Goal: Task Accomplishment & Management: Complete application form

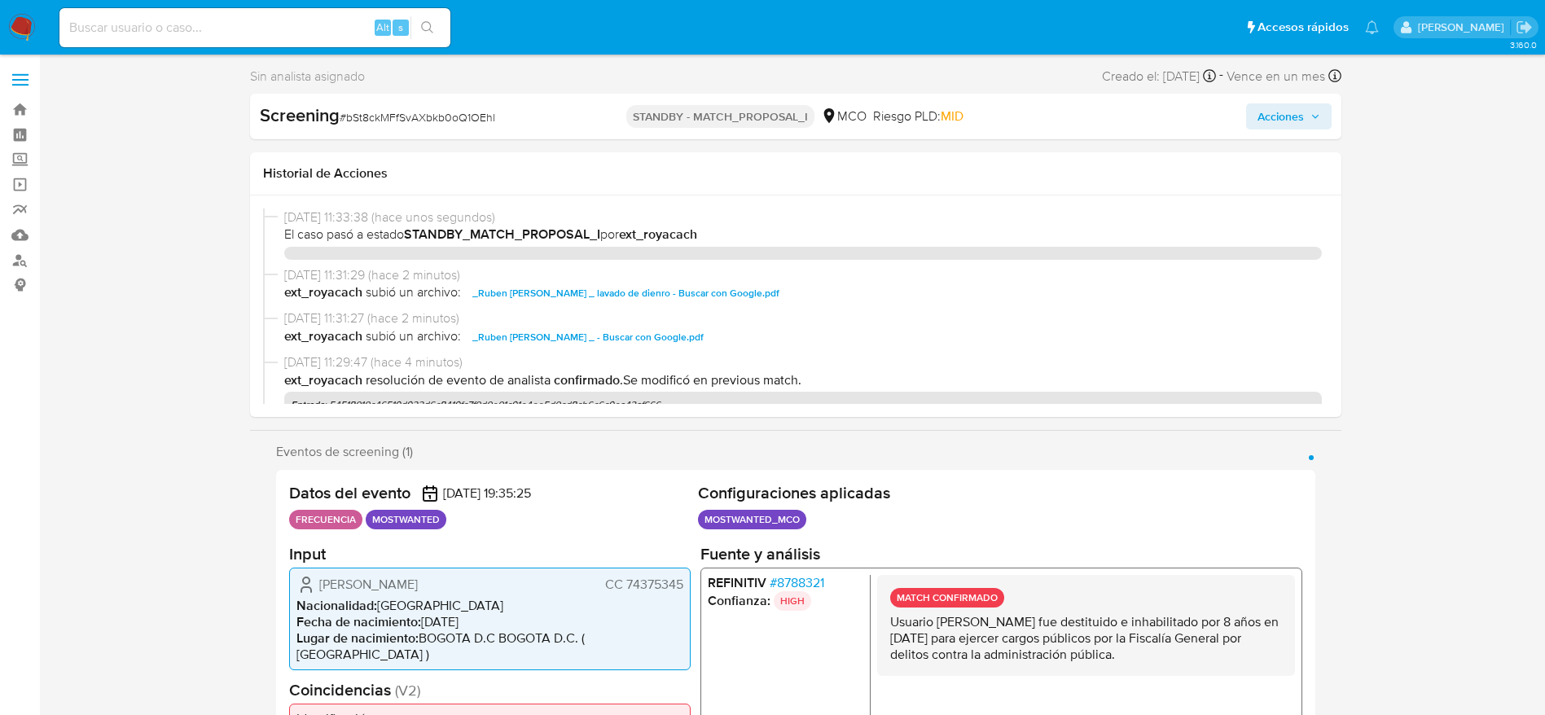
select select "10"
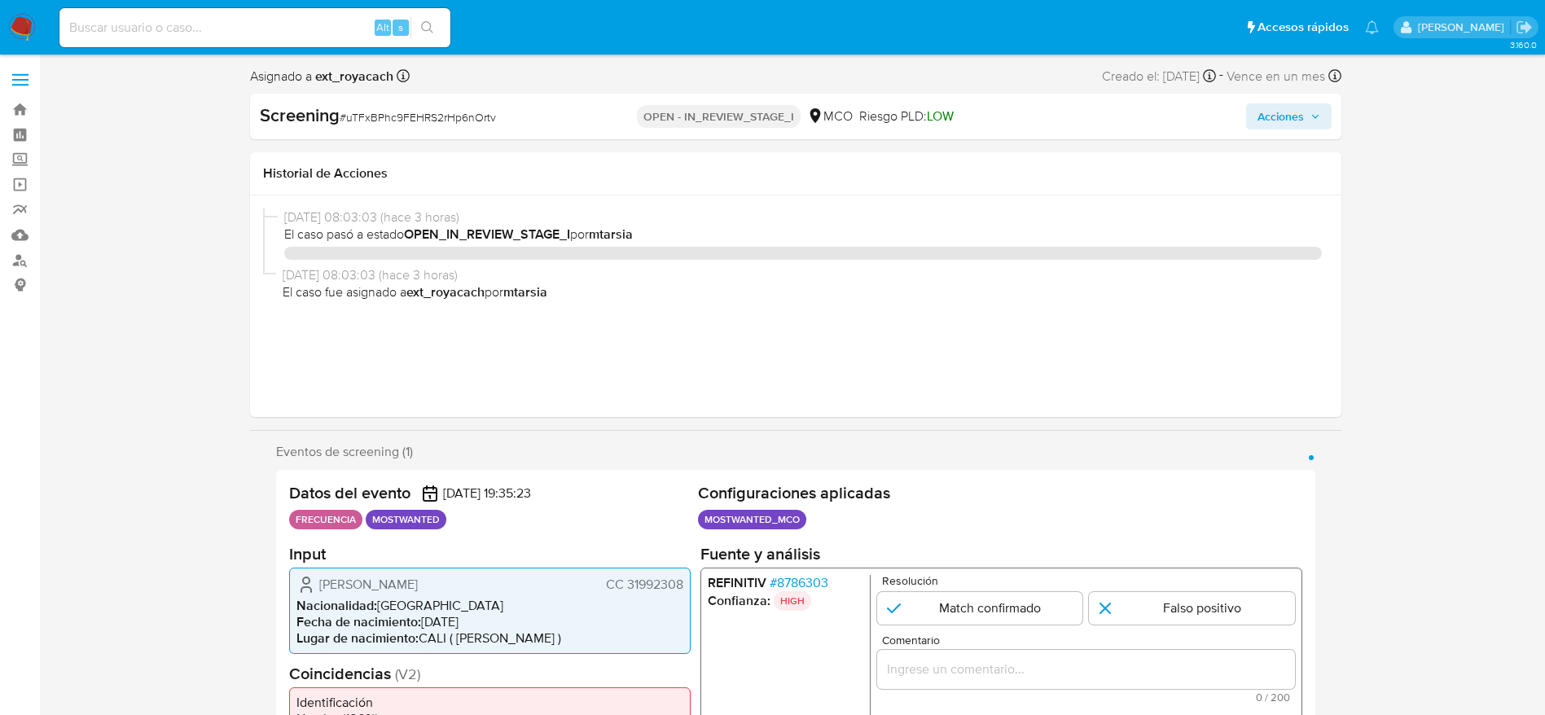
select select "10"
click at [378, 119] on span "# uTFxBPhc9FEHRS2rHp6nOrtv" at bounding box center [418, 117] width 156 height 16
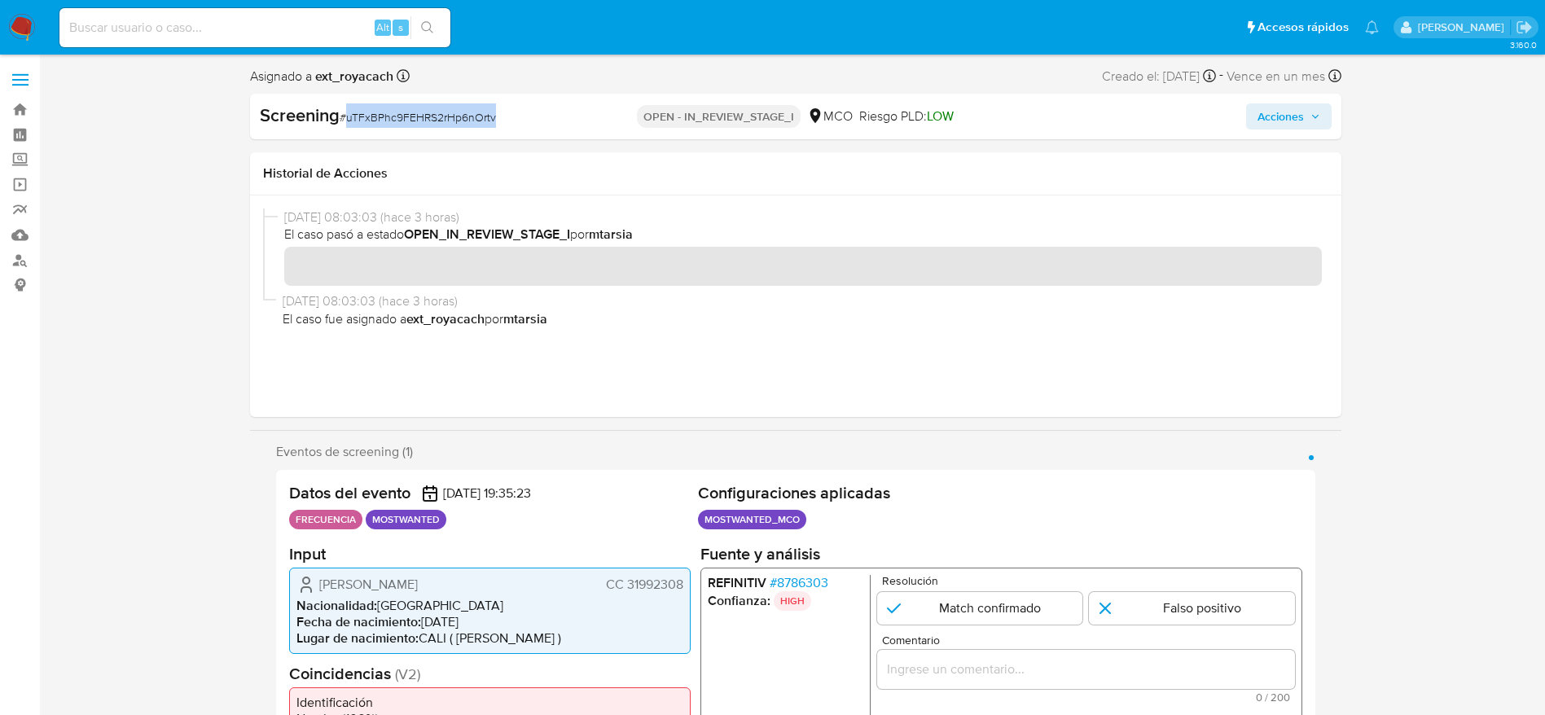
drag, startPoint x: 0, startPoint y: 0, endPoint x: 619, endPoint y: 22, distance: 619.3
click at [379, 119] on span "# uTFxBPhc9FEHRS2rHp6nOrtv" at bounding box center [418, 117] width 156 height 16
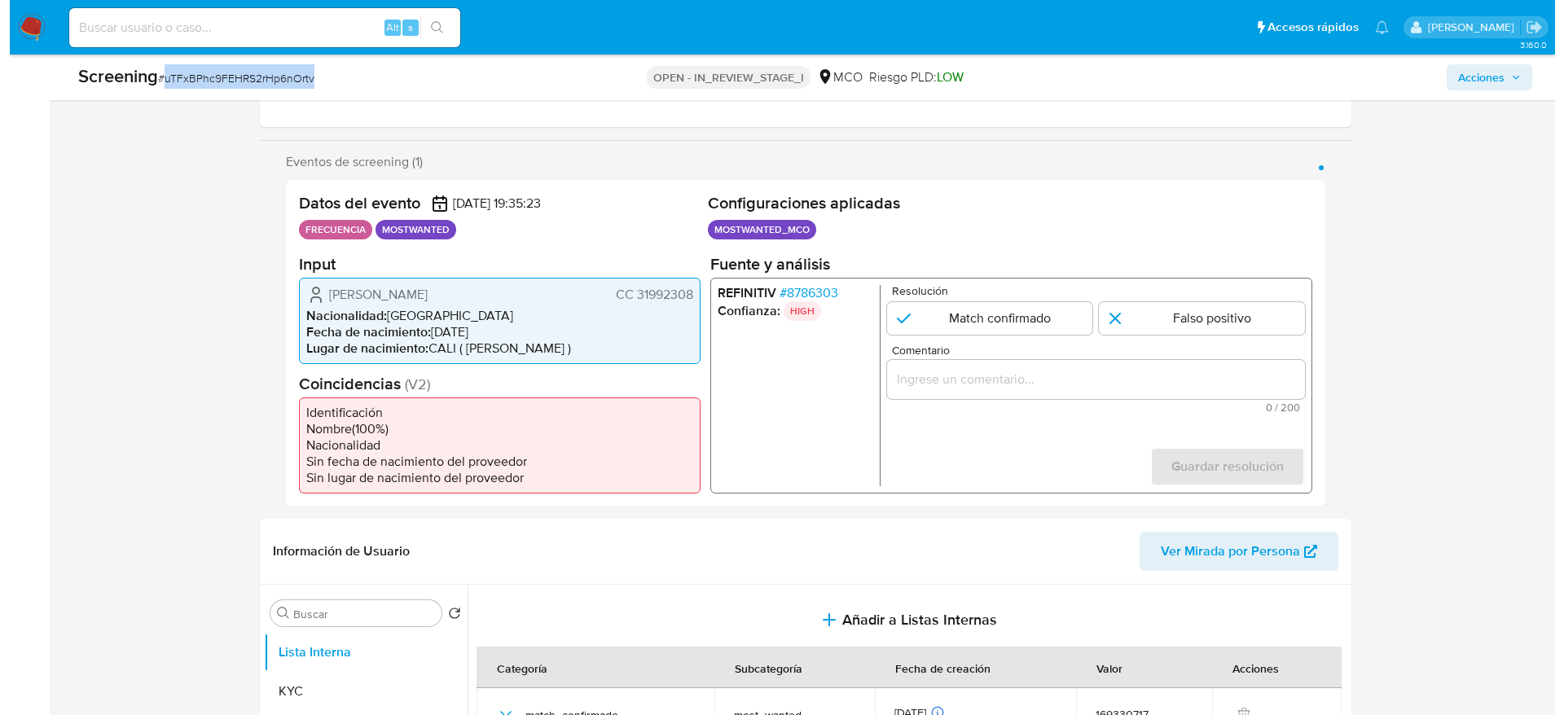
scroll to position [489, 0]
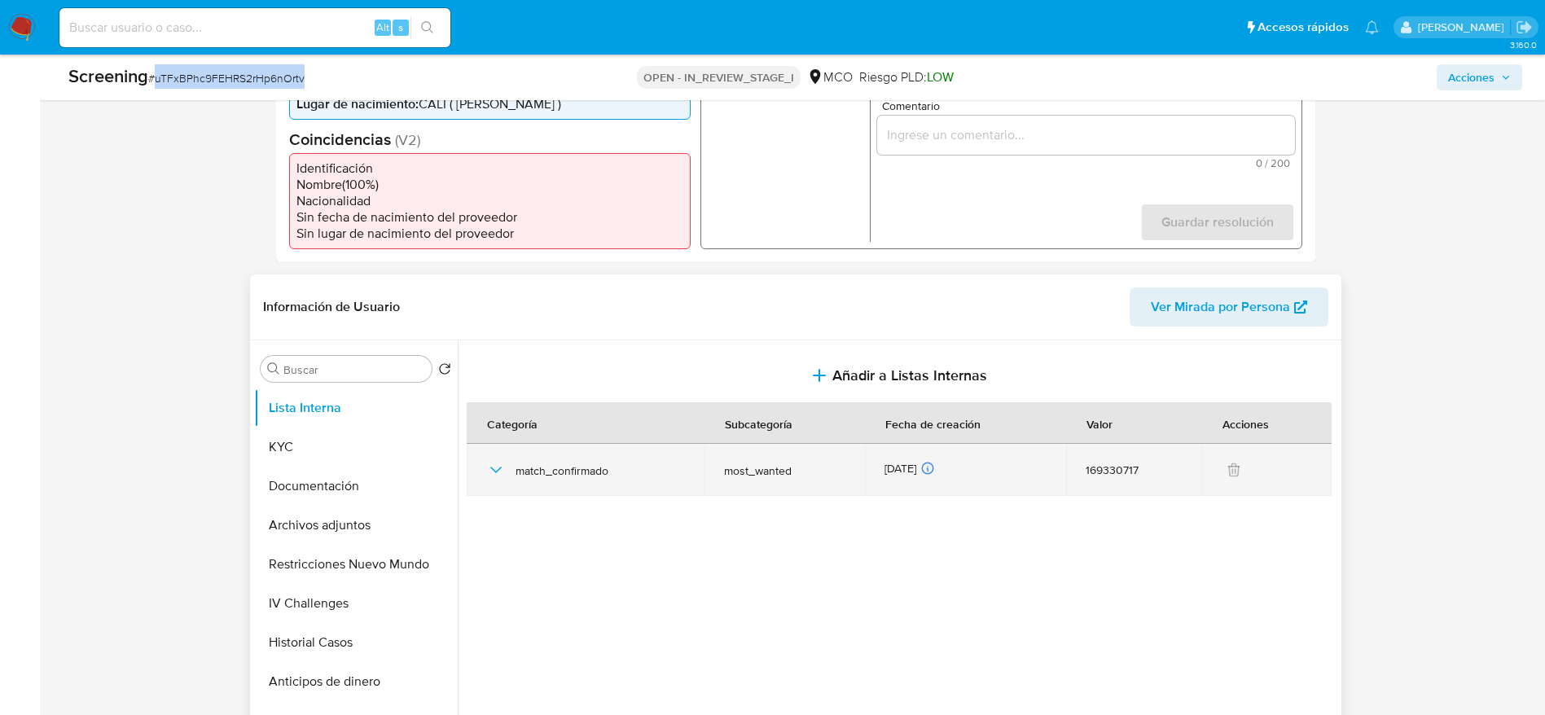
click at [499, 472] on icon "button" at bounding box center [496, 470] width 20 height 20
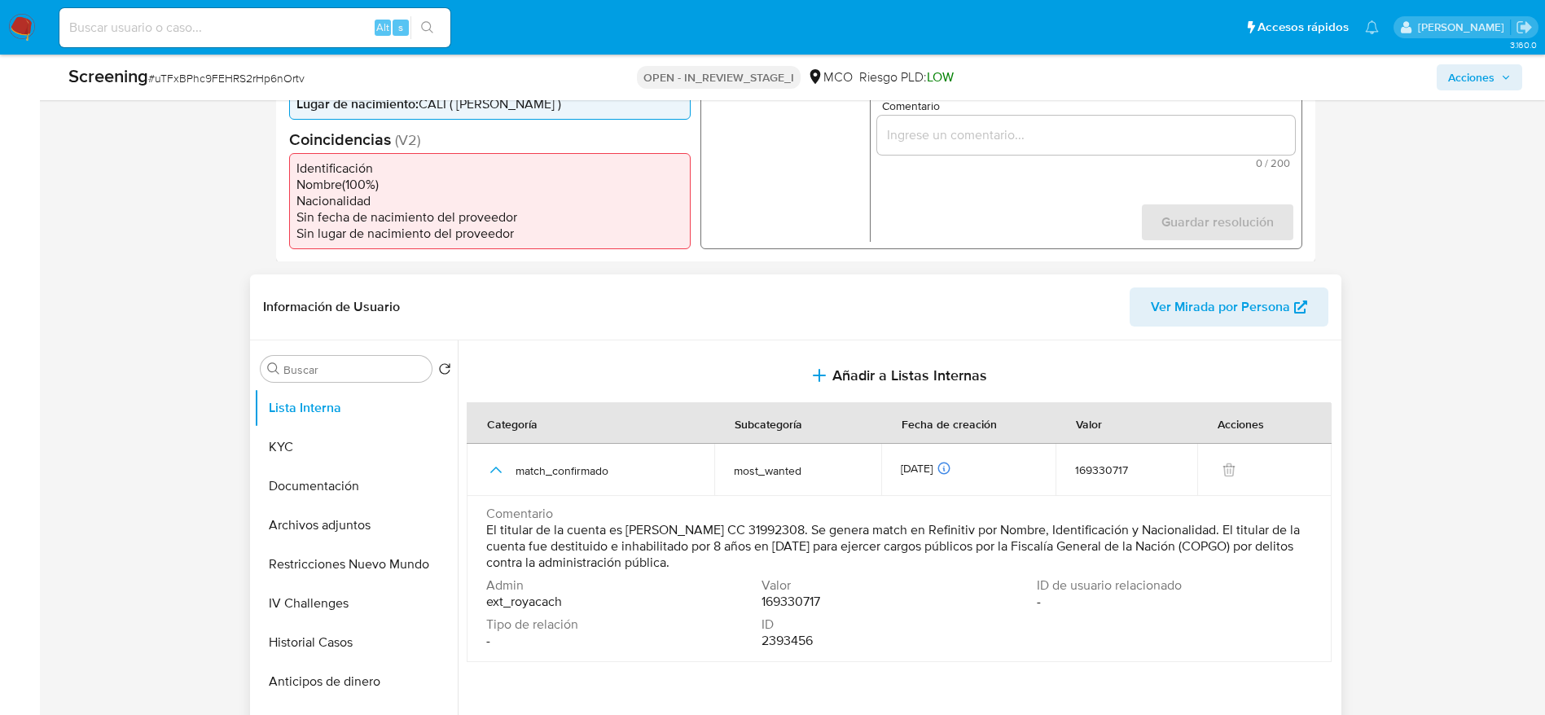
click at [574, 520] on span "Comentario" at bounding box center [897, 514] width 822 height 16
click at [574, 542] on span "El titular de la cuenta es Luz Marina Cuellar Salazar CC 31992308. Se genera ma…" at bounding box center [897, 546] width 822 height 49
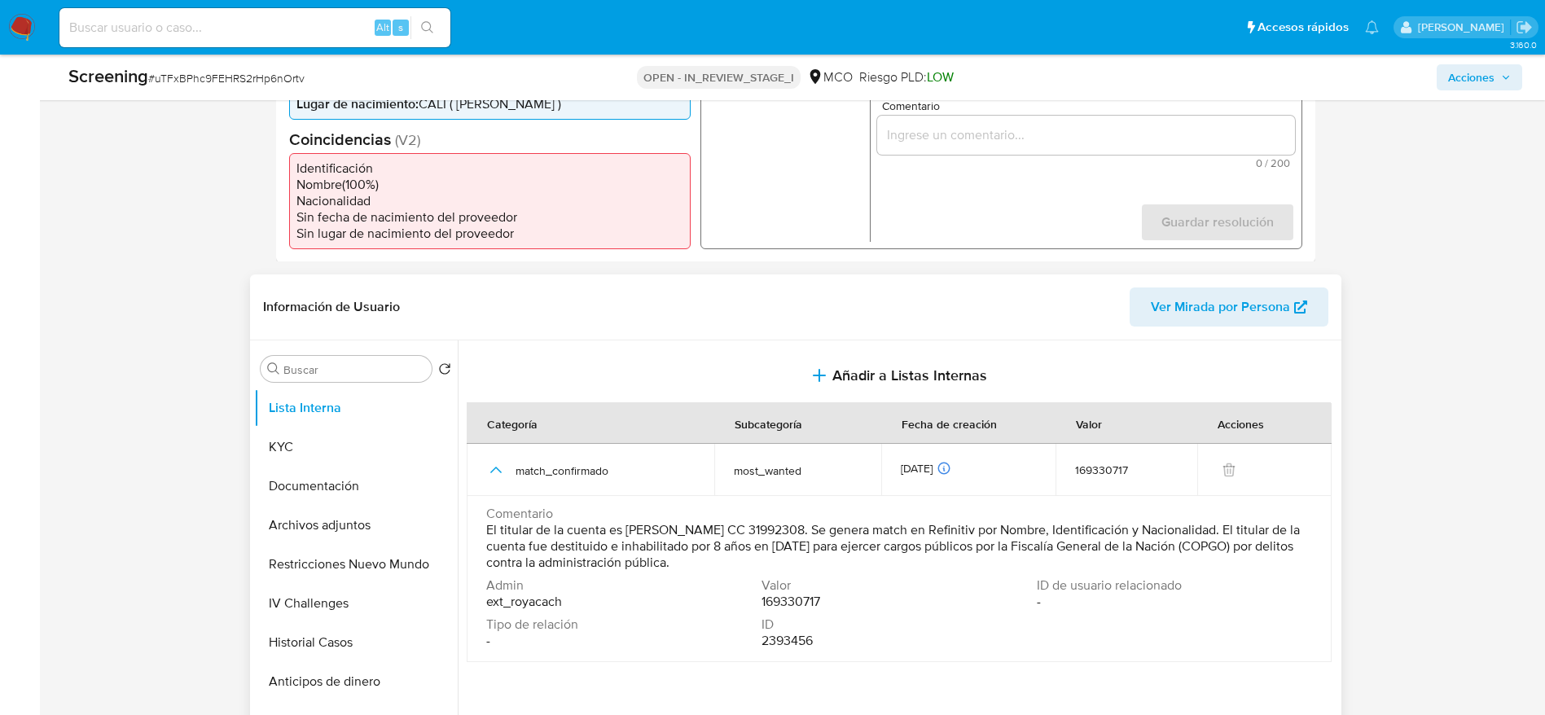
click at [574, 542] on span "El titular de la cuenta es Luz Marina Cuellar Salazar CC 31992308. Se genera ma…" at bounding box center [897, 546] width 822 height 49
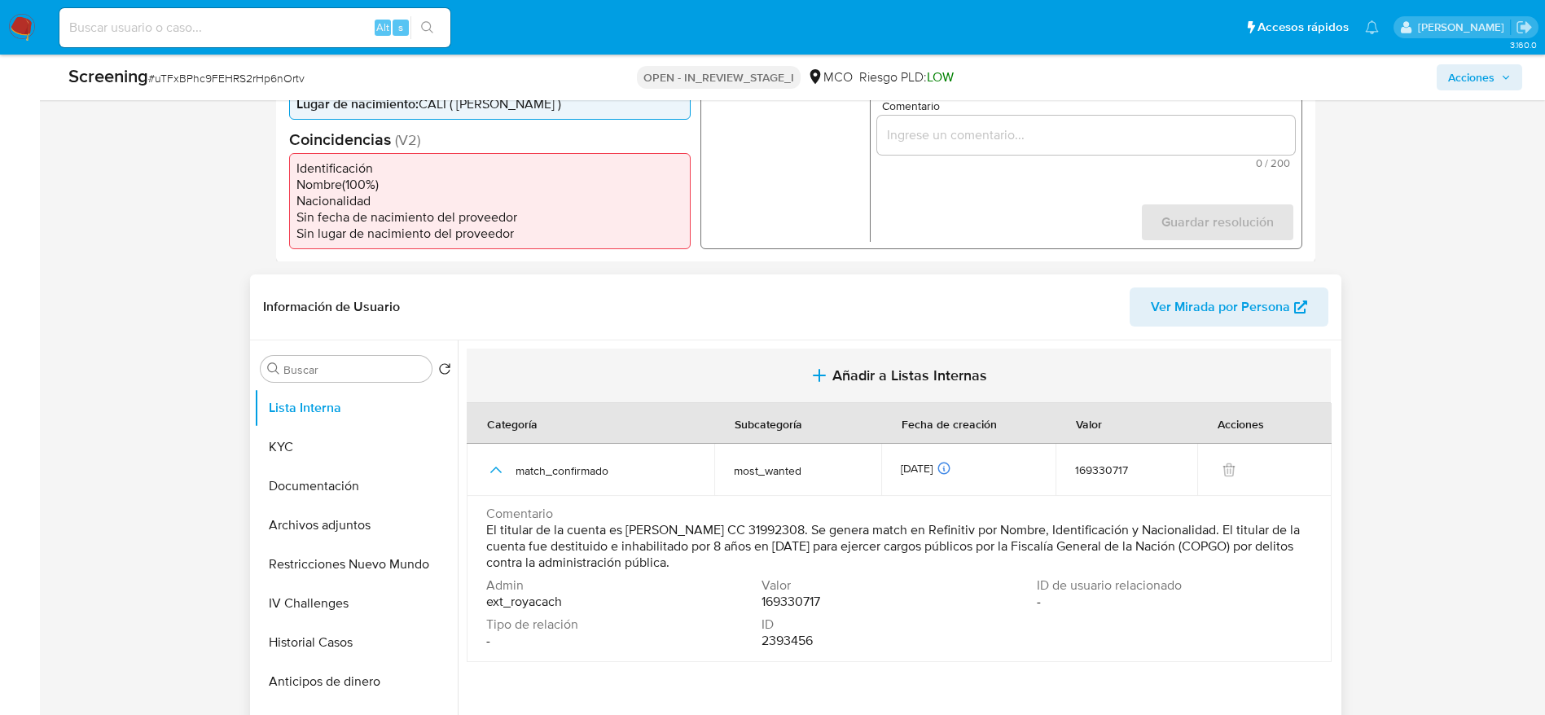
click at [787, 376] on button "Añadir a Listas Internas" at bounding box center [899, 376] width 864 height 55
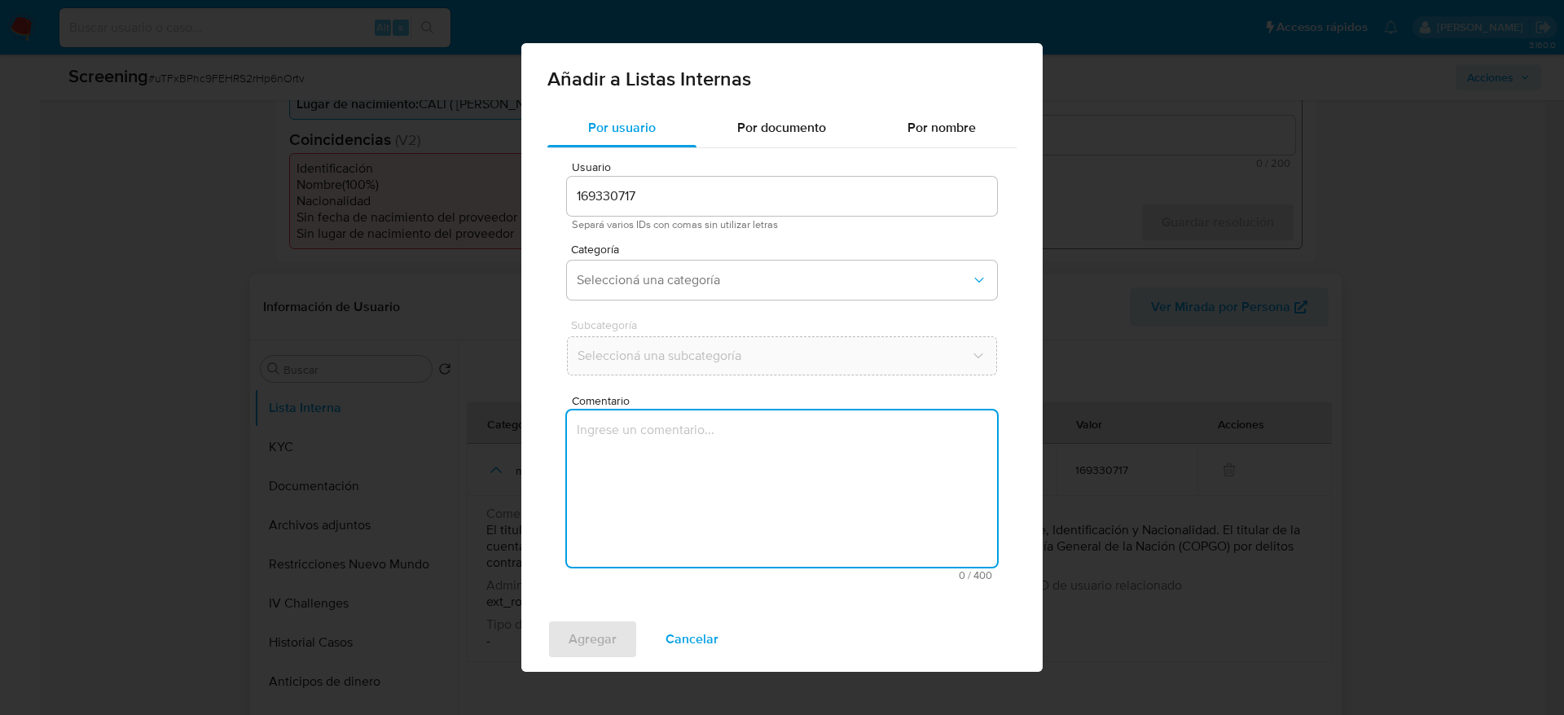
click at [759, 432] on textarea "Comentario" at bounding box center [782, 488] width 430 height 156
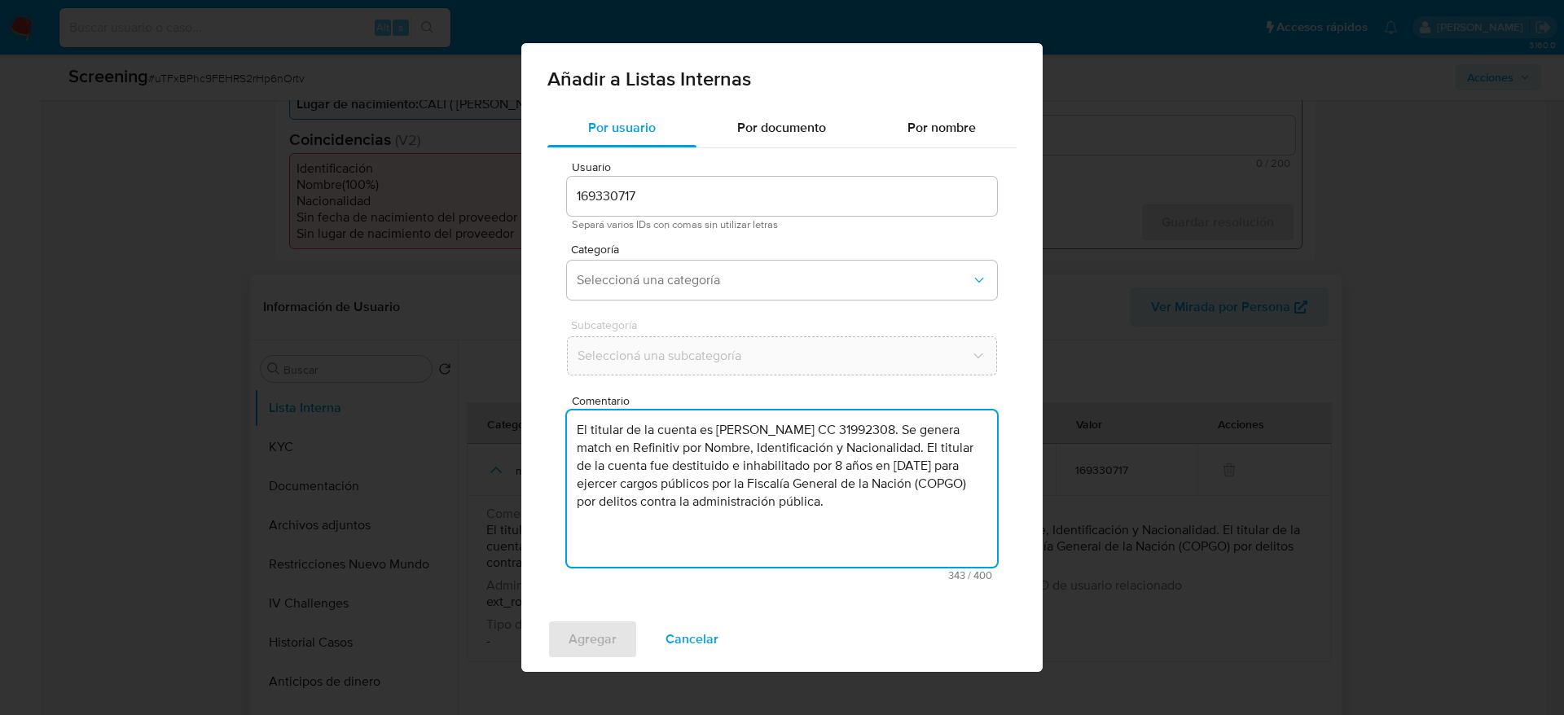
type textarea "El titular de la cuenta es Luz Marina Cuellar Salazar CC 31992308. Se genera ma…"
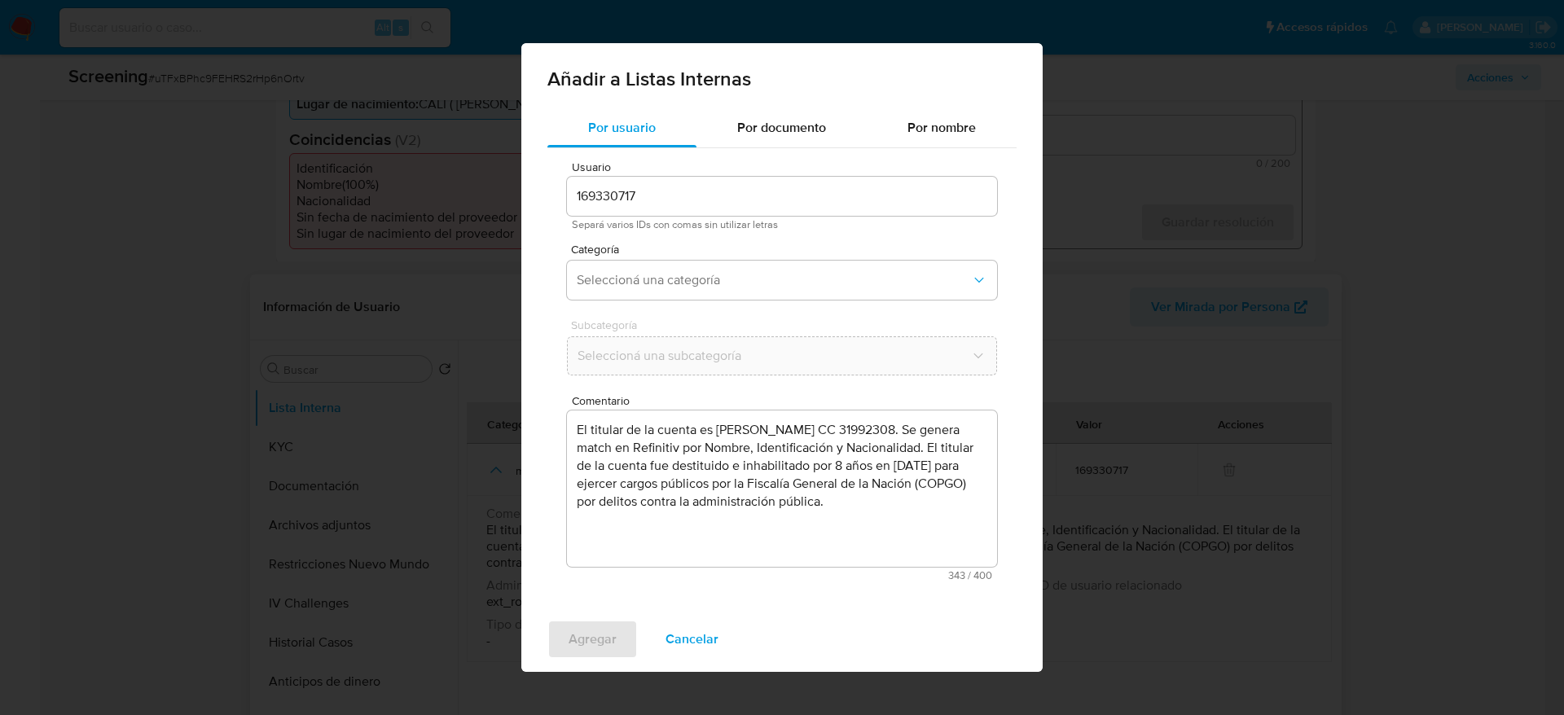
click at [712, 306] on div "Usuario 169330717 Separá varios IDs con comas sin utilizar letras Categoría Sel…" at bounding box center [781, 370] width 469 height 445
click at [690, 282] on span "Seleccioná una categoría" at bounding box center [774, 280] width 394 height 16
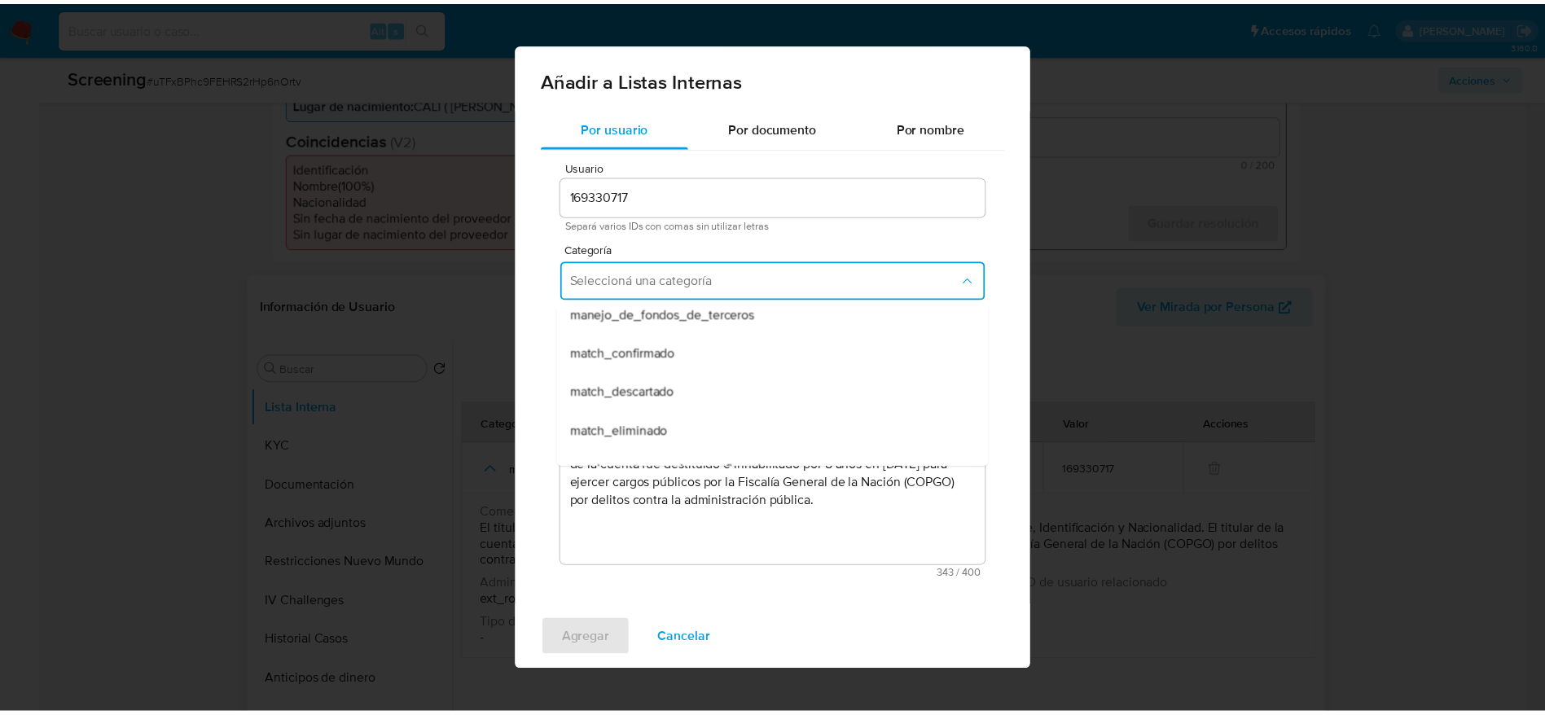
scroll to position [122, 0]
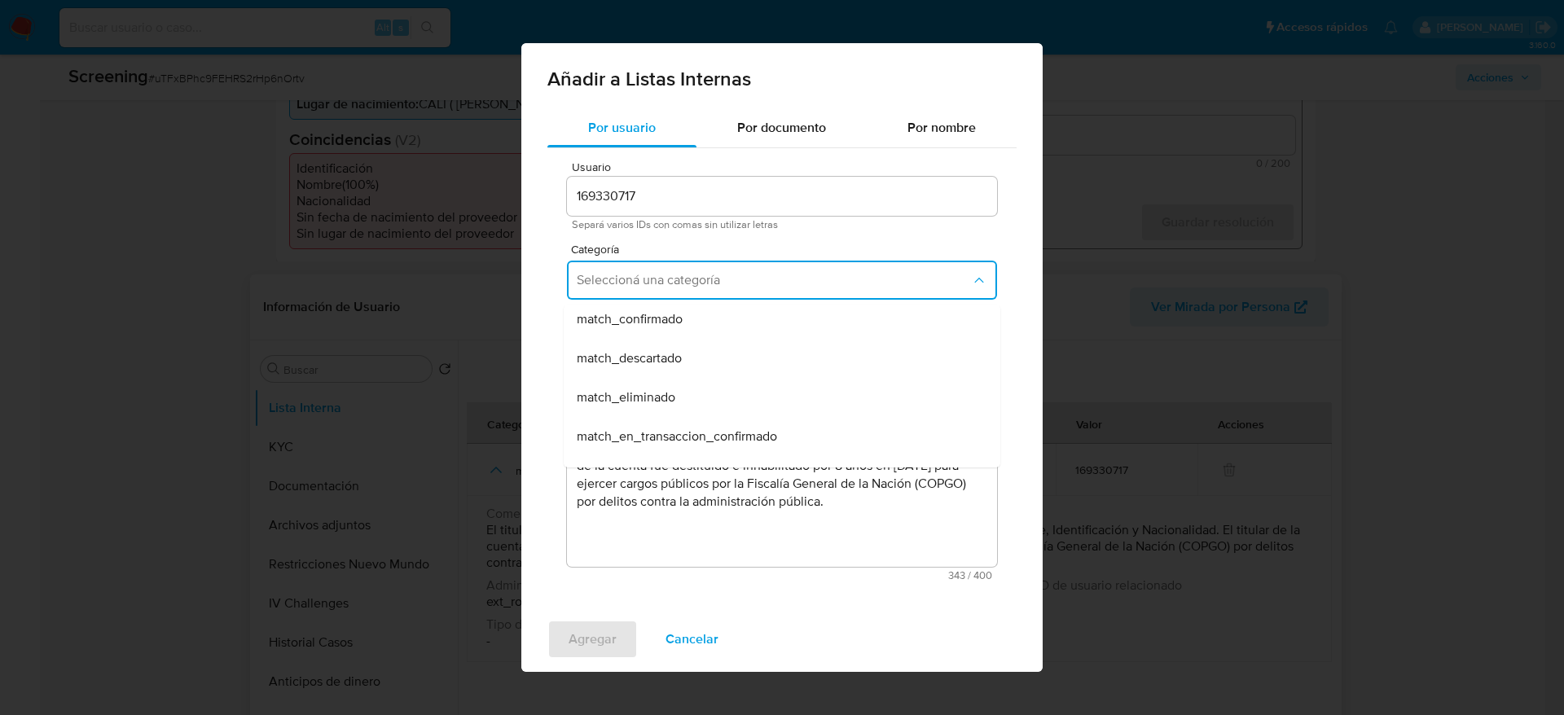
click at [653, 323] on span "match_confirmado" at bounding box center [630, 319] width 106 height 16
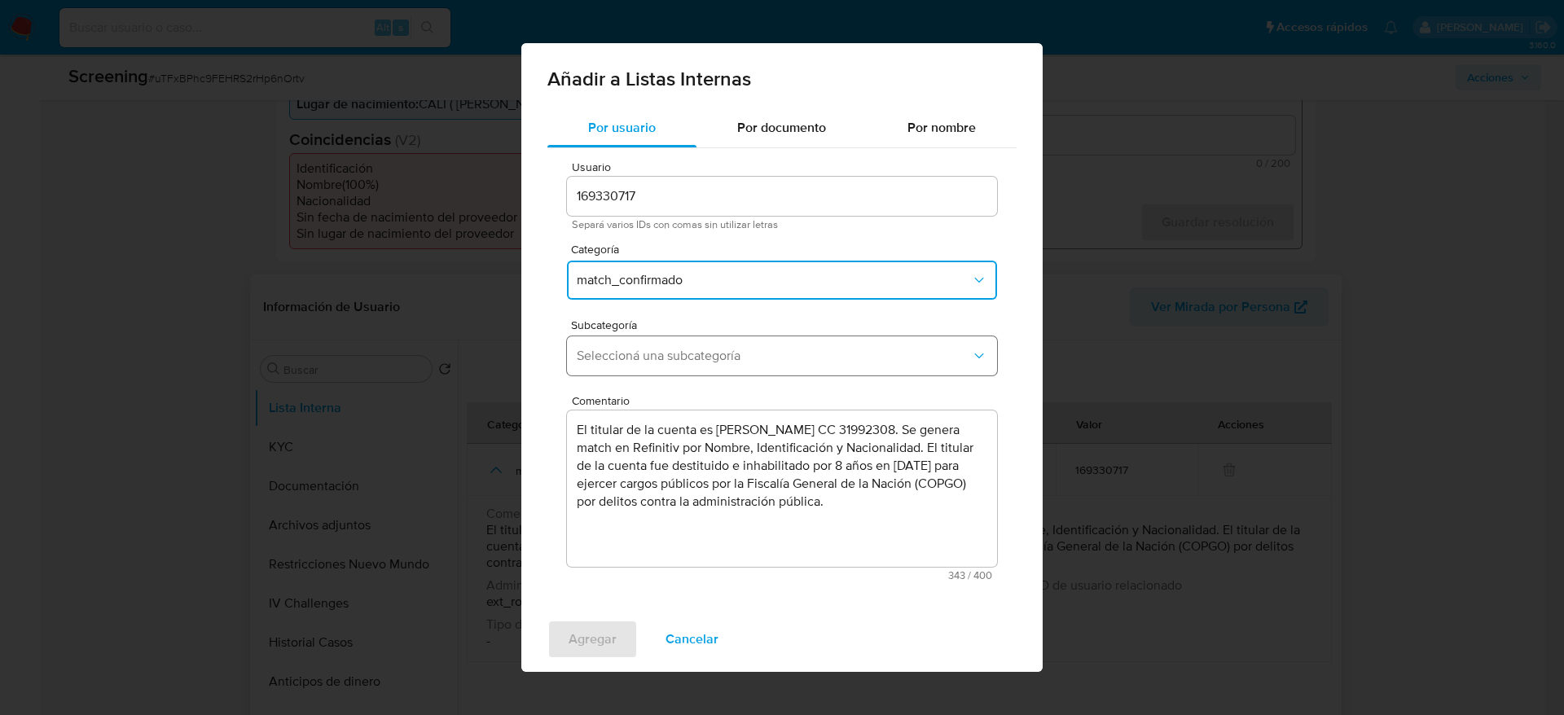
click at [652, 336] on button "Seleccioná una subcategoría" at bounding box center [782, 355] width 430 height 39
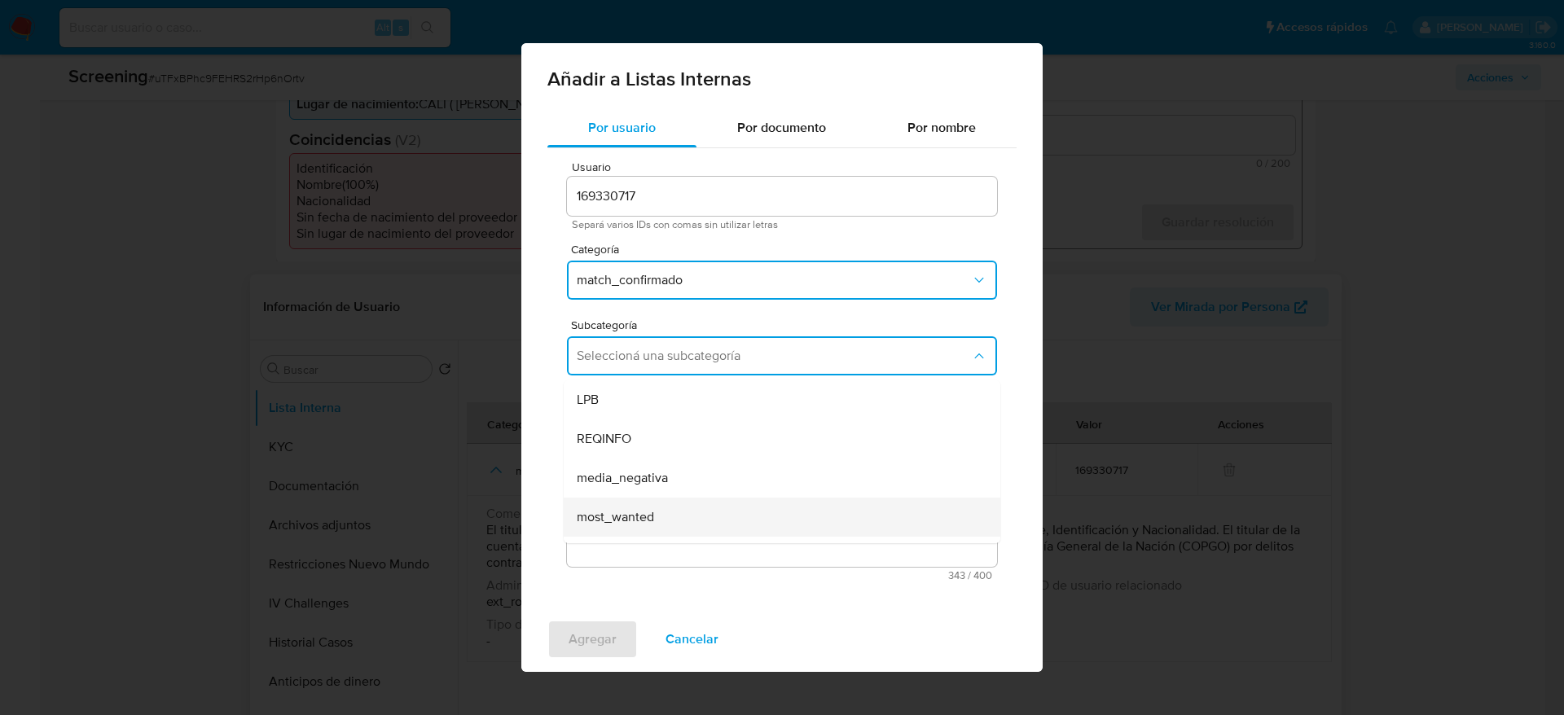
click at [634, 522] on span "most_wanted" at bounding box center [615, 517] width 77 height 16
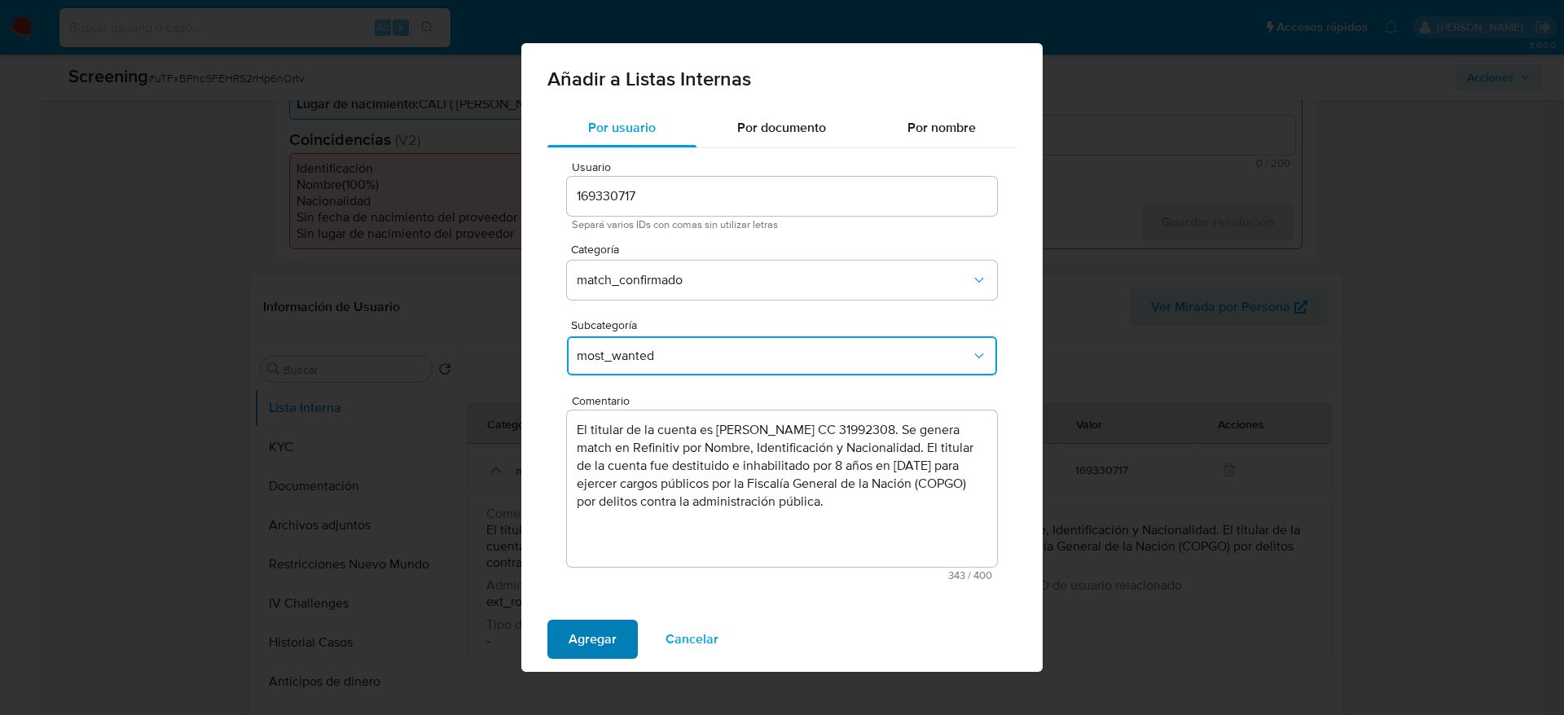
click at [588, 628] on span "Agregar" at bounding box center [592, 639] width 48 height 36
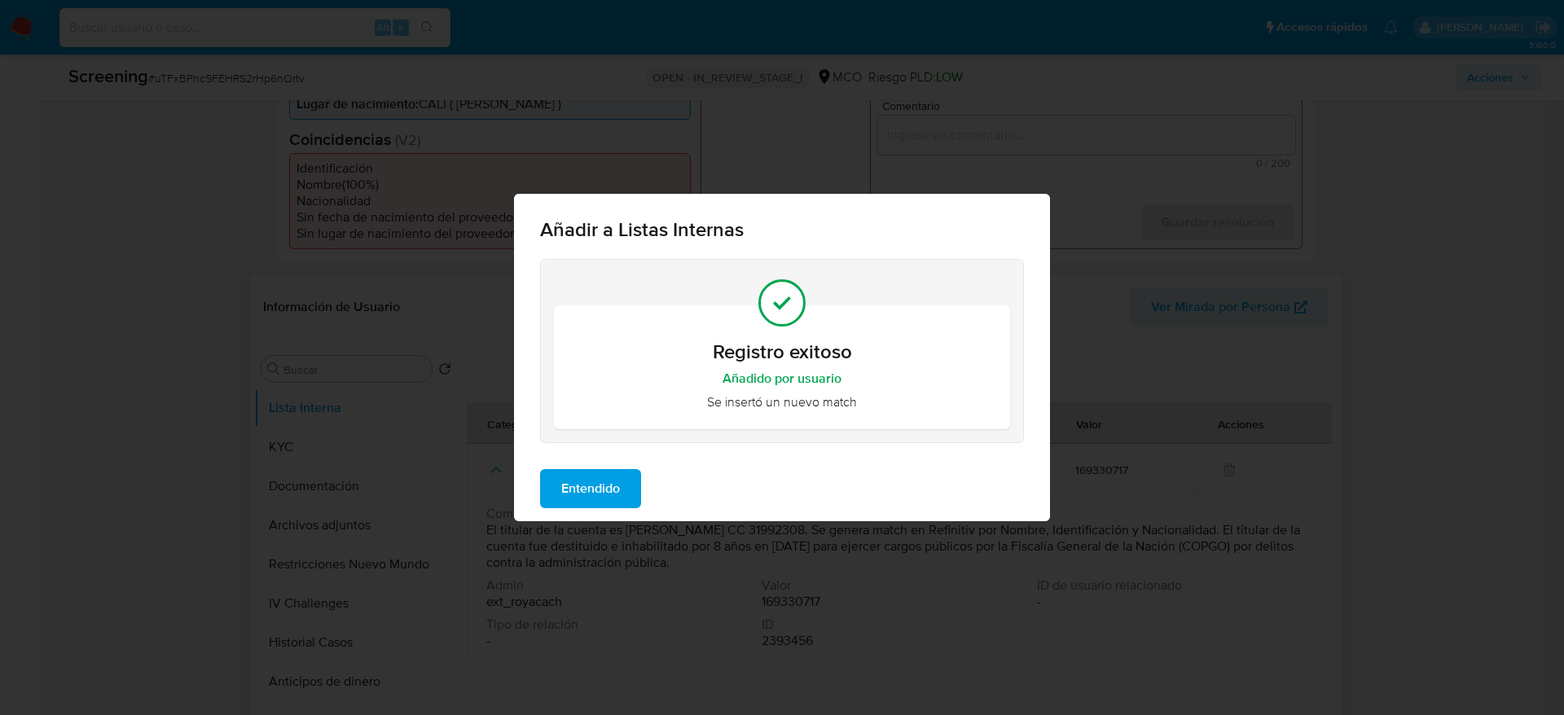
click at [613, 493] on span "Entendido" at bounding box center [590, 489] width 59 height 36
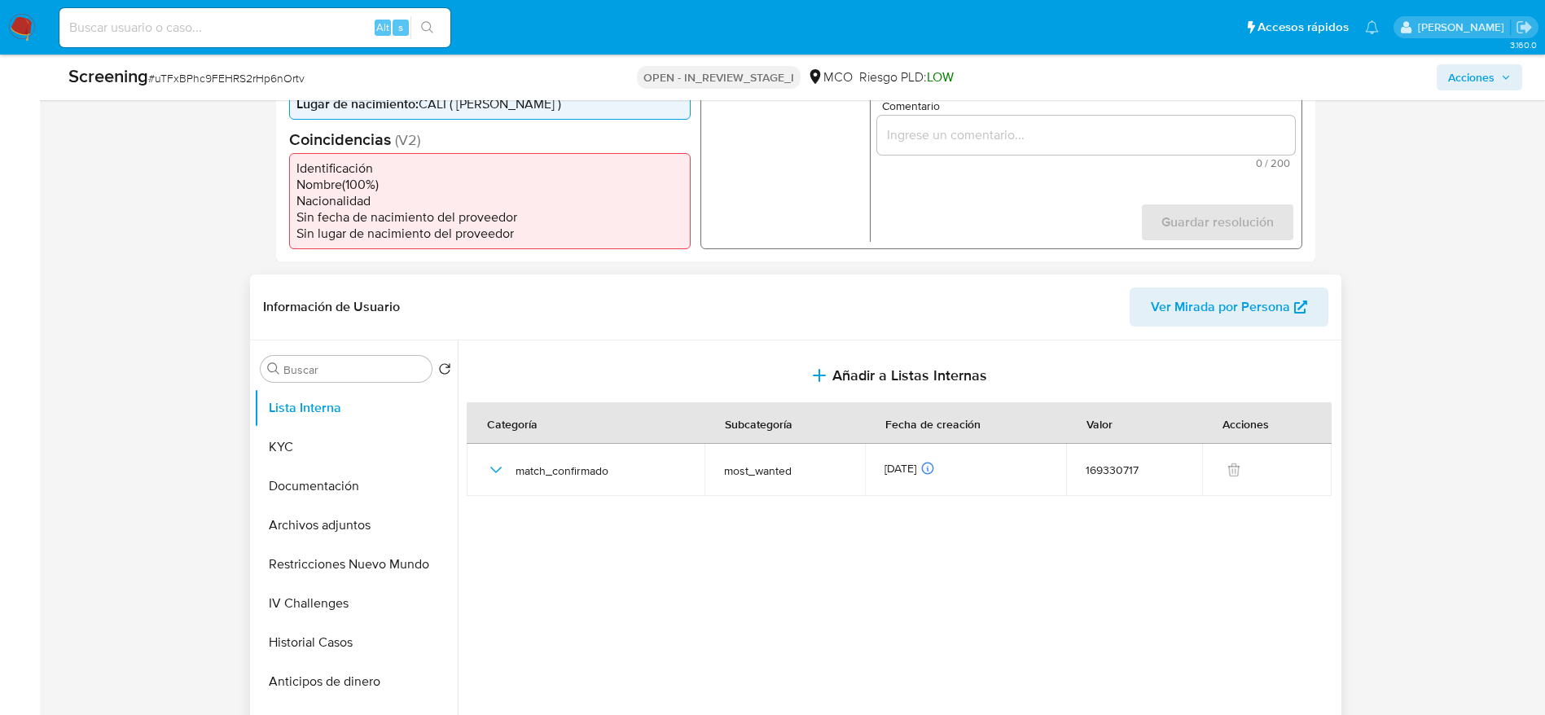
scroll to position [366, 0]
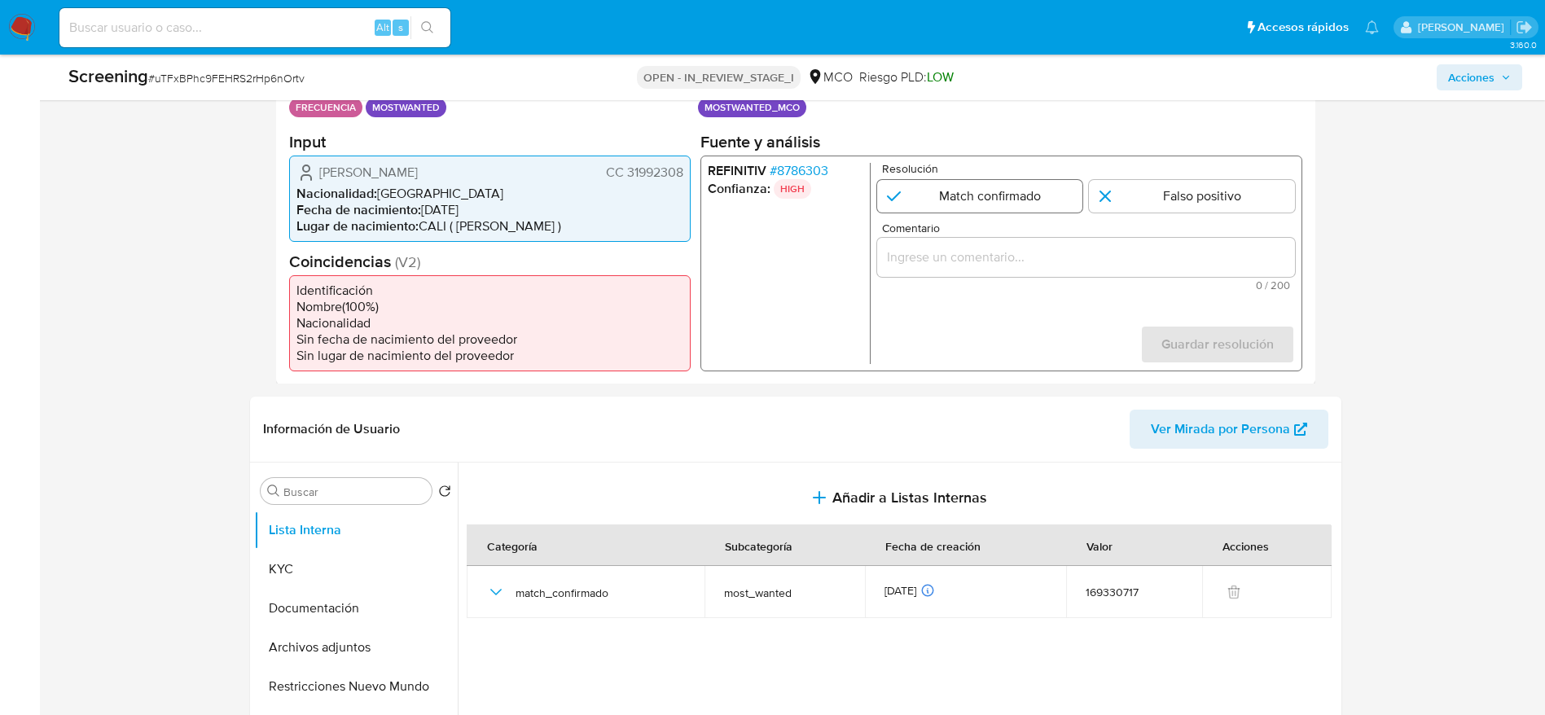
click at [1073, 200] on input "1 de 1" at bounding box center [979, 195] width 206 height 33
radio input "true"
click at [1065, 252] on input "Comentario" at bounding box center [1085, 256] width 418 height 21
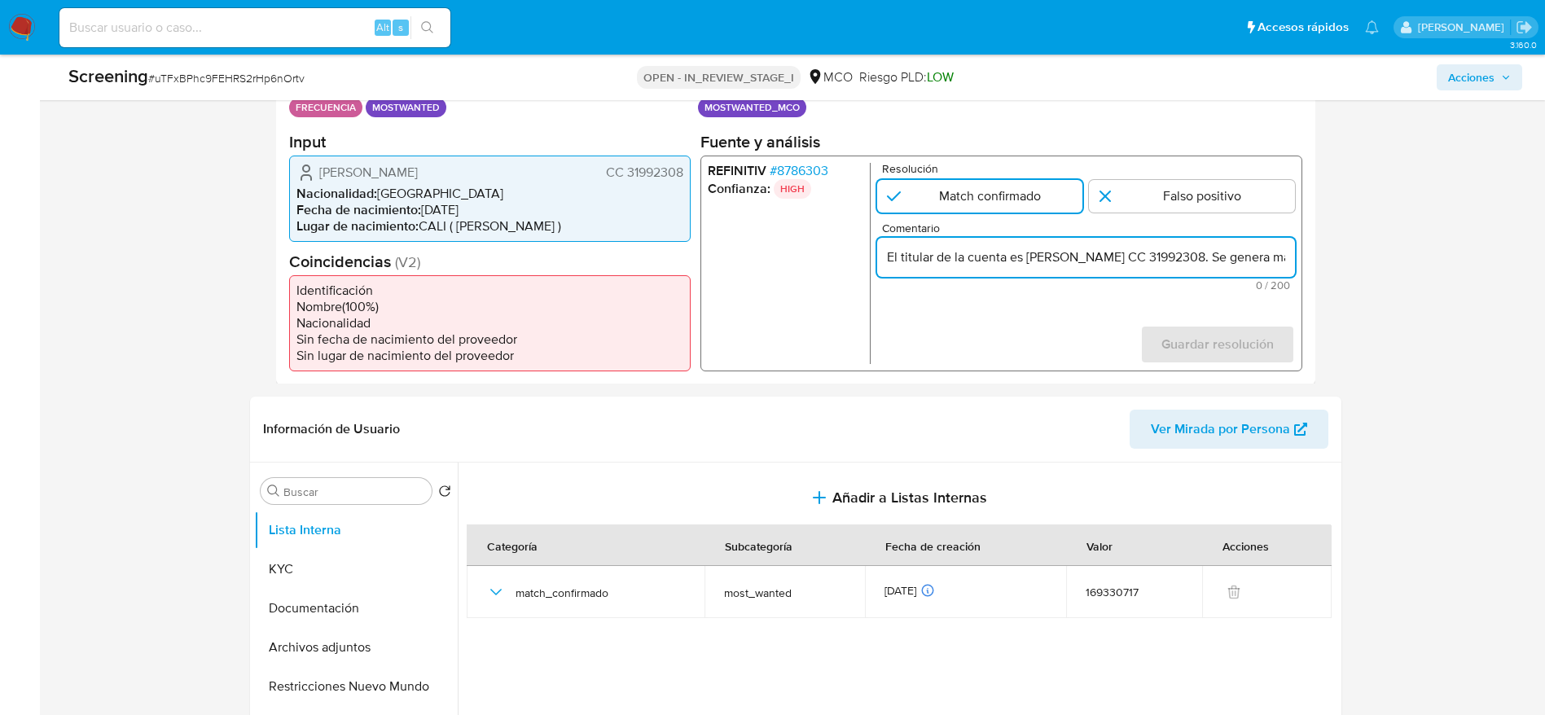
scroll to position [0, 716]
drag, startPoint x: 956, startPoint y: 257, endPoint x: 1078, endPoint y: 267, distance: 122.6
click at [1078, 267] on input "El titular de la cuenta es Luz Marina Cuellar Salazar CC 31992308. Se genera ma…" at bounding box center [1085, 256] width 418 height 21
type input "El titular de la cuenta es Luz Marina Cuellar Salazar, fue destituido e inhabil…"
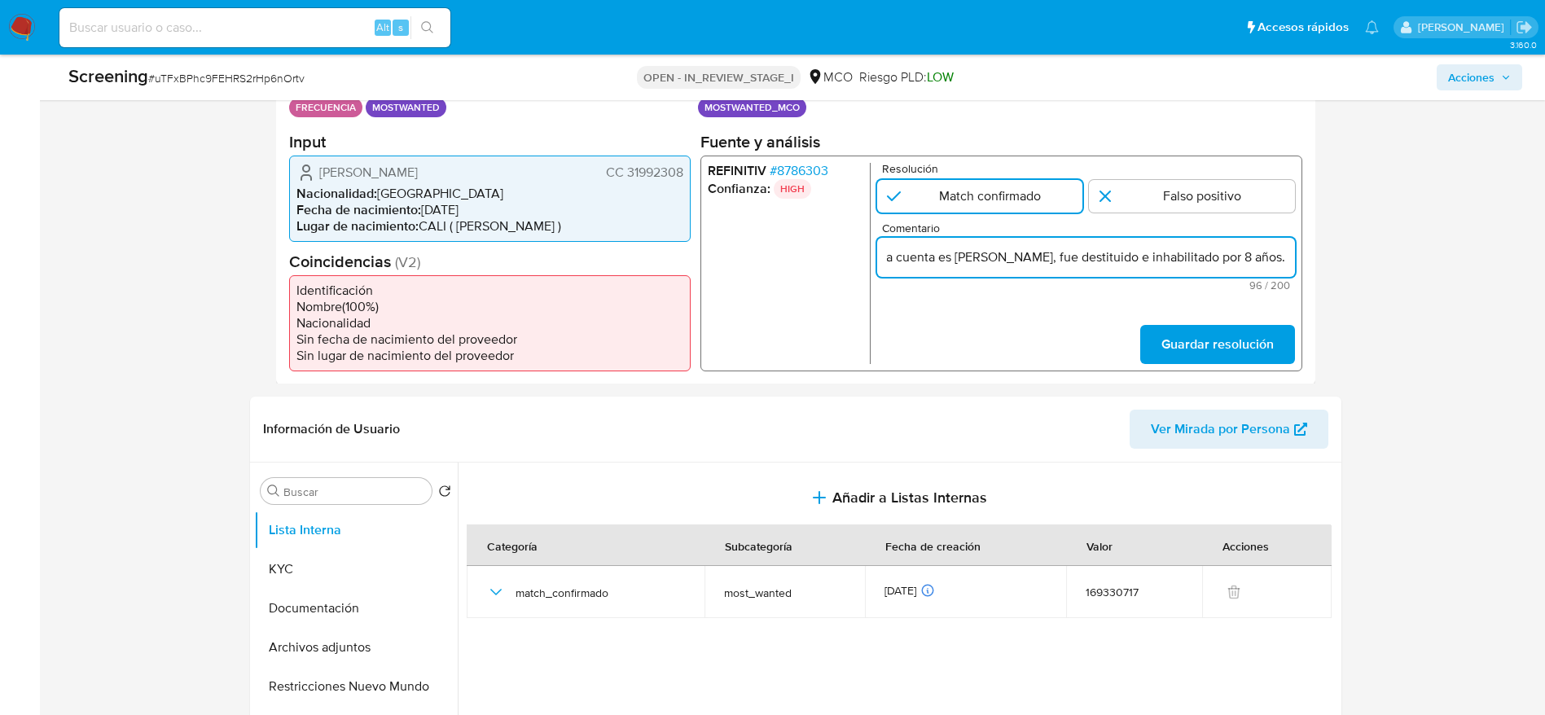
scroll to position [0, 0]
click at [1174, 322] on form "Resolución Match confirmado Falso positivo Comentario El titular de la cuenta e…" at bounding box center [1085, 262] width 418 height 201
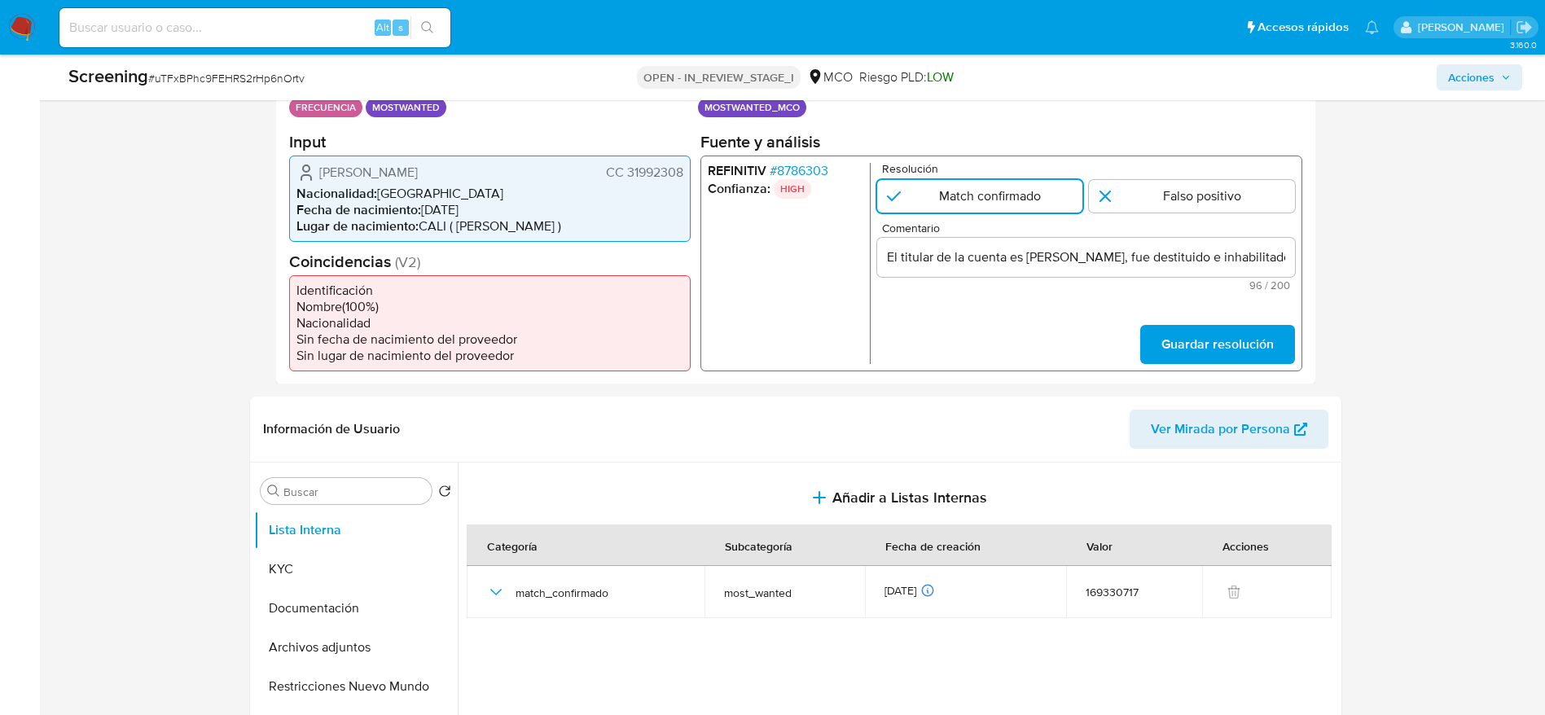
click at [1174, 332] on span "Guardar resolución" at bounding box center [1216, 344] width 112 height 36
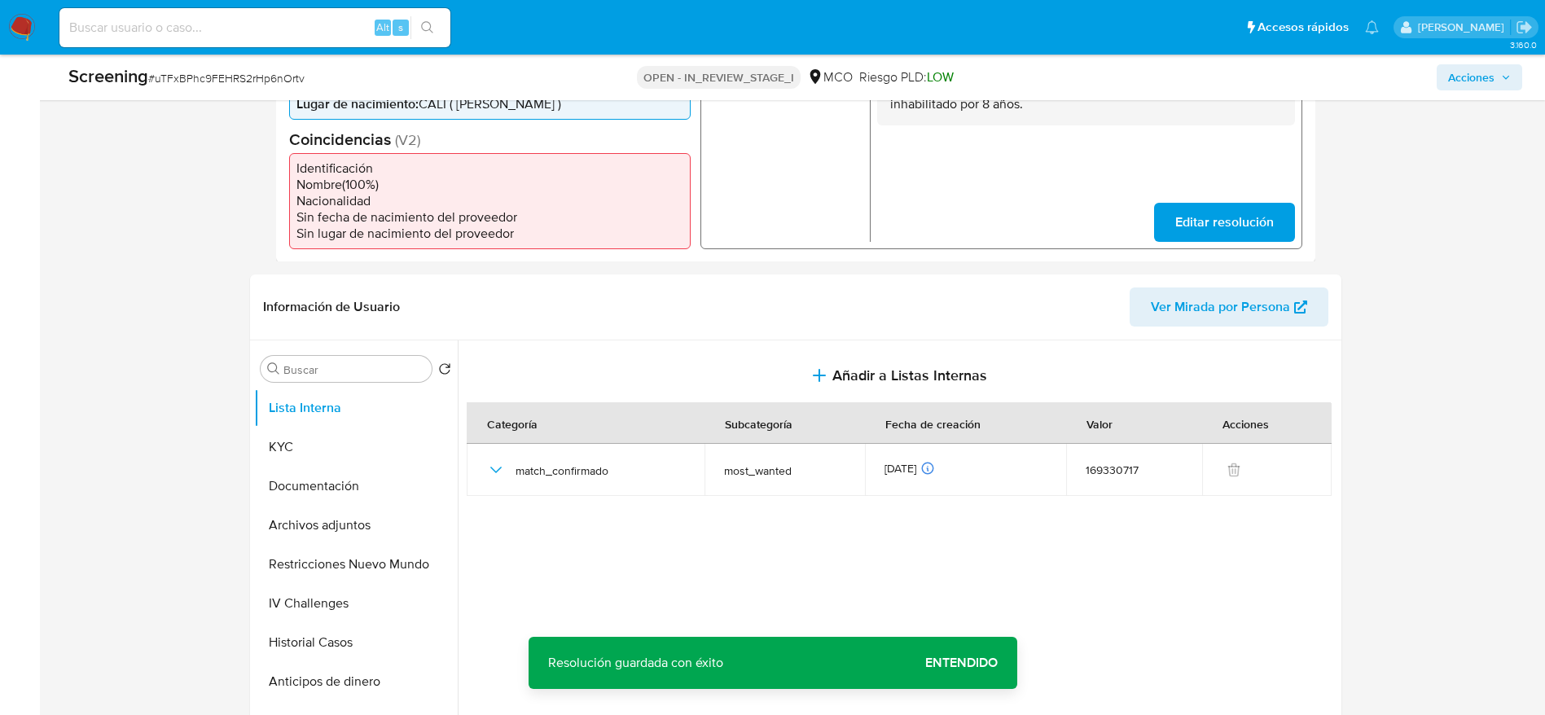
scroll to position [244, 0]
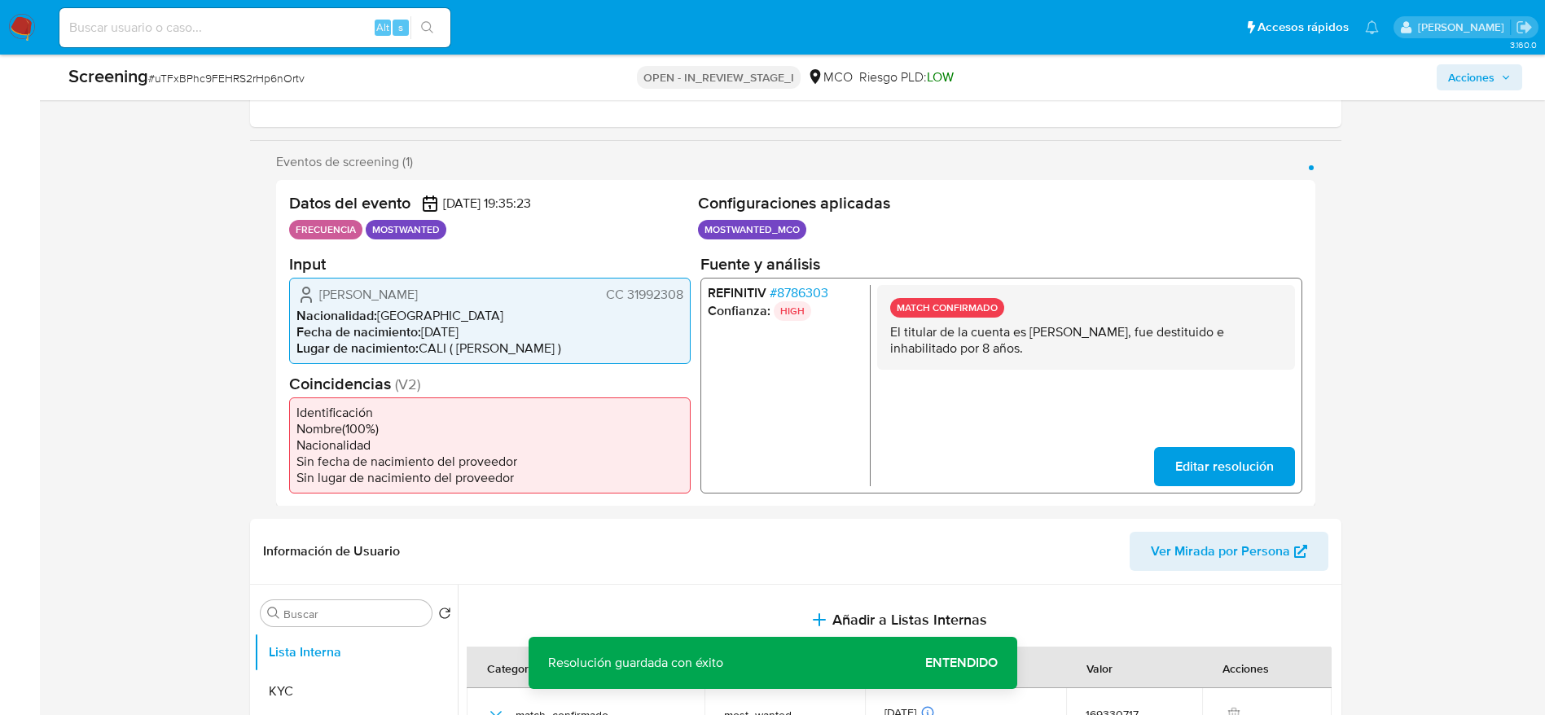
click at [418, 301] on span "Luz Marina Cuellar Salazar" at bounding box center [368, 294] width 99 height 16
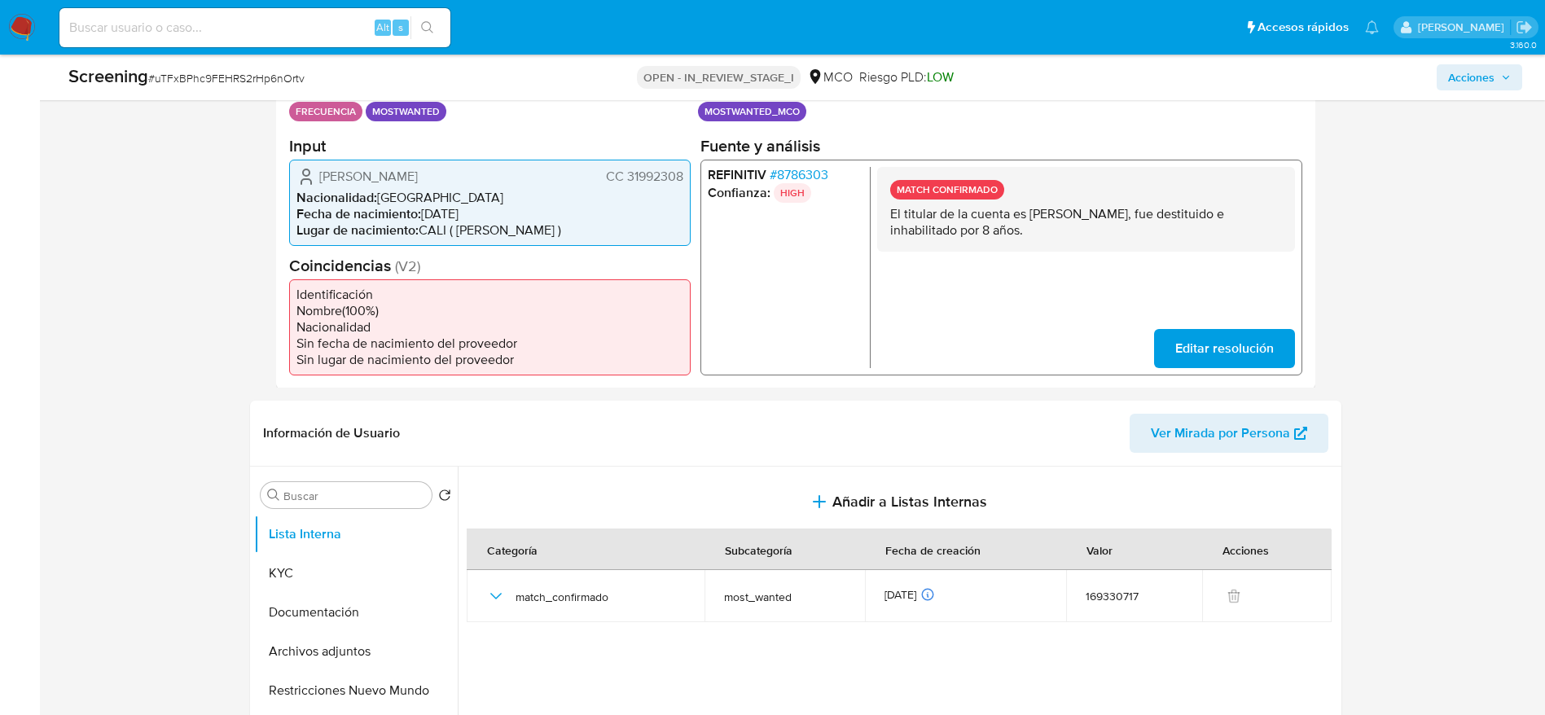
scroll to position [489, 0]
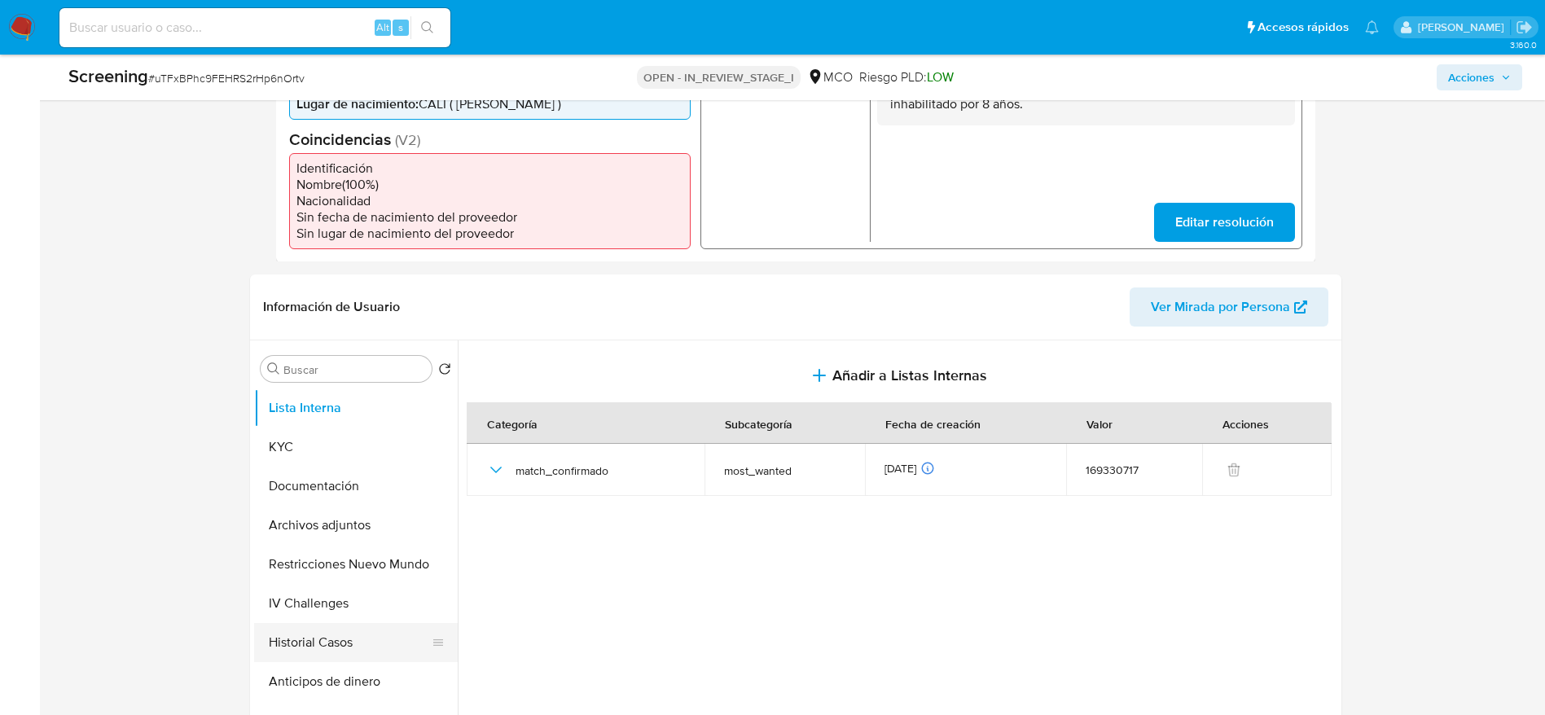
click at [305, 647] on button "Historial Casos" at bounding box center [349, 642] width 191 height 39
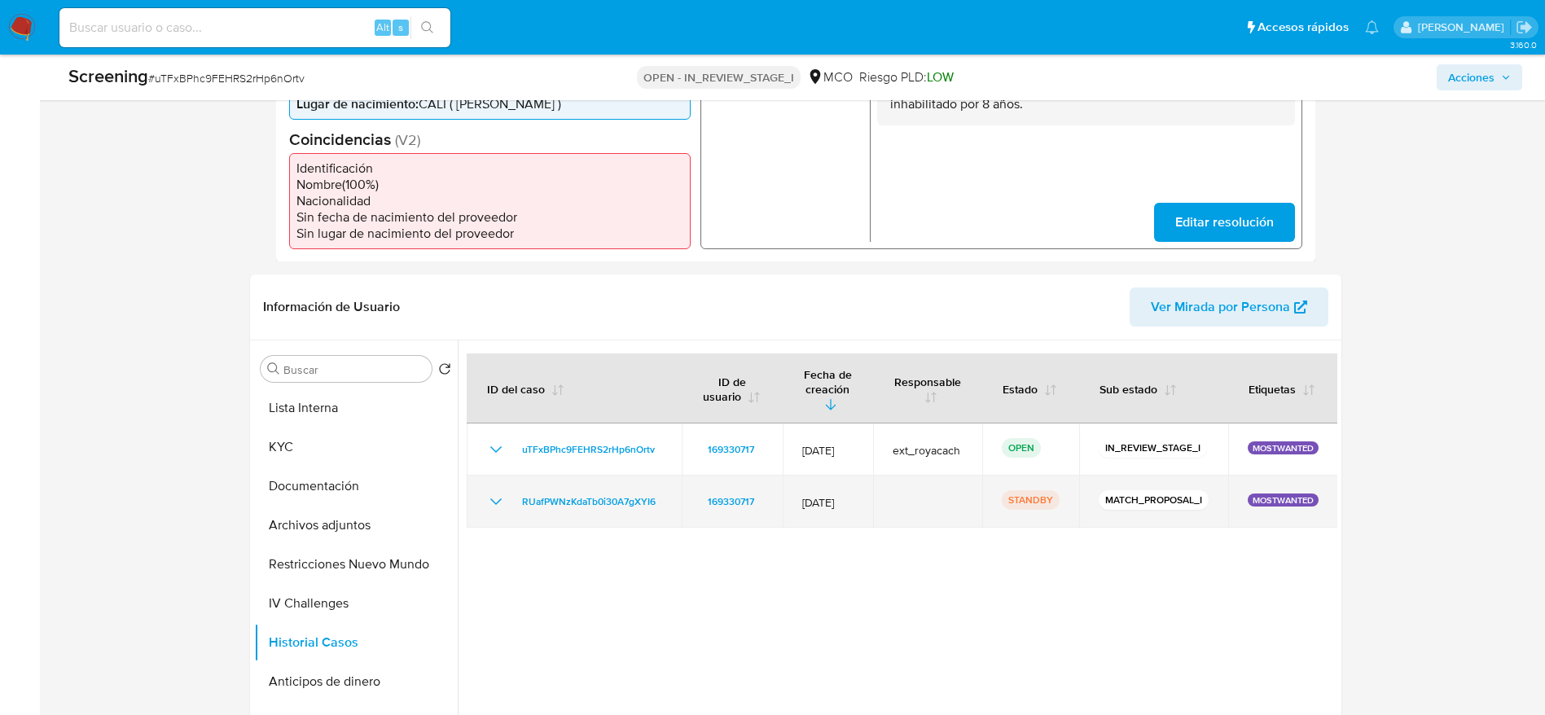
click at [491, 492] on icon "Mostrar/Ocultar" at bounding box center [496, 502] width 20 height 20
click at [564, 492] on span "RUafPWNzKdaTb0i30A7gXYI6" at bounding box center [589, 502] width 134 height 20
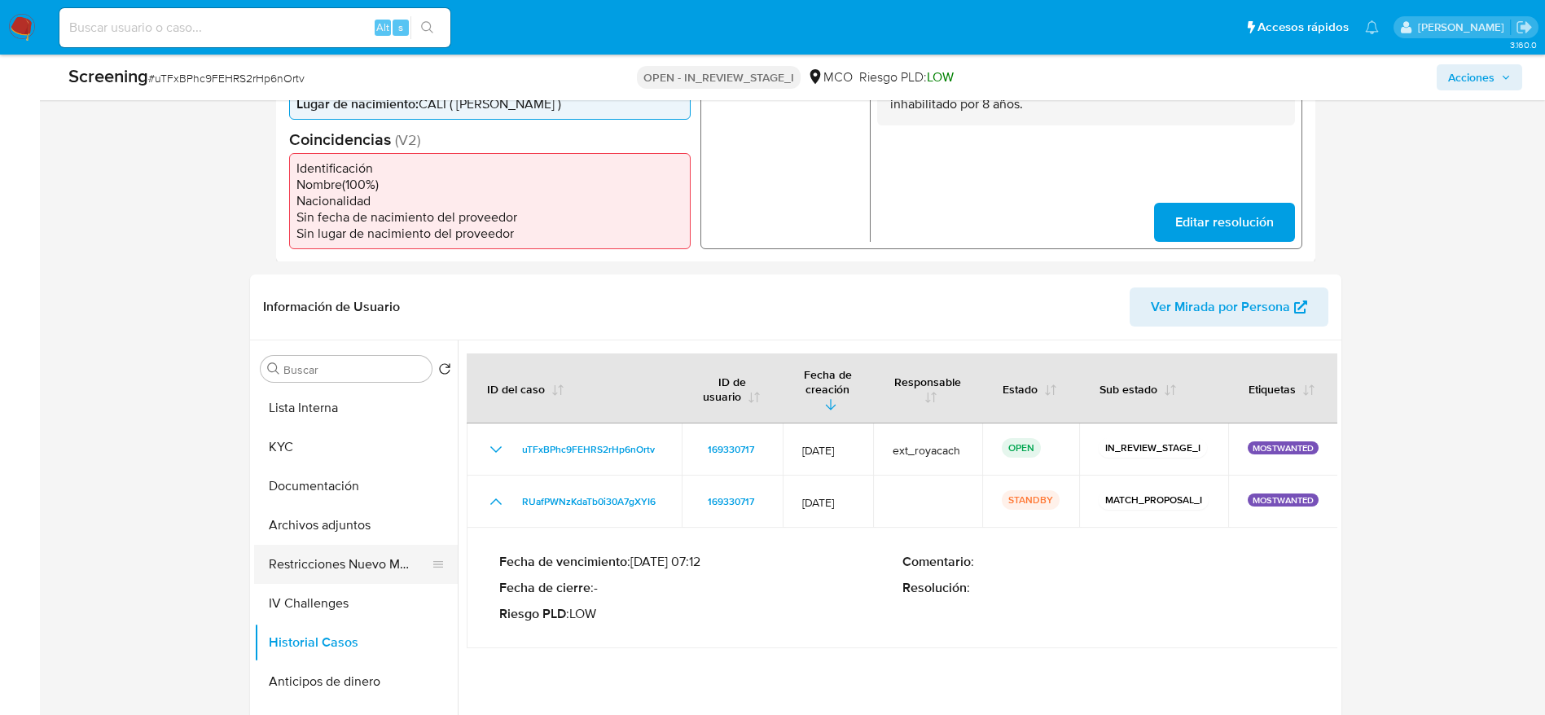
click at [362, 572] on button "Restricciones Nuevo Mundo" at bounding box center [349, 564] width 191 height 39
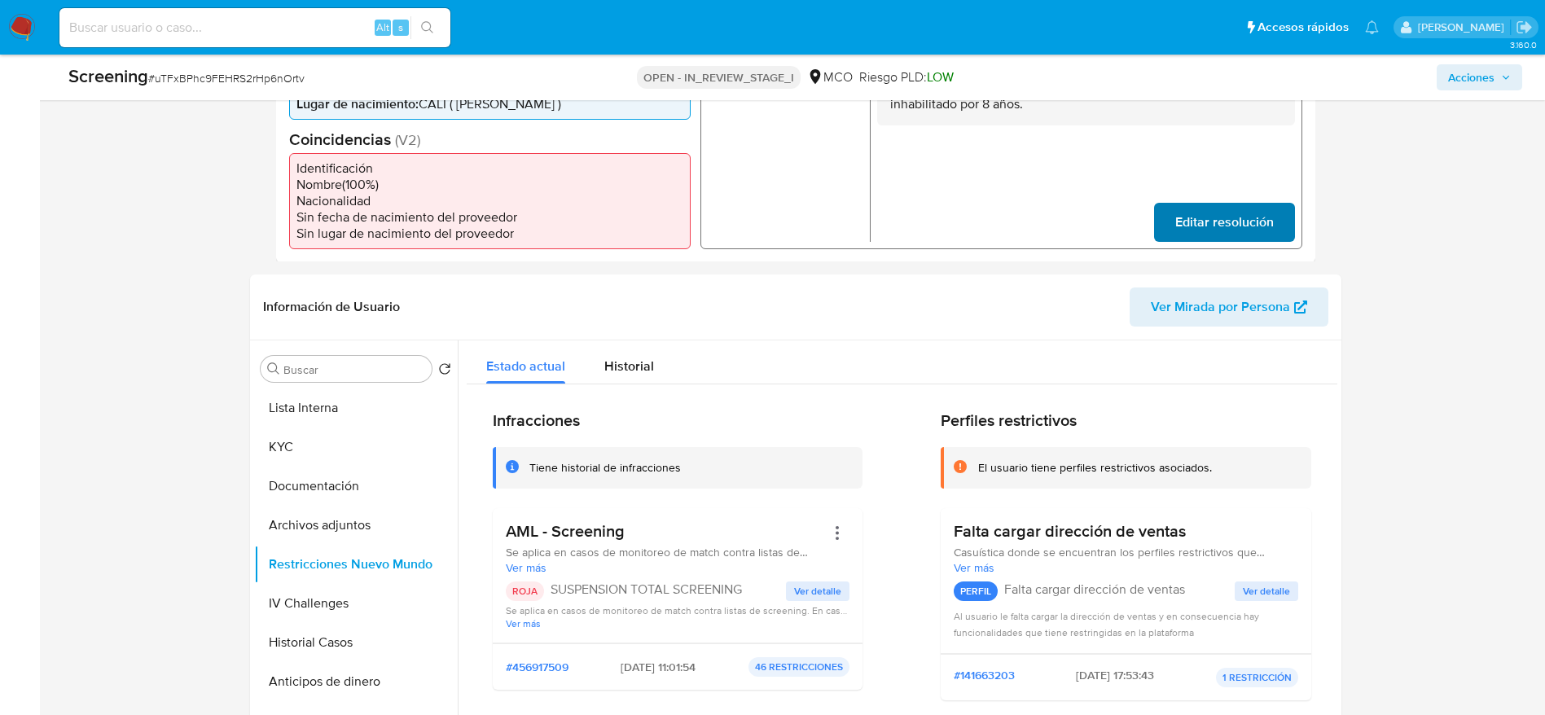
drag, startPoint x: 321, startPoint y: 399, endPoint x: 1217, endPoint y: 206, distance: 917.1
click at [322, 399] on button "Lista Interna" at bounding box center [356, 407] width 204 height 39
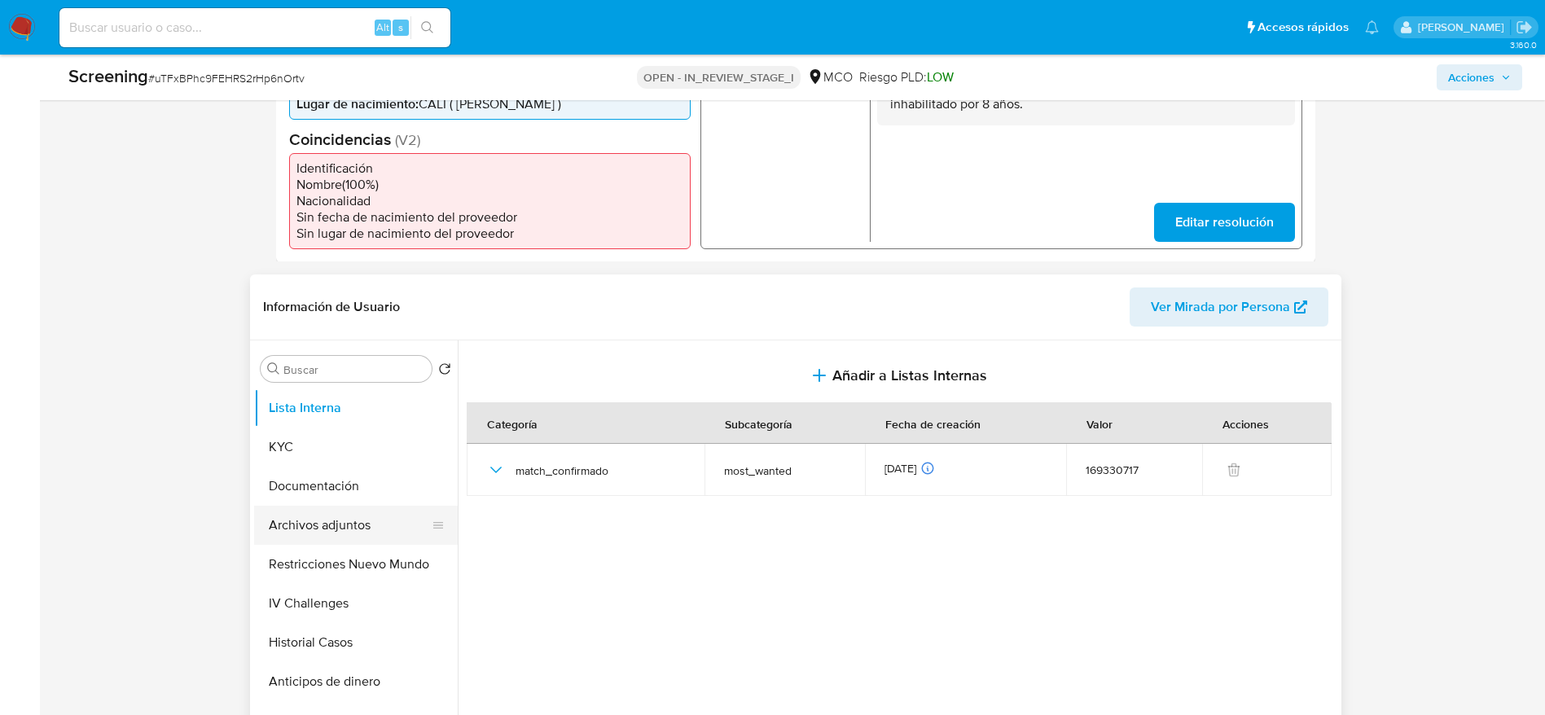
drag, startPoint x: 340, startPoint y: 545, endPoint x: 338, endPoint y: 519, distance: 26.1
click at [338, 519] on ul "Lista Interna KYC Documentación Archivos adjuntos Restricciones Nuevo Mundo IV …" at bounding box center [356, 571] width 204 height 367
click at [338, 517] on button "Archivos adjuntos" at bounding box center [349, 525] width 191 height 39
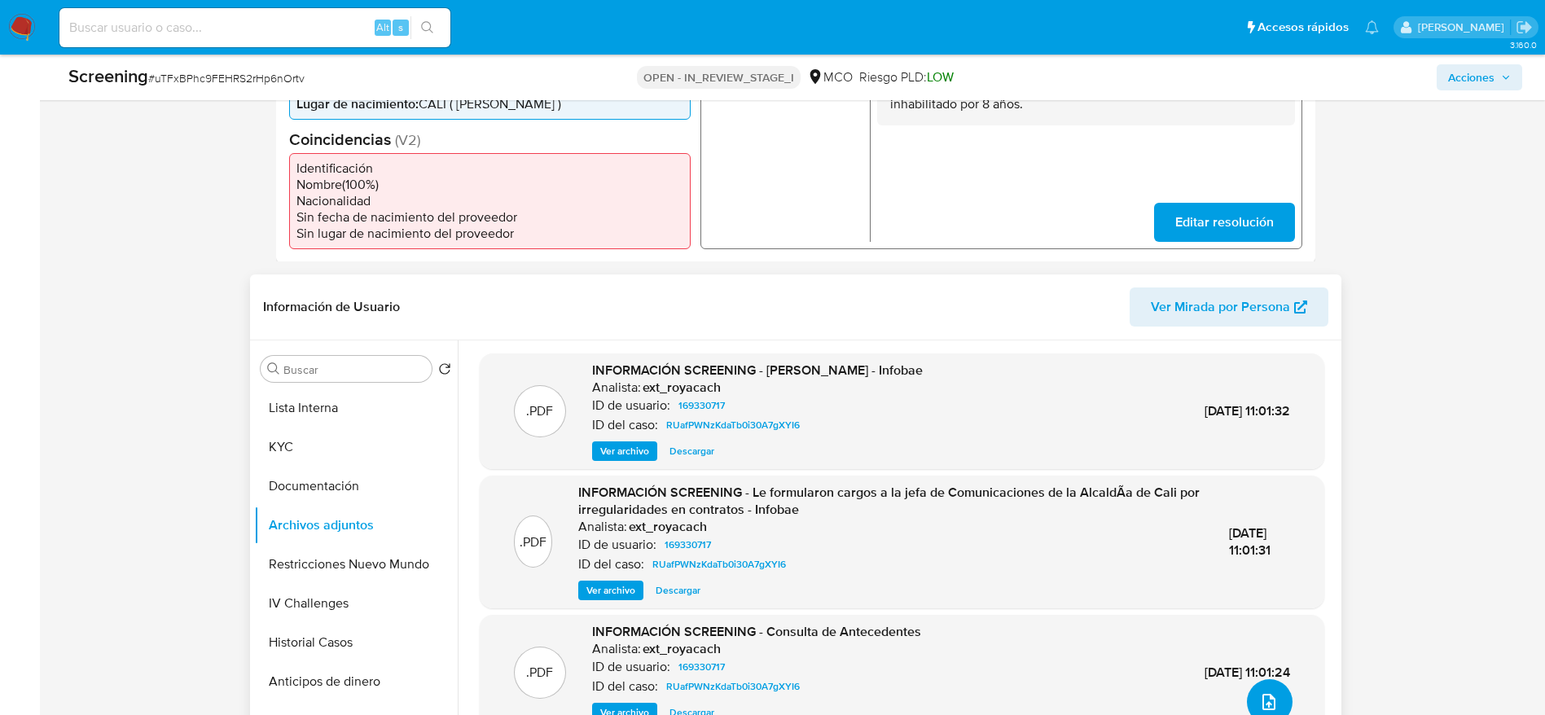
click at [1270, 701] on icon "upload-file" at bounding box center [1269, 702] width 20 height 20
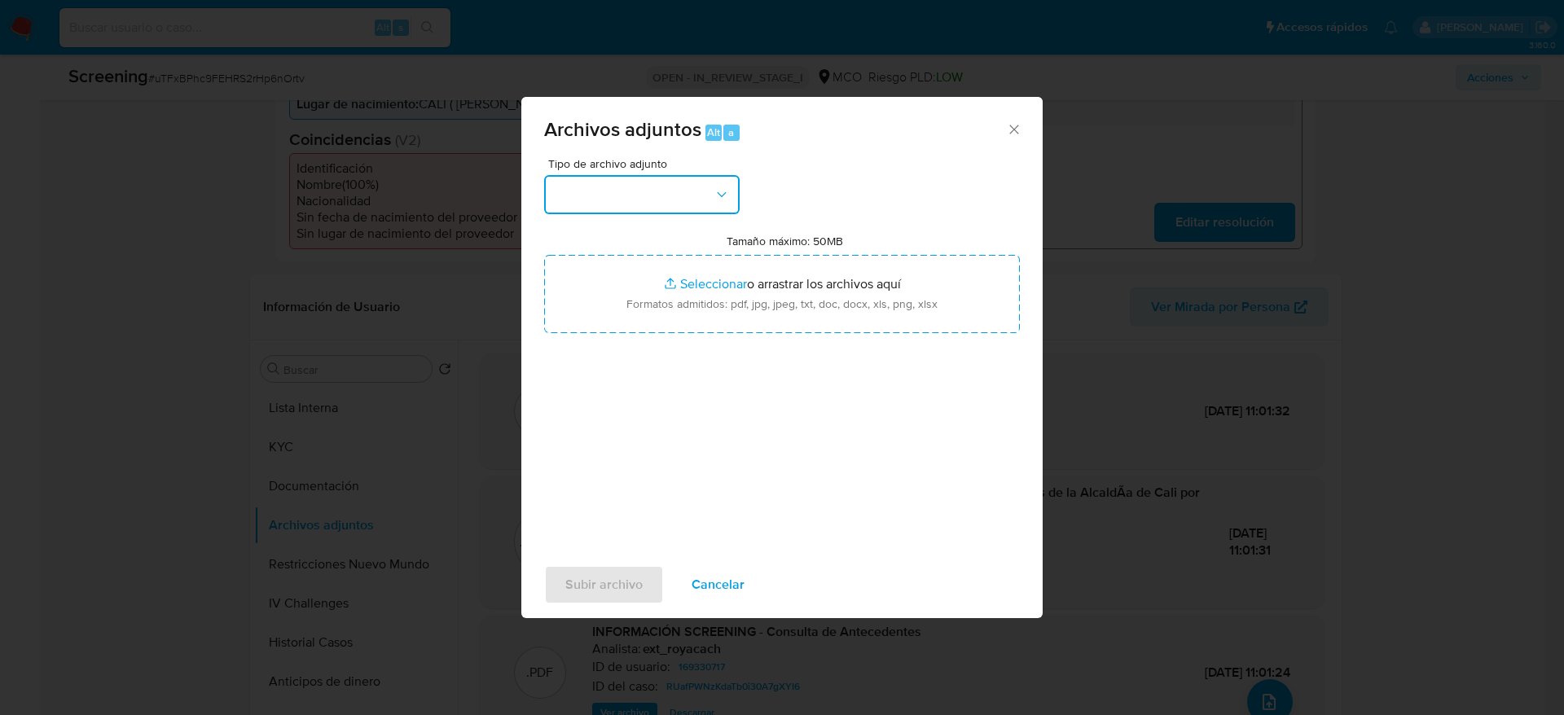
click at [679, 195] on button "button" at bounding box center [641, 194] width 195 height 39
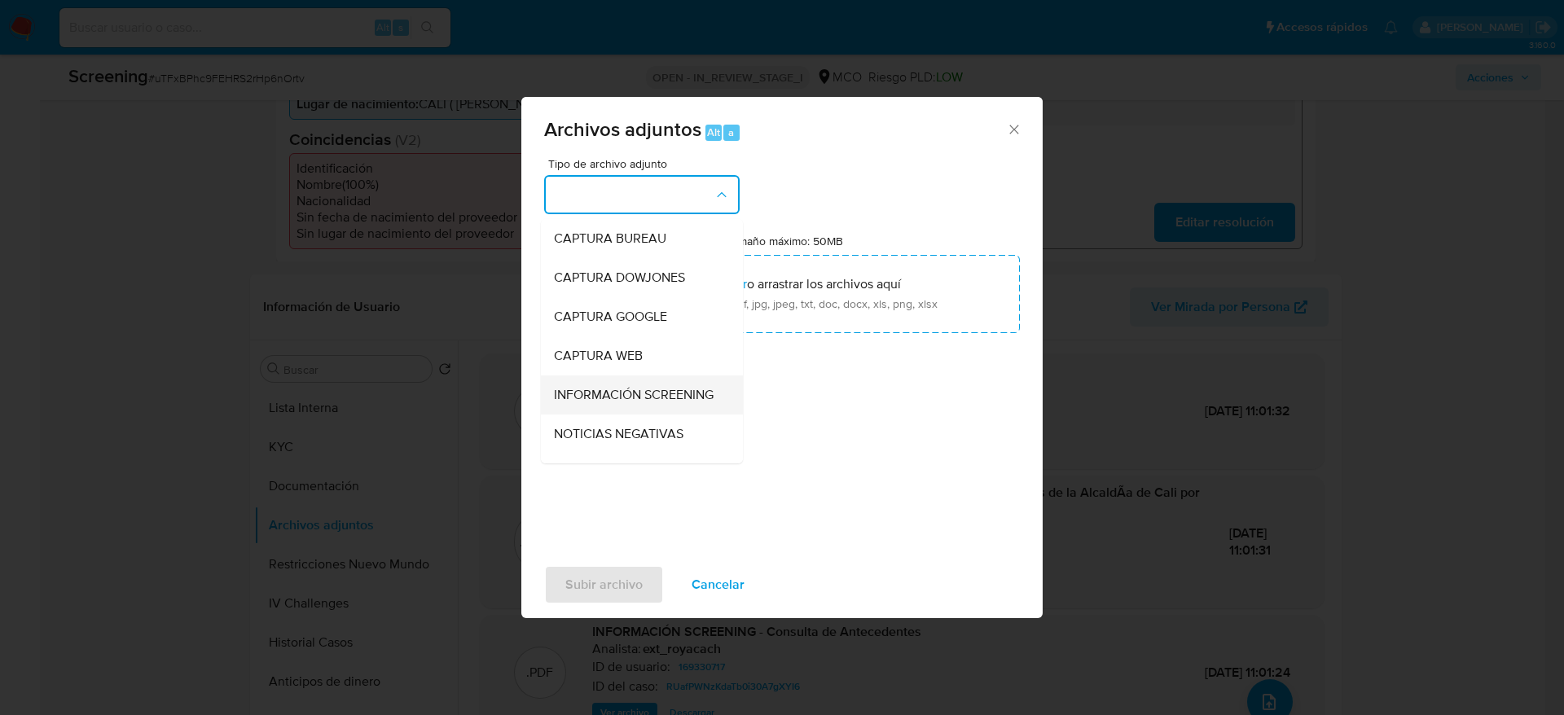
click at [652, 396] on span "INFORMACIÓN SCREENING" at bounding box center [634, 395] width 160 height 16
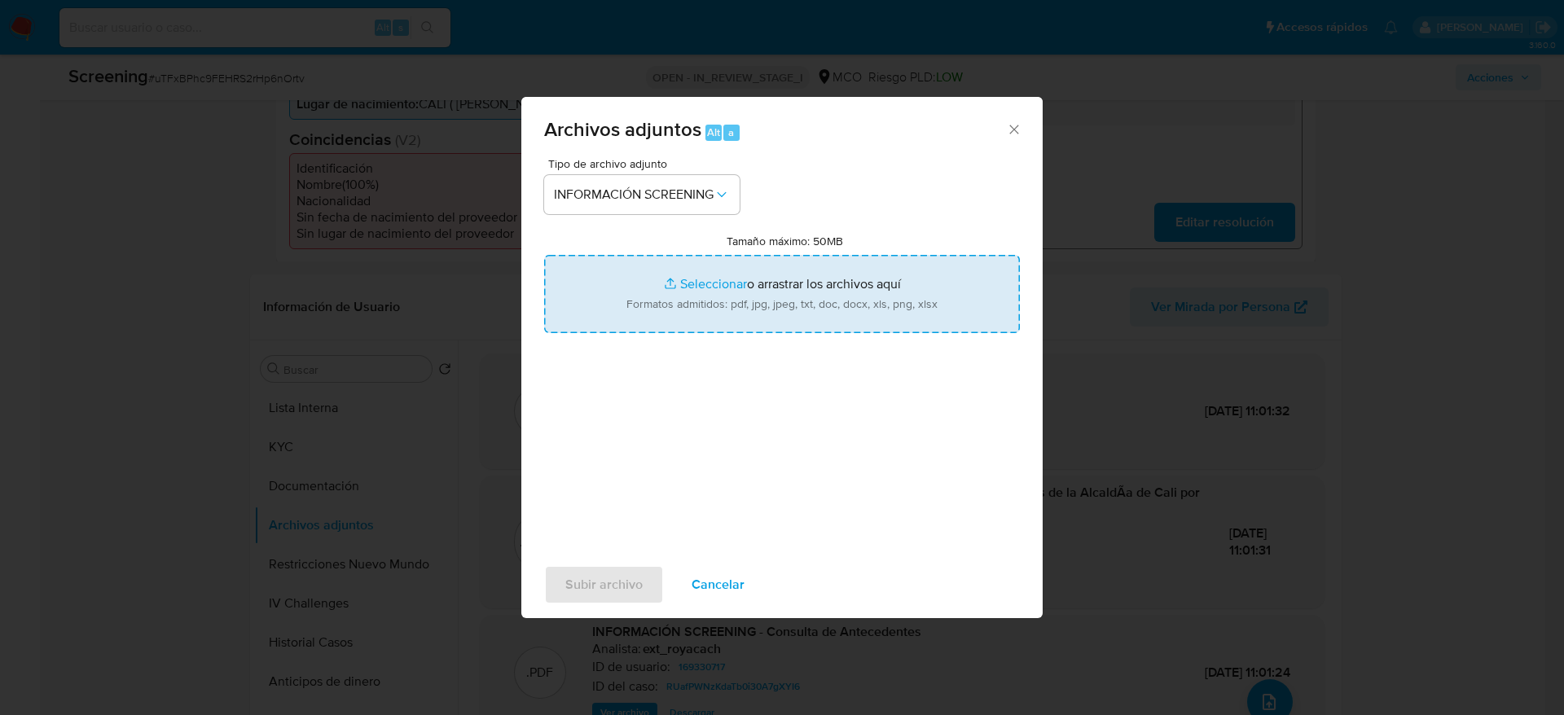
click at [673, 297] on input "Tamaño máximo: 50MB Seleccionar archivos" at bounding box center [782, 294] width 476 height 78
type input "C:\fakepath\_Luz Marina Cuellar Salazar_ - Buscar con Google.pdf"
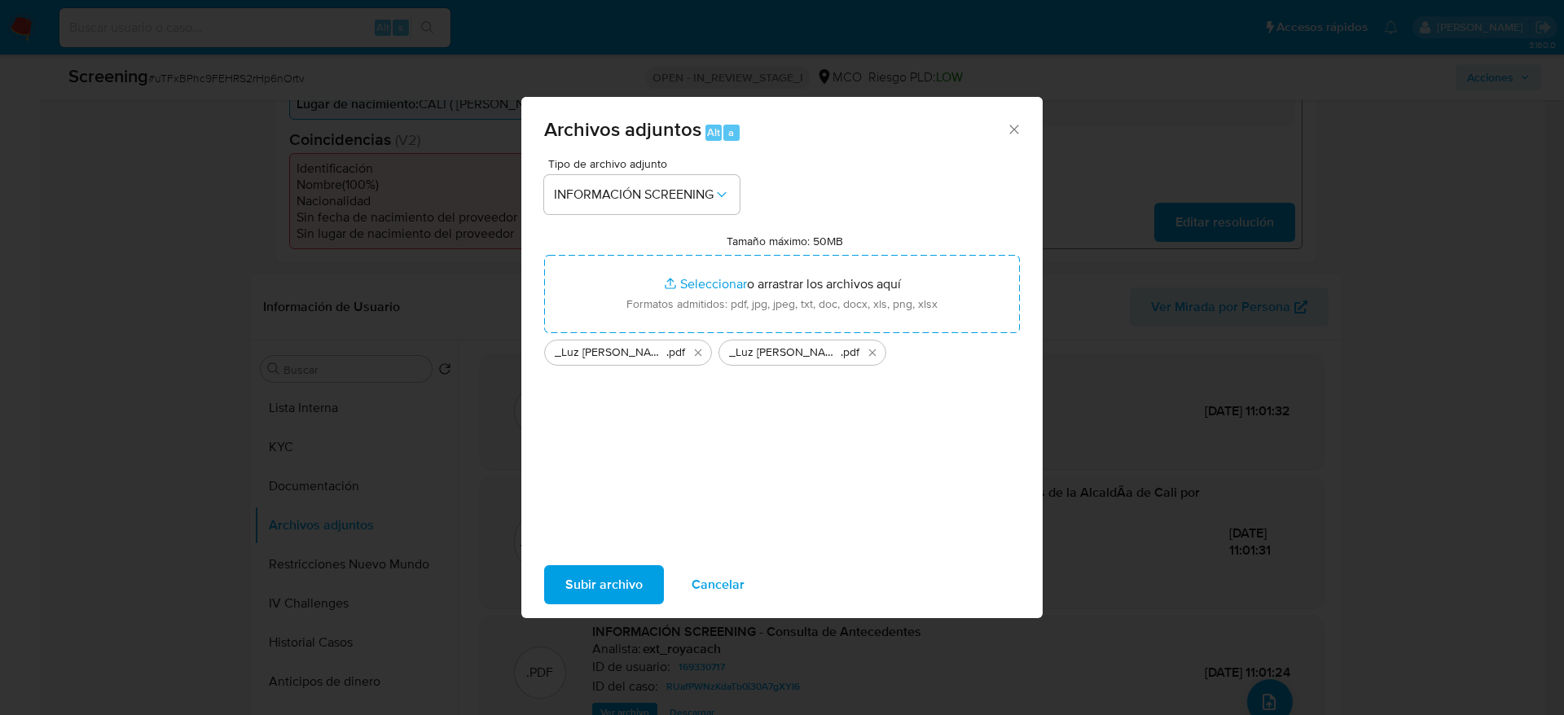
click at [603, 586] on span "Subir archivo" at bounding box center [603, 585] width 77 height 36
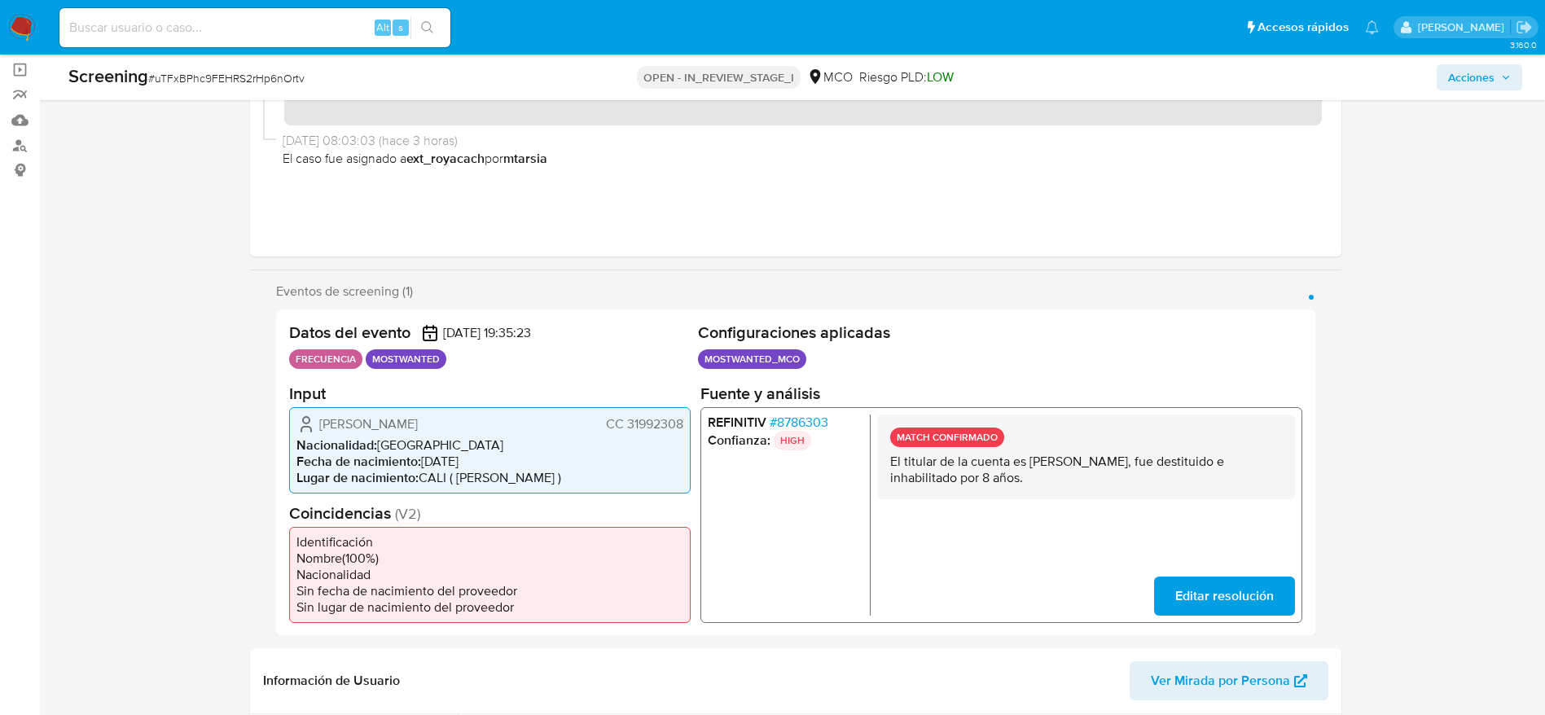
scroll to position [0, 0]
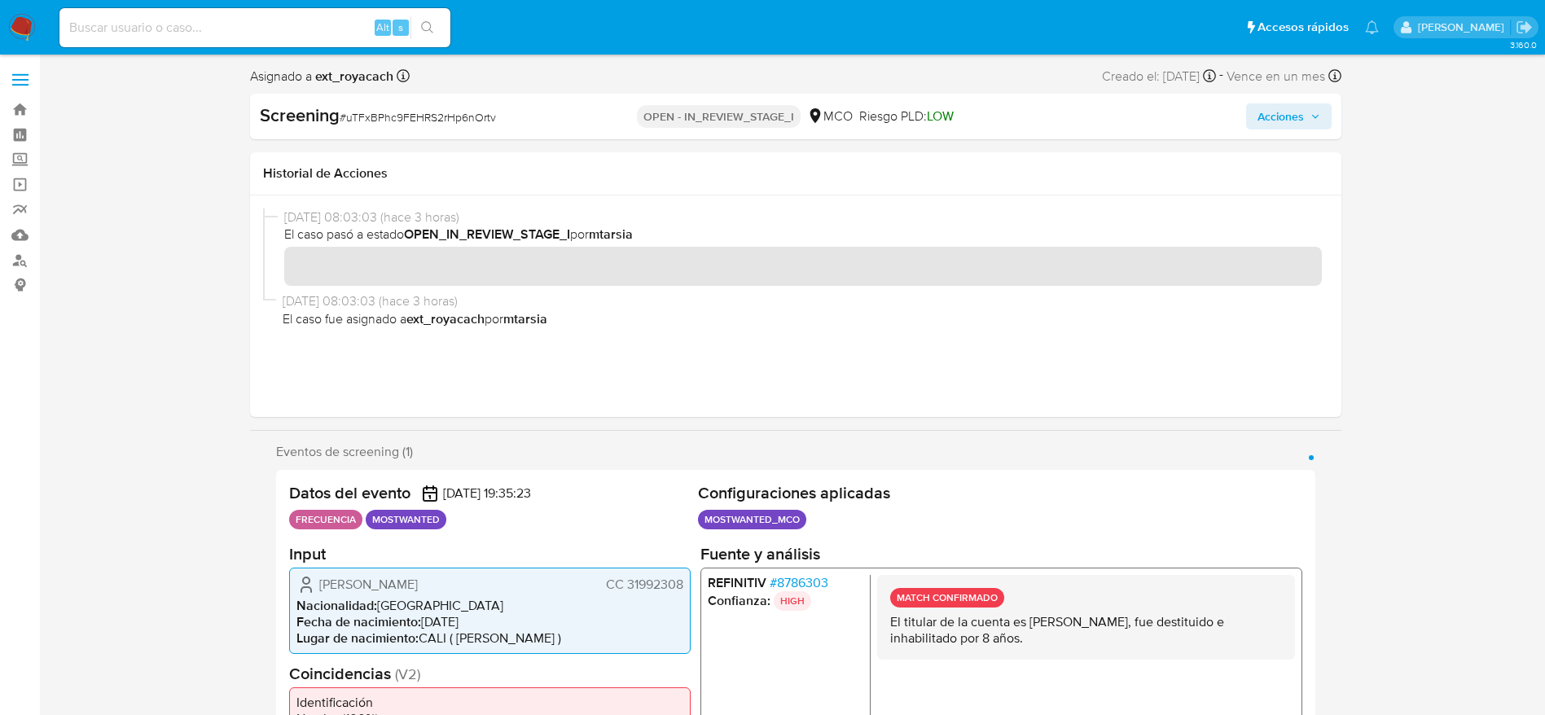
click at [1267, 116] on span "Acciones" at bounding box center [1280, 116] width 46 height 26
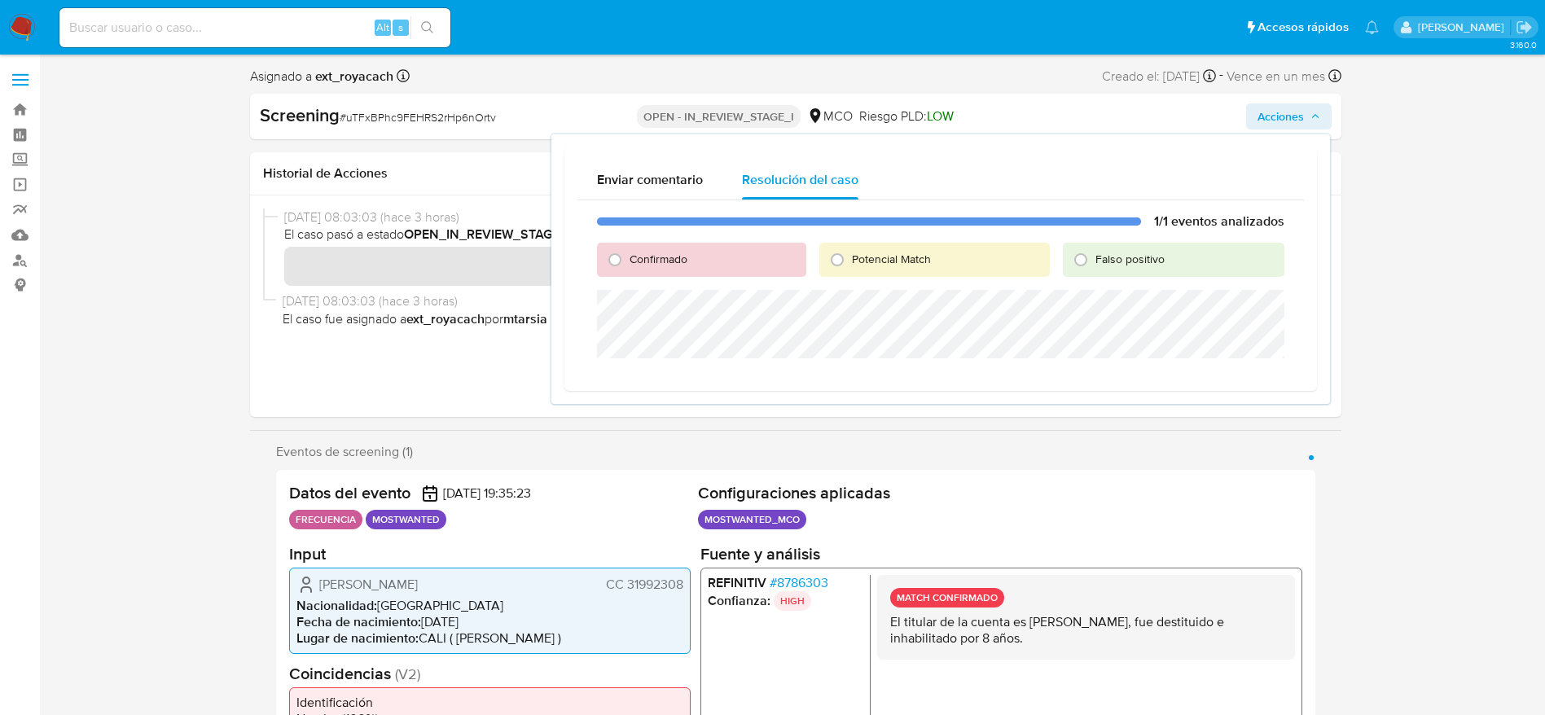
click at [854, 266] on span "Potencial Match" at bounding box center [891, 259] width 79 height 16
click at [850, 266] on input "Potencial Match" at bounding box center [837, 260] width 26 height 26
radio input "true"
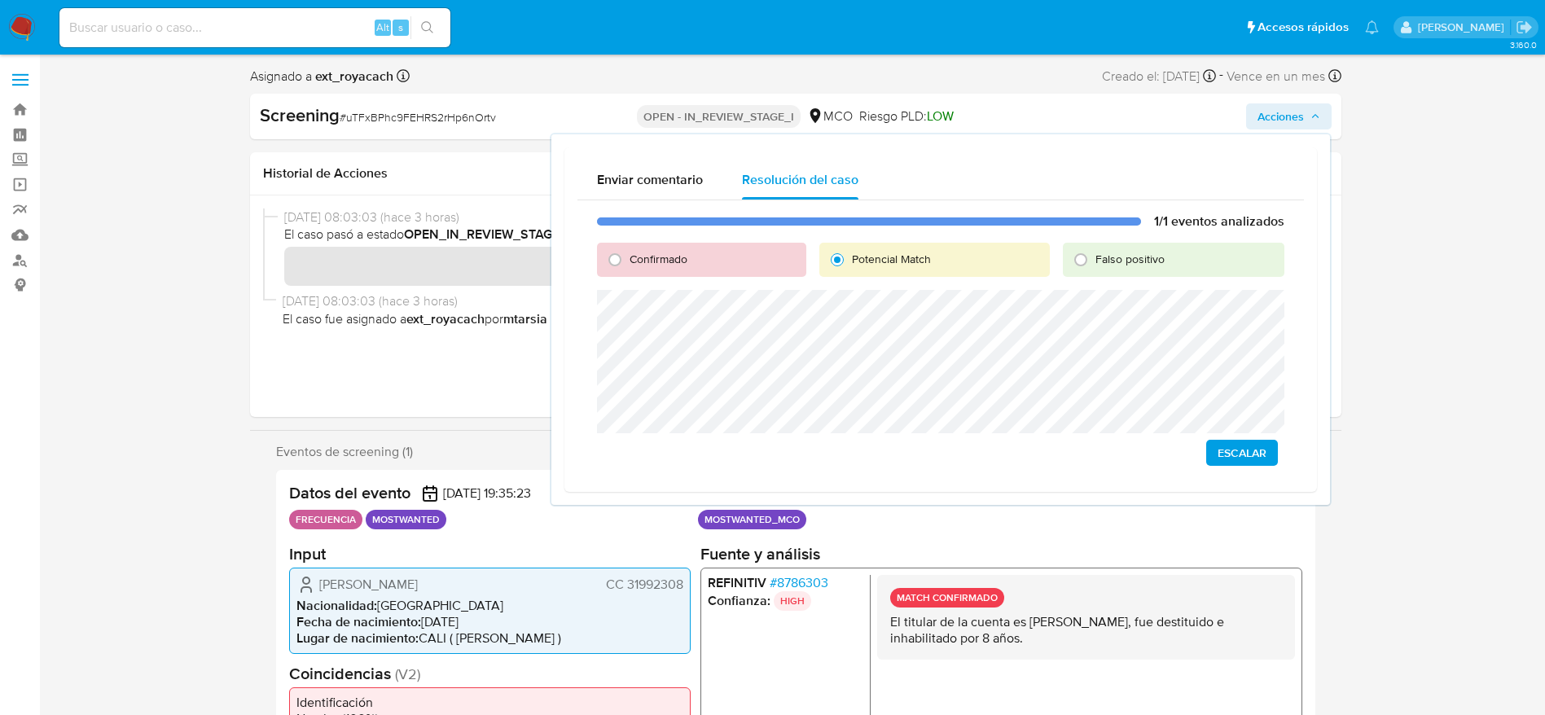
click at [1267, 450] on button "Escalar" at bounding box center [1242, 453] width 72 height 26
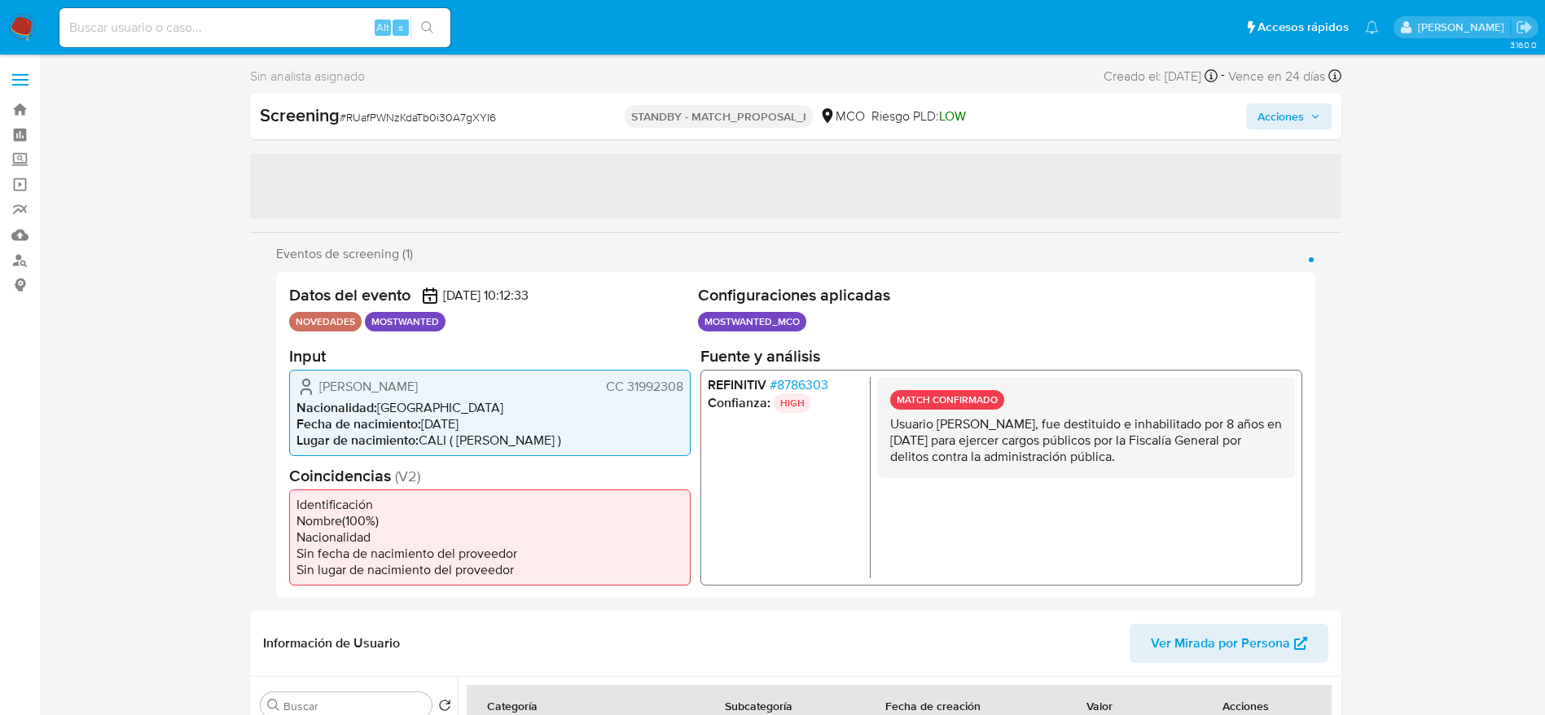
select select "10"
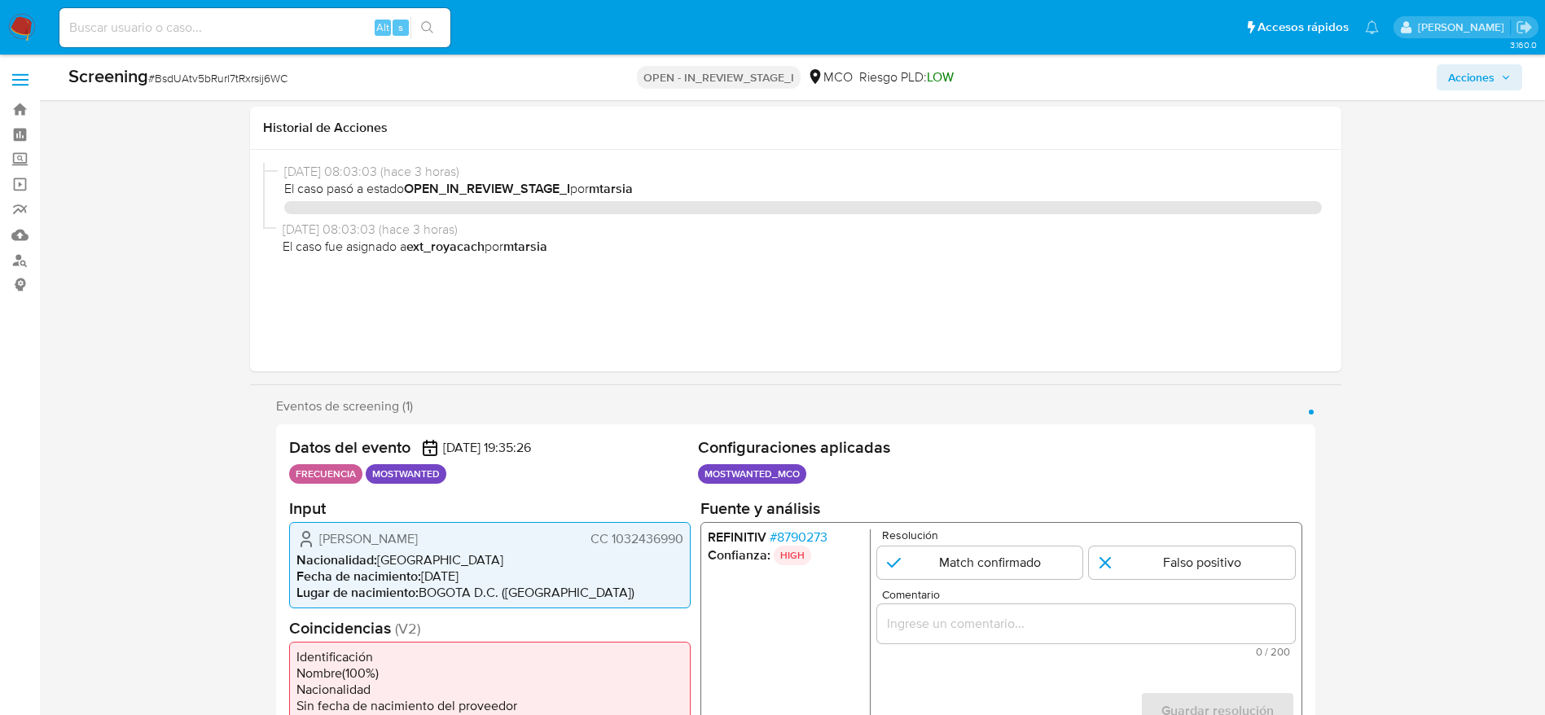
select select "10"
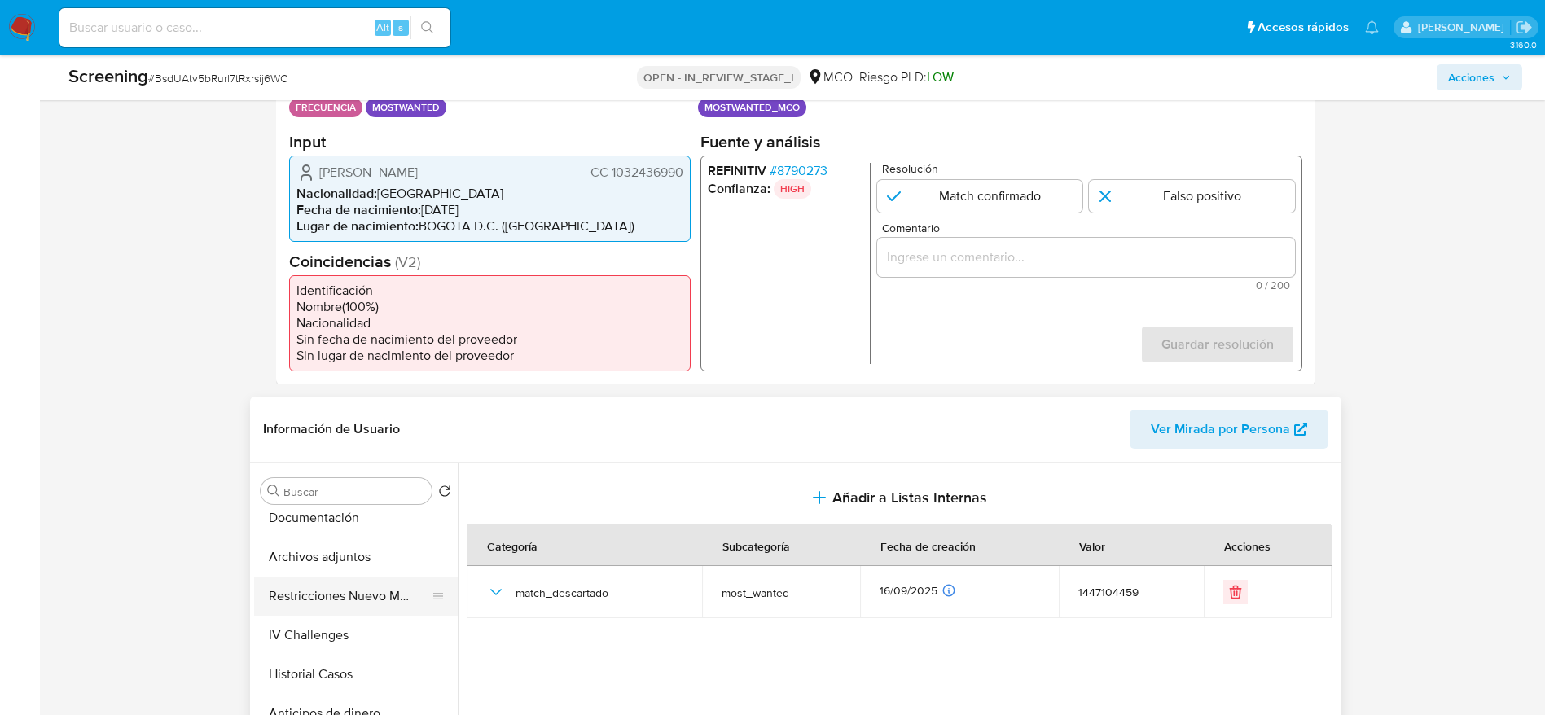
scroll to position [122, 0]
click at [332, 634] on button "Historial Casos" at bounding box center [349, 642] width 191 height 39
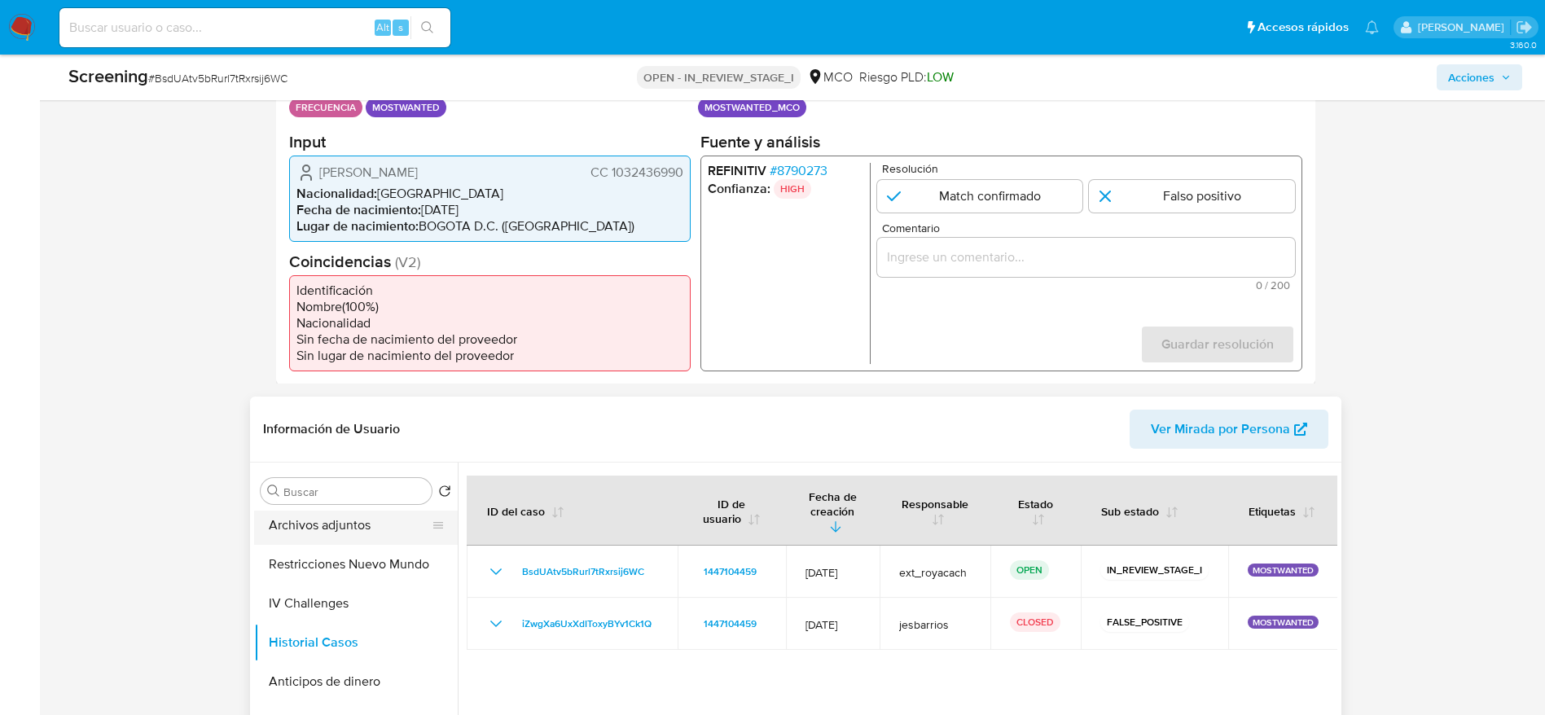
click at [328, 538] on button "Archivos adjuntos" at bounding box center [349, 525] width 191 height 39
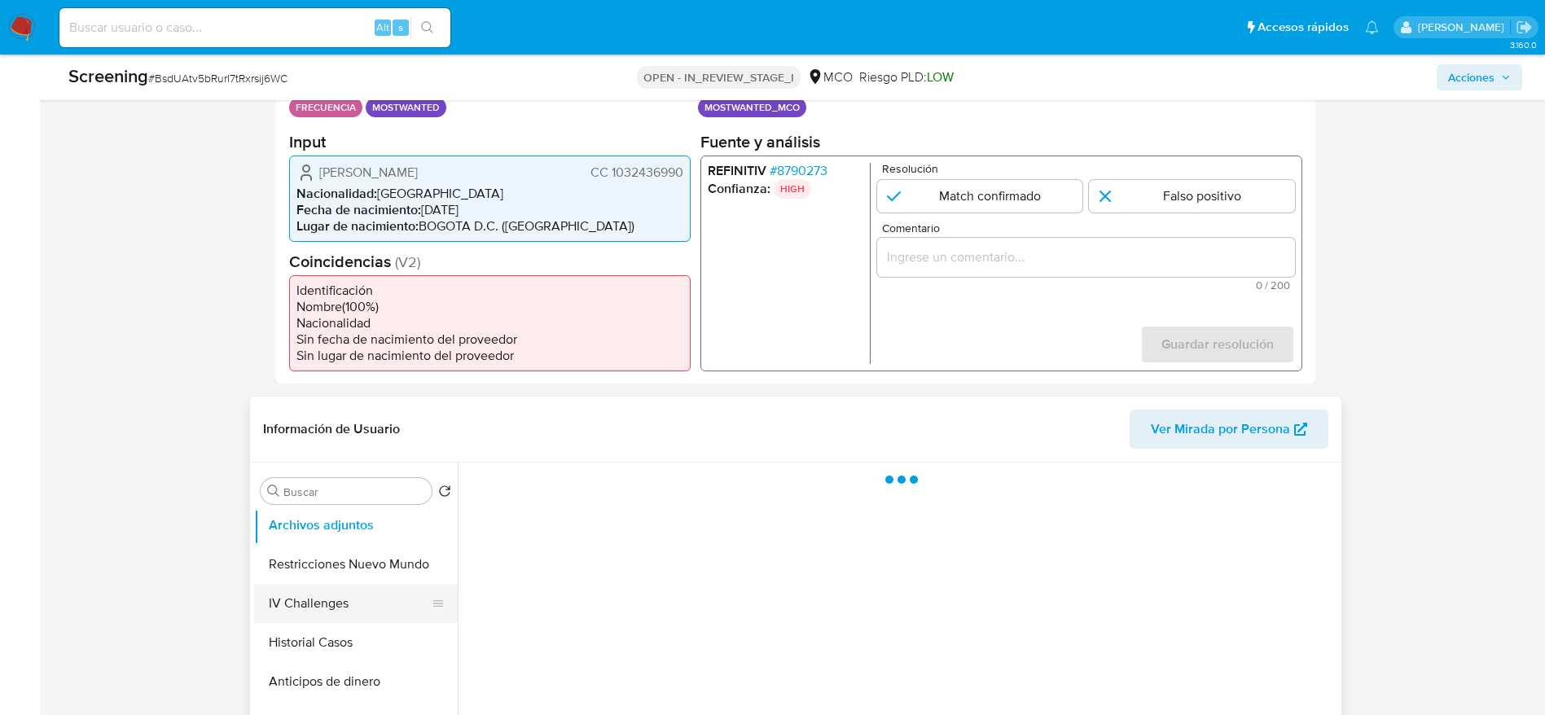
scroll to position [0, 0]
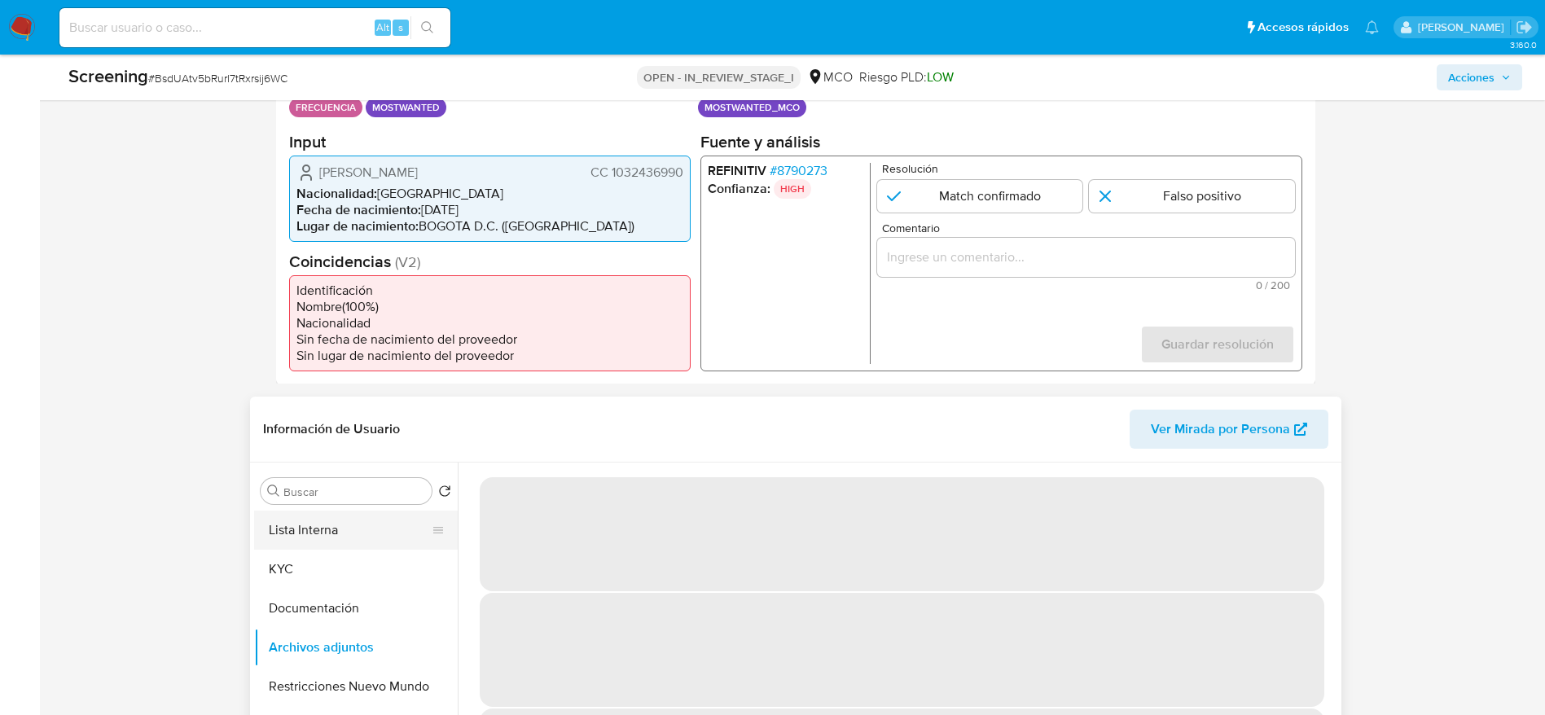
click at [313, 537] on button "Lista Interna" at bounding box center [349, 530] width 191 height 39
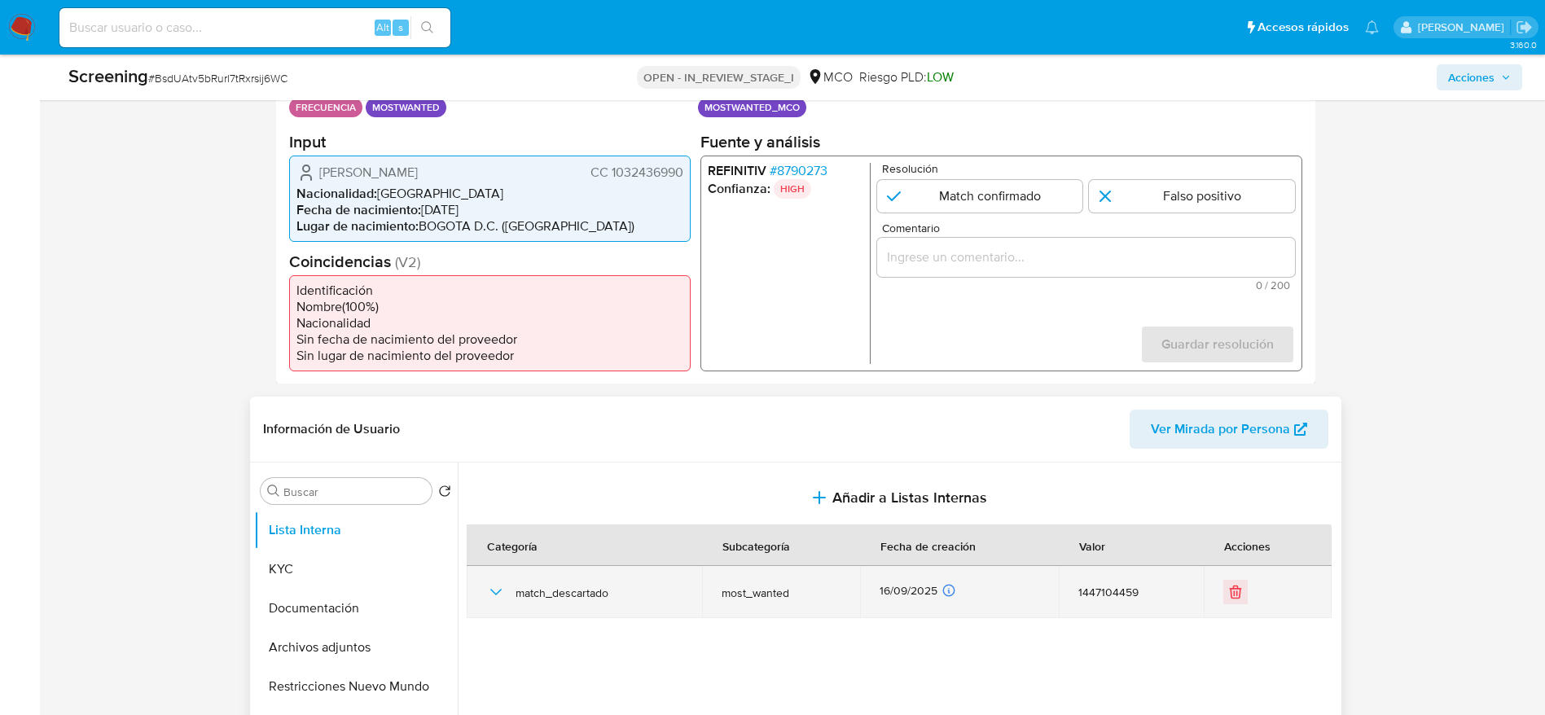
click at [498, 592] on icon "button" at bounding box center [494, 592] width 11 height 7
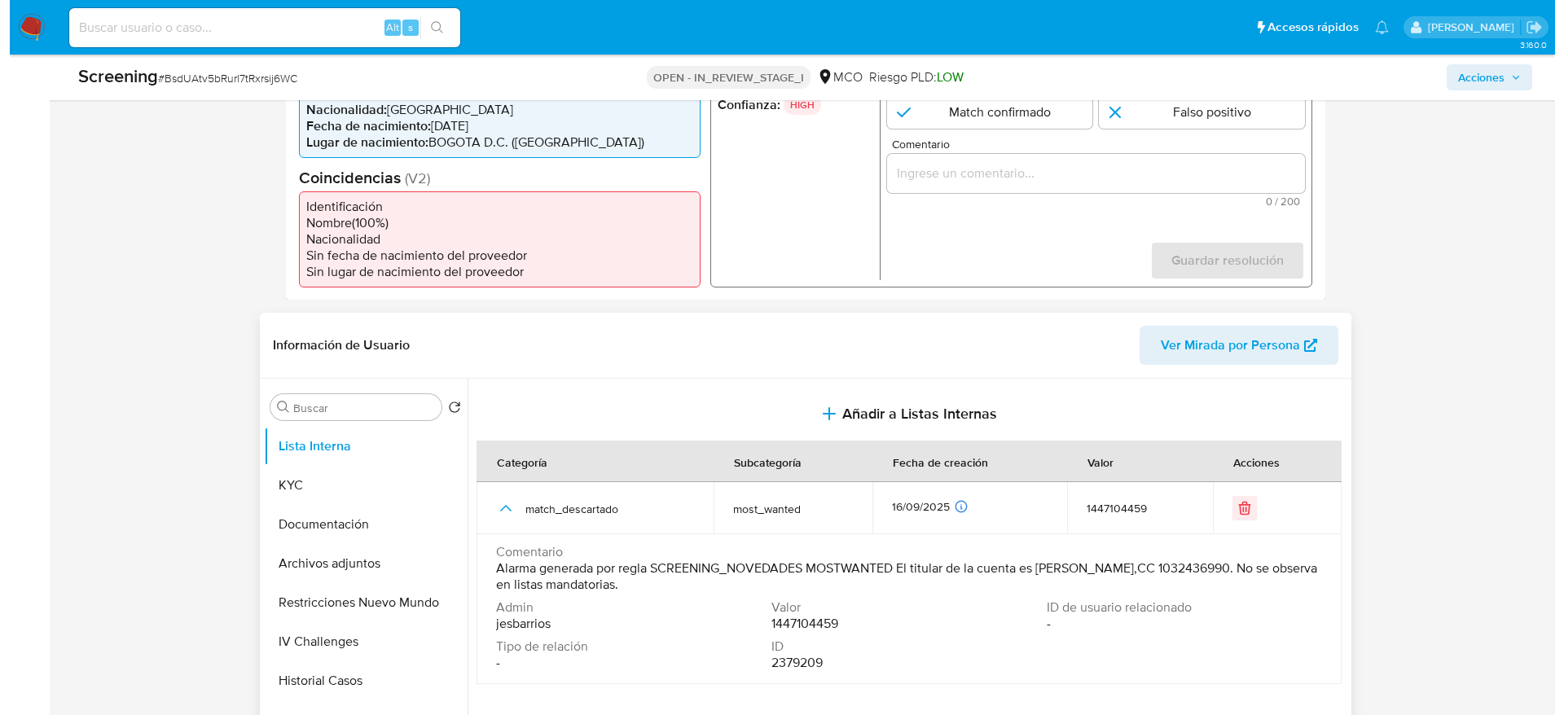
scroll to position [489, 0]
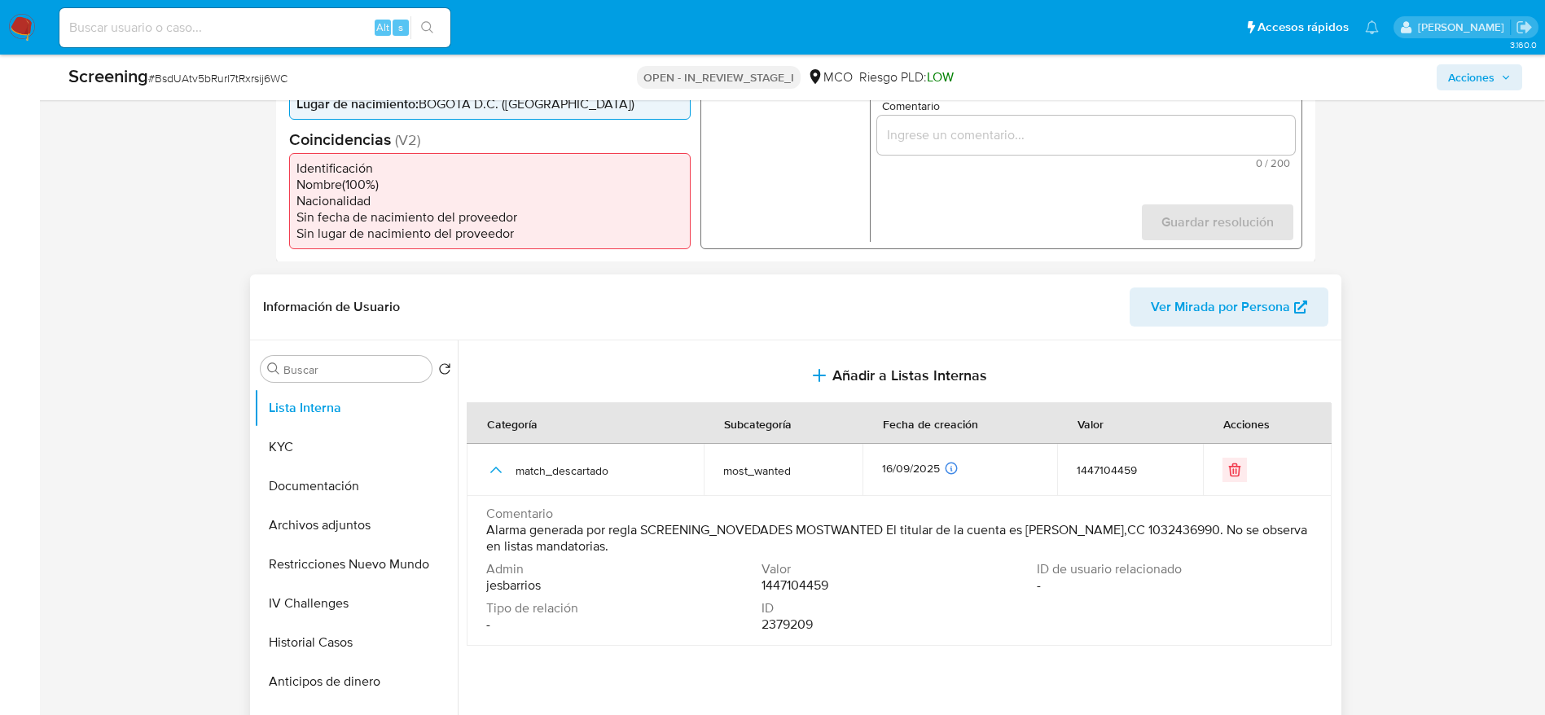
click at [871, 541] on span "Alarma generada por regla SCREENING_NOVEDADES MOSTWANTED El titular de la cuent…" at bounding box center [897, 538] width 822 height 33
click at [871, 537] on span "Alarma generada por regla SCREENING_NOVEDADES MOSTWANTED El titular de la cuent…" at bounding box center [897, 538] width 822 height 33
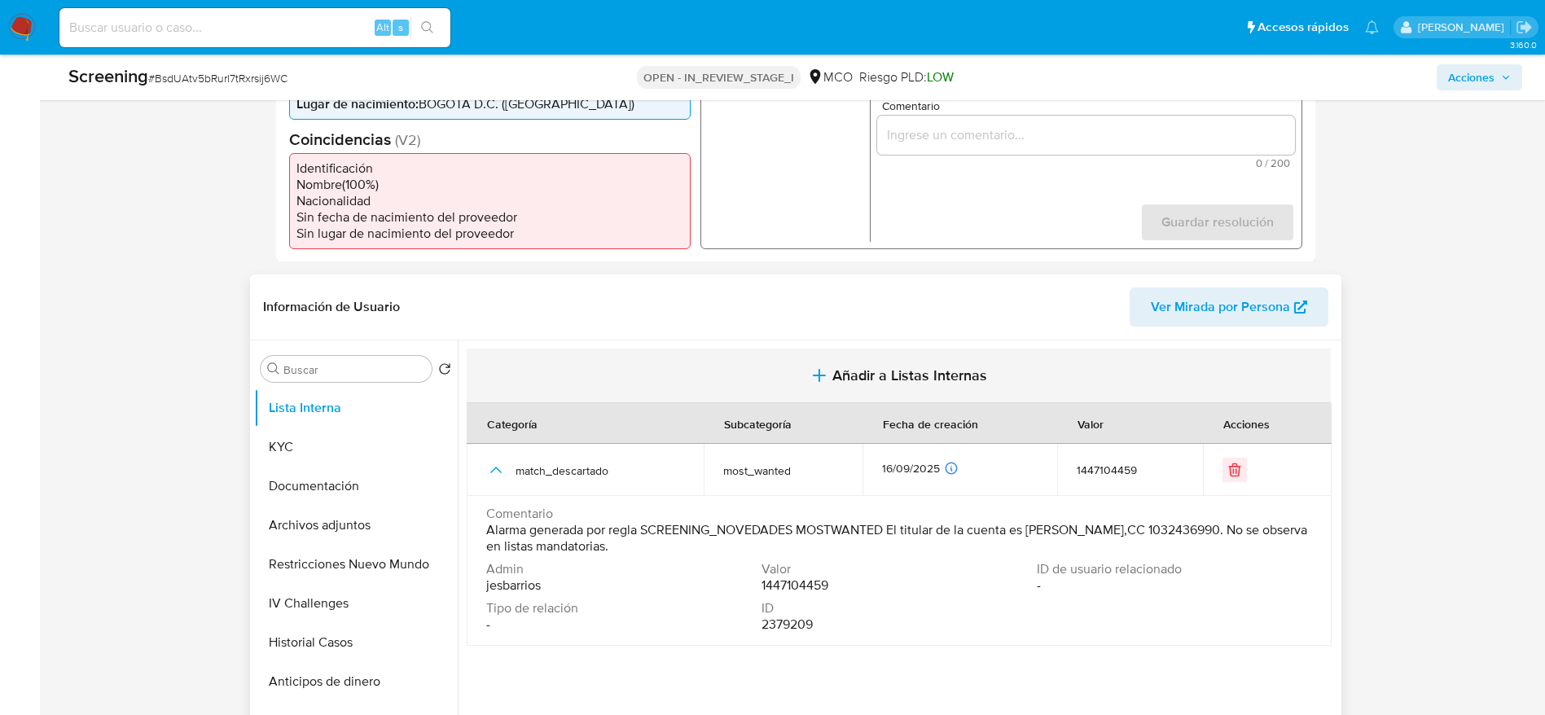
click at [864, 393] on button "Añadir a Listas Internas" at bounding box center [899, 376] width 864 height 55
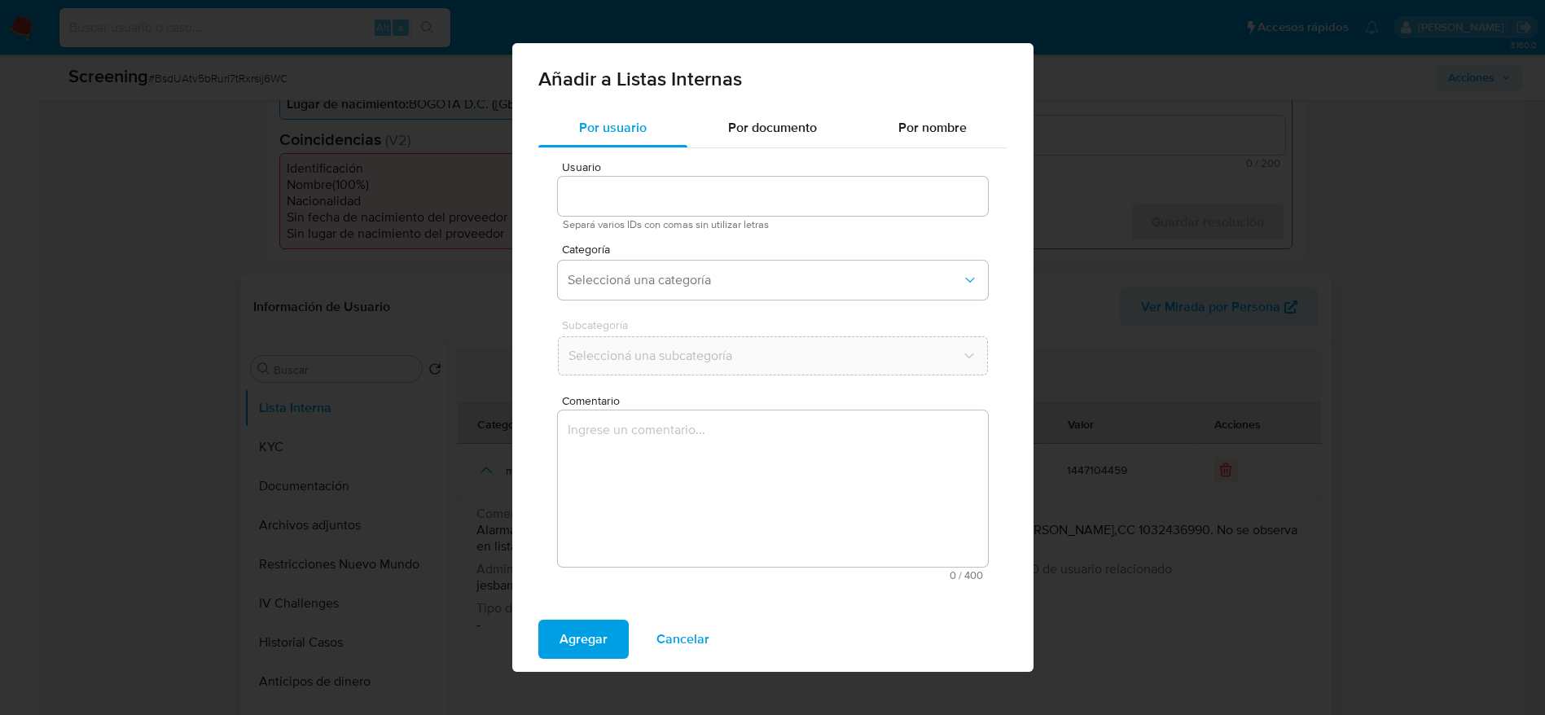
type input "1447104459"
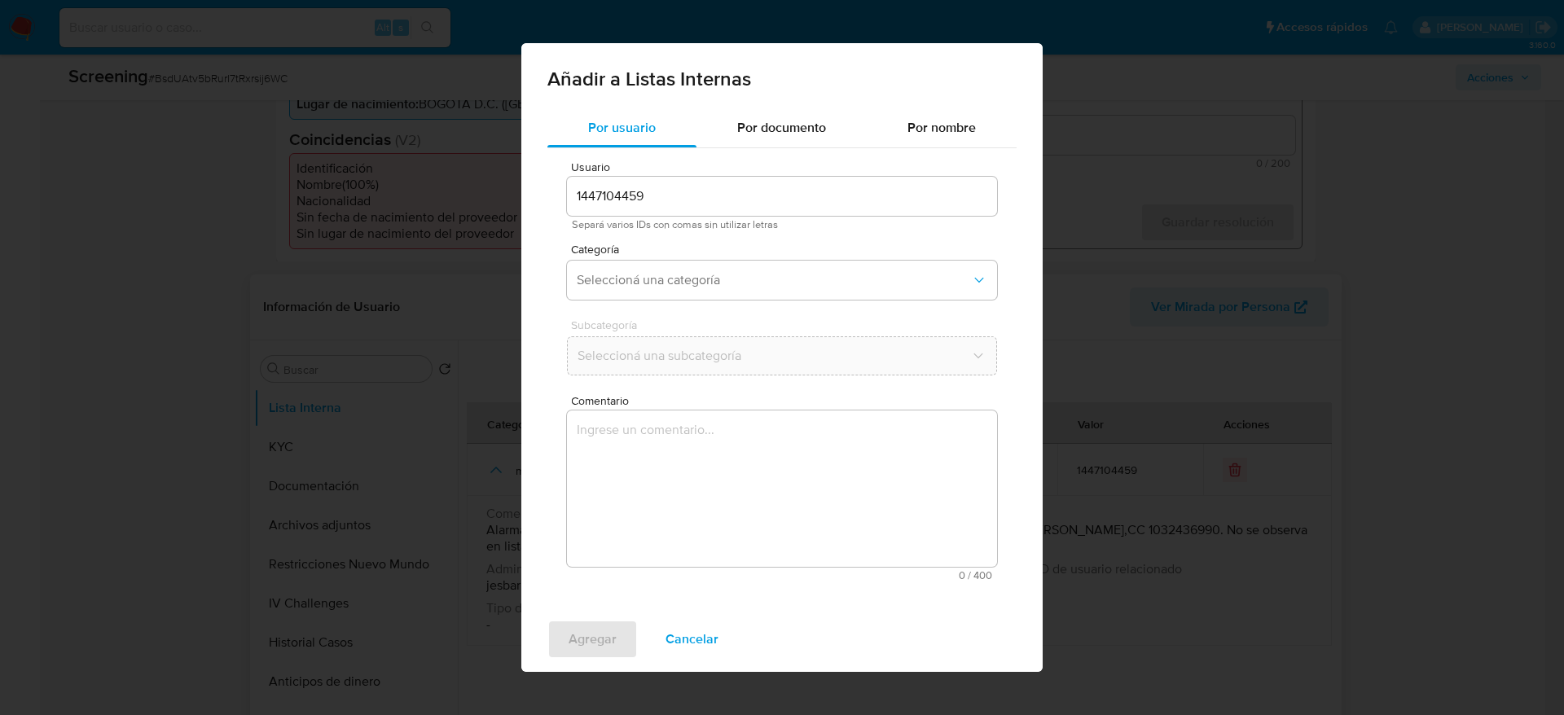
click at [734, 489] on textarea "Comentario" at bounding box center [782, 488] width 430 height 156
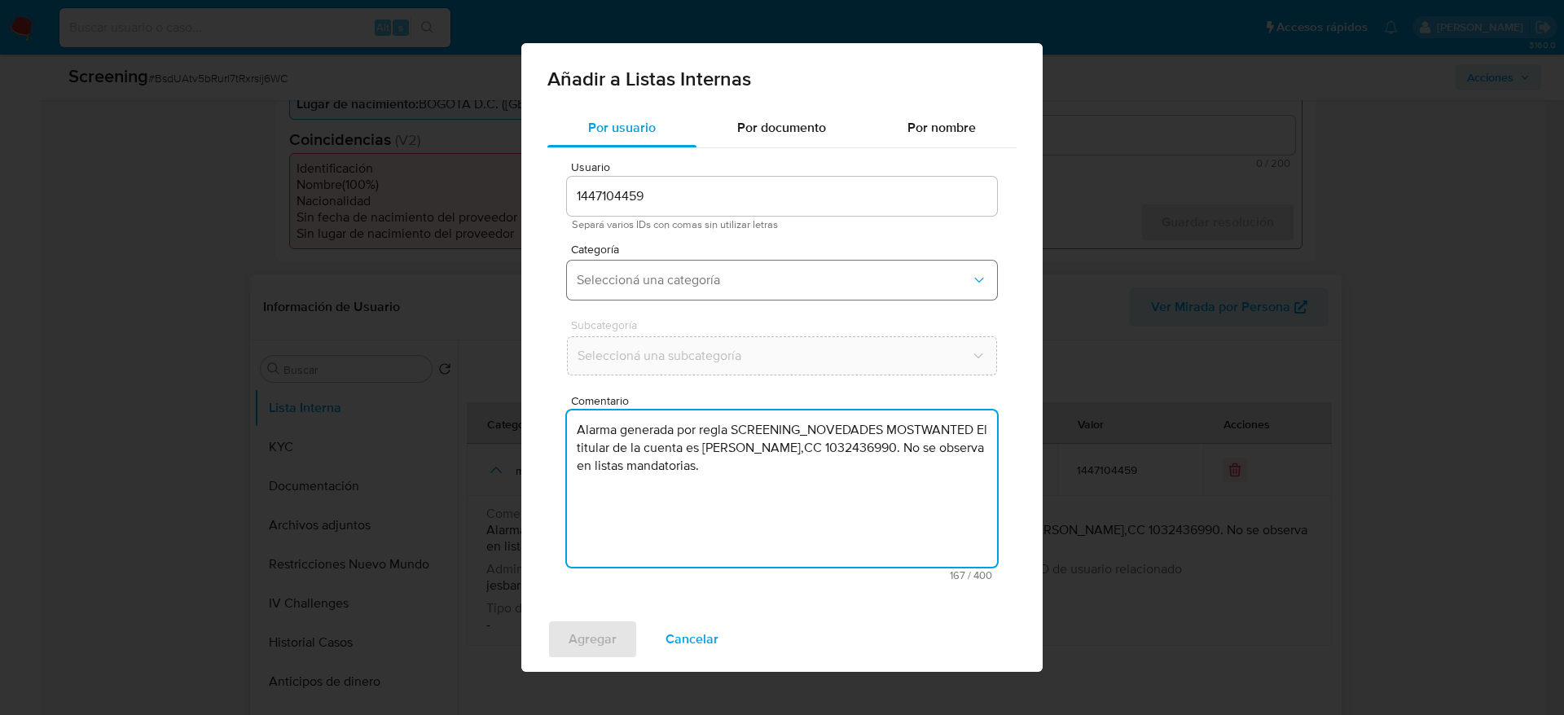
type textarea "Alarma generada por regla SCREENING_NOVEDADES MOSTWANTED El titular de la cuent…"
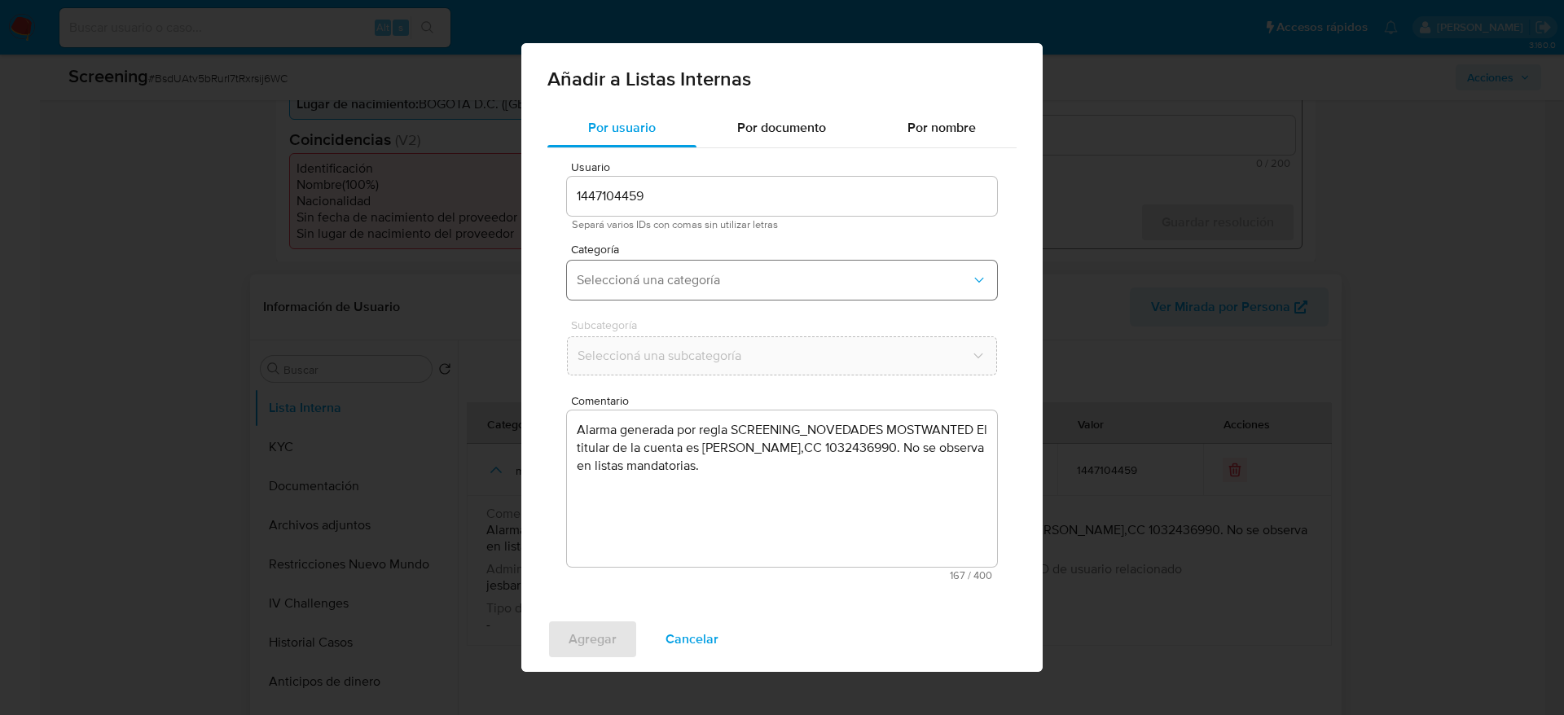
click at [735, 287] on span "Seleccioná una categoría" at bounding box center [774, 280] width 394 height 16
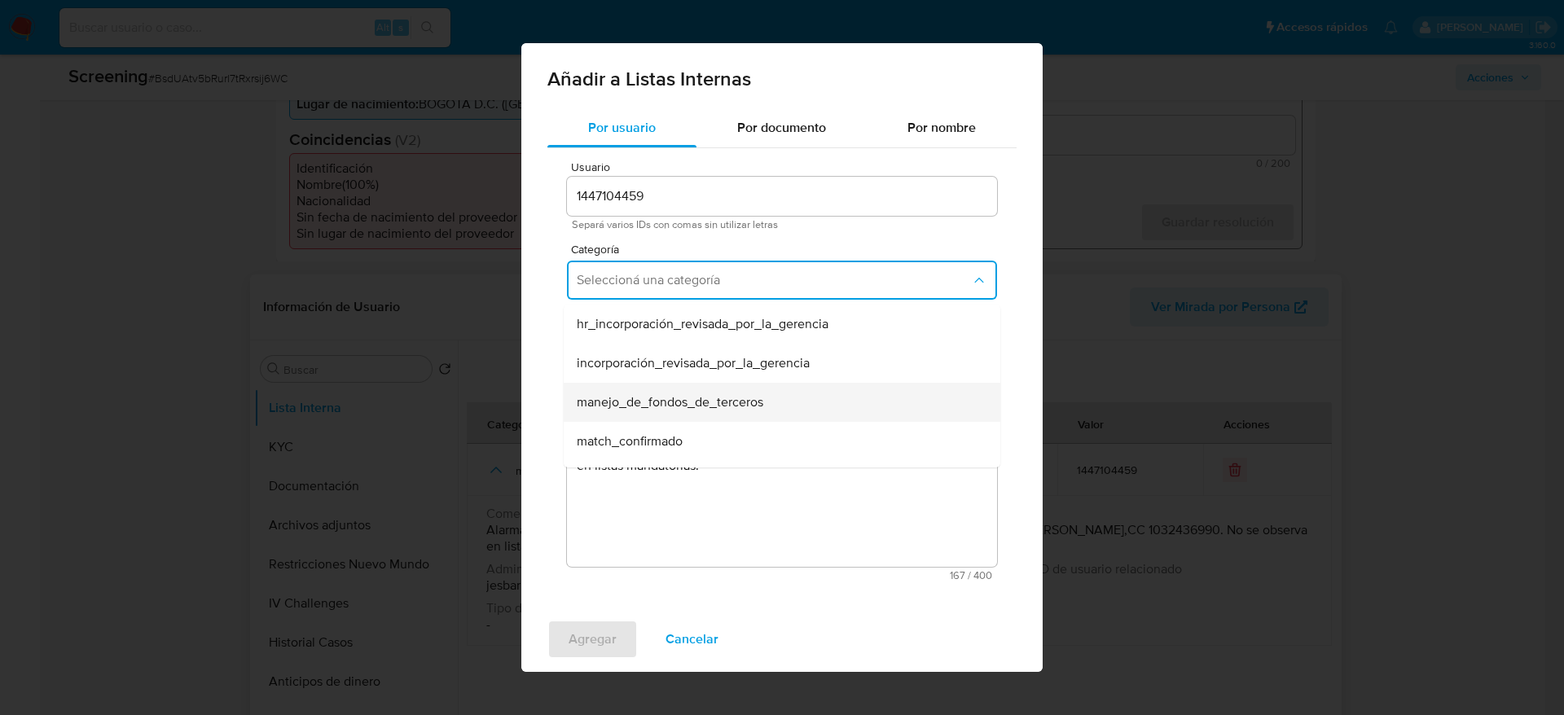
scroll to position [122, 0]
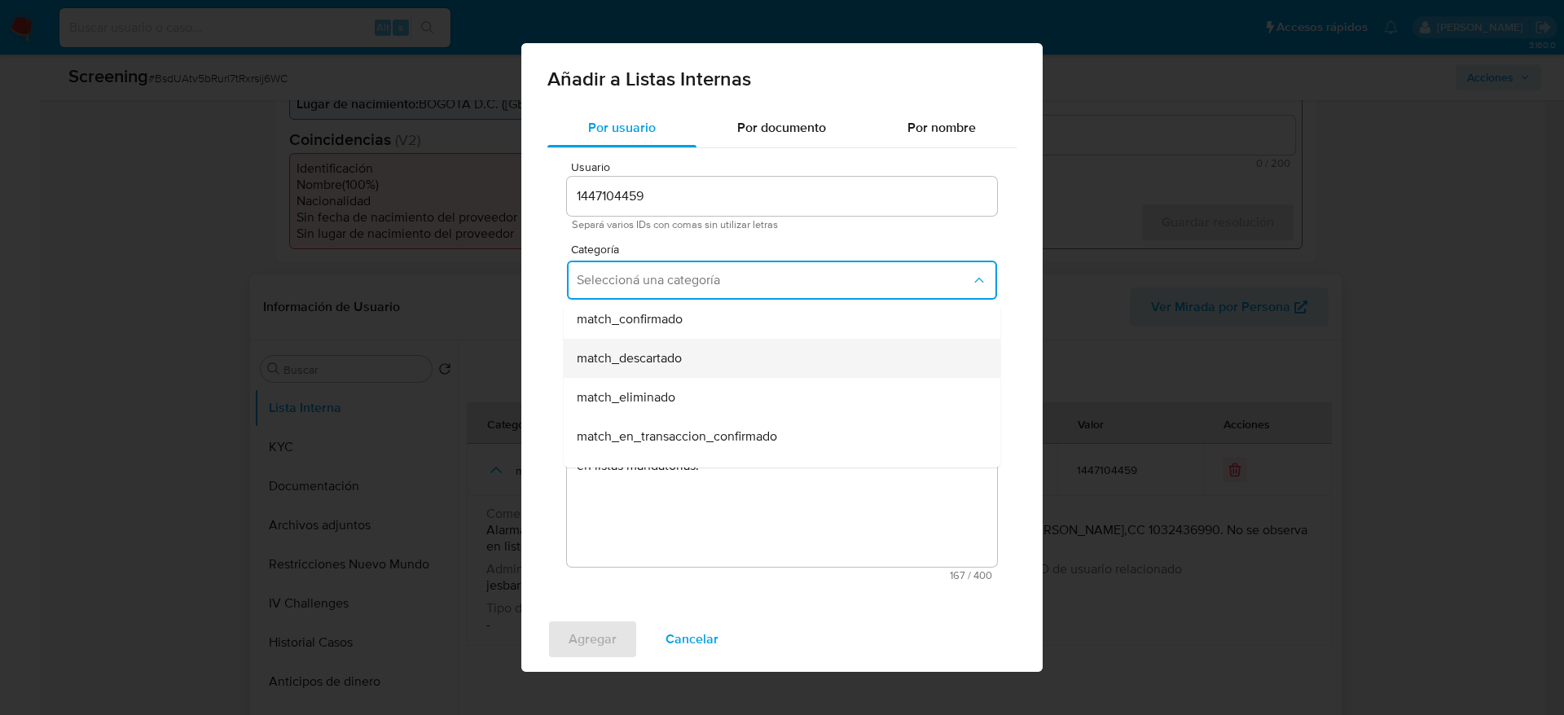
click at [686, 363] on div "match_descartado" at bounding box center [777, 358] width 401 height 39
click at [686, 363] on span "Seleccioná una subcategoría" at bounding box center [773, 356] width 393 height 16
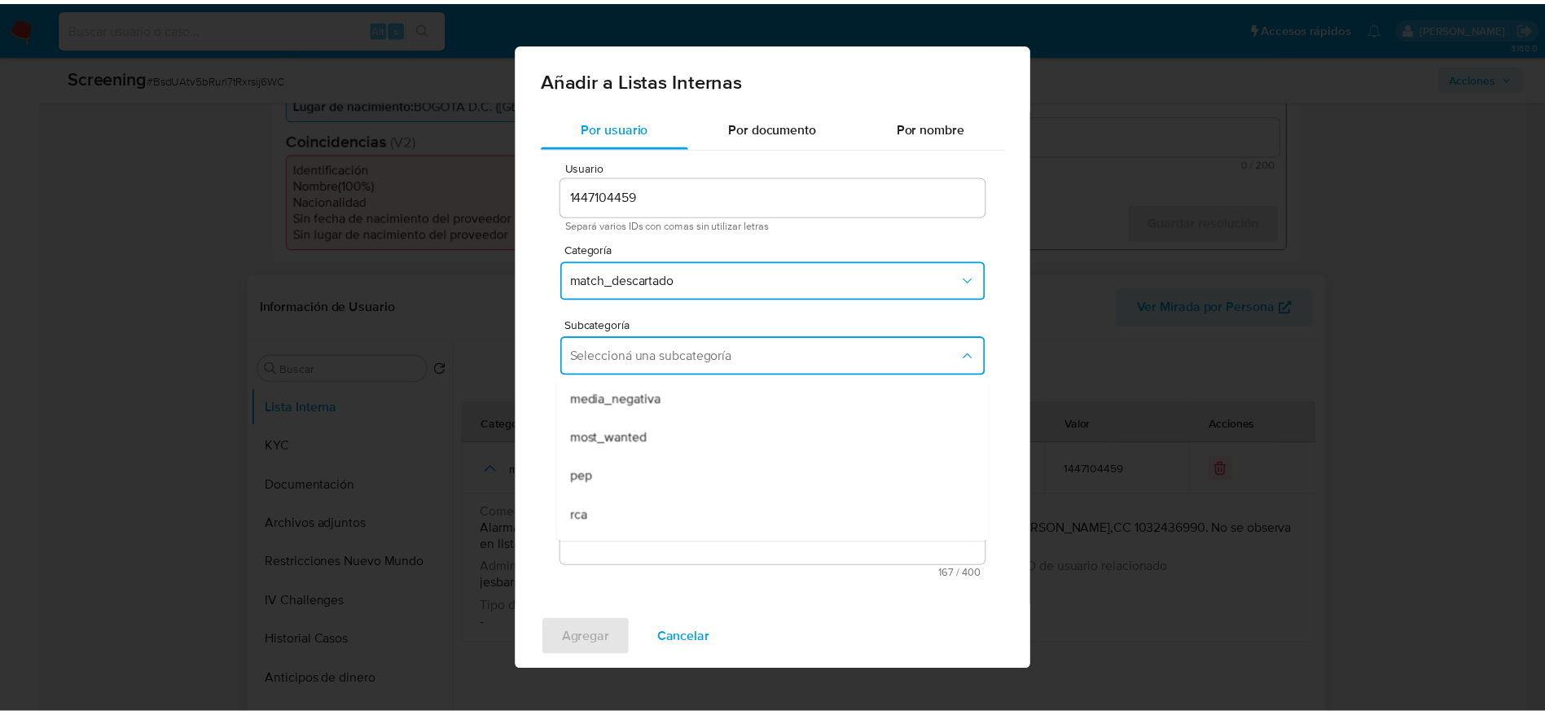
scroll to position [111, 0]
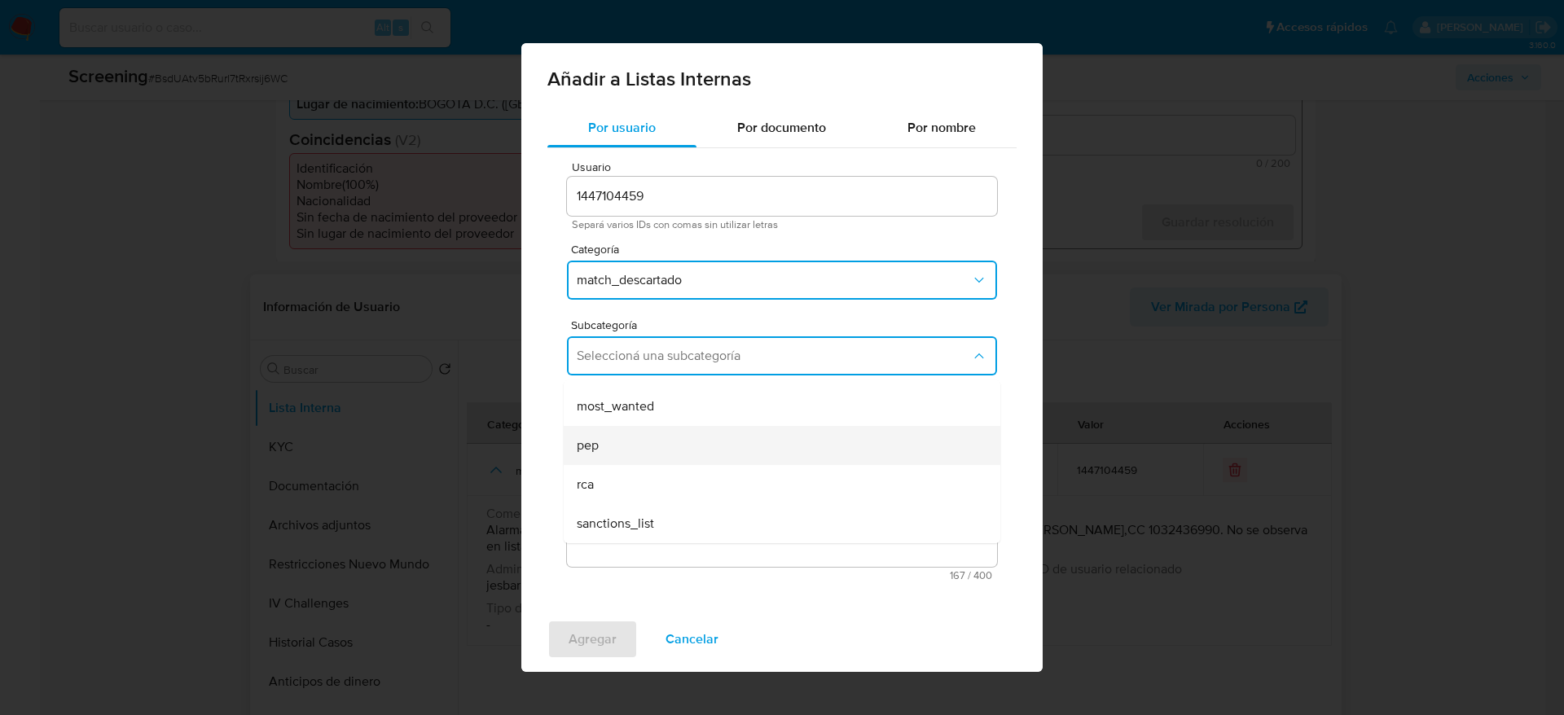
click at [645, 440] on div "pep" at bounding box center [777, 445] width 401 height 39
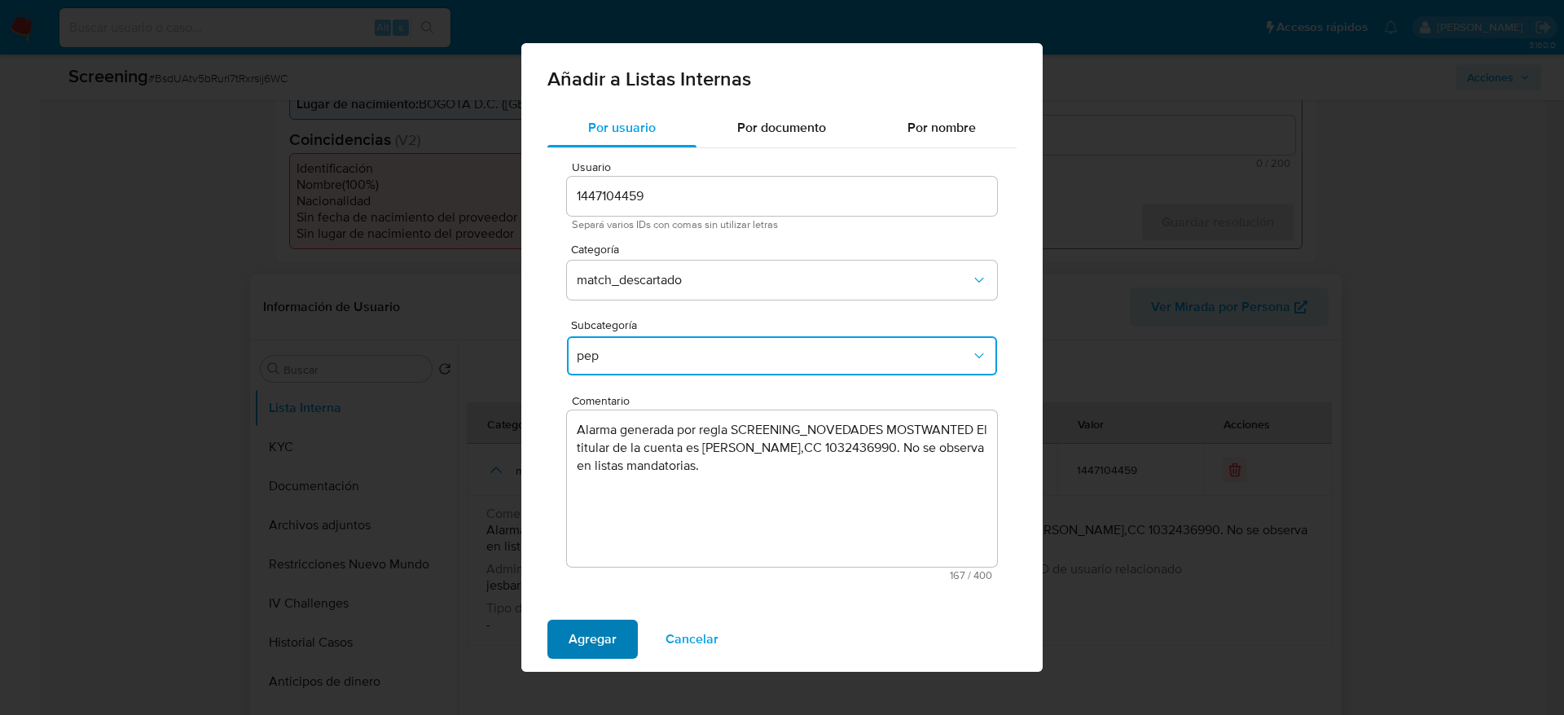
click at [572, 635] on span "Agregar" at bounding box center [592, 639] width 48 height 36
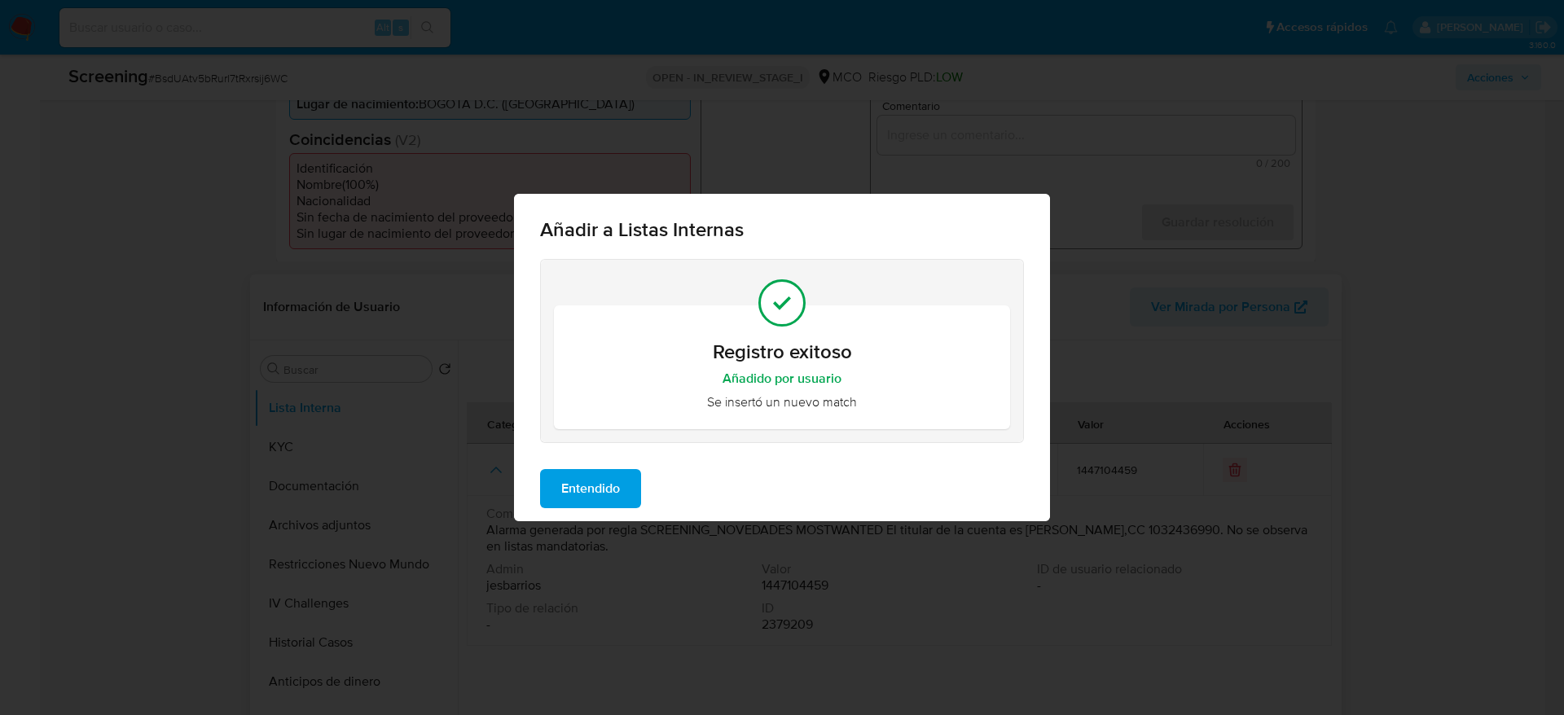
click at [586, 473] on span "Entendido" at bounding box center [590, 489] width 59 height 36
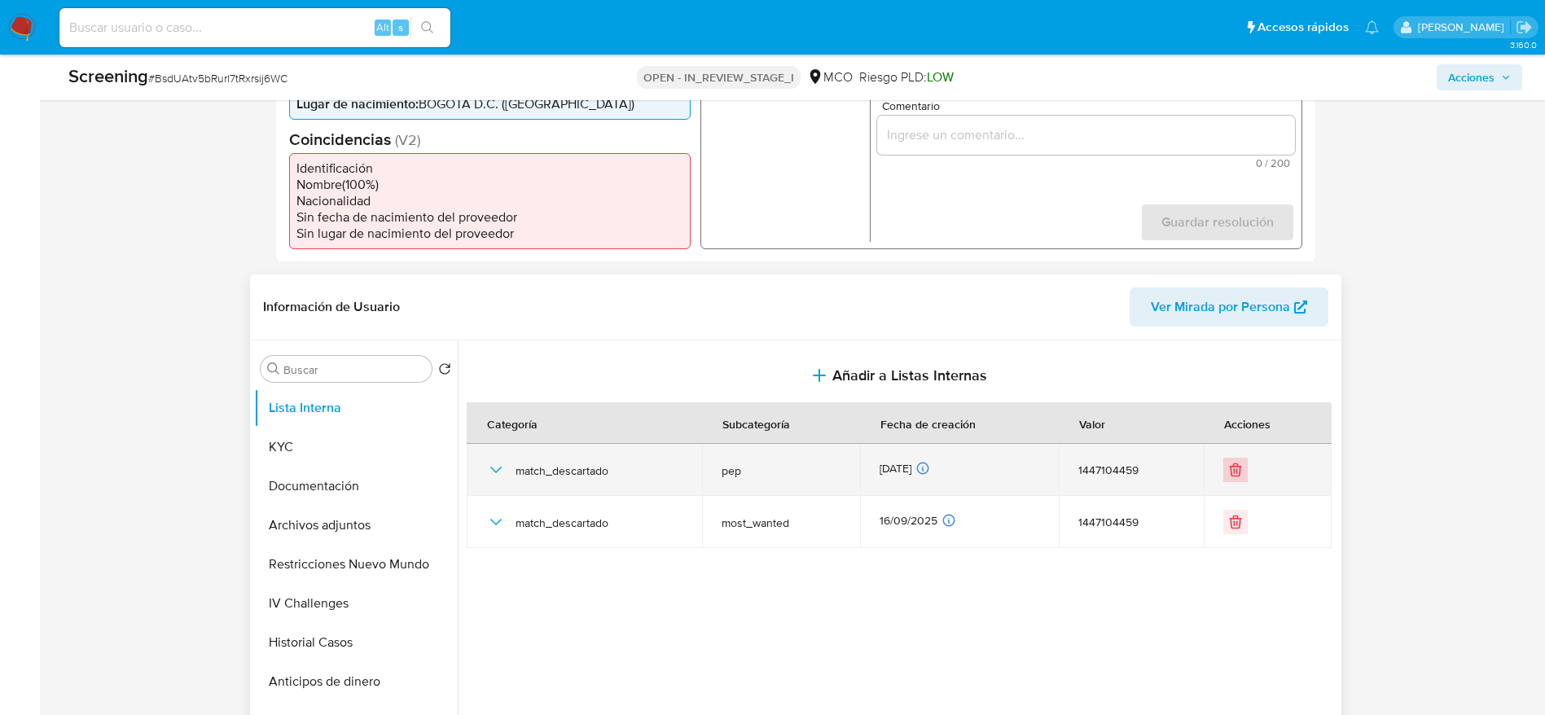
click at [1223, 467] on button "Eliminar" at bounding box center [1235, 470] width 24 height 24
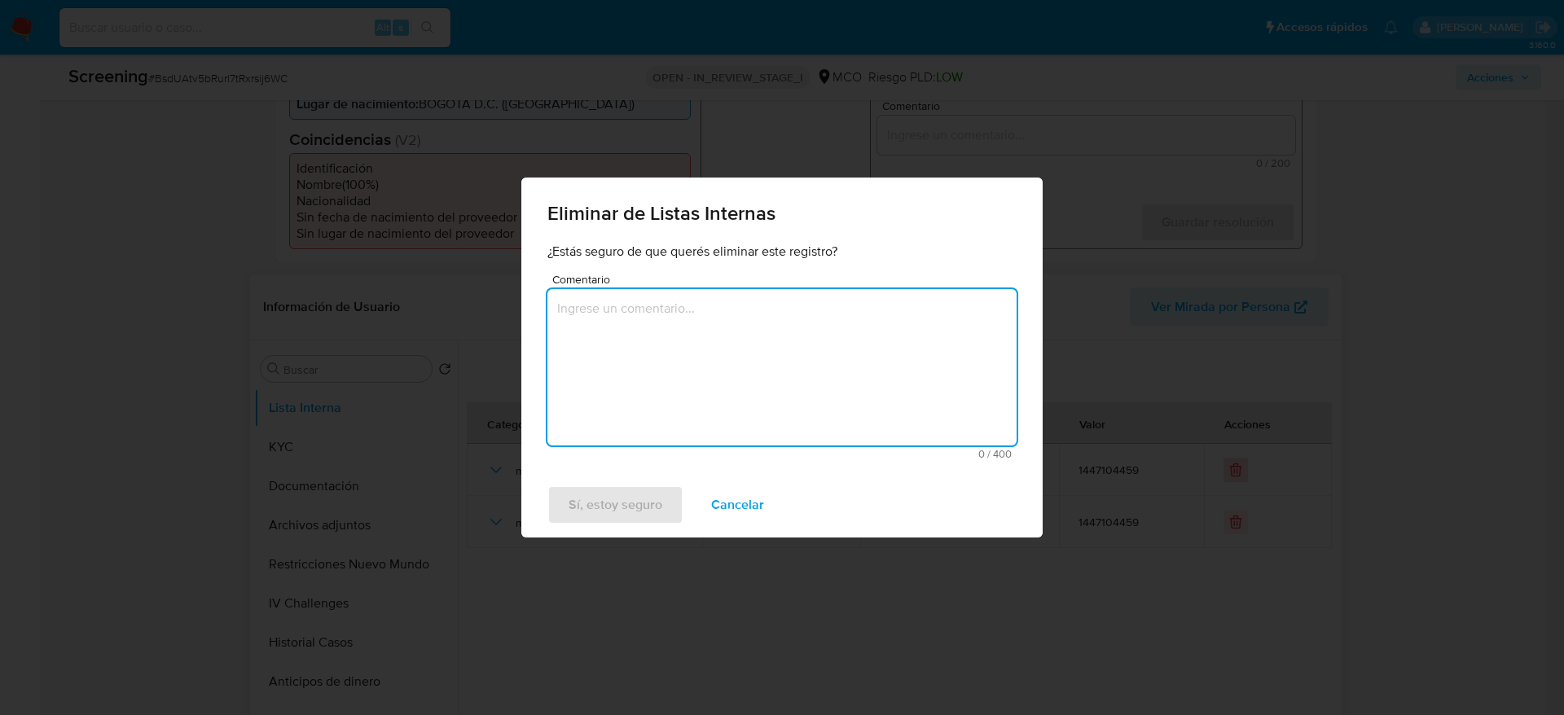
click at [687, 334] on textarea "Comentario" at bounding box center [781, 367] width 469 height 156
type textarea "error de tipeo"
click at [621, 519] on span "Sí, estoy seguro" at bounding box center [615, 505] width 94 height 36
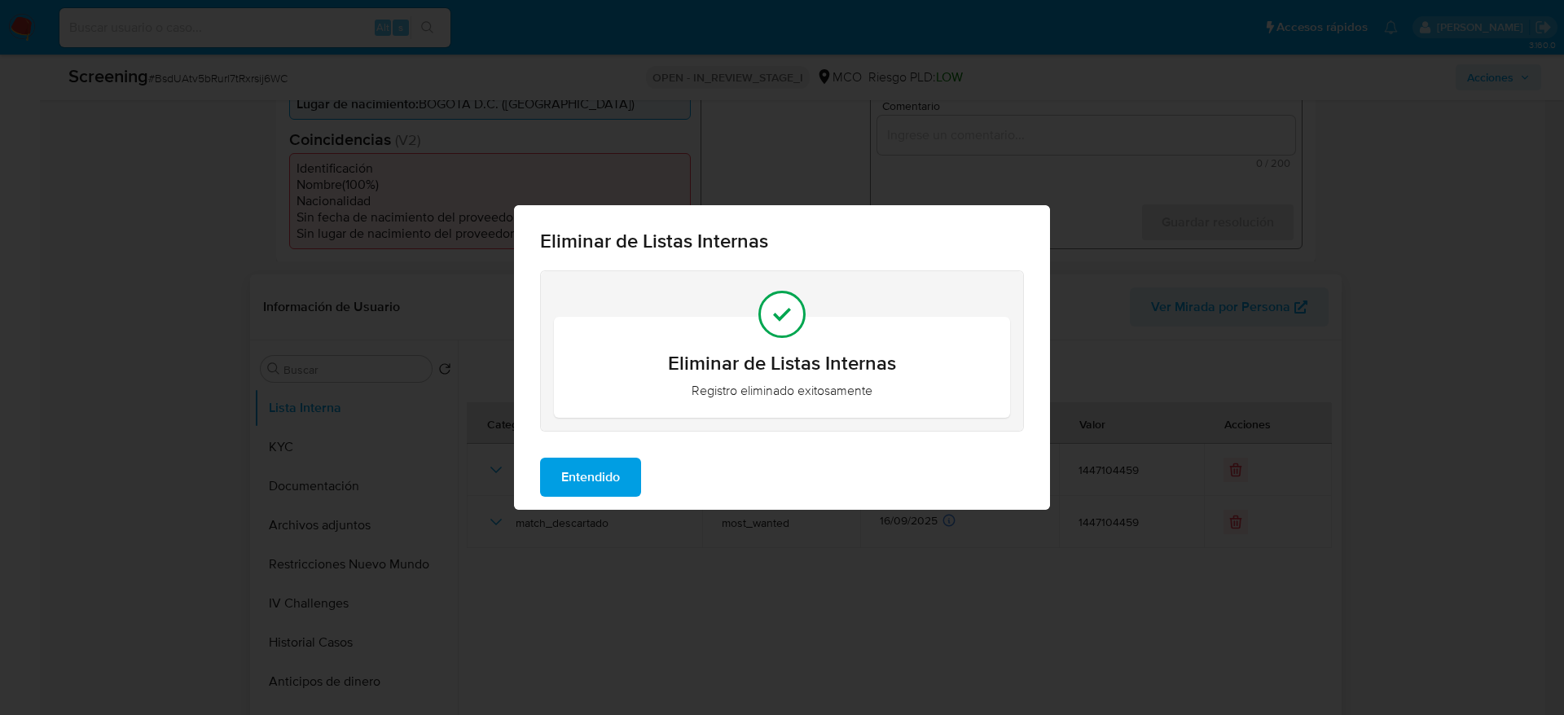
click at [619, 481] on span "Entendido" at bounding box center [590, 477] width 59 height 36
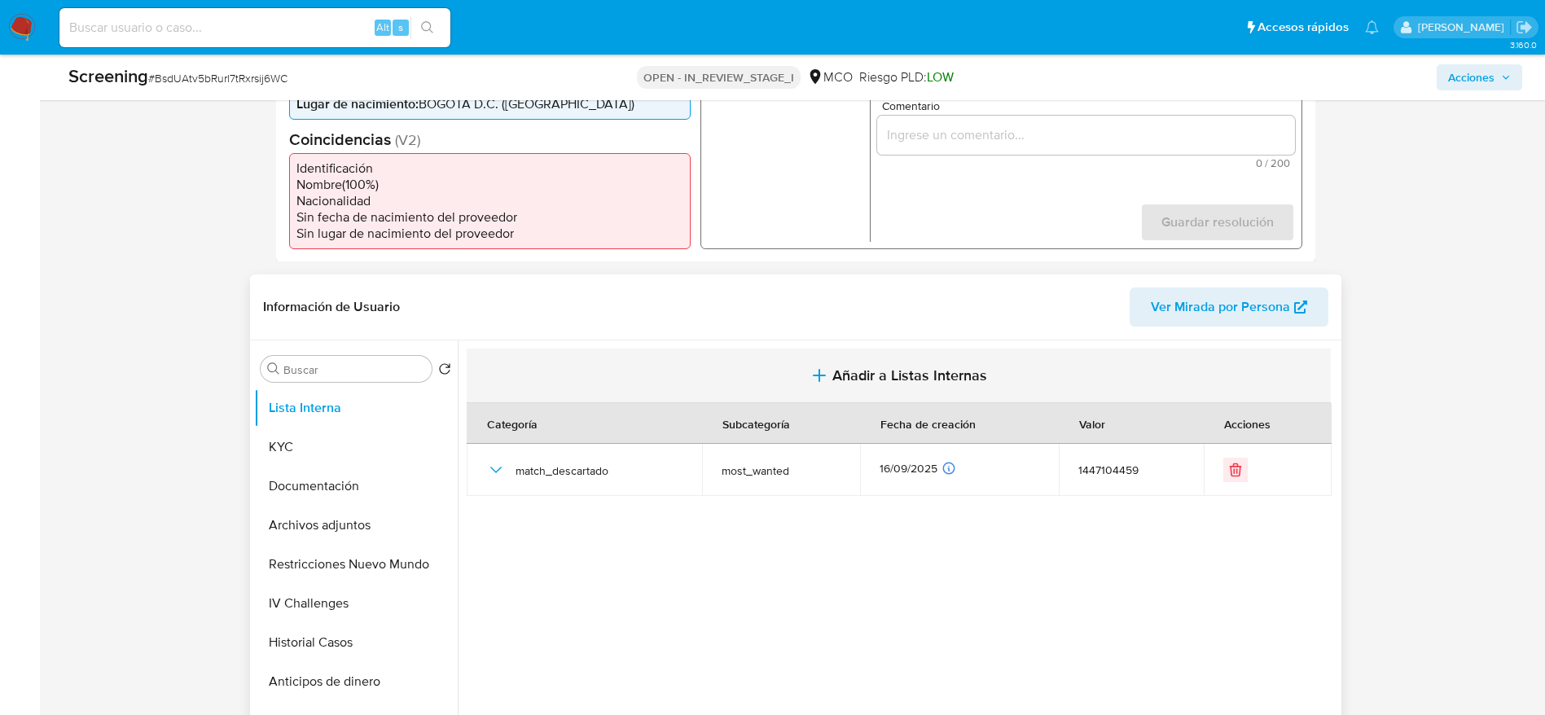
click at [763, 399] on button "Añadir a Listas Internas" at bounding box center [899, 376] width 864 height 55
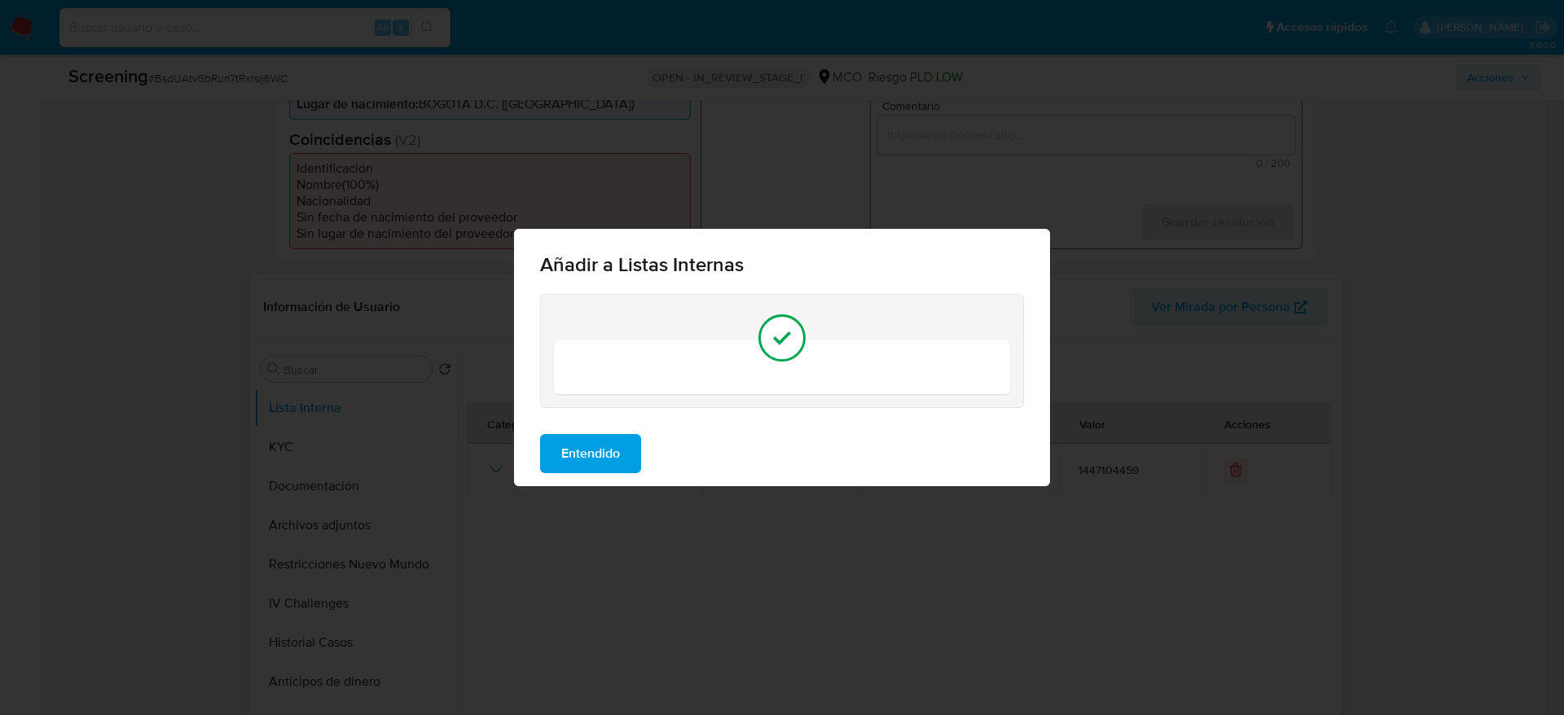
click at [732, 511] on div "Añadir a Listas Internas Entendido" at bounding box center [782, 357] width 1564 height 715
click at [634, 434] on button "Entendido" at bounding box center [590, 453] width 101 height 39
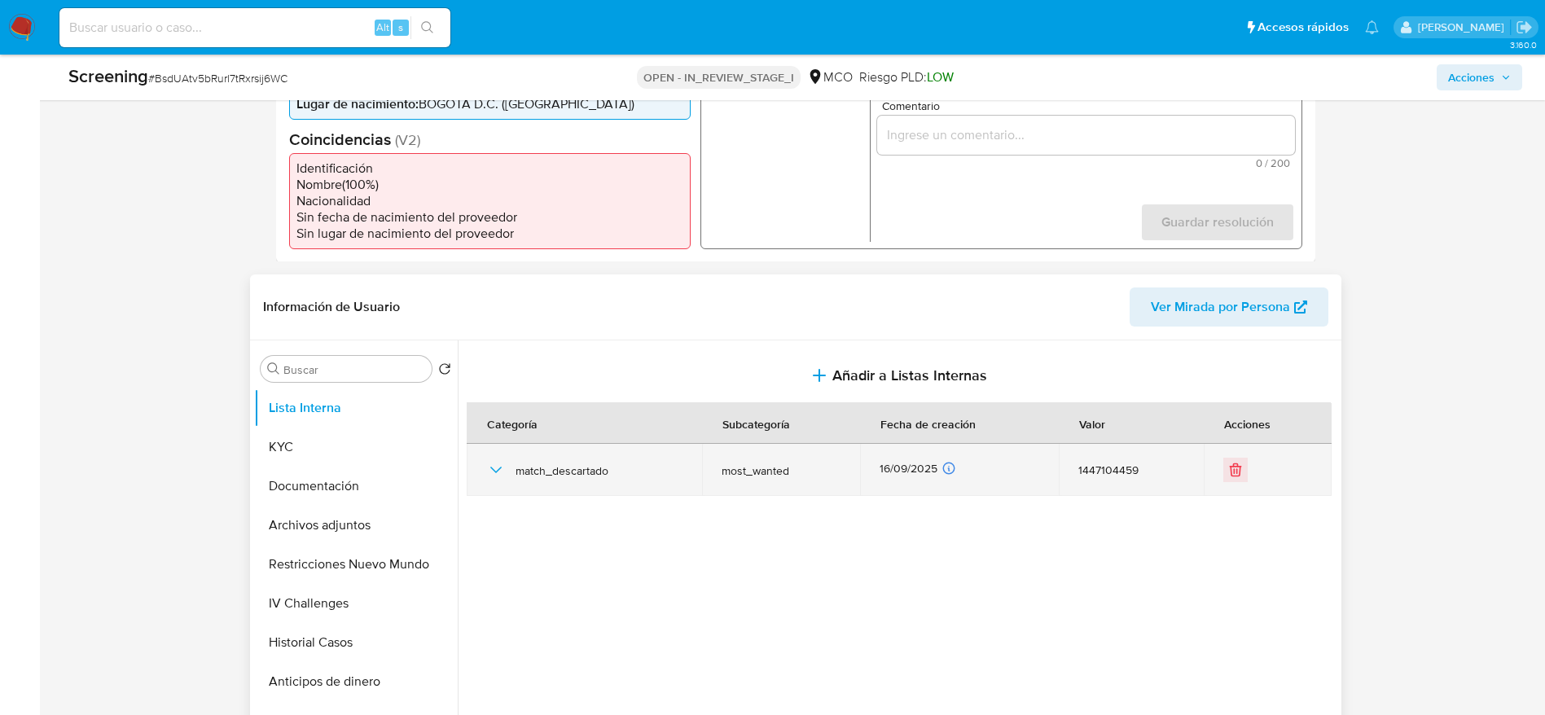
click at [497, 483] on div "match_descartado" at bounding box center [584, 470] width 196 height 52
click at [493, 475] on icon "button" at bounding box center [496, 470] width 20 height 20
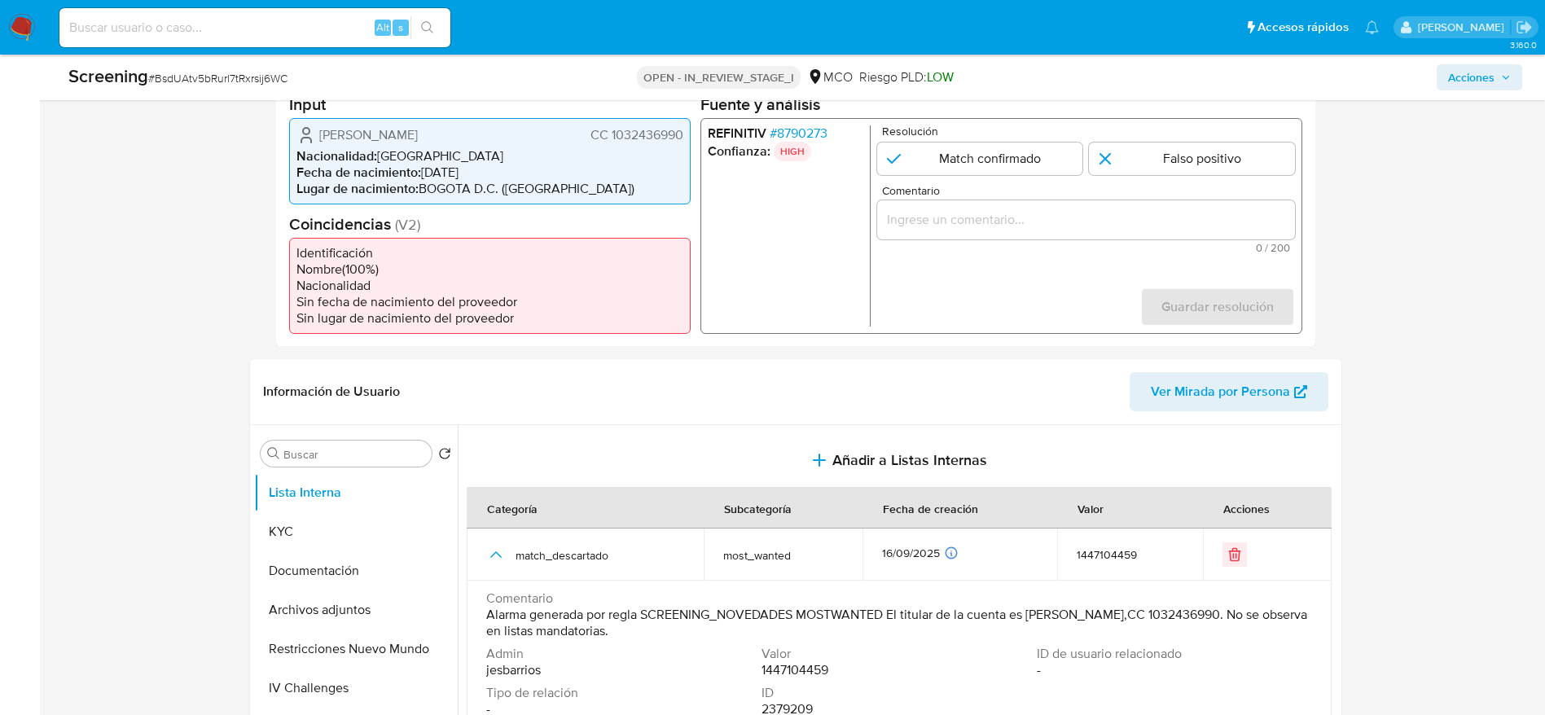
scroll to position [366, 0]
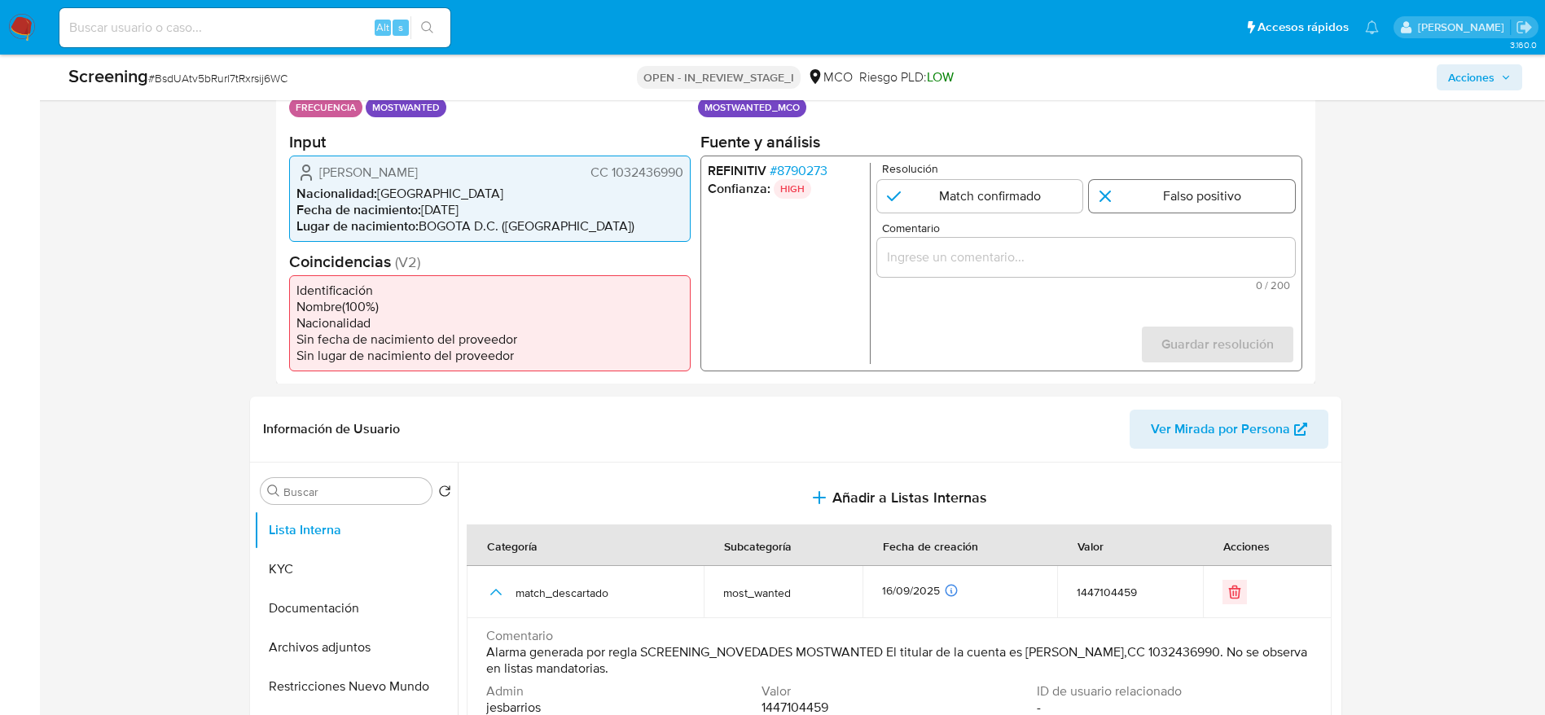
click at [1124, 193] on input "1 de 1" at bounding box center [1192, 195] width 206 height 33
radio input "true"
click at [967, 258] on input "Comentario" at bounding box center [1085, 256] width 418 height 21
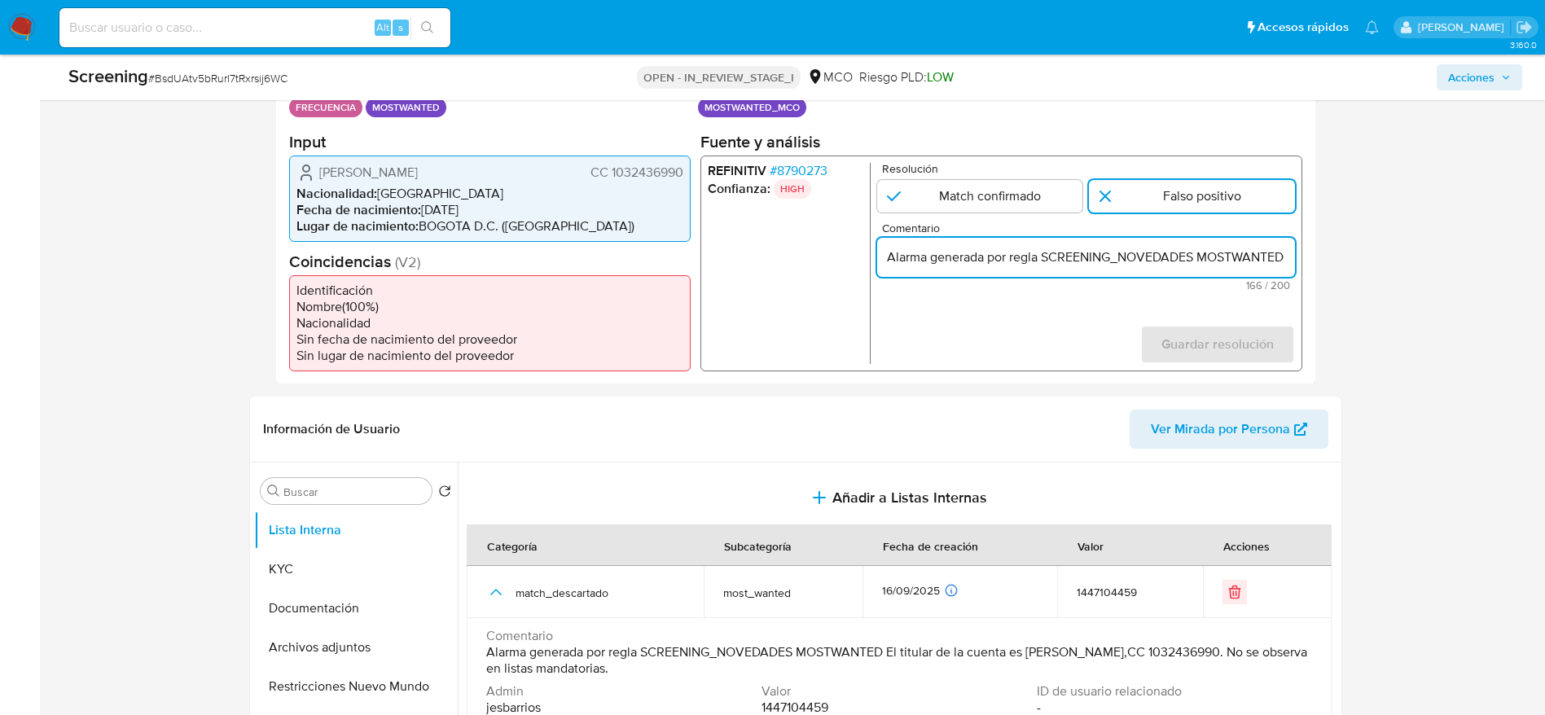
scroll to position [0, 636]
type input "Alarma generada por regla SCREENING_NOVEDADES MOSTWANTED El titular de la cuent…"
click at [1176, 339] on span "Guardar resolución" at bounding box center [1216, 344] width 112 height 36
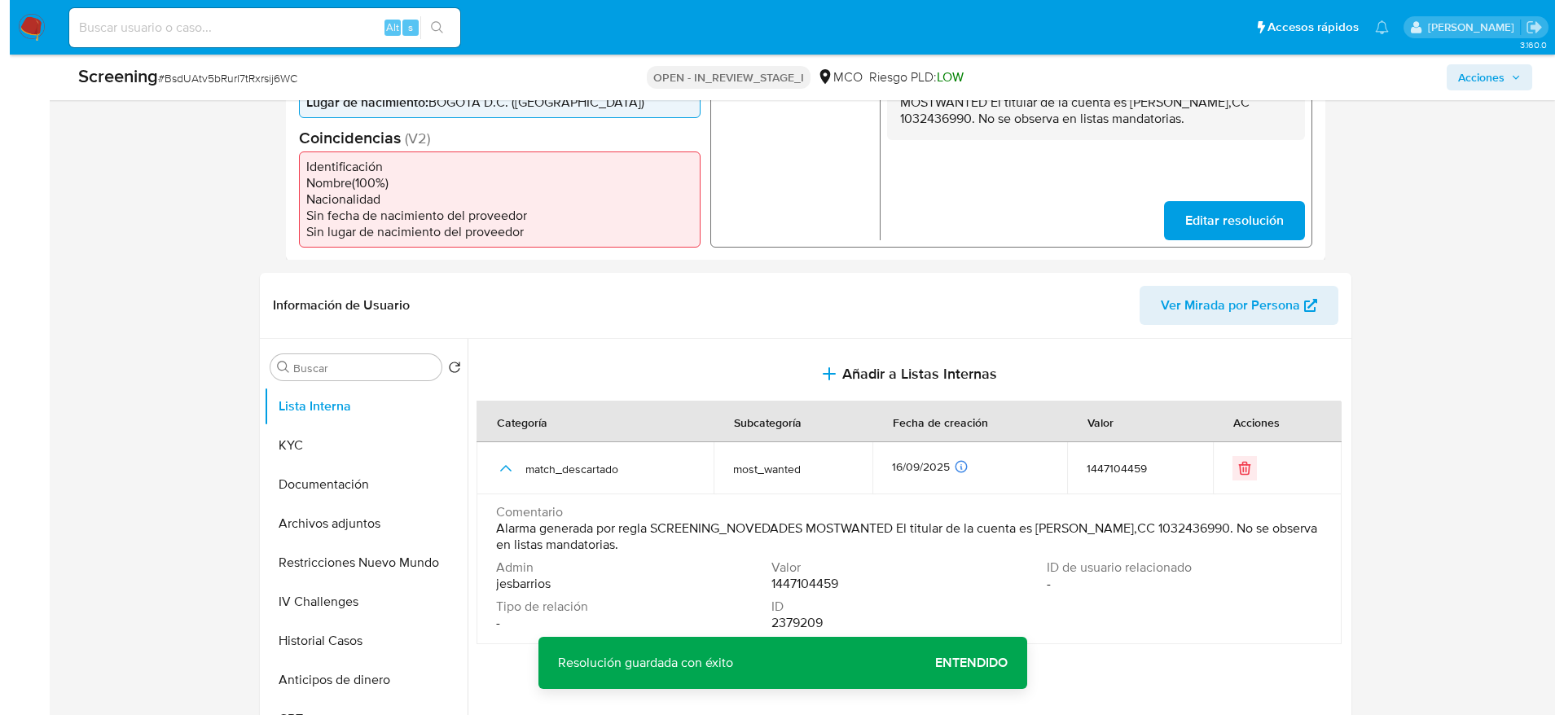
scroll to position [611, 0]
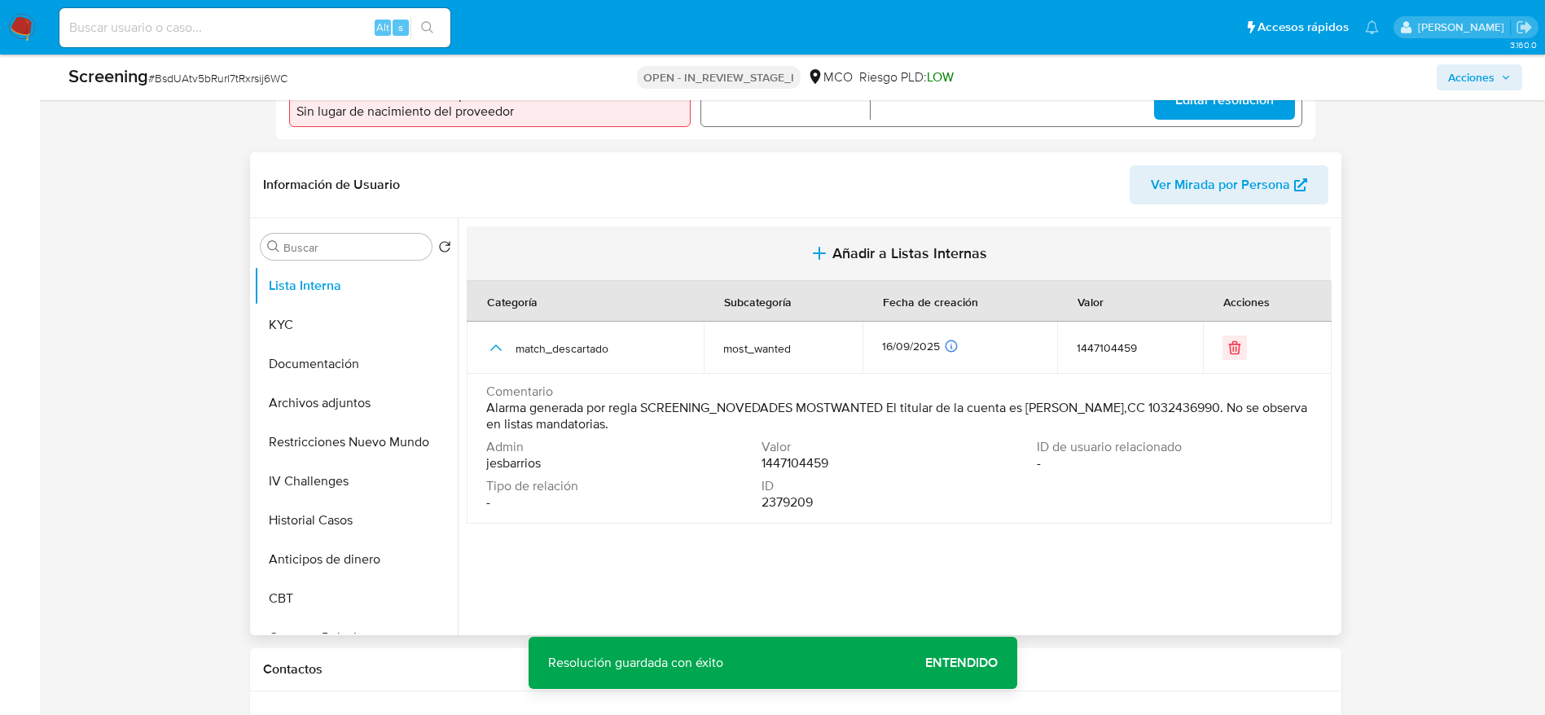
click at [715, 275] on button "Añadir a Listas Internas" at bounding box center [899, 253] width 864 height 55
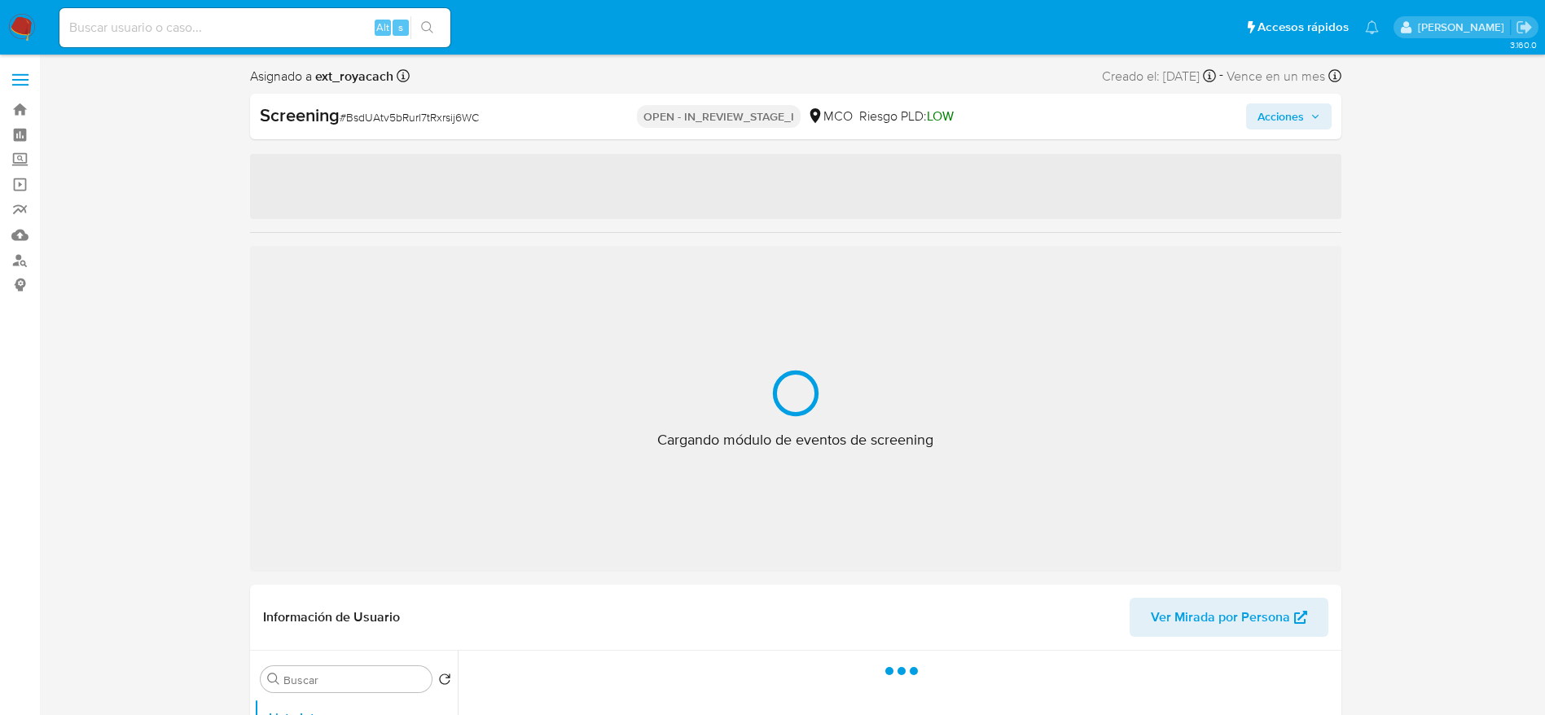
select select "10"
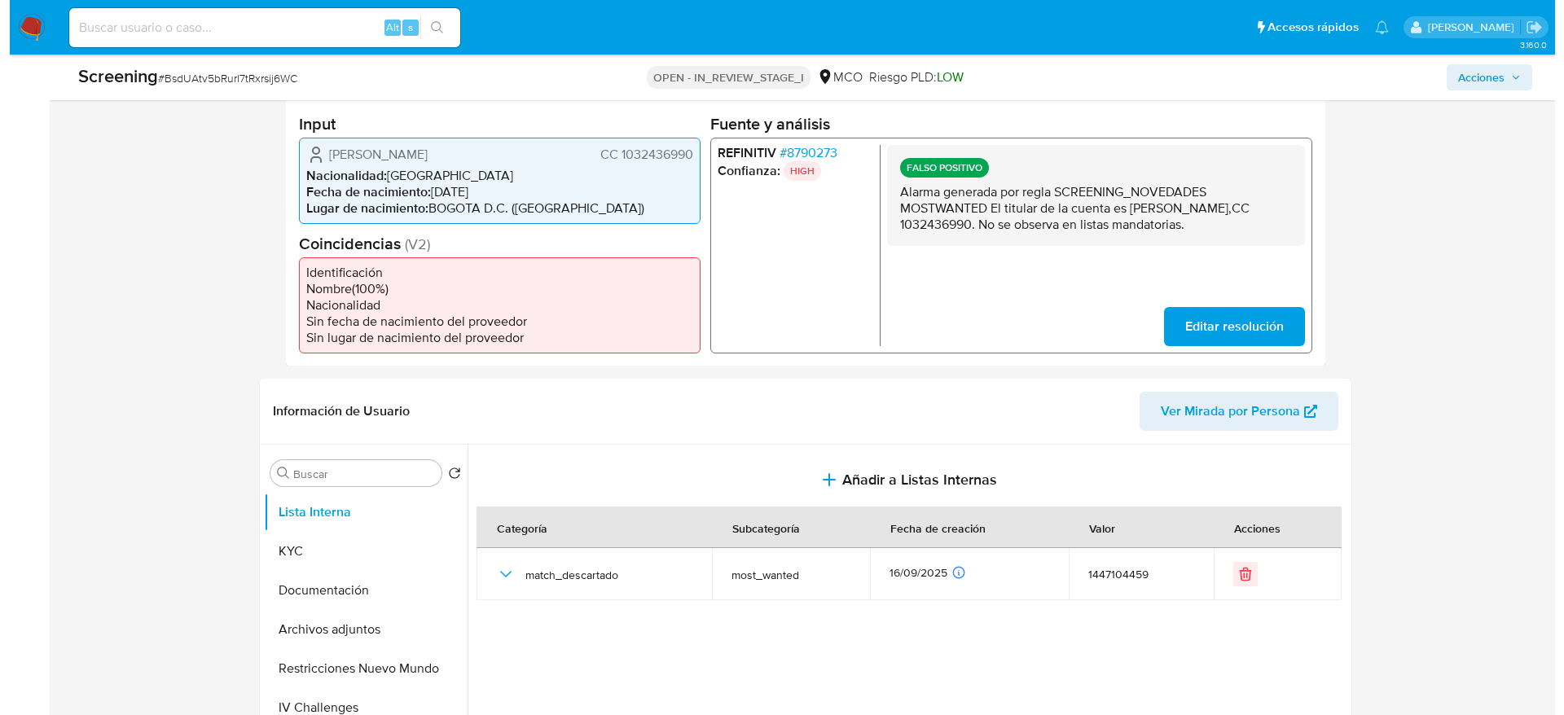
scroll to position [489, 0]
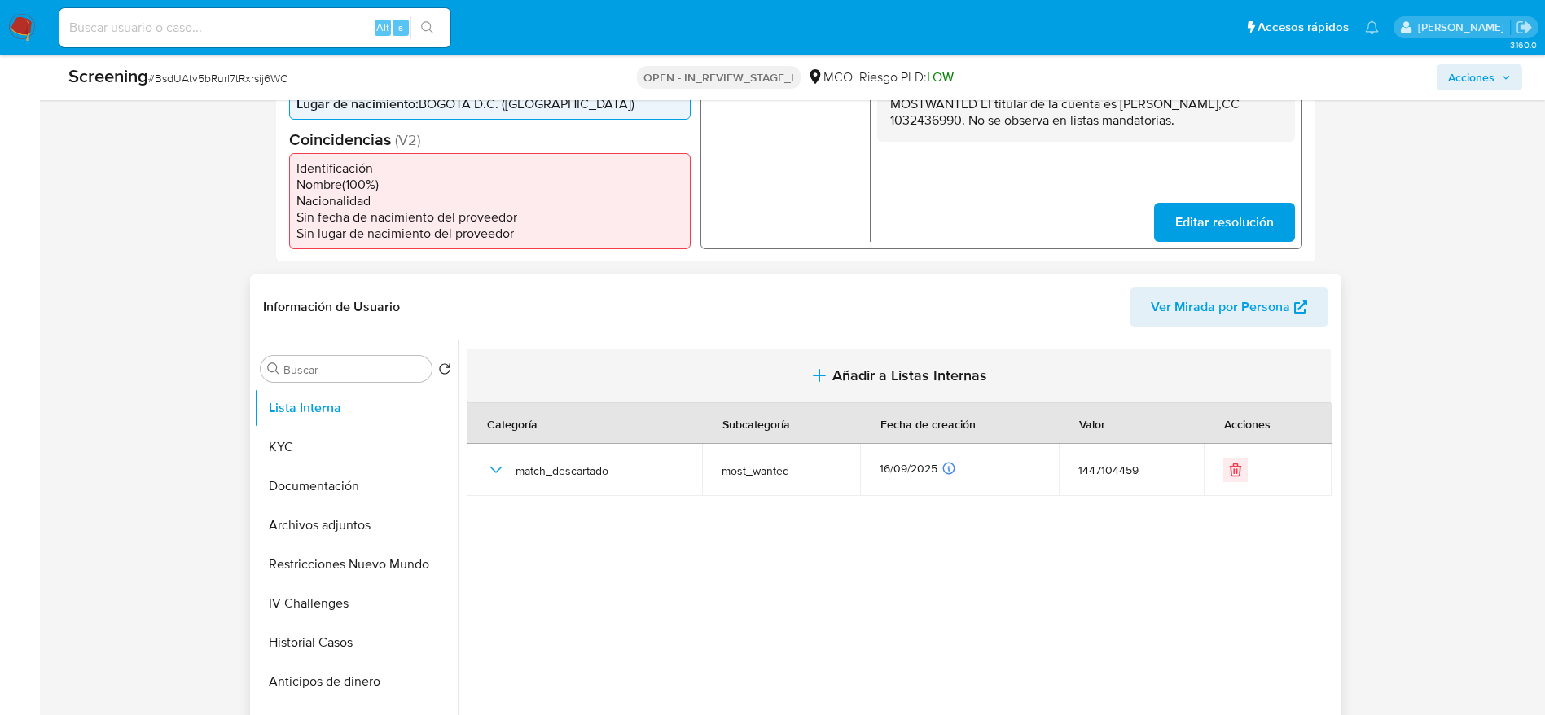
click at [629, 375] on button "Añadir a Listas Internas" at bounding box center [899, 376] width 864 height 55
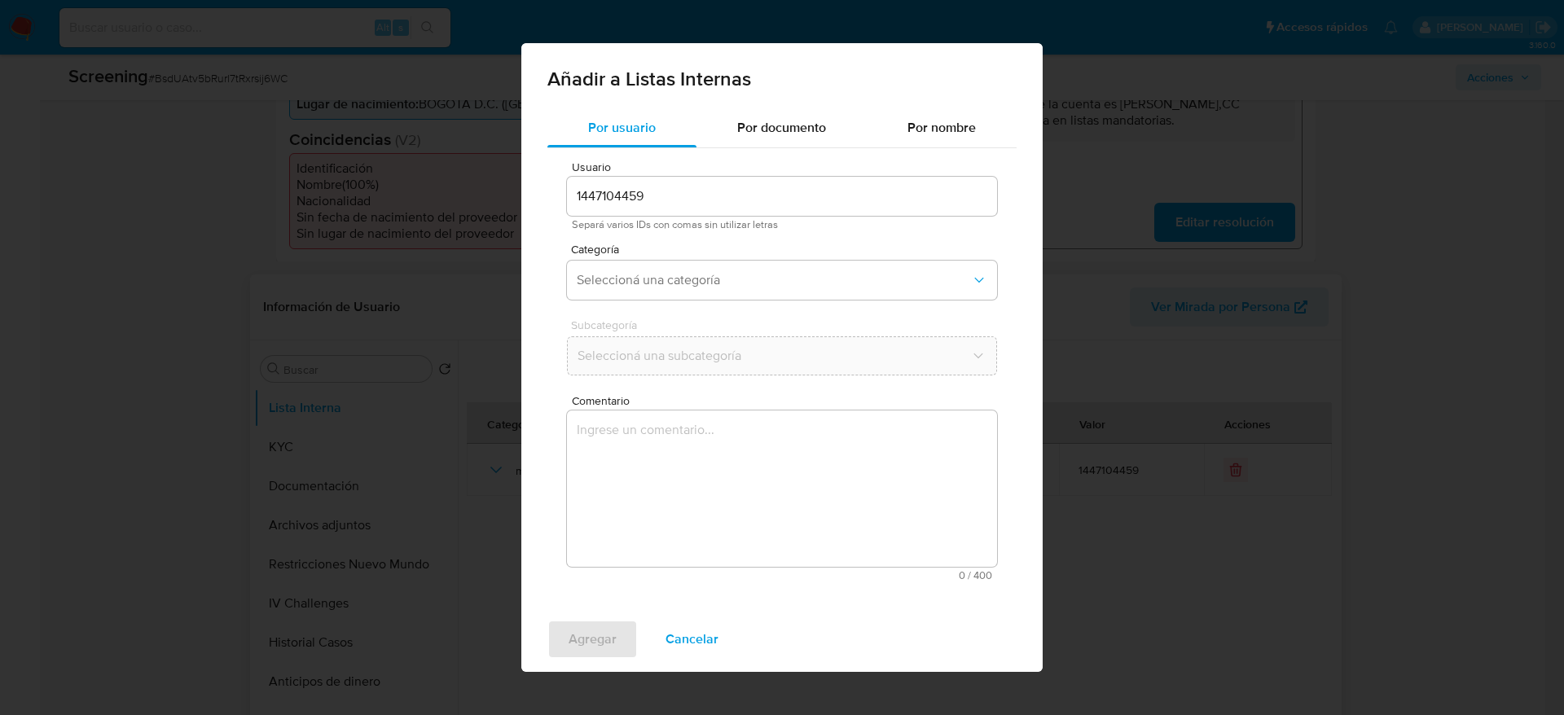
click at [629, 401] on span "Comentario" at bounding box center [787, 401] width 430 height 12
click at [629, 410] on textarea "Comentario" at bounding box center [782, 488] width 430 height 156
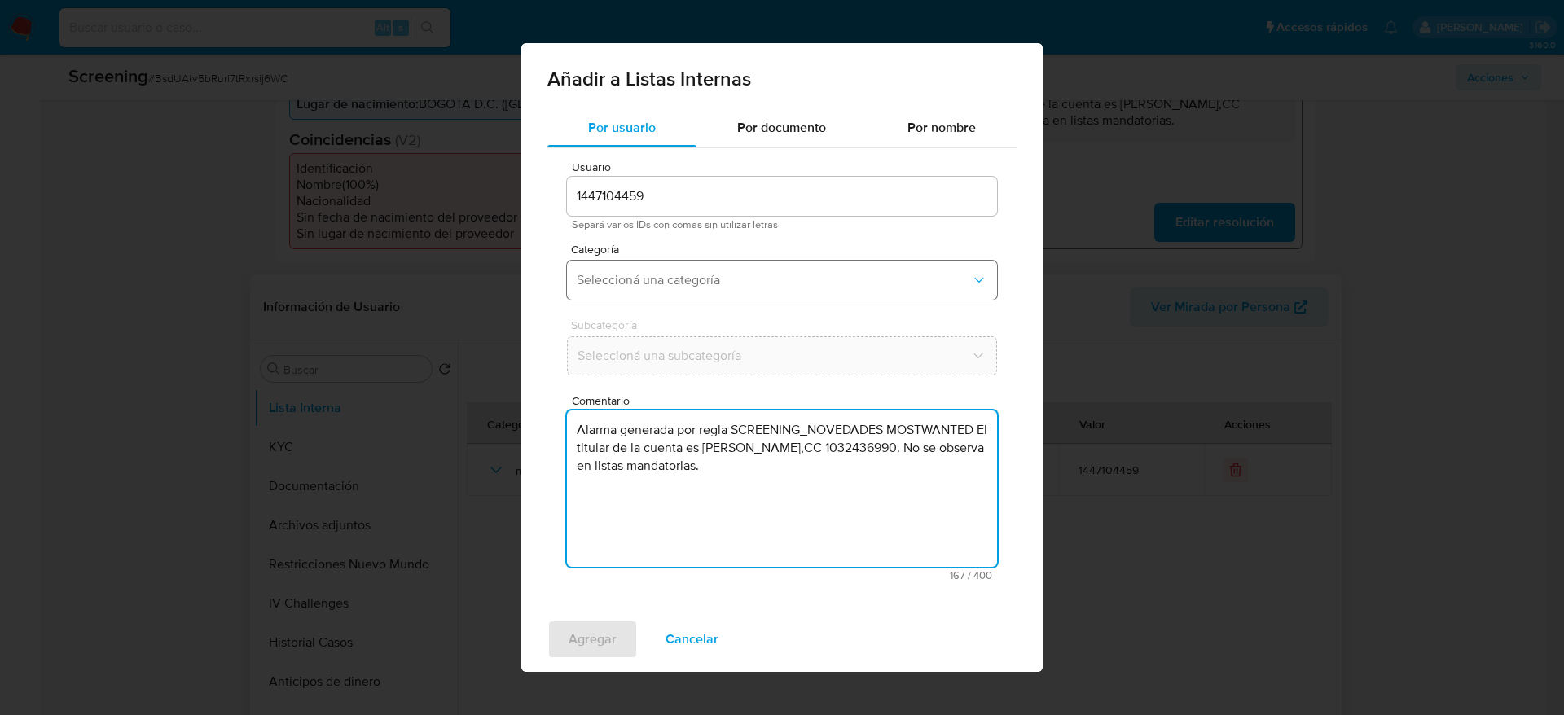
type textarea "Alarma generada por regla SCREENING_NOVEDADES MOSTWANTED El titular de la cuent…"
click at [699, 281] on span "Seleccioná una categoría" at bounding box center [774, 280] width 394 height 16
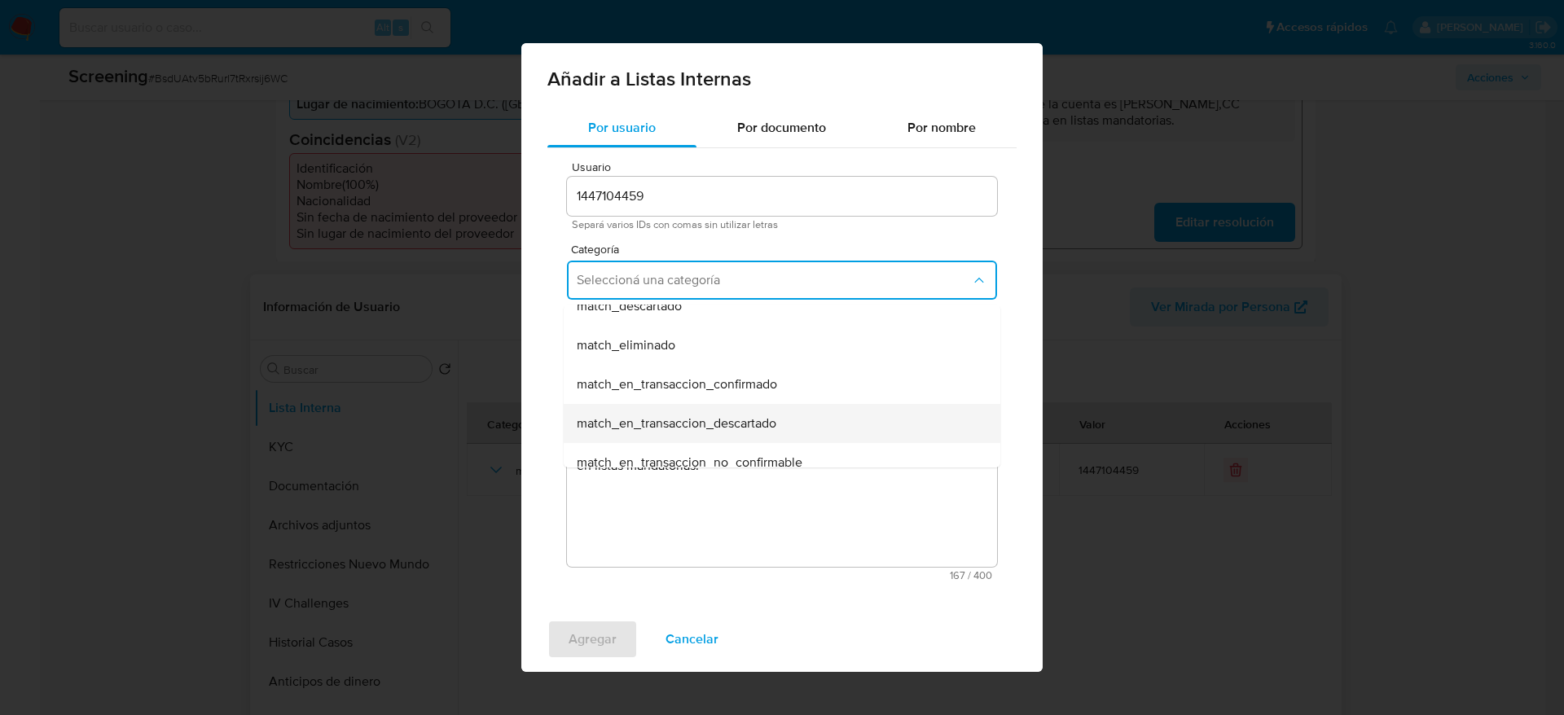
scroll to position [122, 0]
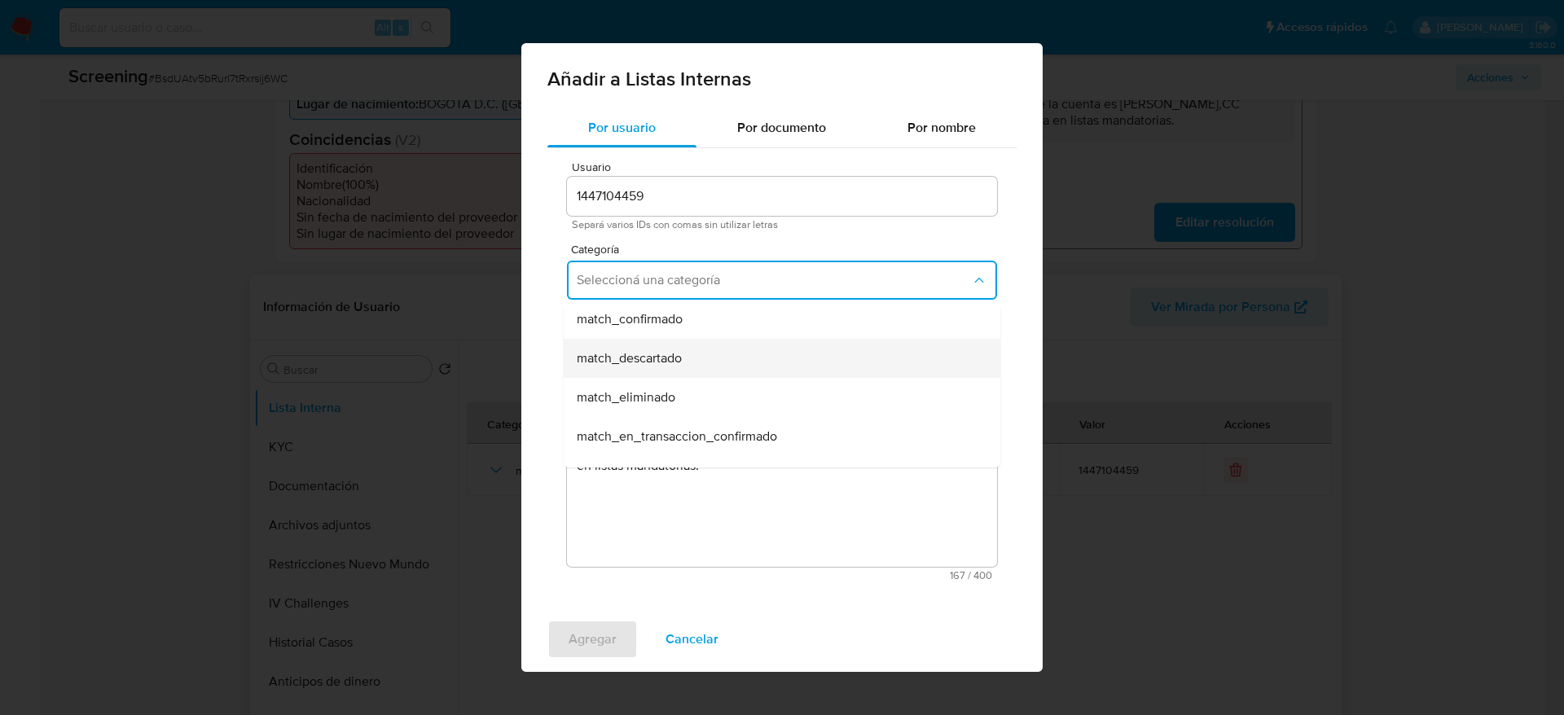
click at [687, 356] on div "match_descartado" at bounding box center [777, 358] width 401 height 39
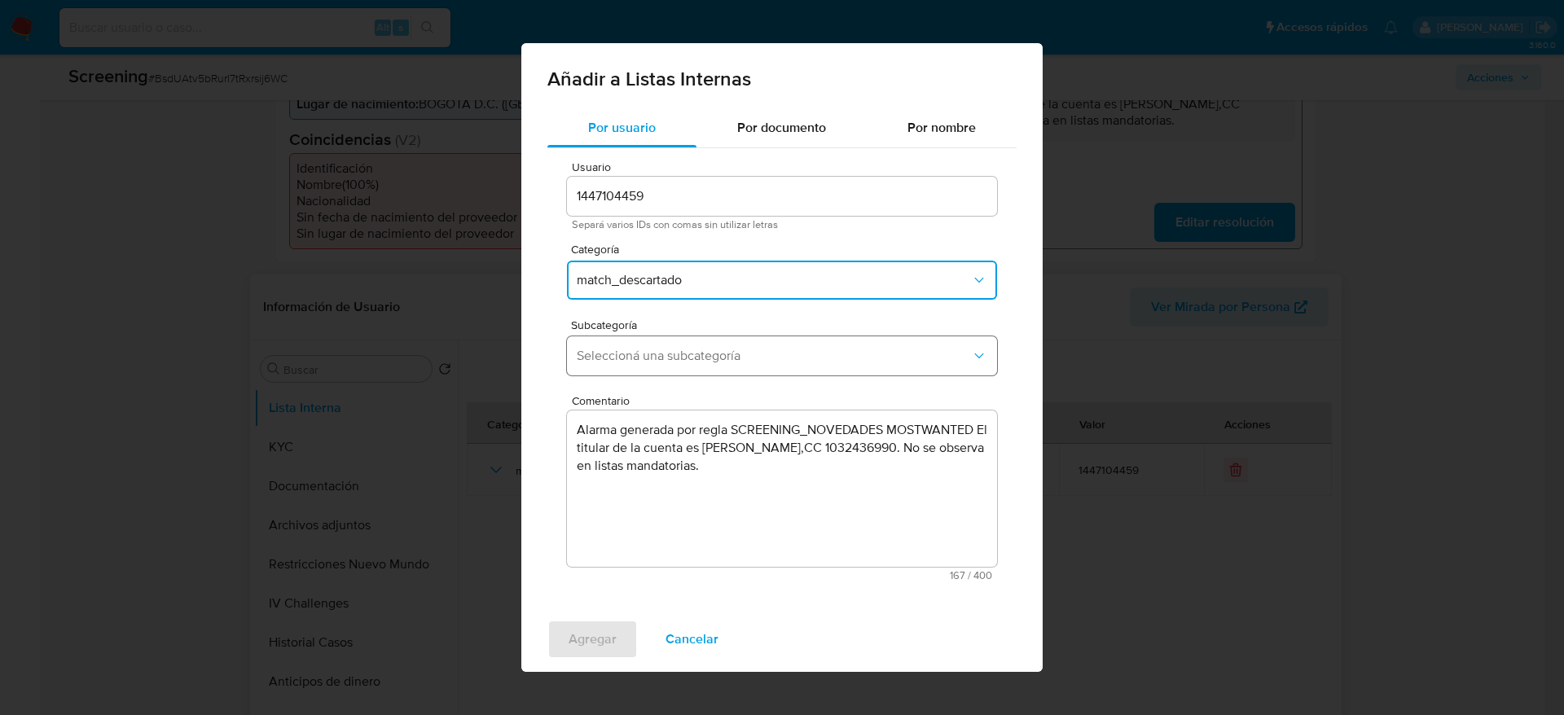
click at [687, 354] on span "Seleccioná una subcategoría" at bounding box center [774, 356] width 394 height 16
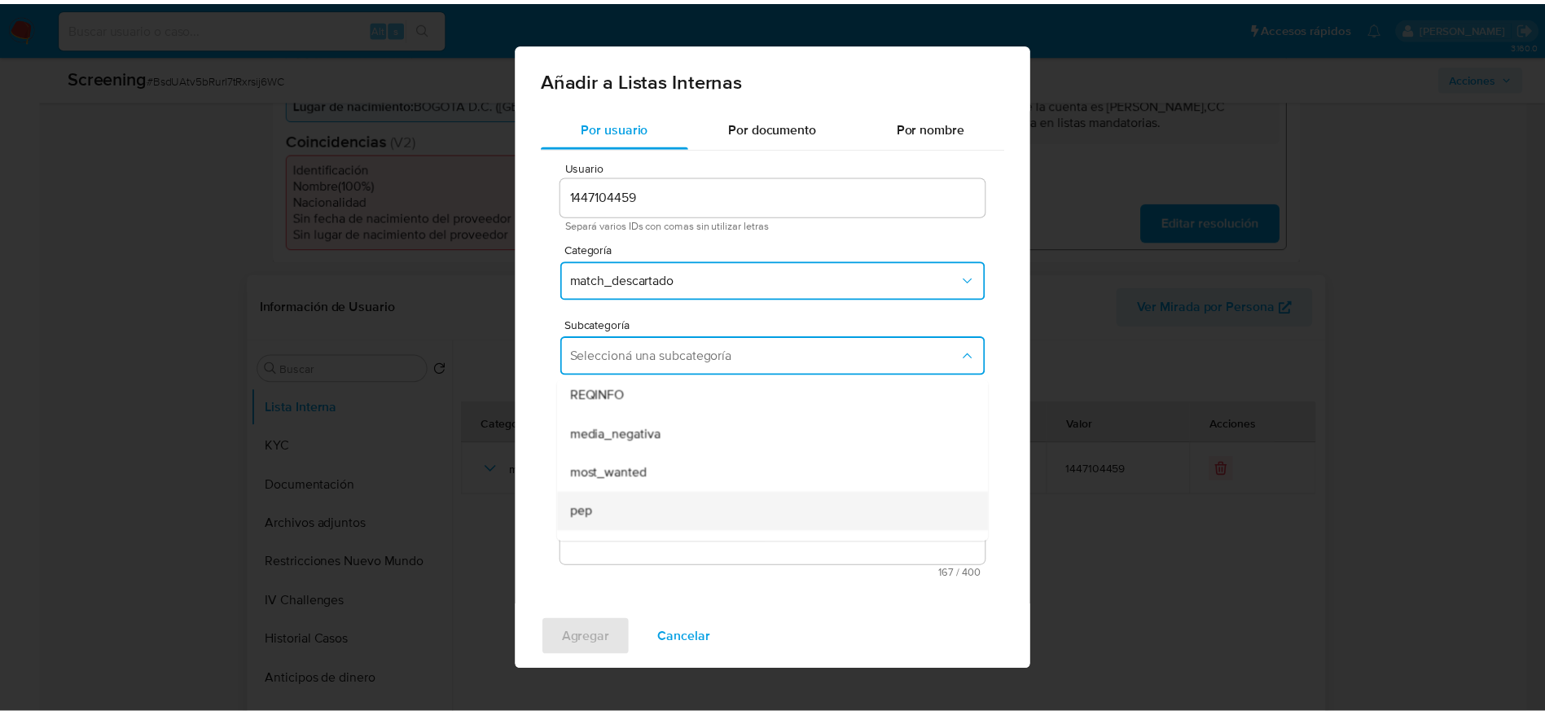
scroll to position [111, 0]
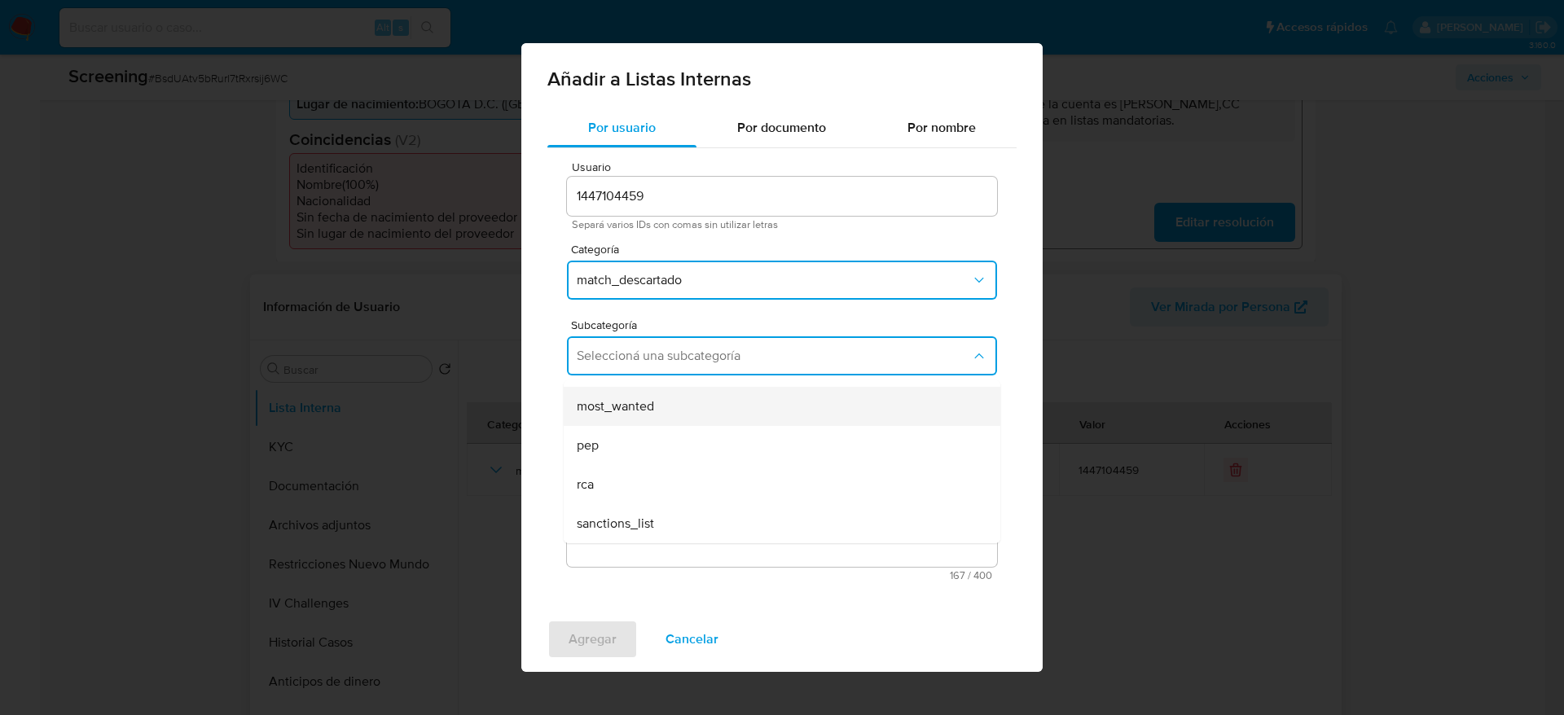
click at [664, 410] on div "most_wanted" at bounding box center [777, 406] width 401 height 39
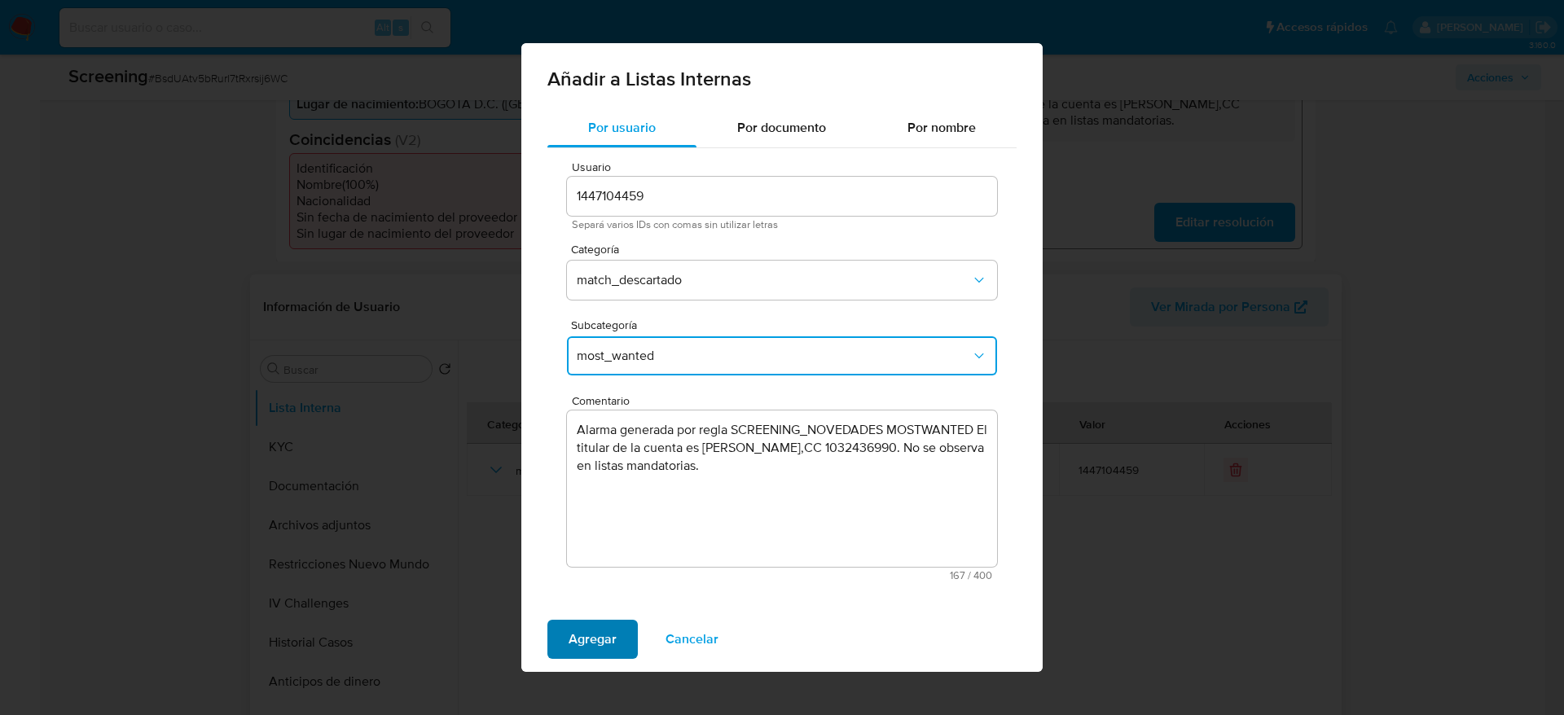
click at [598, 641] on span "Agregar" at bounding box center [592, 639] width 48 height 36
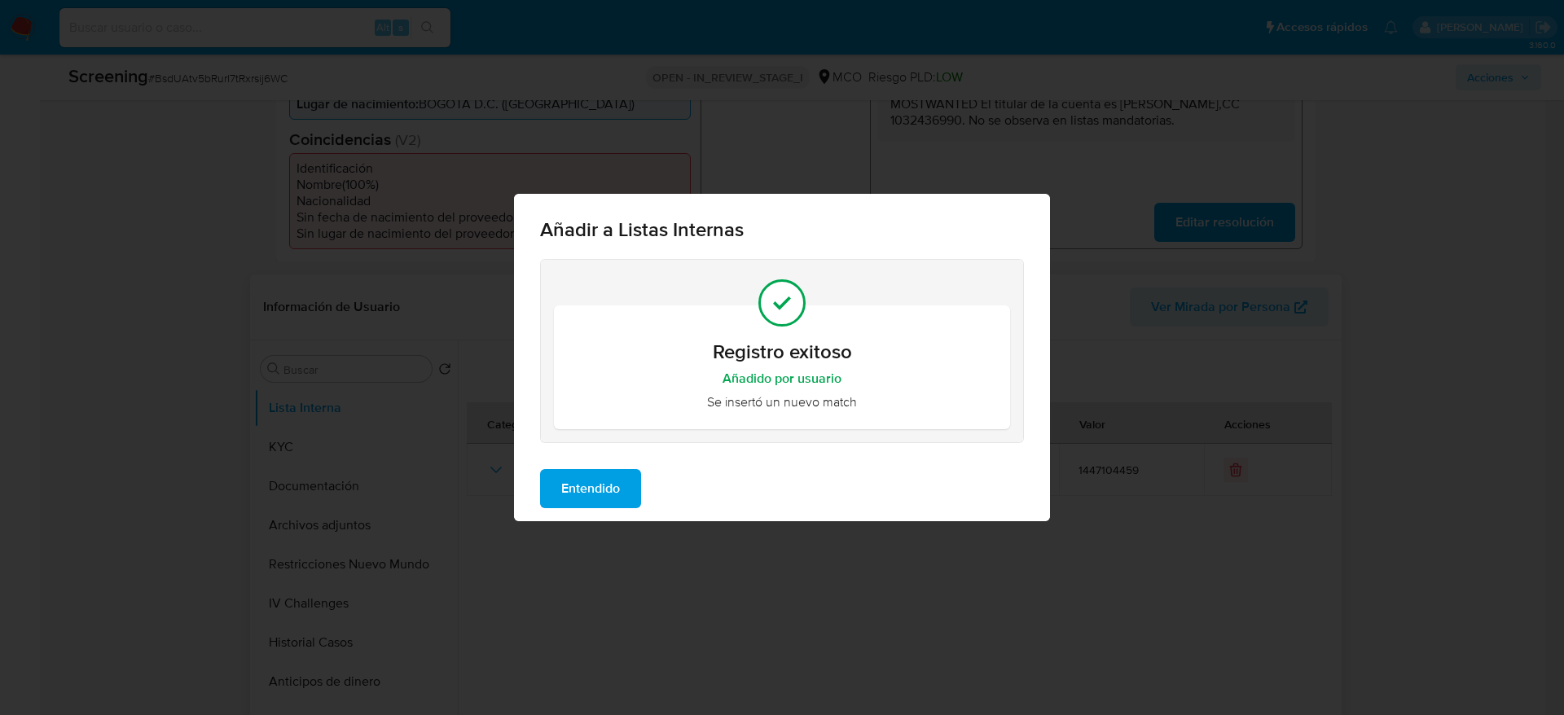
click at [615, 499] on span "Entendido" at bounding box center [590, 489] width 59 height 36
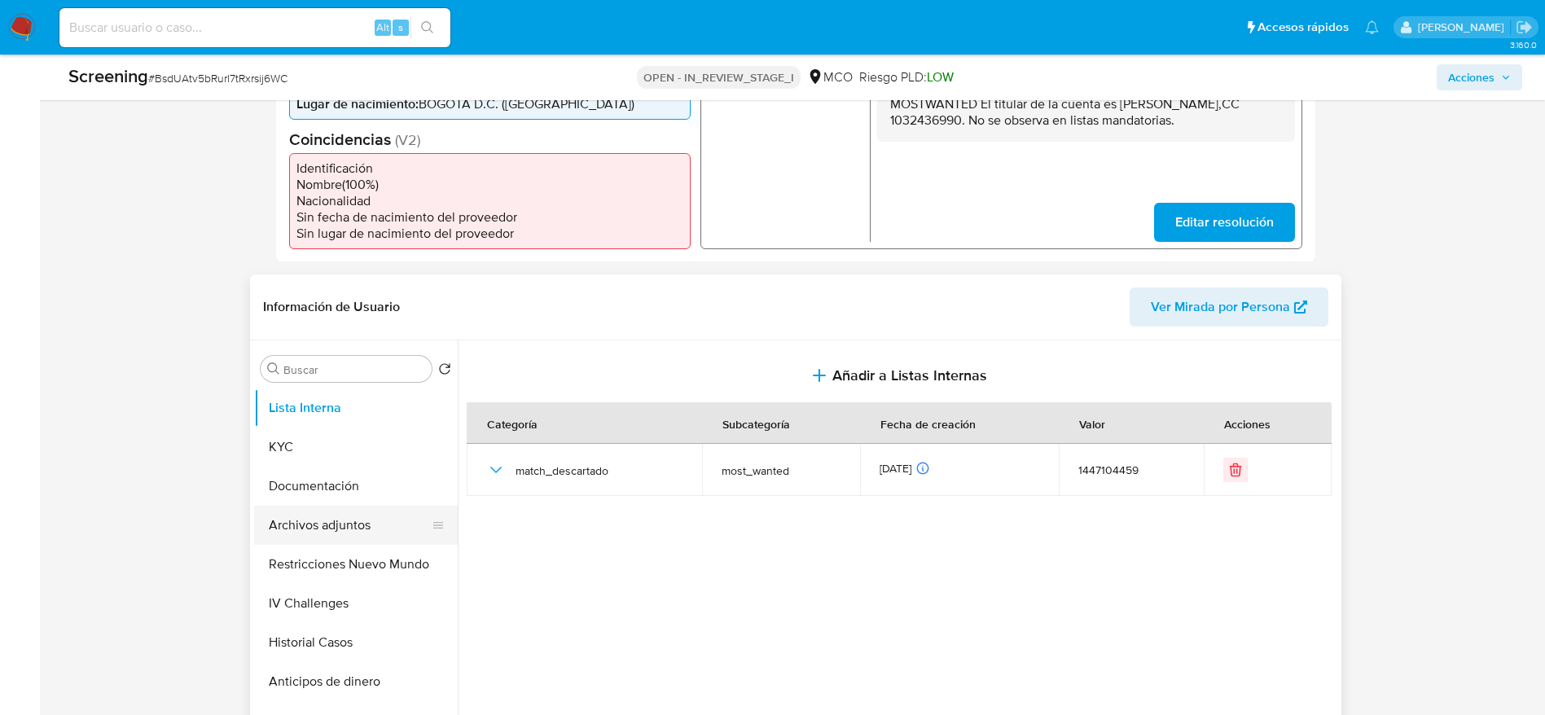
click at [341, 533] on button "Archivos adjuntos" at bounding box center [349, 525] width 191 height 39
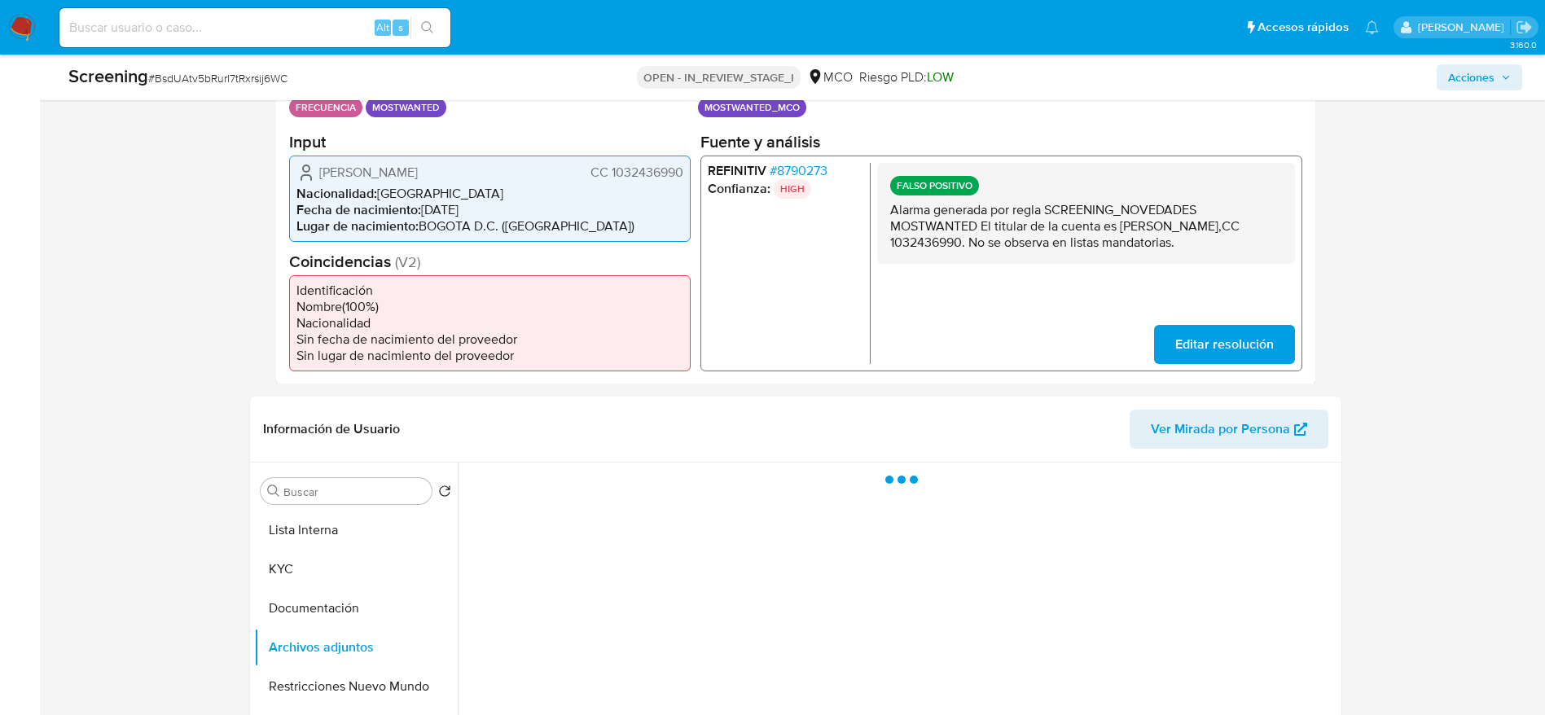
scroll to position [489, 0]
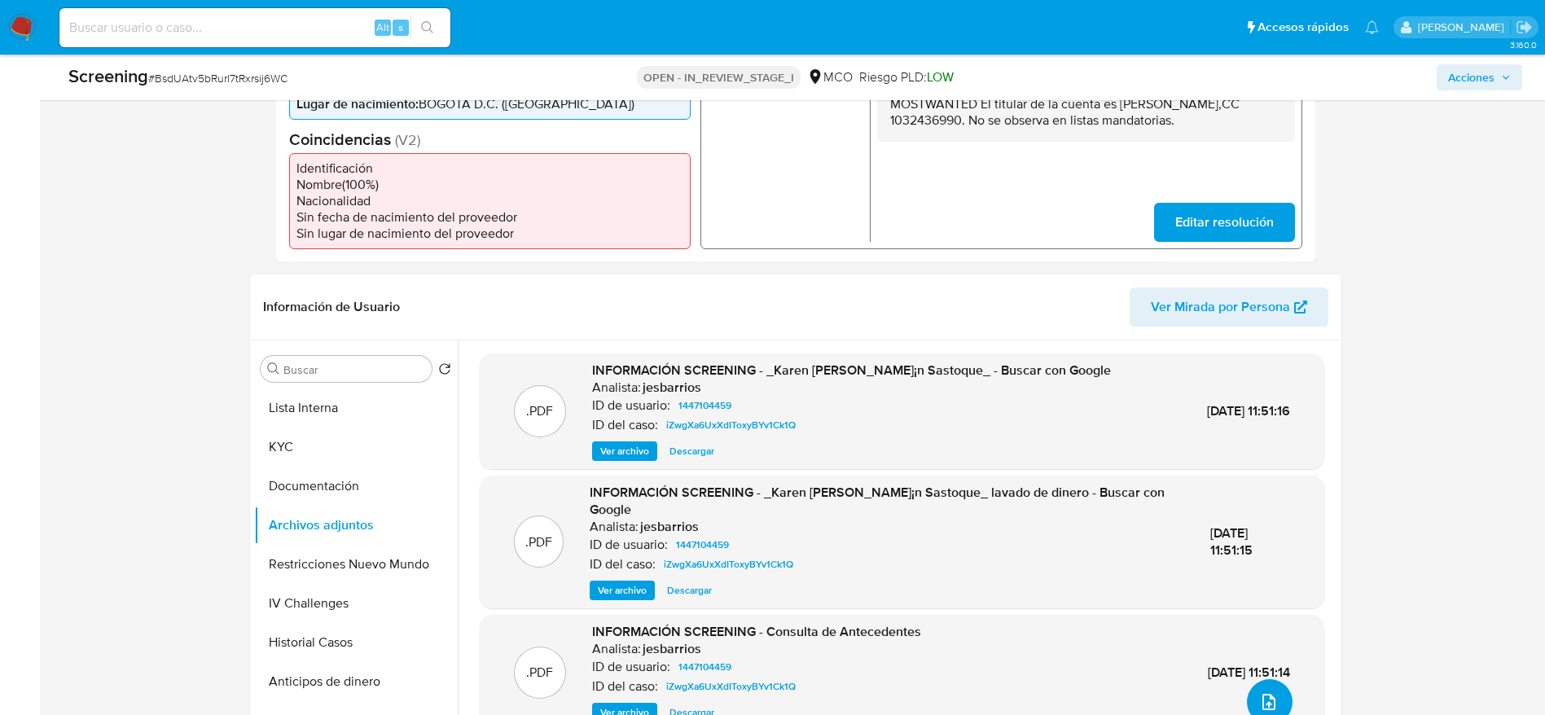
click at [1270, 697] on icon "upload-file" at bounding box center [1268, 702] width 13 height 16
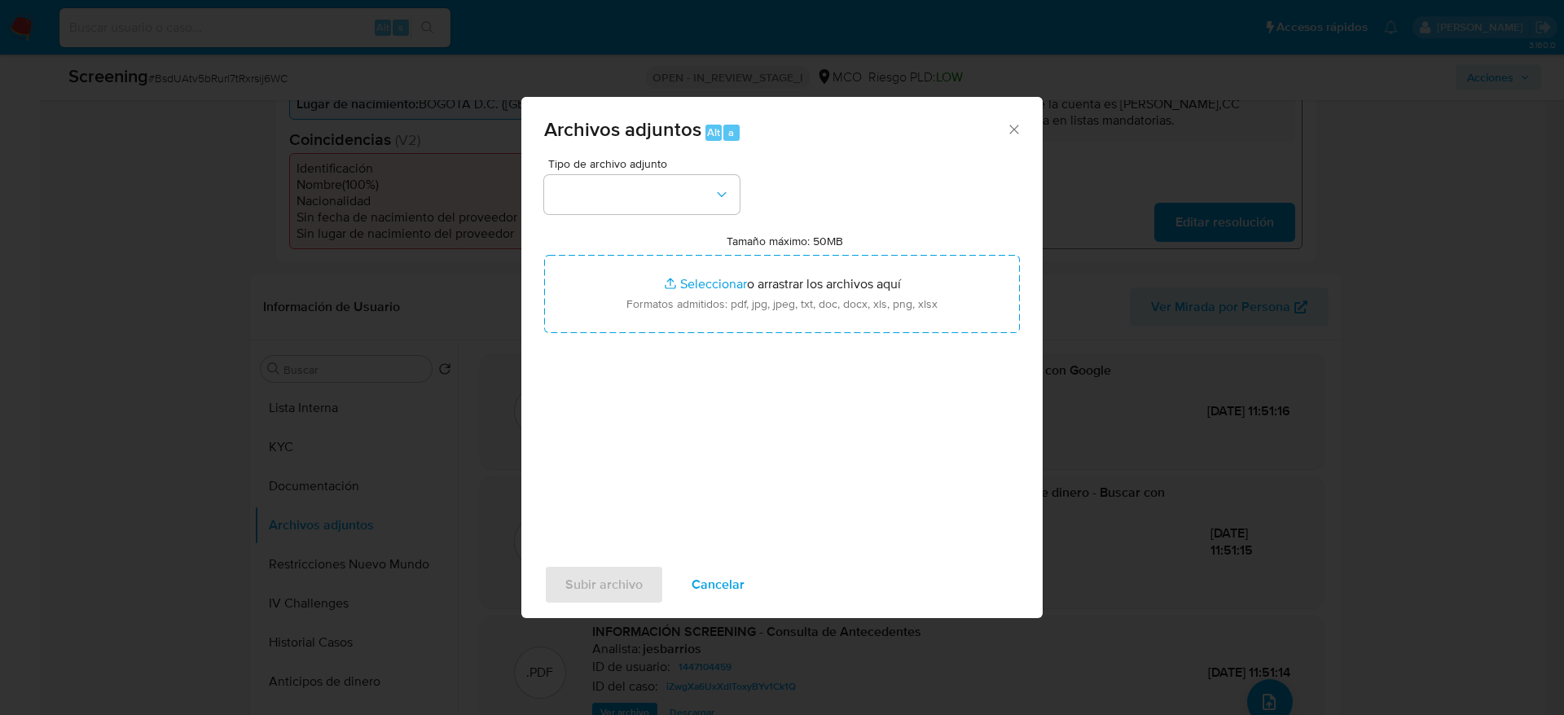
click at [676, 605] on div "Subir archivo Cancelar" at bounding box center [781, 585] width 521 height 62
click at [701, 586] on span "Cancelar" at bounding box center [717, 585] width 53 height 36
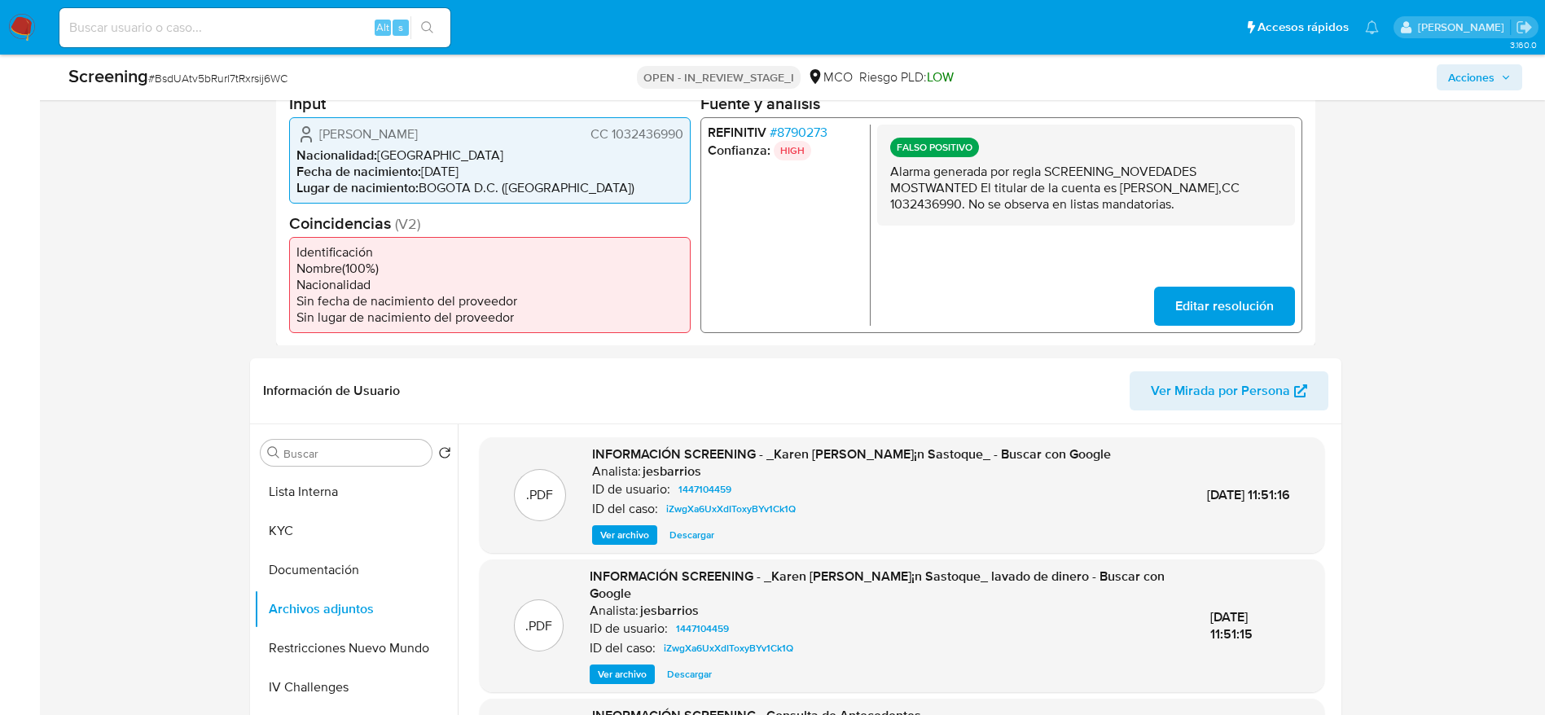
scroll to position [366, 0]
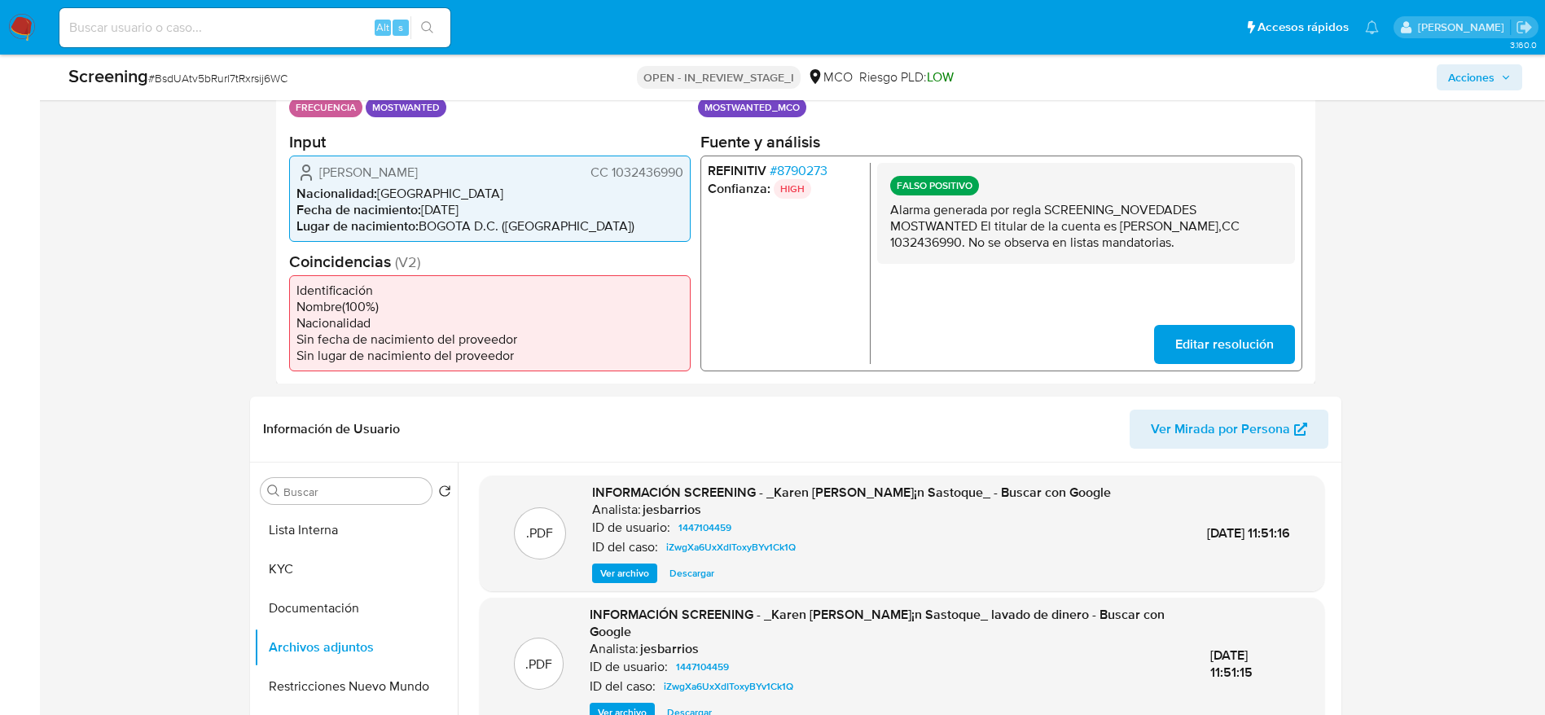
click at [418, 172] on span "Karen Lisseth Beltran Sastoque" at bounding box center [368, 172] width 99 height 16
click at [226, 82] on span "# BsdUAtv5bRurl7tRxrsij6WC" at bounding box center [217, 78] width 139 height 16
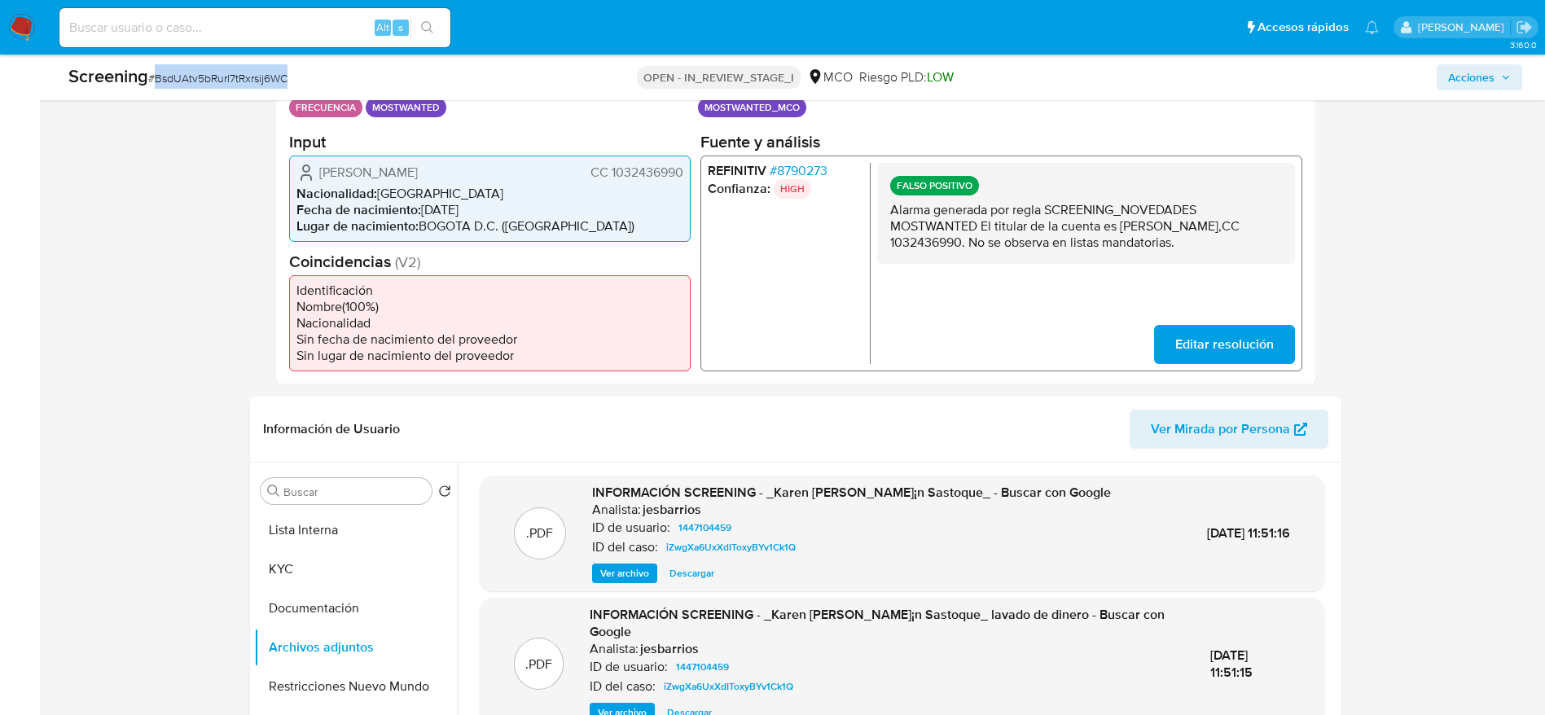
copy span "BsdUAtv5bRurl7tRxrsij6WC"
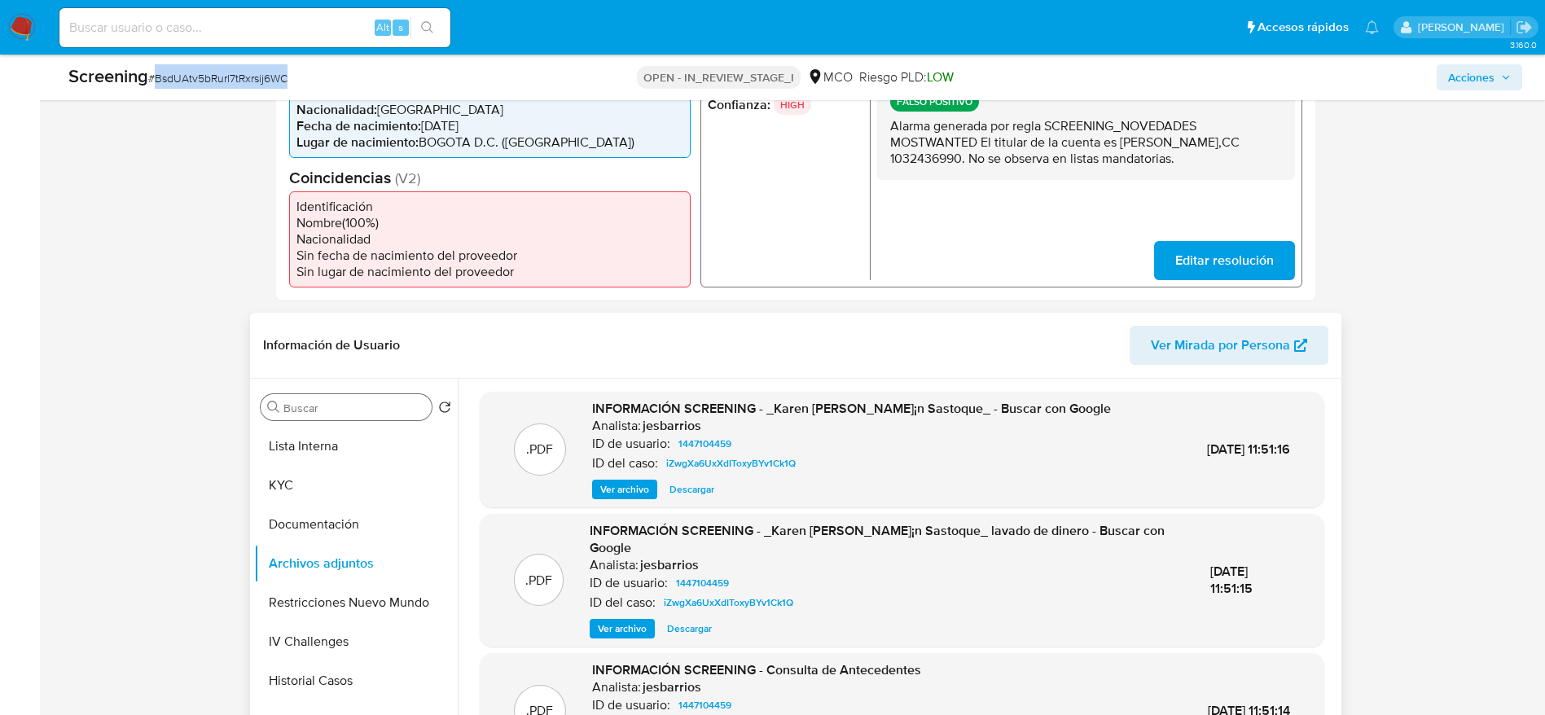
scroll to position [489, 0]
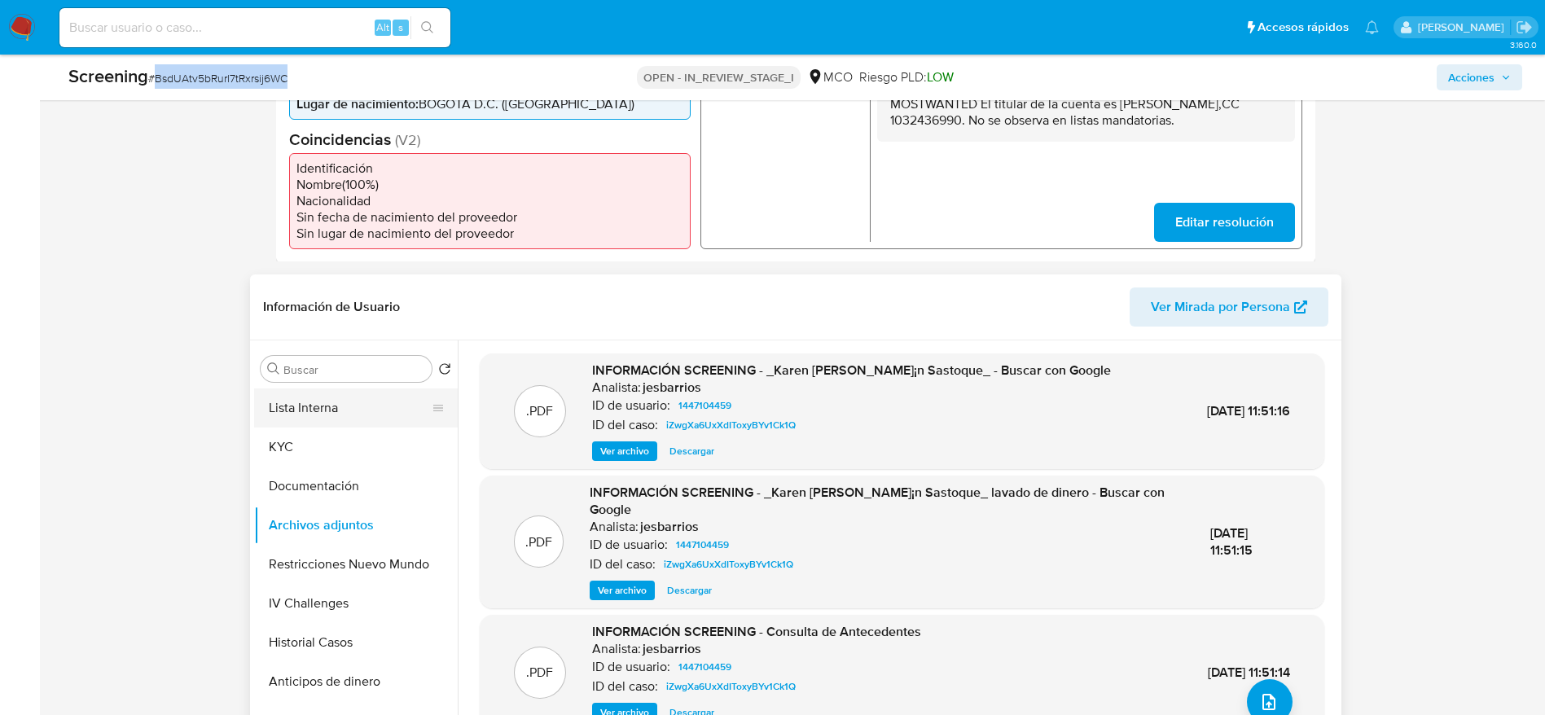
click at [314, 406] on button "Lista Interna" at bounding box center [349, 407] width 191 height 39
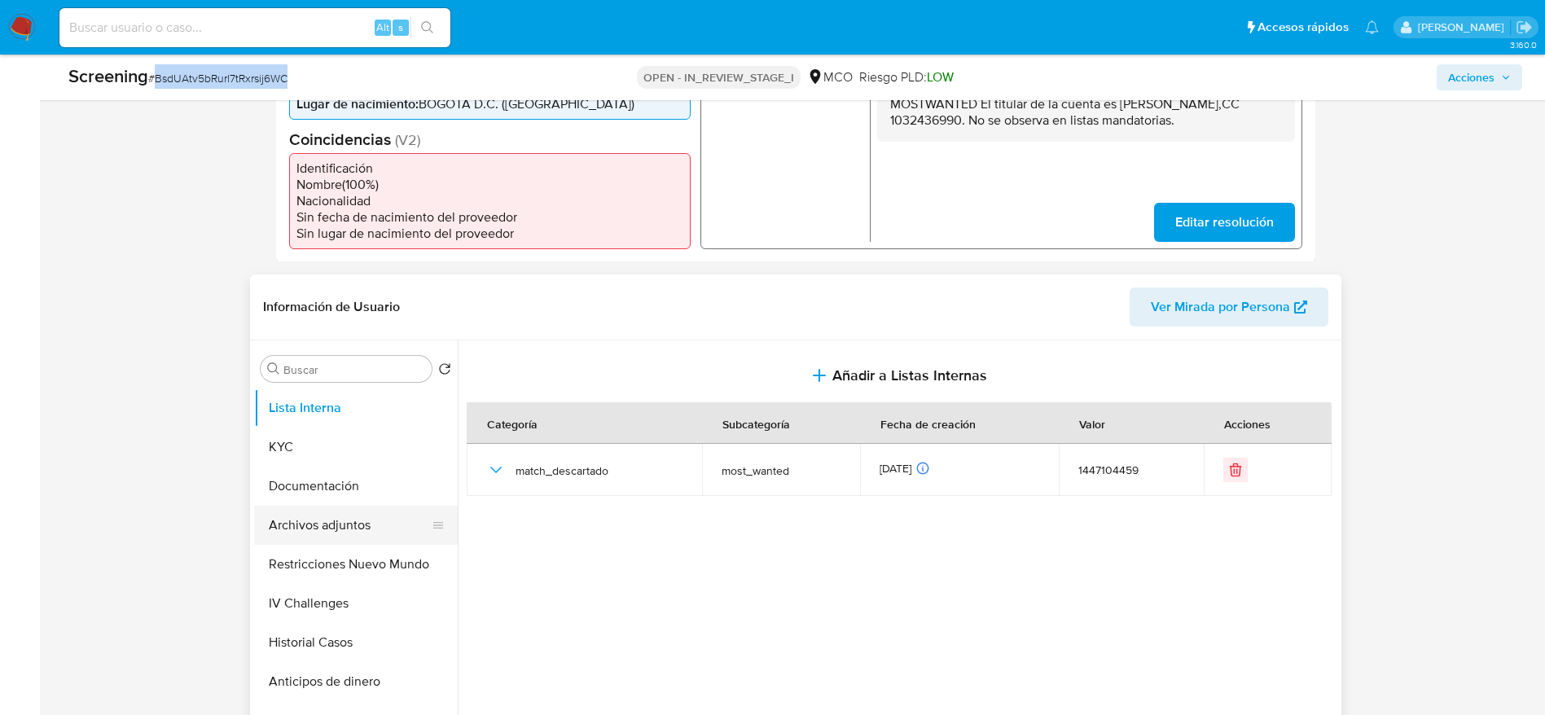
click at [338, 526] on button "Archivos adjuntos" at bounding box center [349, 525] width 191 height 39
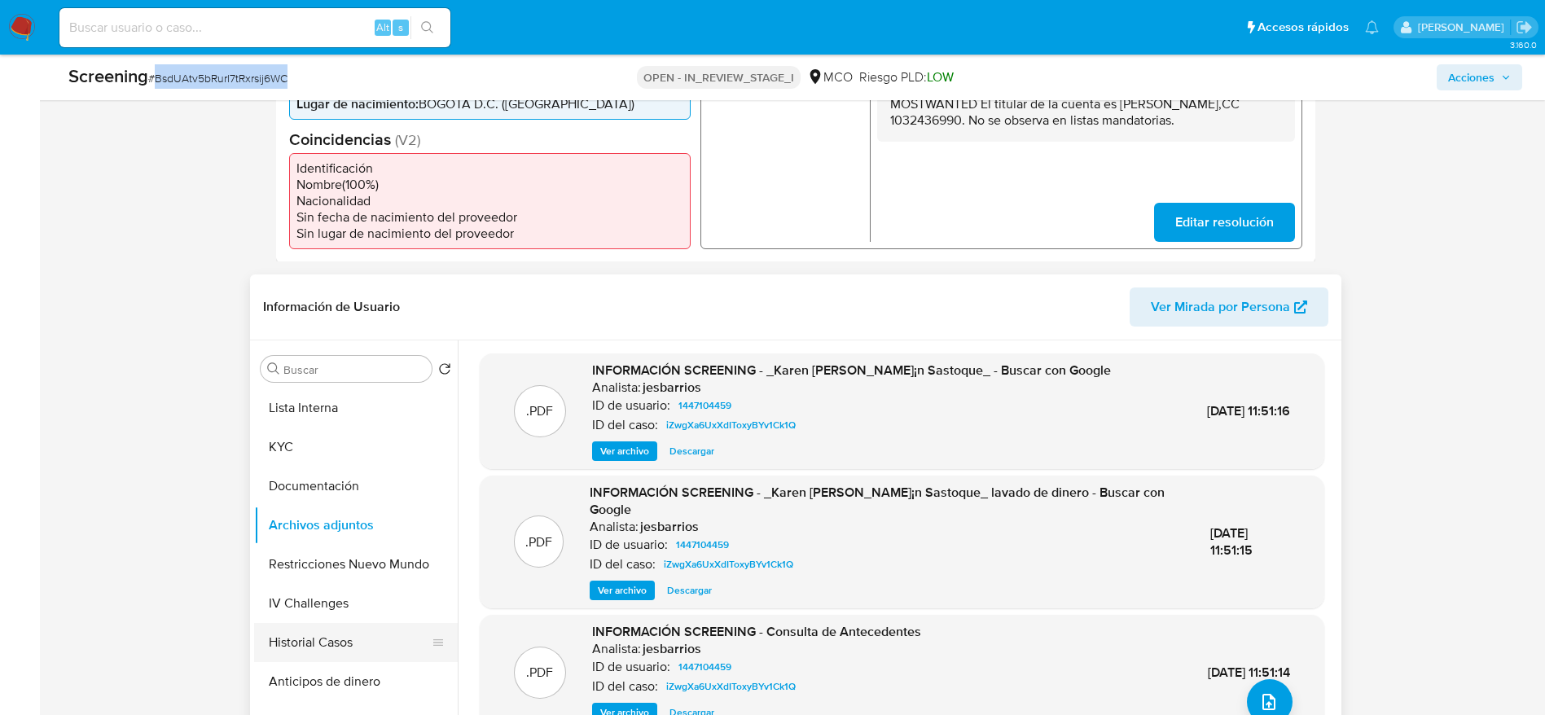
click at [305, 659] on button "Historial Casos" at bounding box center [349, 642] width 191 height 39
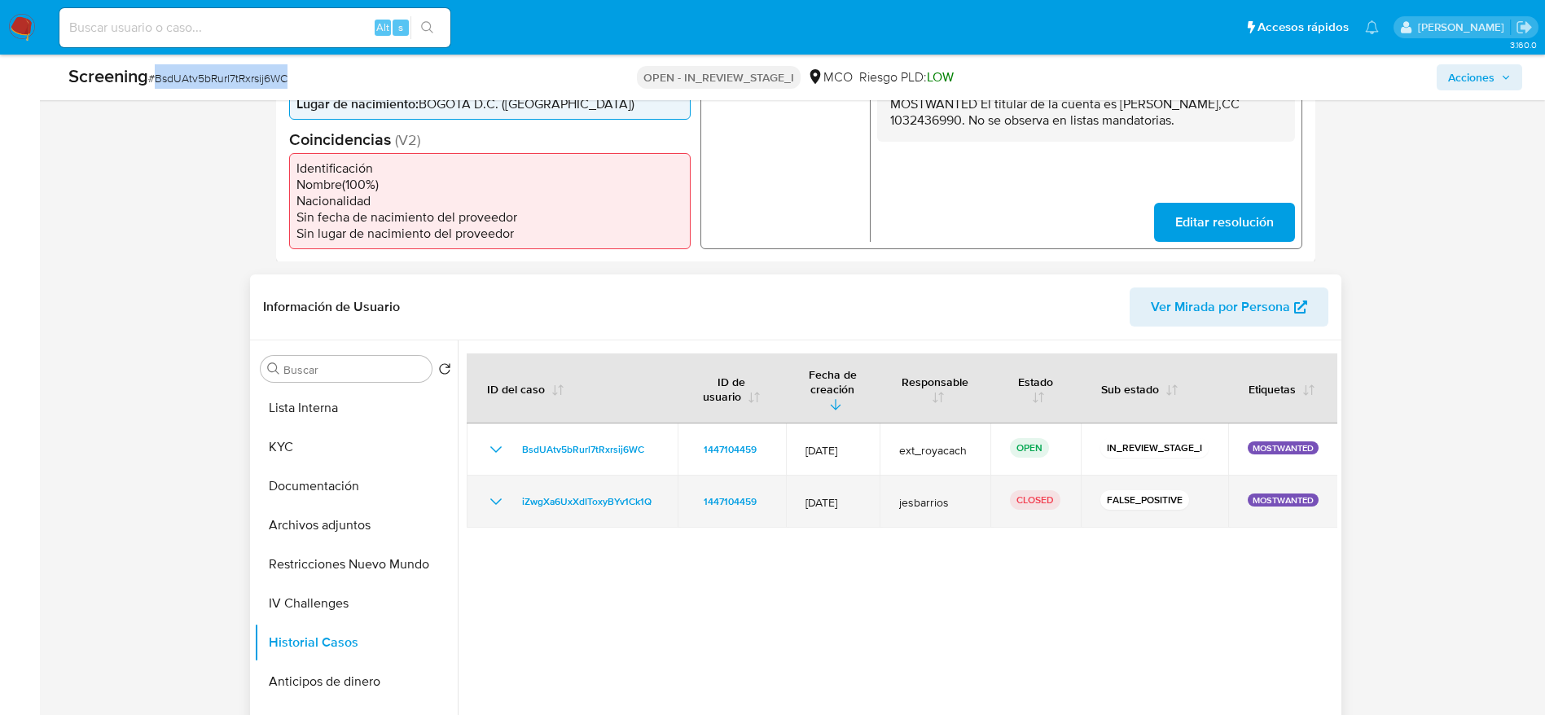
click at [495, 492] on icon "Mostrar/Ocultar" at bounding box center [496, 502] width 20 height 20
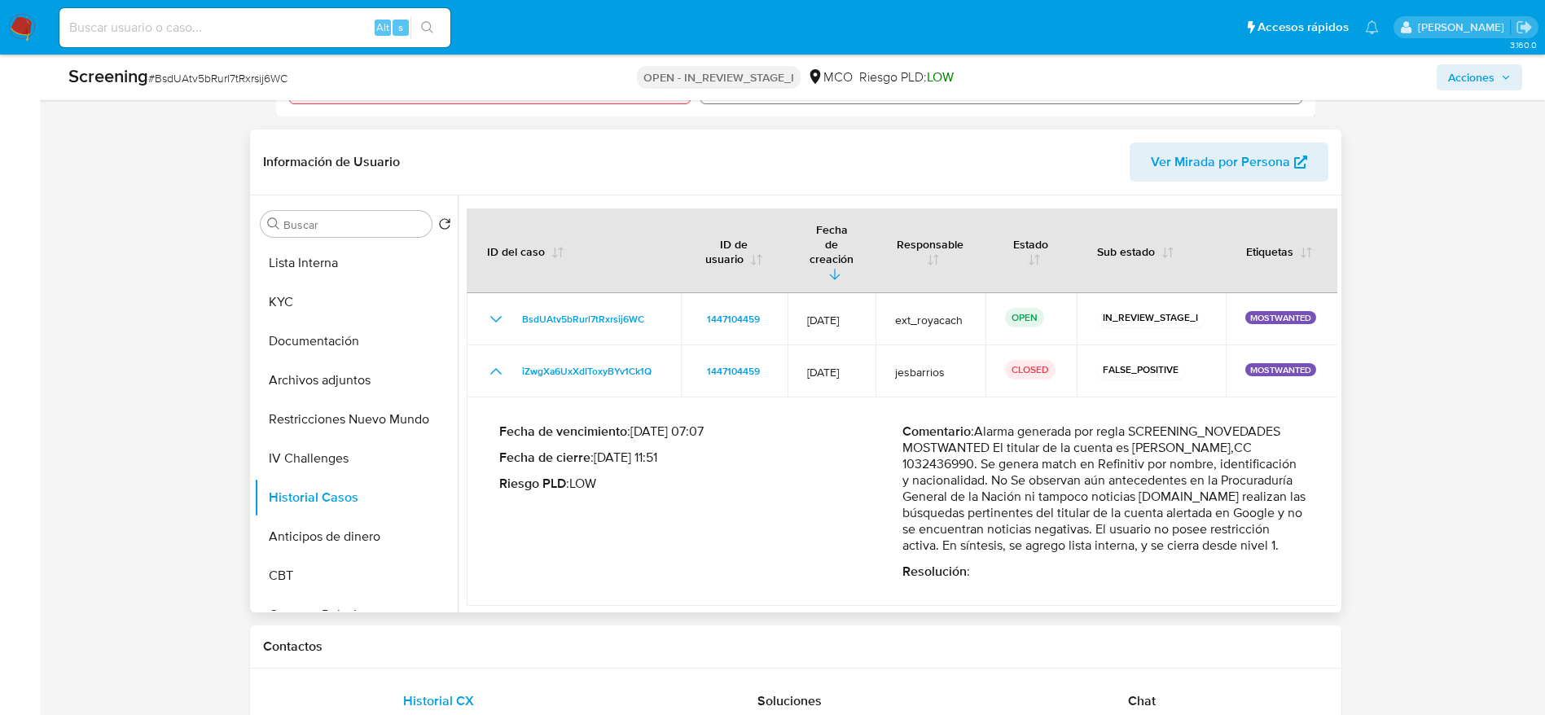
scroll to position [653, 0]
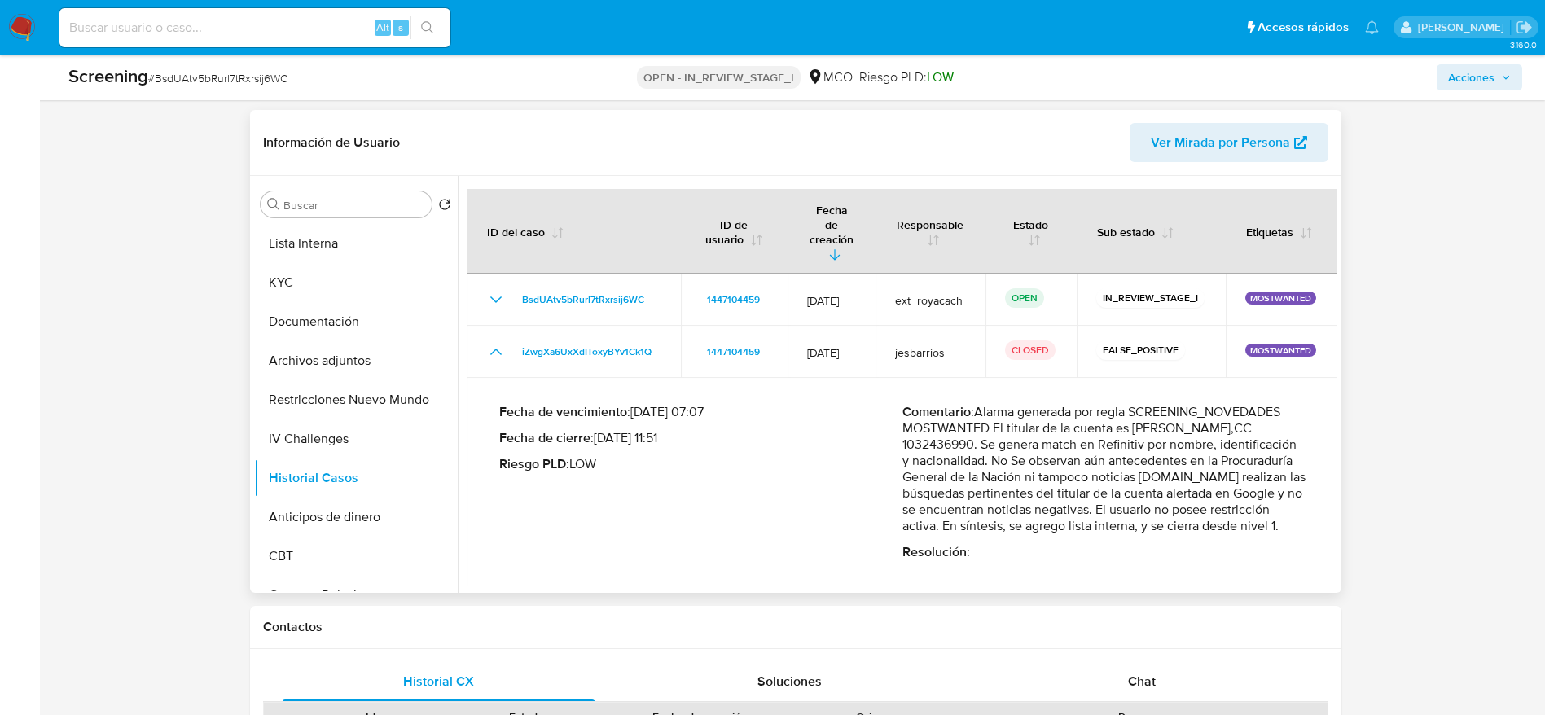
drag, startPoint x: 980, startPoint y: 548, endPoint x: 968, endPoint y: 511, distance: 38.6
click at [968, 511] on p "Comentario : Alarma generada por regla SCREENING_NOVEDADES MOSTWANTED El titula…" at bounding box center [1103, 469] width 403 height 130
click at [350, 388] on button "Restricciones Nuevo Mundo" at bounding box center [349, 399] width 191 height 39
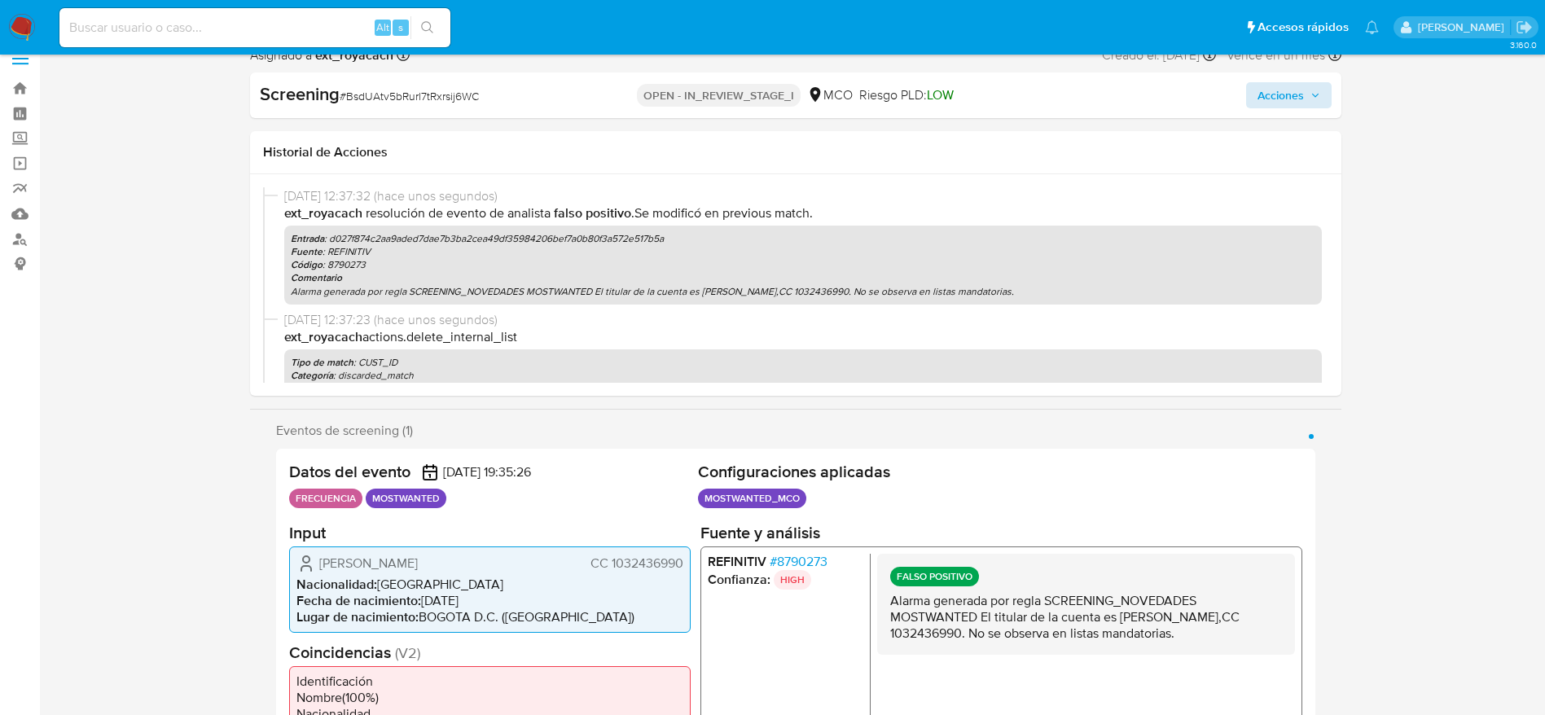
scroll to position [0, 0]
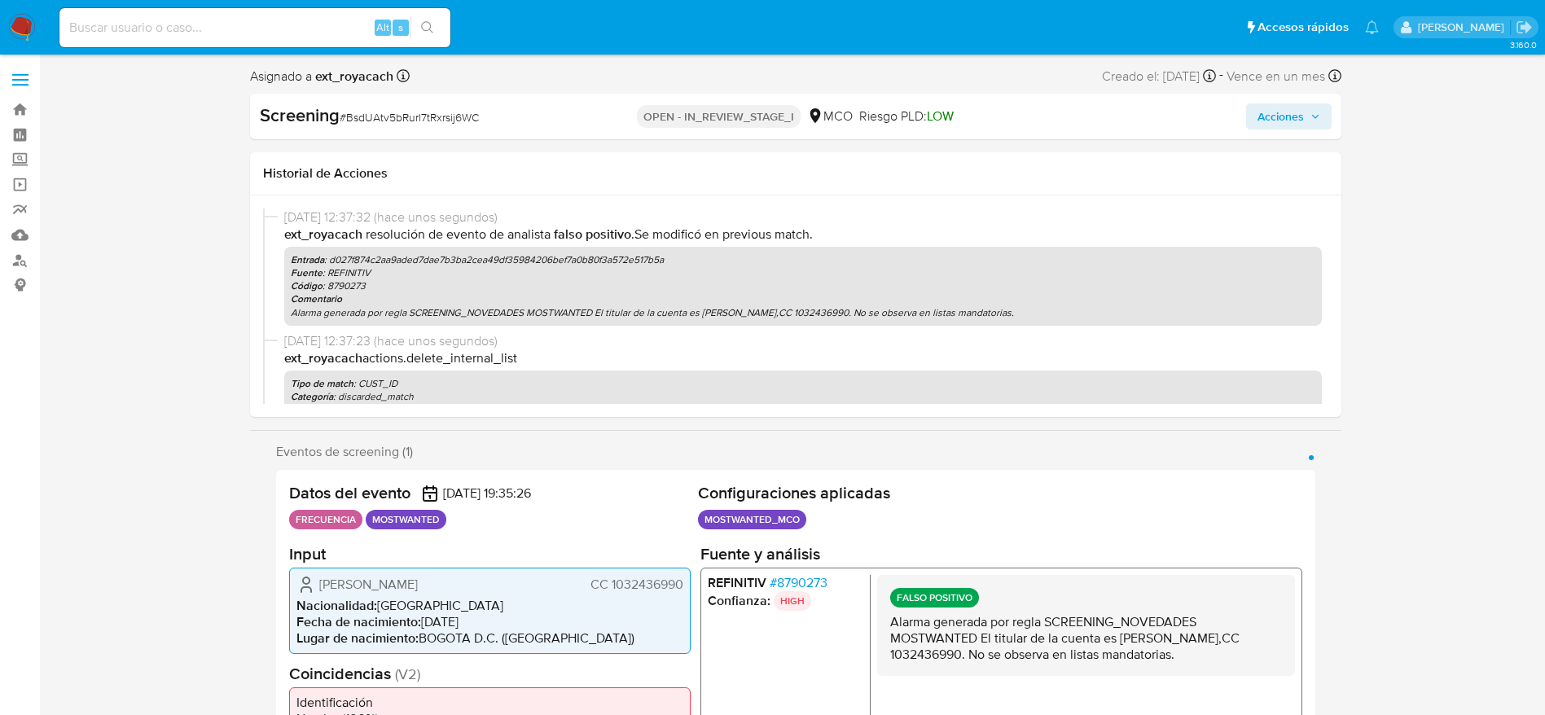
click at [1275, 116] on span "Acciones" at bounding box center [1280, 116] width 46 height 26
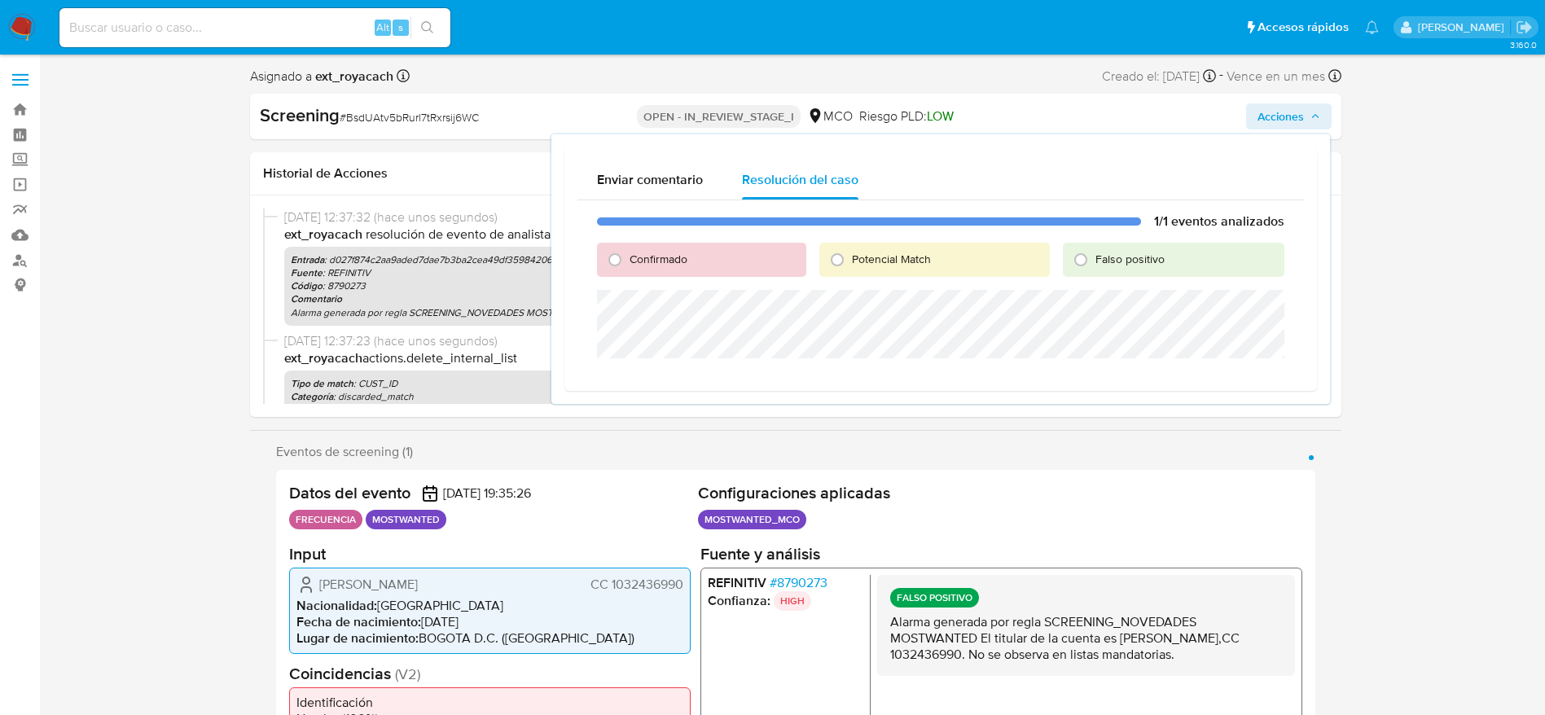
click at [1112, 253] on span "Falso positivo" at bounding box center [1129, 259] width 69 height 16
click at [1094, 253] on input "Falso positivo" at bounding box center [1081, 260] width 26 height 26
radio input "true"
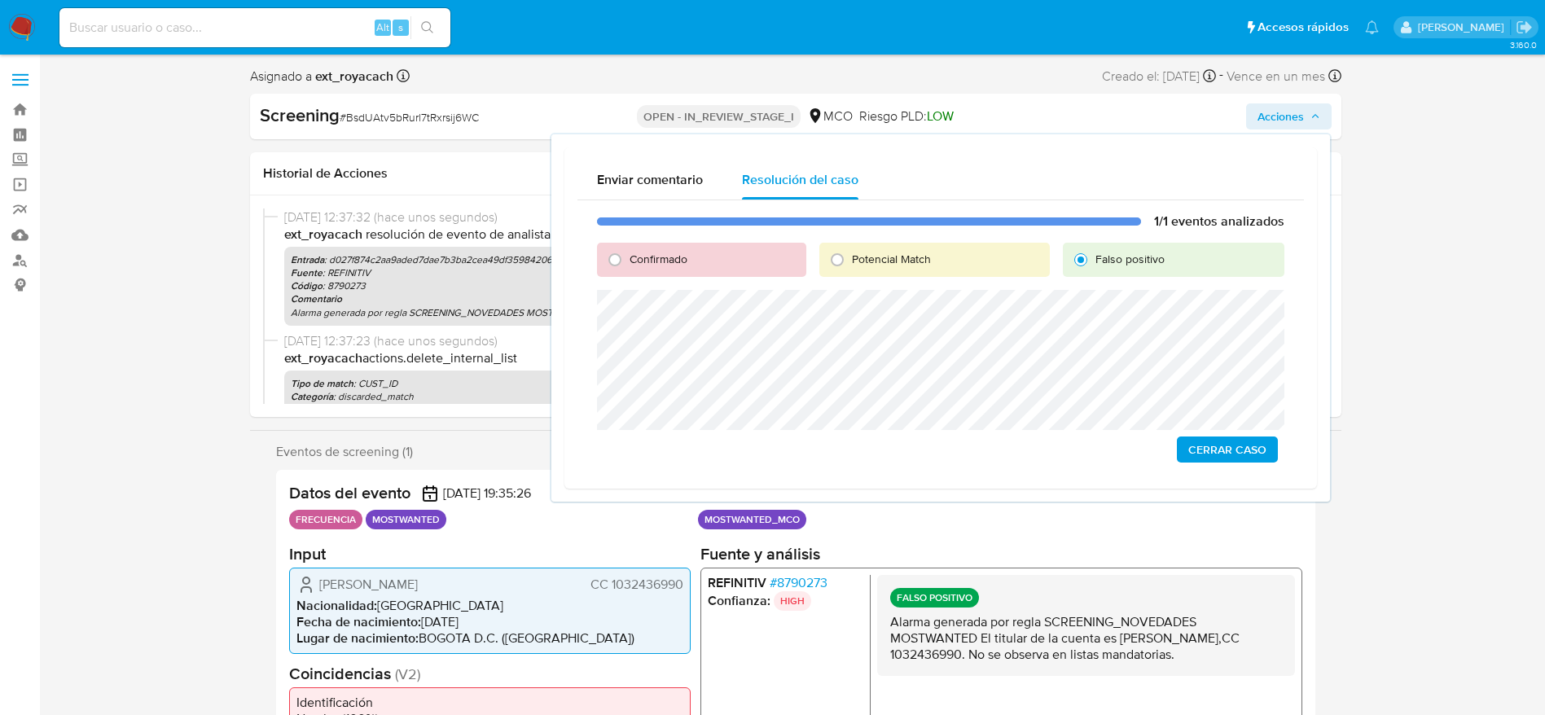
click at [1219, 441] on span "Cerrar Caso" at bounding box center [1227, 449] width 78 height 23
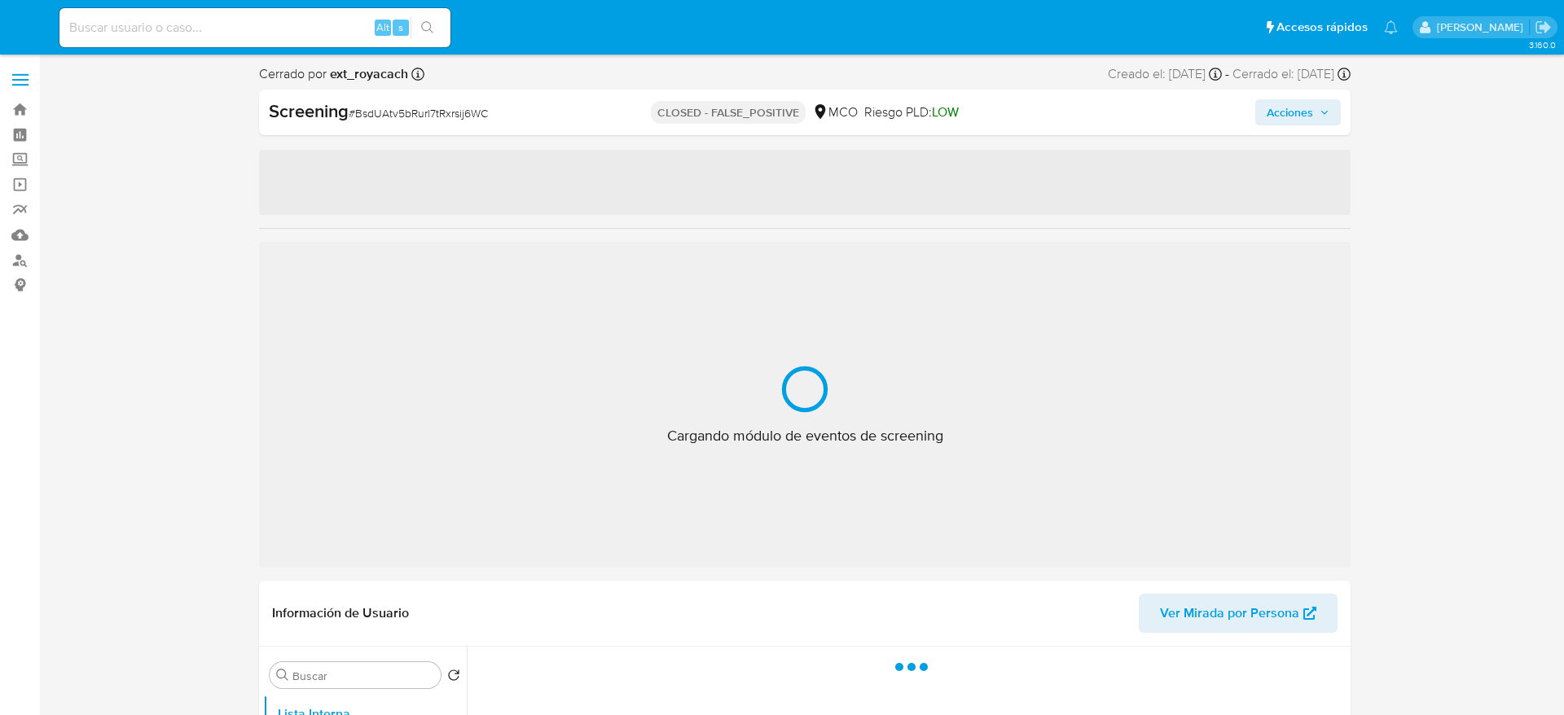
select select "10"
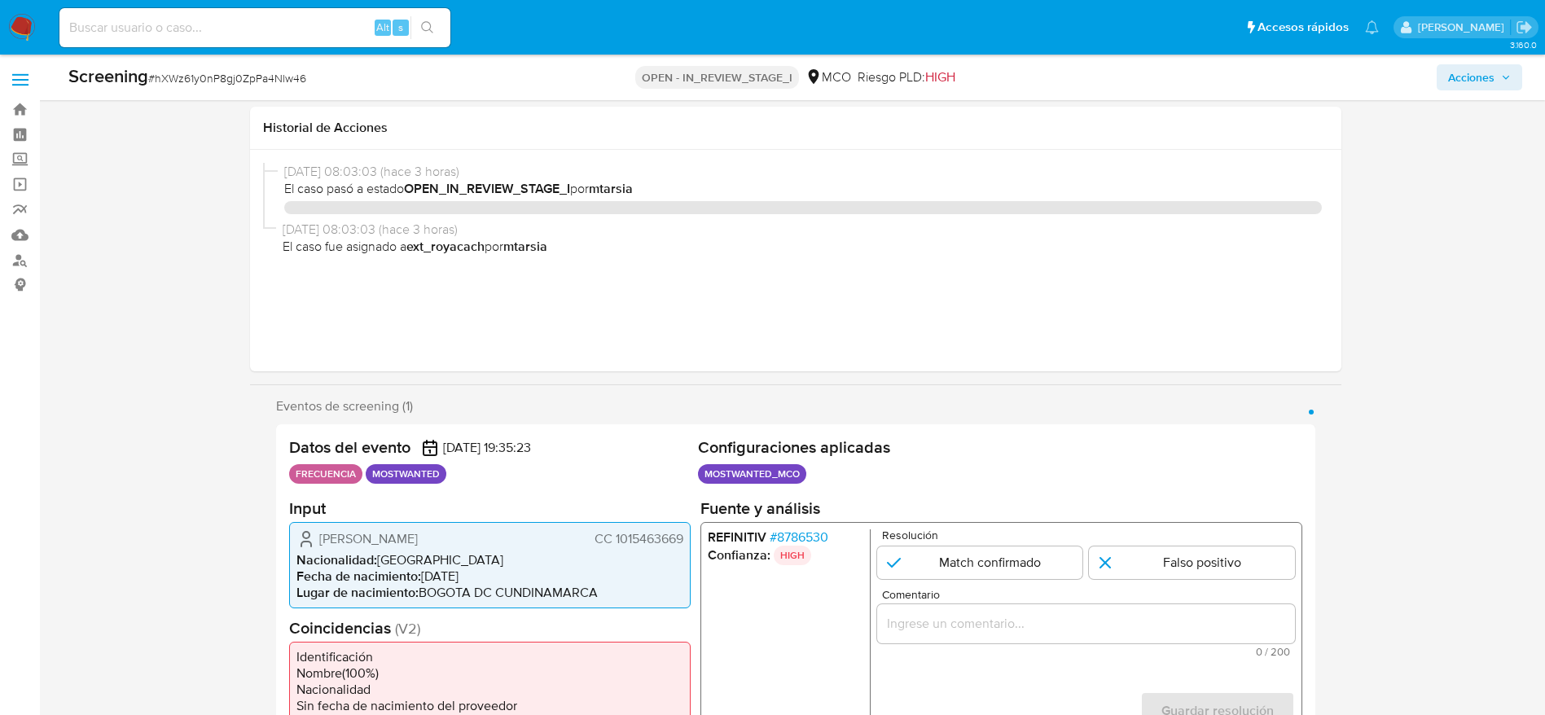
select select "10"
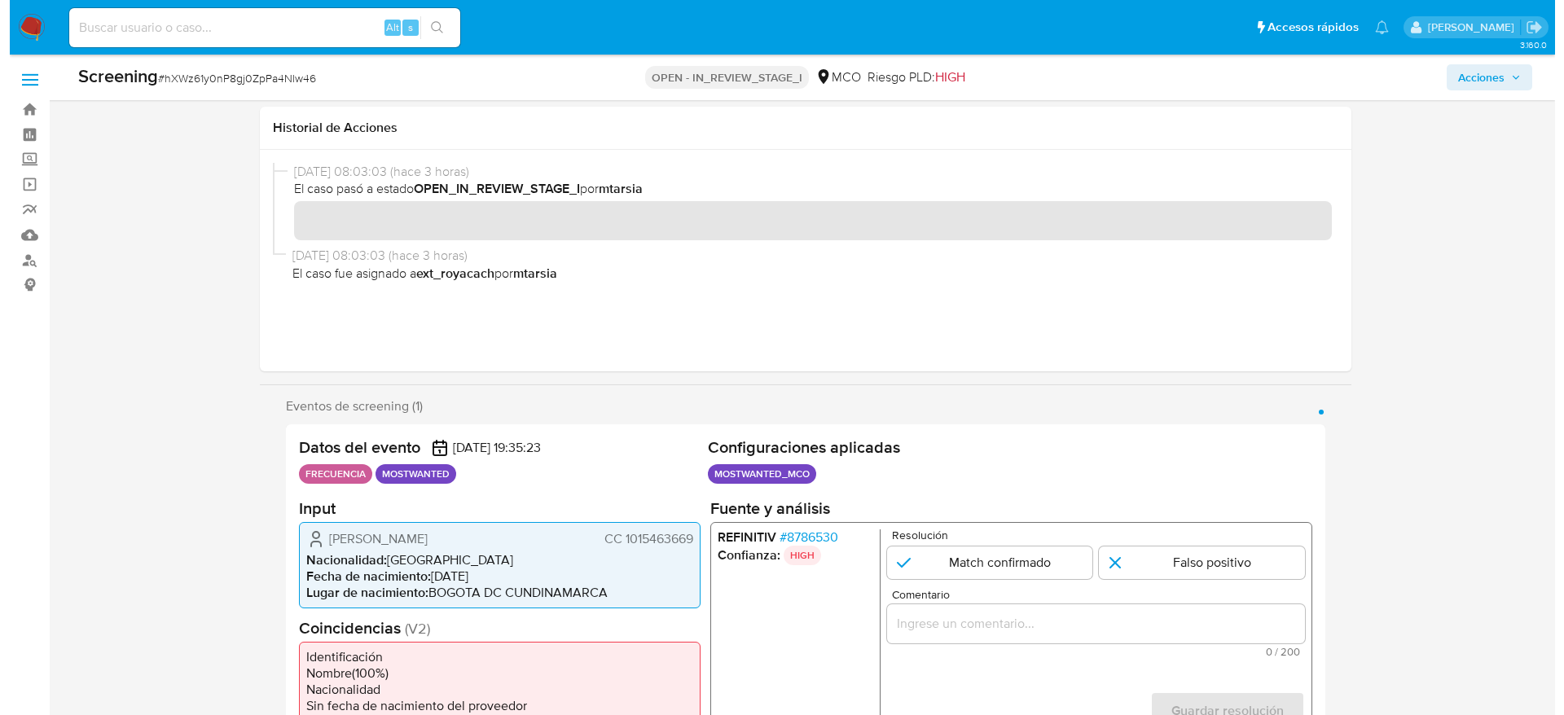
scroll to position [366, 0]
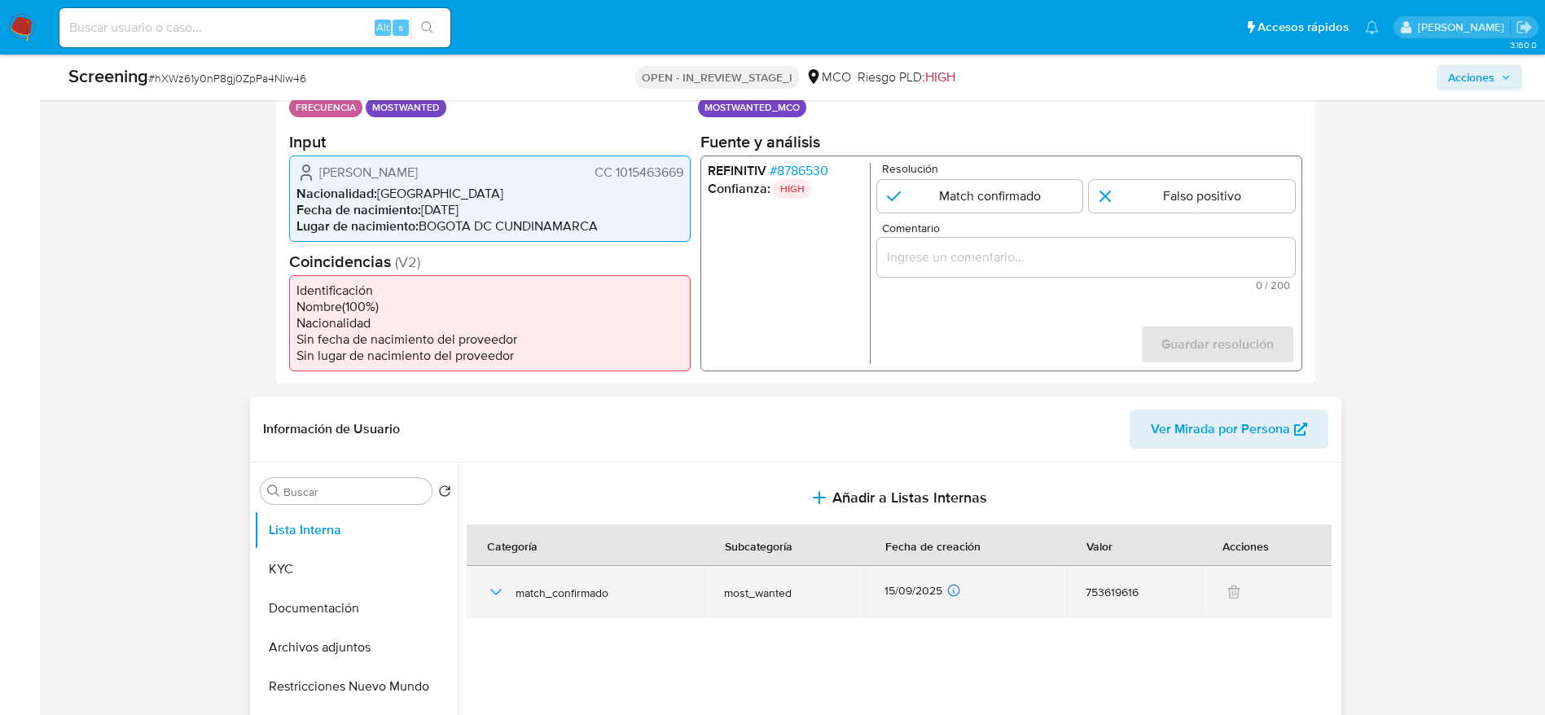
click at [494, 604] on div "match_confirmado" at bounding box center [586, 592] width 200 height 52
click at [494, 601] on icon "button" at bounding box center [496, 592] width 20 height 20
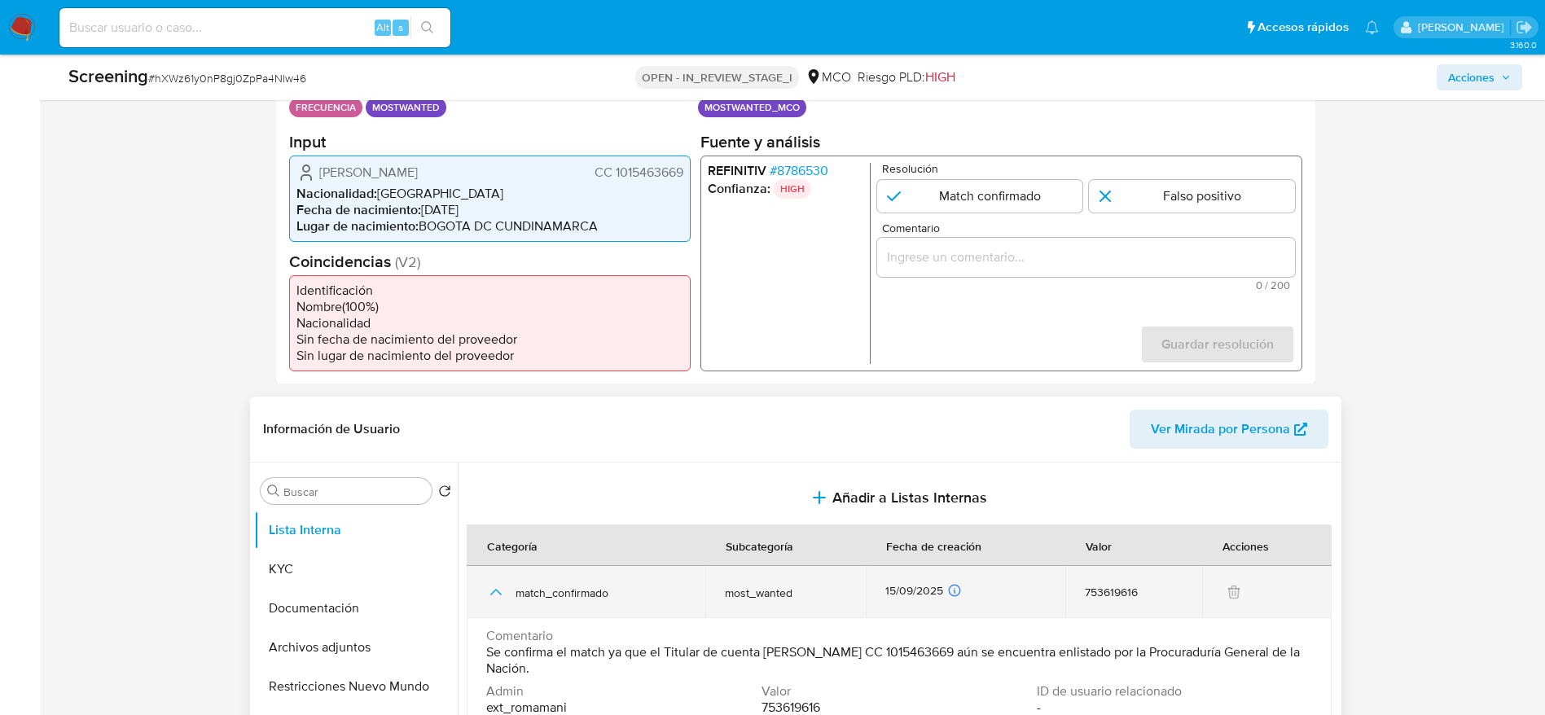
click at [494, 601] on icon "button" at bounding box center [496, 592] width 20 height 20
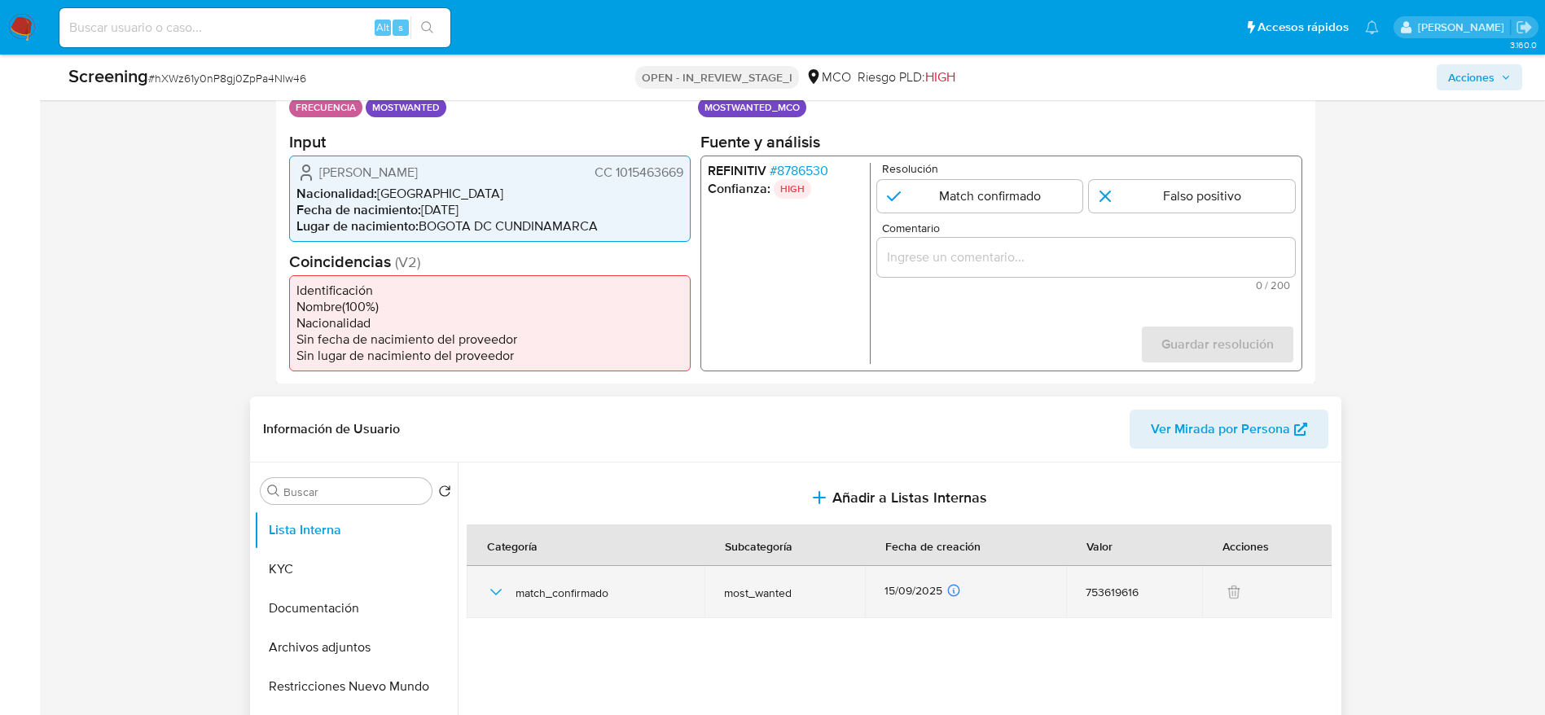
click at [494, 601] on icon "button" at bounding box center [496, 592] width 20 height 20
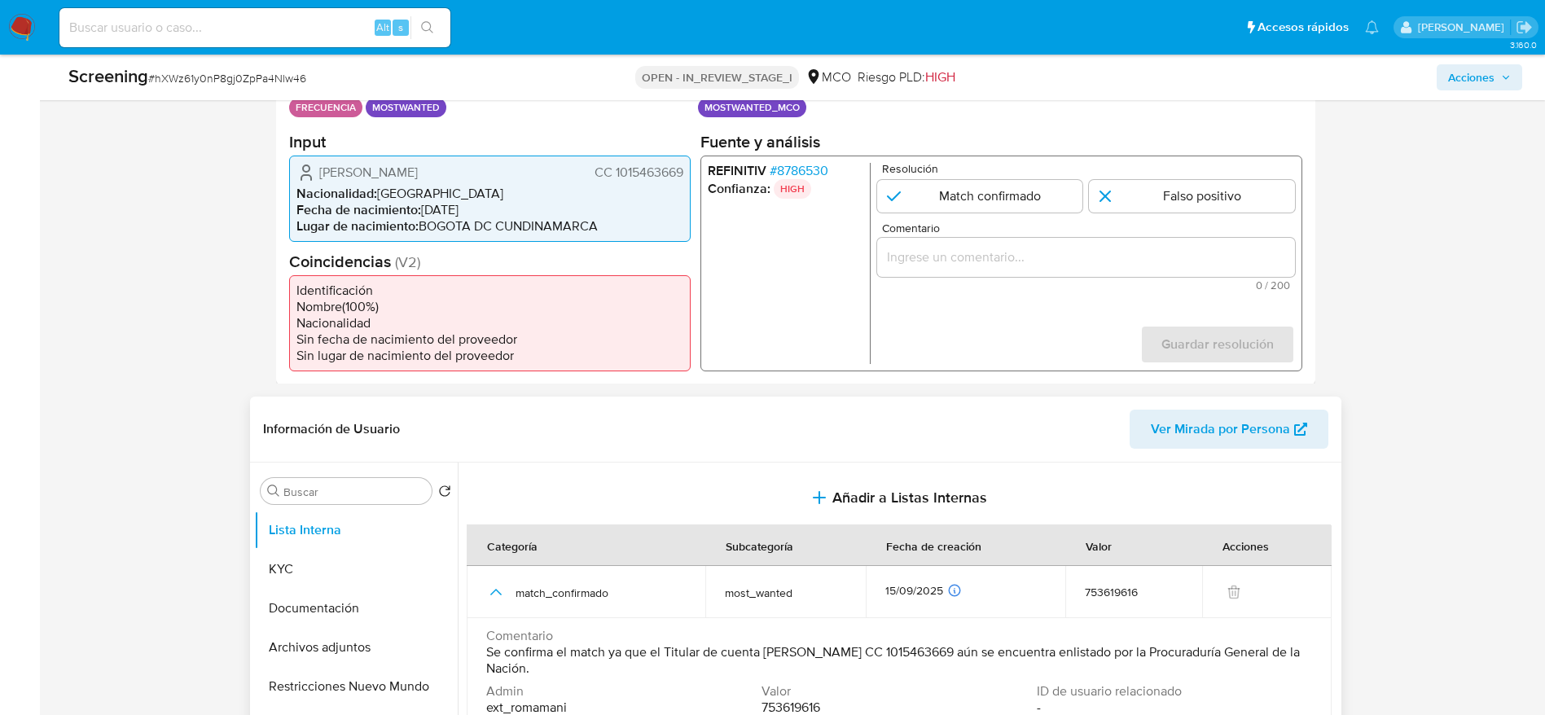
click at [494, 657] on span "Se confirma el match ya que el Titular de cuenta [PERSON_NAME] CC 1015463669 aú…" at bounding box center [897, 660] width 822 height 33
click at [968, 469] on section at bounding box center [902, 615] width 871 height 305
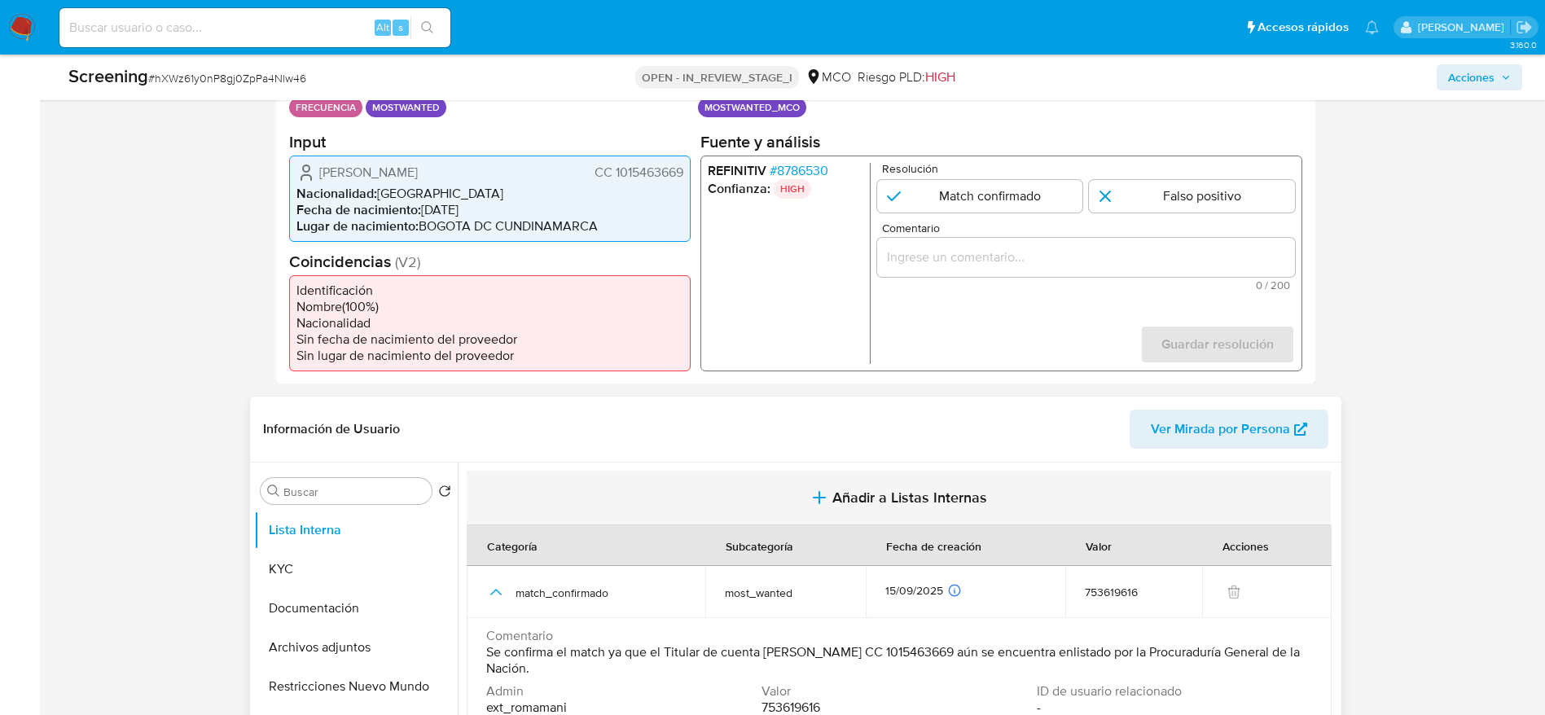
click at [968, 484] on button "Añadir a Listas Internas" at bounding box center [899, 498] width 864 height 55
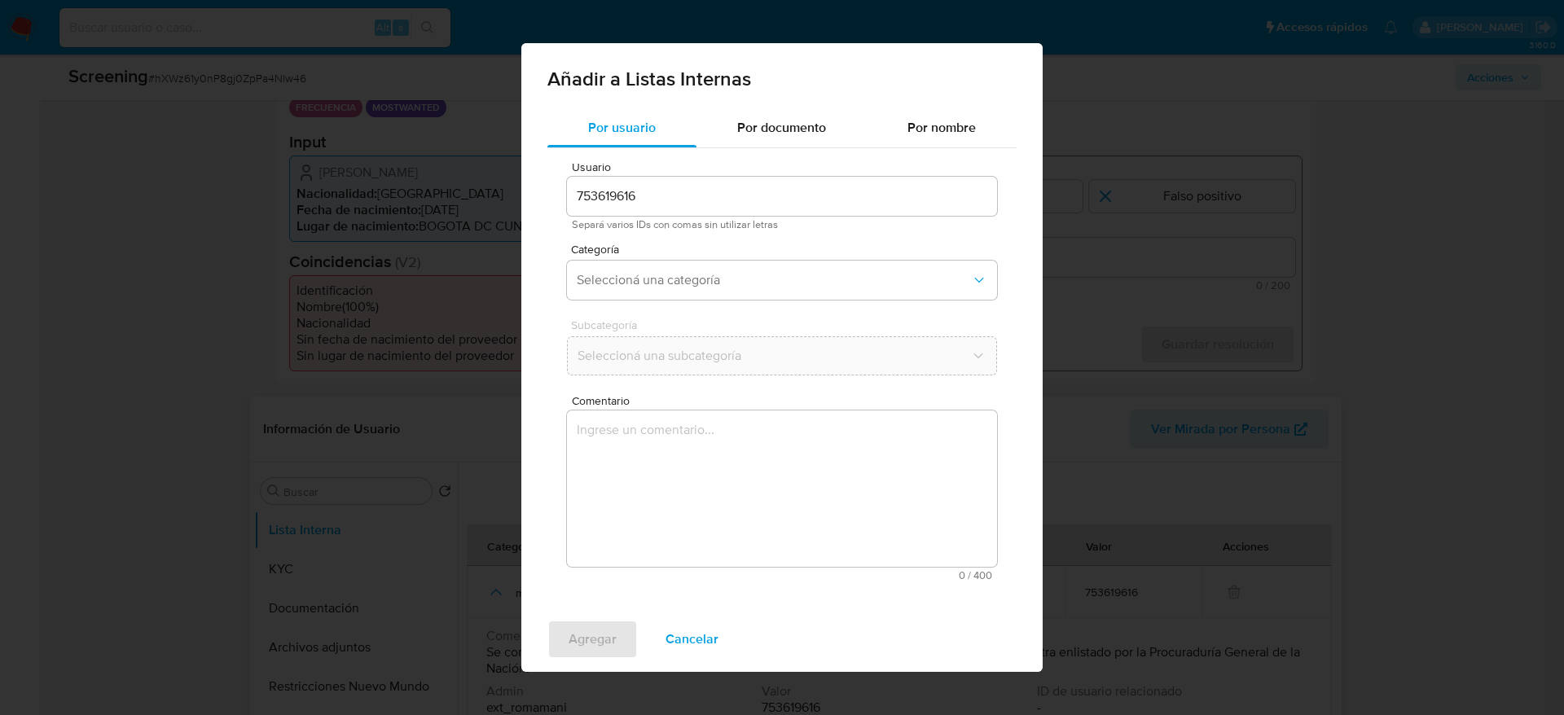
click at [897, 443] on textarea "Comentario" at bounding box center [782, 488] width 430 height 156
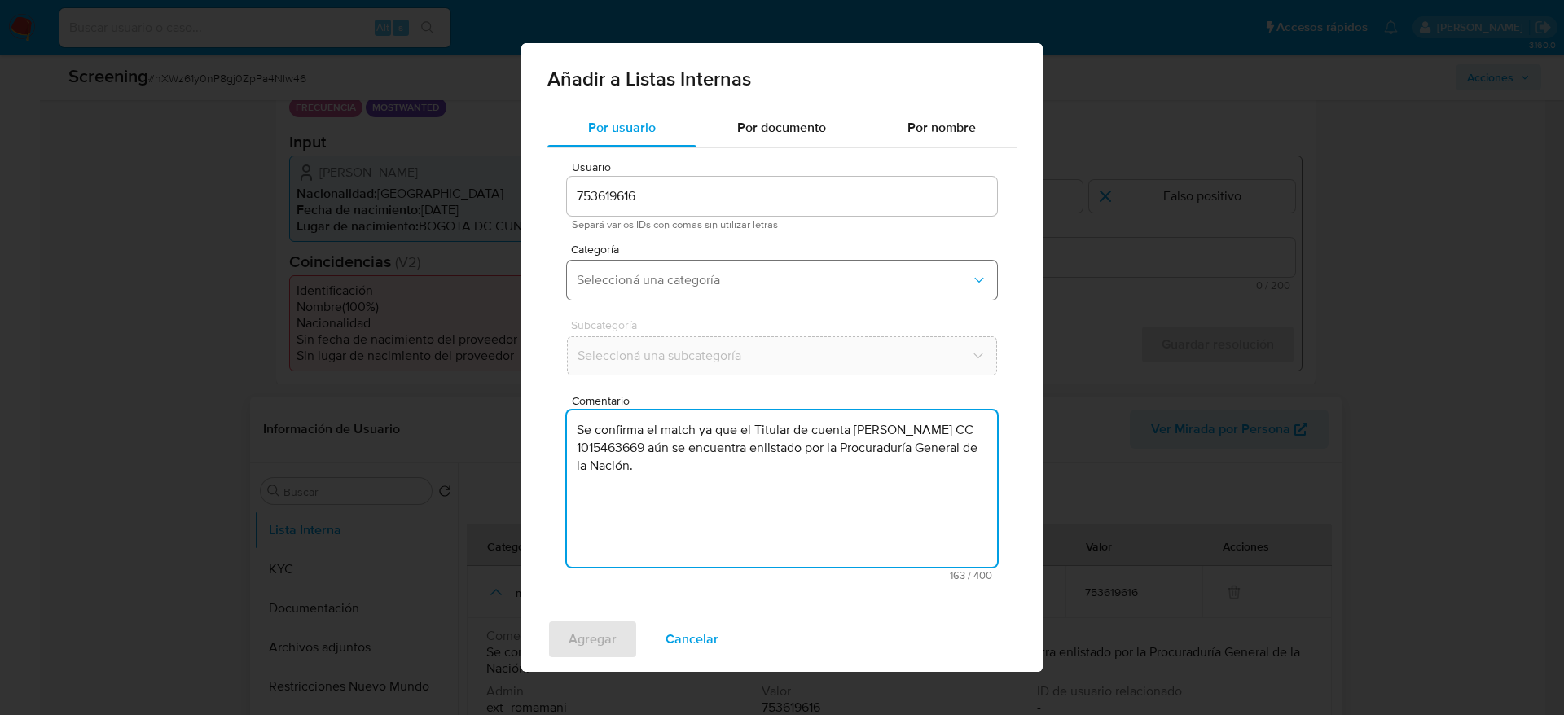
type textarea "Se confirma el match ya que el Titular de cuenta [PERSON_NAME] CC 1015463669 aú…"
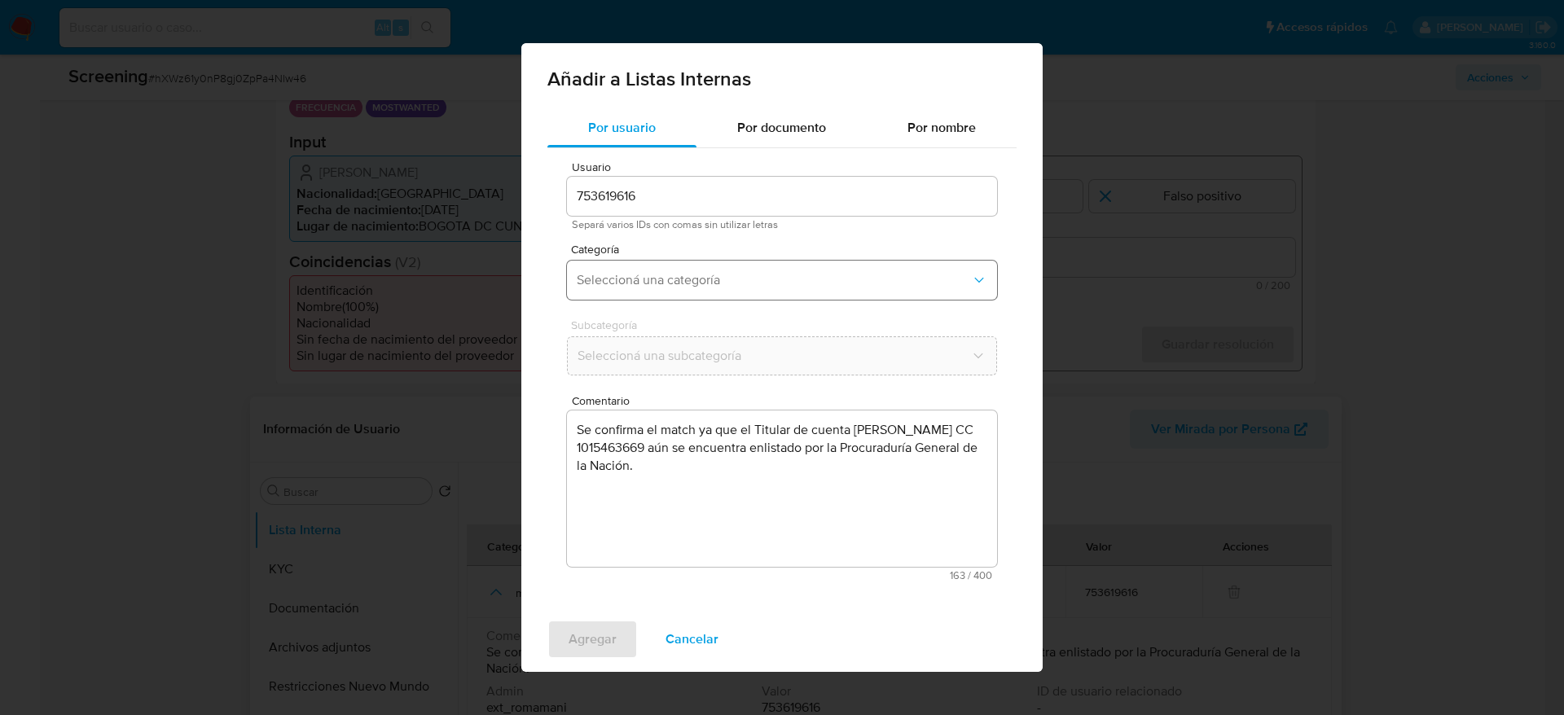
click at [735, 297] on button "Seleccioná una categoría" at bounding box center [782, 280] width 430 height 39
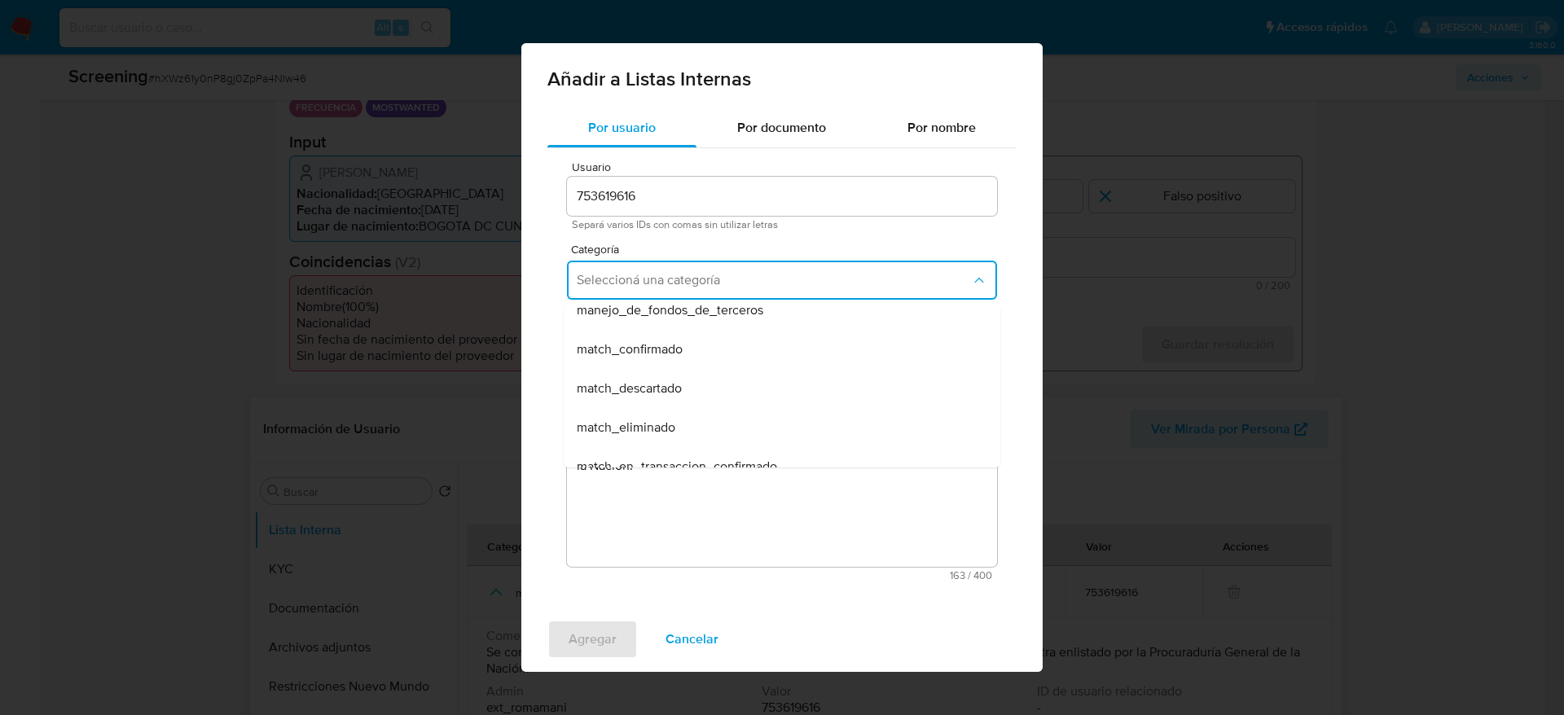
scroll to position [122, 0]
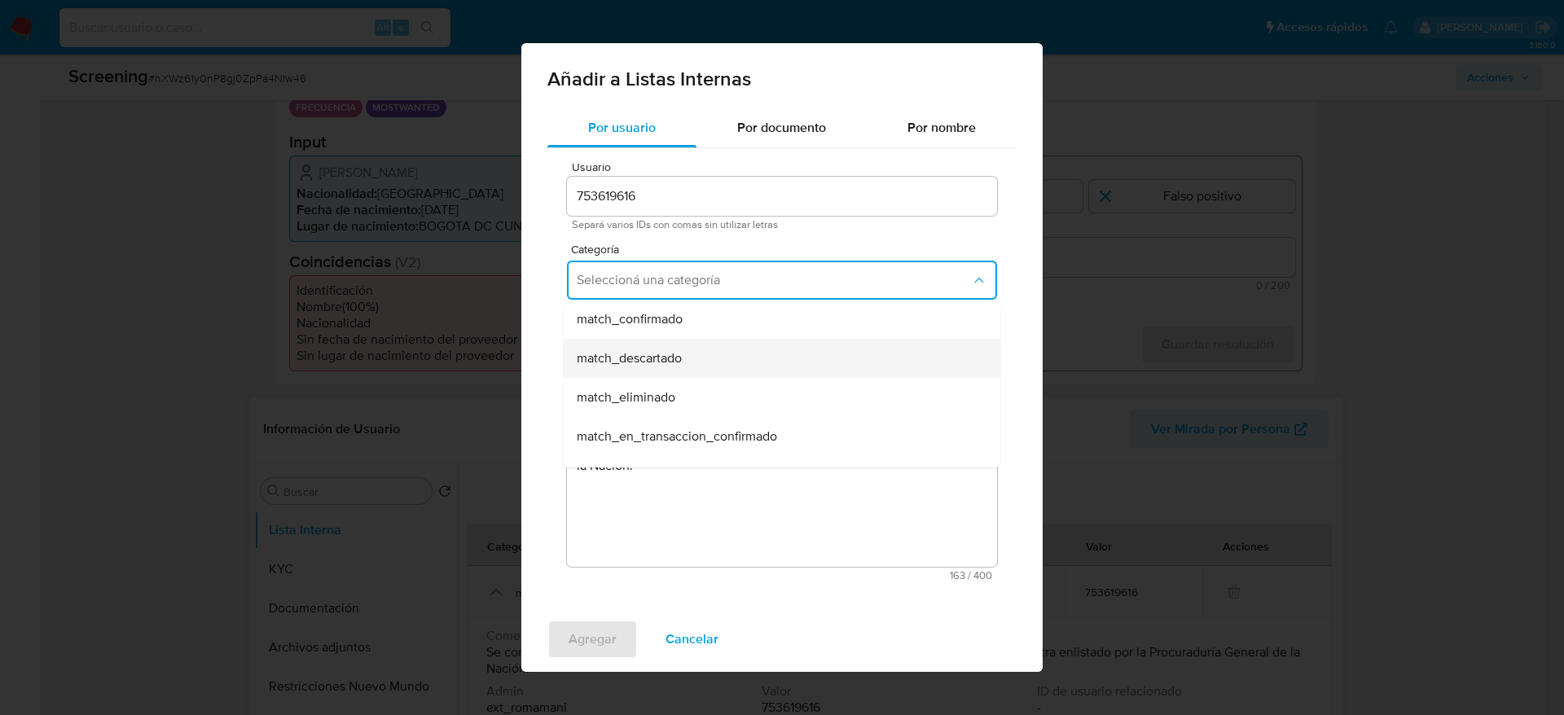
click at [714, 350] on div "match_descartado" at bounding box center [777, 358] width 401 height 39
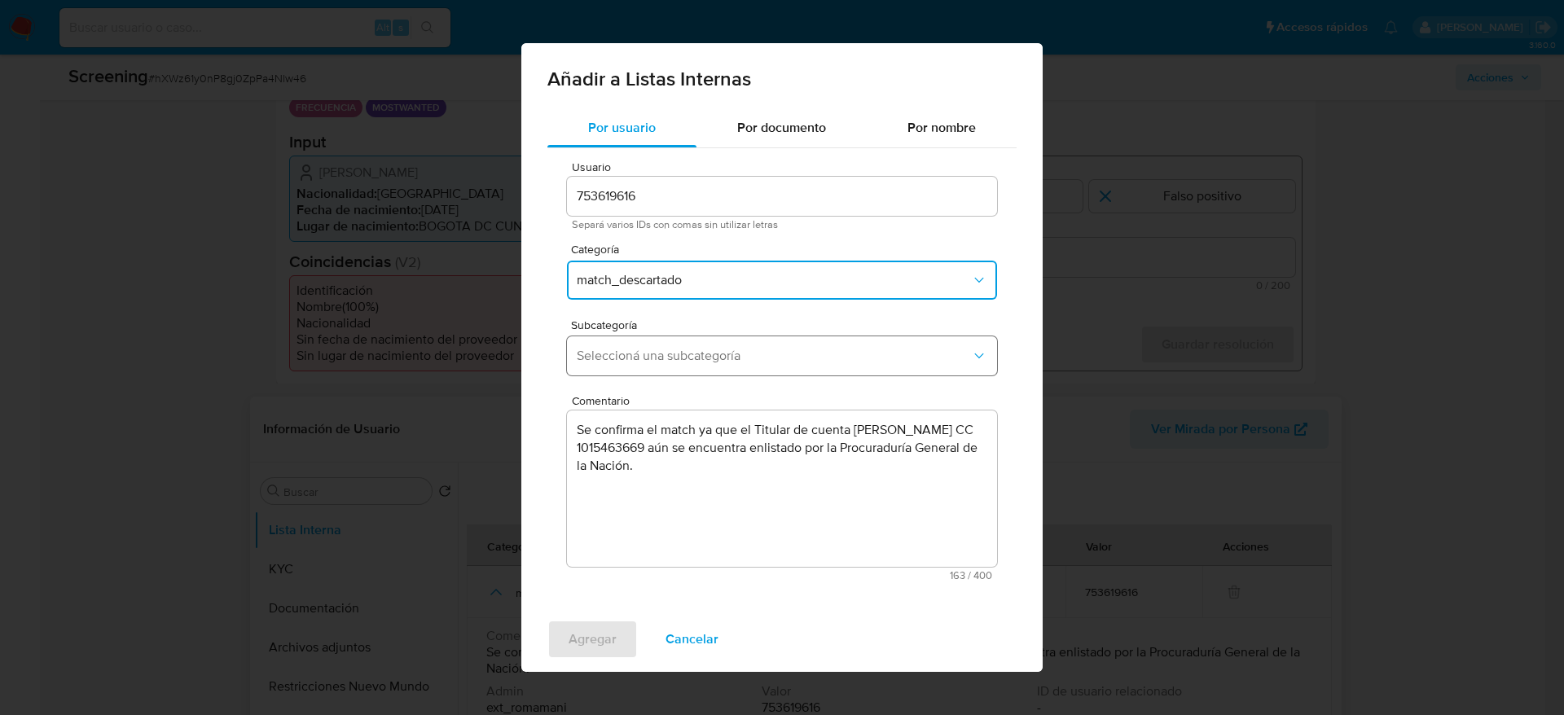
drag, startPoint x: 714, startPoint y: 350, endPoint x: 713, endPoint y: 339, distance: 11.5
click at [713, 350] on span "Seleccioná una subcategoría" at bounding box center [774, 356] width 394 height 16
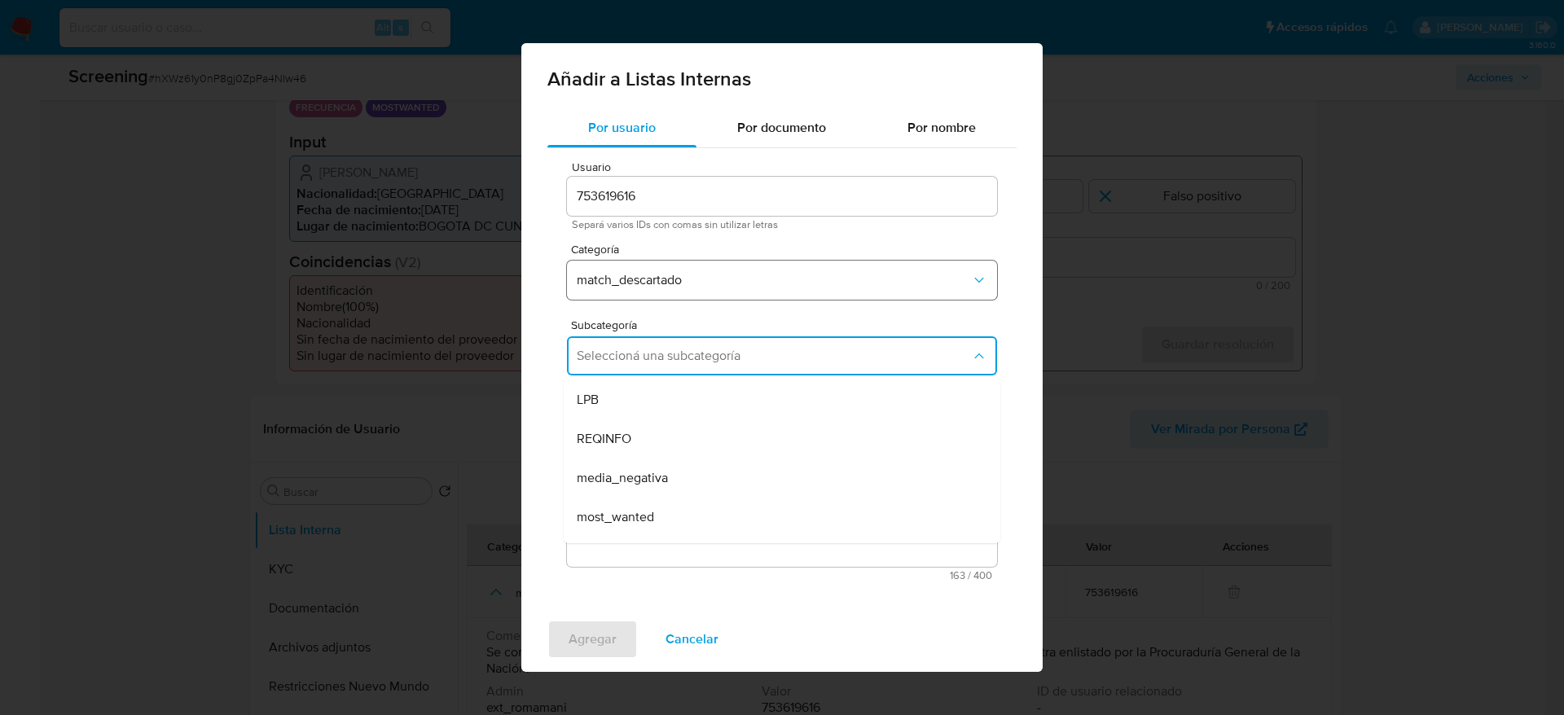
click at [713, 291] on button "match_descartado" at bounding box center [782, 280] width 430 height 39
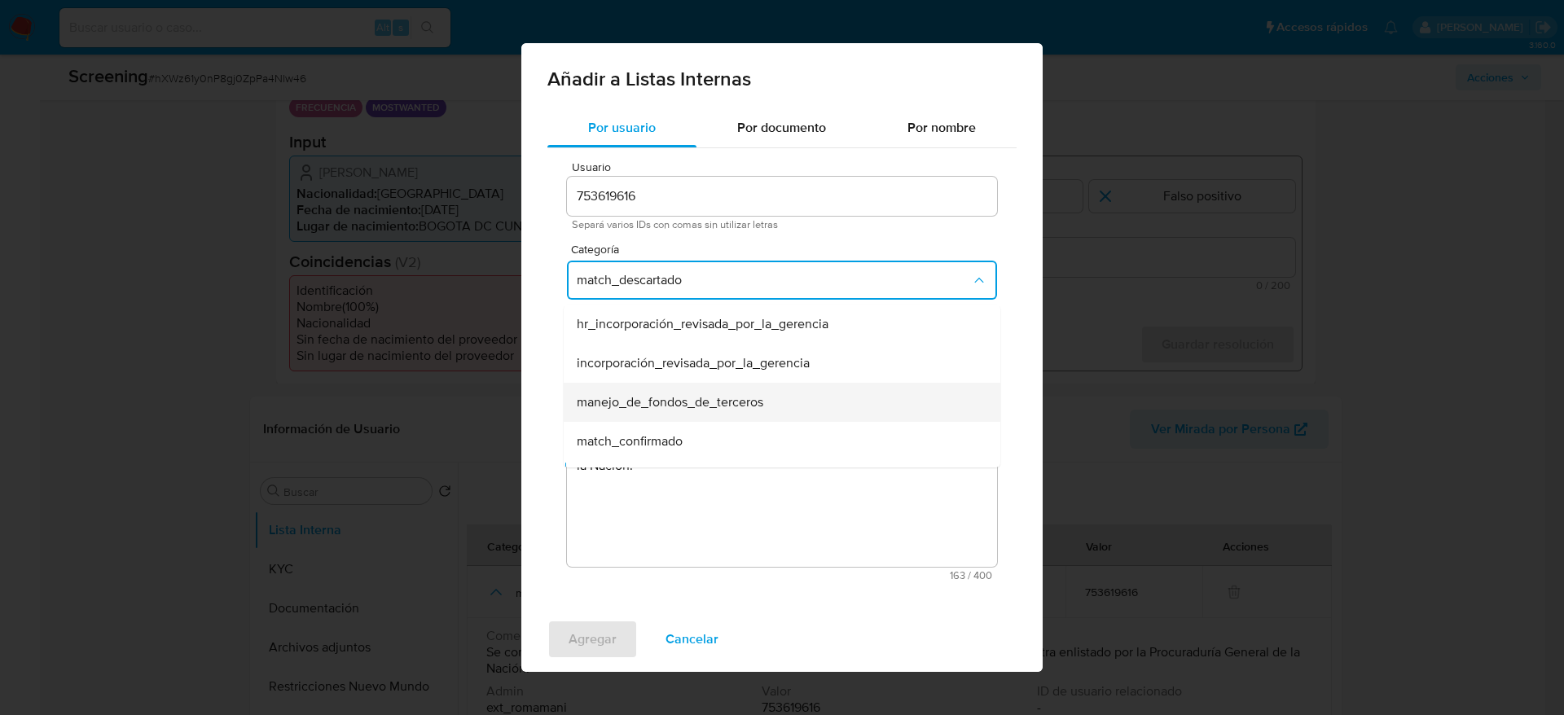
scroll to position [33, 0]
click at [700, 390] on div "match_confirmado" at bounding box center [777, 408] width 401 height 39
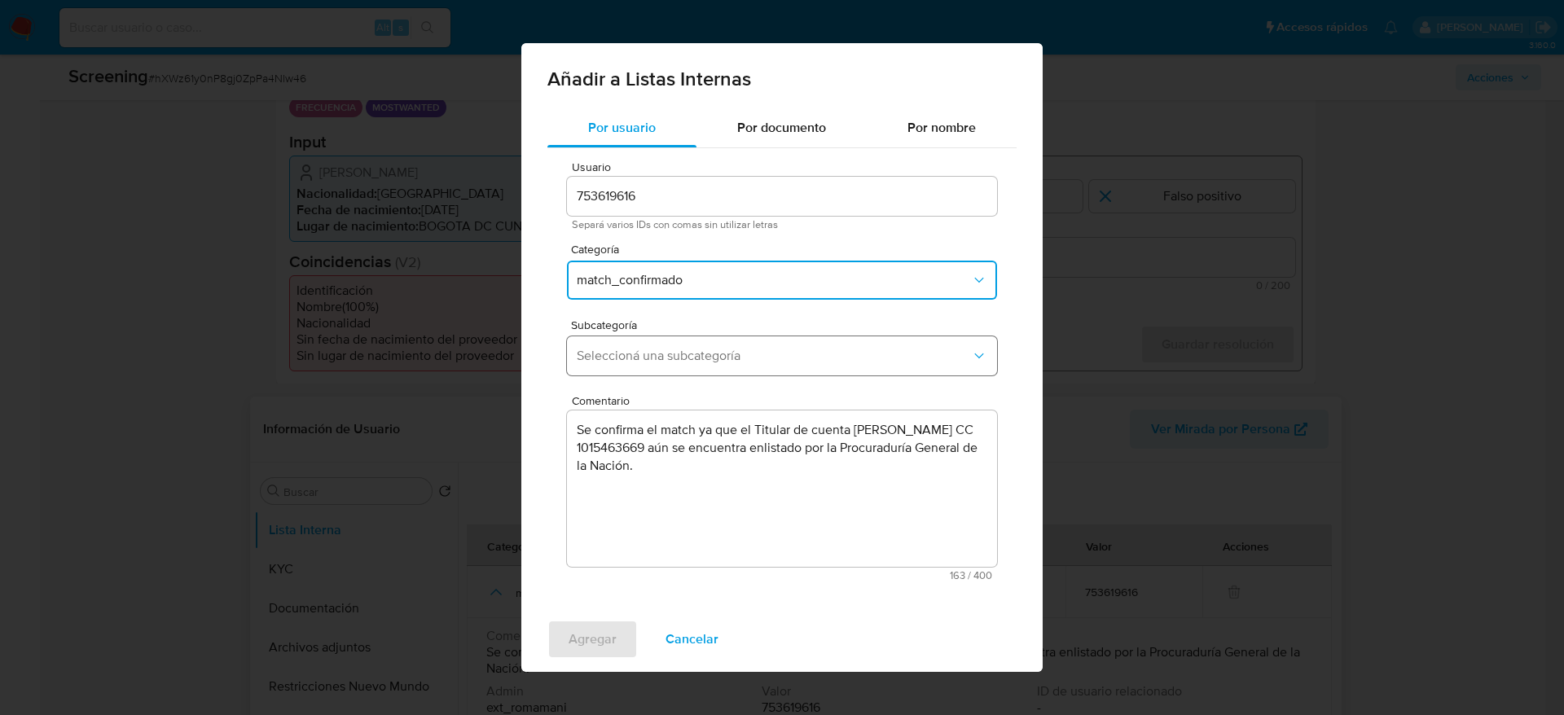
drag, startPoint x: 700, startPoint y: 380, endPoint x: 699, endPoint y: 363, distance: 17.2
click at [700, 379] on div "Subcategoría Seleccioná una subcategoría" at bounding box center [782, 350] width 430 height 63
click at [699, 363] on span "Seleccioná una subcategoría" at bounding box center [774, 356] width 394 height 16
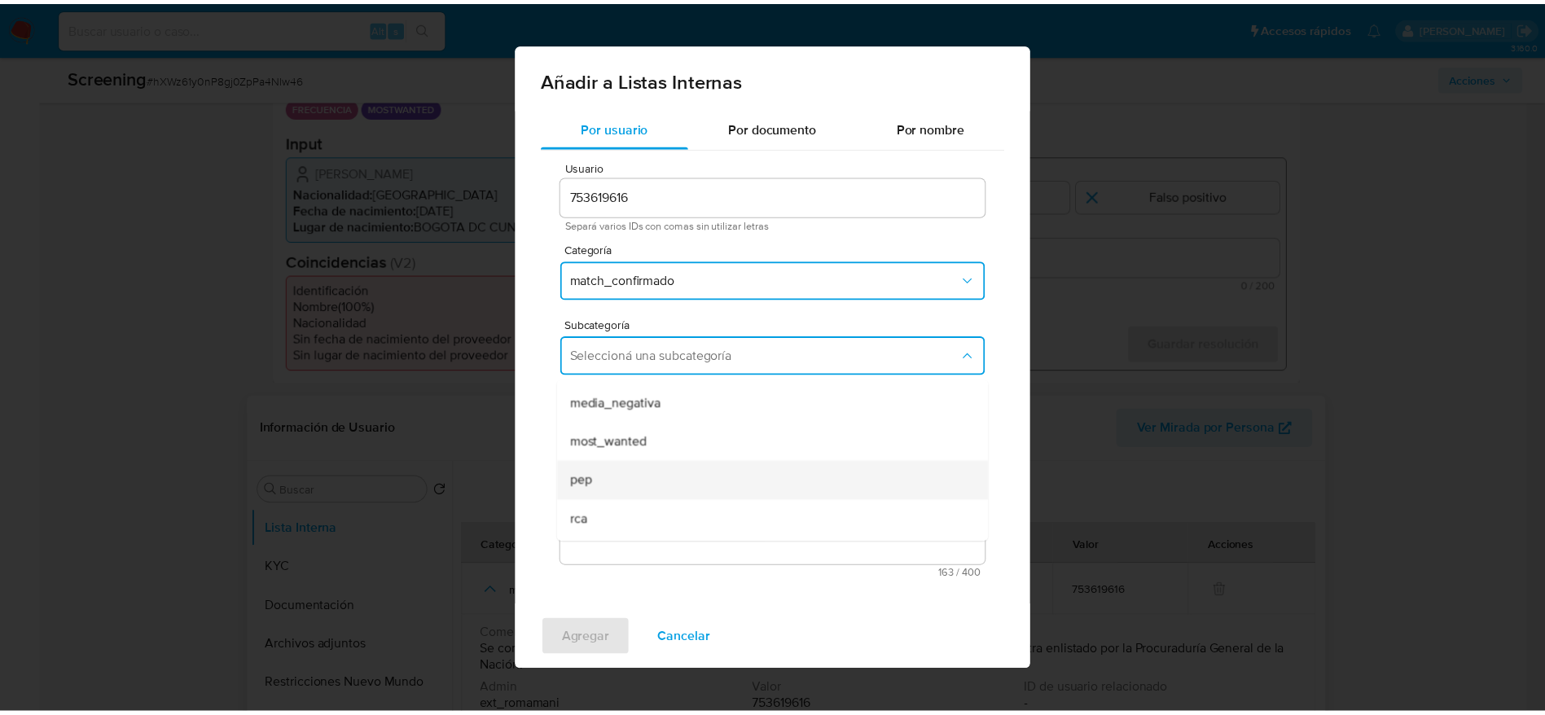
scroll to position [111, 0]
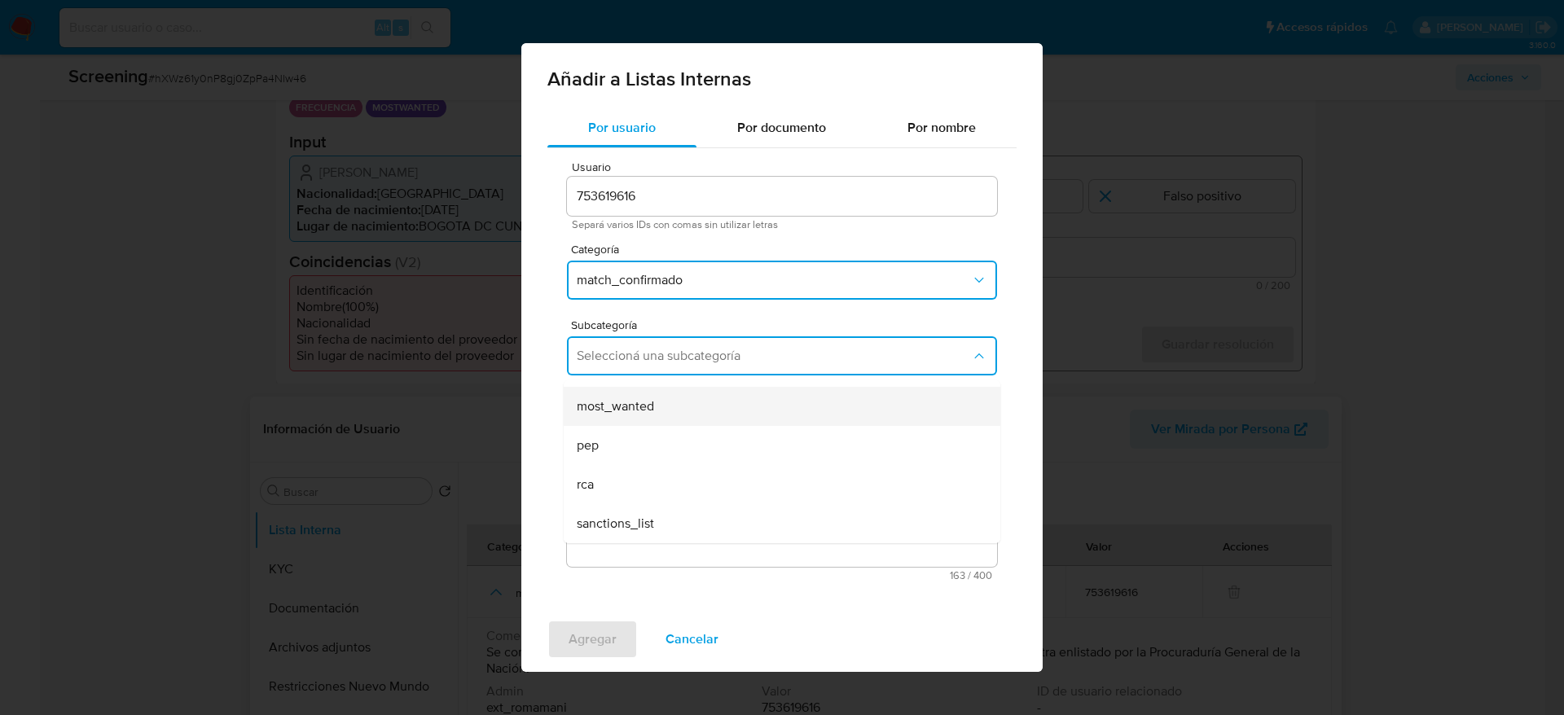
click at [669, 419] on div "most_wanted" at bounding box center [777, 406] width 401 height 39
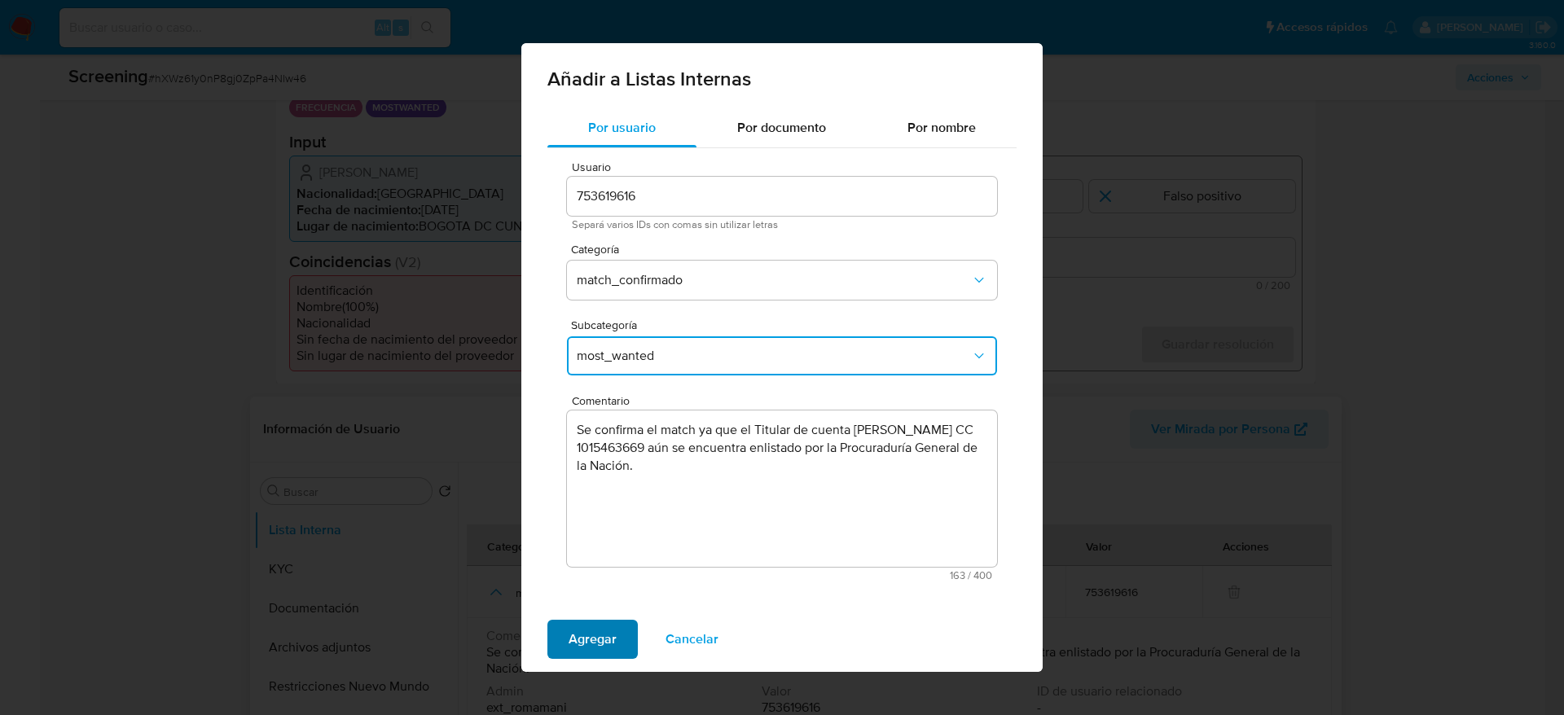
click at [608, 641] on span "Agregar" at bounding box center [592, 639] width 48 height 36
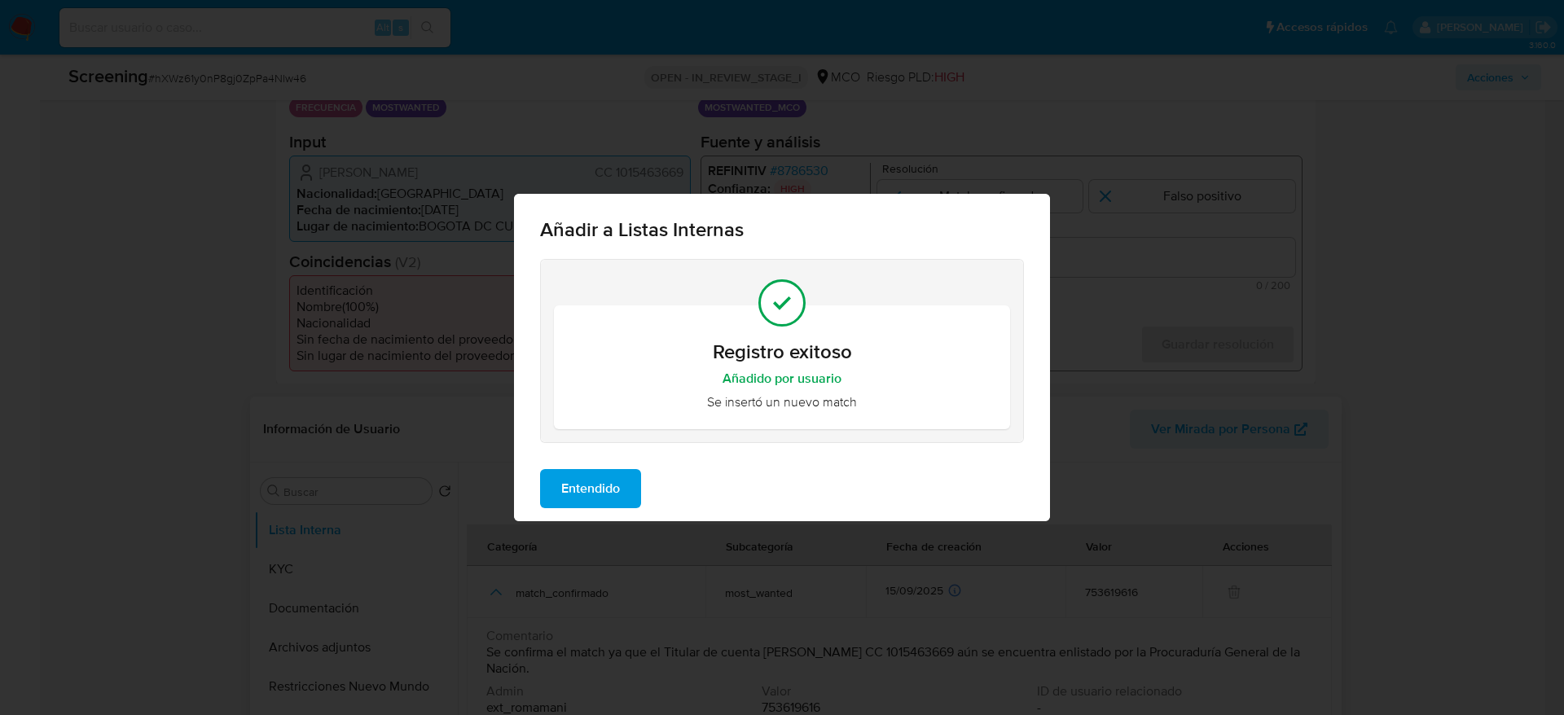
click at [634, 471] on button "Entendido" at bounding box center [590, 488] width 101 height 39
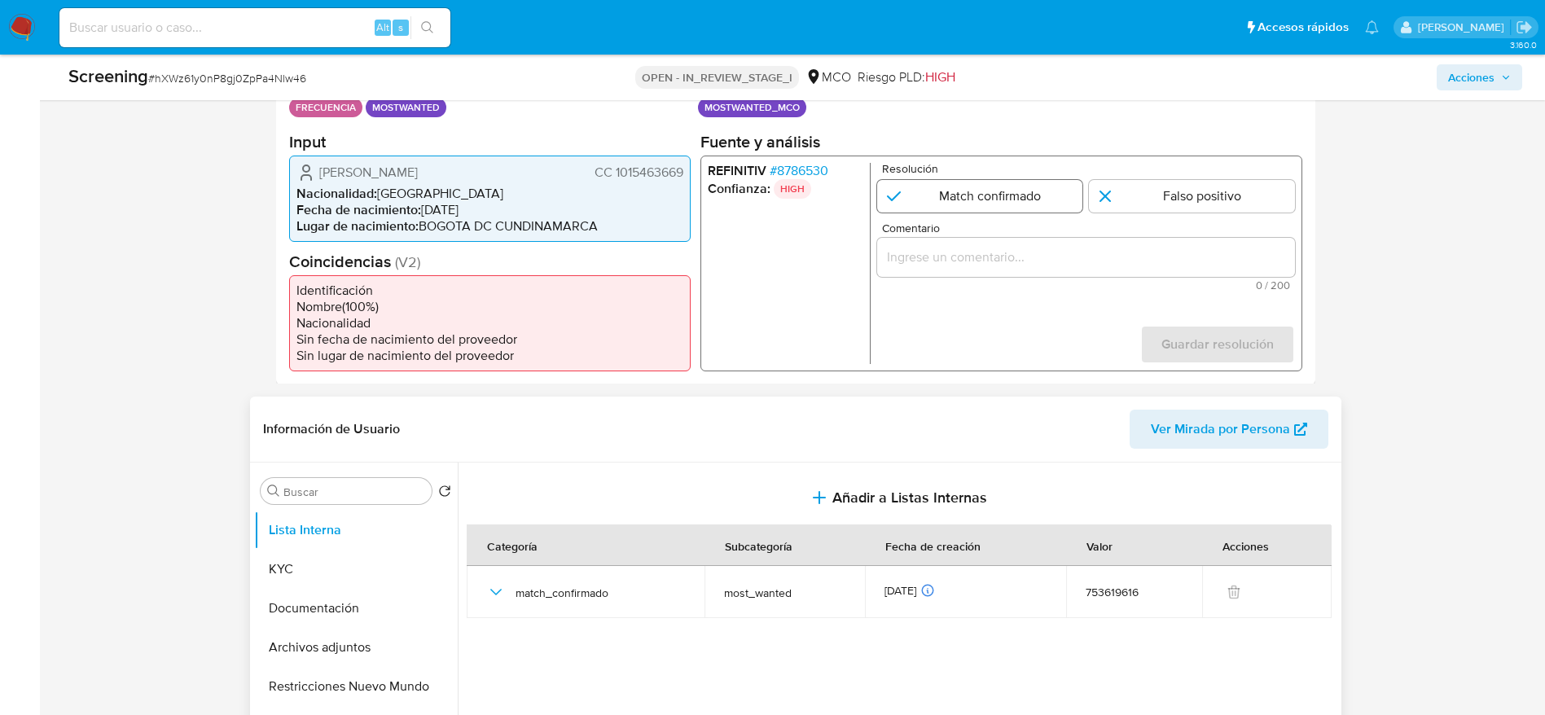
click at [1006, 185] on input "1 de 1" at bounding box center [979, 195] width 206 height 33
radio input "true"
click at [1004, 237] on div "1 de 1" at bounding box center [1085, 256] width 418 height 39
click at [1005, 252] on input "Comentario" at bounding box center [1085, 256] width 418 height 21
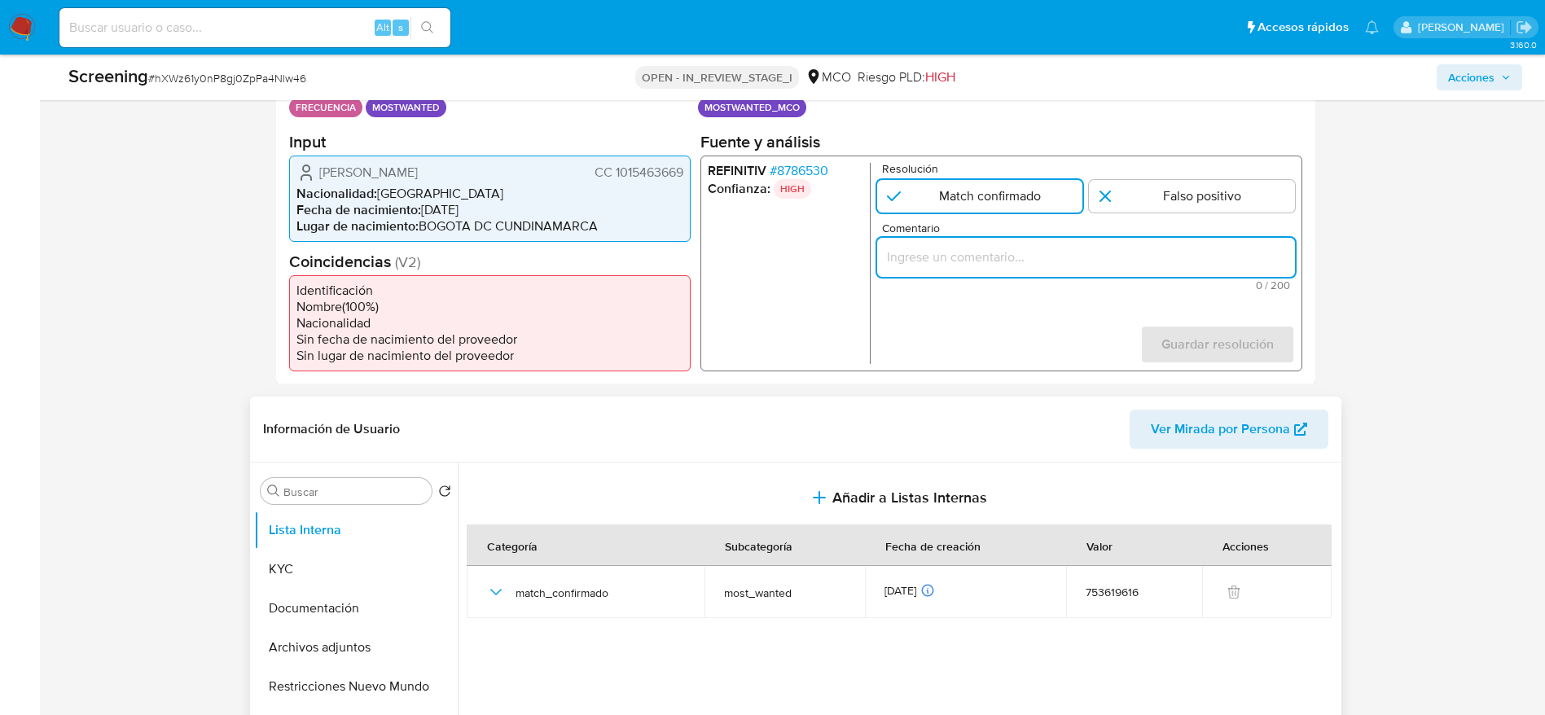
paste input "Se confirma el match ya que el Titular de cuenta Francisco David Suarez Cotrino…"
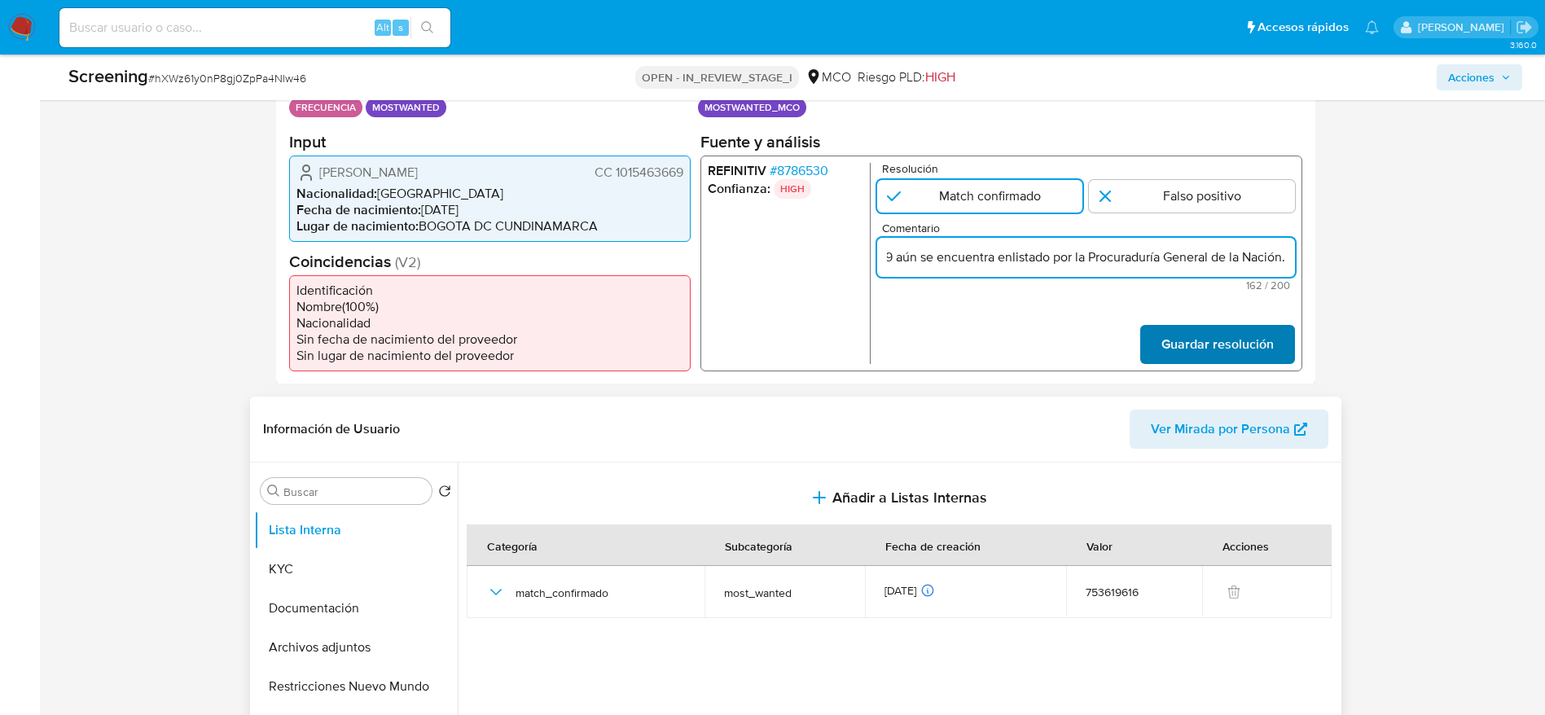
type input "Se confirma el match ya que el Titular de cuenta Francisco David Suarez Cotrino…"
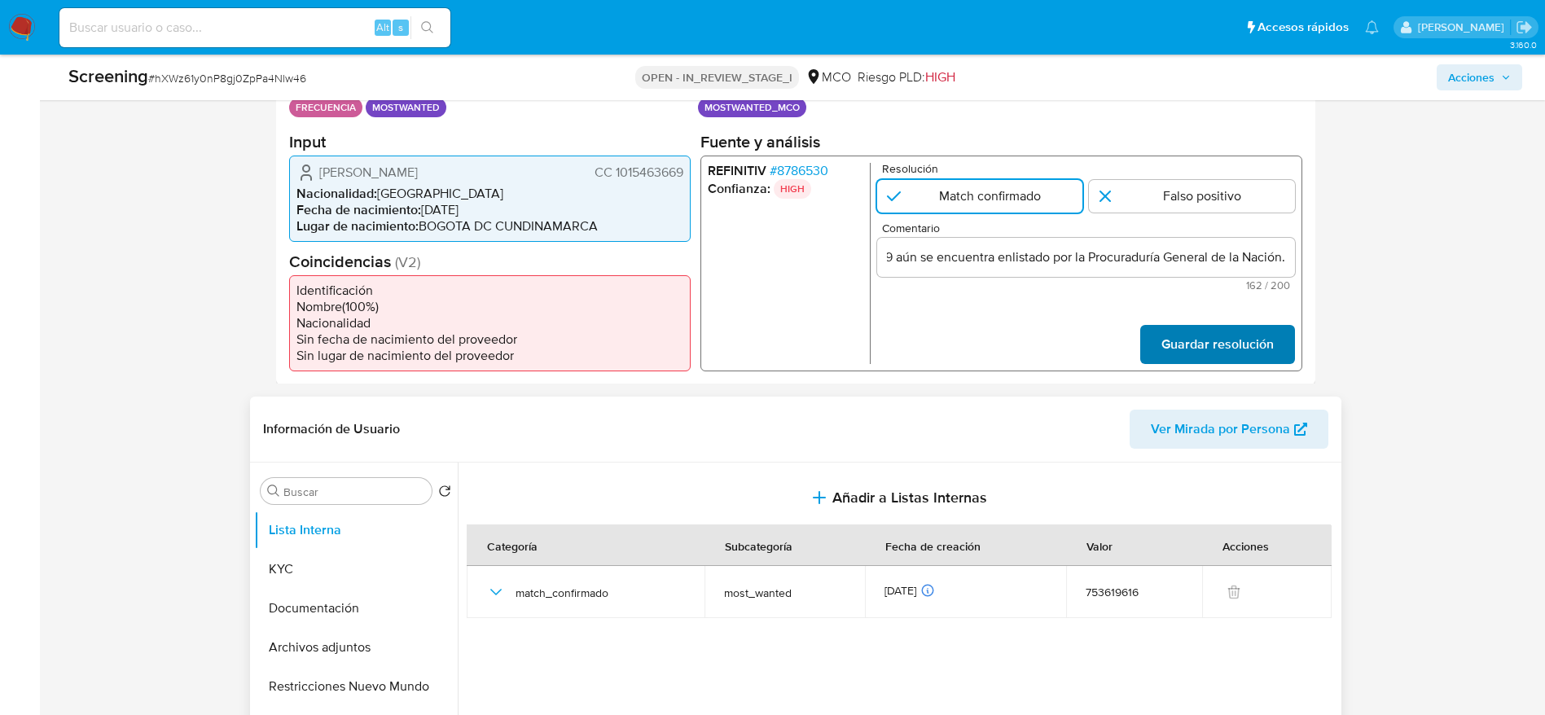
scroll to position [0, 0]
click at [1266, 349] on span "Guardar resolución" at bounding box center [1216, 344] width 112 height 36
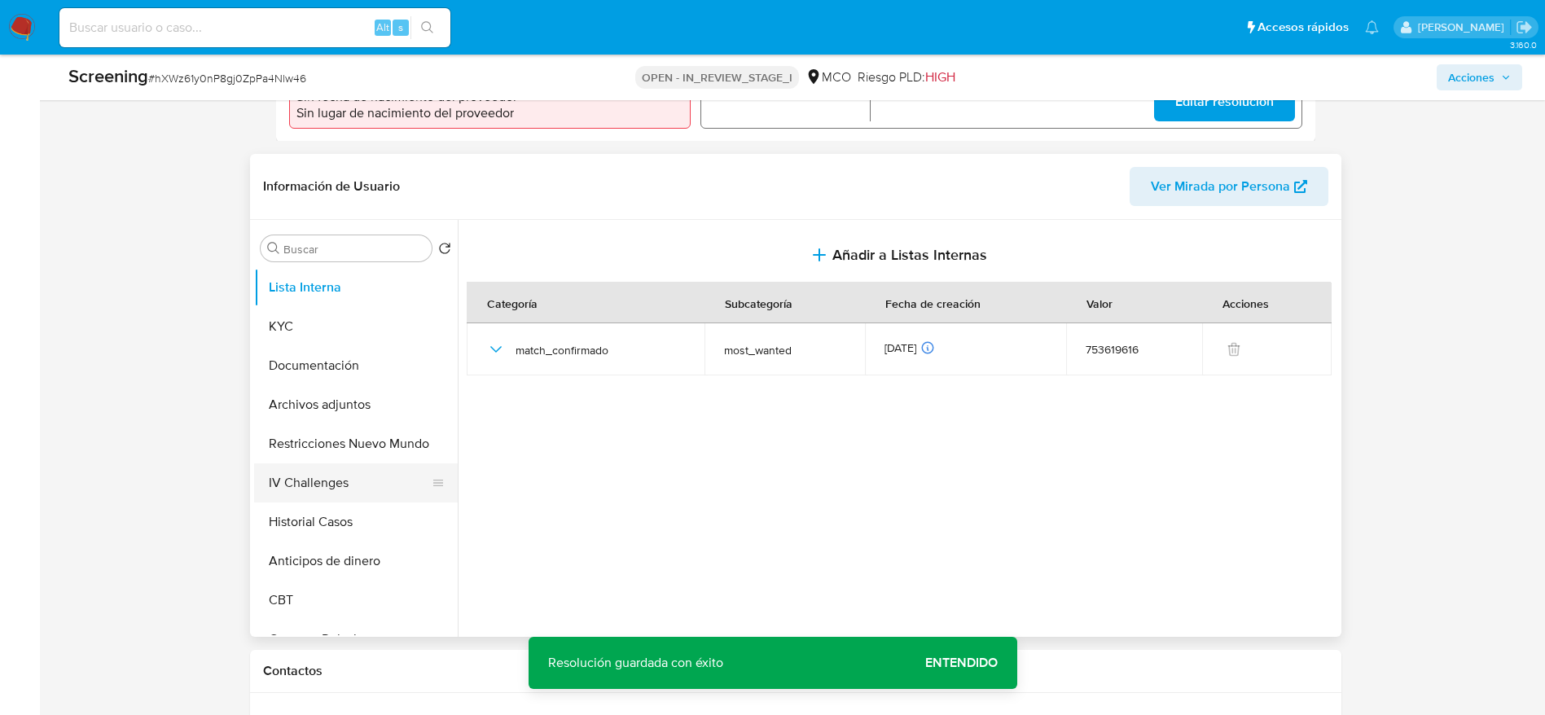
scroll to position [611, 0]
click at [347, 463] on button "IV Challenges" at bounding box center [349, 481] width 191 height 39
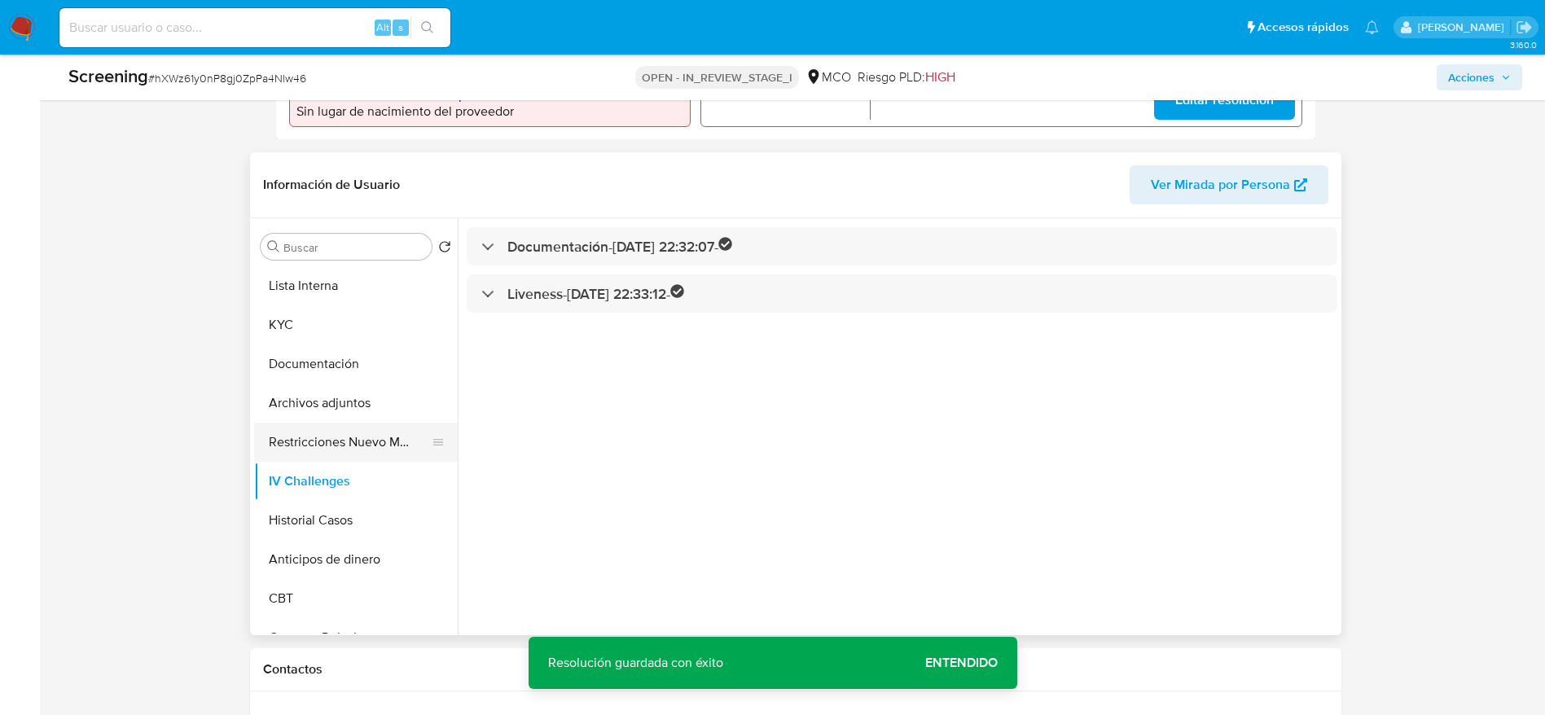
click at [343, 446] on button "Restricciones Nuevo Mundo" at bounding box center [349, 442] width 191 height 39
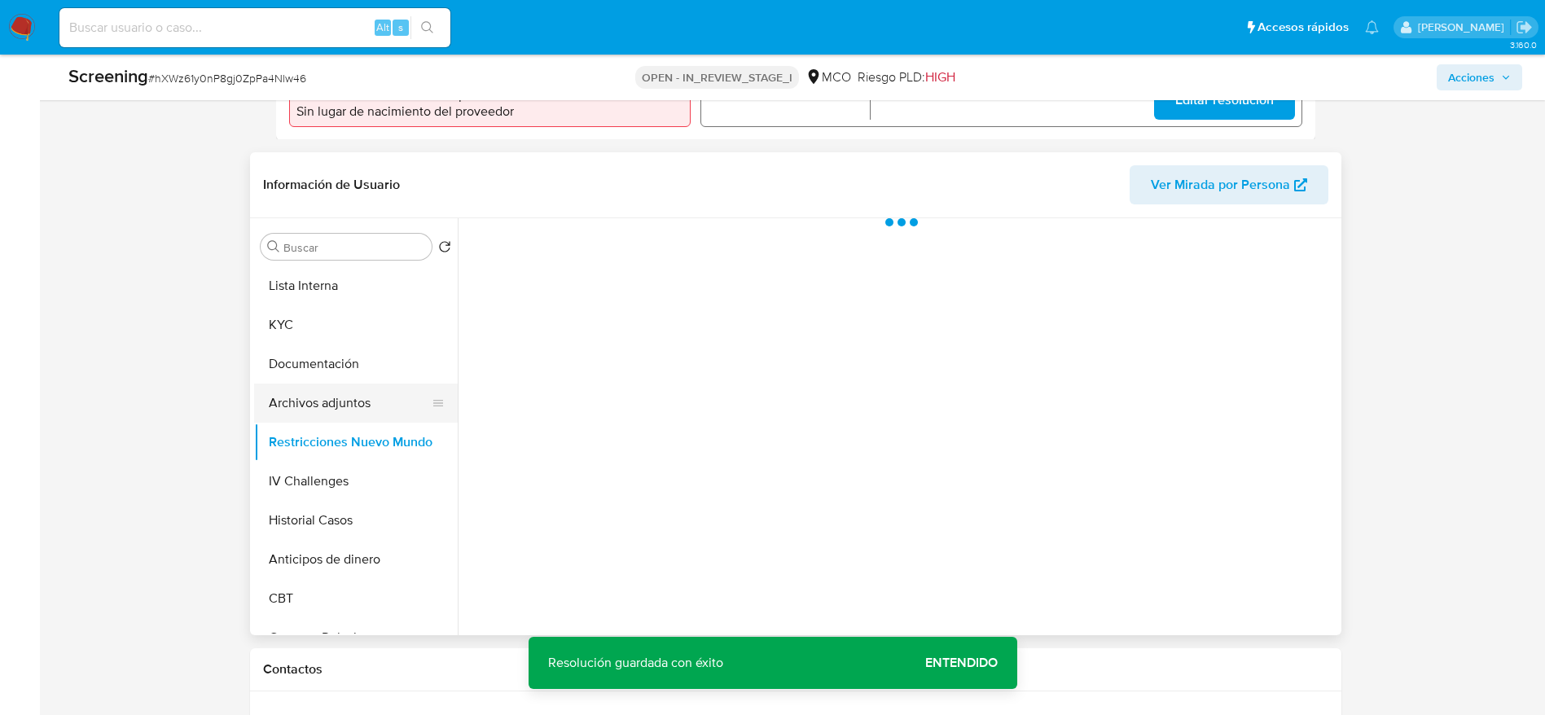
click at [343, 407] on button "Archivos adjuntos" at bounding box center [349, 403] width 191 height 39
click at [343, 371] on button "Documentación" at bounding box center [349, 363] width 191 height 39
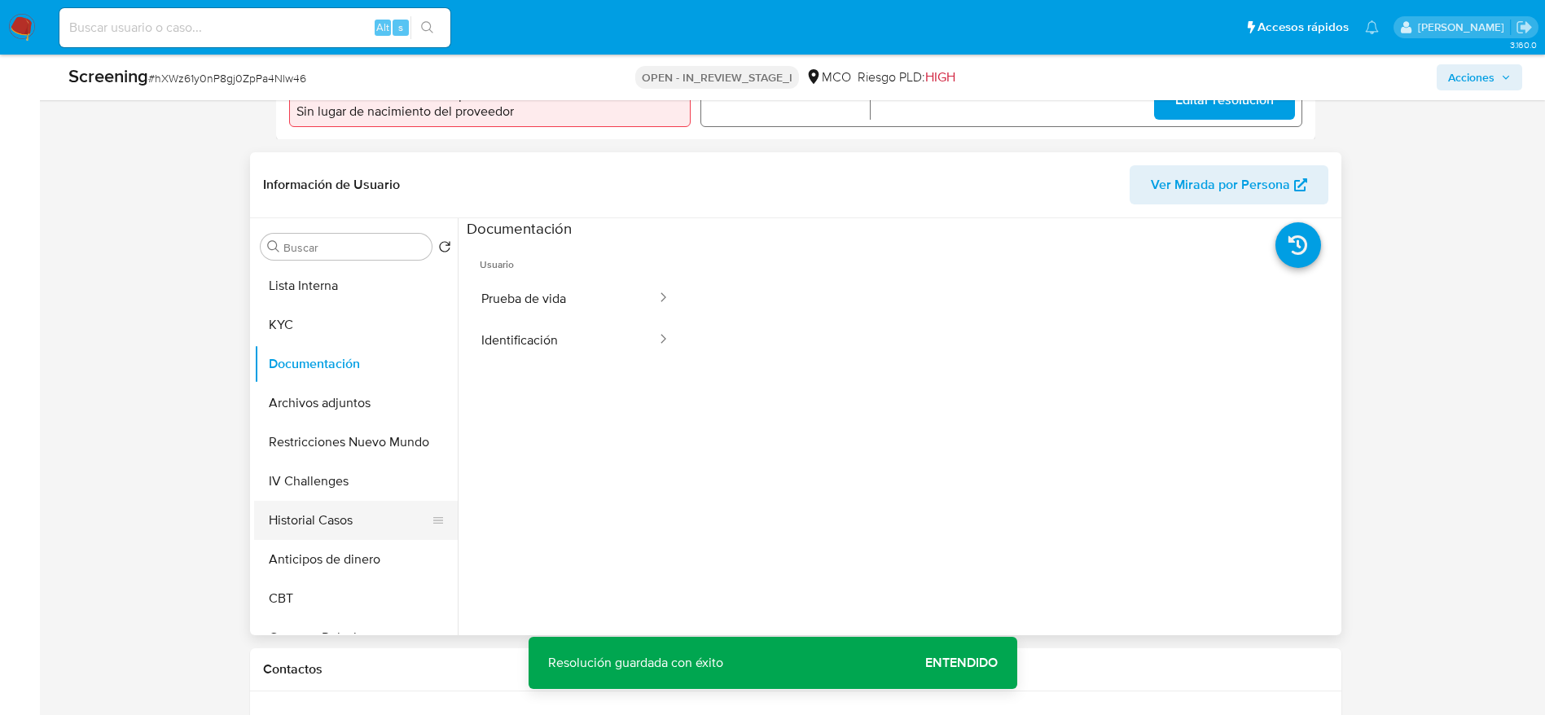
click at [341, 501] on button "Historial Casos" at bounding box center [349, 520] width 191 height 39
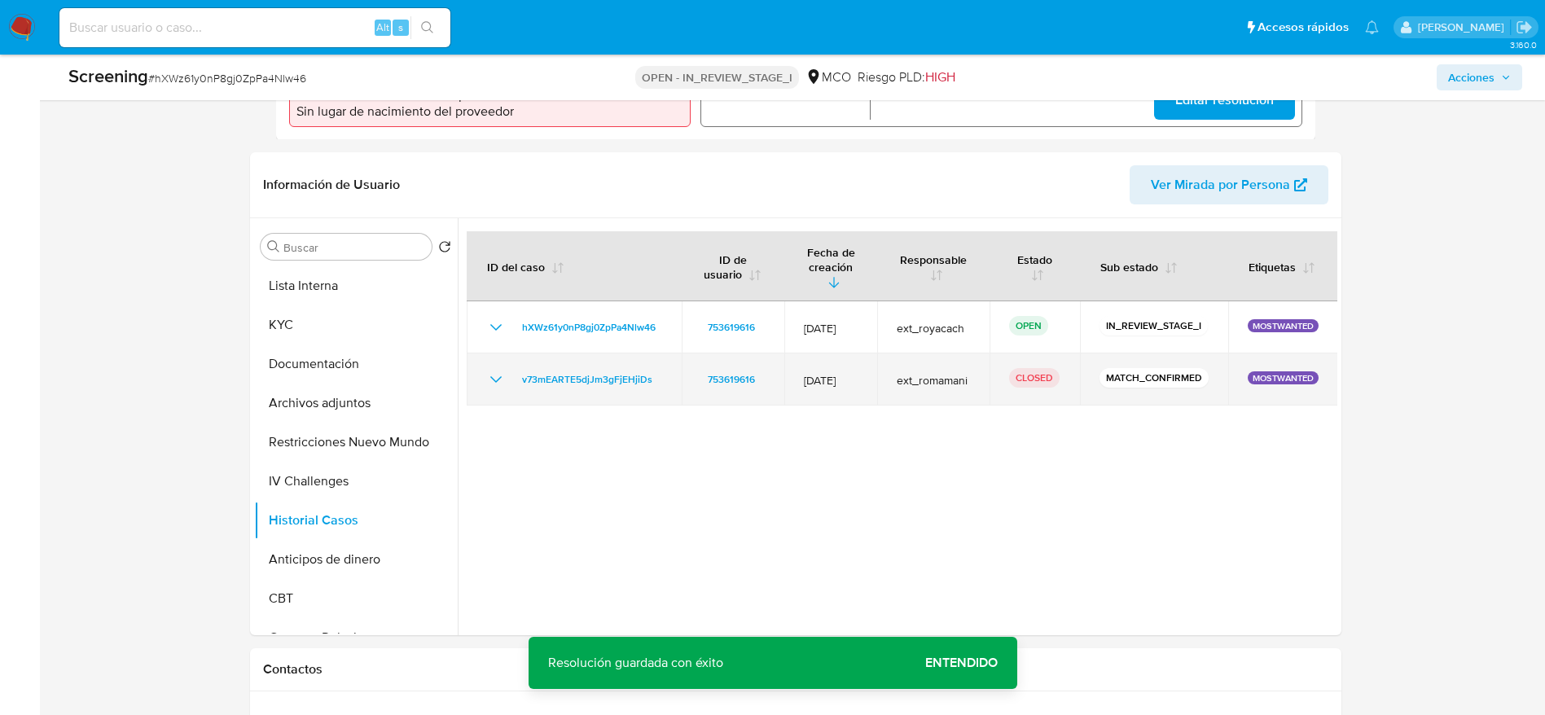
click at [481, 365] on td "v73mEARTE5djJm3gFjEHjiDs" at bounding box center [574, 379] width 215 height 52
click at [493, 372] on icon "Mostrar/Ocultar" at bounding box center [496, 380] width 20 height 20
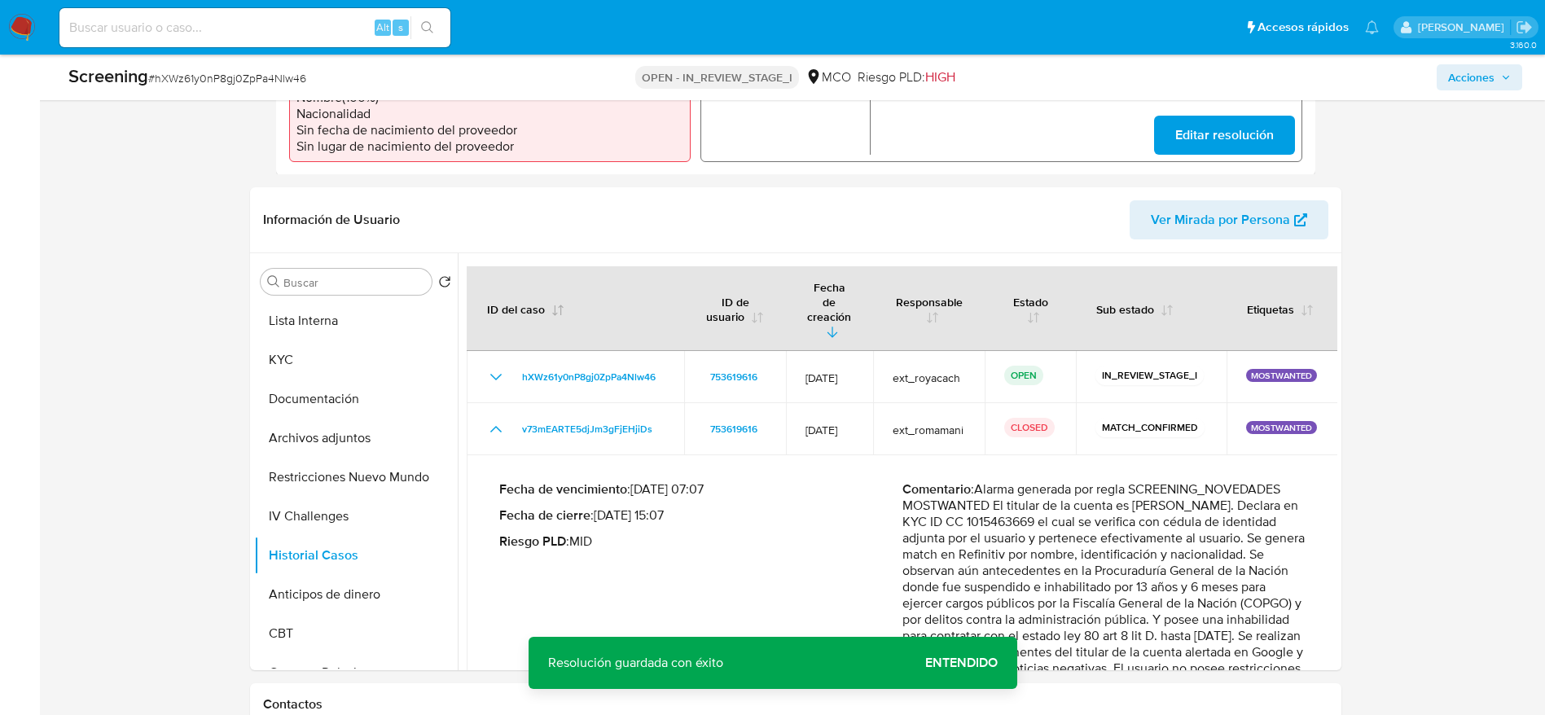
scroll to position [366, 0]
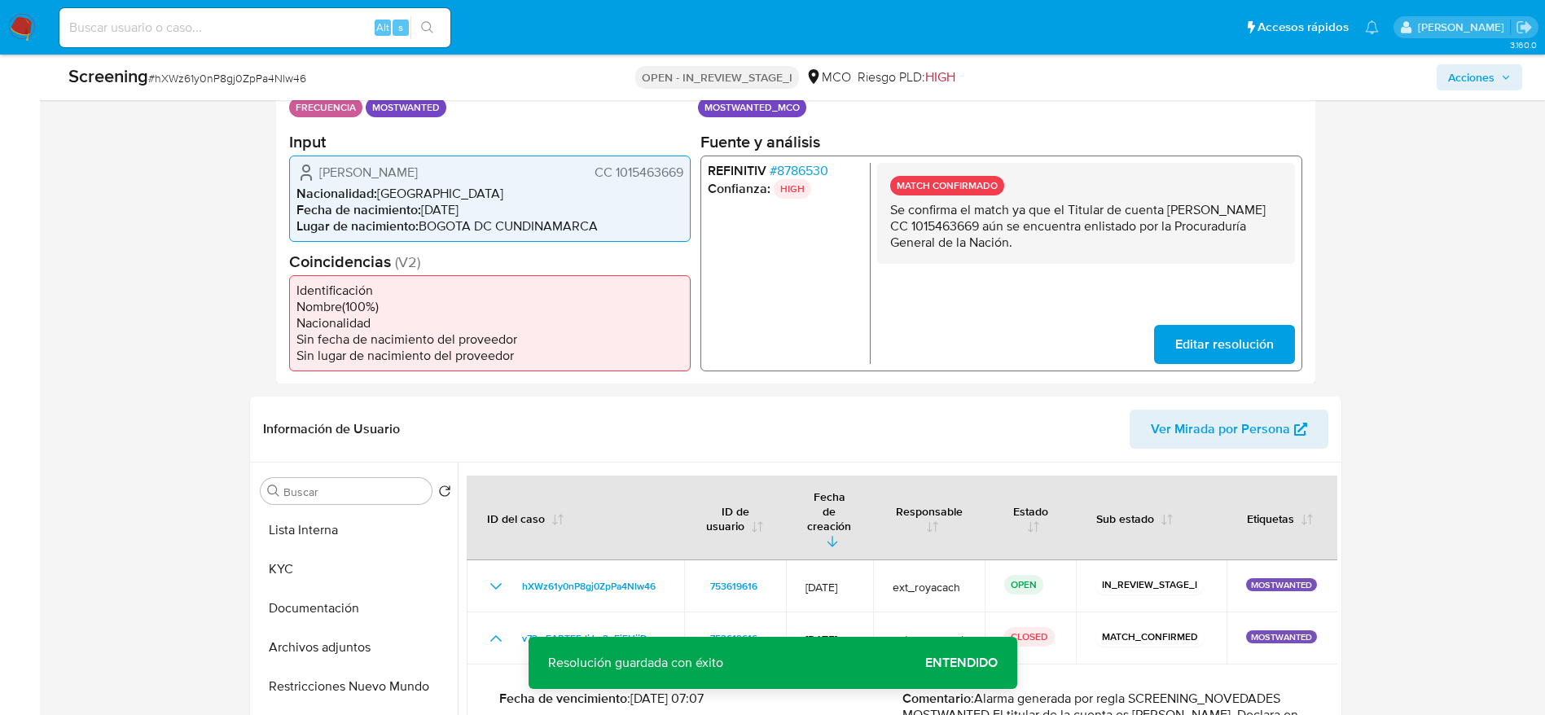
click at [396, 164] on span "Francisco David Suarez Cotrino" at bounding box center [368, 172] width 99 height 16
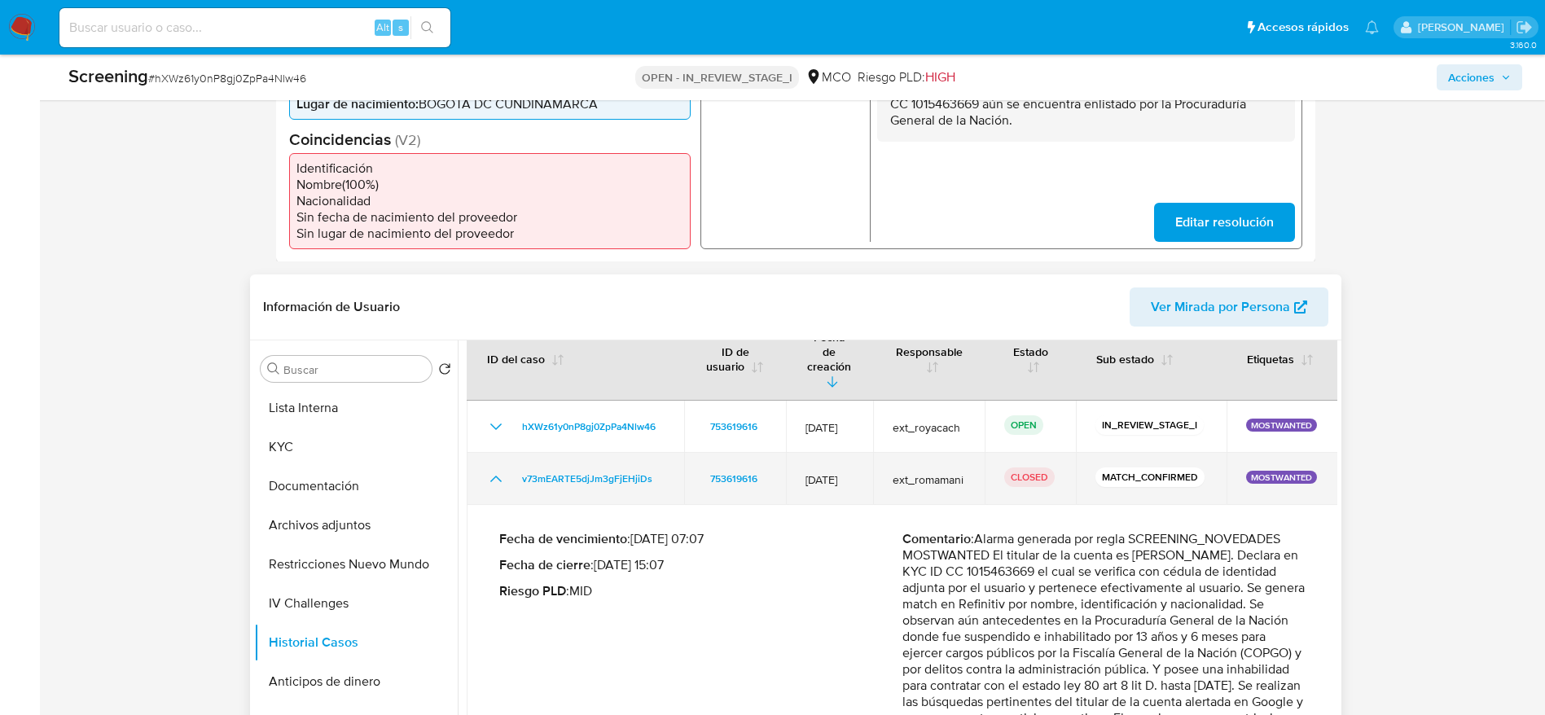
scroll to position [70, 0]
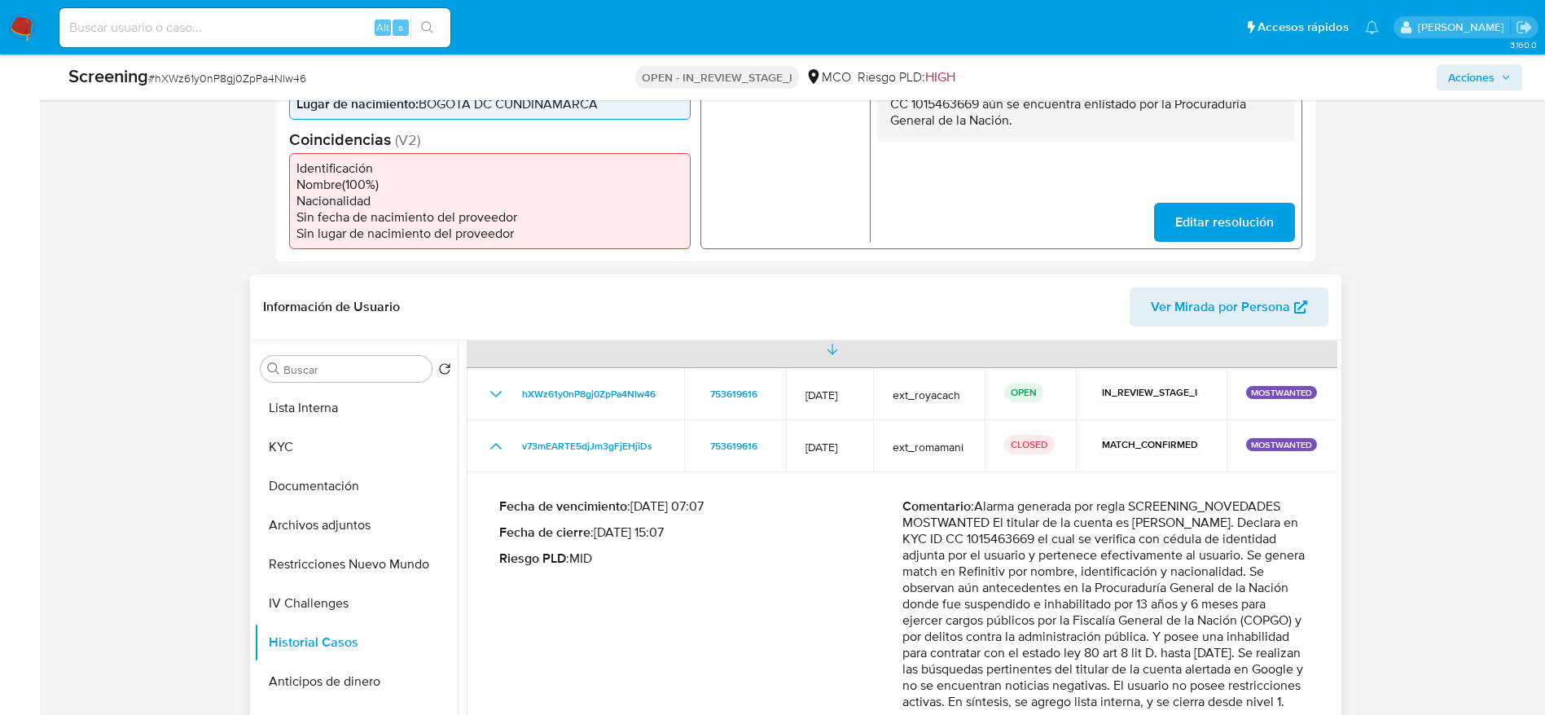
drag, startPoint x: 980, startPoint y: 476, endPoint x: 1168, endPoint y: 691, distance: 285.1
click at [1168, 691] on p "Comentario : Alarma generada por regla SCREENING_NOVEDADES MOSTWANTED El titula…" at bounding box center [1103, 604] width 403 height 212
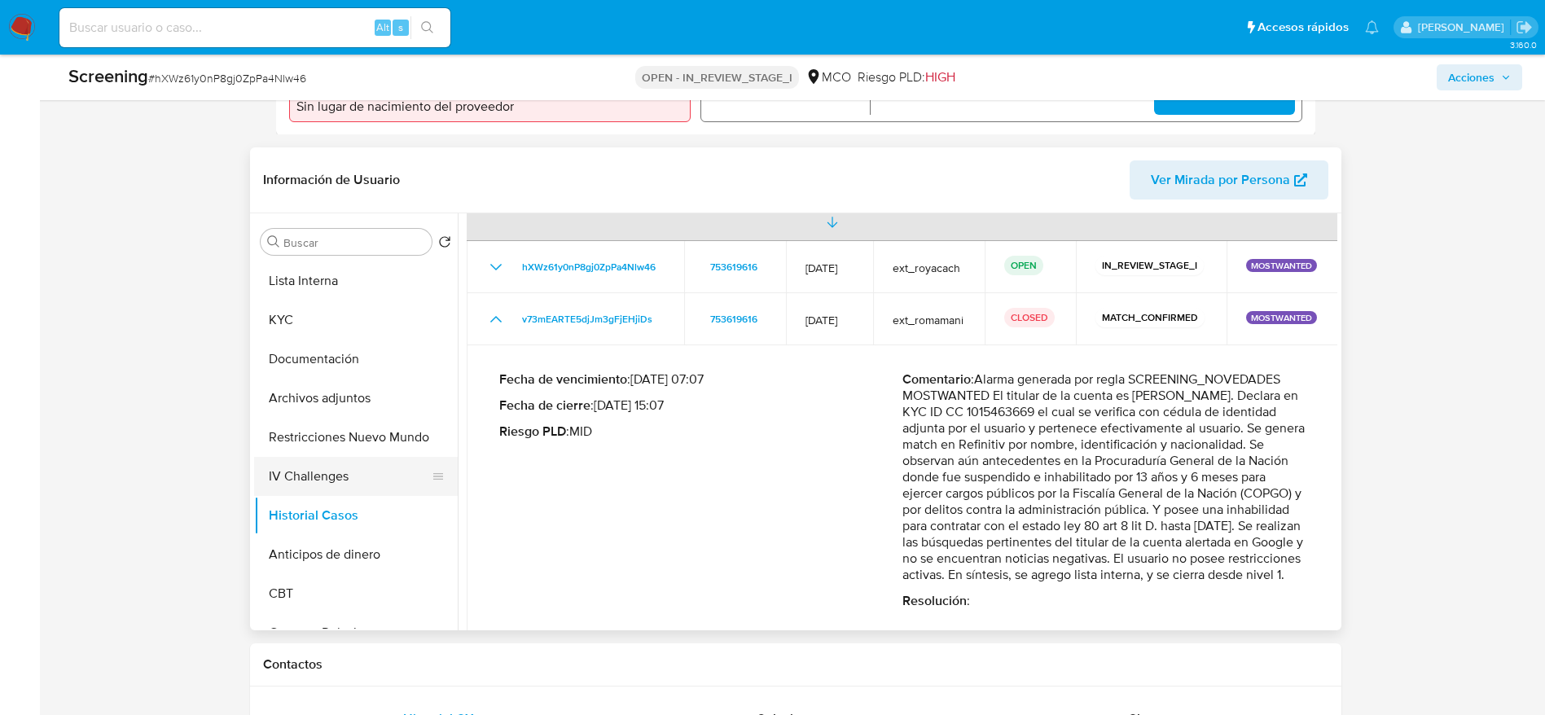
scroll to position [733, 0]
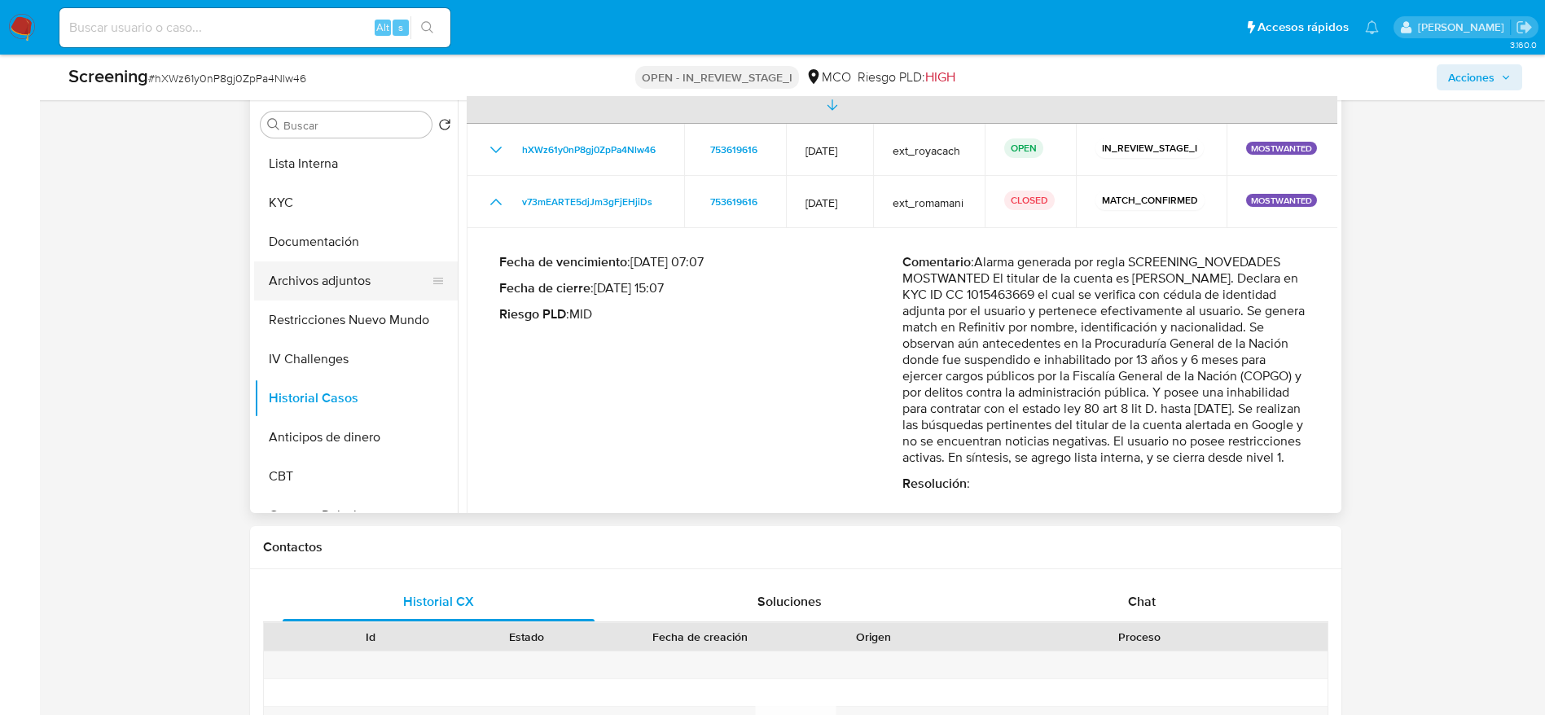
click at [311, 283] on button "Archivos adjuntos" at bounding box center [349, 280] width 191 height 39
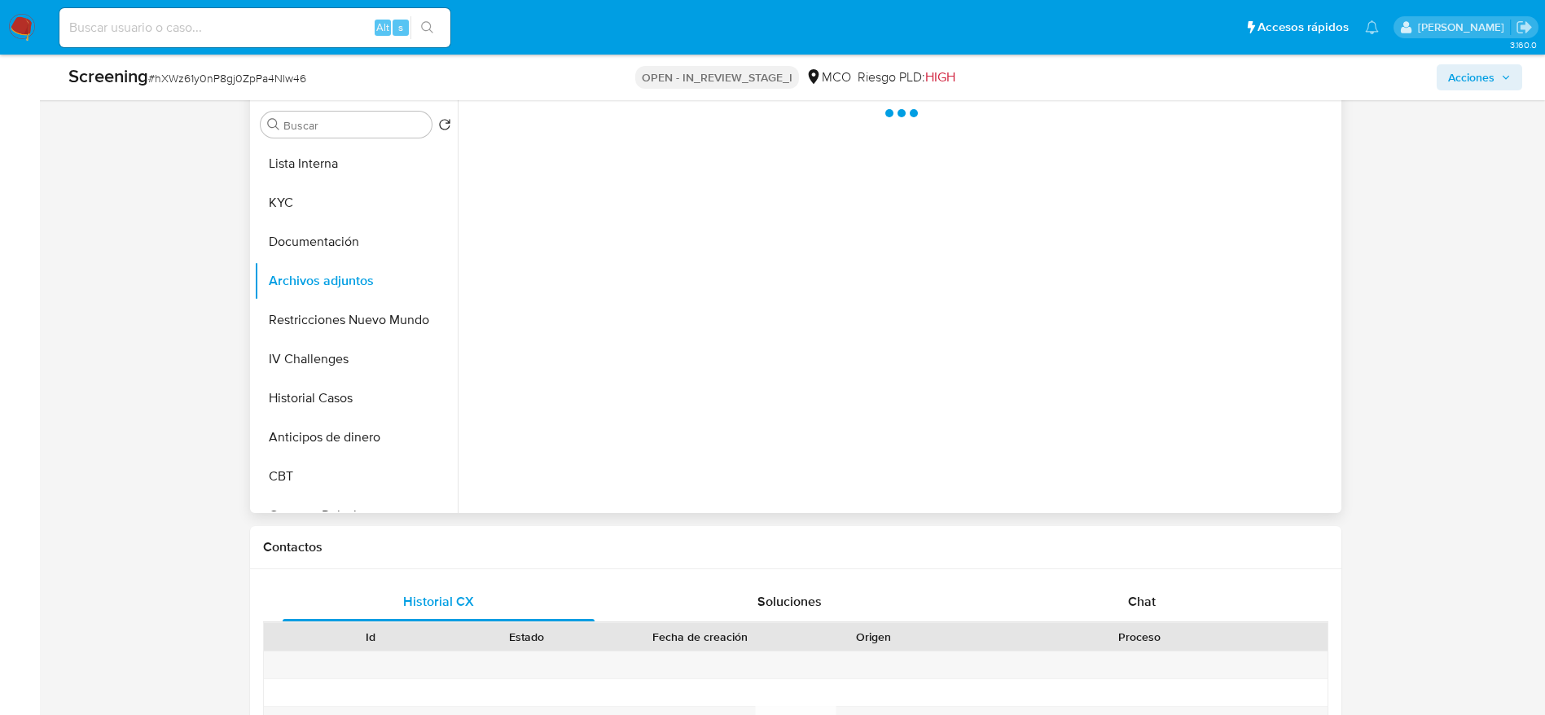
scroll to position [611, 0]
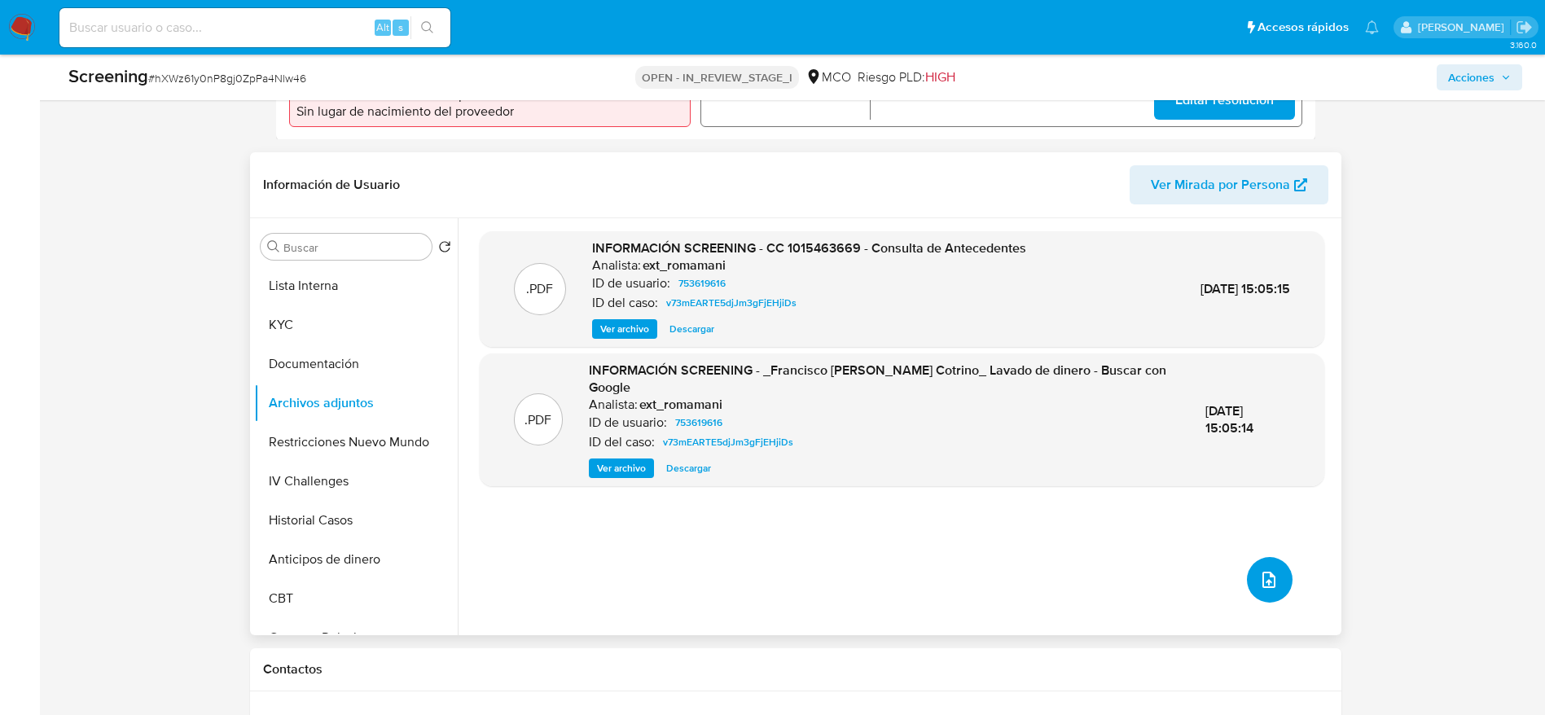
click at [1268, 579] on icon "upload-file" at bounding box center [1268, 580] width 13 height 16
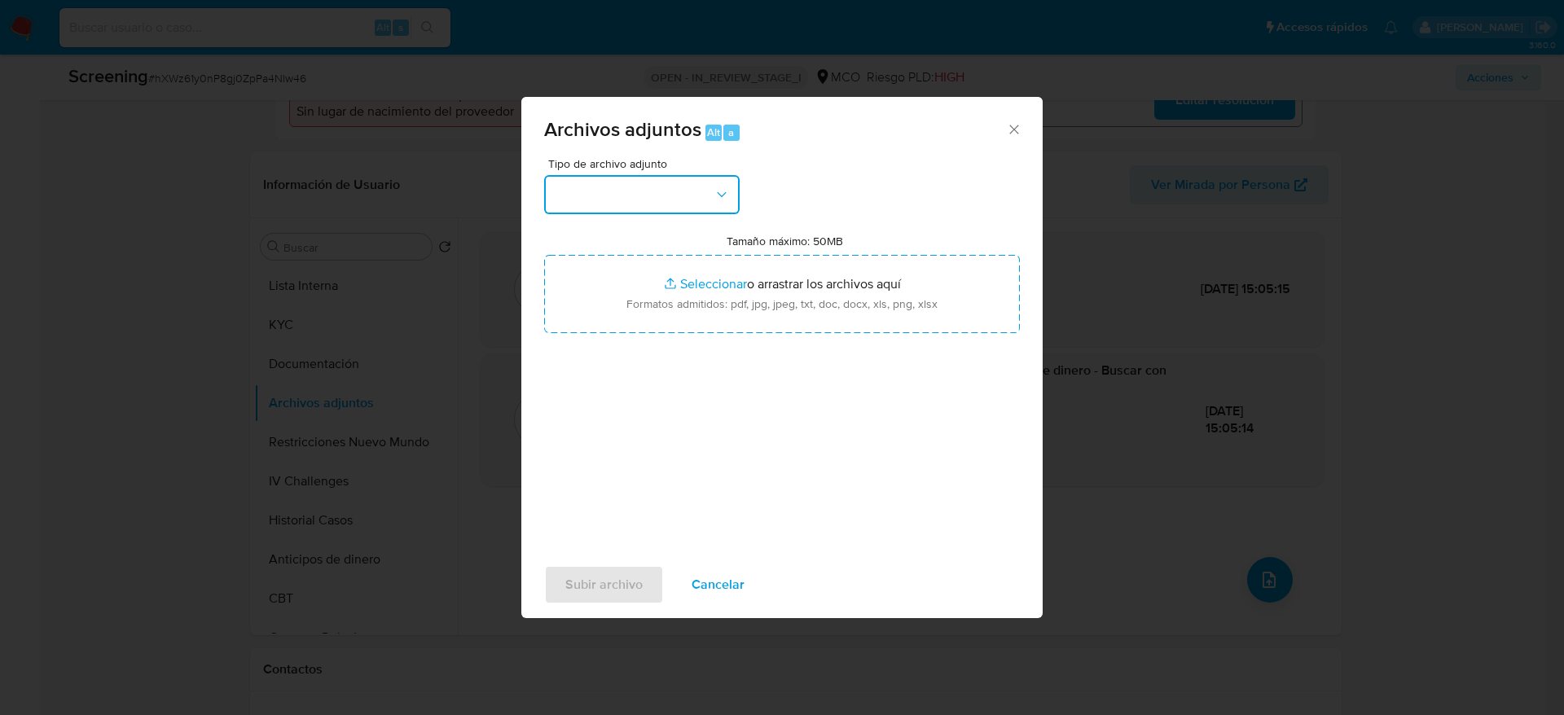
click at [608, 201] on button "button" at bounding box center [641, 194] width 195 height 39
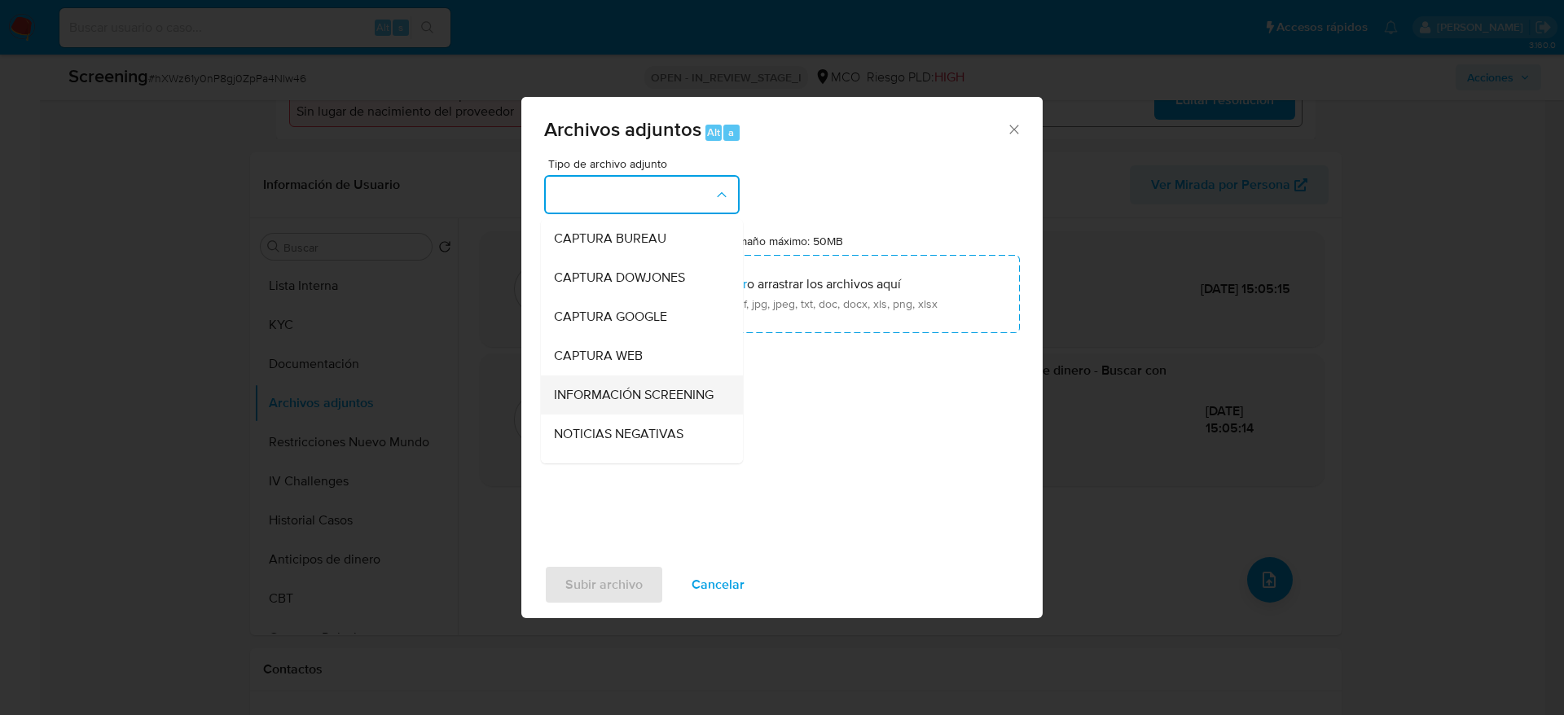
click at [603, 397] on span "INFORMACIÓN SCREENING" at bounding box center [634, 395] width 160 height 16
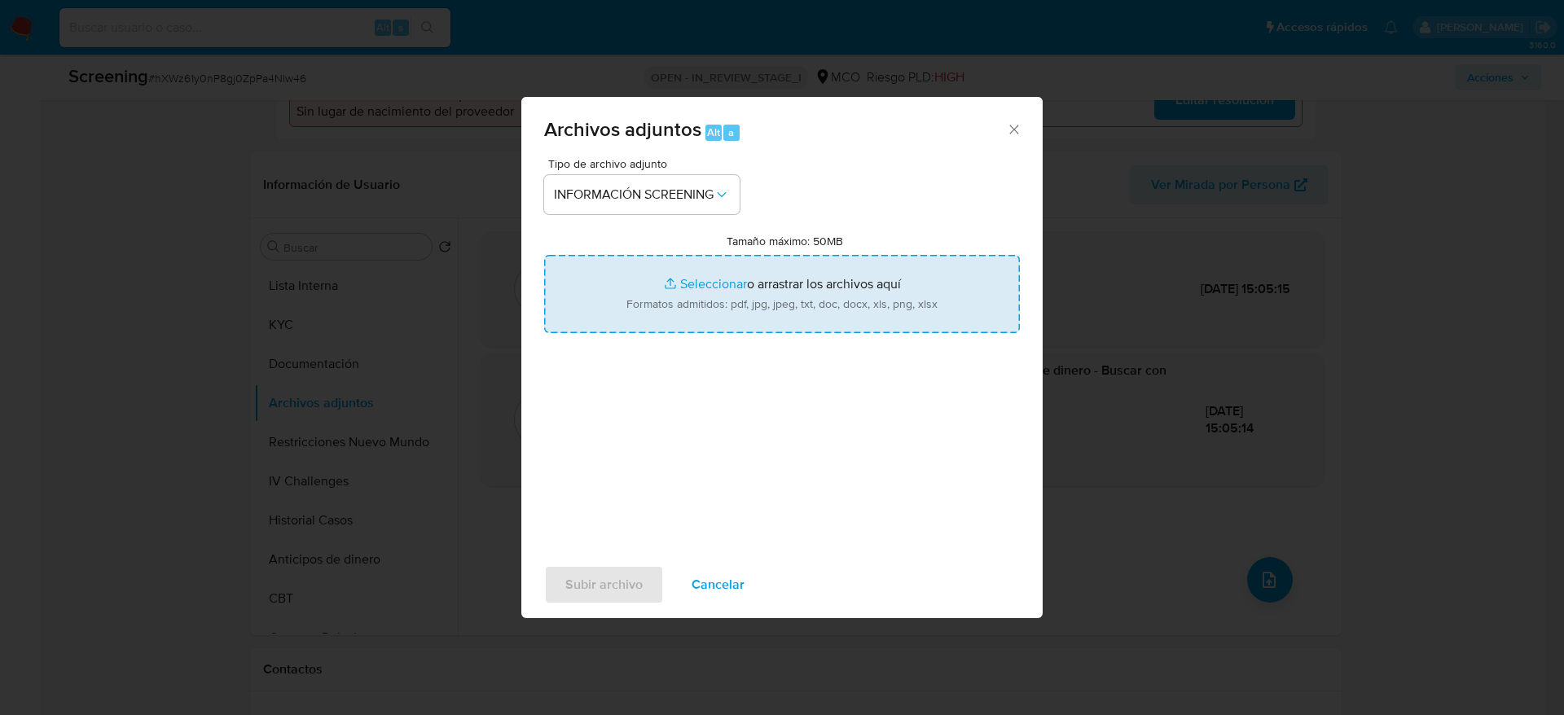
click at [608, 311] on input "Tamaño máximo: 50MB Seleccionar archivos" at bounding box center [782, 294] width 476 height 78
type input "C:\fakepath\_Francisco David Suarez Cotrino_ - Buscar con Google.pdf"
click at [567, 571] on span "Subir archivo" at bounding box center [603, 585] width 77 height 36
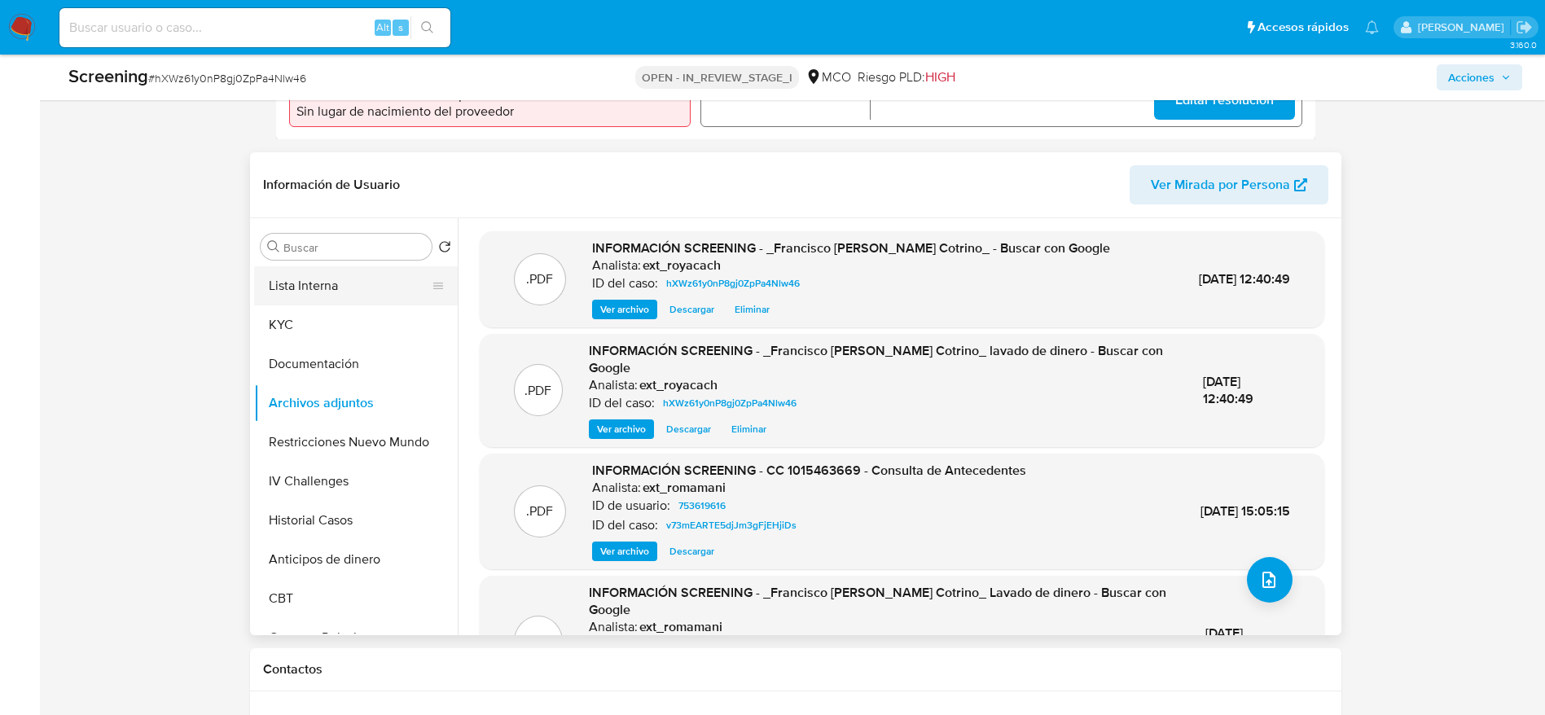
click at [314, 288] on button "Lista Interna" at bounding box center [349, 285] width 191 height 39
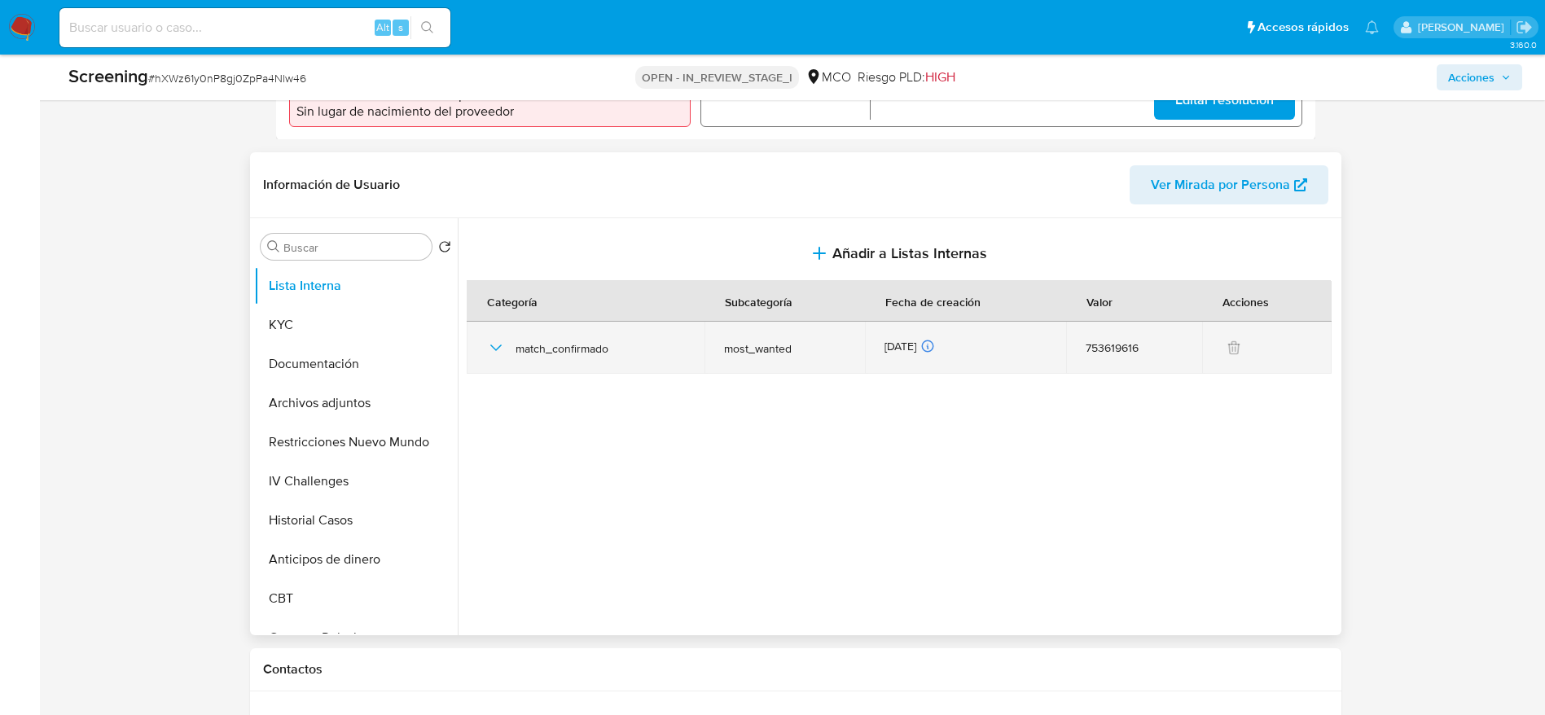
click at [500, 340] on icon "button" at bounding box center [496, 348] width 20 height 20
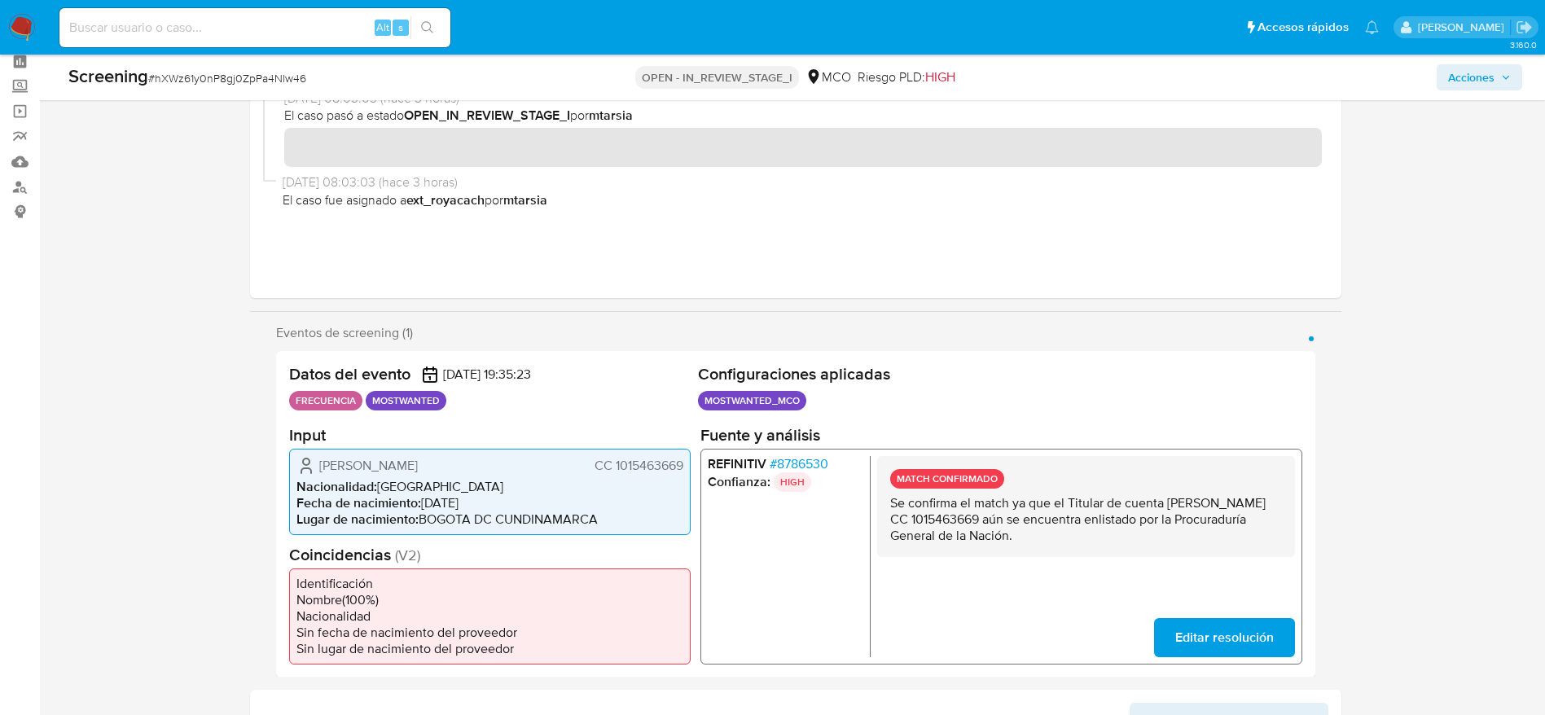
scroll to position [0, 0]
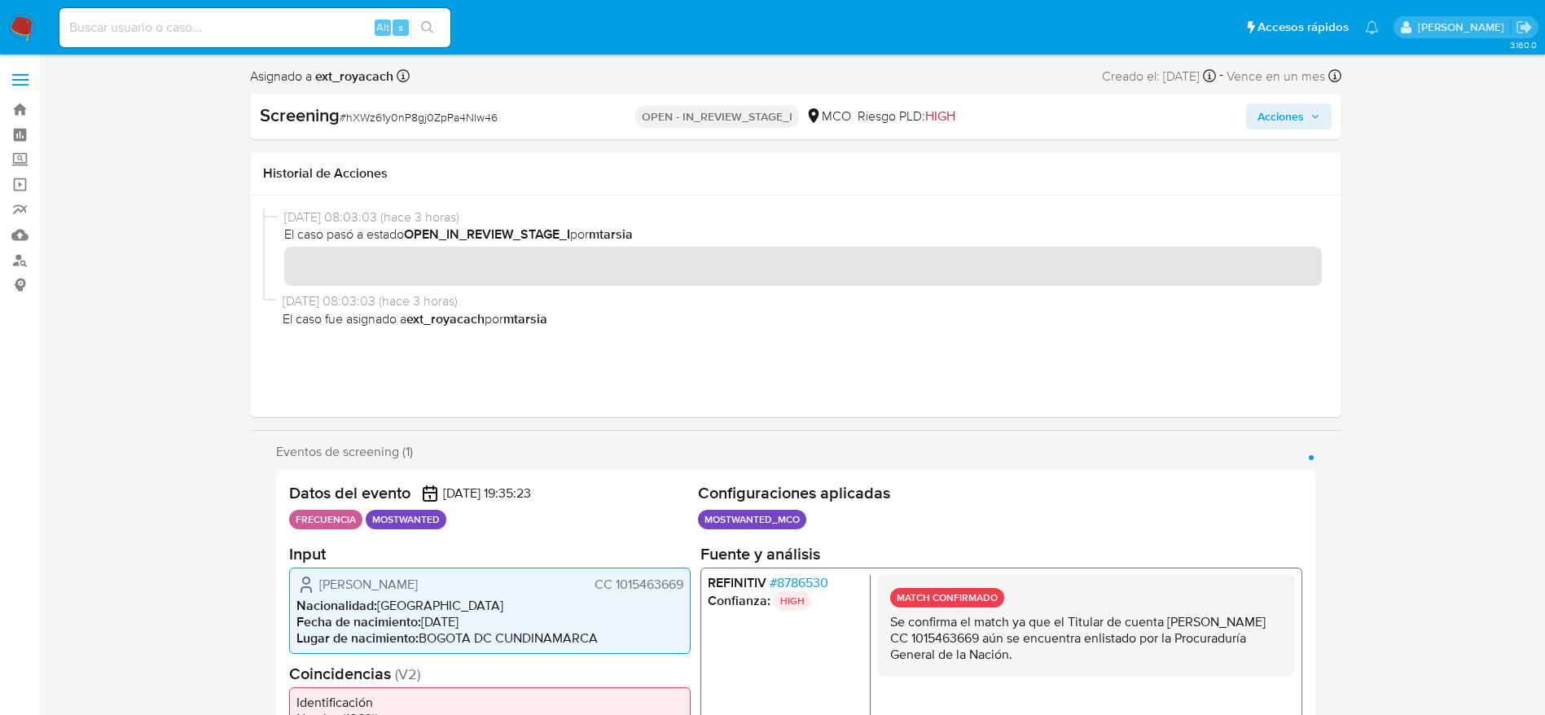
click at [1313, 112] on icon "button" at bounding box center [1315, 117] width 10 height 10
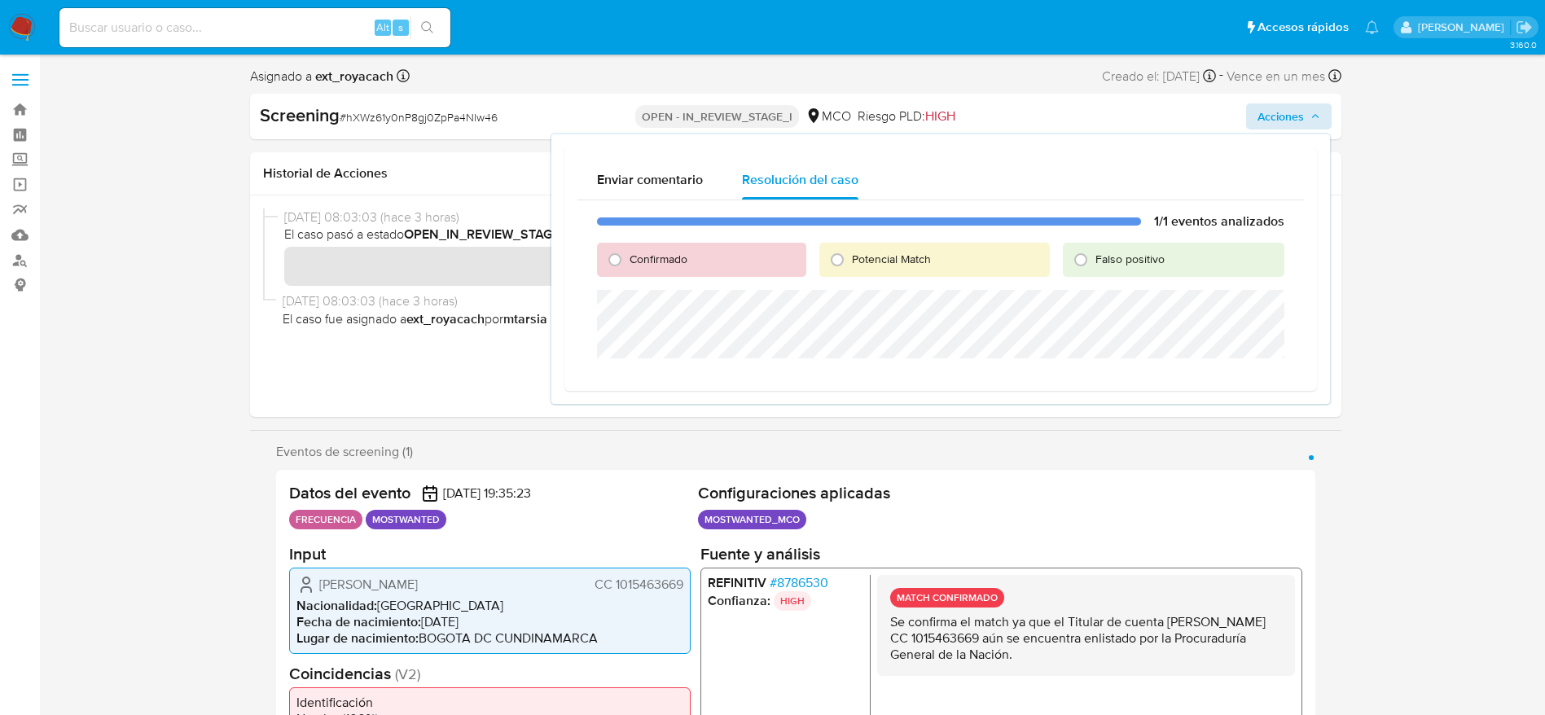
click at [599, 265] on div "Confirmado" at bounding box center [701, 260] width 209 height 34
click at [606, 257] on input "Confirmado" at bounding box center [615, 260] width 26 height 26
radio input "true"
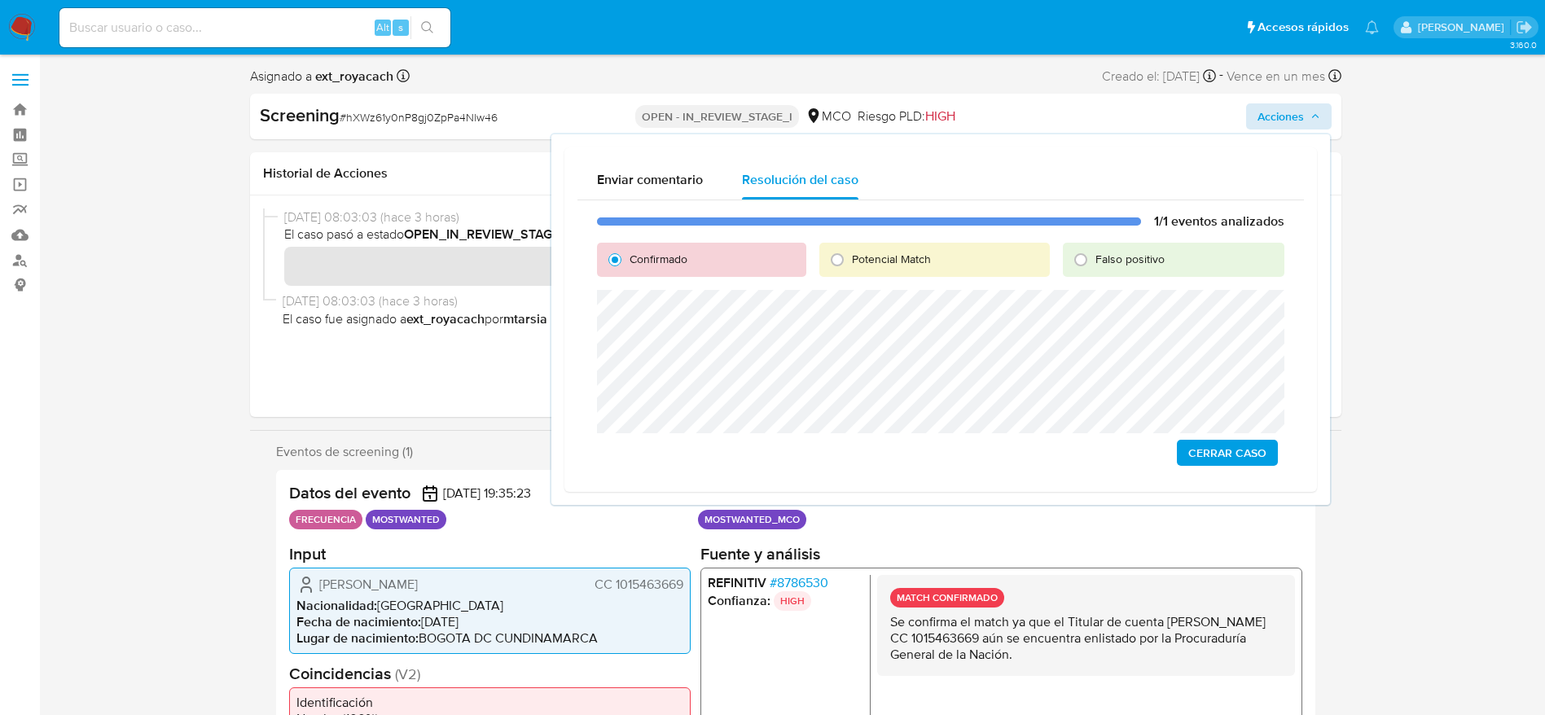
click at [1237, 453] on span "Cerrar Caso" at bounding box center [1227, 452] width 78 height 23
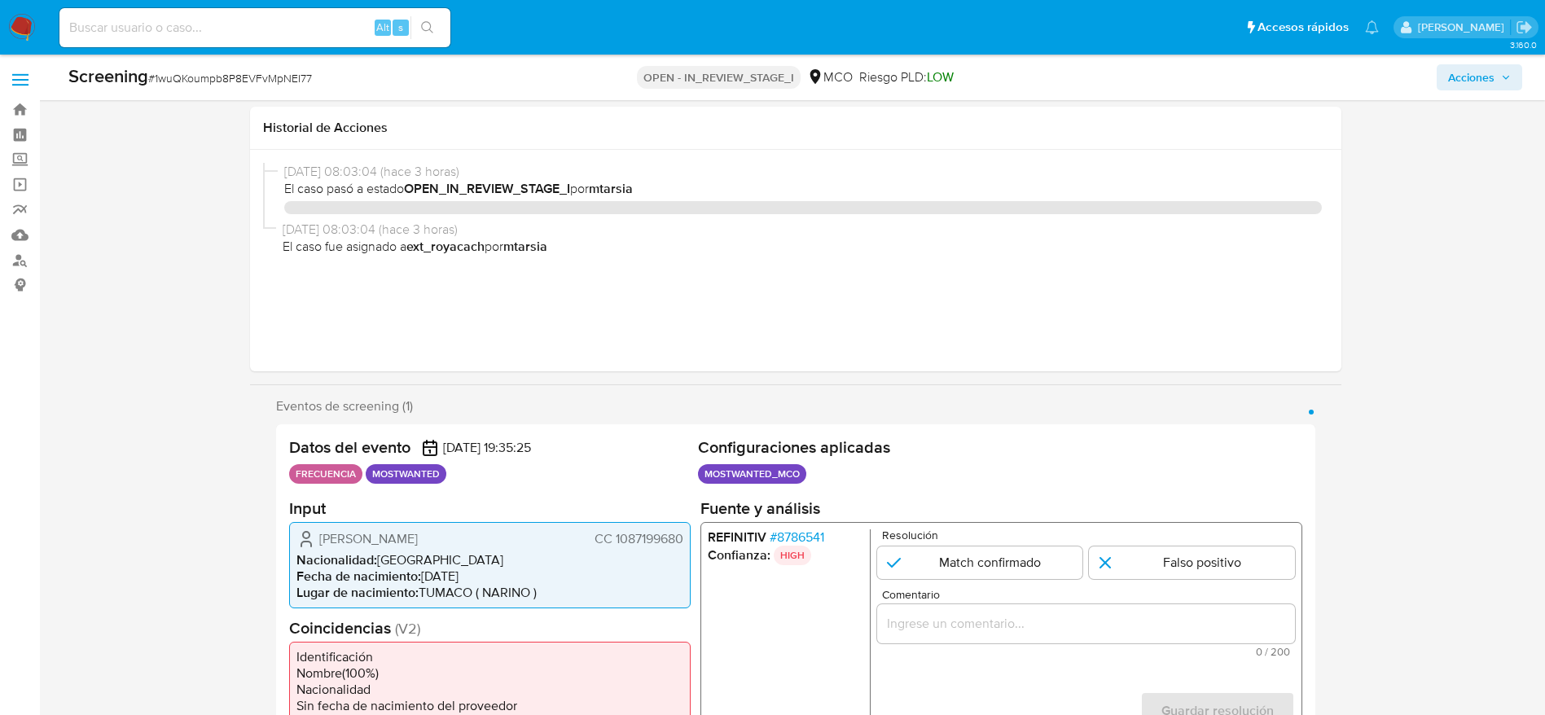
select select "10"
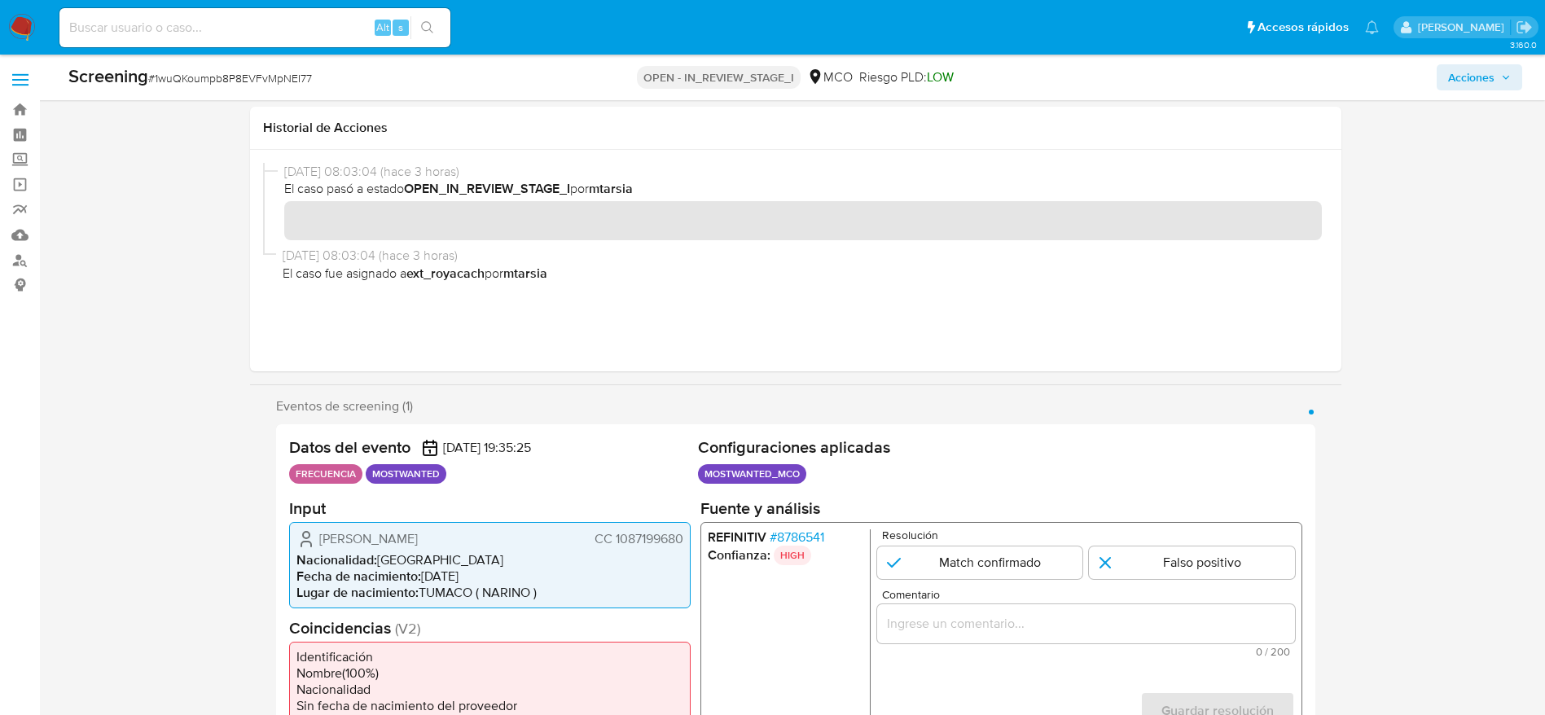
scroll to position [366, 0]
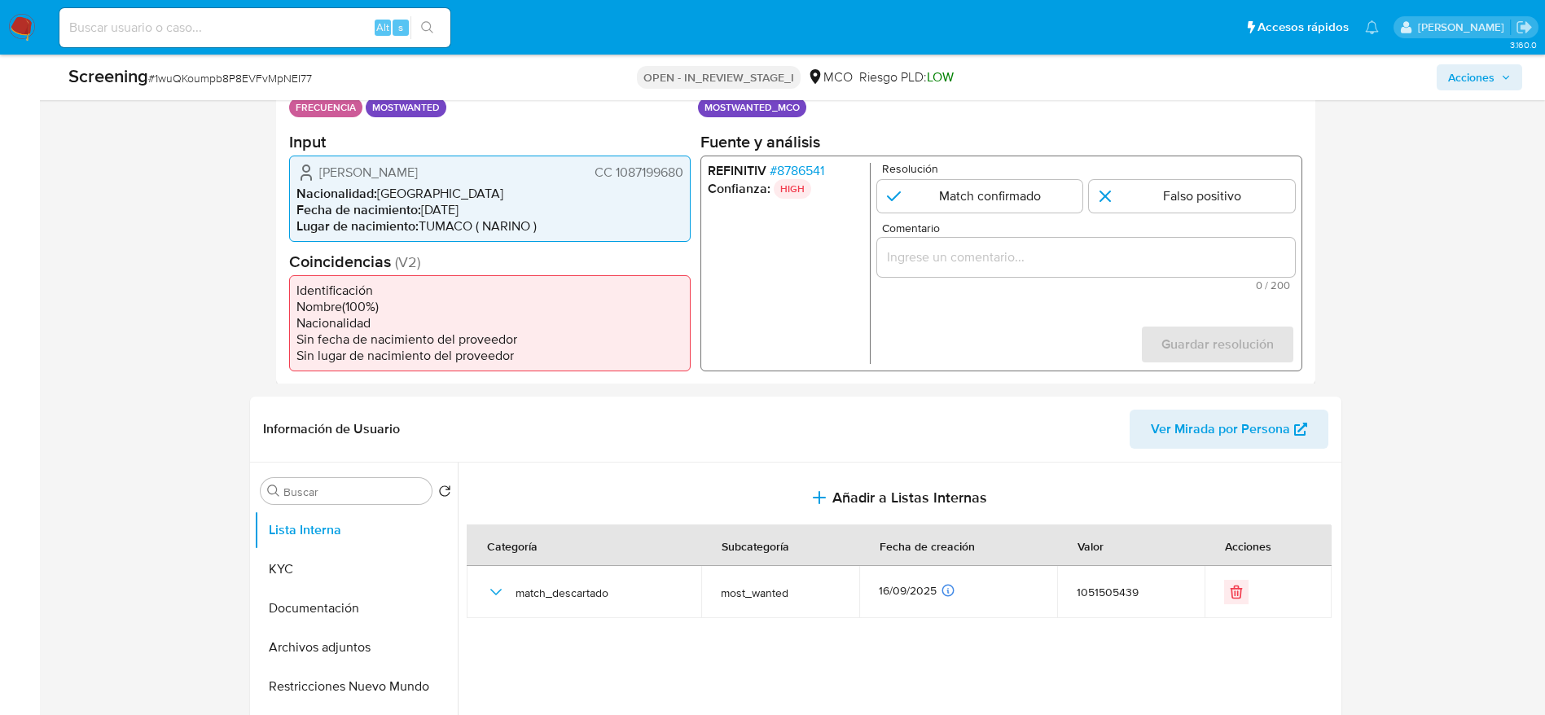
click at [296, 90] on div "Screening # 1wuQKoumpb8P8EVFvMpNEI77 OPEN - IN_REVIEW_STAGE_I MCO Riesgo PLD: L…" at bounding box center [795, 78] width 1473 height 46
copy span "1wuQKoumpb8P8EVFvMpNEI77"
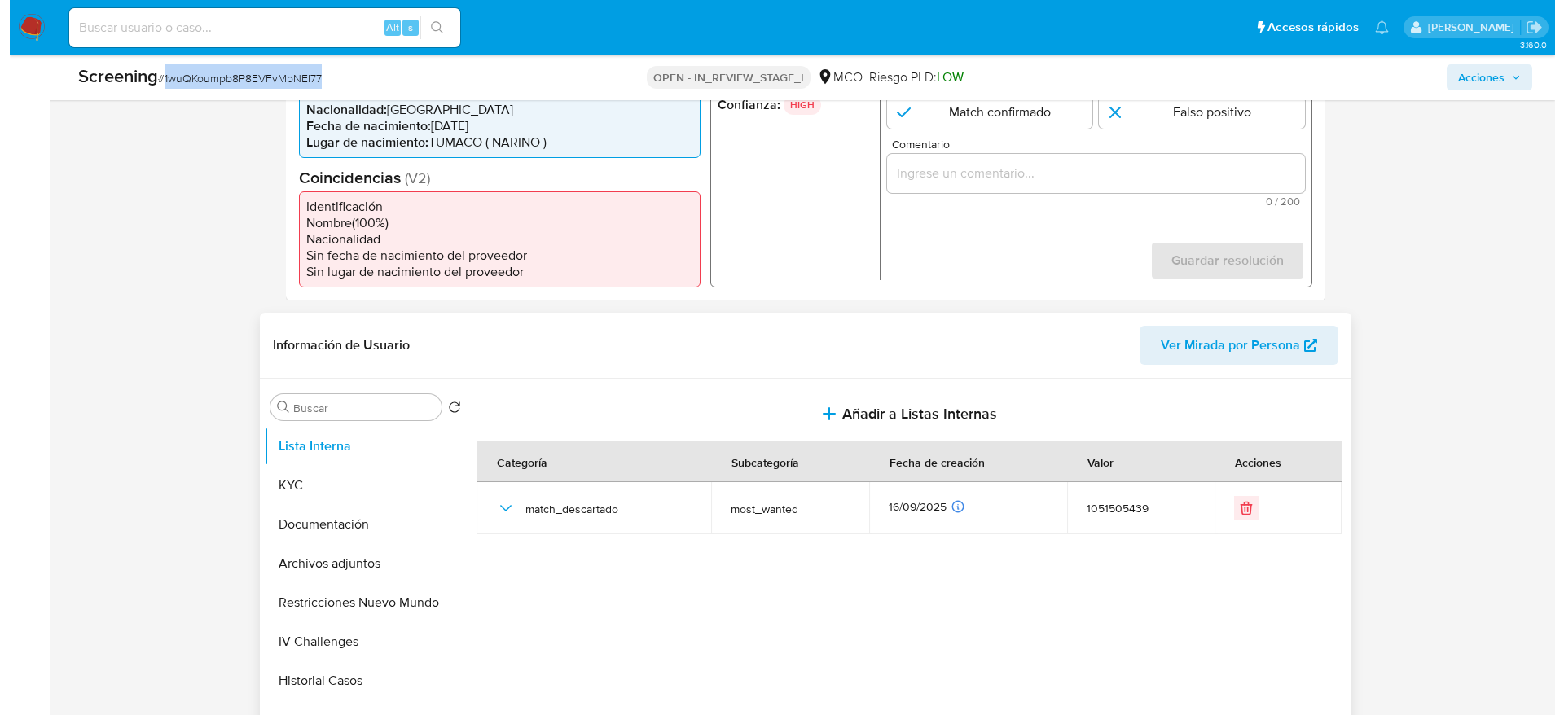
scroll to position [489, 0]
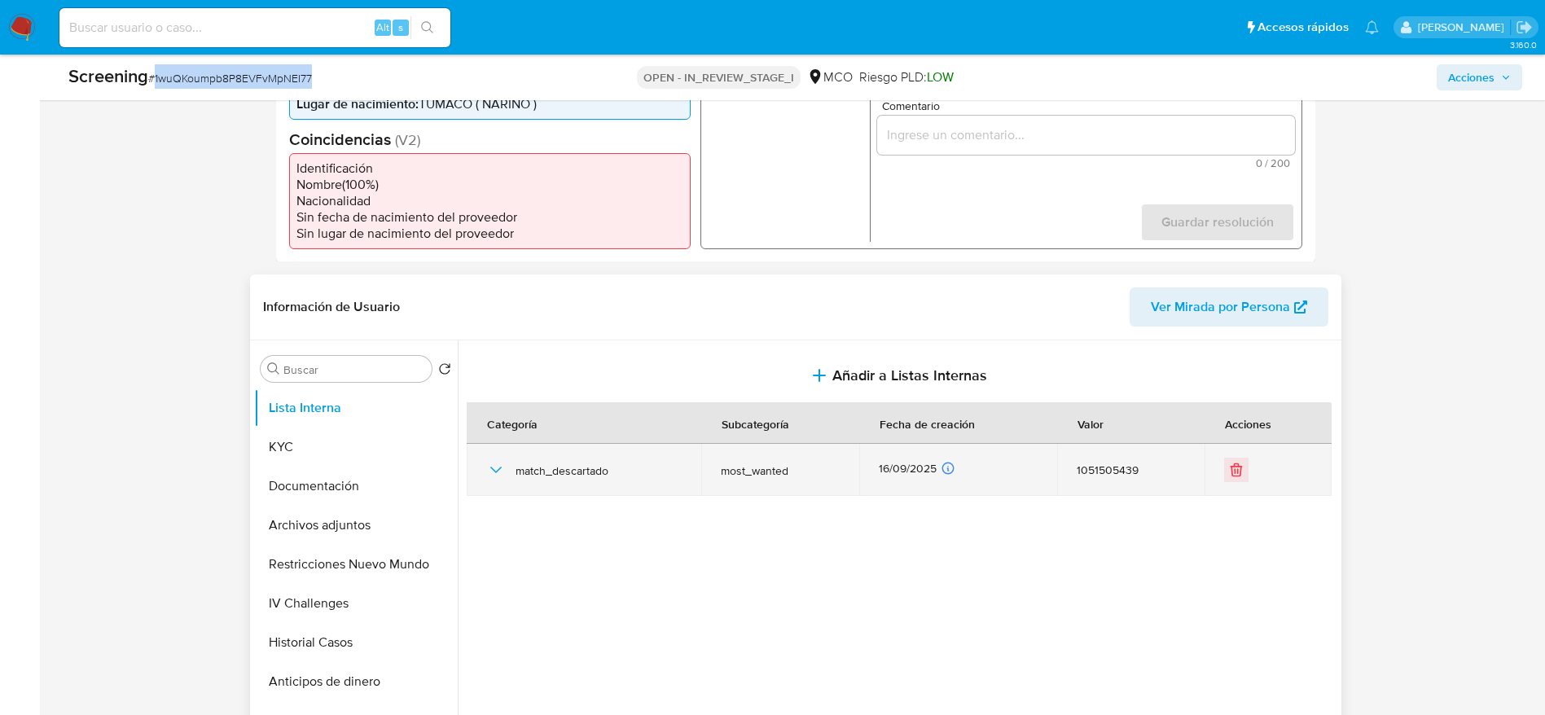
click at [491, 477] on icon "button" at bounding box center [496, 470] width 20 height 20
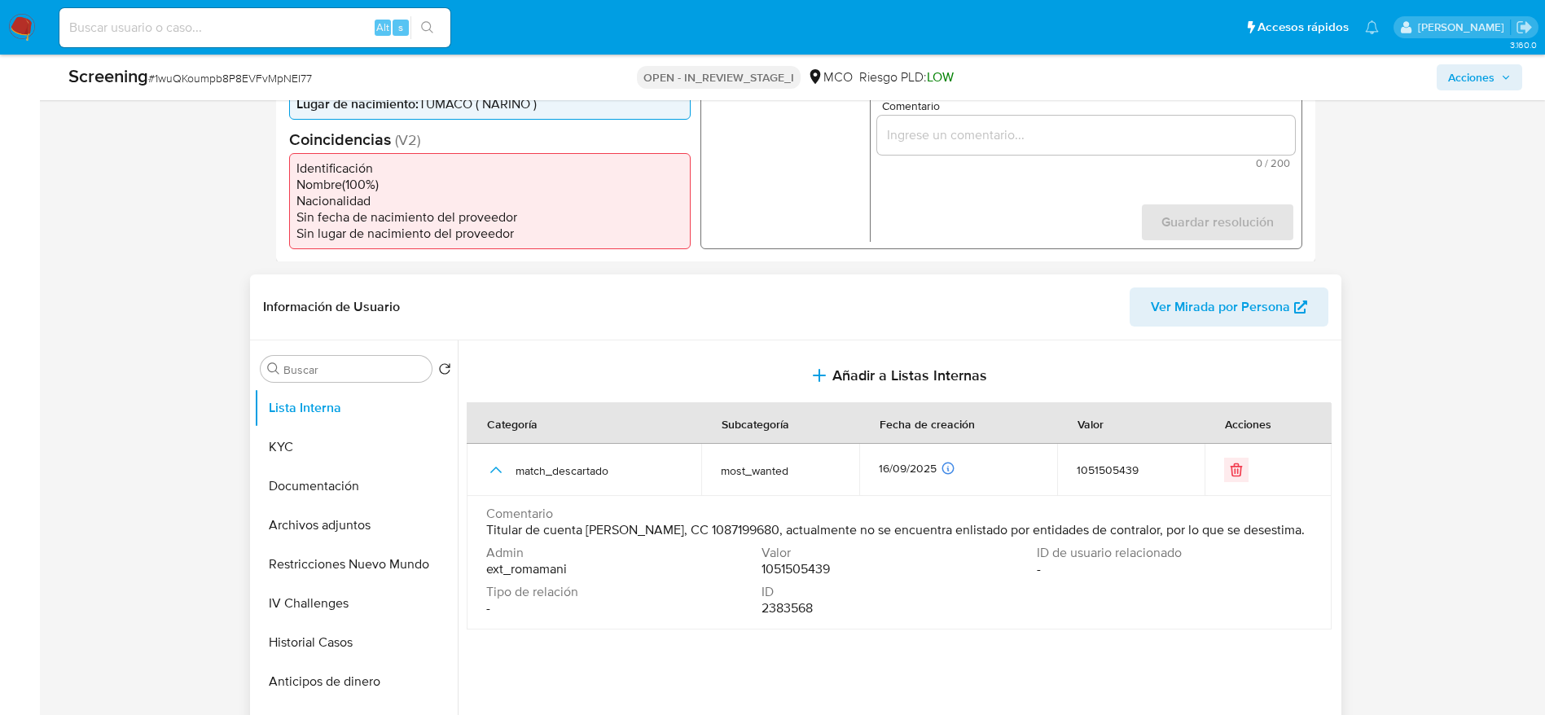
click at [682, 523] on span "Titular de cuenta [PERSON_NAME], CC 1087199680, actualmente no se encuentra enl…" at bounding box center [895, 530] width 818 height 16
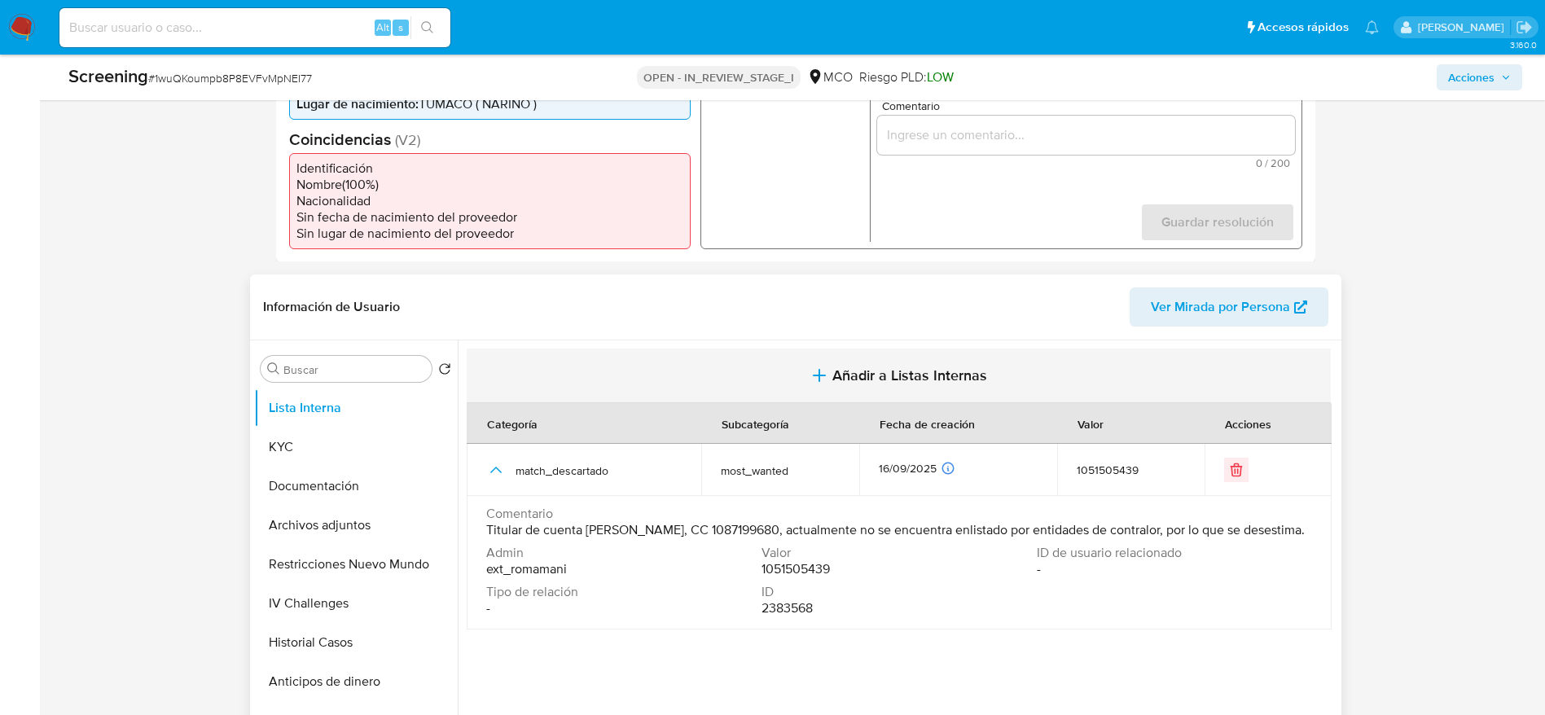
click at [840, 390] on button "Añadir a Listas Internas" at bounding box center [899, 376] width 864 height 55
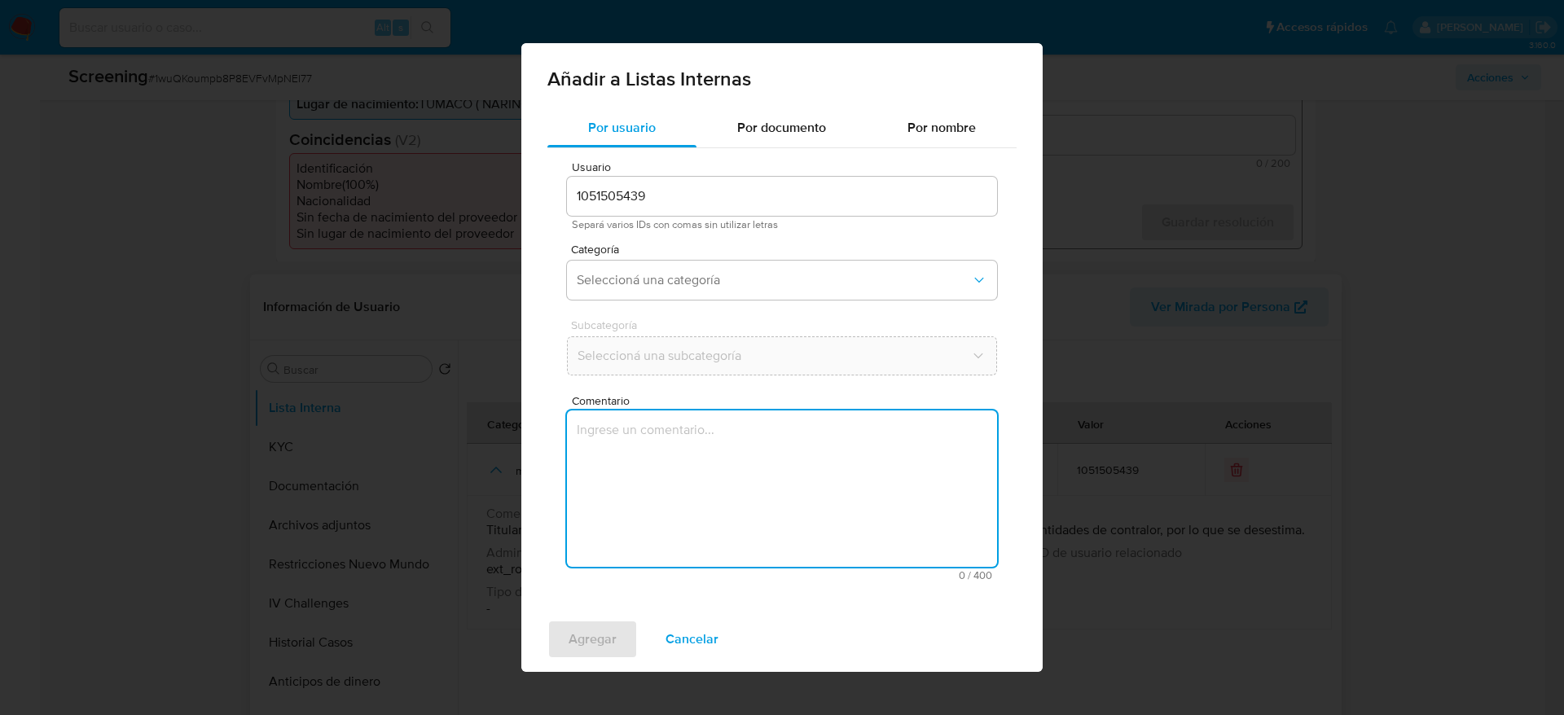
click at [831, 438] on textarea "Comentario" at bounding box center [782, 488] width 430 height 156
type textarea "Titular de cuenta [PERSON_NAME], CC 1087199680, actualmente no se encuentra enl…"
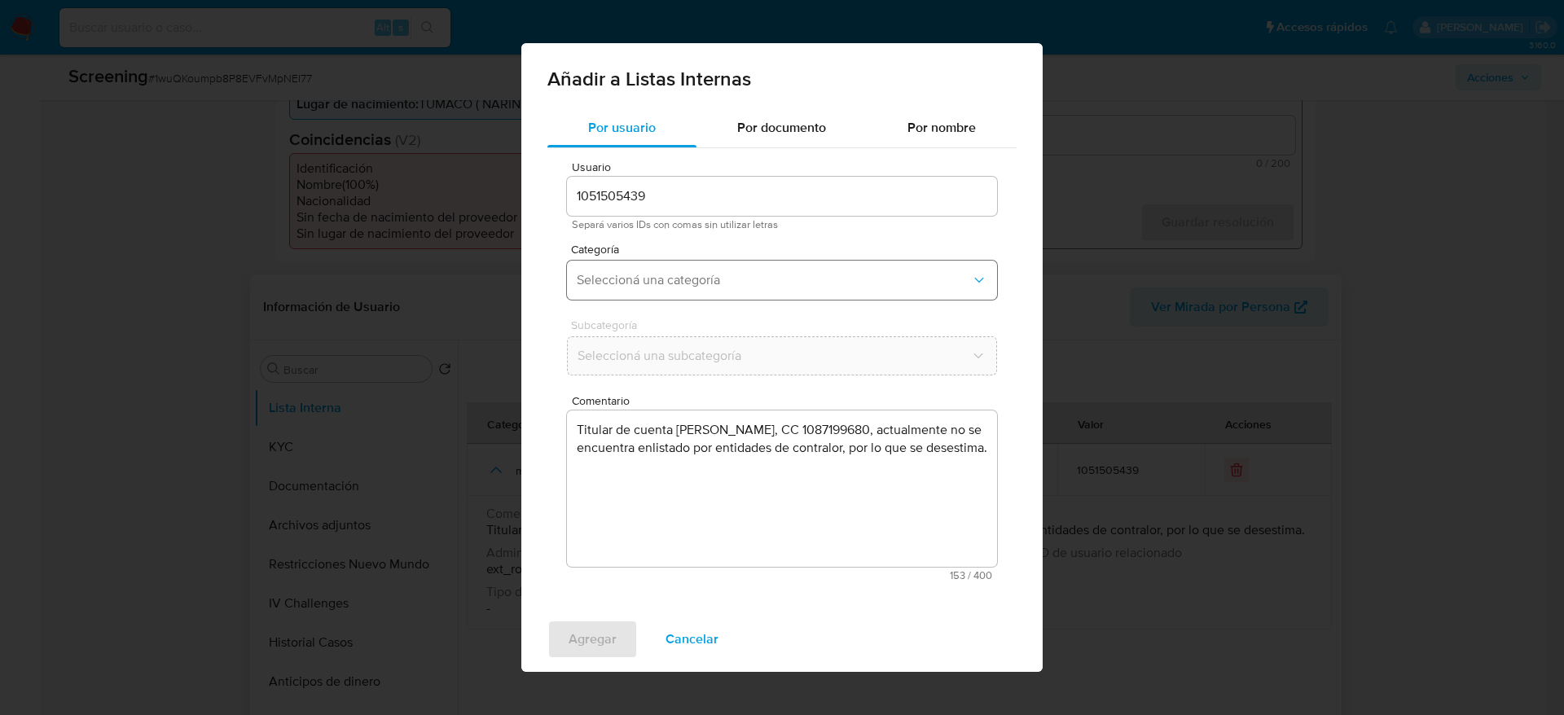
click at [779, 297] on button "Seleccioná una categoría" at bounding box center [782, 280] width 430 height 39
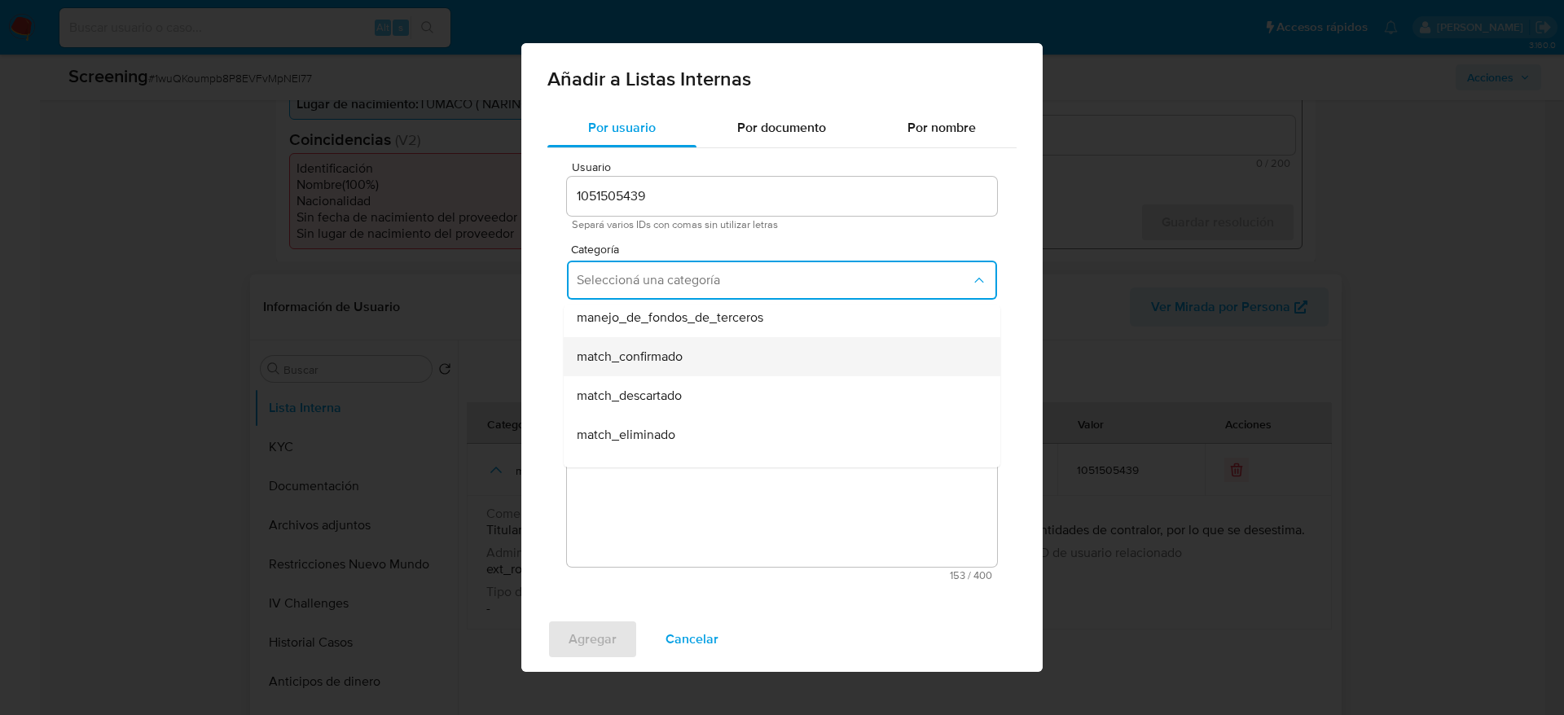
scroll to position [122, 0]
click at [697, 360] on div "match_descartado" at bounding box center [777, 358] width 401 height 39
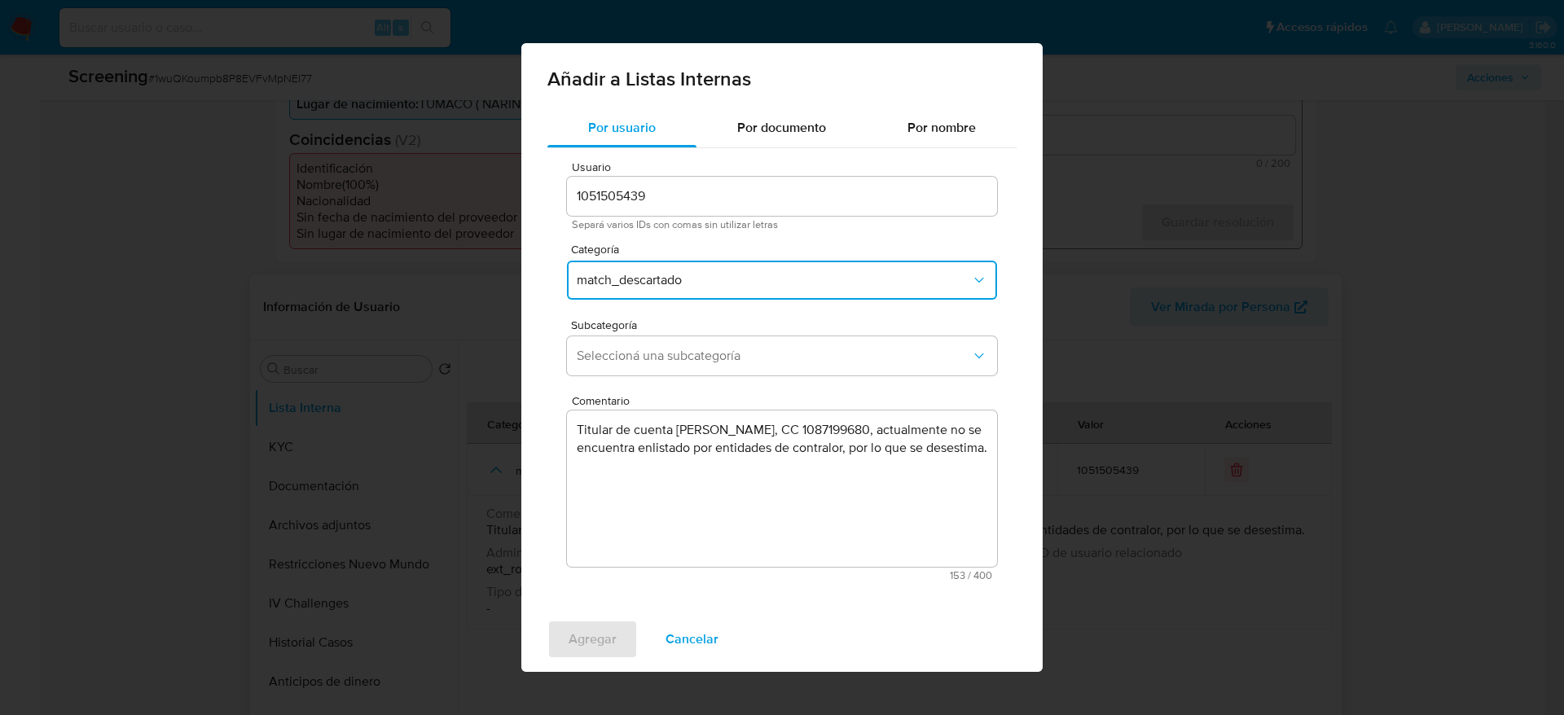
click at [697, 360] on span "Seleccioná una subcategoría" at bounding box center [774, 356] width 394 height 16
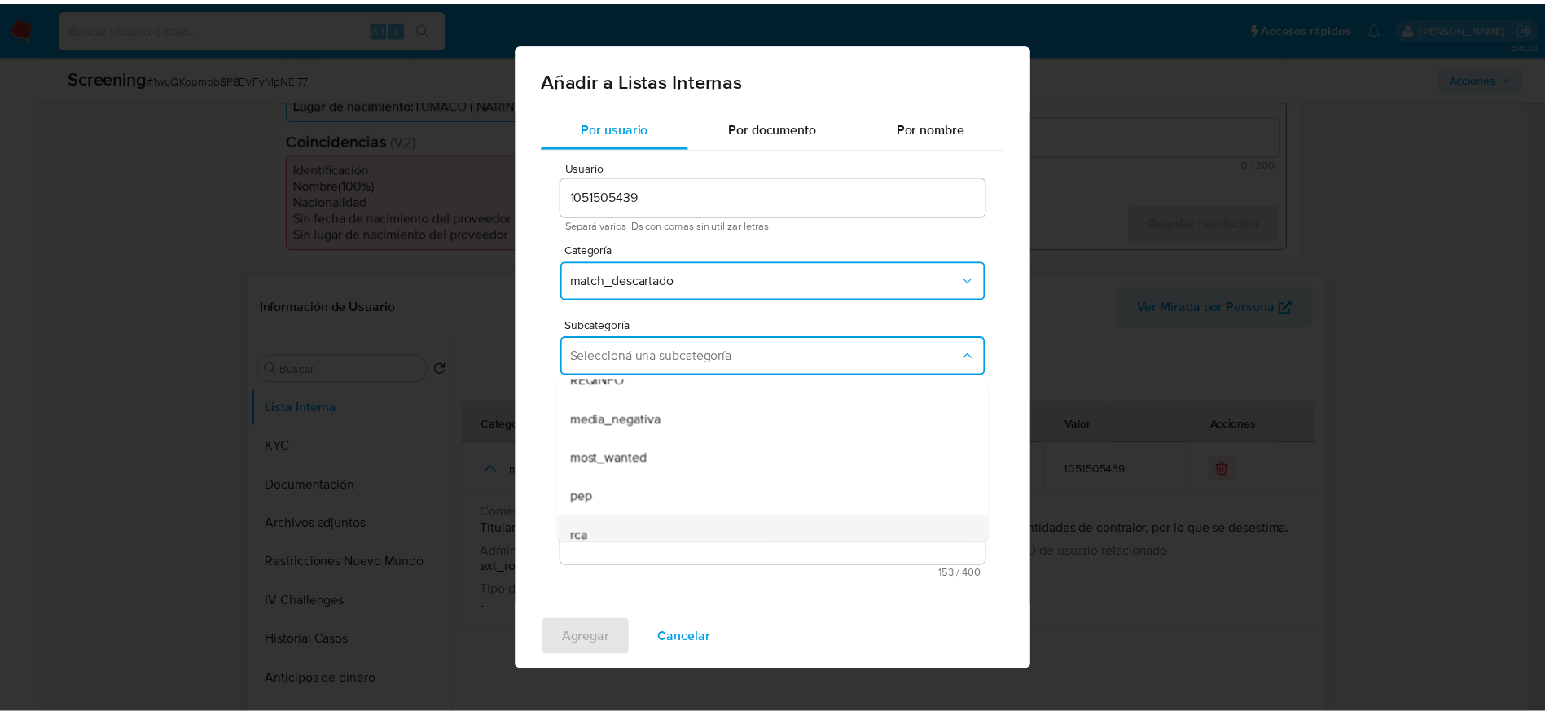
scroll to position [111, 0]
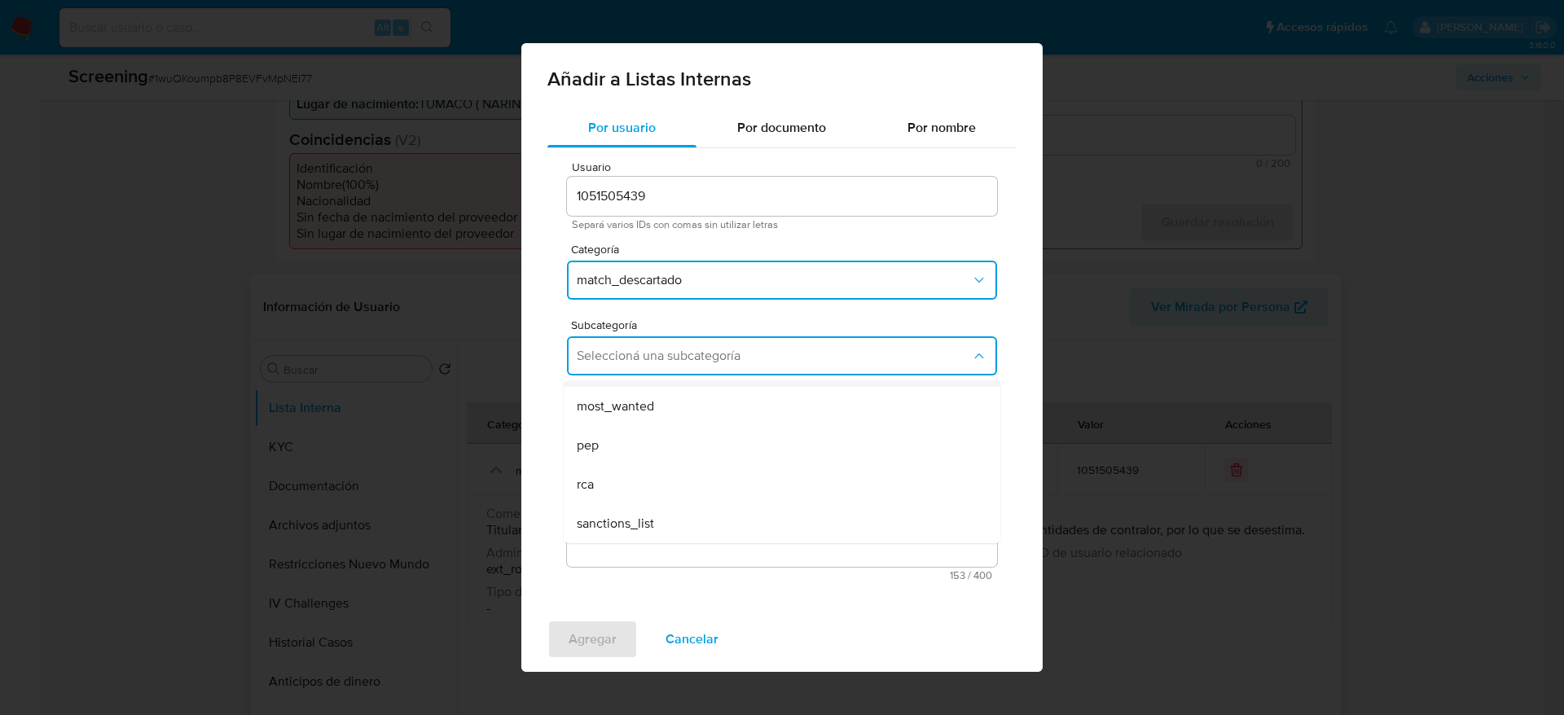
click at [636, 382] on div "media_negativa" at bounding box center [777, 367] width 401 height 39
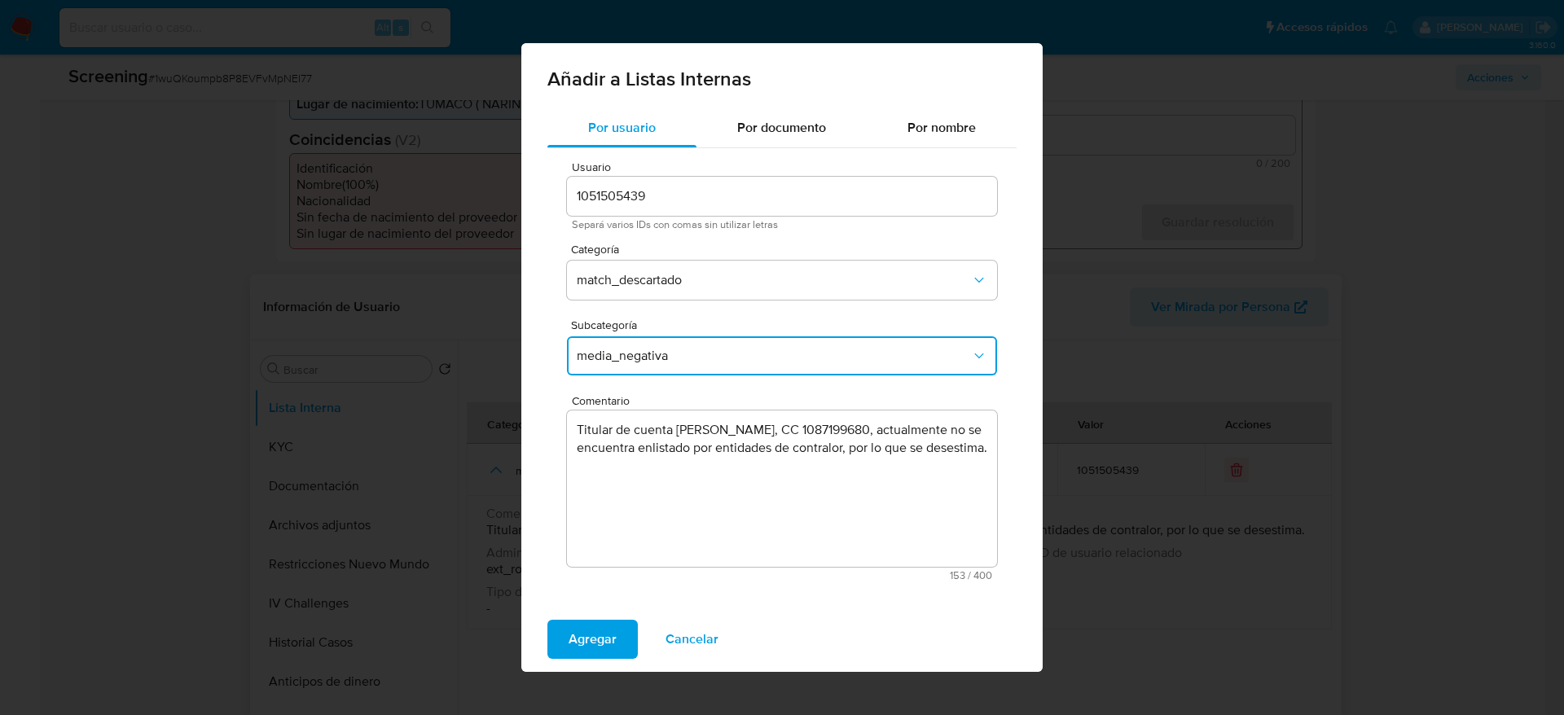
click at [636, 379] on div "Subcategoría media_negativa" at bounding box center [782, 350] width 430 height 63
click at [636, 368] on button "media_negativa" at bounding box center [782, 355] width 430 height 39
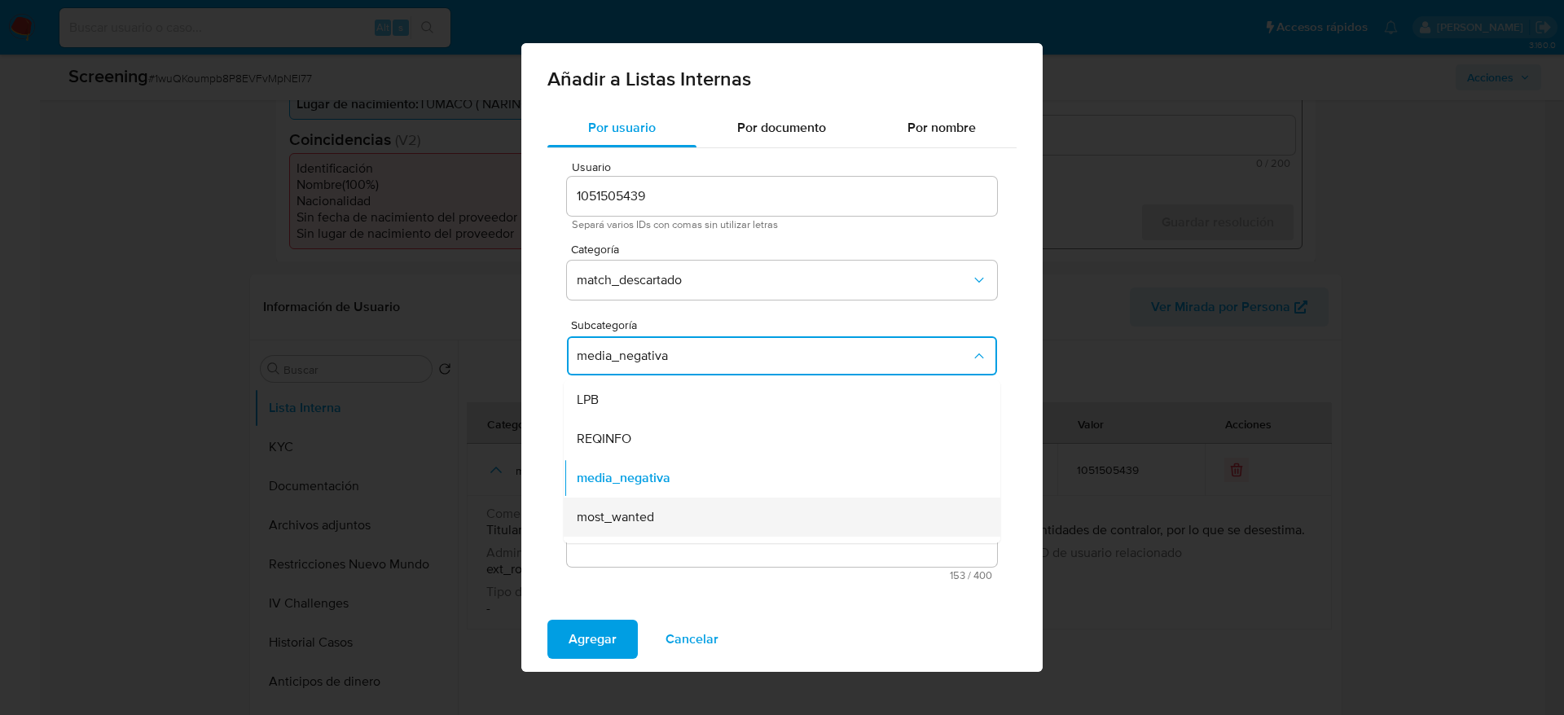
click at [631, 514] on span "most_wanted" at bounding box center [615, 517] width 77 height 16
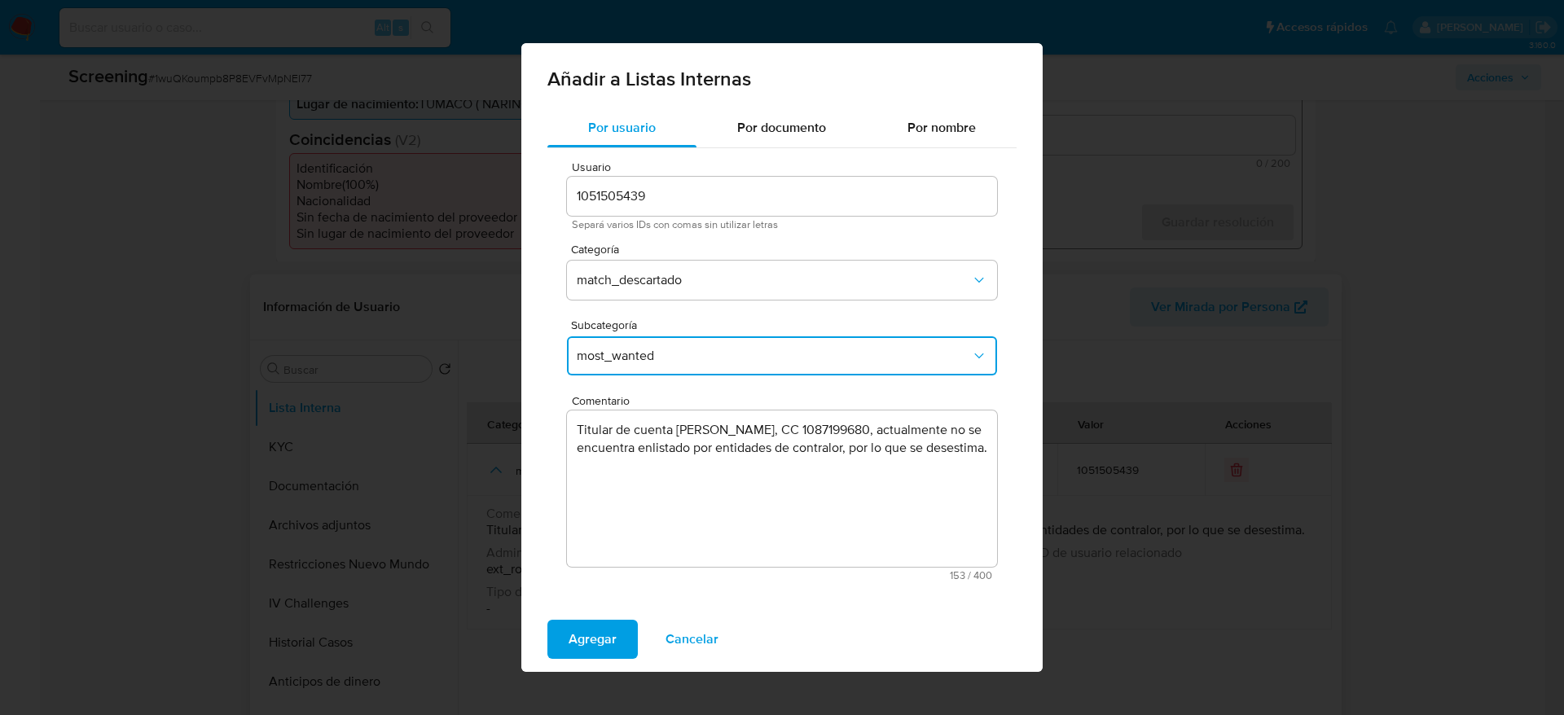
click at [593, 613] on div "Agregar Cancelar" at bounding box center [781, 639] width 521 height 65
click at [593, 627] on span "Agregar" at bounding box center [592, 639] width 48 height 36
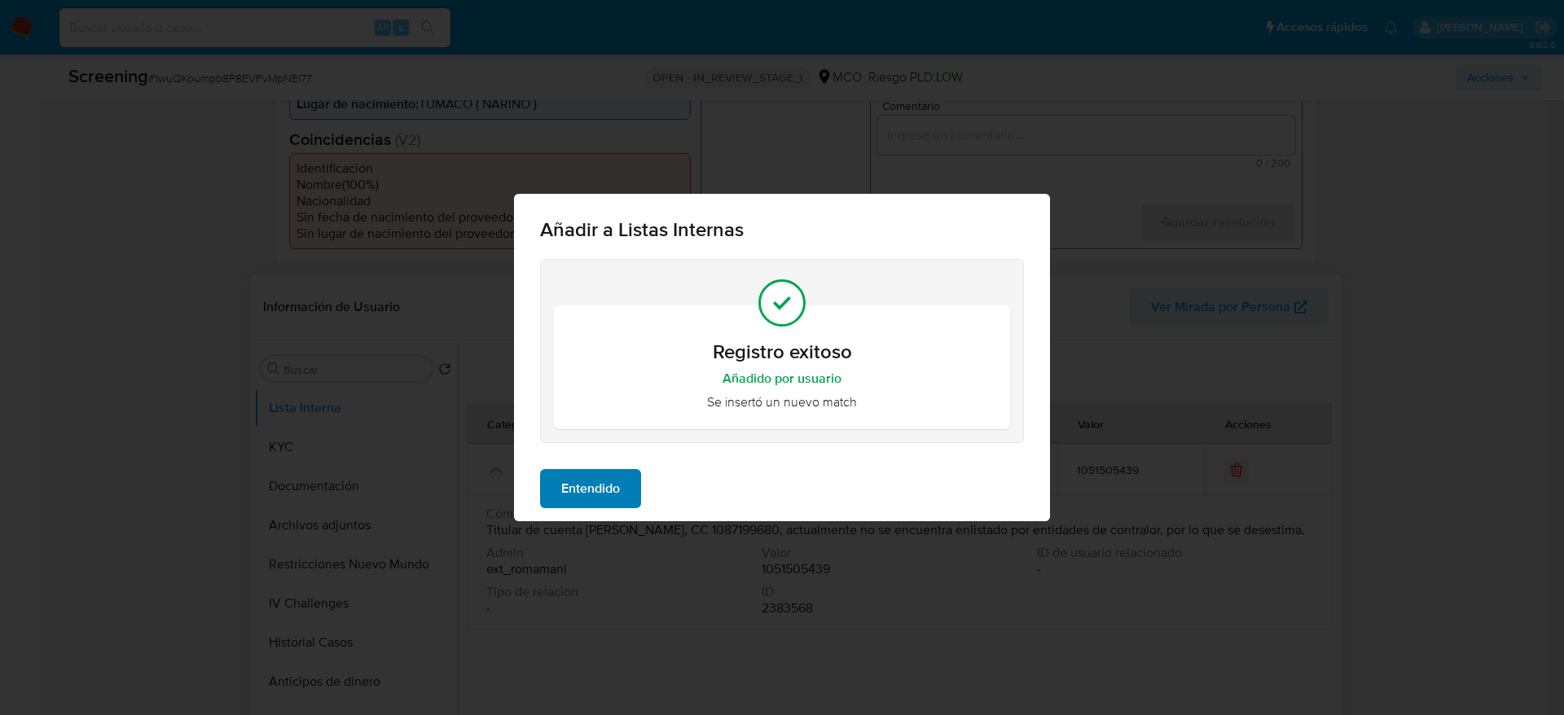
drag, startPoint x: 616, startPoint y: 448, endPoint x: 616, endPoint y: 478, distance: 30.1
click at [616, 457] on div "Añadir a Listas Internas Registro exitoso Añadido por usuario Se insertó un nue…" at bounding box center [782, 357] width 536 height 327
click at [616, 478] on span "Entendido" at bounding box center [590, 489] width 59 height 36
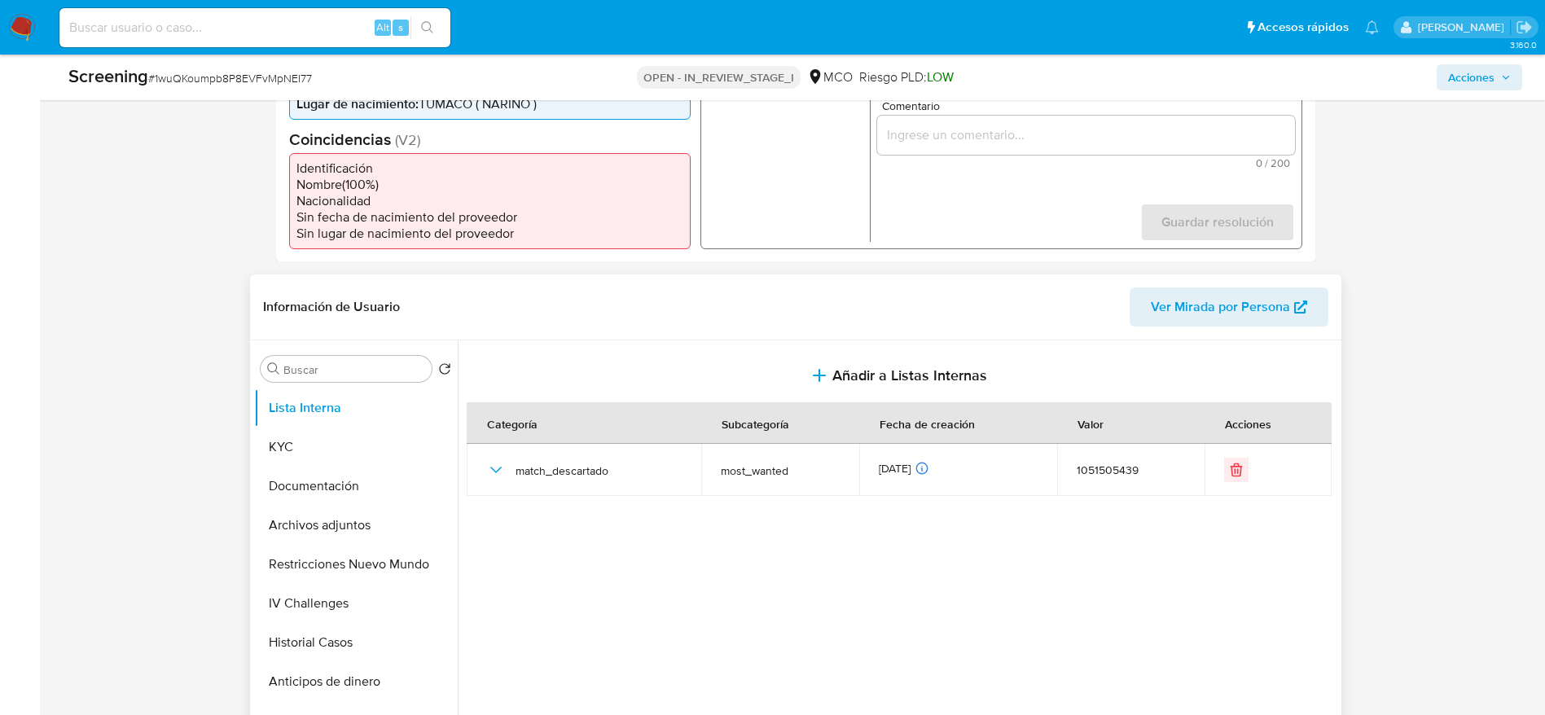
scroll to position [366, 0]
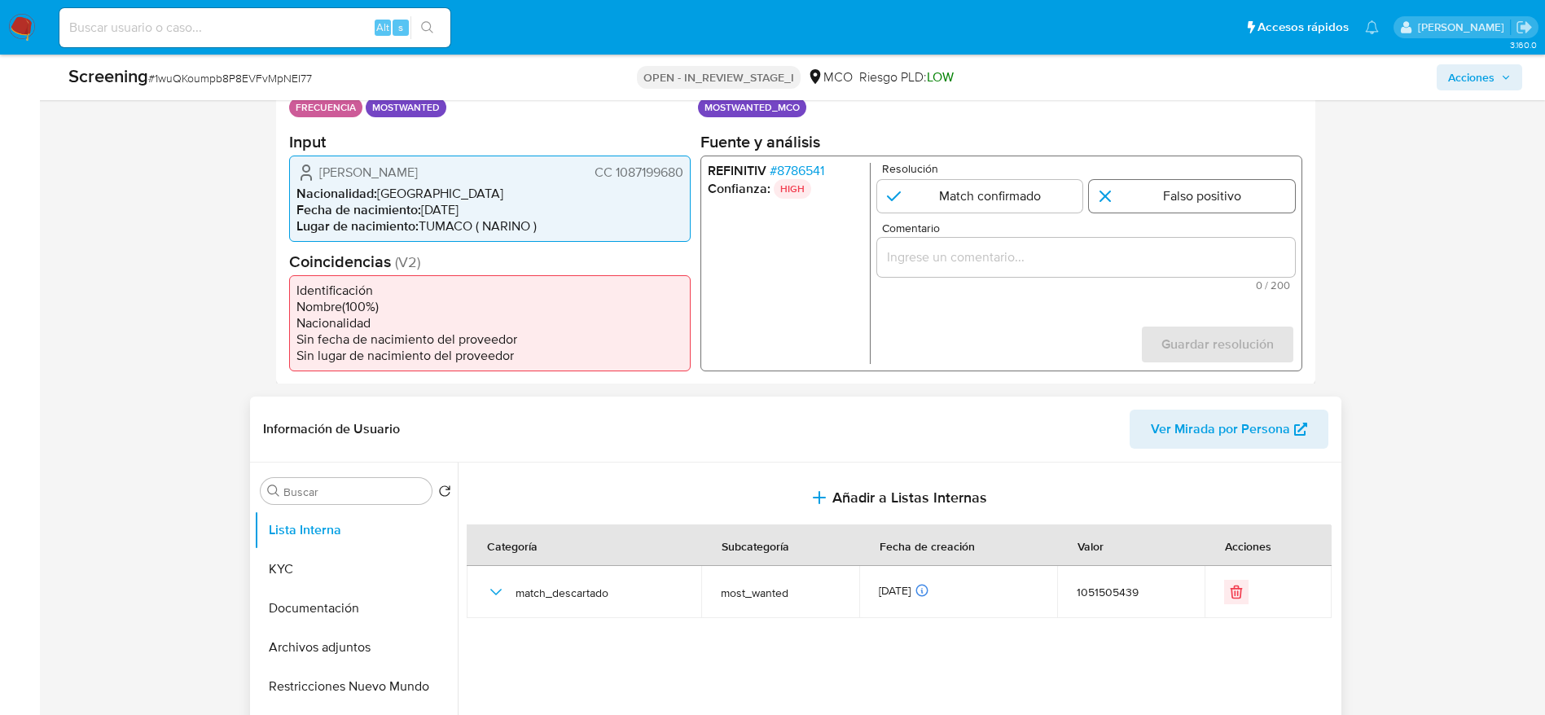
click at [1112, 204] on input "1 de 1" at bounding box center [1192, 195] width 206 height 33
radio input "true"
click at [1119, 274] on div "1 de 1" at bounding box center [1085, 256] width 418 height 39
click at [1103, 247] on input "Comentario" at bounding box center [1085, 256] width 418 height 21
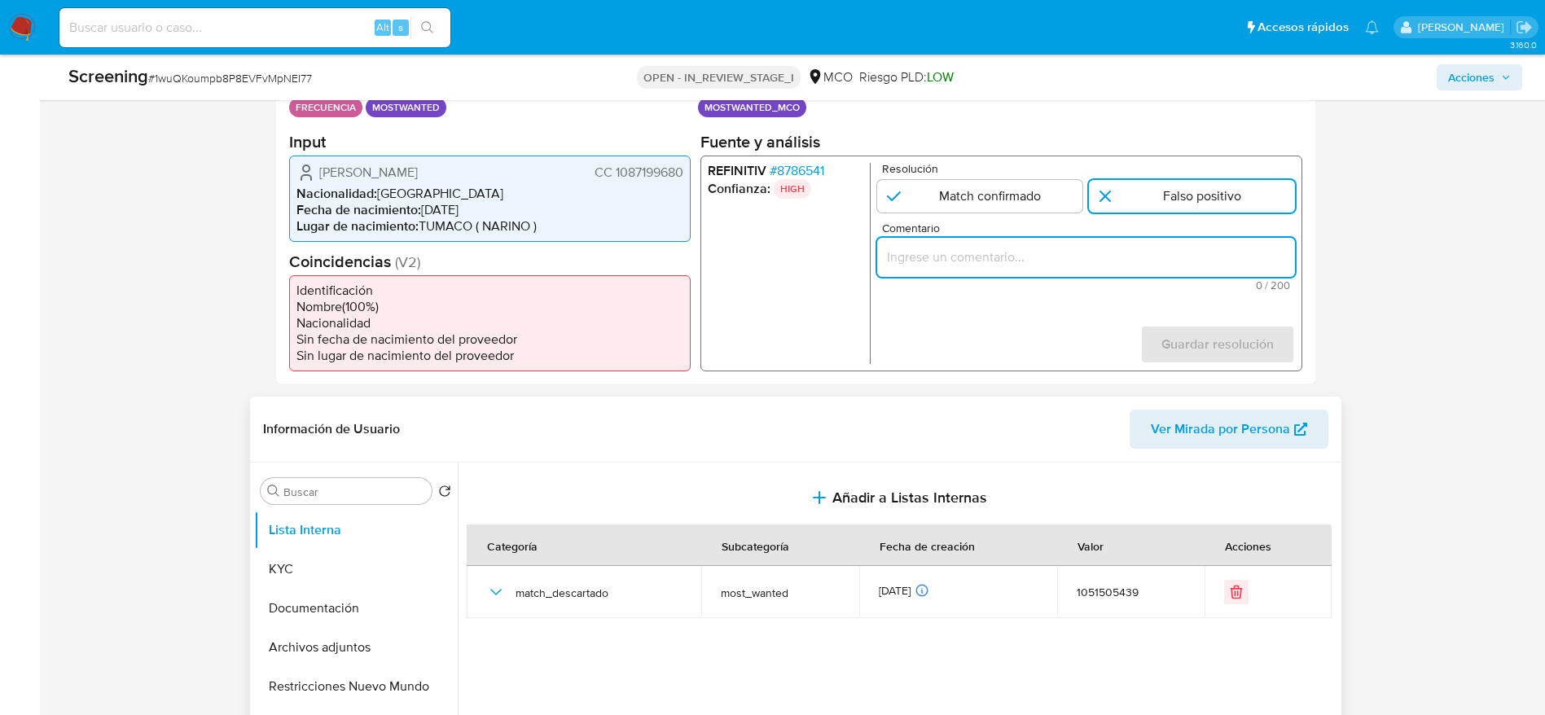
paste input "Titular de cuenta [PERSON_NAME], CC 1087199680, actualmente no se encuentra enl…"
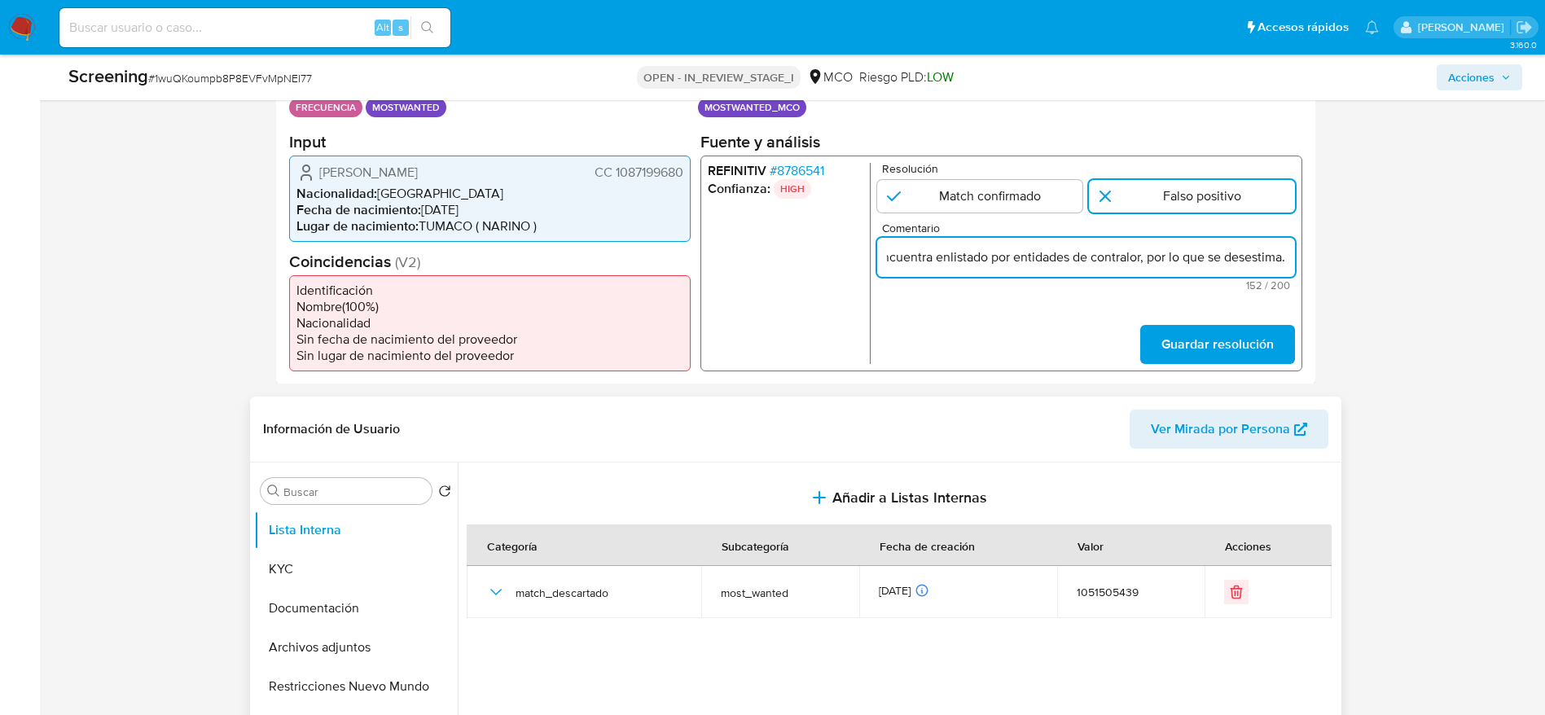
type input "Titular de cuenta [PERSON_NAME], CC 1087199680, actualmente no se encuentra enl…"
click at [1172, 319] on form "Resolución Match confirmado Falso positivo Comentario Titular de cuenta [PERSON…" at bounding box center [1085, 262] width 418 height 201
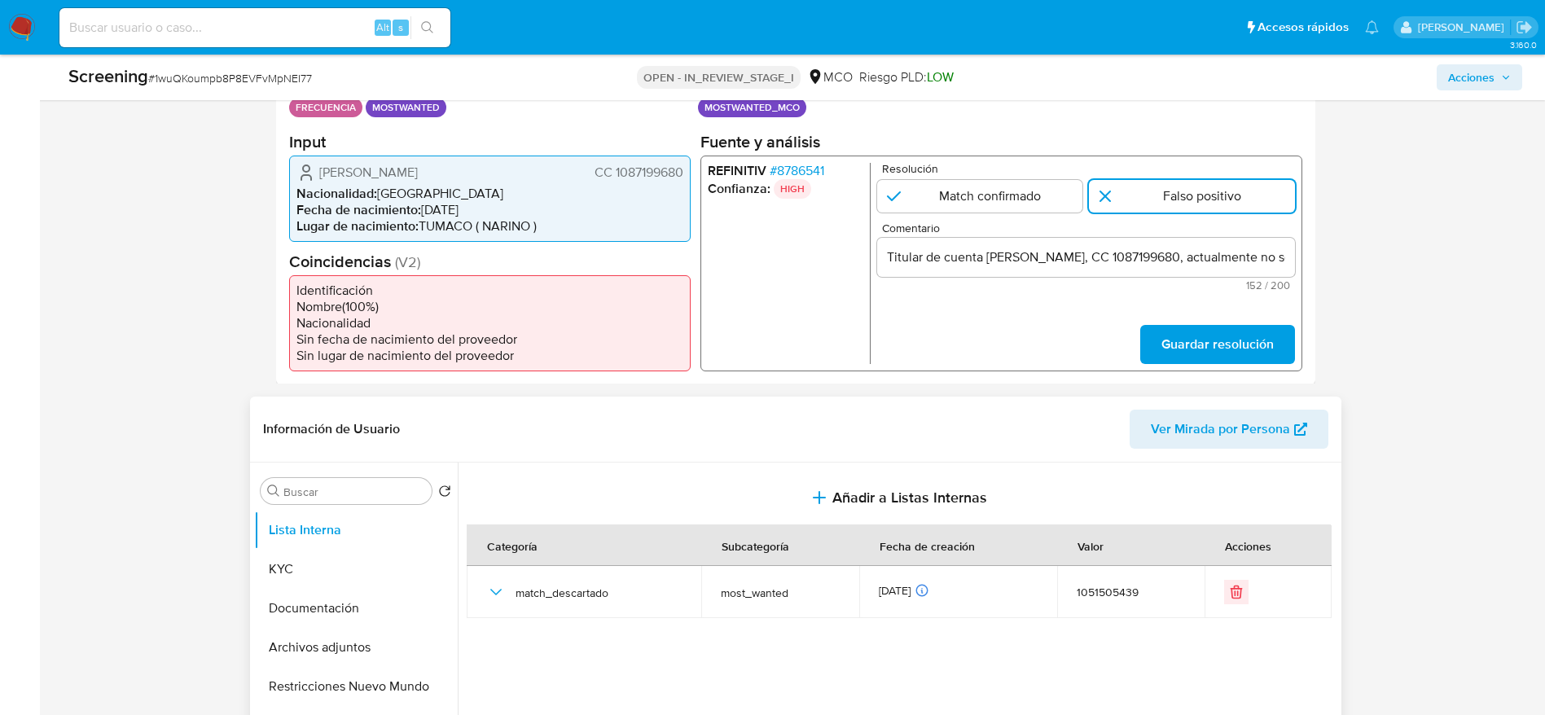
click at [1174, 339] on span "Guardar resolución" at bounding box center [1216, 344] width 112 height 36
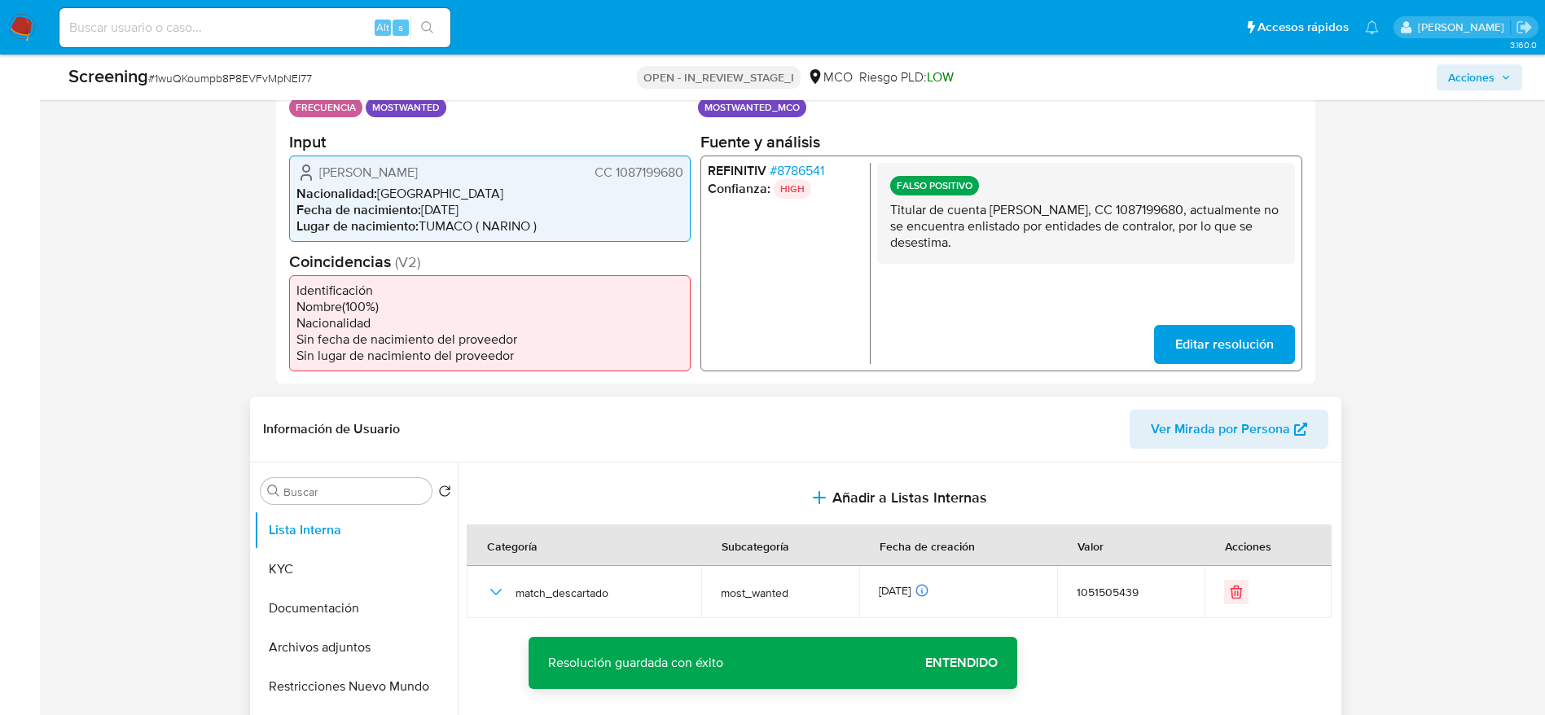
click at [418, 178] on span "[PERSON_NAME]" at bounding box center [368, 172] width 99 height 16
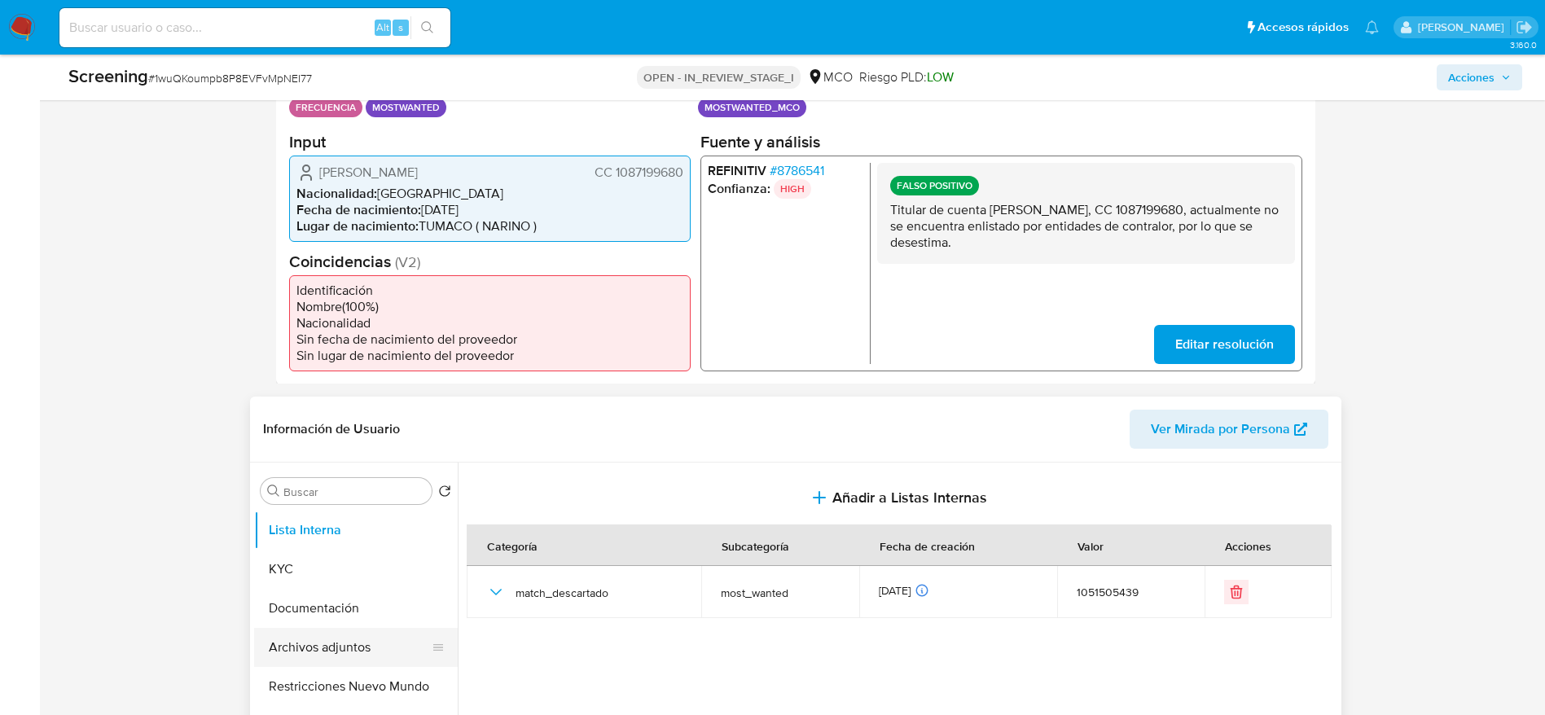
click at [312, 641] on button "Archivos adjuntos" at bounding box center [349, 647] width 191 height 39
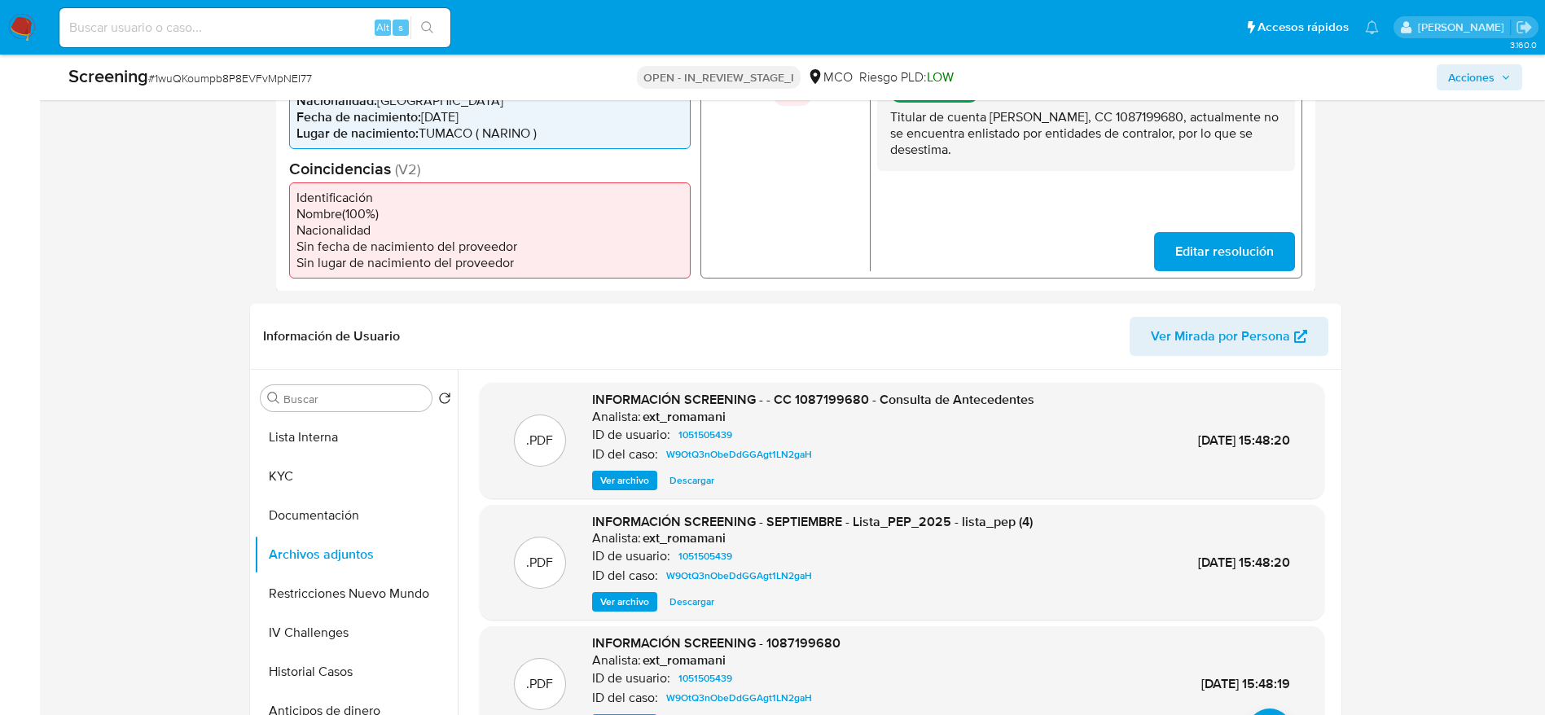
scroll to position [489, 0]
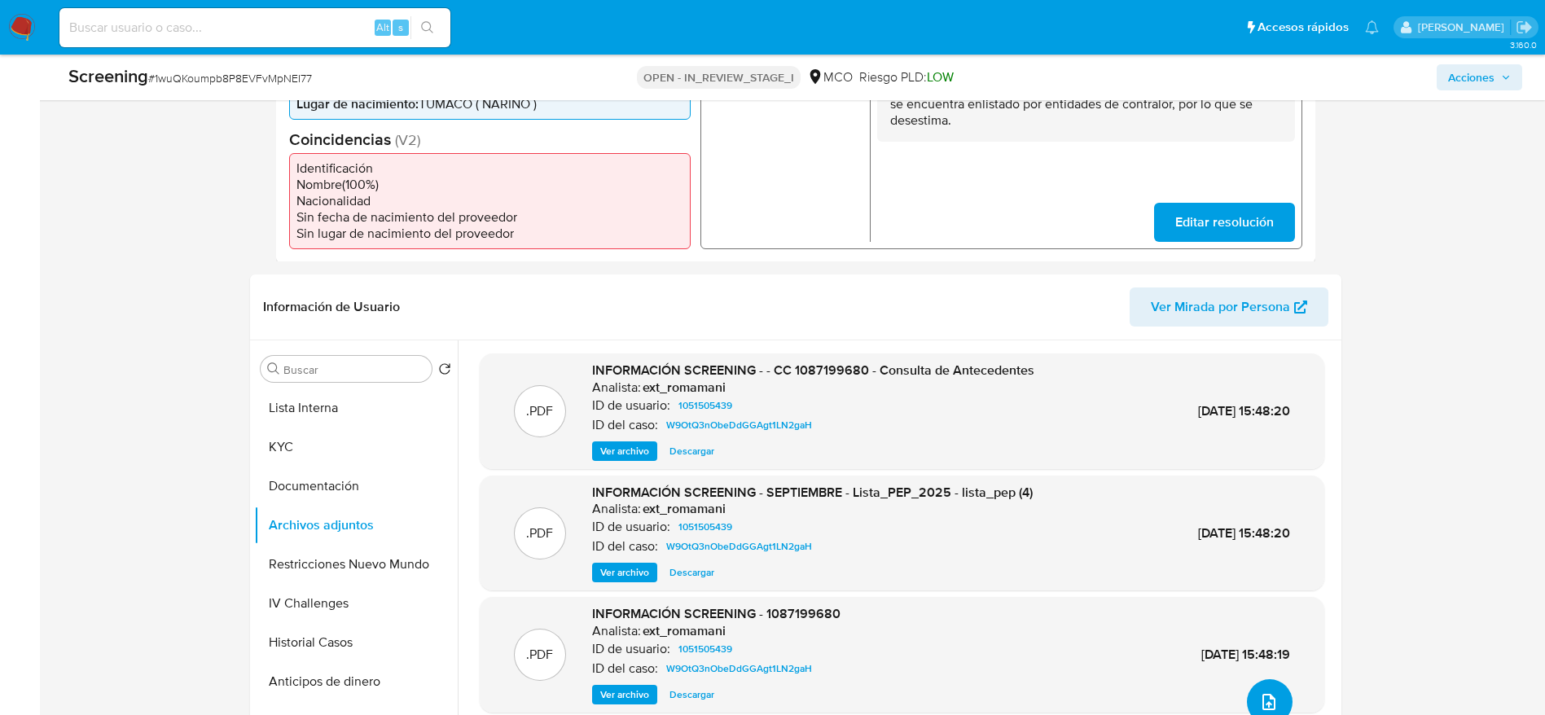
click at [1262, 702] on icon "upload-file" at bounding box center [1268, 702] width 13 height 16
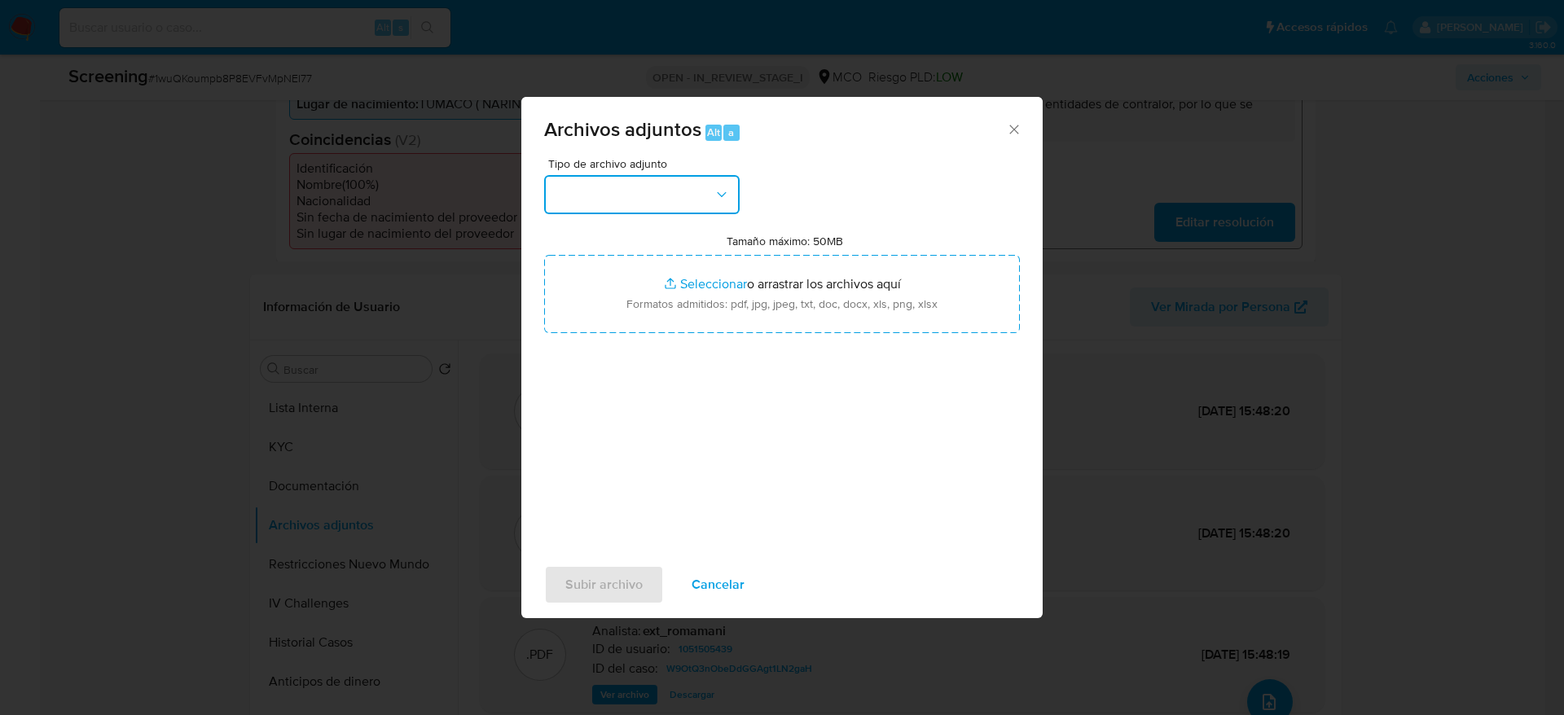
click at [572, 184] on button "button" at bounding box center [641, 194] width 195 height 39
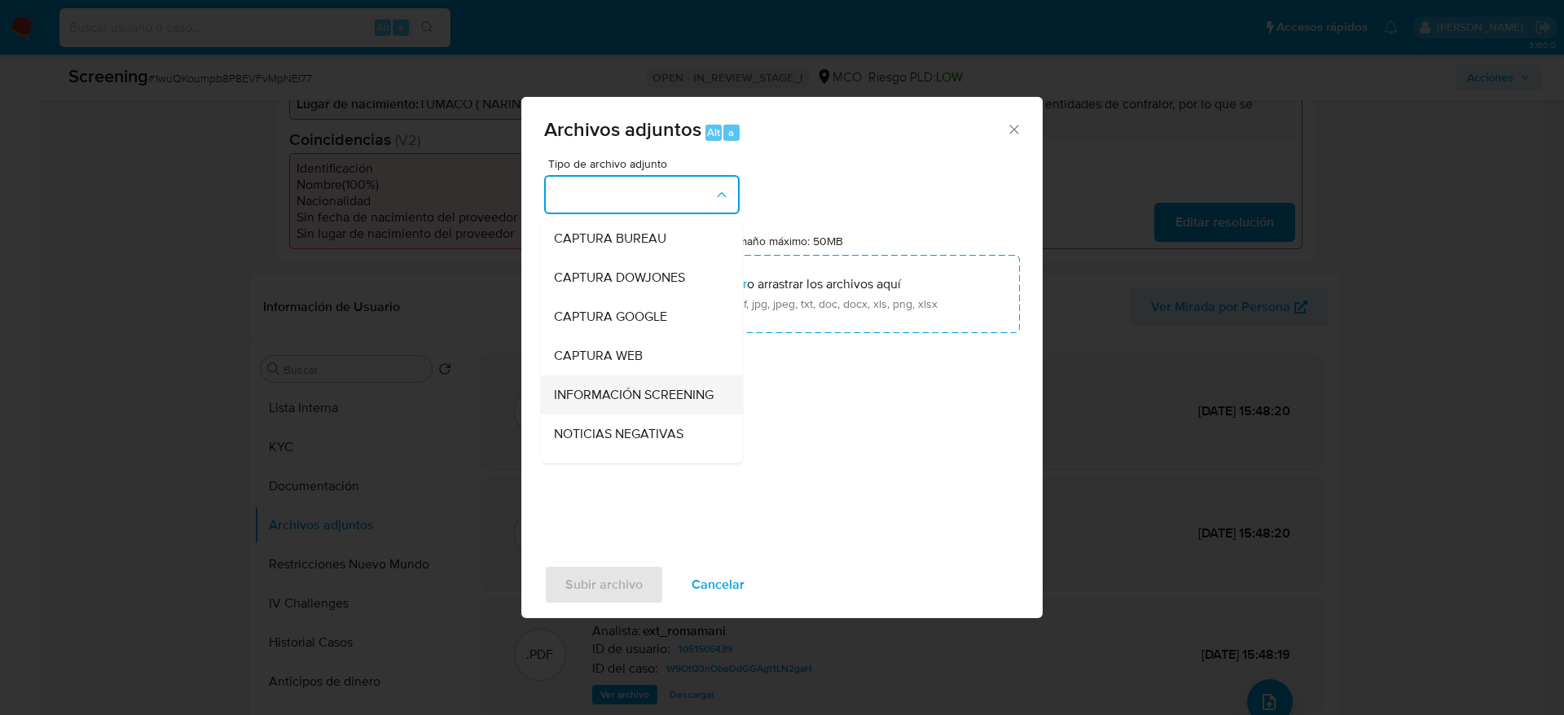
drag, startPoint x: 621, startPoint y: 356, endPoint x: 625, endPoint y: 385, distance: 29.5
click at [625, 385] on ul "CAPTURA BUREAU CAPTURA DOWJONES CAPTURA GOOGLE CAPTURA WEB INFORMACIÓN SCREENIN…" at bounding box center [642, 647] width 202 height 857
click at [625, 387] on span "INFORMACIÓN SCREENING" at bounding box center [634, 395] width 160 height 16
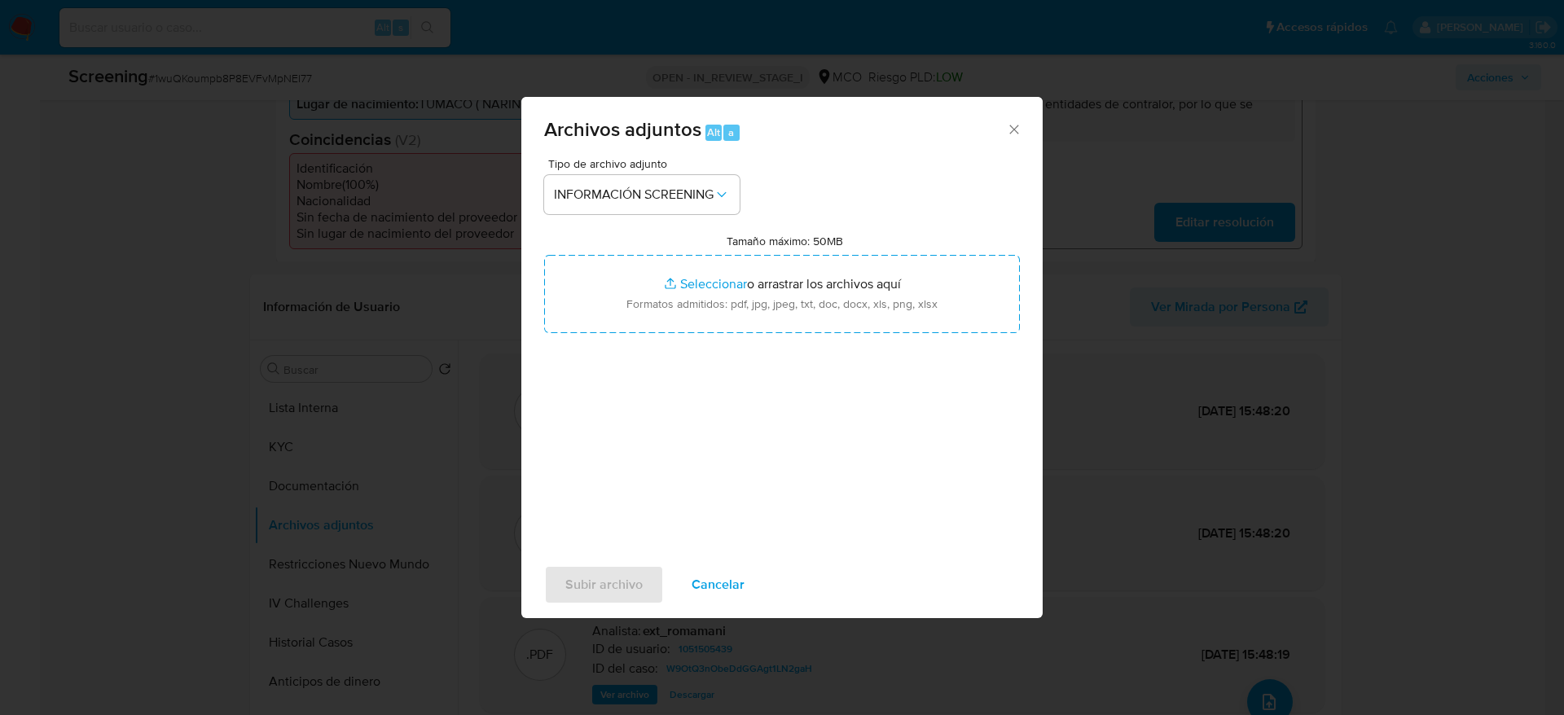
click at [704, 244] on div "Tamaño máximo: 50MB Seleccionar archivos Seleccionar o arrastrar los archivos a…" at bounding box center [782, 283] width 476 height 99
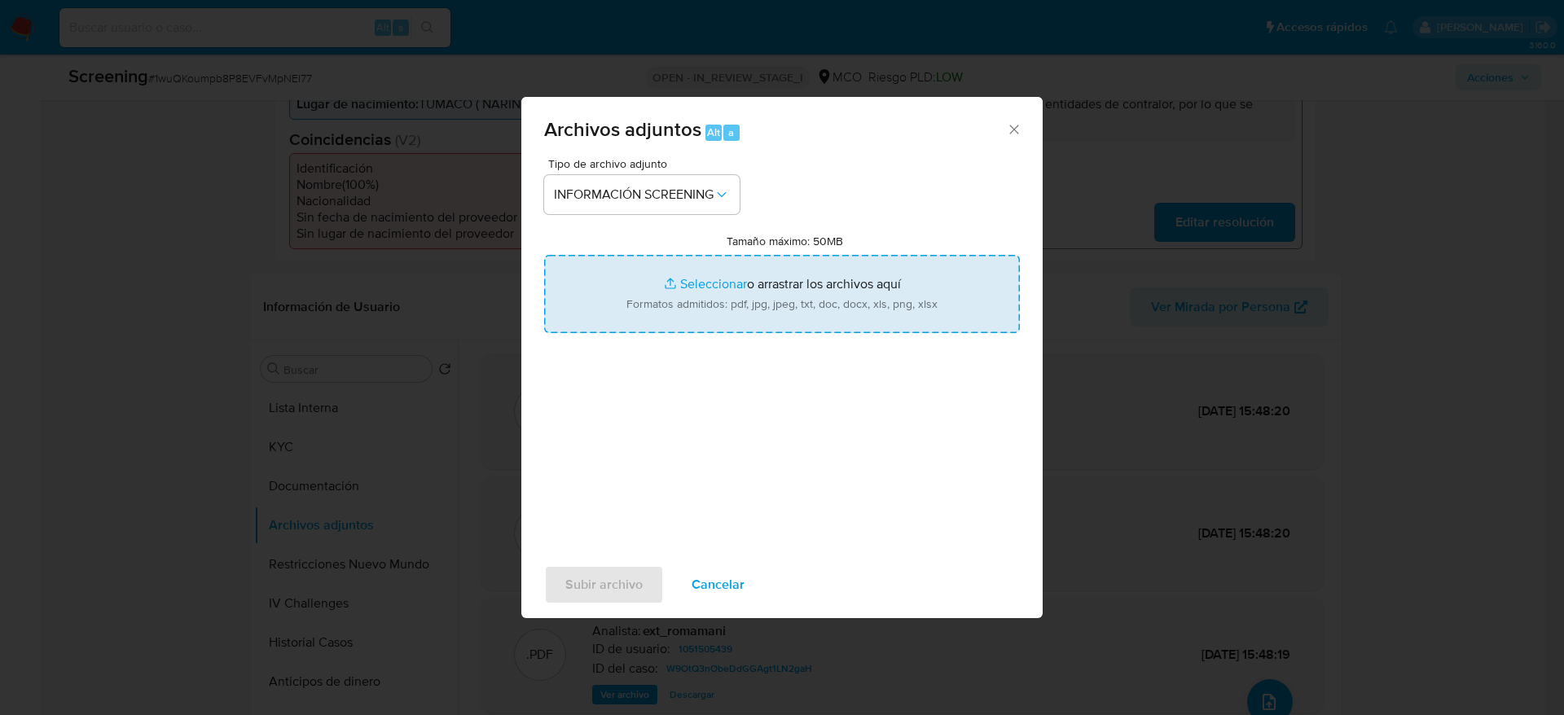
click at [704, 270] on input "Tamaño máximo: 50MB Seleccionar archivos" at bounding box center [782, 294] width 476 height 78
type input "C:\fakepath\_Jaider Alfredo Marinez Meza_ - Buscar con Google.pdf"
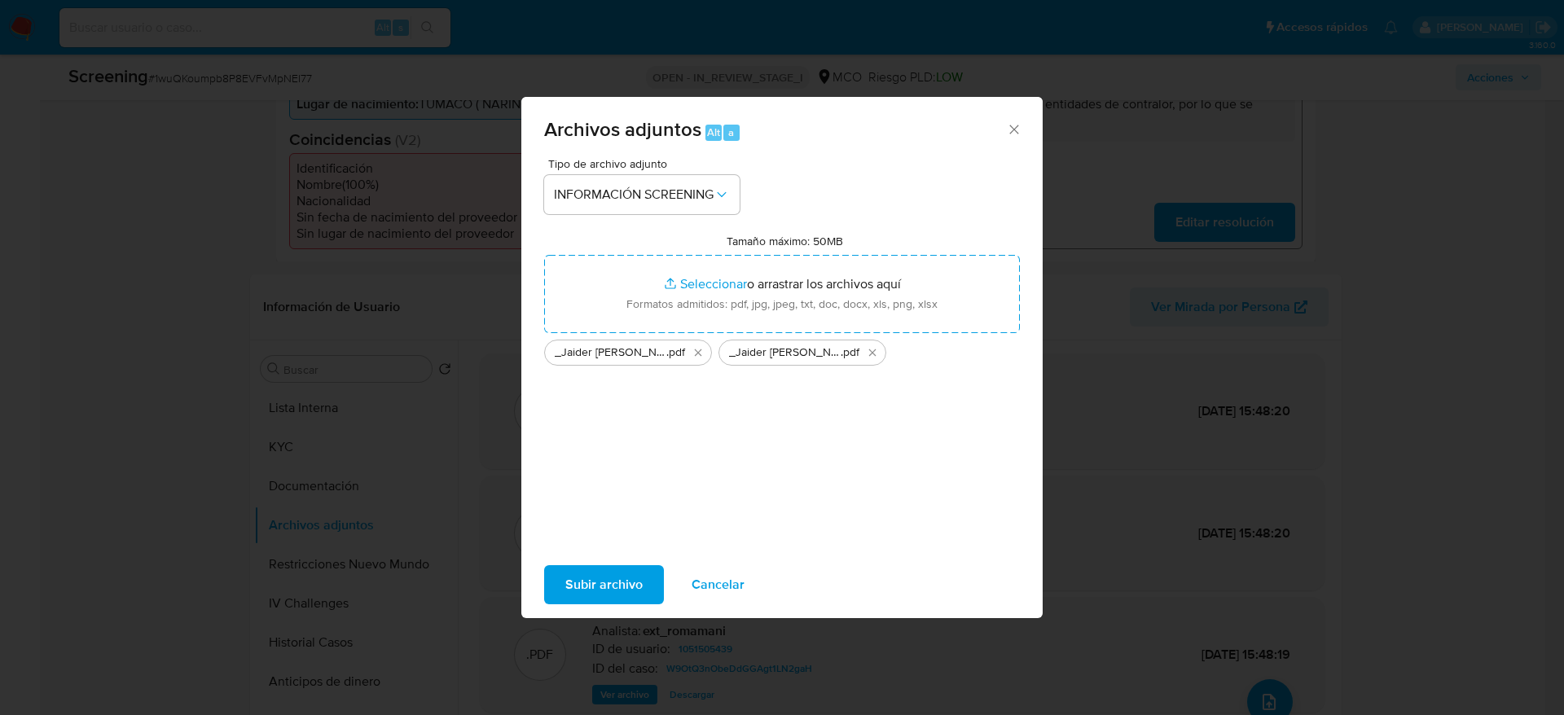
click at [621, 577] on span "Subir archivo" at bounding box center [603, 585] width 77 height 36
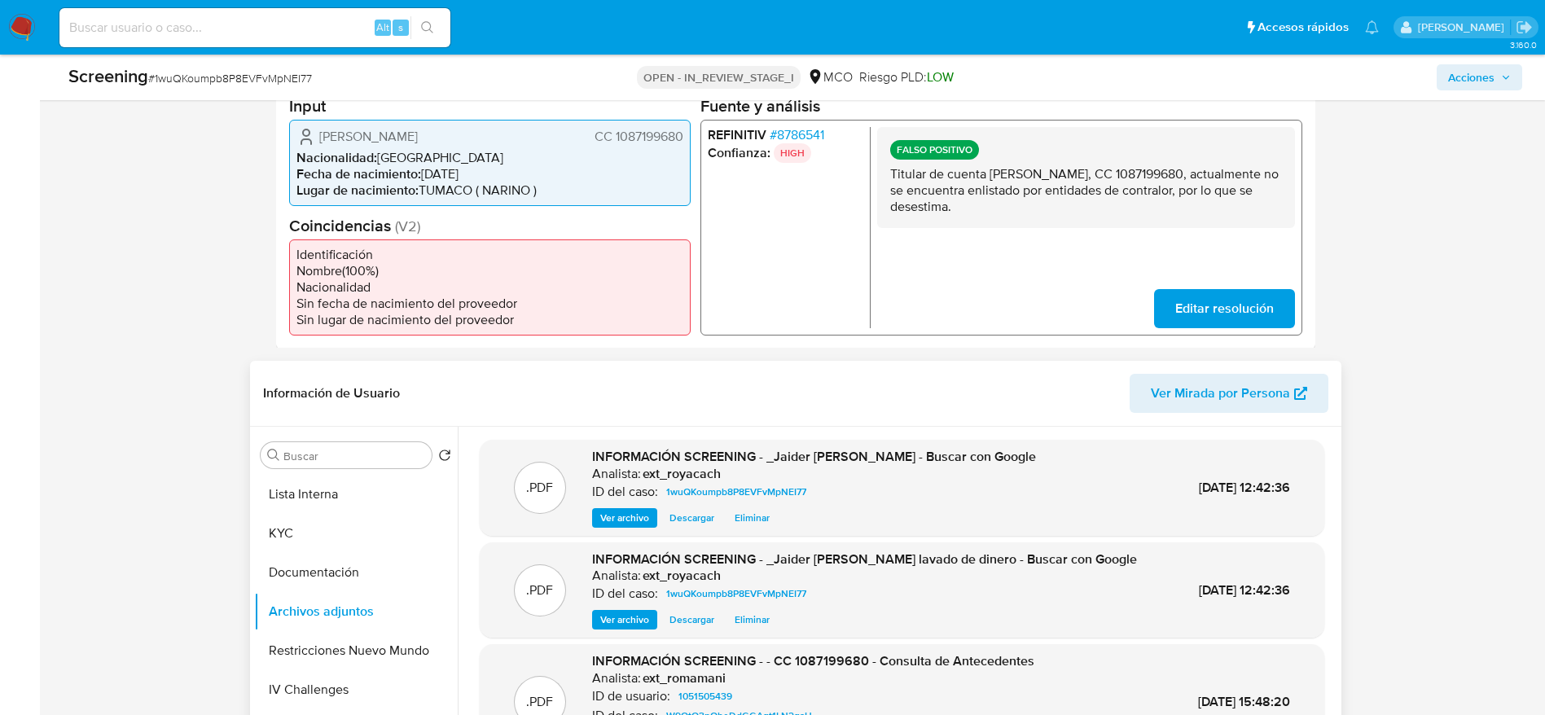
scroll to position [366, 0]
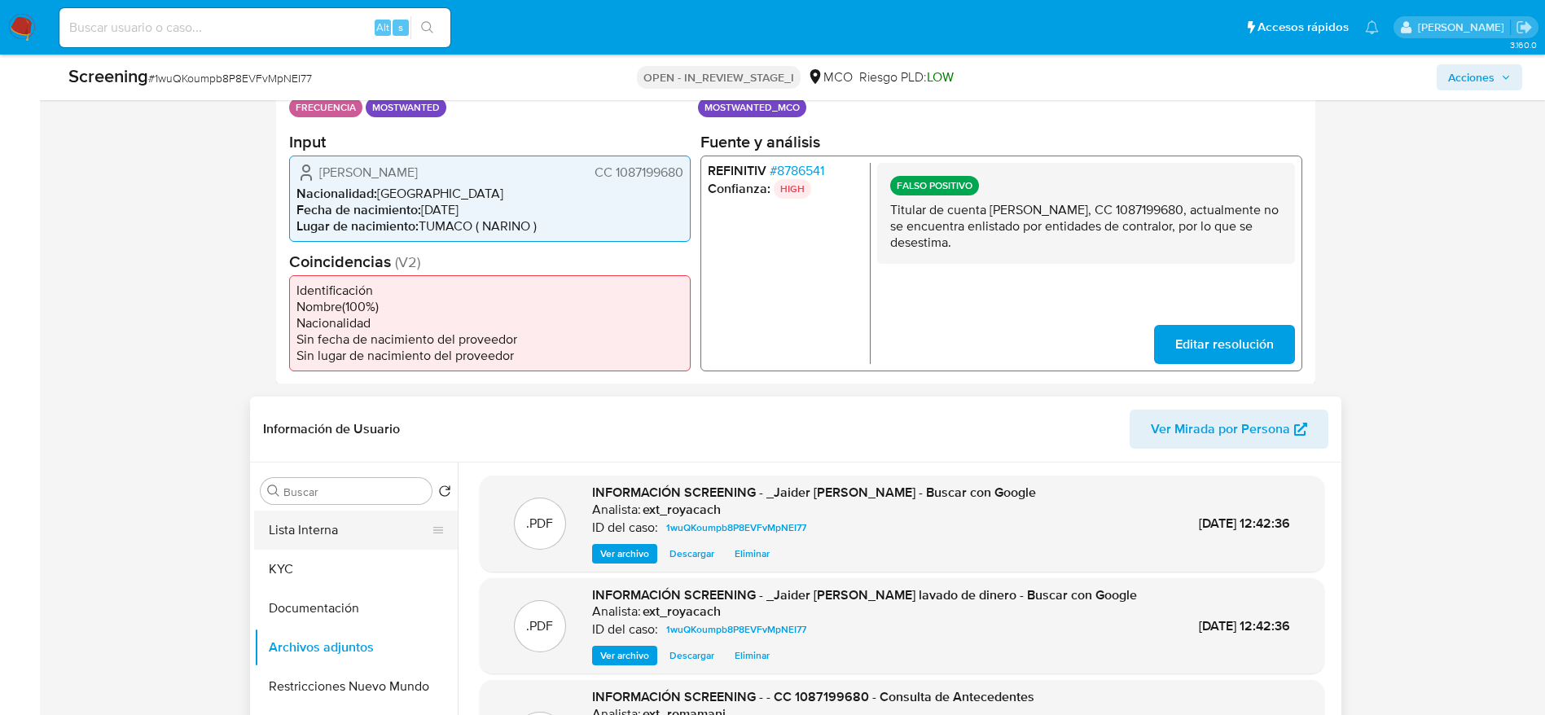
click at [365, 529] on button "Lista Interna" at bounding box center [349, 530] width 191 height 39
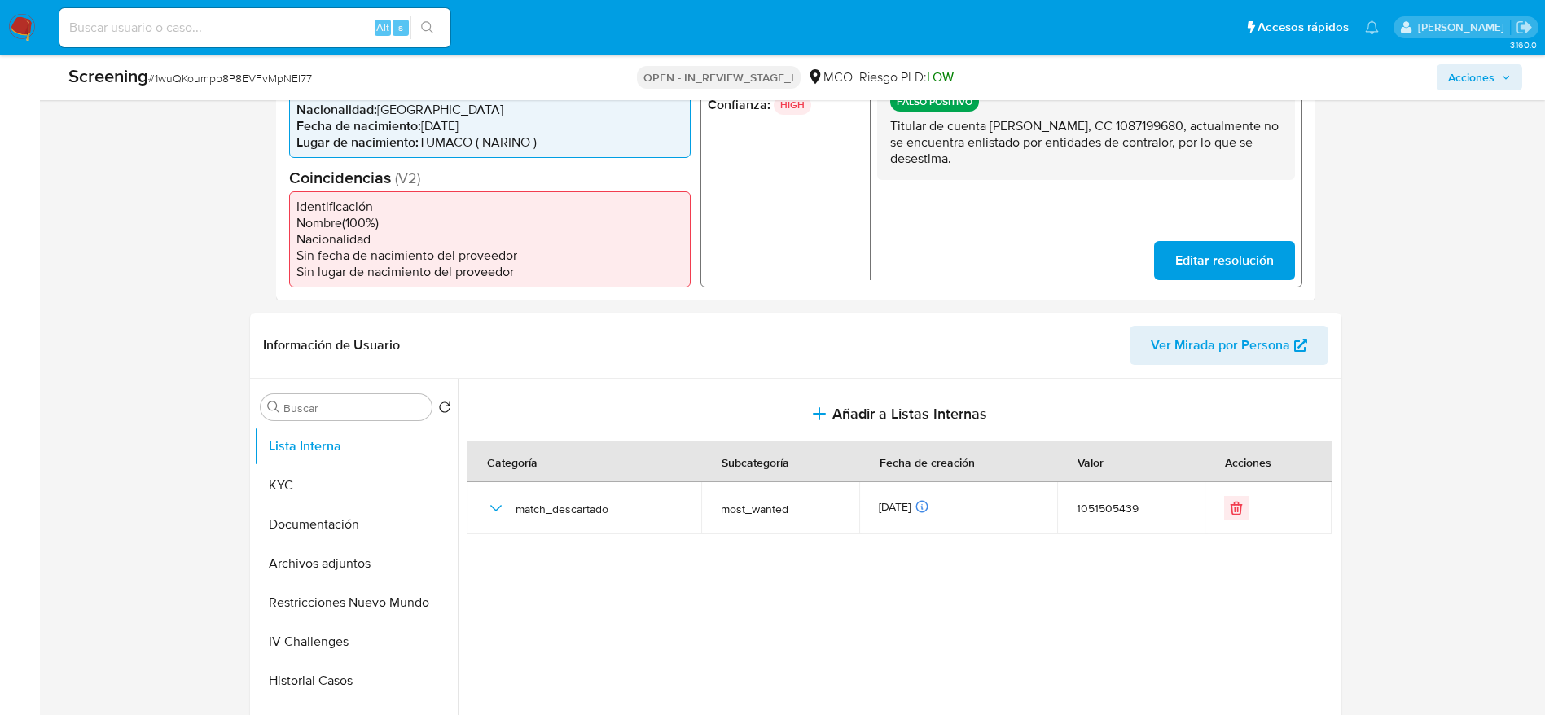
scroll to position [489, 0]
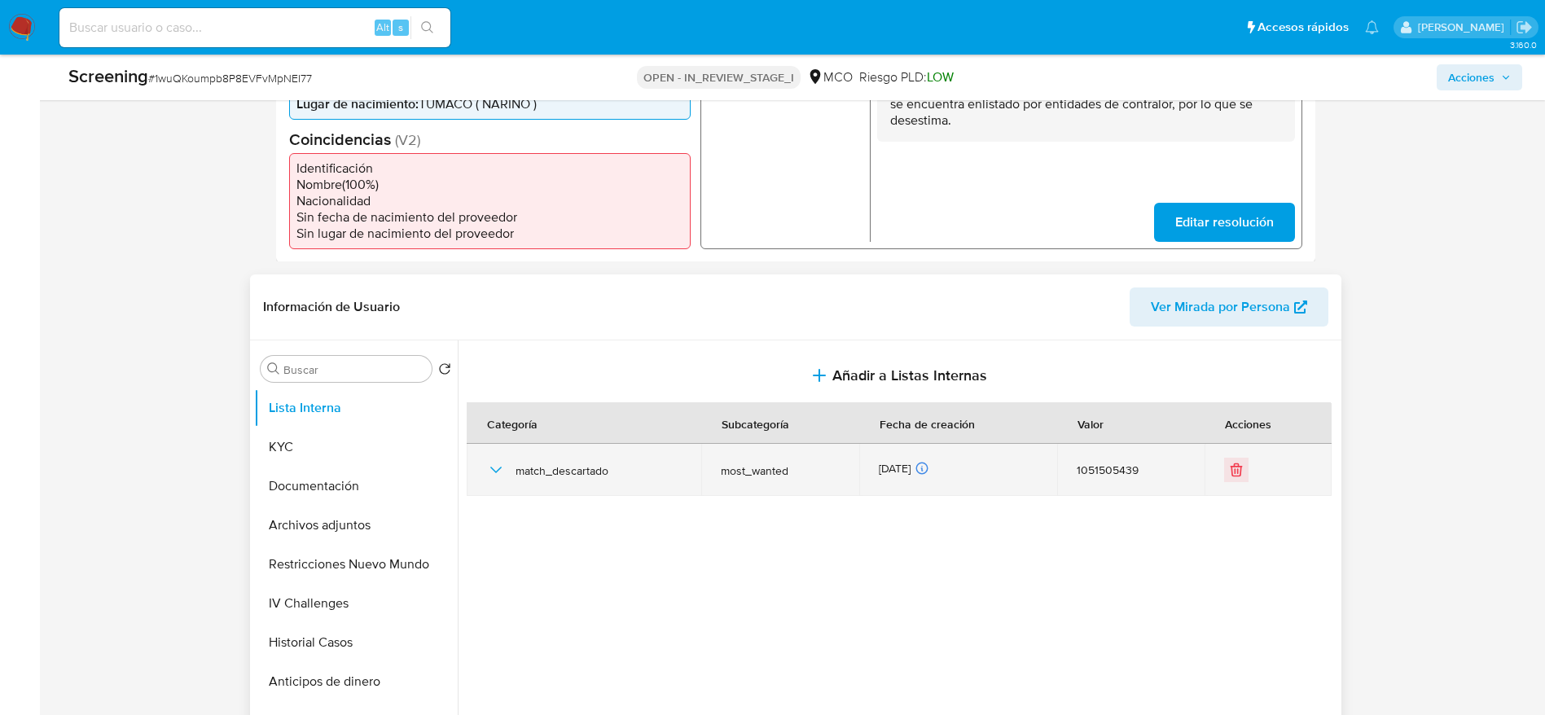
click at [495, 476] on icon "button" at bounding box center [496, 470] width 20 height 20
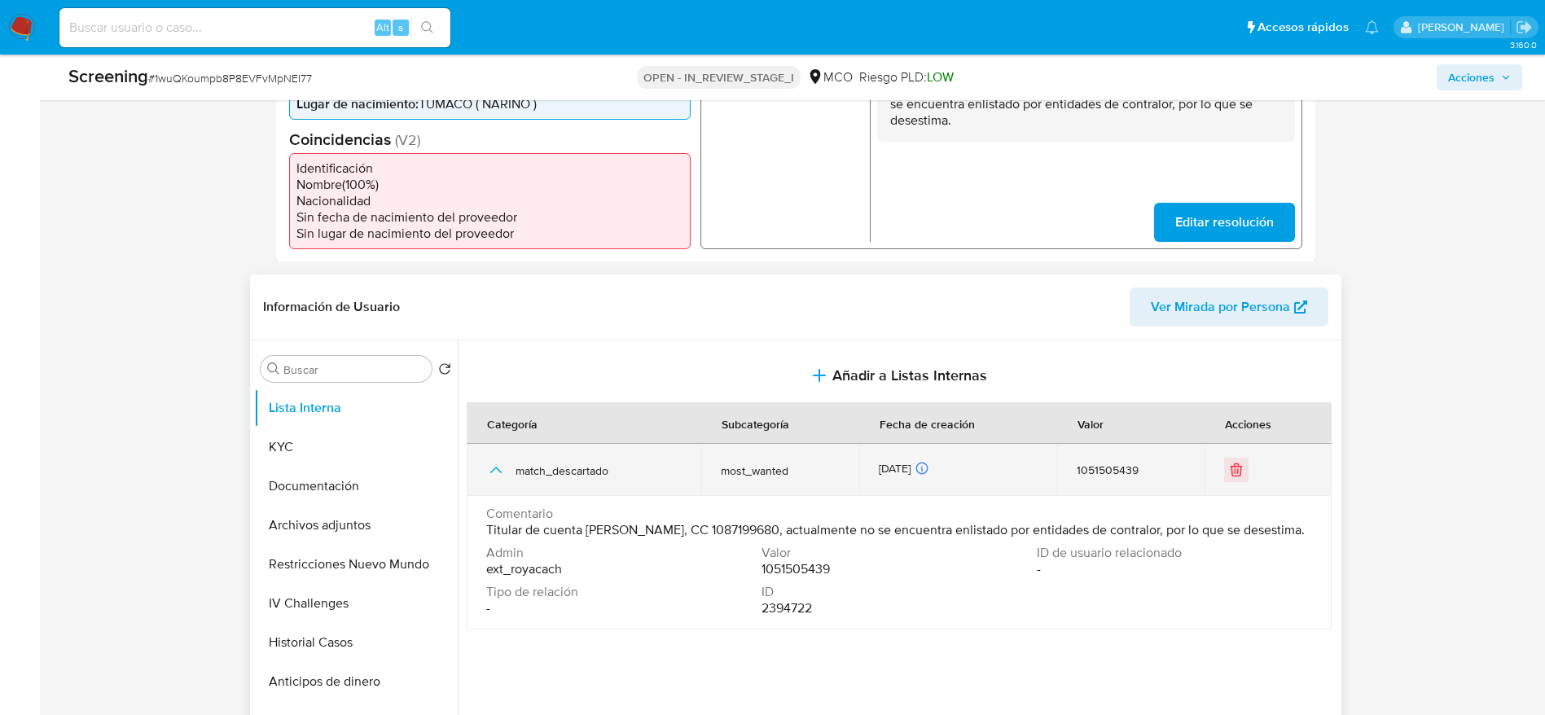
click at [495, 476] on icon "button" at bounding box center [496, 470] width 20 height 20
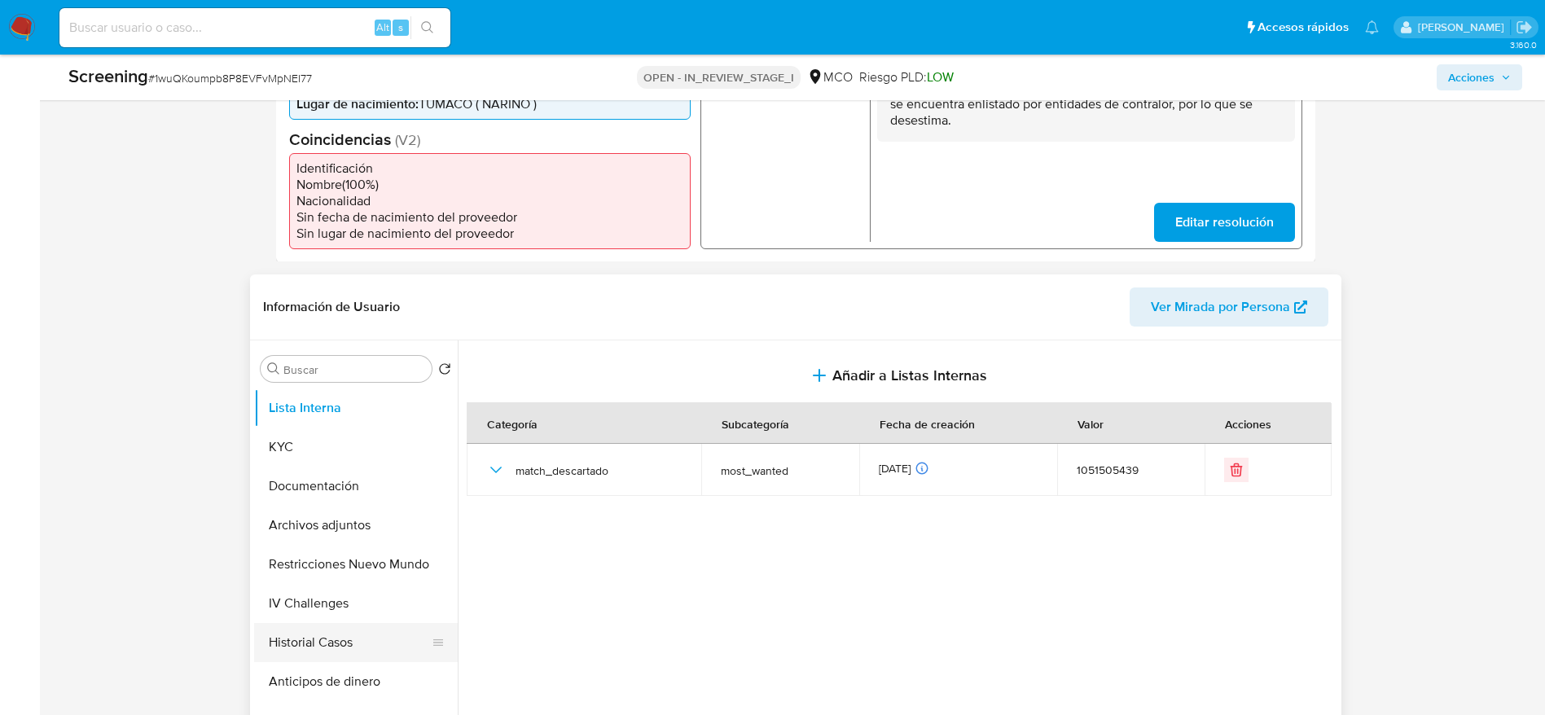
click at [317, 653] on button "Historial Casos" at bounding box center [349, 642] width 191 height 39
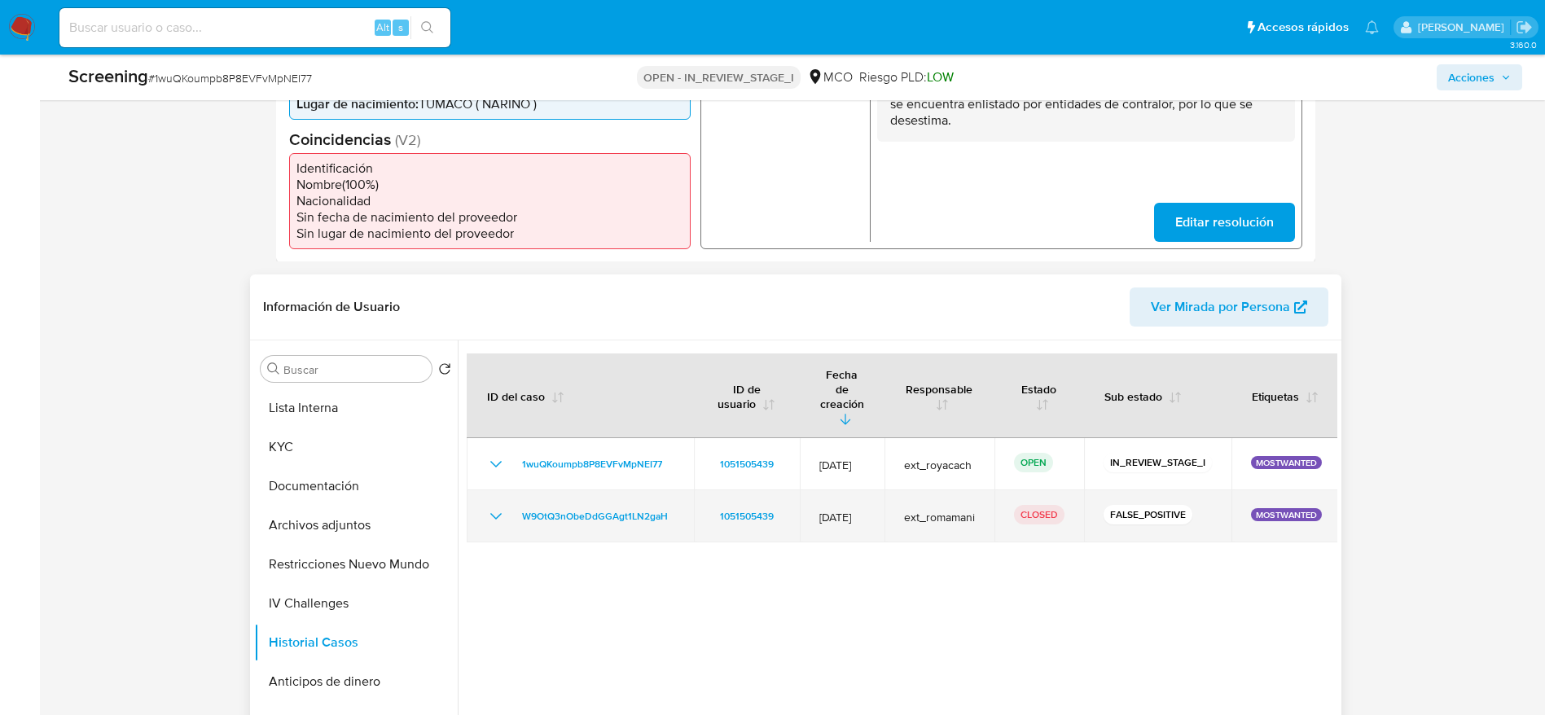
click at [500, 507] on icon "Mostrar/Ocultar" at bounding box center [496, 517] width 20 height 20
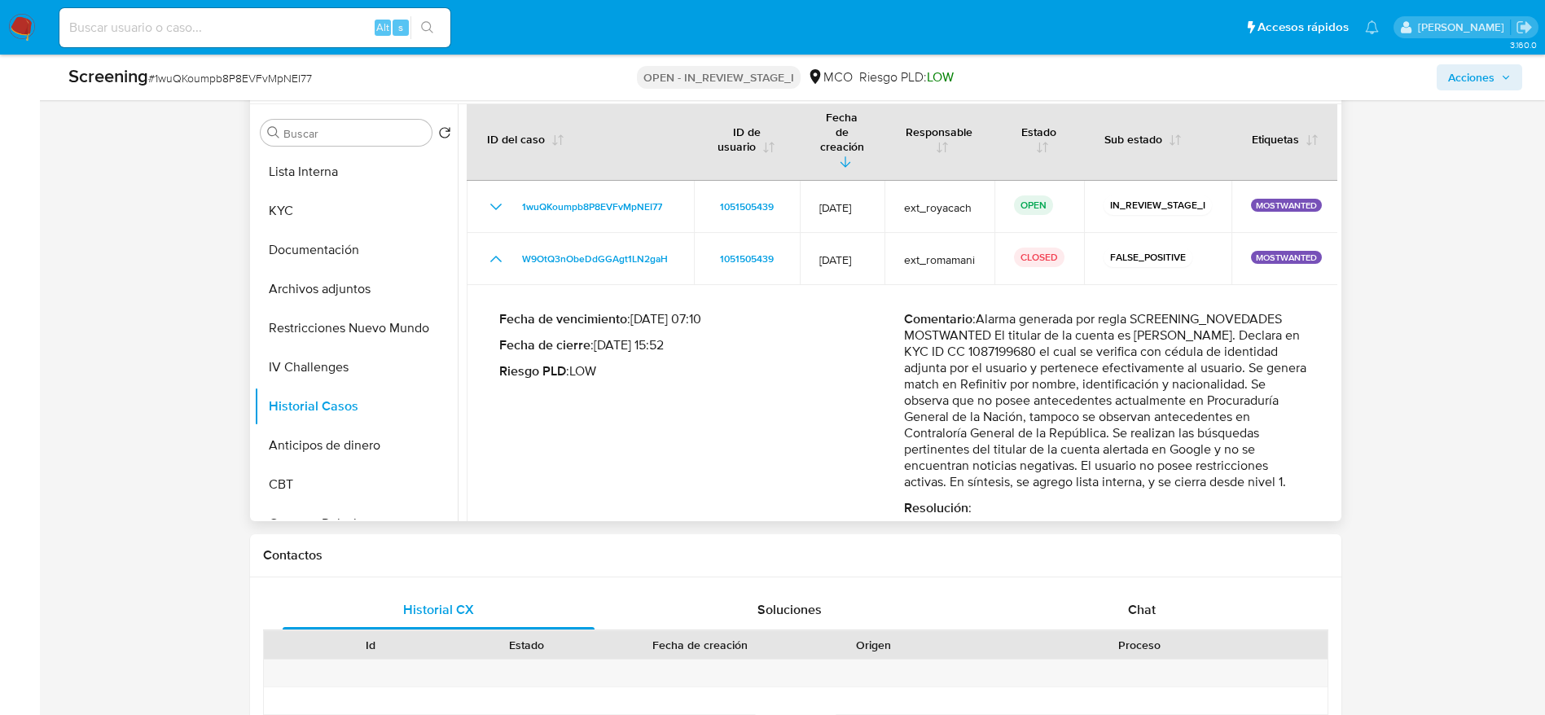
scroll to position [733, 0]
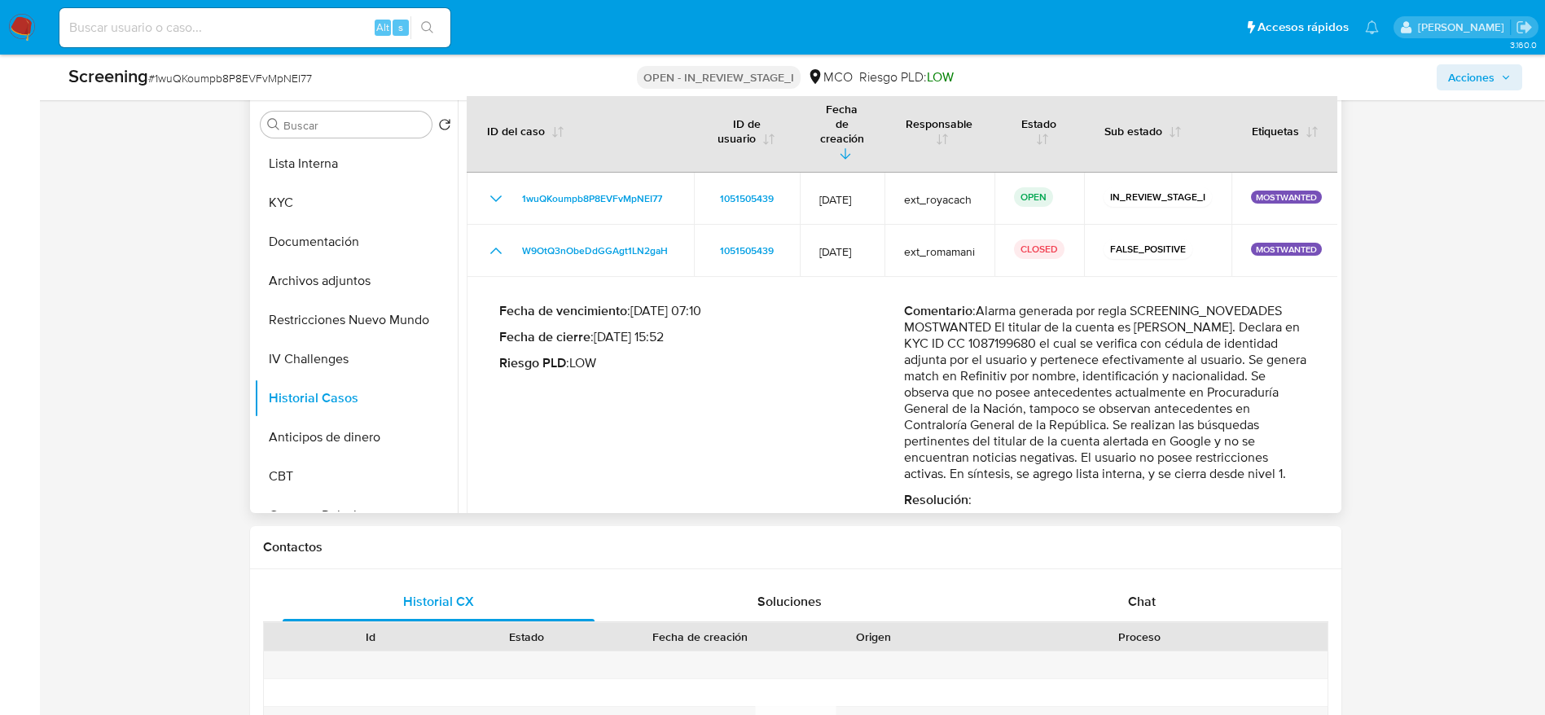
click at [986, 303] on p "Comentario : Alarma generada por regla SCREENING_NOVEDADES MOSTWANTED El titula…" at bounding box center [1106, 392] width 405 height 179
drag, startPoint x: 989, startPoint y: 284, endPoint x: 1262, endPoint y: 445, distance: 316.5
click at [1262, 445] on p "Comentario : Alarma generada por regla SCREENING_NOVEDADES MOSTWANTED El titula…" at bounding box center [1106, 392] width 405 height 179
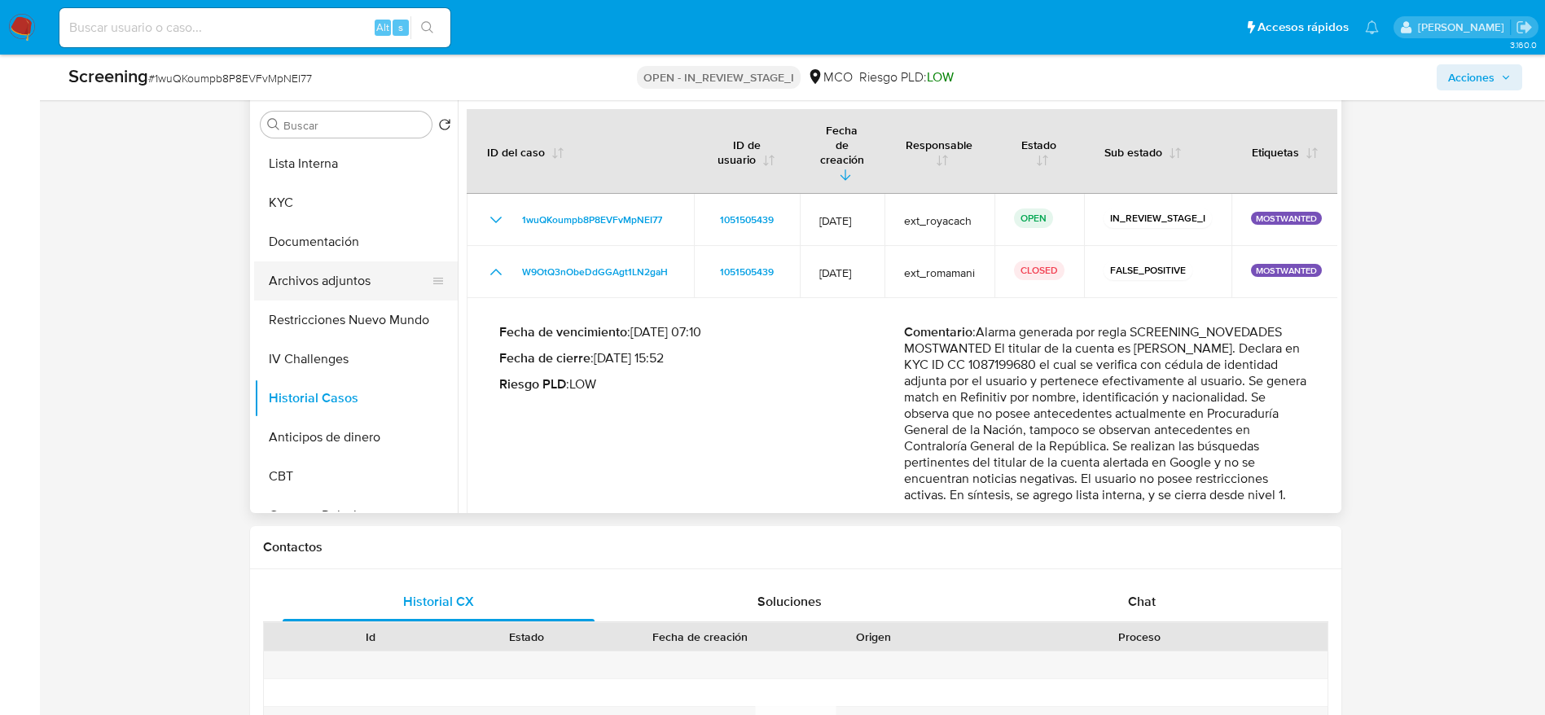
click at [361, 285] on button "Archivos adjuntos" at bounding box center [349, 280] width 191 height 39
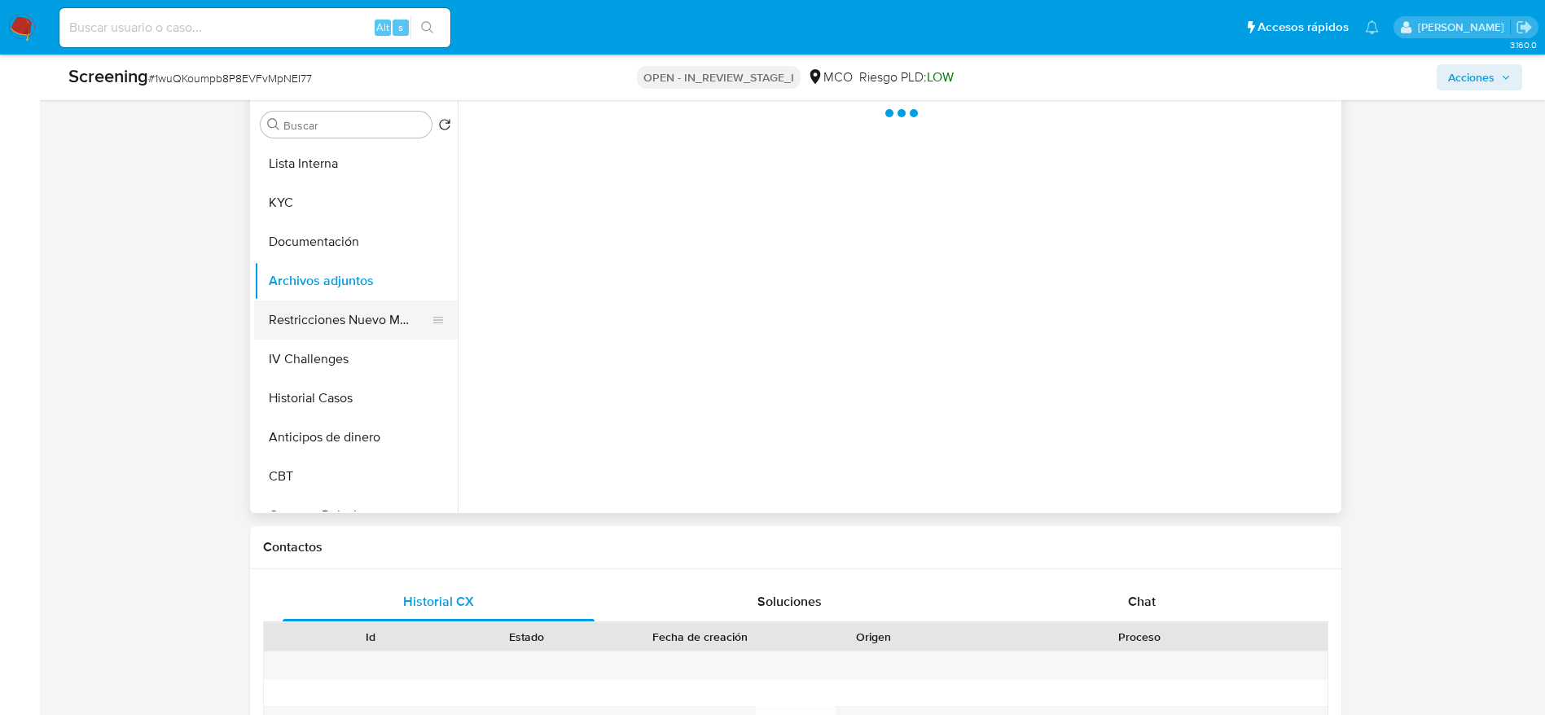
click at [356, 306] on button "Restricciones Nuevo Mundo" at bounding box center [349, 319] width 191 height 39
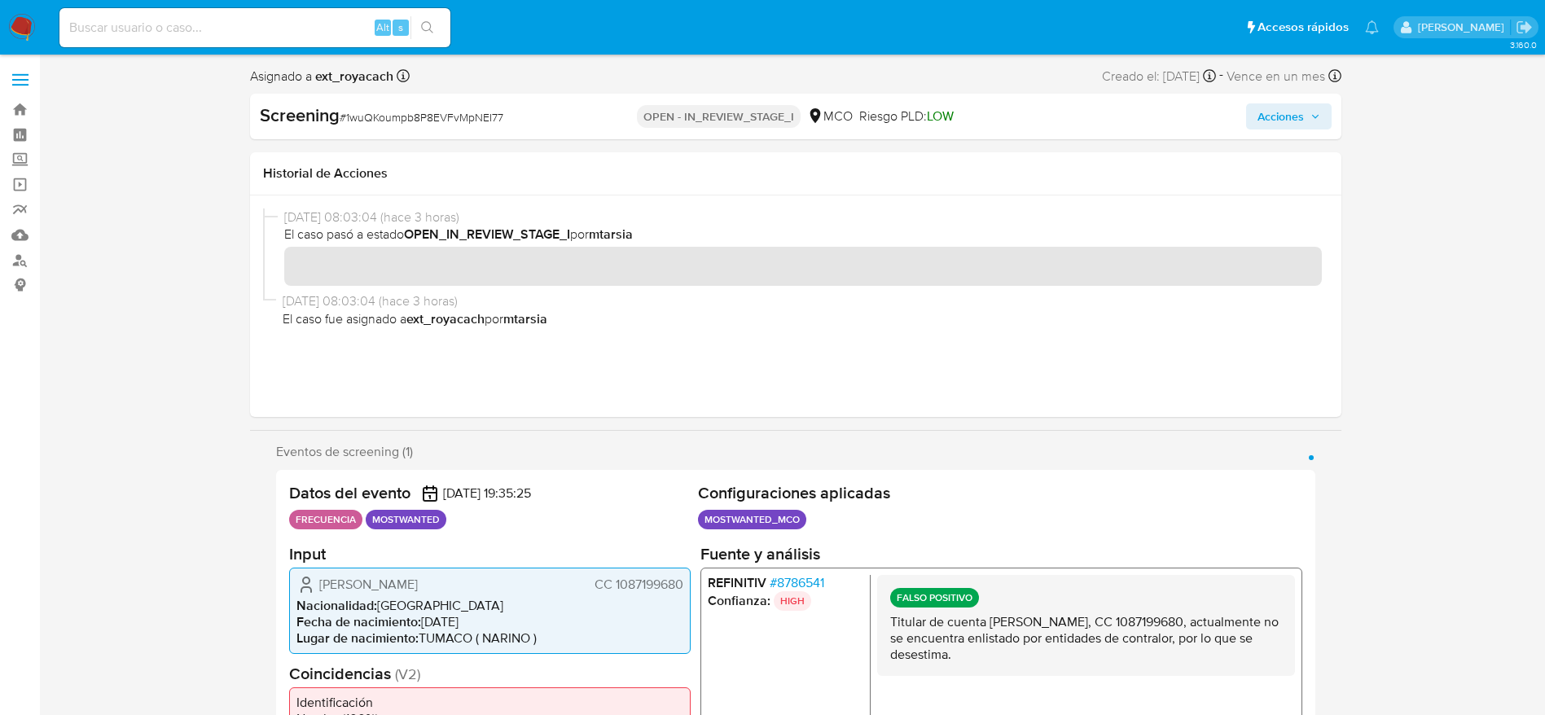
click at [1289, 121] on span "Acciones" at bounding box center [1280, 116] width 46 height 26
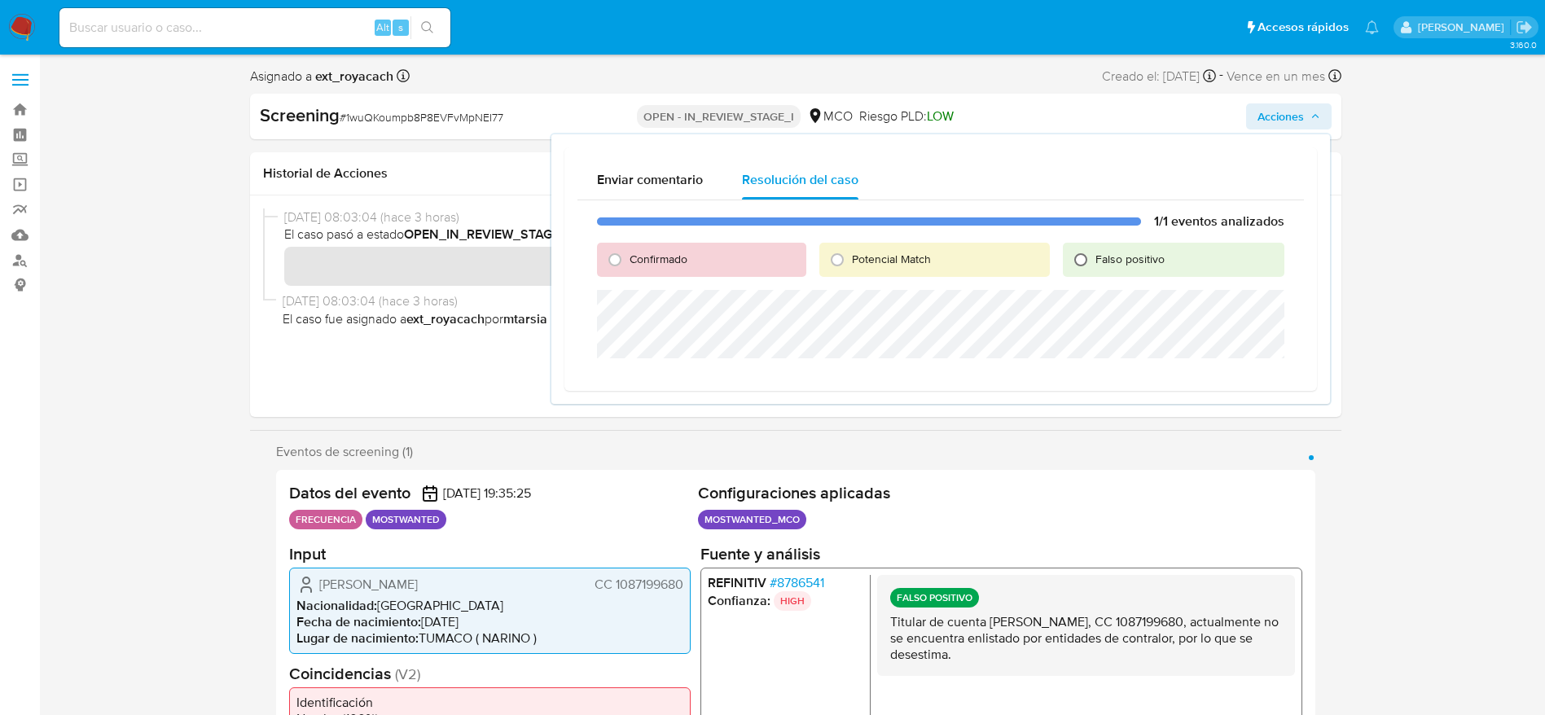
click at [1080, 259] on input "Falso positivo" at bounding box center [1081, 260] width 26 height 26
radio input "true"
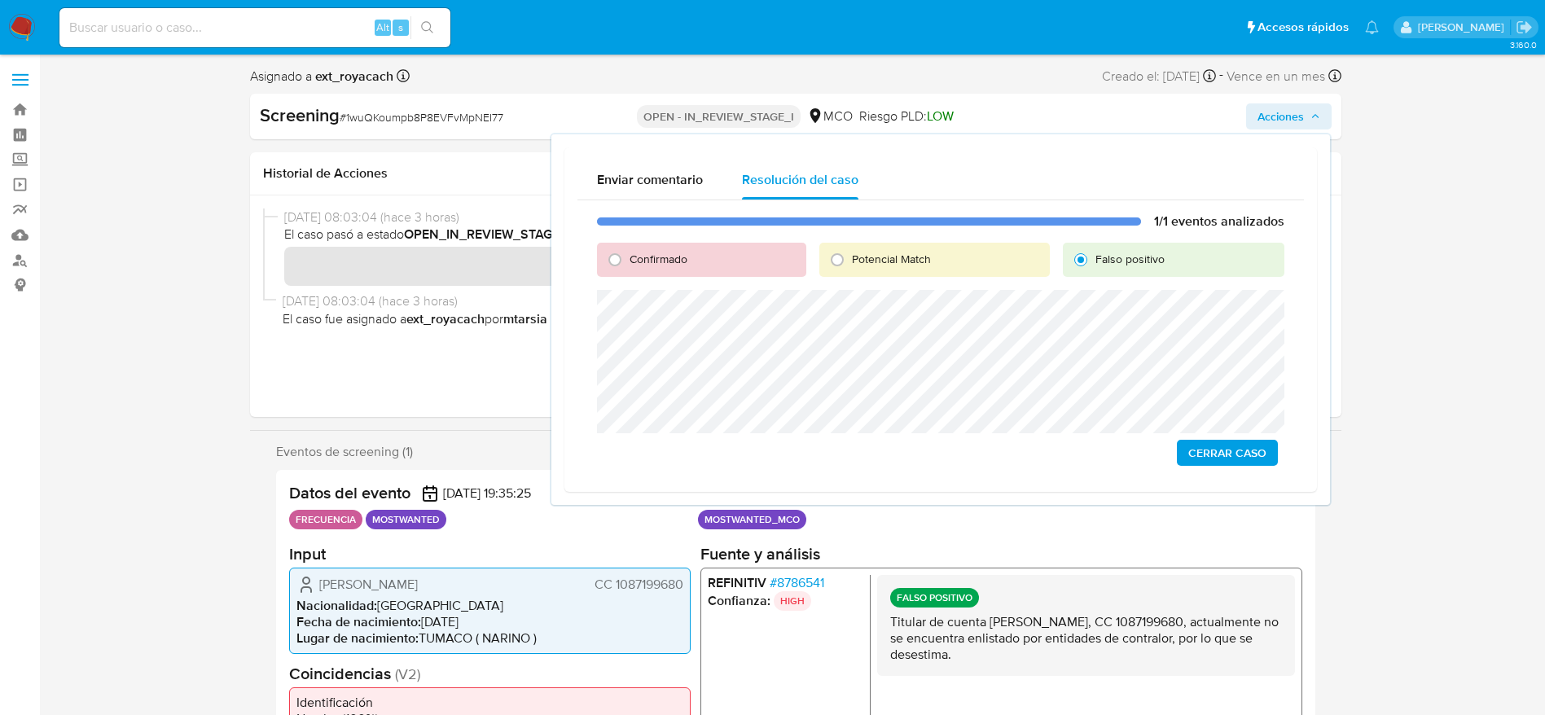
click at [1201, 441] on span "Cerrar Caso" at bounding box center [1227, 452] width 78 height 23
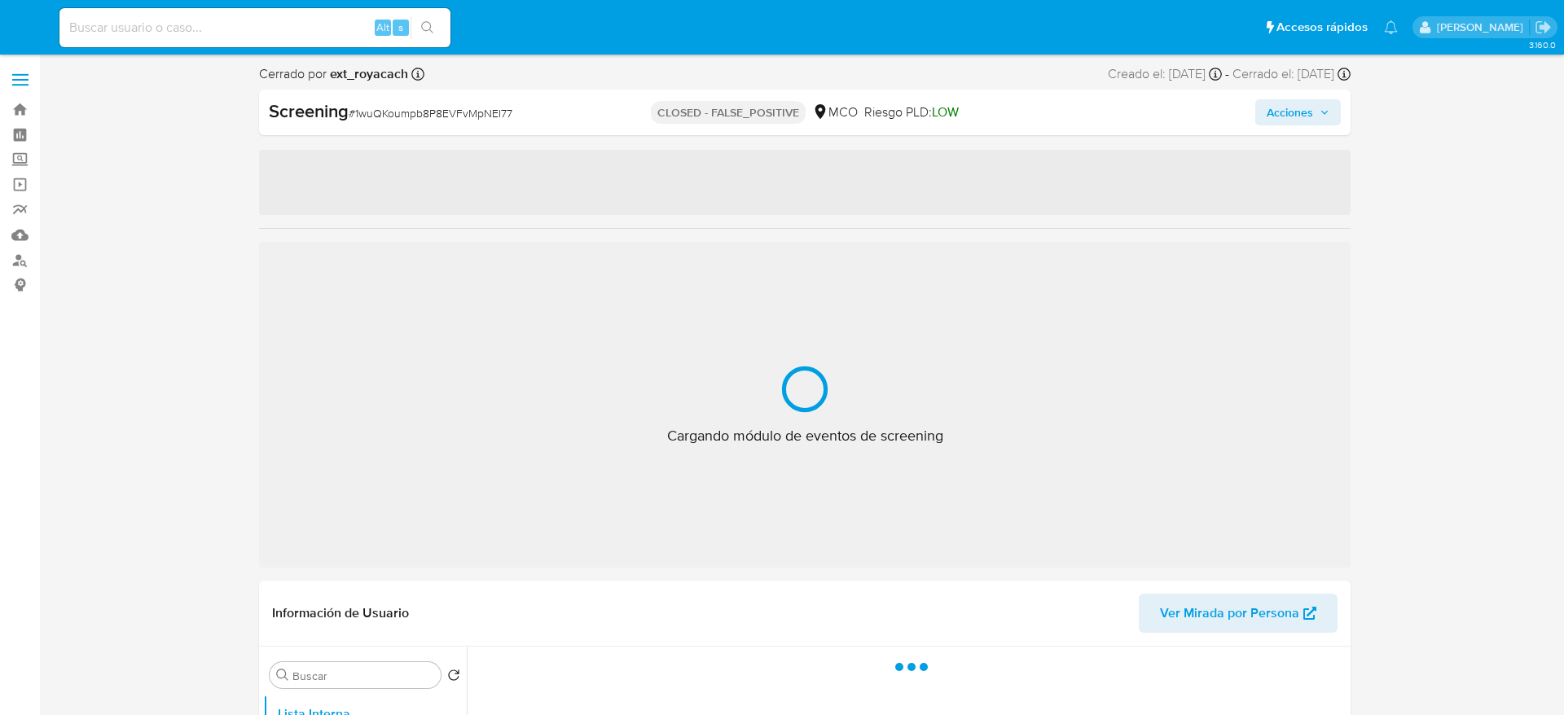
select select "10"
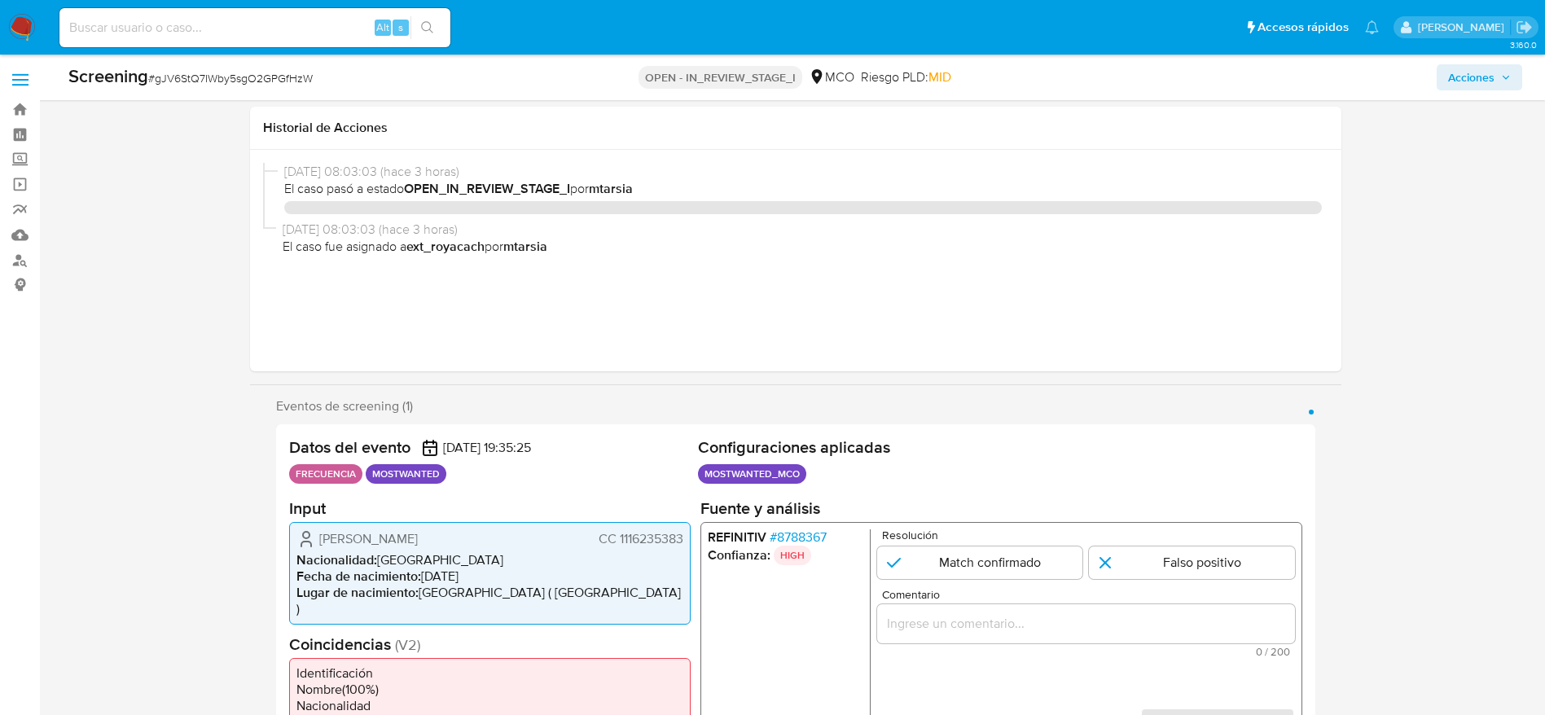
select select "10"
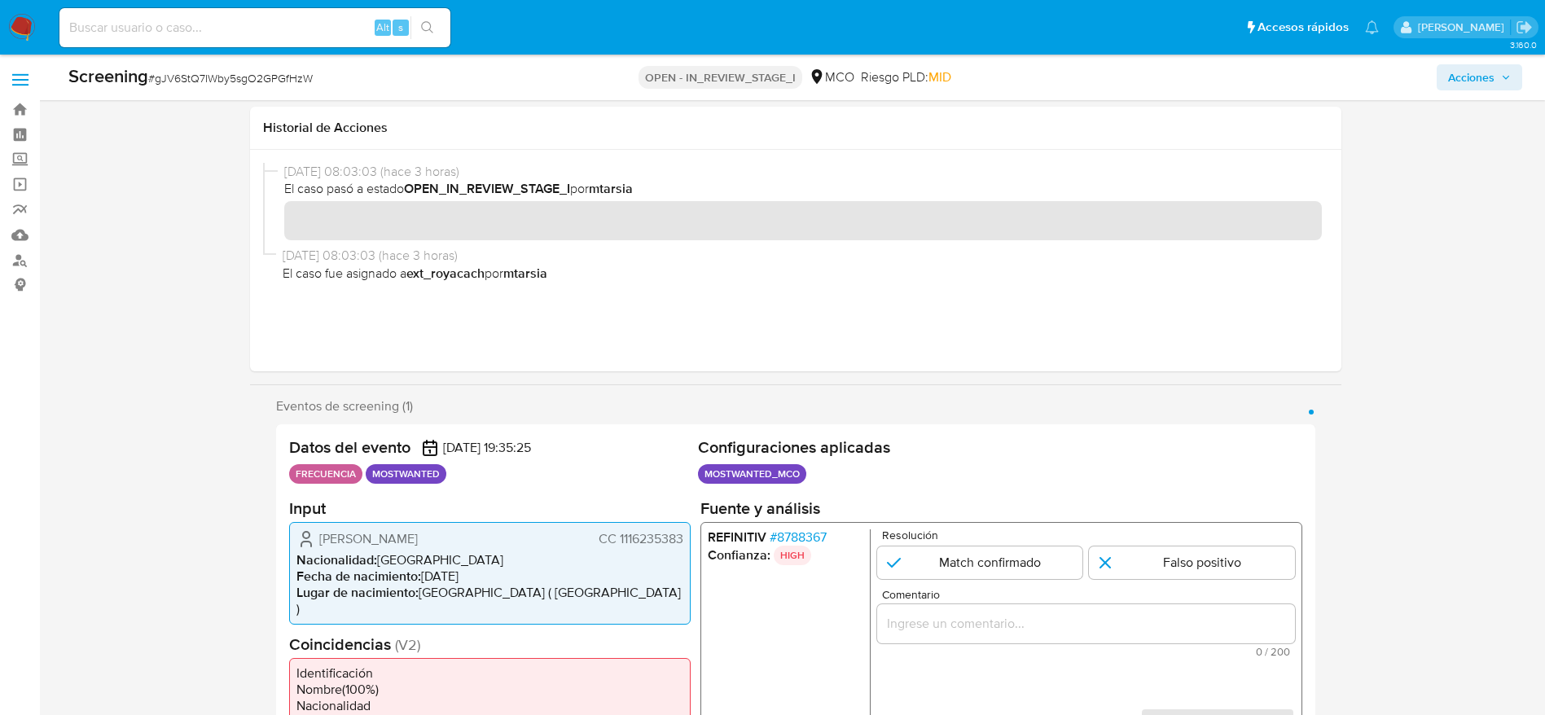
scroll to position [366, 0]
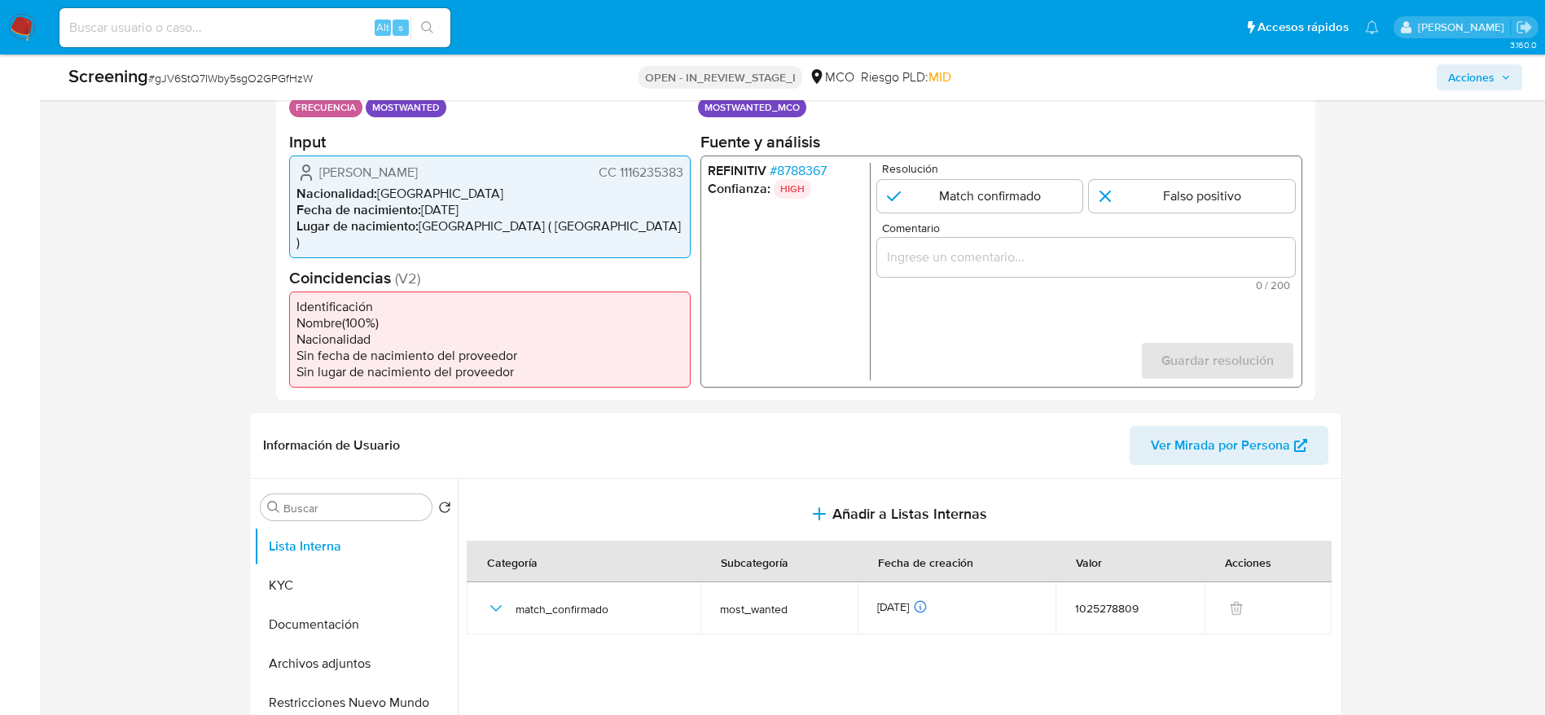
click at [302, 76] on span "# gJV6StQ7IWby5sgO2GPGfHzW" at bounding box center [230, 78] width 164 height 16
copy span "gJV6StQ7IWby5sgO2GPGfHzW"
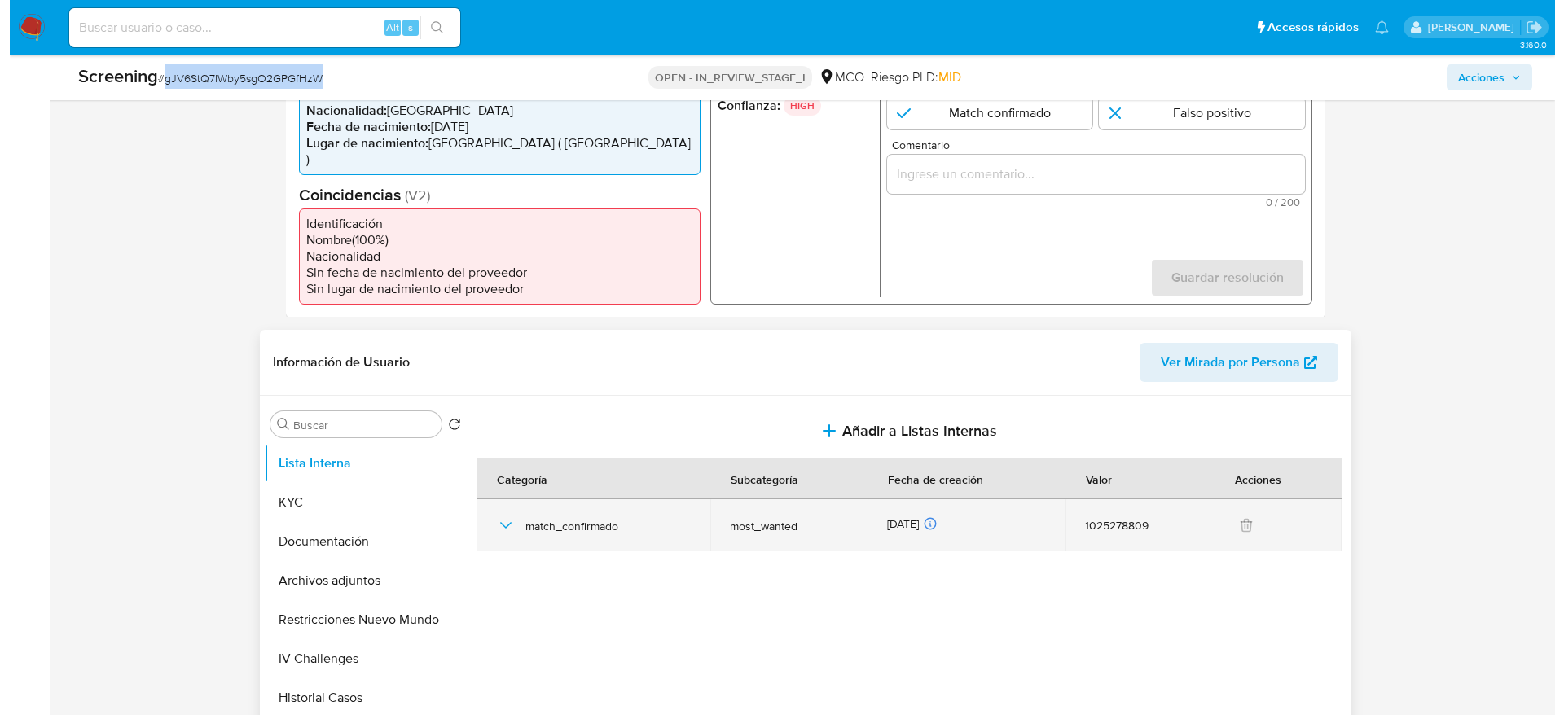
scroll to position [489, 0]
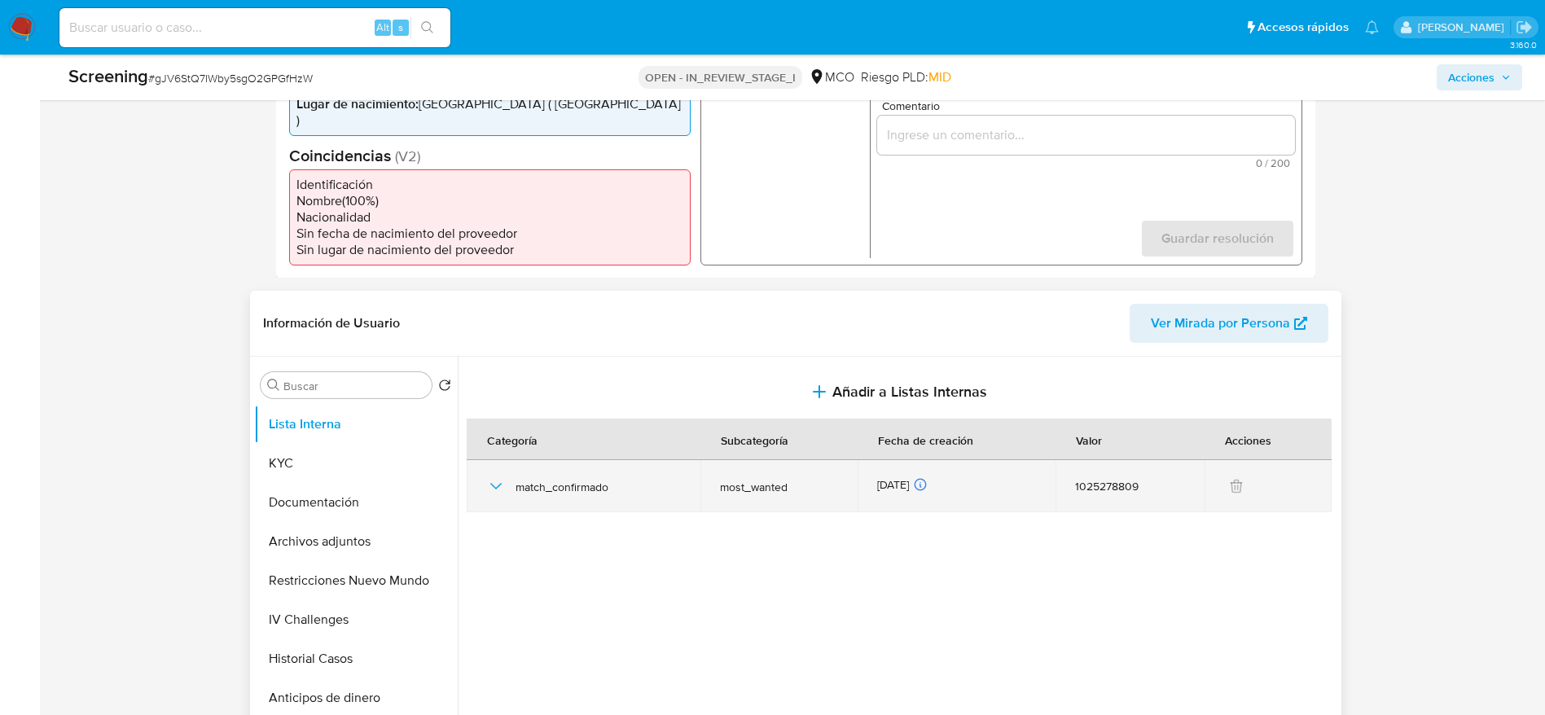
click at [489, 480] on div "match_confirmado" at bounding box center [583, 486] width 195 height 52
click at [490, 476] on icon "button" at bounding box center [496, 486] width 20 height 20
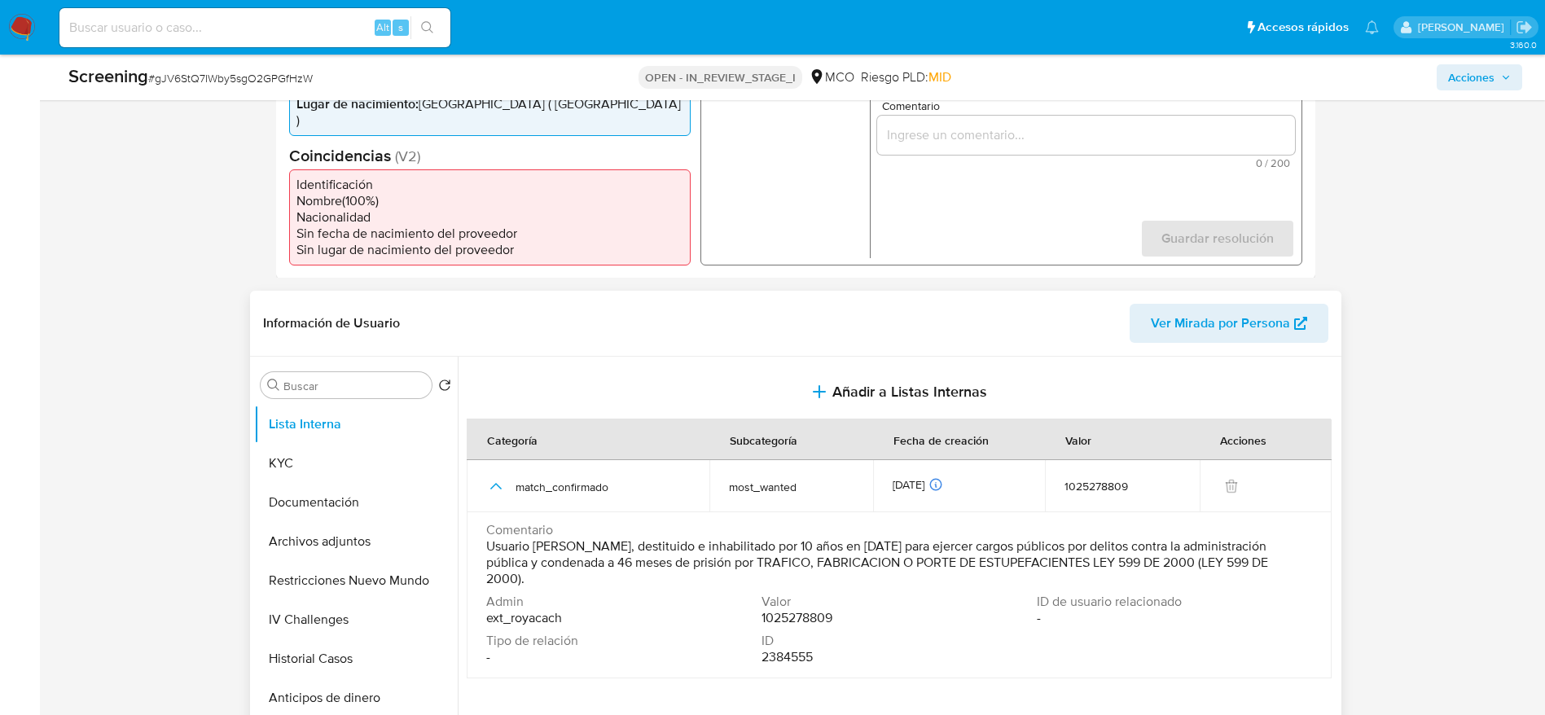
drag, startPoint x: 487, startPoint y: 530, endPoint x: 663, endPoint y: 563, distance: 178.9
click at [663, 563] on span "Usuario [PERSON_NAME], destituido e inhabilitado por 10 años en [DATE] para eje…" at bounding box center [897, 562] width 822 height 49
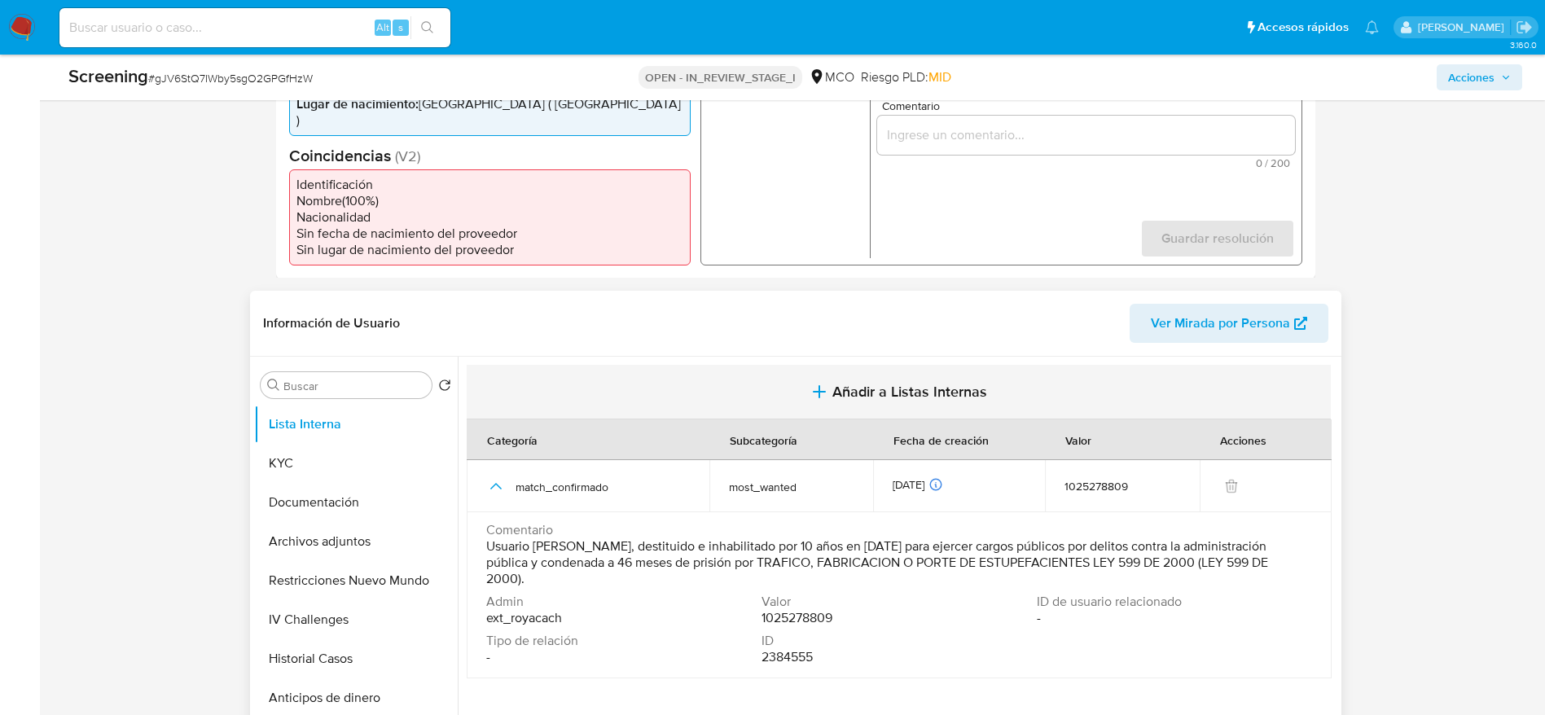
click at [717, 393] on button "Añadir a Listas Internas" at bounding box center [899, 392] width 864 height 55
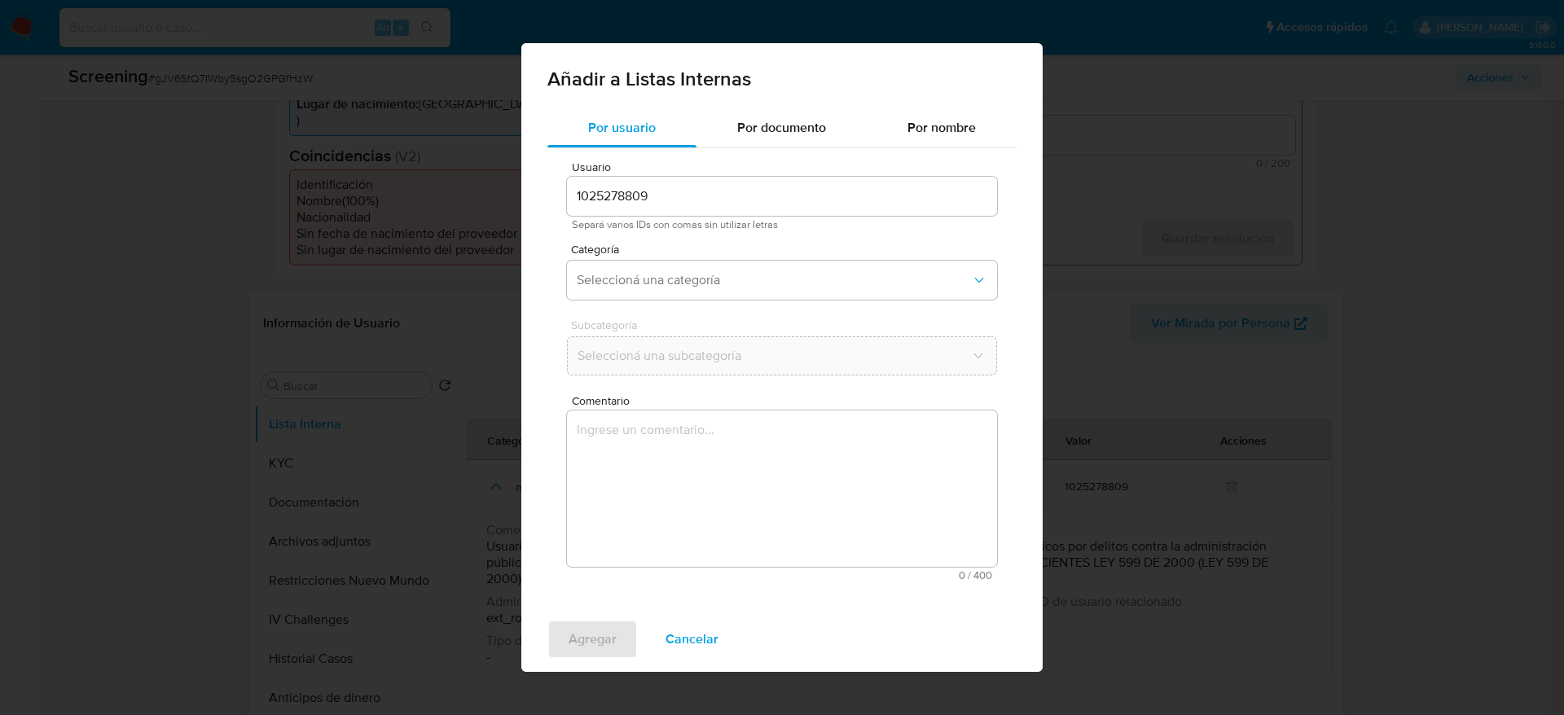
click at [709, 493] on textarea "Comentario" at bounding box center [782, 488] width 430 height 156
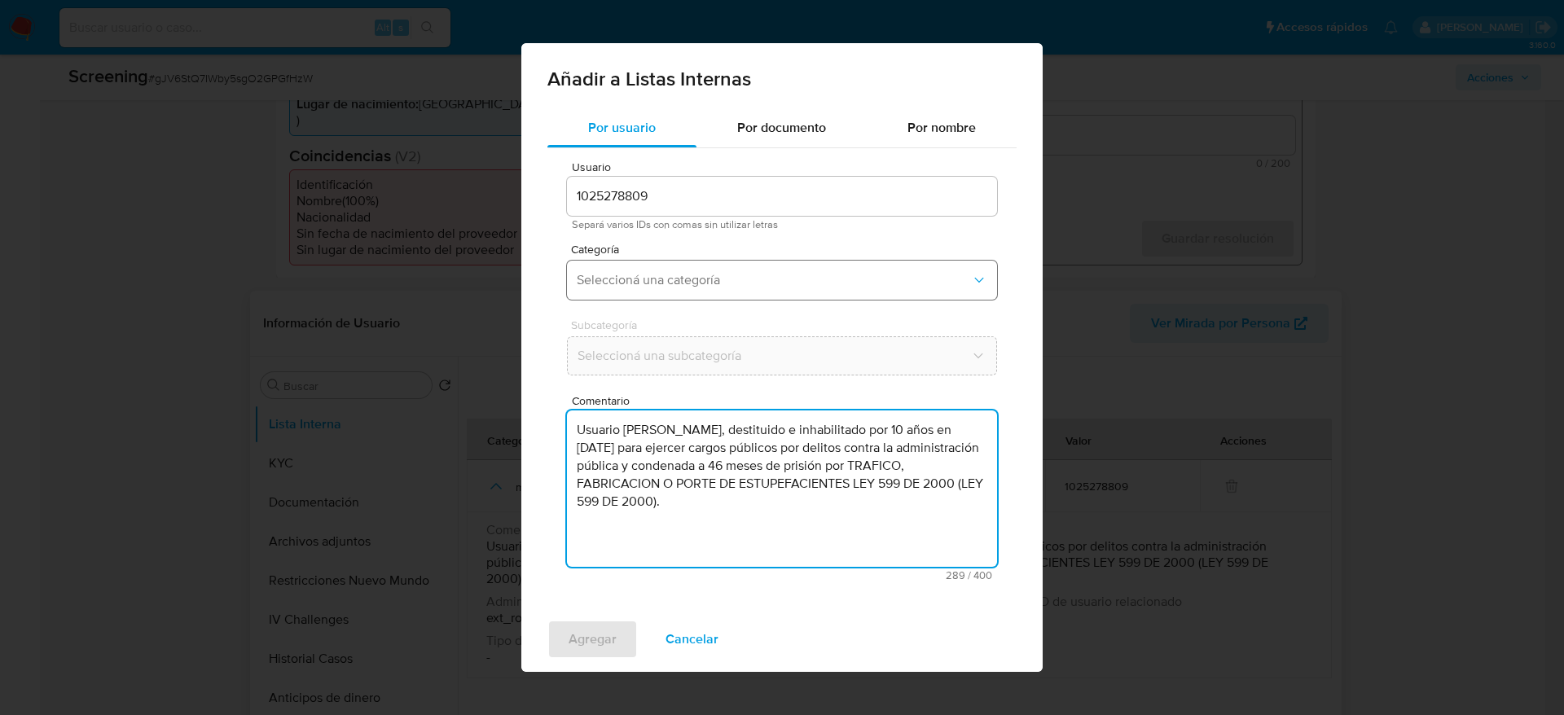
type textarea "Usuario [PERSON_NAME], destituido e inhabilitado por 10 años en [DATE] para eje…"
click at [687, 279] on span "Seleccioná una categoría" at bounding box center [774, 280] width 394 height 16
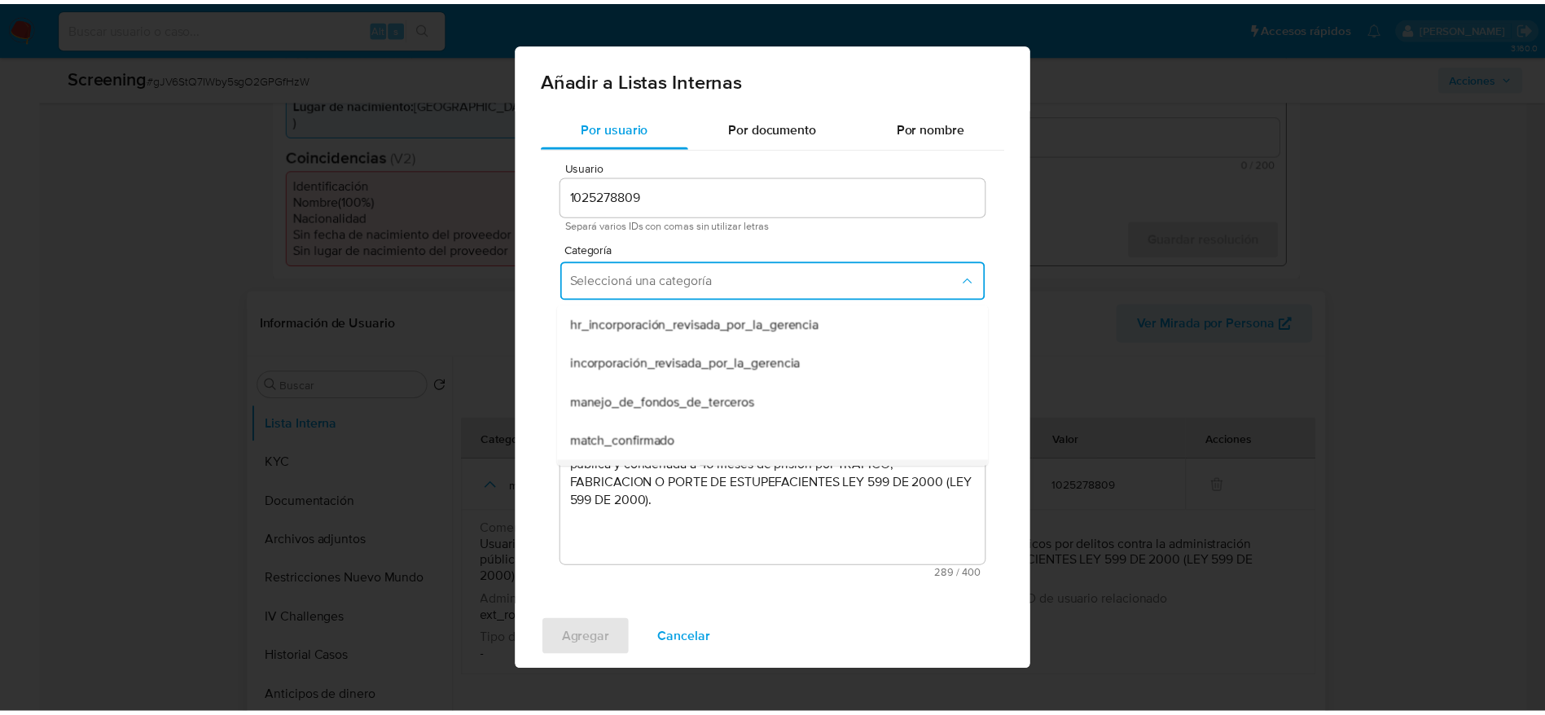
scroll to position [122, 0]
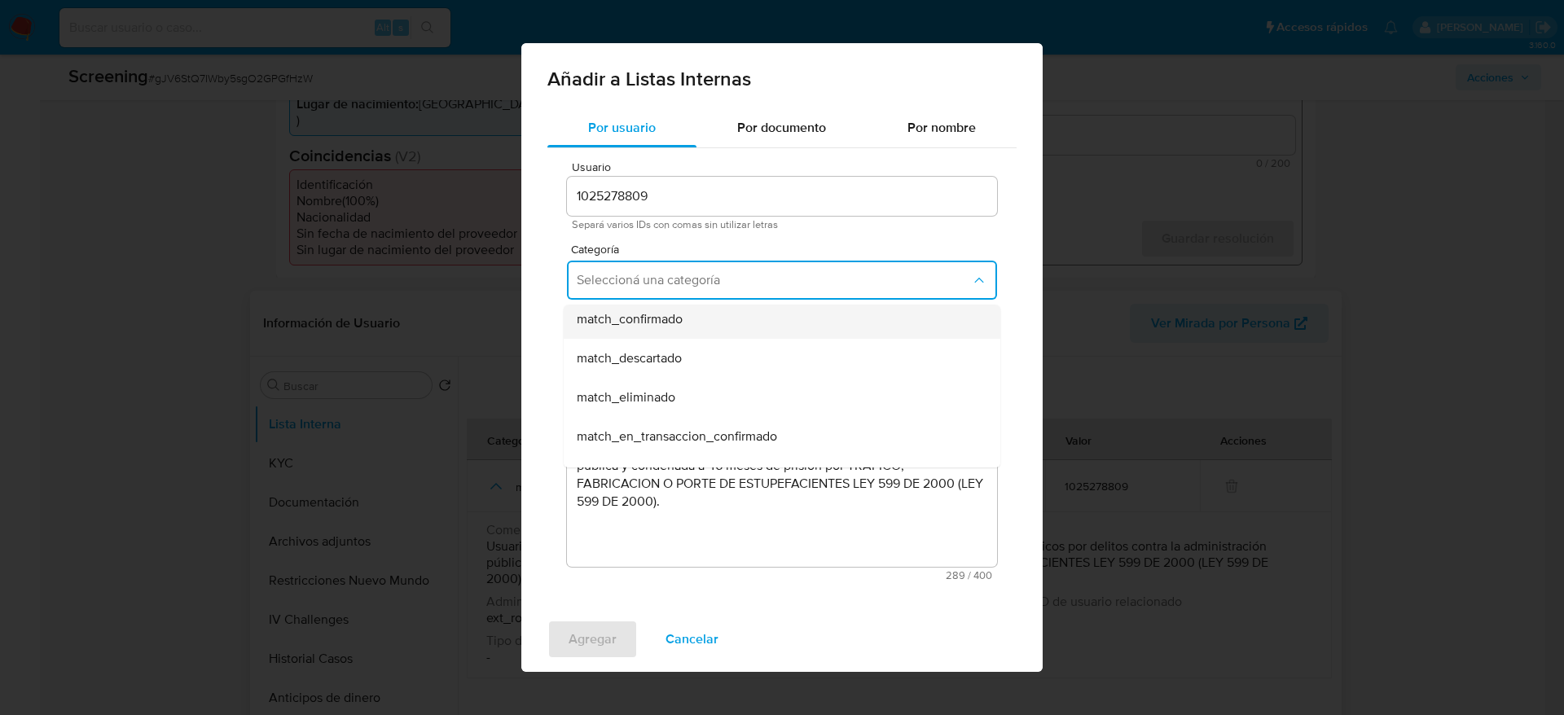
click at [665, 323] on span "match_confirmado" at bounding box center [630, 319] width 106 height 16
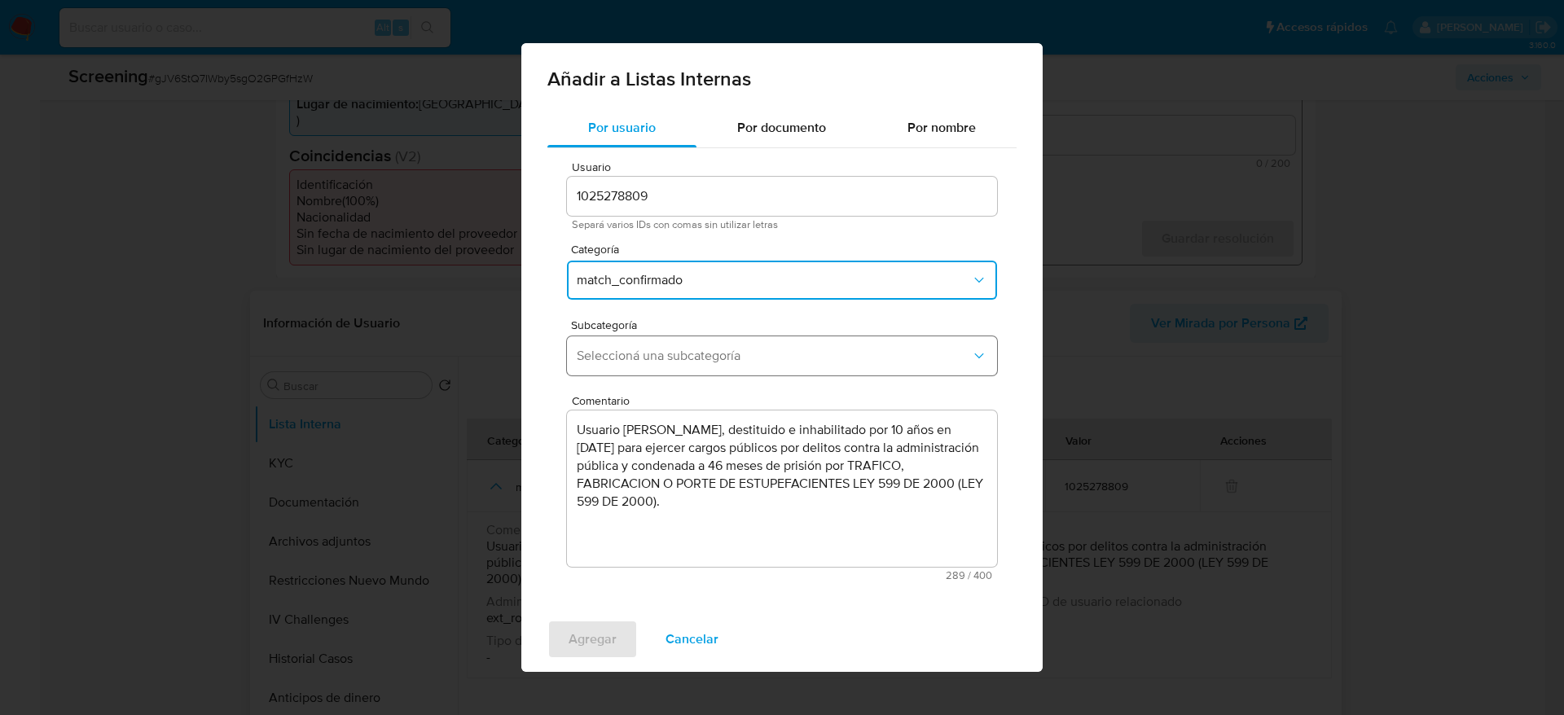
click at [663, 340] on button "Seleccioná una subcategoría" at bounding box center [782, 355] width 430 height 39
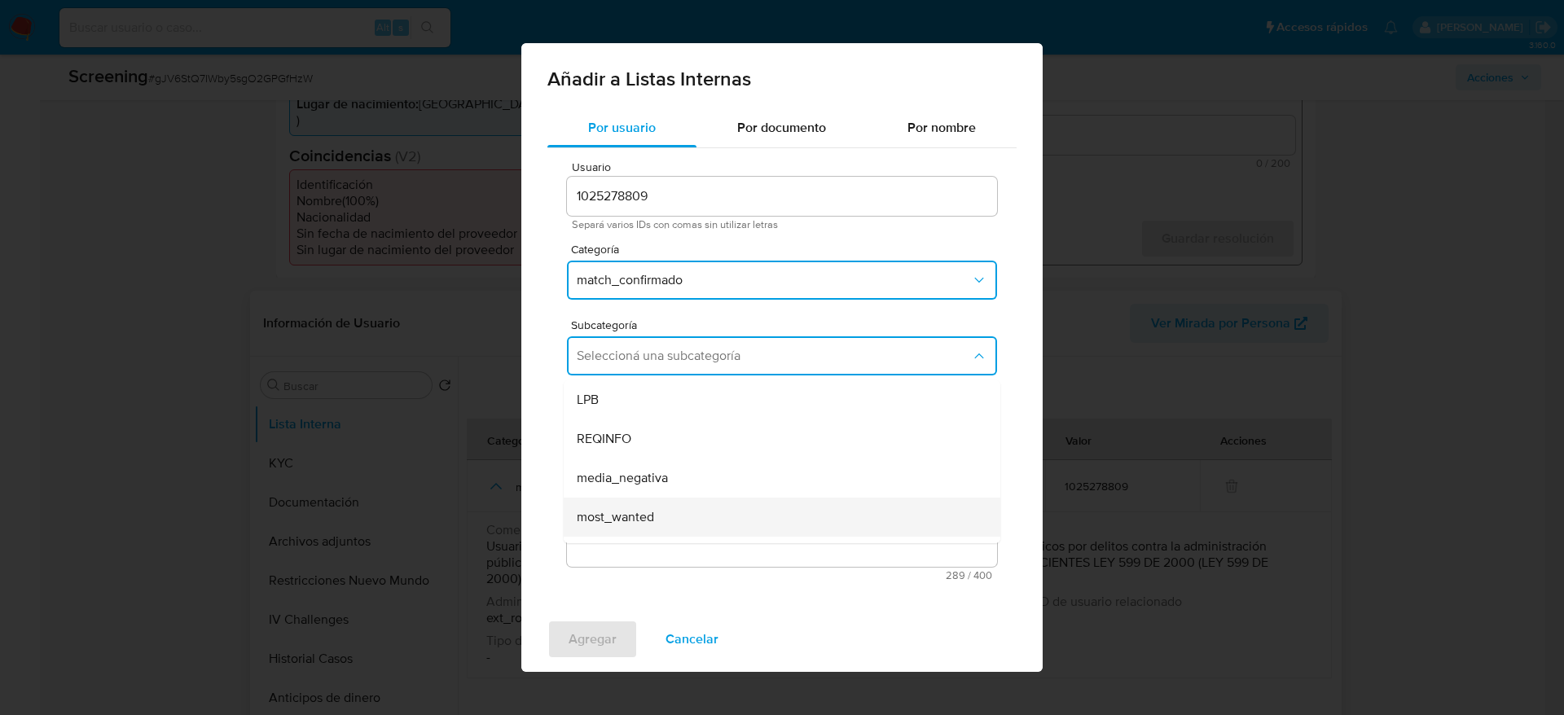
click at [630, 510] on span "most_wanted" at bounding box center [615, 517] width 77 height 16
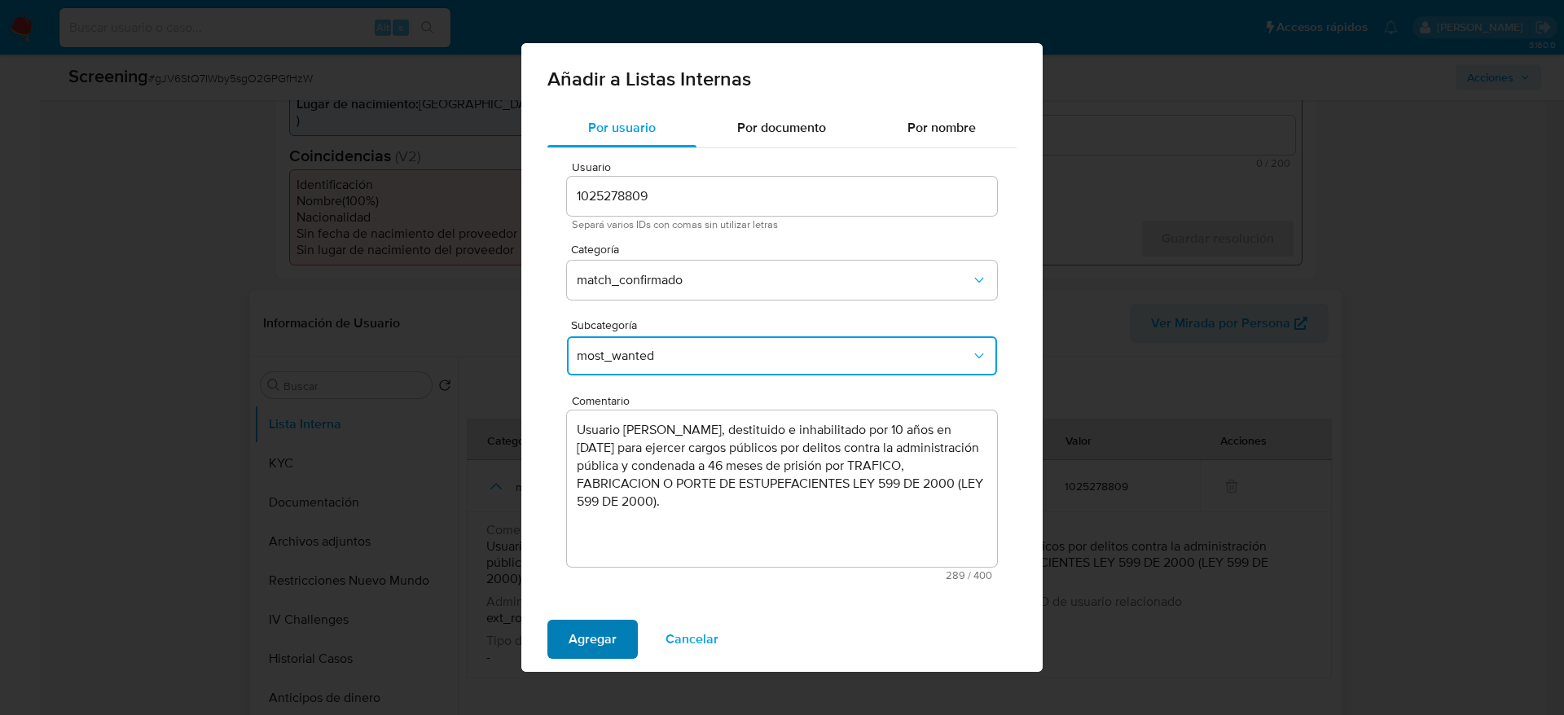
click at [602, 646] on span "Agregar" at bounding box center [592, 639] width 48 height 36
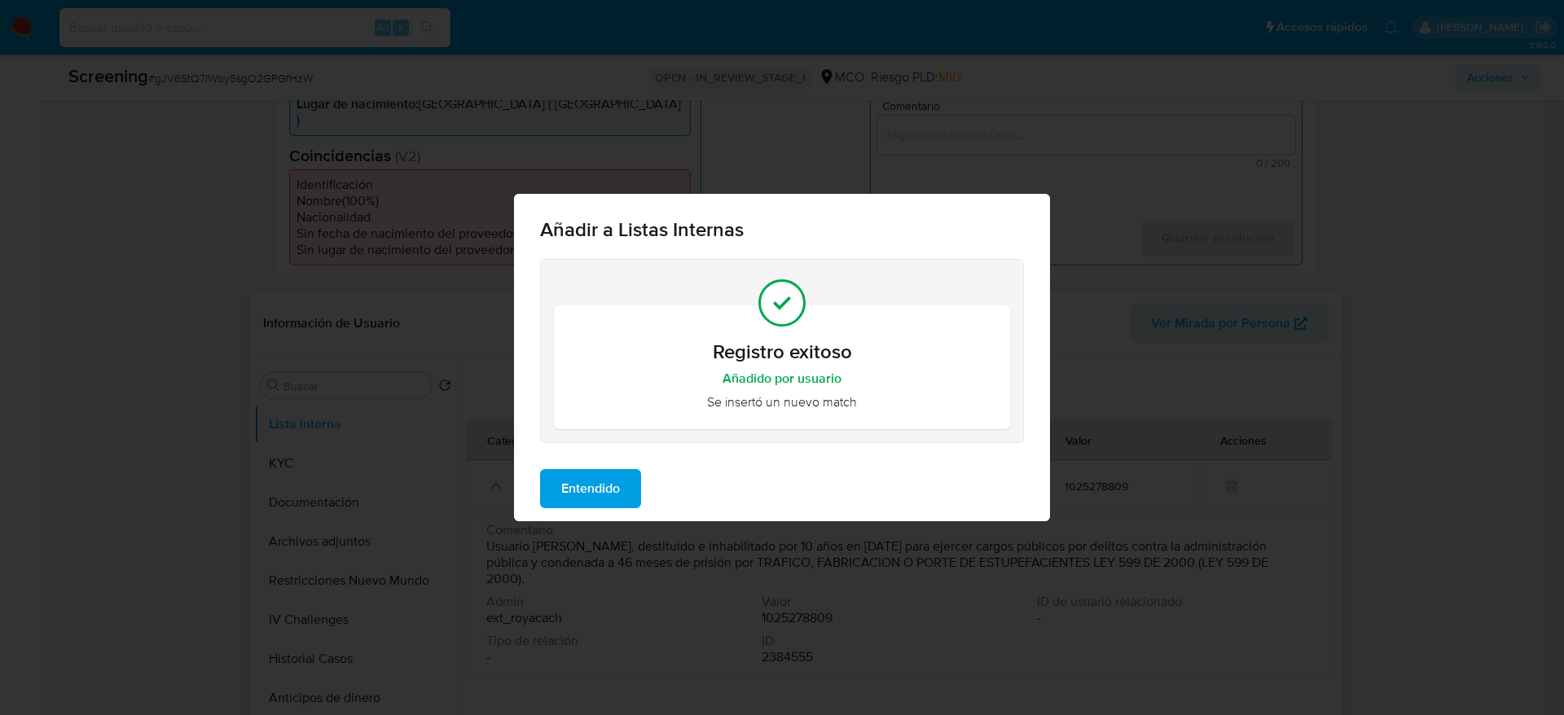
click at [623, 483] on button "Entendido" at bounding box center [590, 488] width 101 height 39
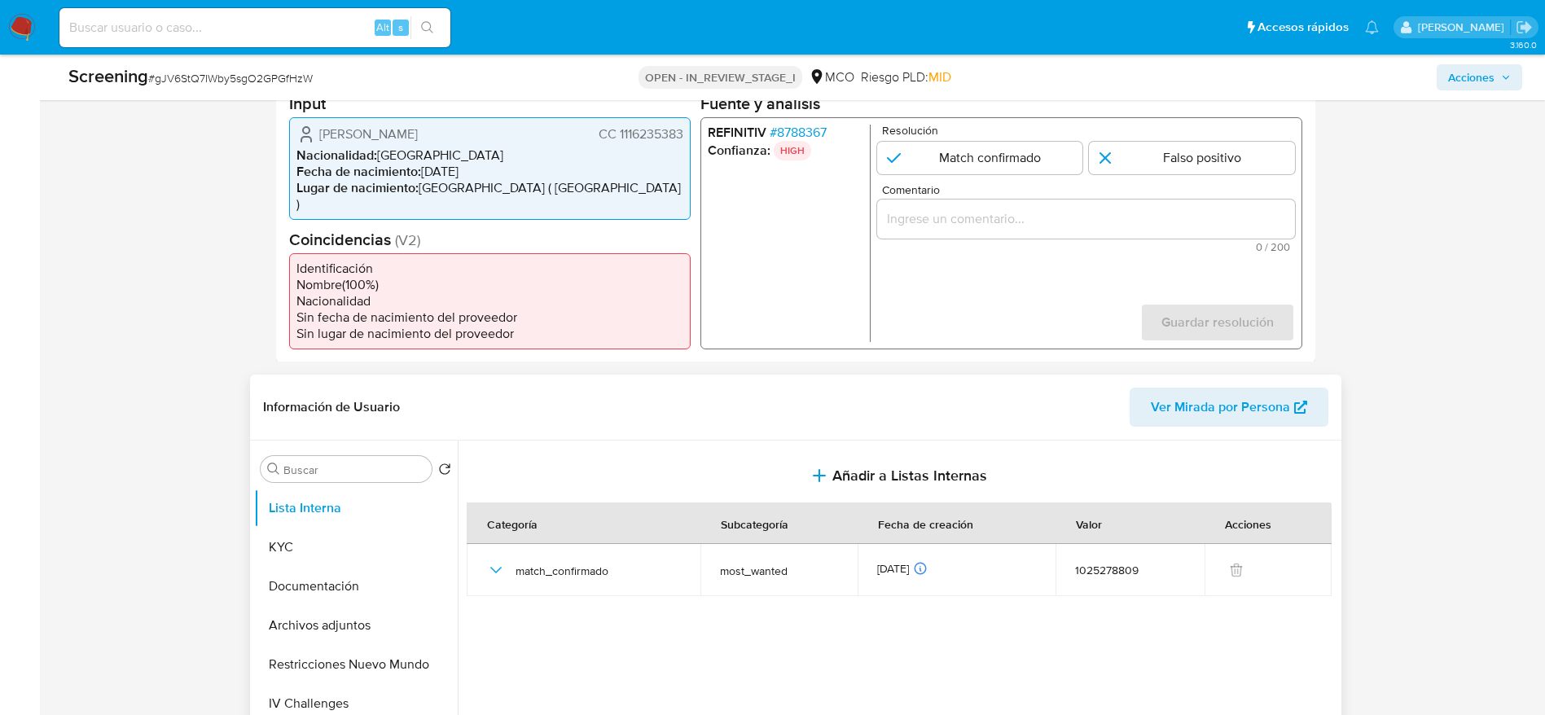
scroll to position [366, 0]
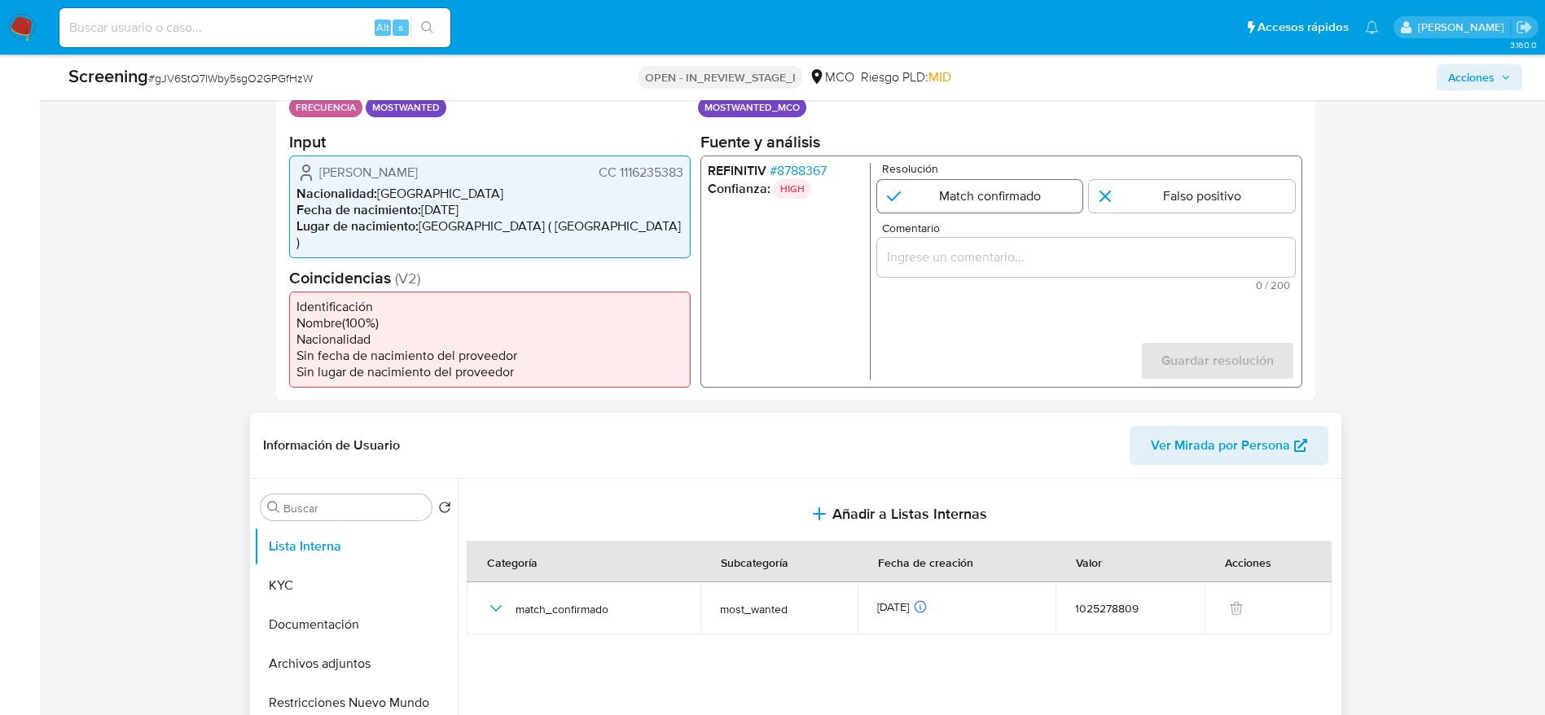
click at [1029, 201] on input "1 de 1" at bounding box center [979, 195] width 206 height 33
radio input "true"
click at [1024, 279] on div "Comentario 0 / 200 200 caracteres restantes" at bounding box center [1085, 256] width 418 height 68
click at [1015, 254] on input "Comentario" at bounding box center [1085, 256] width 418 height 21
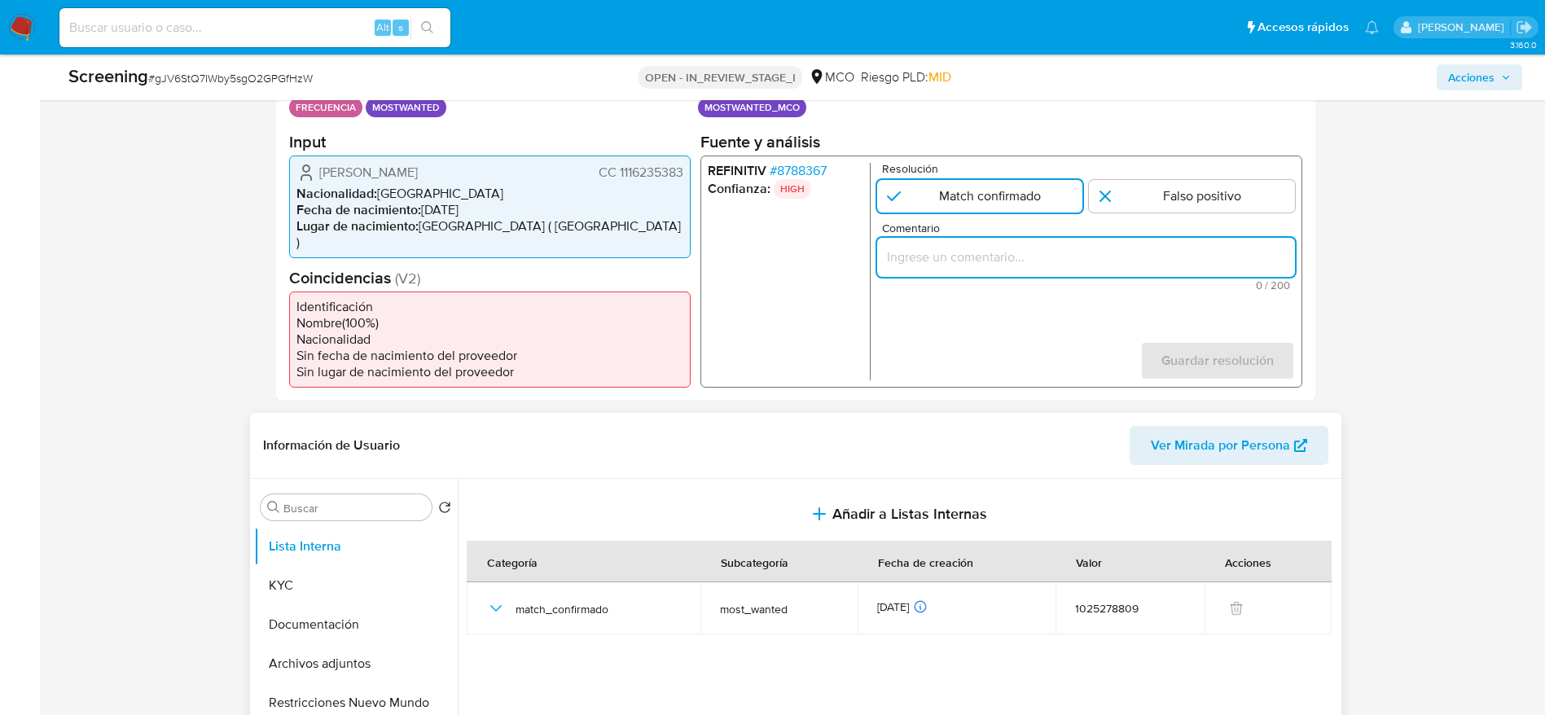
paste input "Usuario Ruth Paola Mendoza Vasquez, destituido e inhabilitado por 10 años en di…"
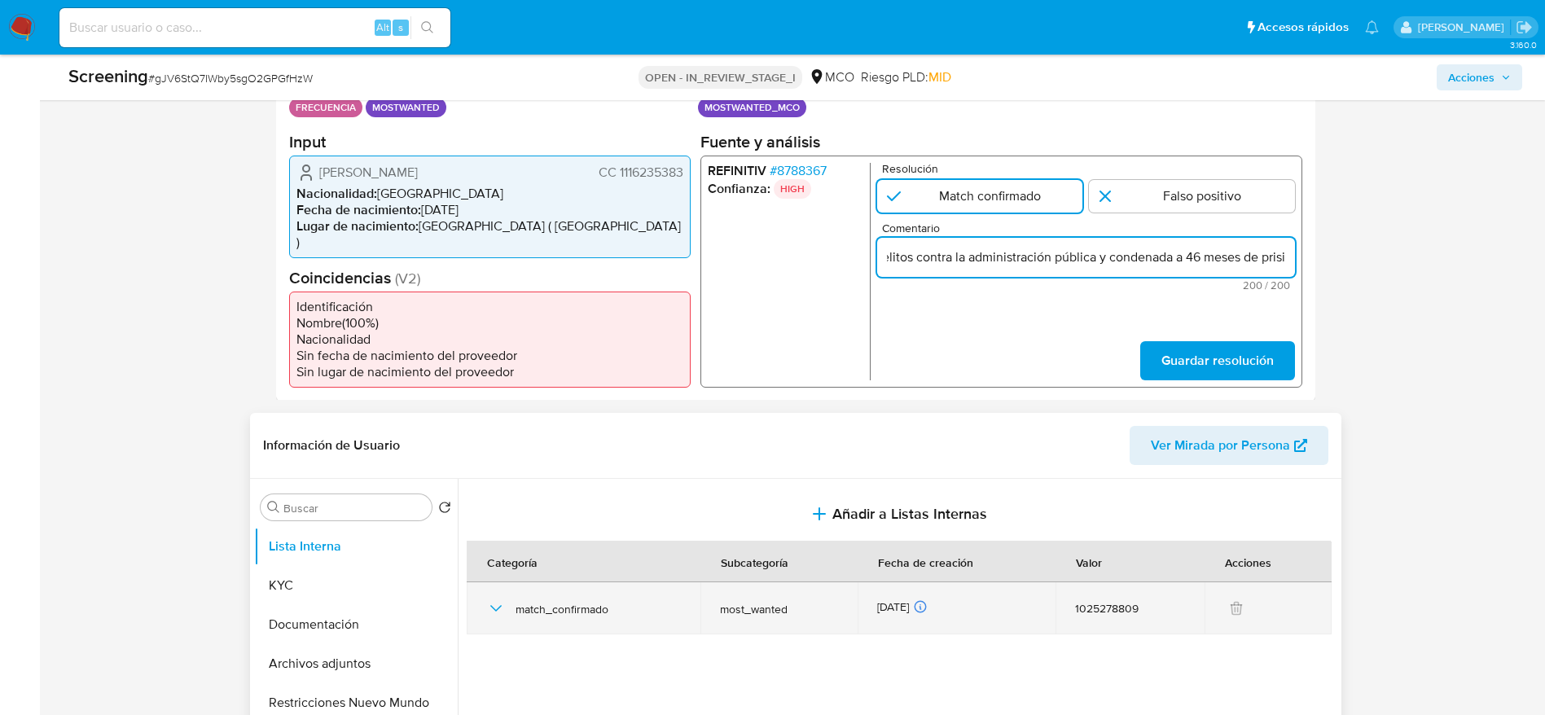
click at [500, 599] on icon "button" at bounding box center [496, 609] width 20 height 20
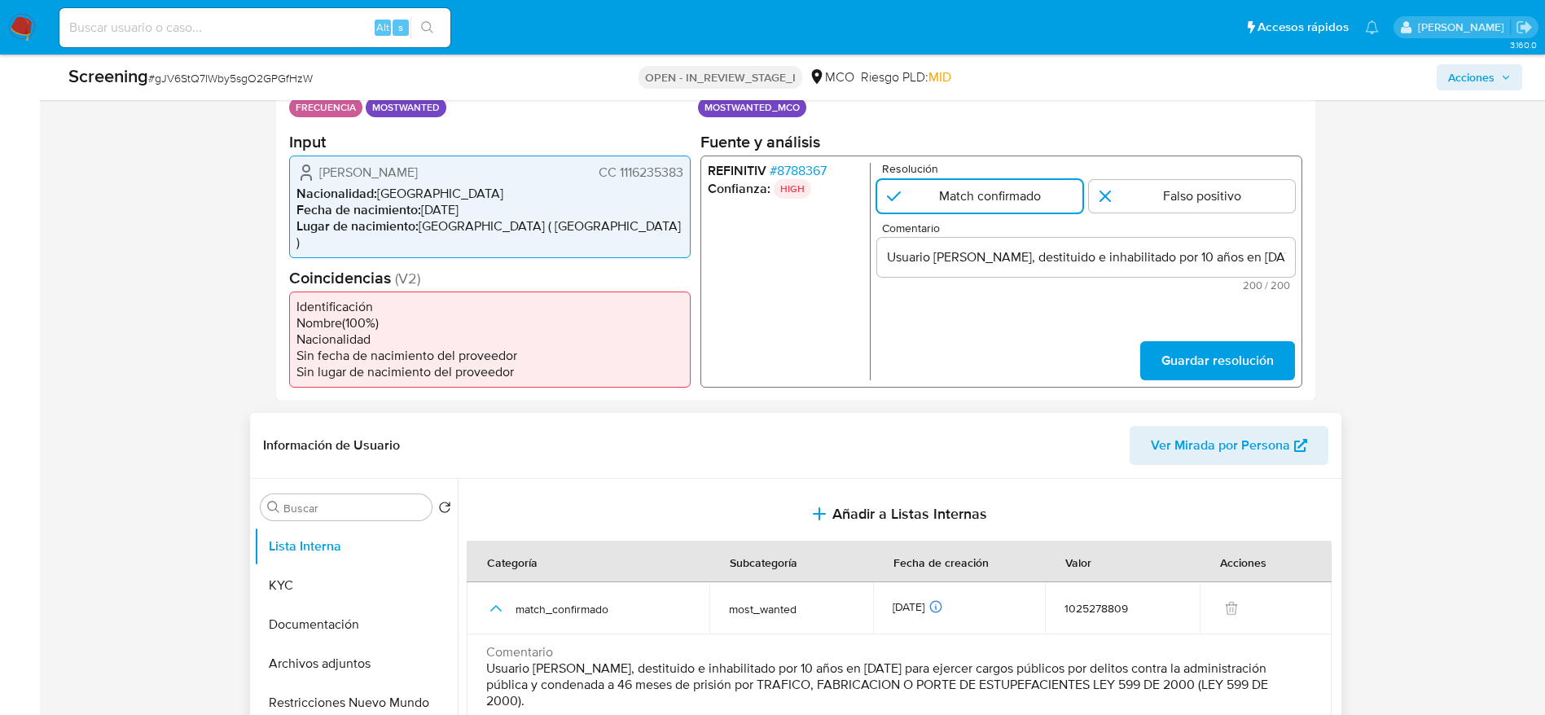
scroll to position [489, 0]
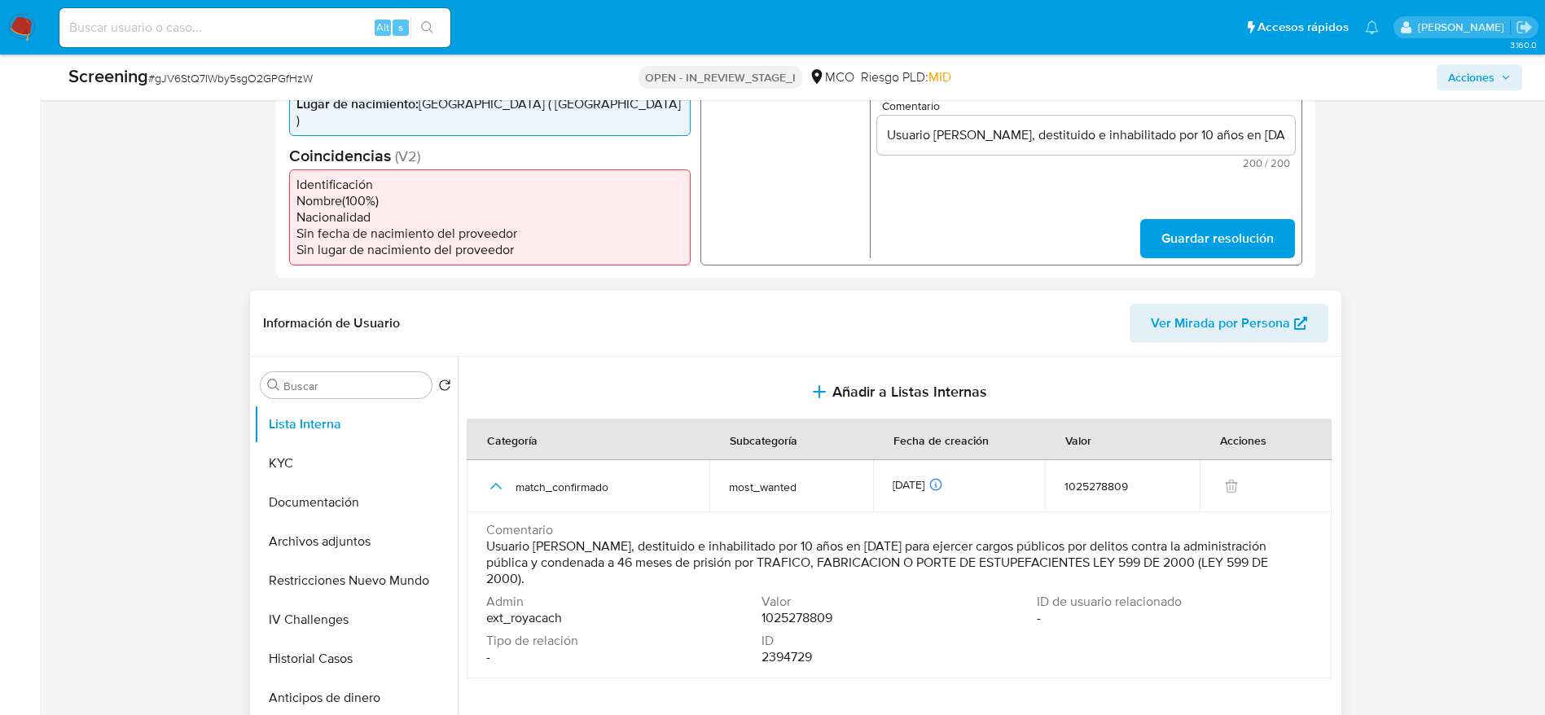
drag, startPoint x: 489, startPoint y: 526, endPoint x: 876, endPoint y: 542, distance: 387.9
click at [876, 542] on td "Comentario Usuario Ruth Paola Mendoza Vasquez, destituido e inhabilitado por 10…" at bounding box center [899, 595] width 865 height 166
click at [699, 594] on span "Admin" at bounding box center [622, 602] width 272 height 16
drag, startPoint x: 708, startPoint y: 529, endPoint x: 1130, endPoint y: 523, distance: 421.9
click at [1130, 538] on span "Usuario [PERSON_NAME], destituido e inhabilitado por 10 años en [DATE] para eje…" at bounding box center [897, 562] width 822 height 49
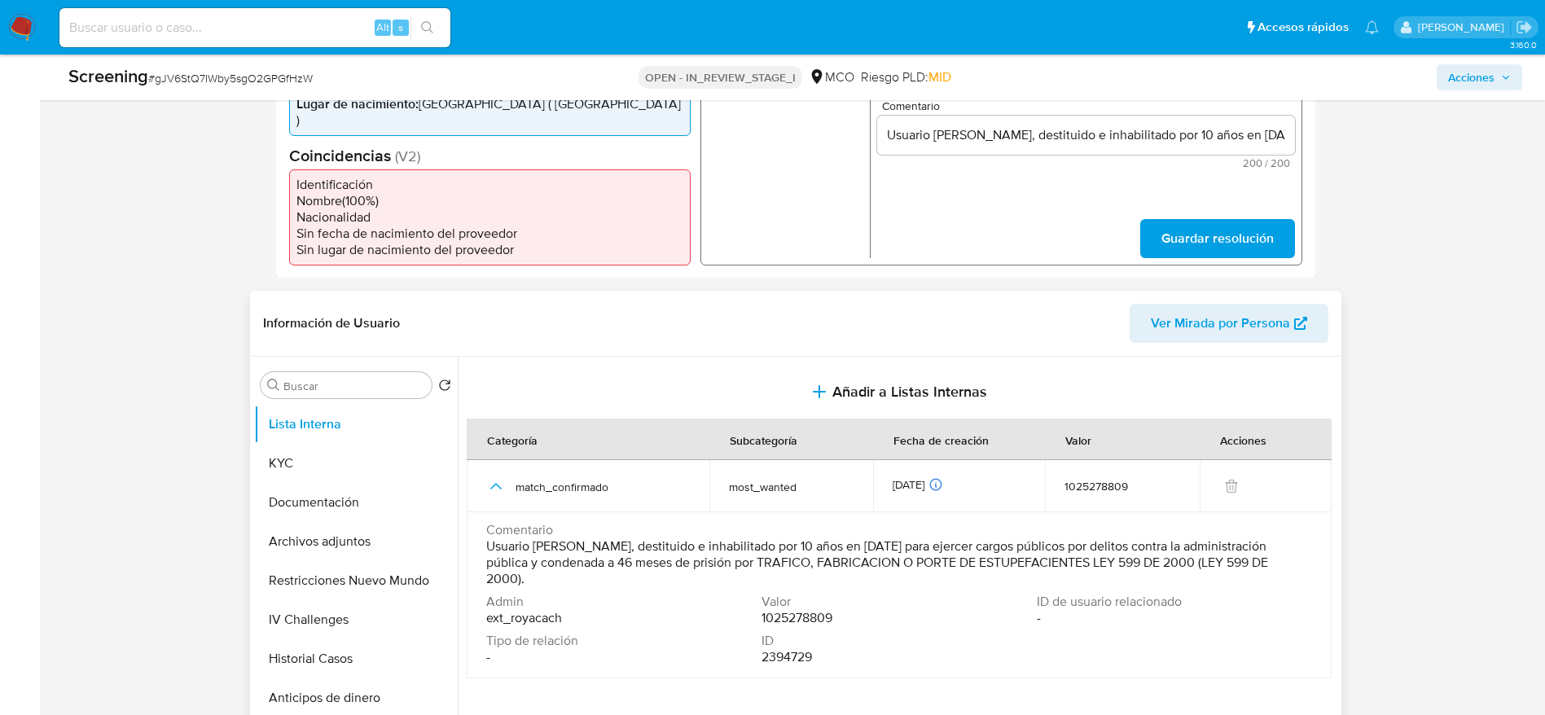
click at [712, 548] on span "Usuario [PERSON_NAME], destituido e inhabilitado por 10 años en [DATE] para eje…" at bounding box center [897, 562] width 822 height 49
drag, startPoint x: 488, startPoint y: 533, endPoint x: 1293, endPoint y: 543, distance: 805.5
click at [1293, 543] on span "Usuario [PERSON_NAME], destituido e inhabilitado por 10 años en [DATE] para eje…" at bounding box center [897, 562] width 822 height 49
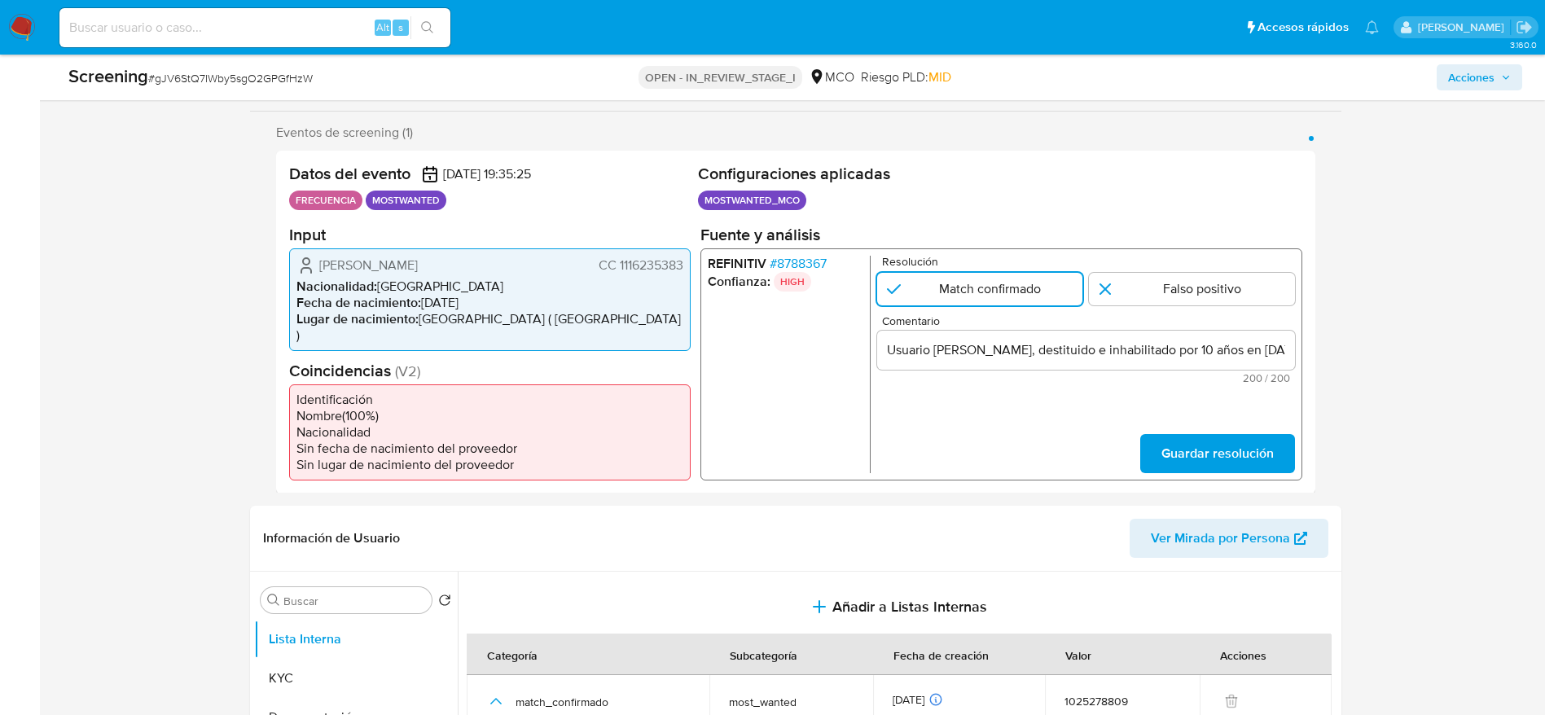
scroll to position [122, 0]
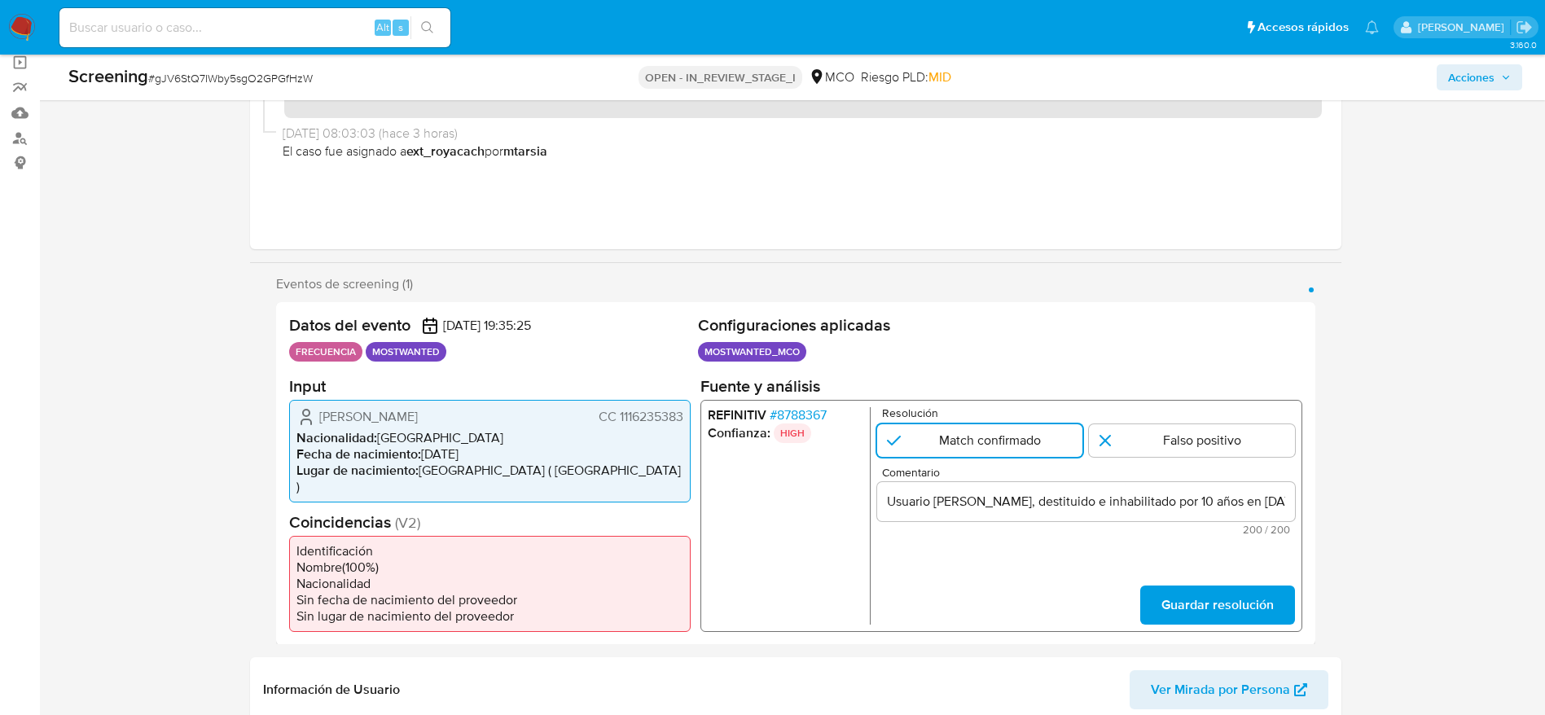
click at [1173, 487] on div "Usuario Ruth Paola Mendoza Vasquez, destituido e inhabilitado por 10 años en di…" at bounding box center [1085, 500] width 418 height 39
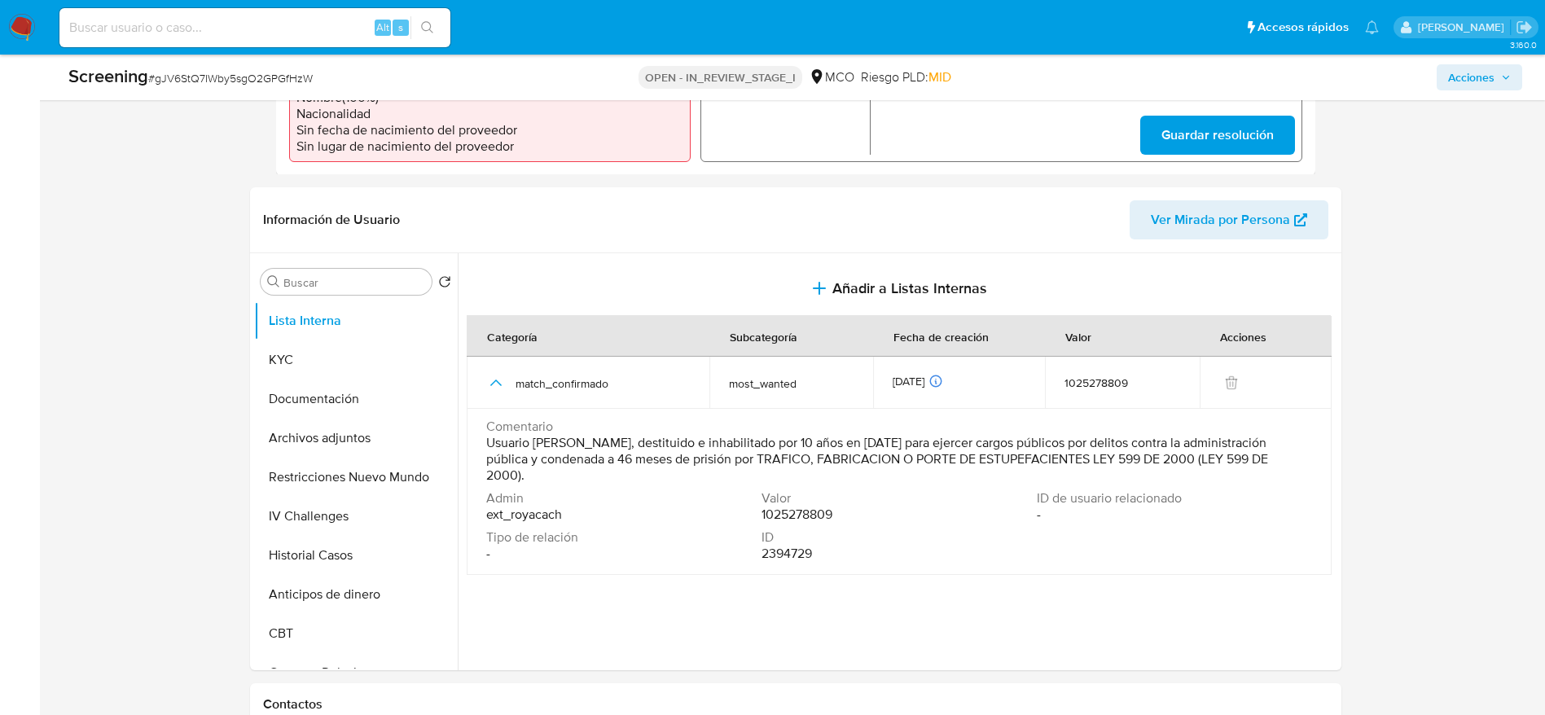
scroll to position [611, 0]
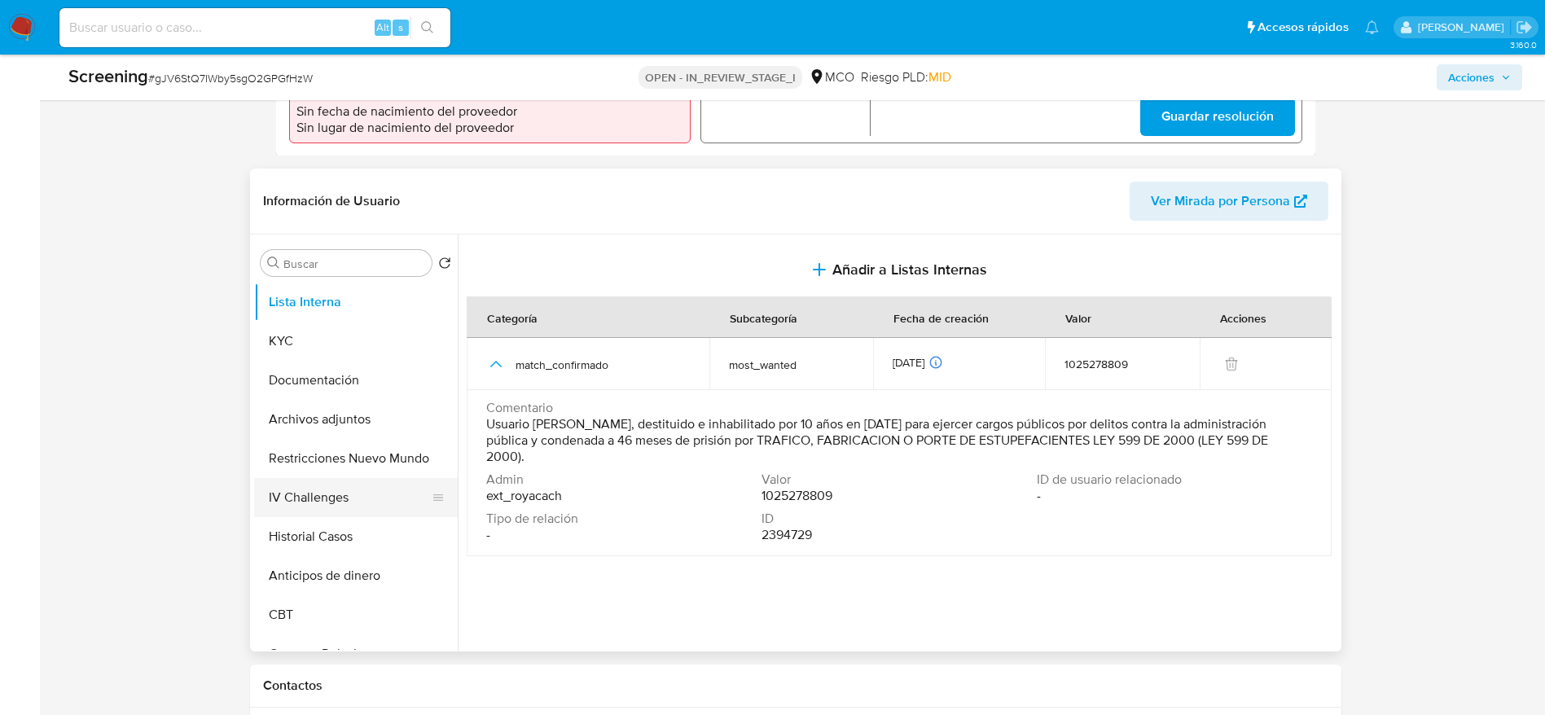
click at [305, 499] on button "IV Challenges" at bounding box center [349, 497] width 191 height 39
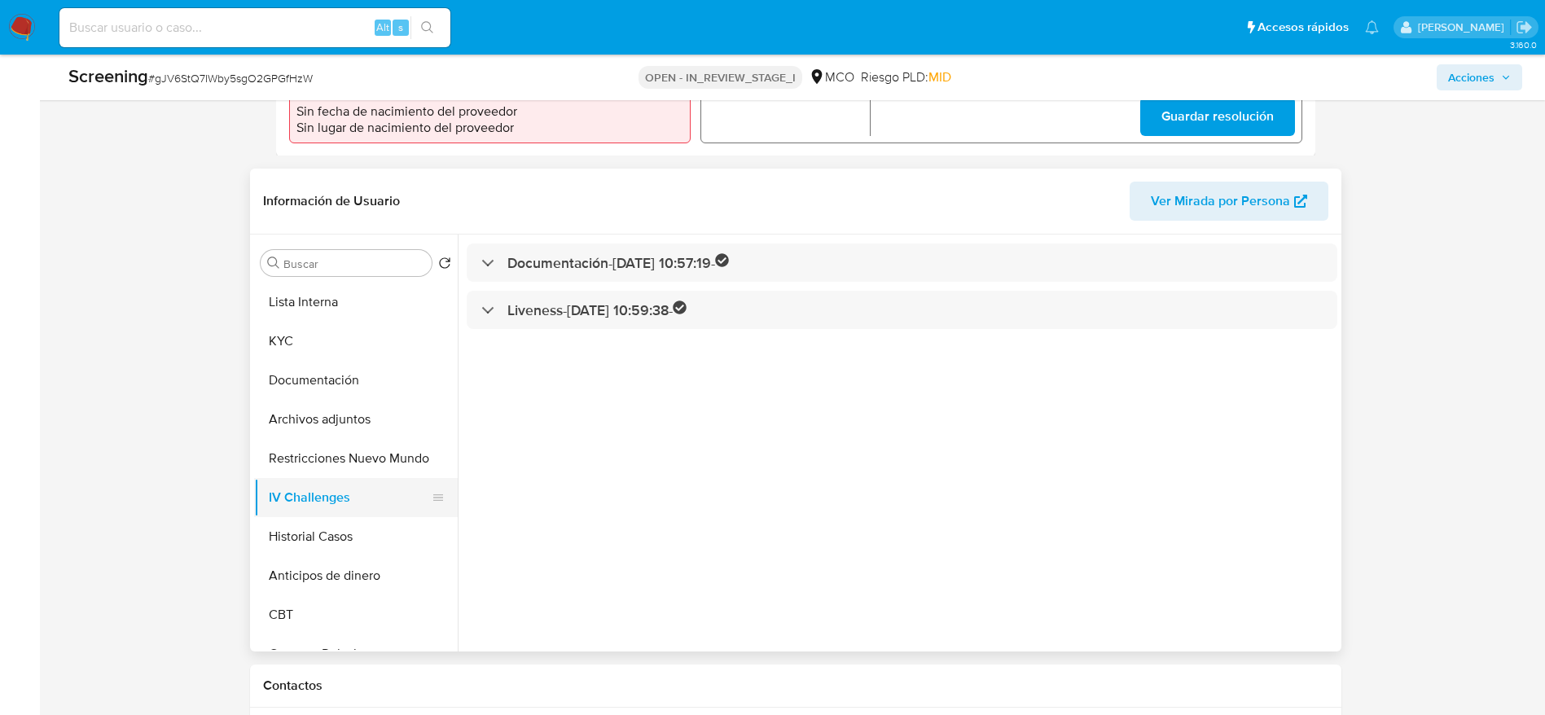
click at [305, 499] on button "IV Challenges" at bounding box center [349, 497] width 191 height 39
click at [305, 517] on button "Historial Casos" at bounding box center [349, 536] width 191 height 39
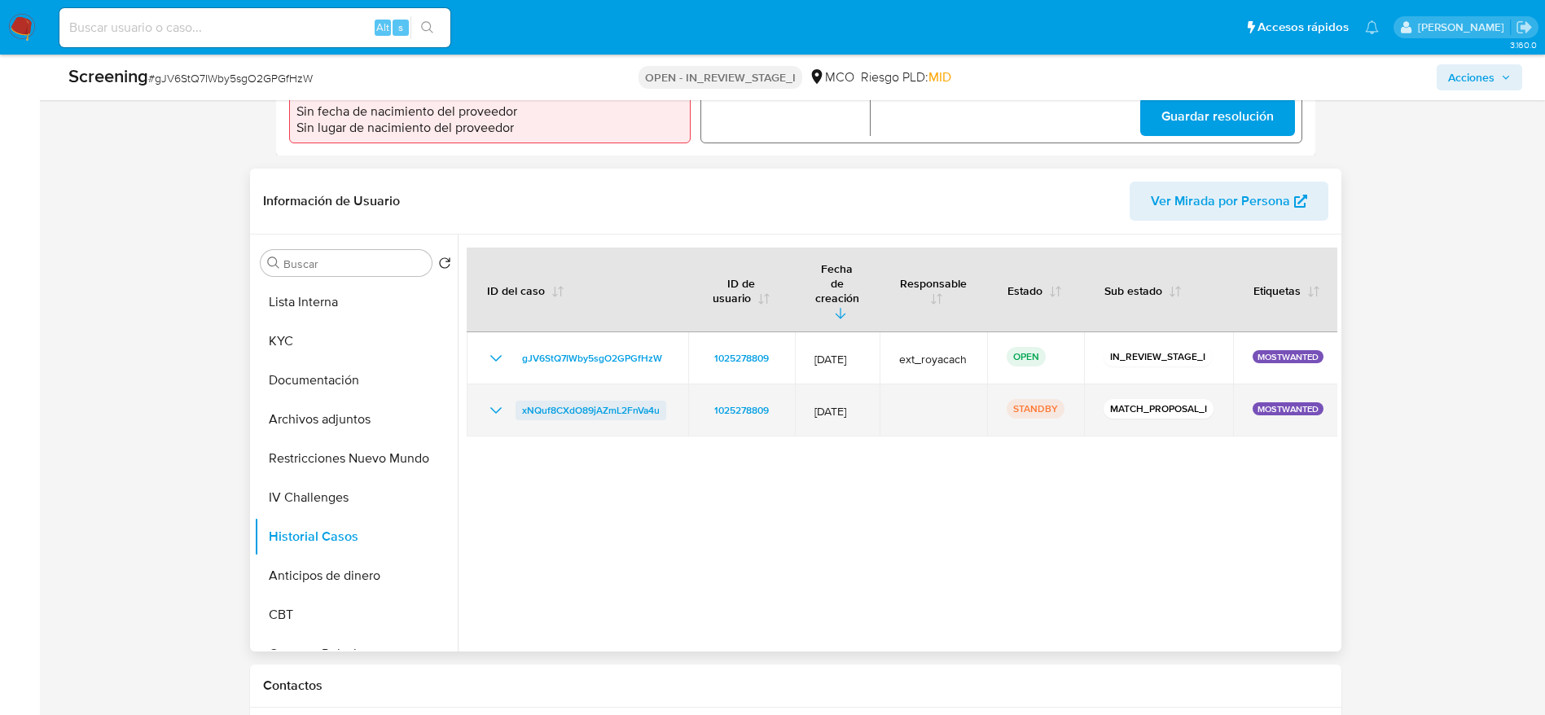
click at [612, 401] on span "xNQuf8CXdO89jAZmL2FnVa4u" at bounding box center [591, 411] width 138 height 20
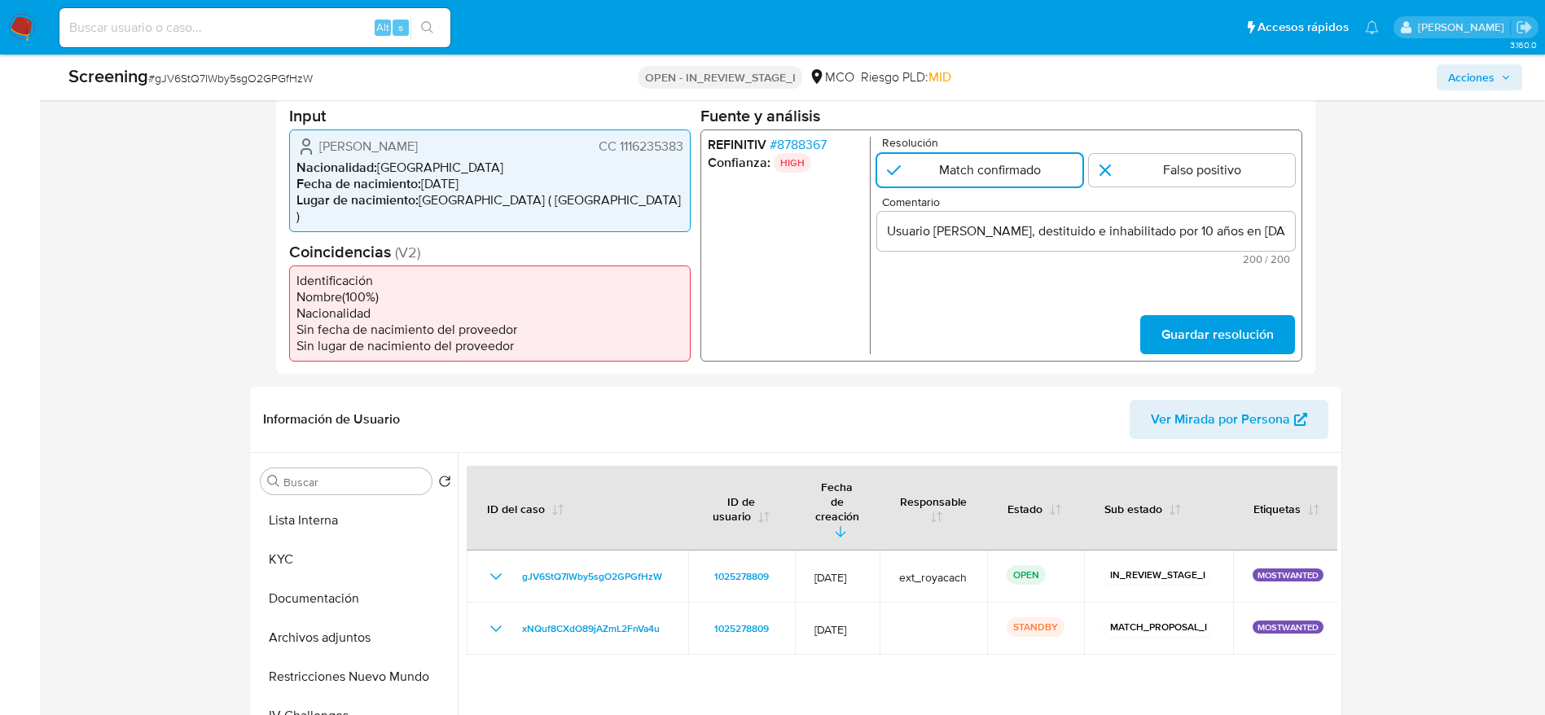
scroll to position [122, 0]
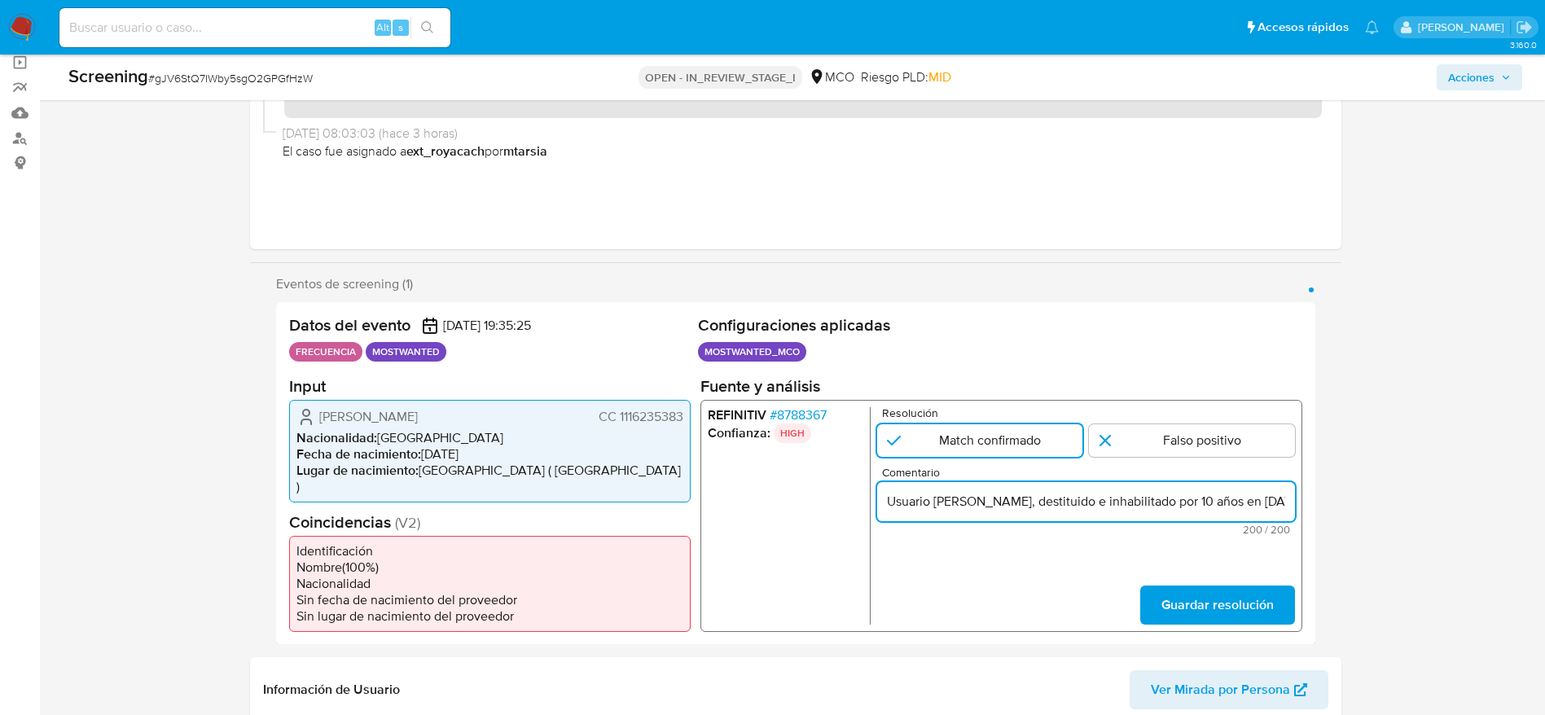
click at [1011, 502] on input "Usuario Ruth Paola Mendoza Vasquez, destituido e inhabilitado por 10 años en di…" at bounding box center [1085, 500] width 418 height 21
paste input "."
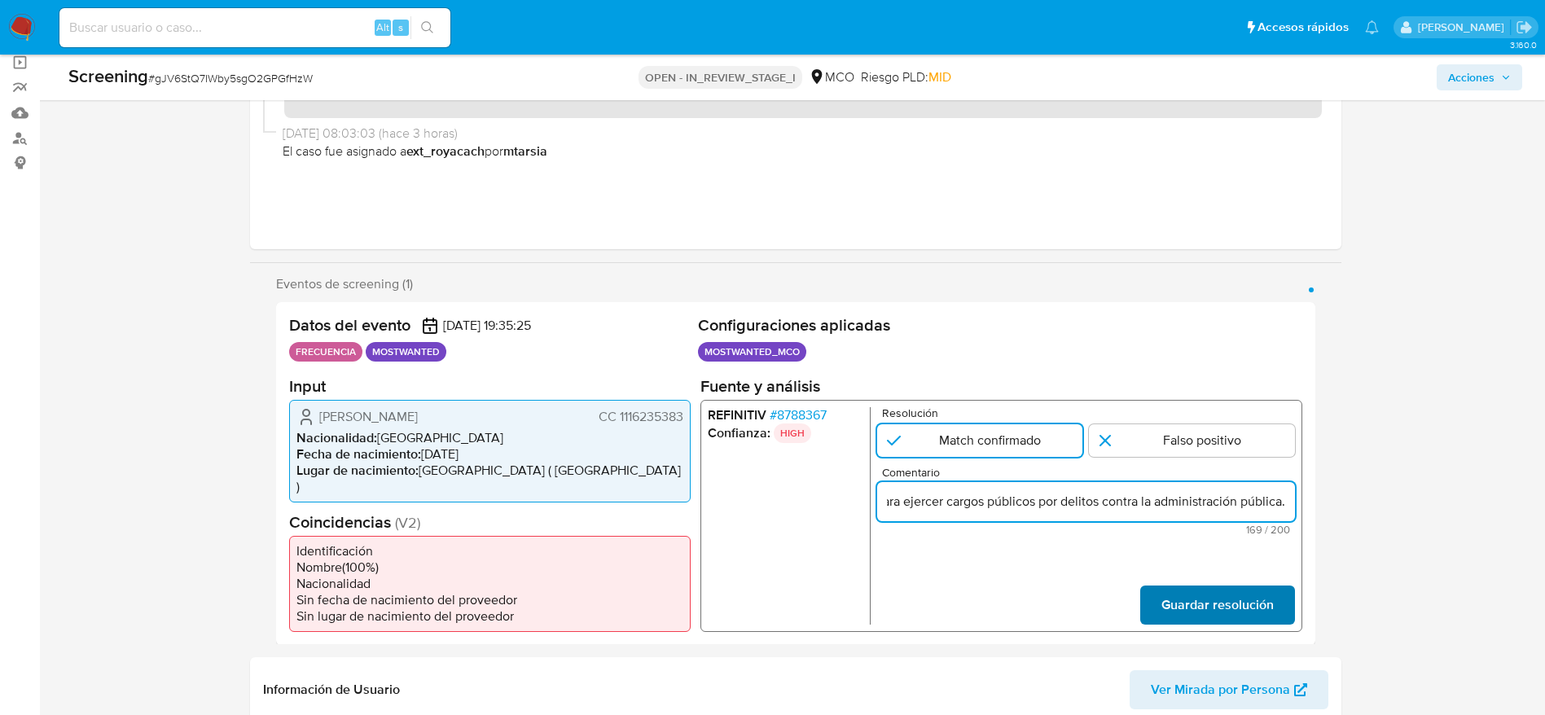
type input "Usuario Ruth Paola Mendoza Vasquez, destituido e inhabilitado por 10 años en di…"
click at [1169, 593] on span "Guardar resolución" at bounding box center [1216, 604] width 112 height 36
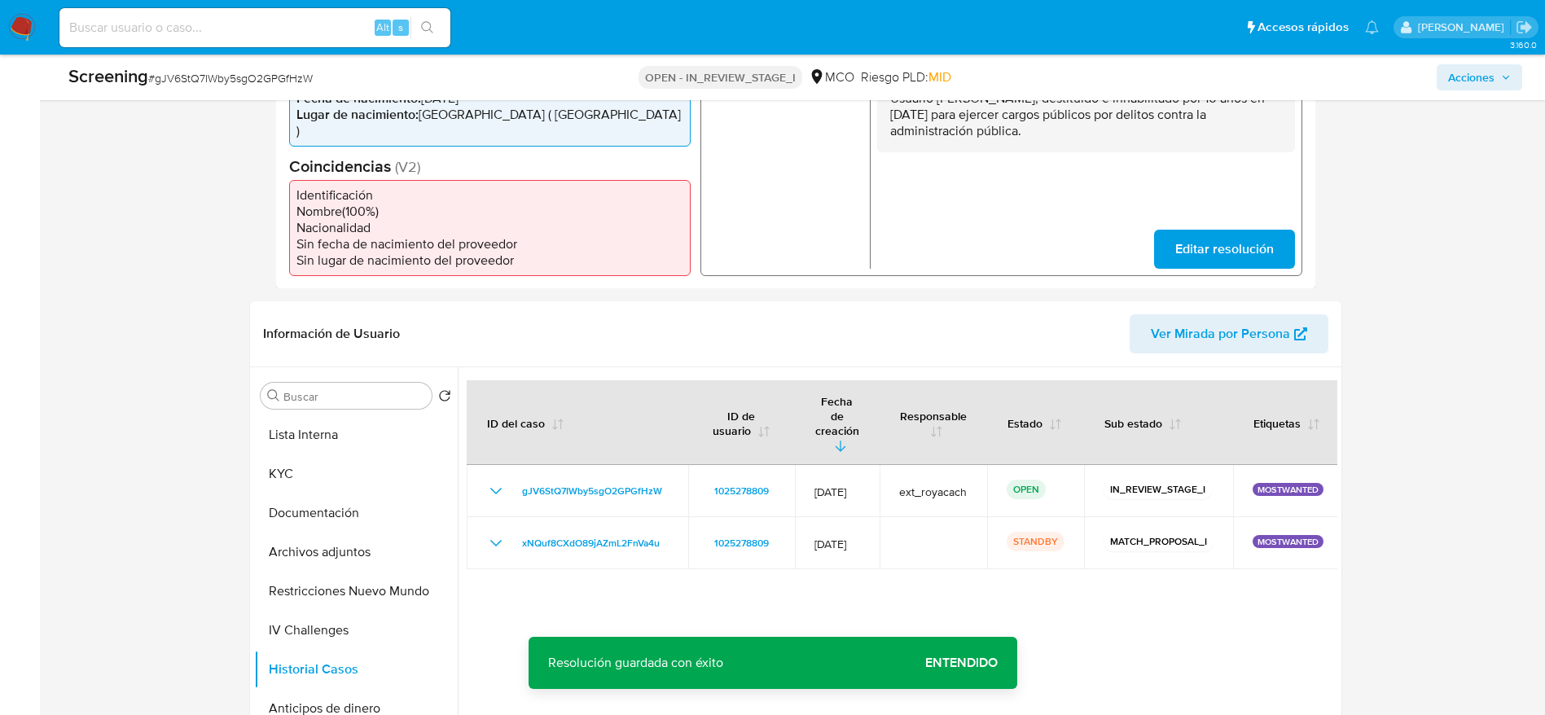
scroll to position [244, 0]
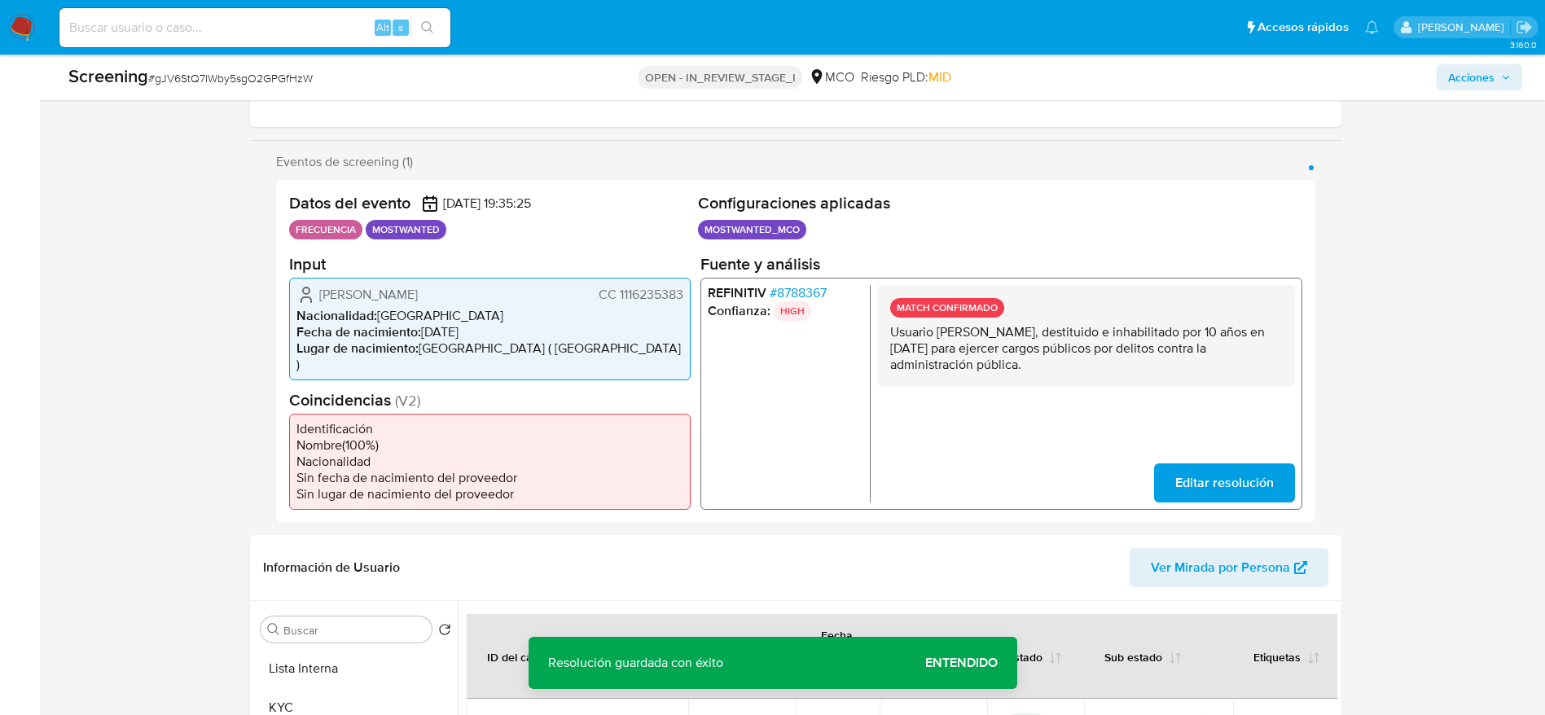
click at [418, 294] on span "Ruth Paola Mendoza Vasquez" at bounding box center [368, 294] width 99 height 16
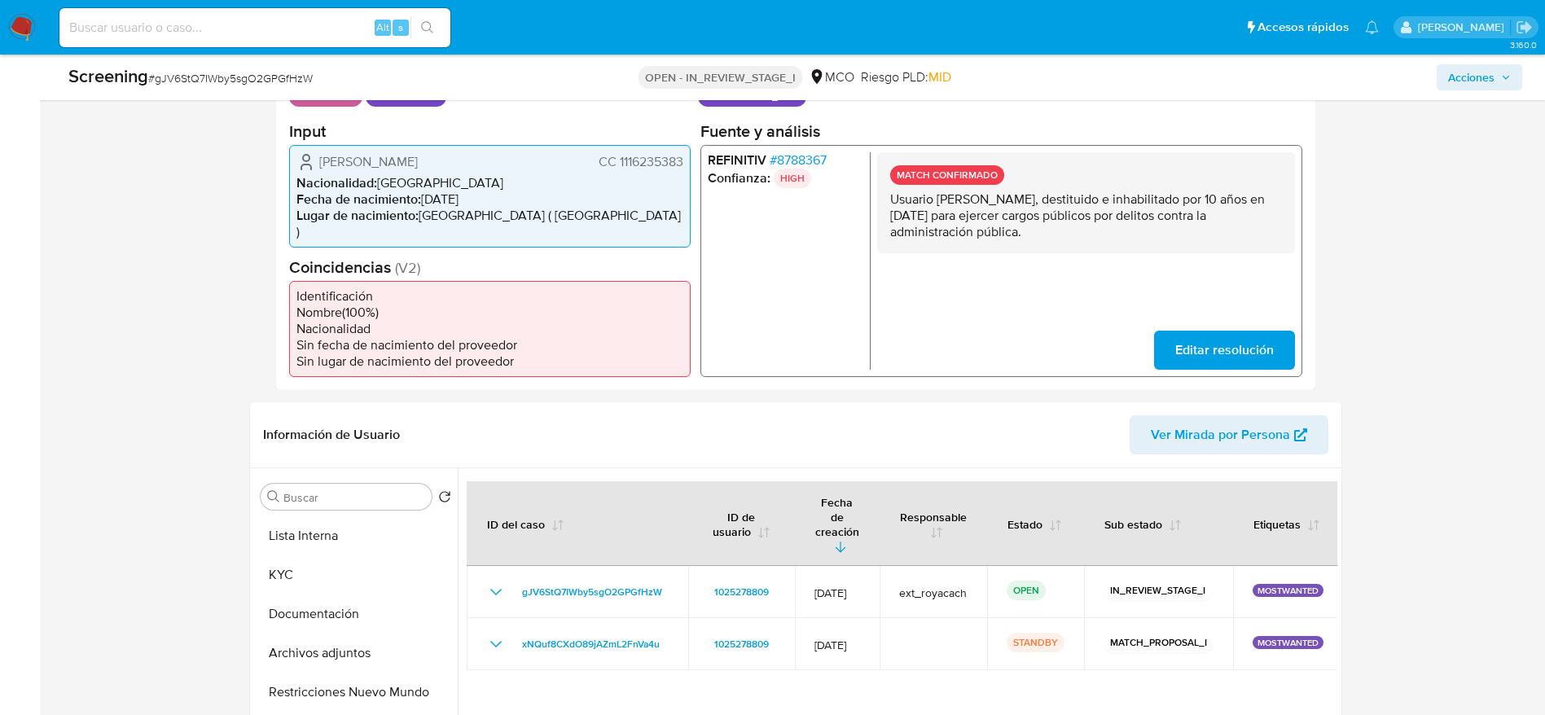
scroll to position [489, 0]
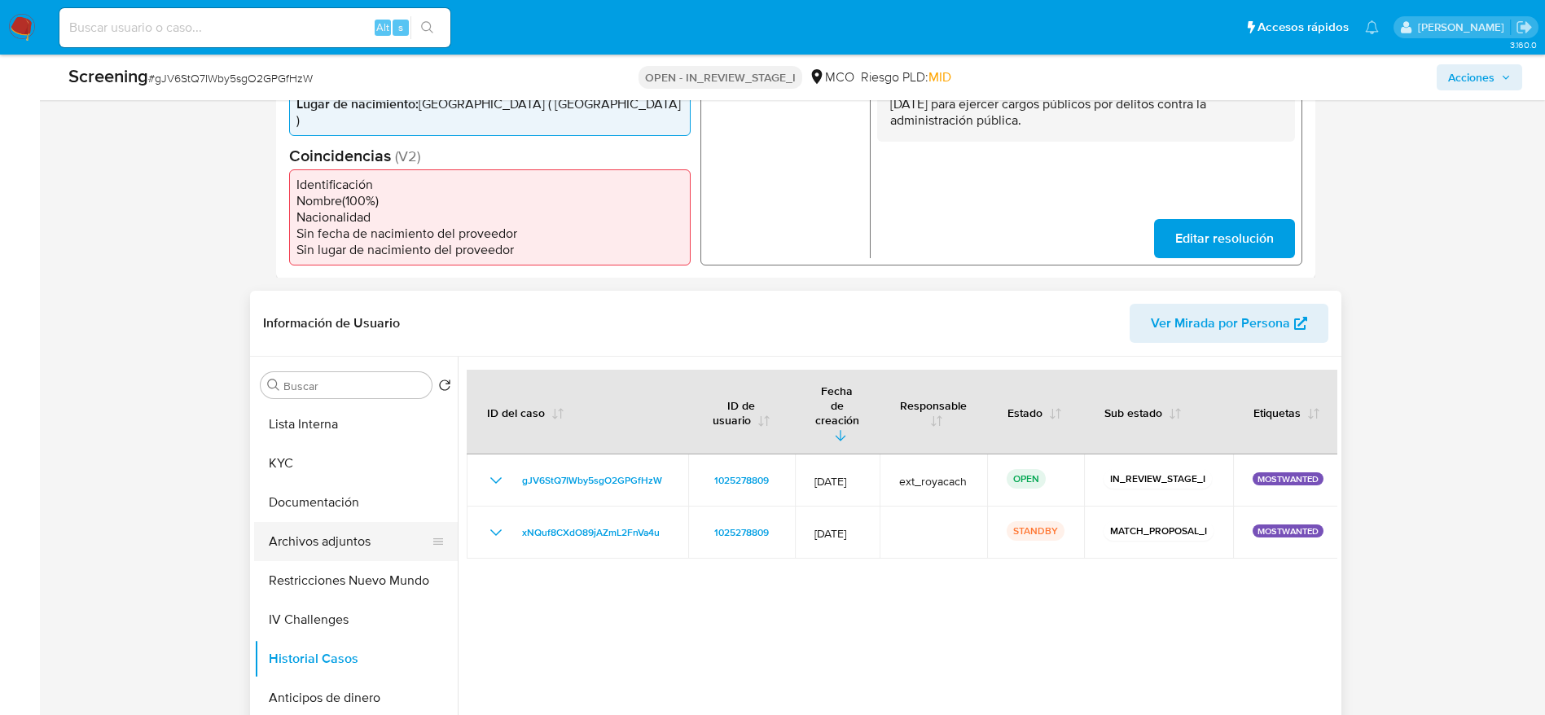
click at [336, 532] on button "Archivos adjuntos" at bounding box center [349, 541] width 191 height 39
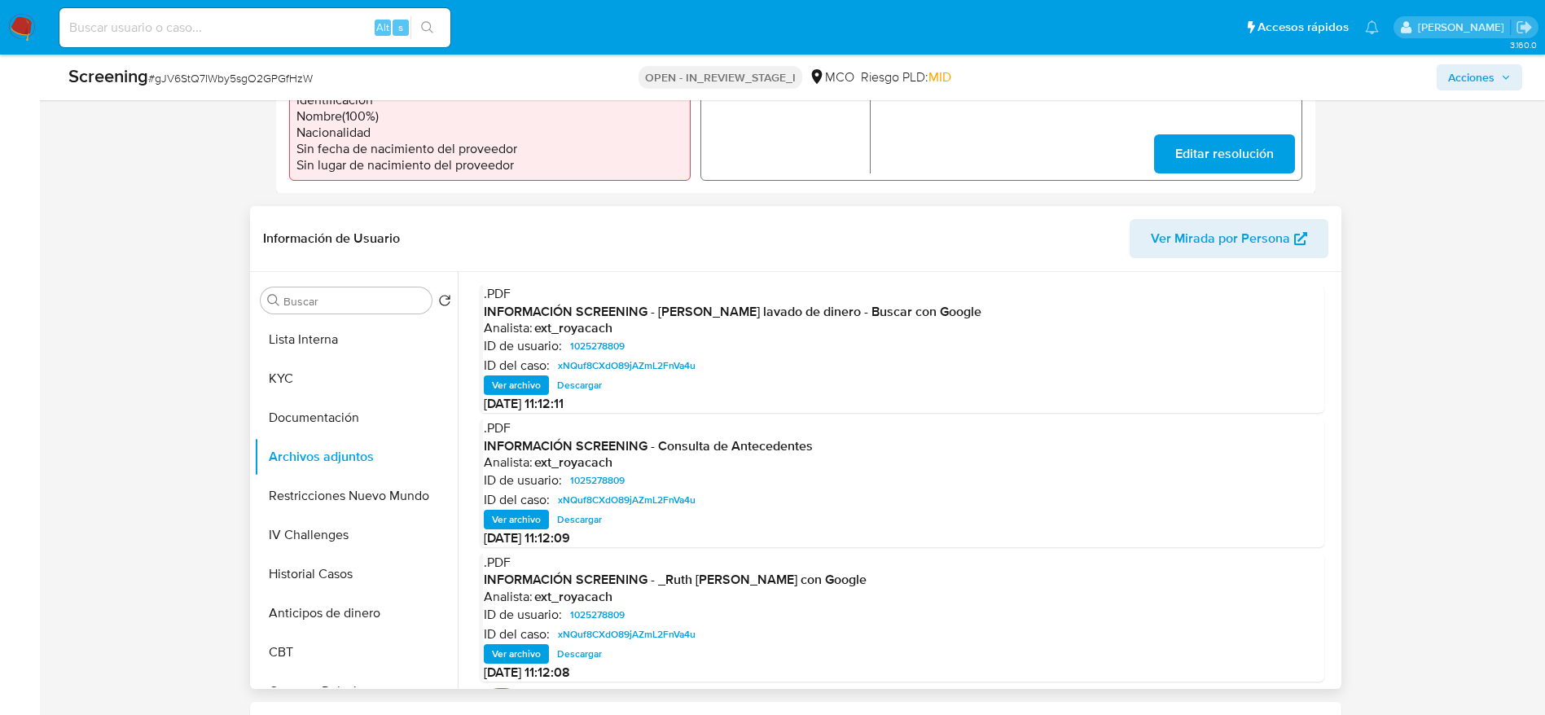
scroll to position [611, 0]
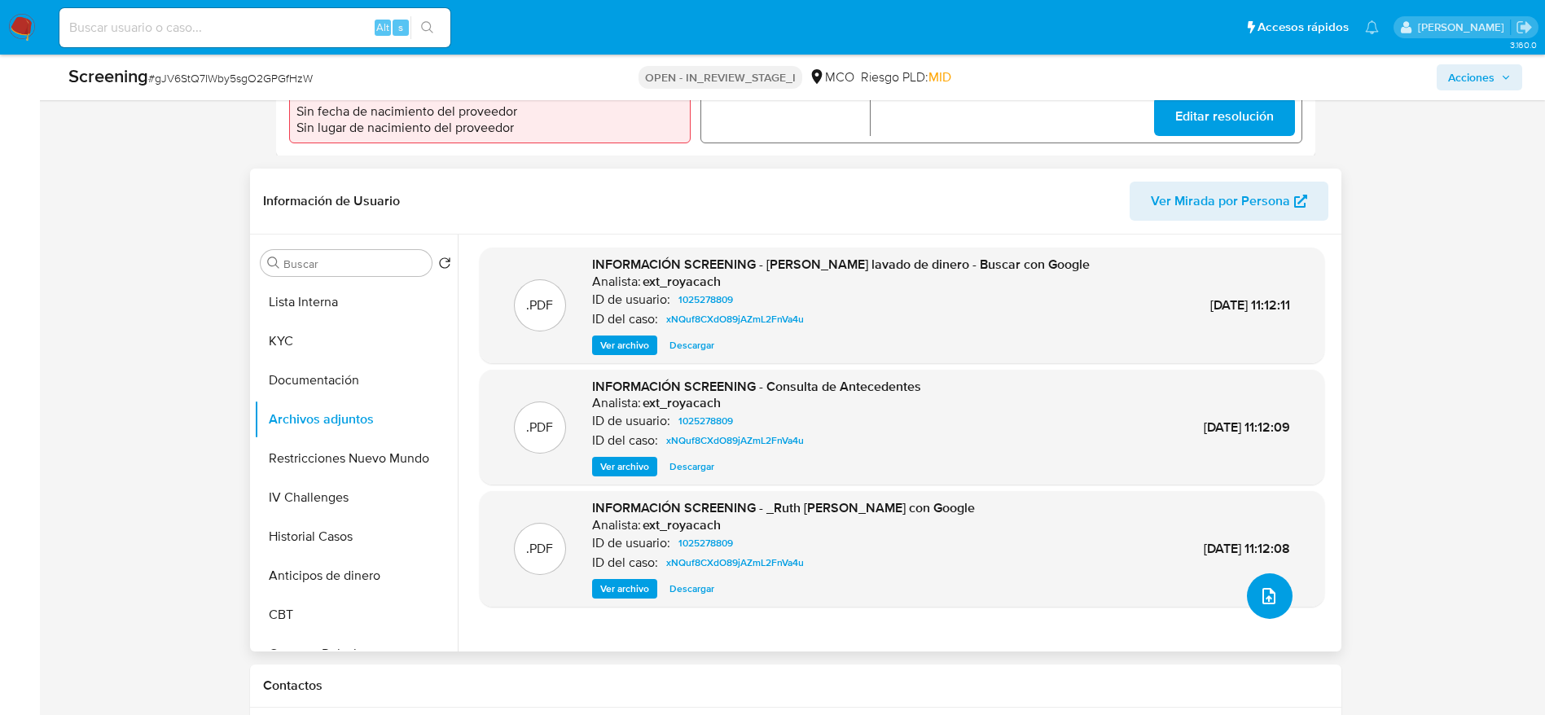
click at [1252, 590] on button "upload-file" at bounding box center [1270, 596] width 46 height 46
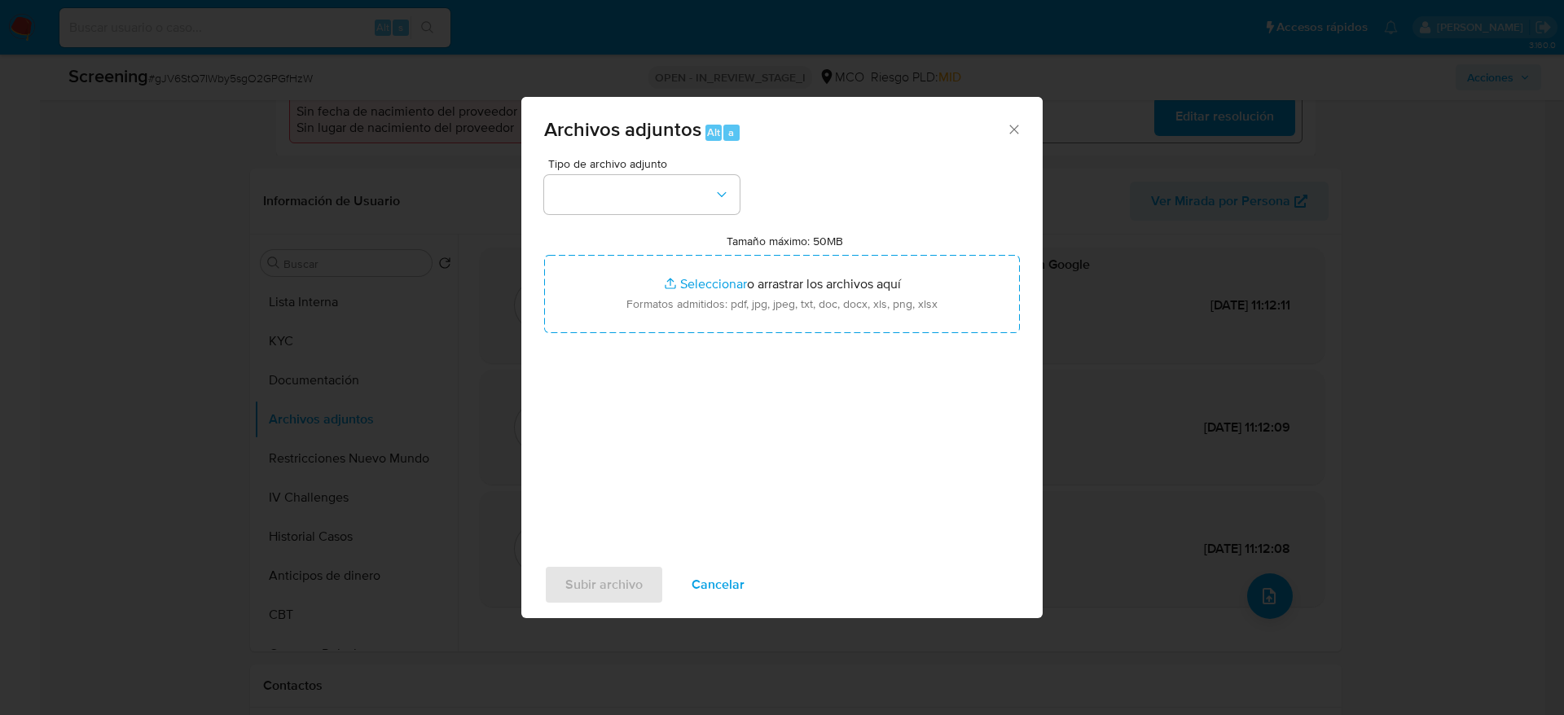
click at [700, 222] on div "Tipo de archivo adjunto Tamaño máximo: 50MB Seleccionar archivos Seleccionar o …" at bounding box center [782, 350] width 476 height 384
click at [699, 207] on button "button" at bounding box center [641, 194] width 195 height 39
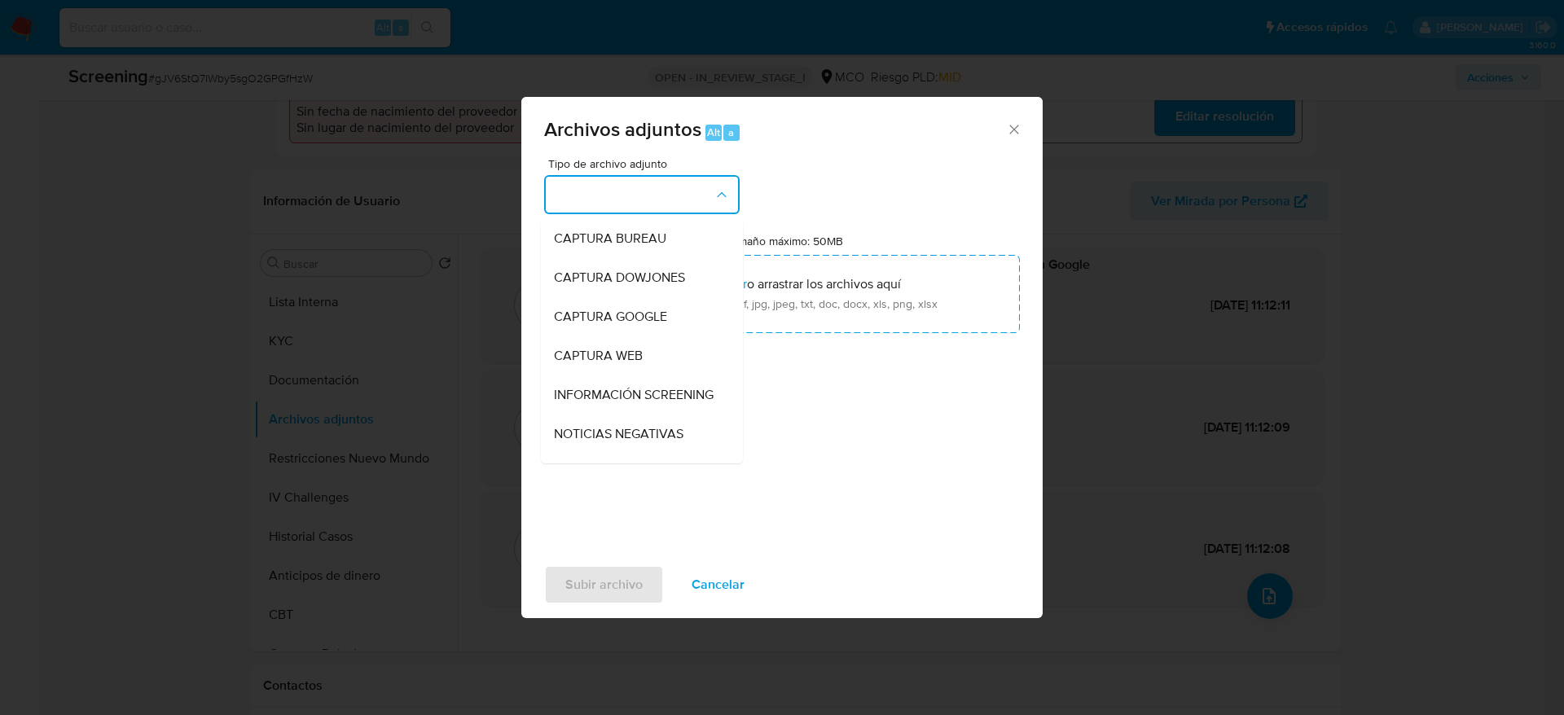
drag, startPoint x: 669, startPoint y: 390, endPoint x: 669, endPoint y: 375, distance: 15.5
click at [669, 389] on span "INFORMACIÓN SCREENING" at bounding box center [634, 395] width 160 height 16
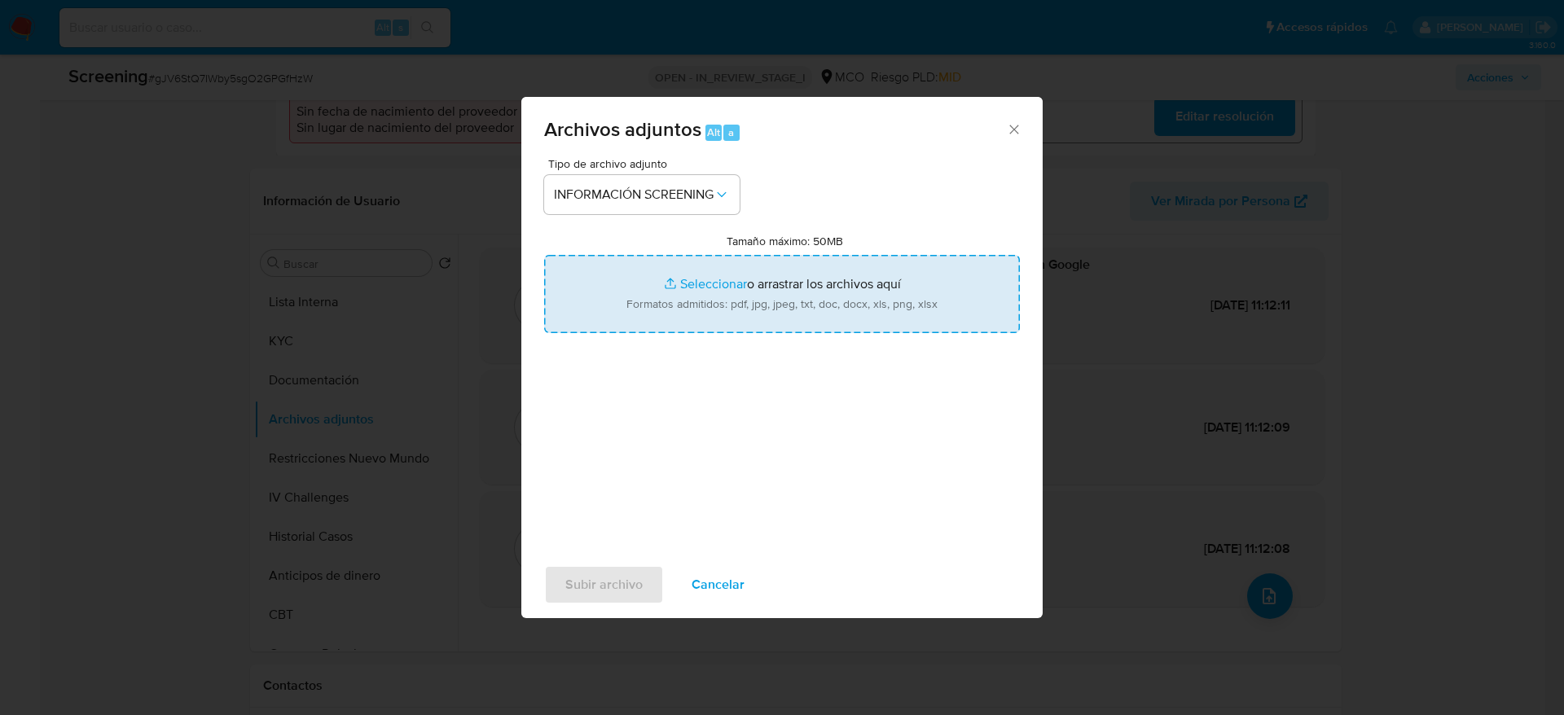
click at [669, 318] on input "Tamaño máximo: 50MB Seleccionar archivos" at bounding box center [782, 294] width 476 height 78
type input "C:\fakepath\_Ruth Paola Mendoza Vasquez_ - Buscar con Google.pdf"
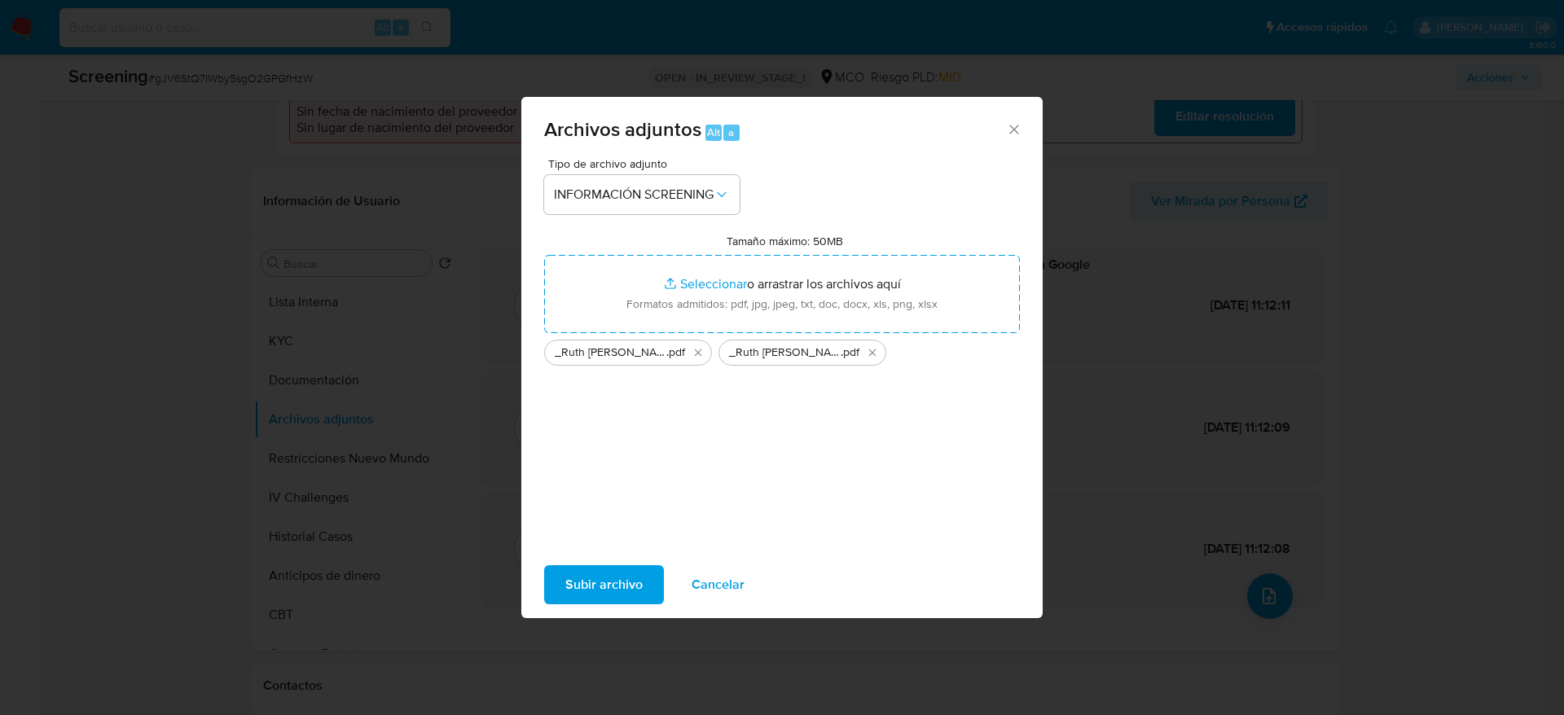
click at [601, 590] on span "Subir archivo" at bounding box center [603, 585] width 77 height 36
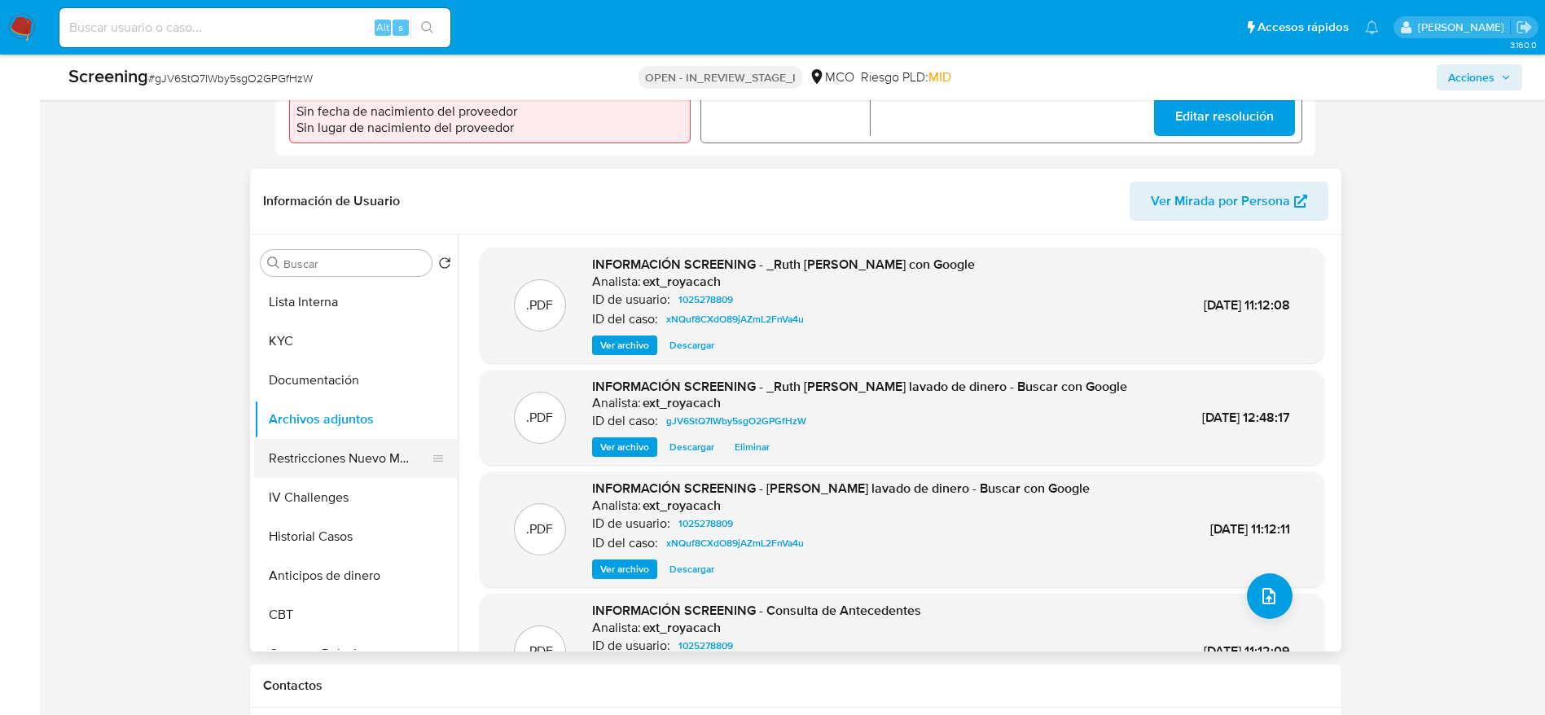
click at [322, 443] on button "Restricciones Nuevo Mundo" at bounding box center [349, 458] width 191 height 39
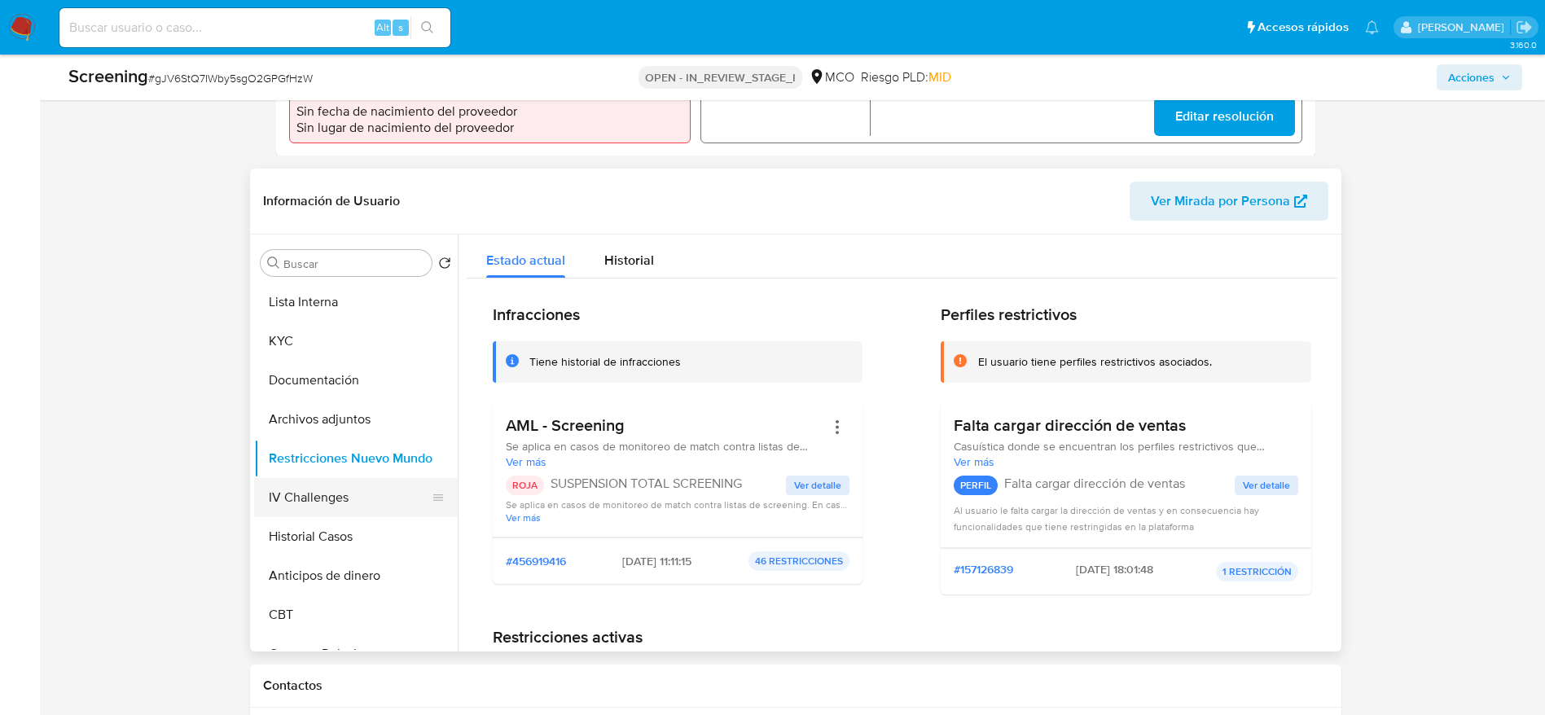
click at [323, 478] on button "IV Challenges" at bounding box center [349, 497] width 191 height 39
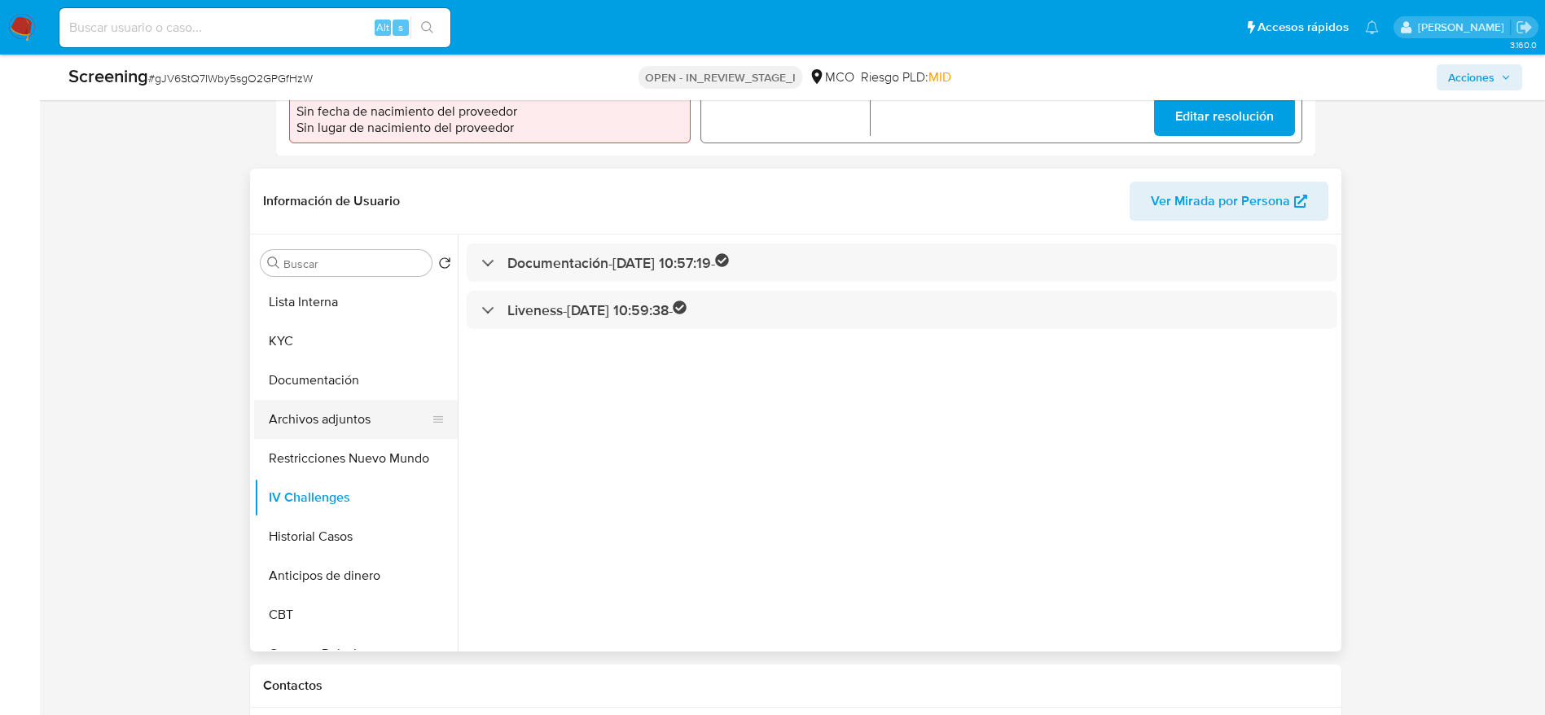
click at [306, 403] on button "Archivos adjuntos" at bounding box center [349, 419] width 191 height 39
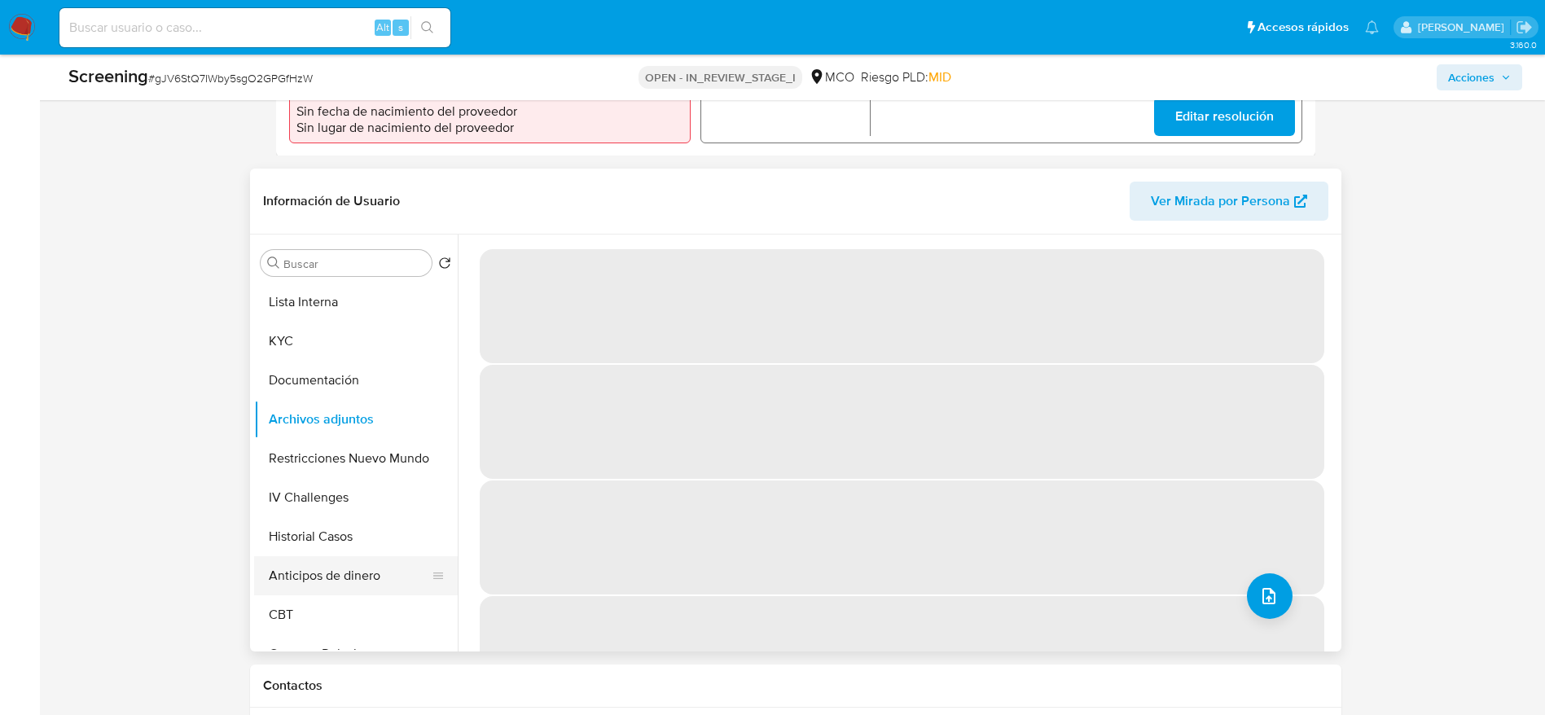
click at [325, 556] on button "Anticipos de dinero" at bounding box center [349, 575] width 191 height 39
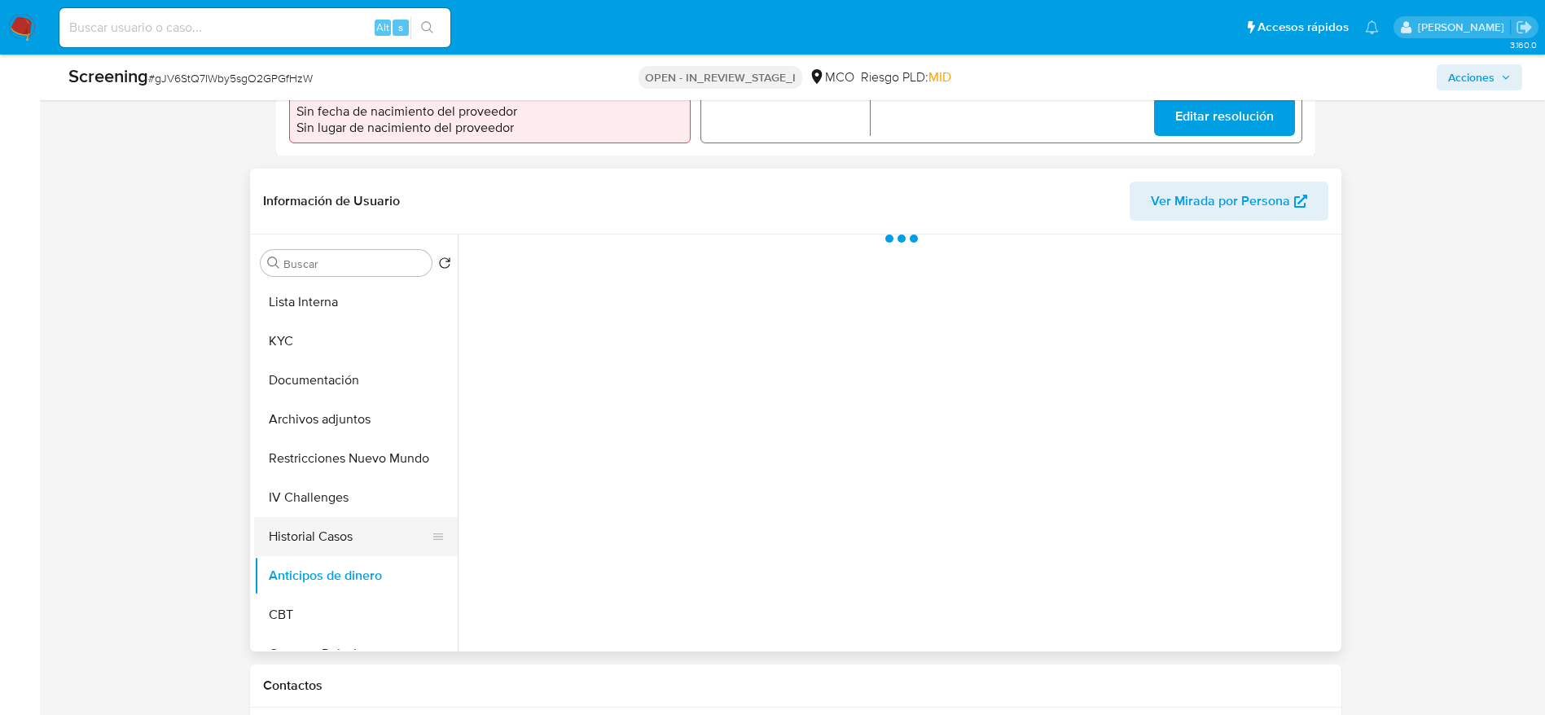
click at [327, 517] on button "Historial Casos" at bounding box center [349, 536] width 191 height 39
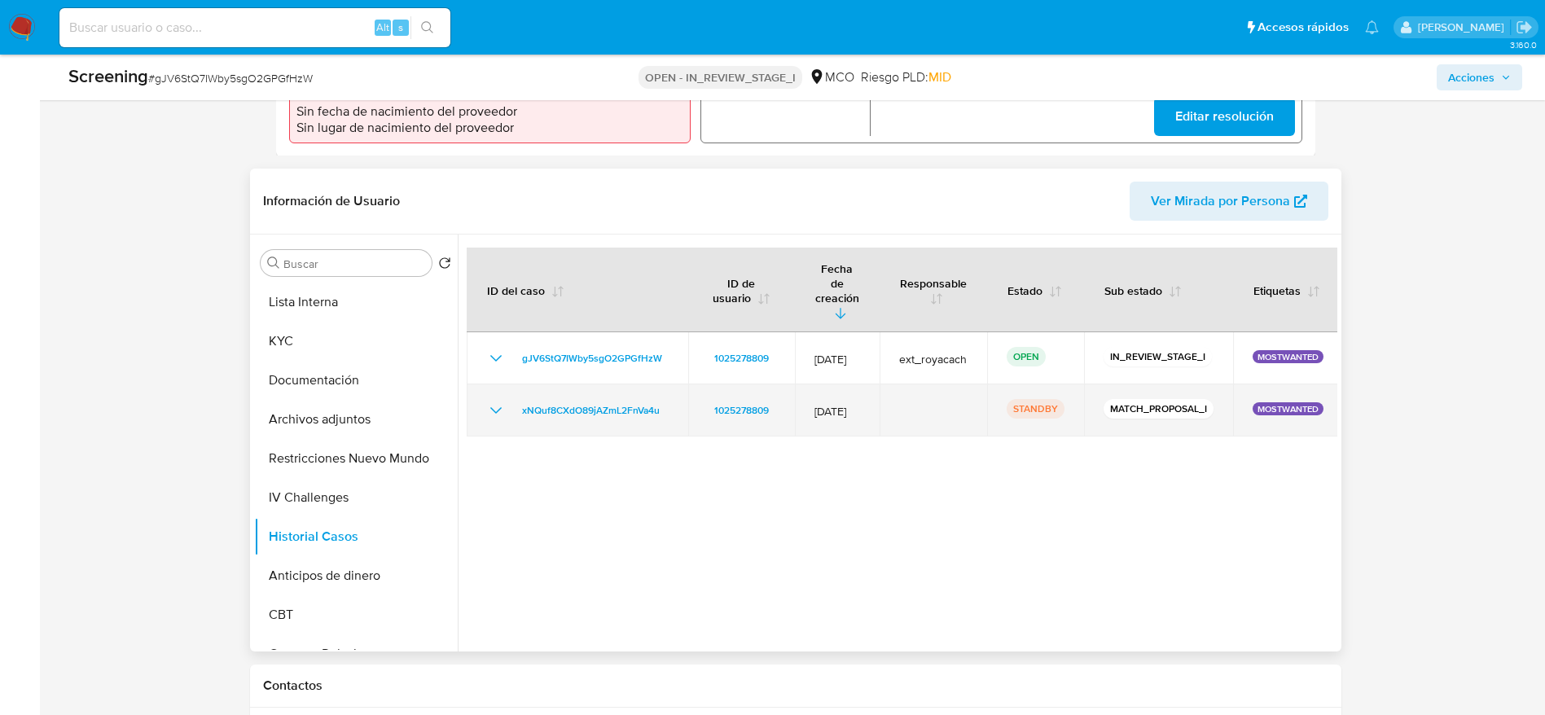
click at [488, 401] on icon "Mostrar/Ocultar" at bounding box center [496, 411] width 20 height 20
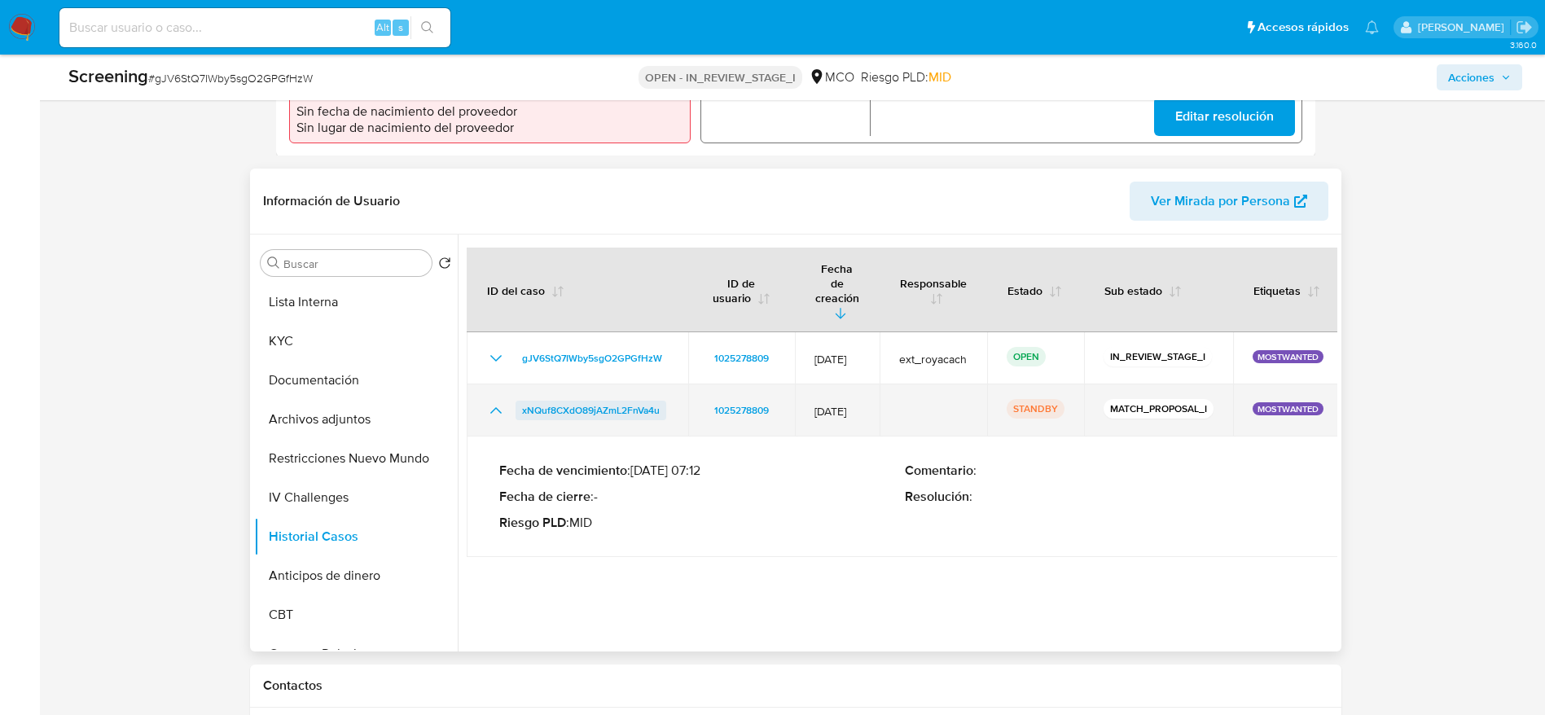
click at [534, 401] on span "xNQuf8CXdO89jAZmL2FnVa4u" at bounding box center [591, 411] width 138 height 20
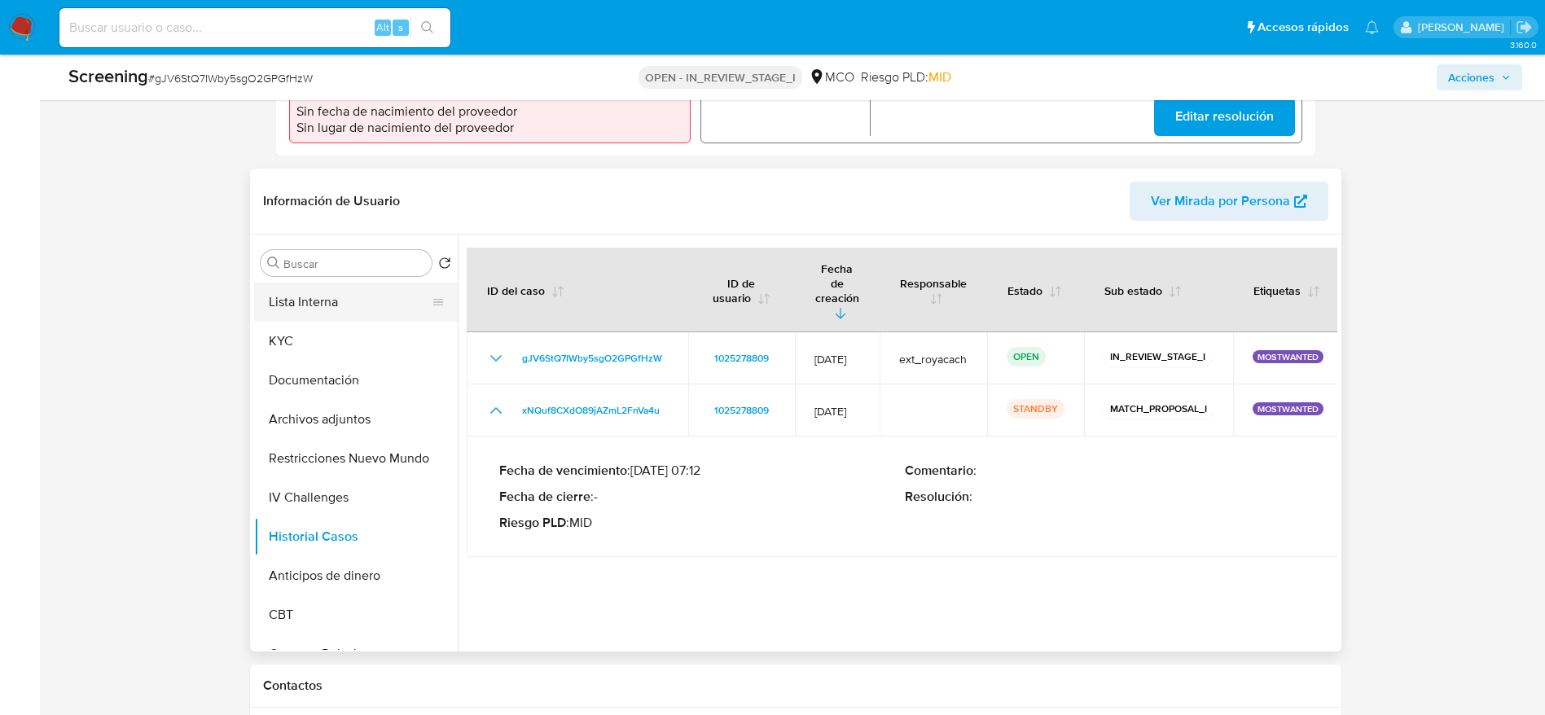
click at [362, 284] on button "Lista Interna" at bounding box center [349, 302] width 191 height 39
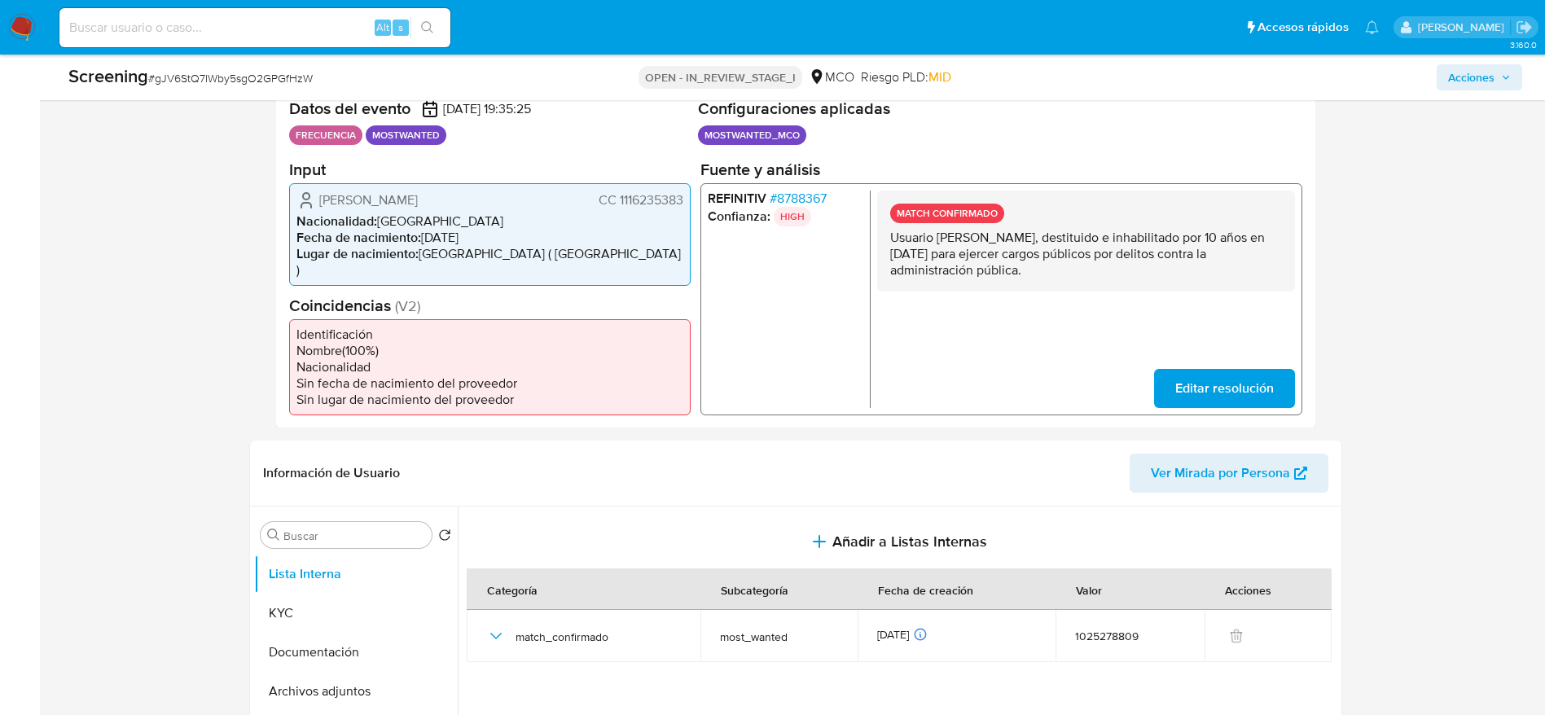
scroll to position [366, 0]
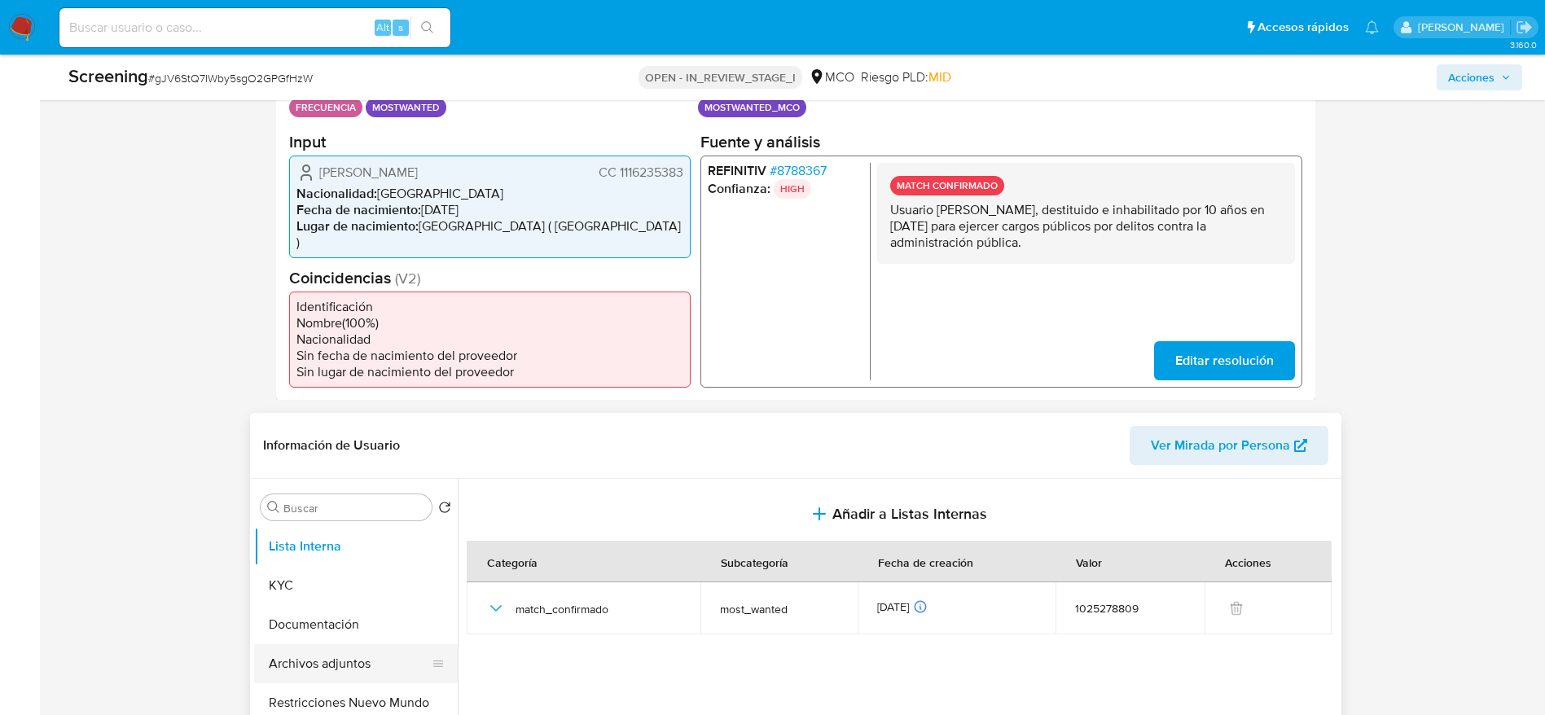
click at [371, 655] on button "Archivos adjuntos" at bounding box center [349, 663] width 191 height 39
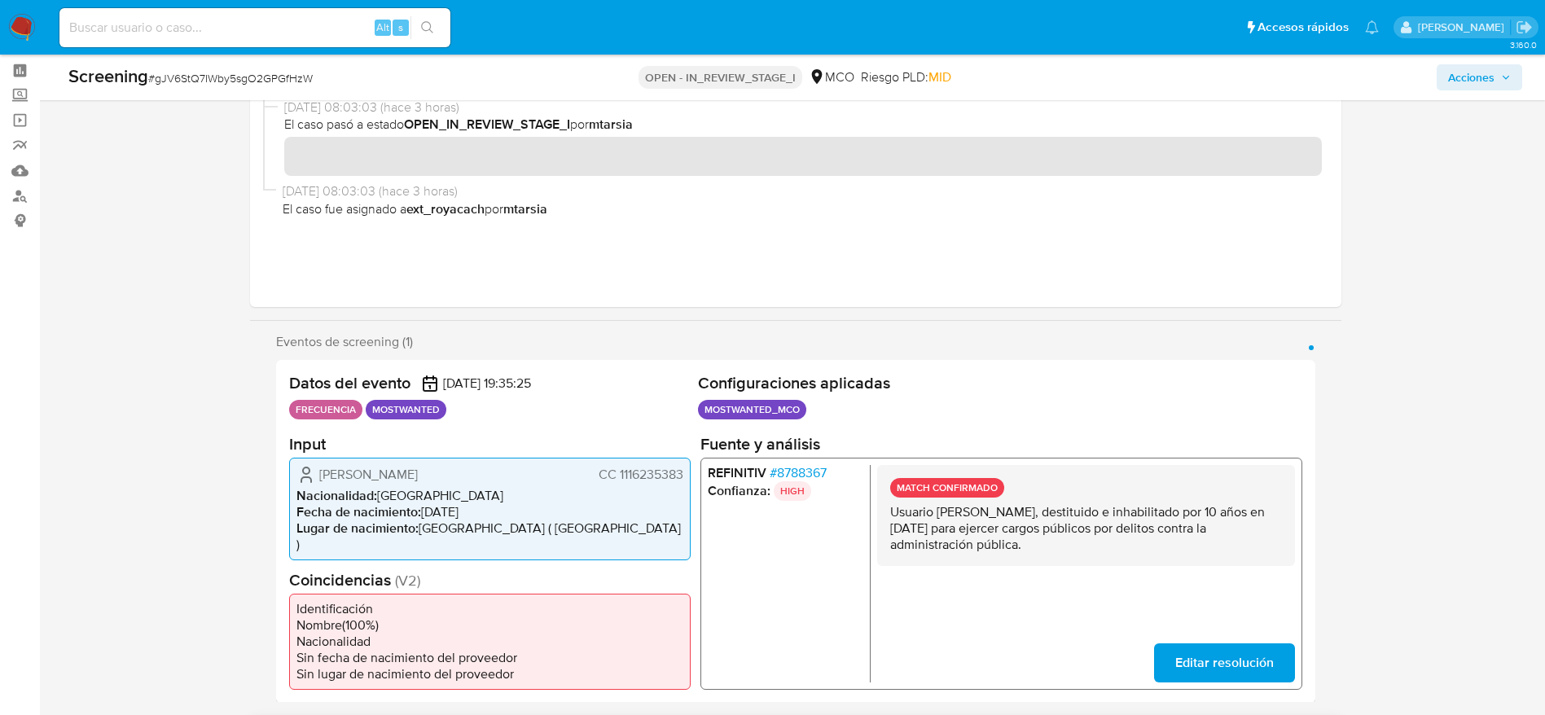
scroll to position [0, 0]
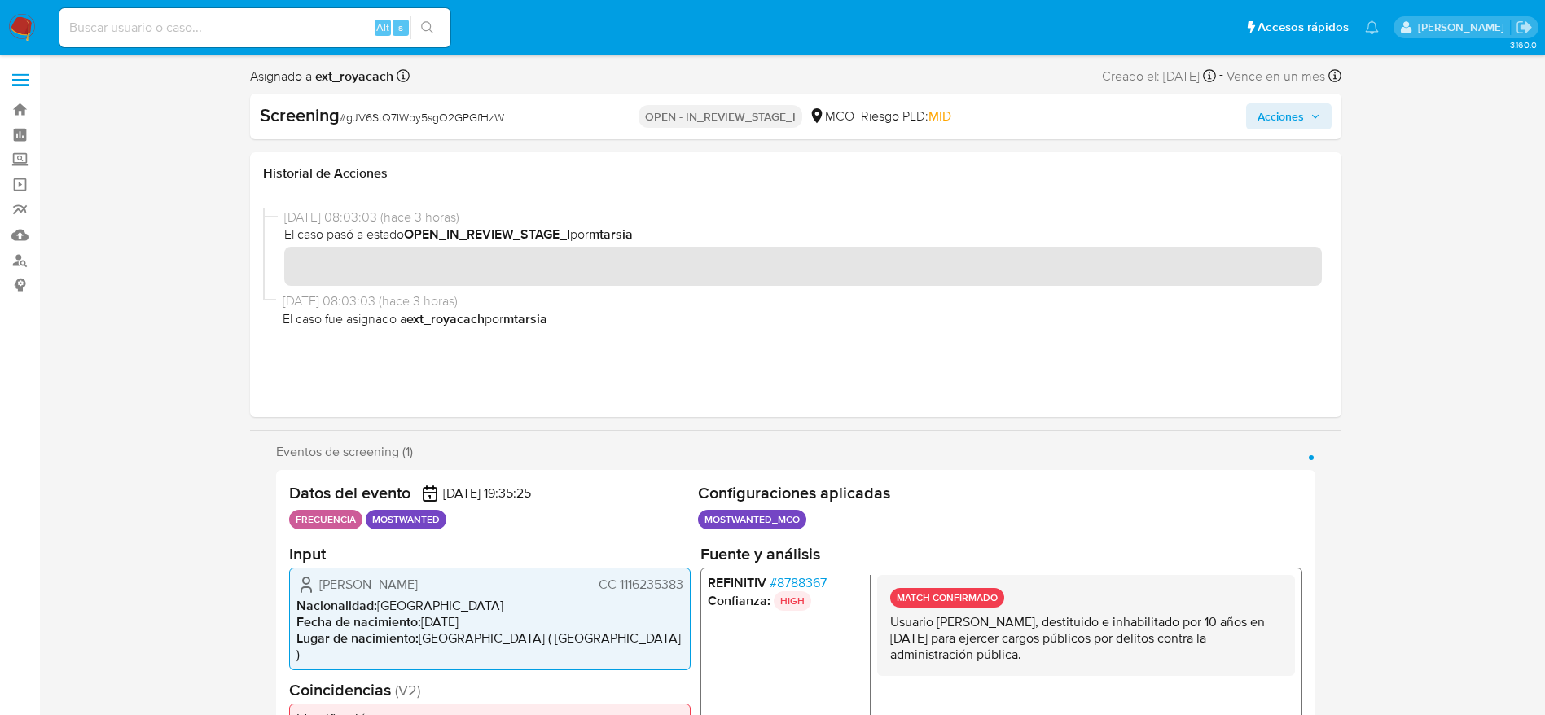
click at [1323, 111] on button "Acciones" at bounding box center [1289, 116] width 86 height 26
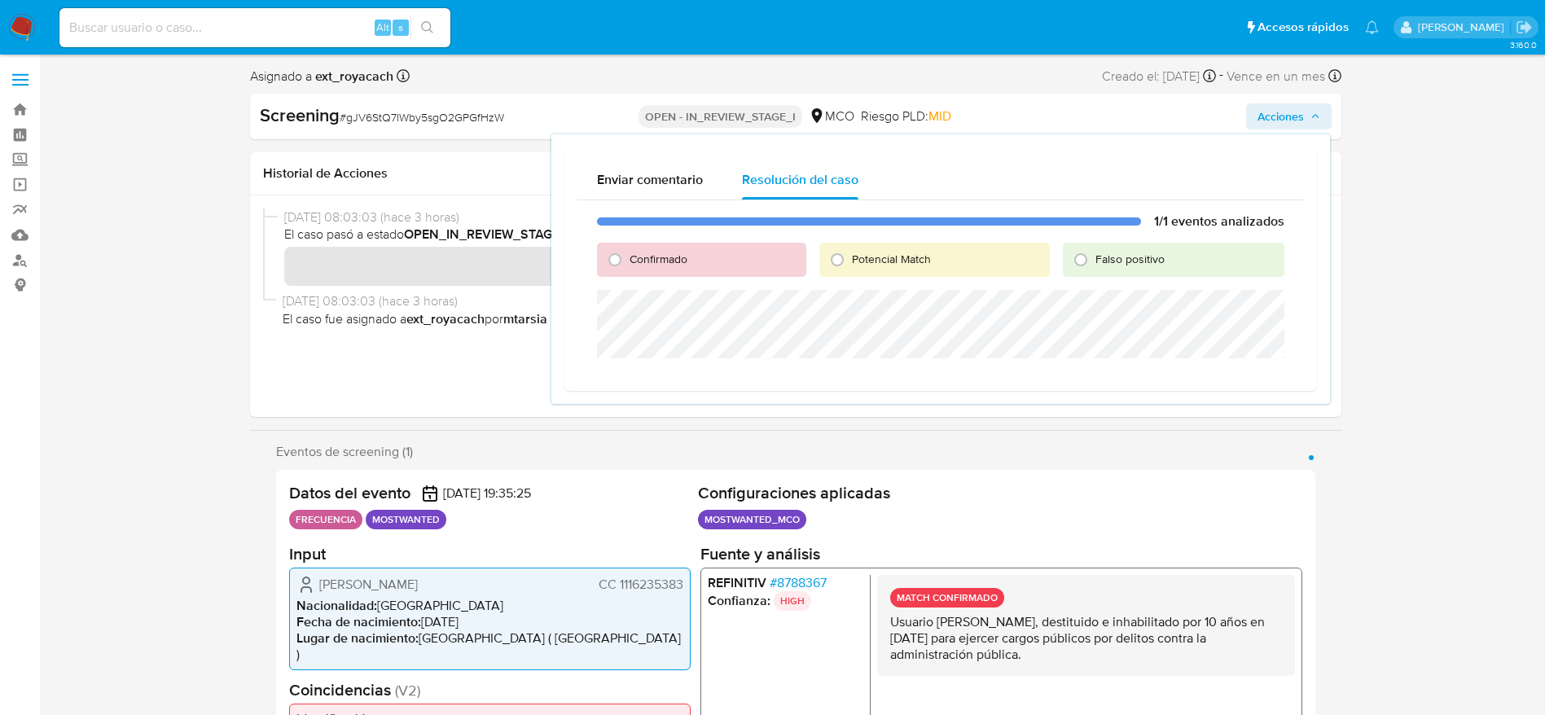
click at [851, 260] on label "Potencial Match" at bounding box center [890, 259] width 81 height 15
click at [850, 260] on input "Potencial Match" at bounding box center [837, 260] width 26 height 26
radio input "true"
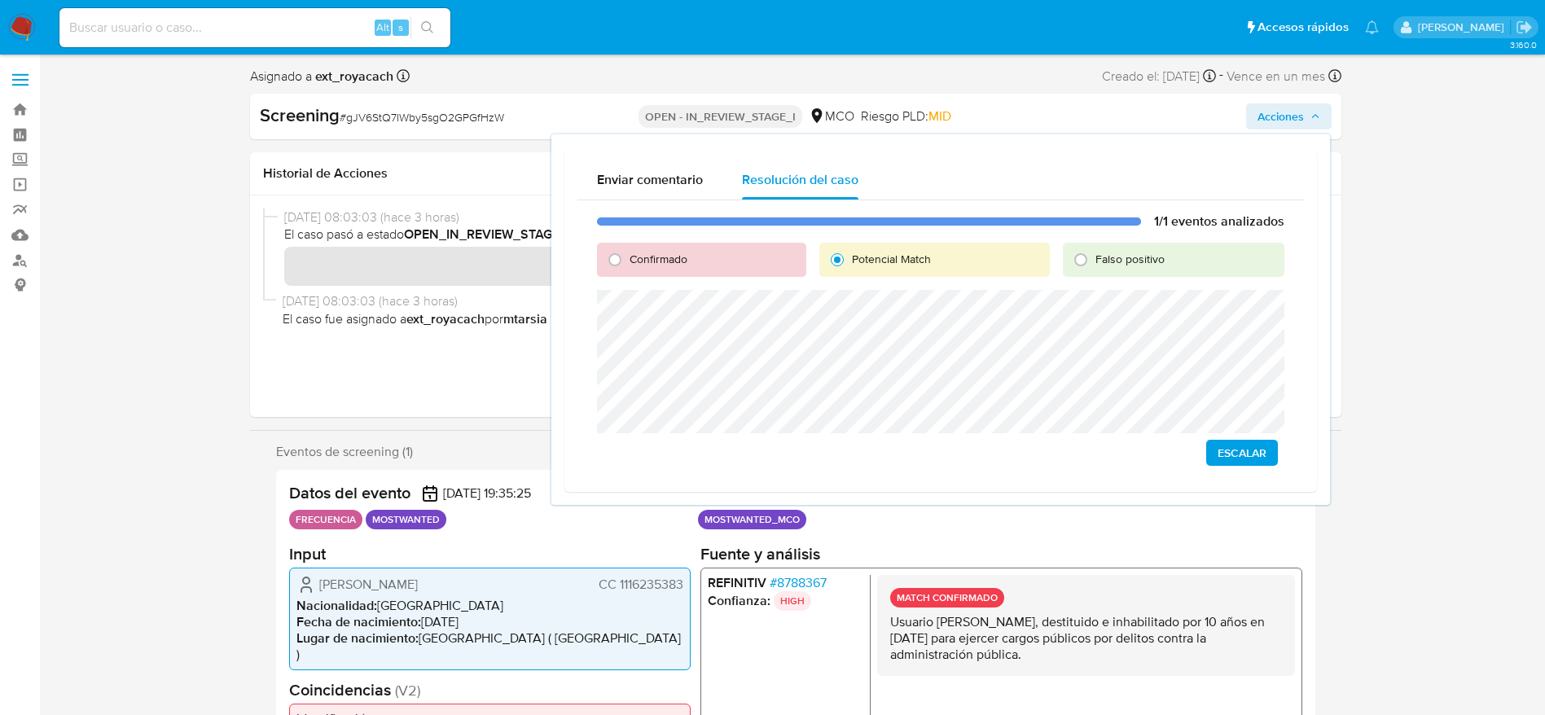
click at [1253, 450] on span "Escalar" at bounding box center [1241, 452] width 49 height 23
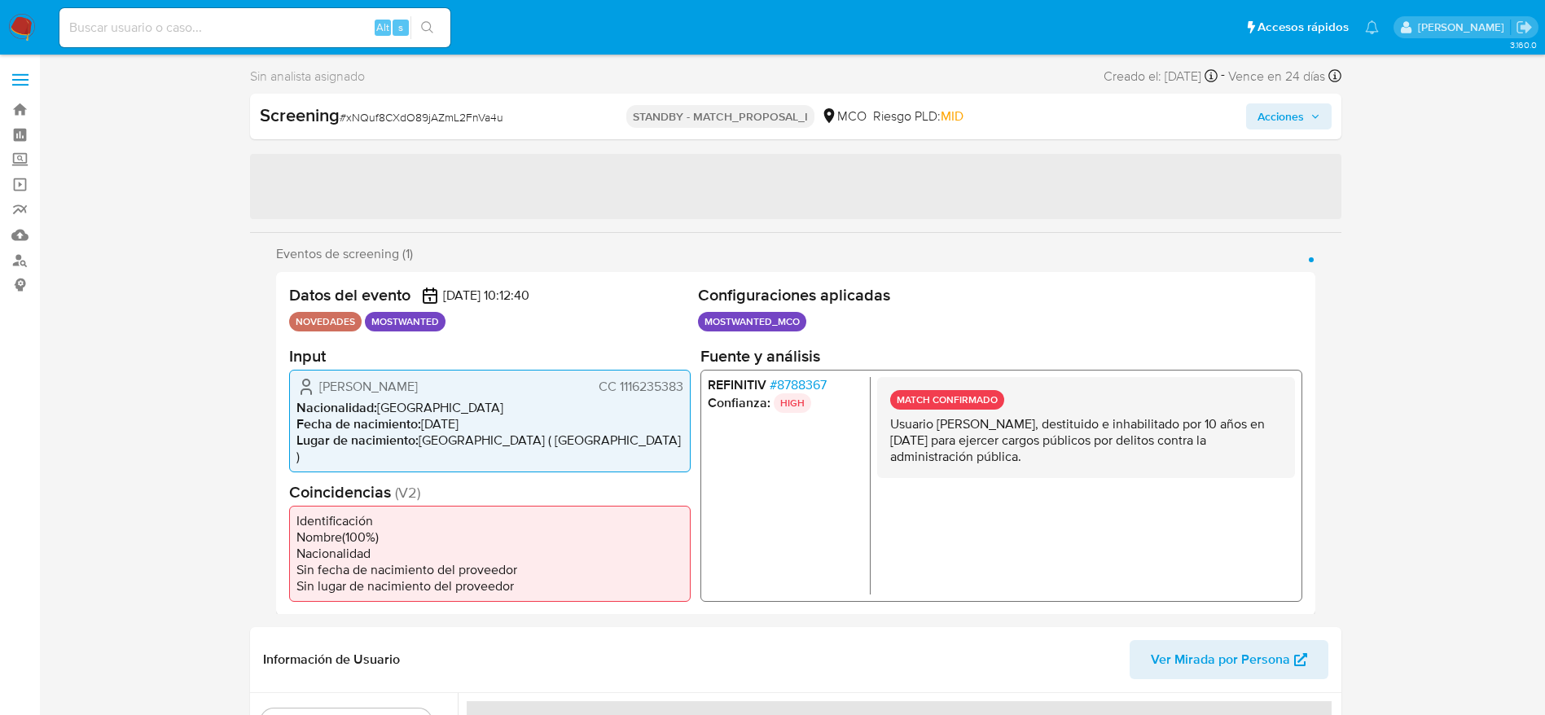
select select "10"
click at [989, 440] on p "Usuario [PERSON_NAME], destituido e inhabilitado por 10 años en [DATE] para eje…" at bounding box center [1085, 439] width 392 height 49
select select "10"
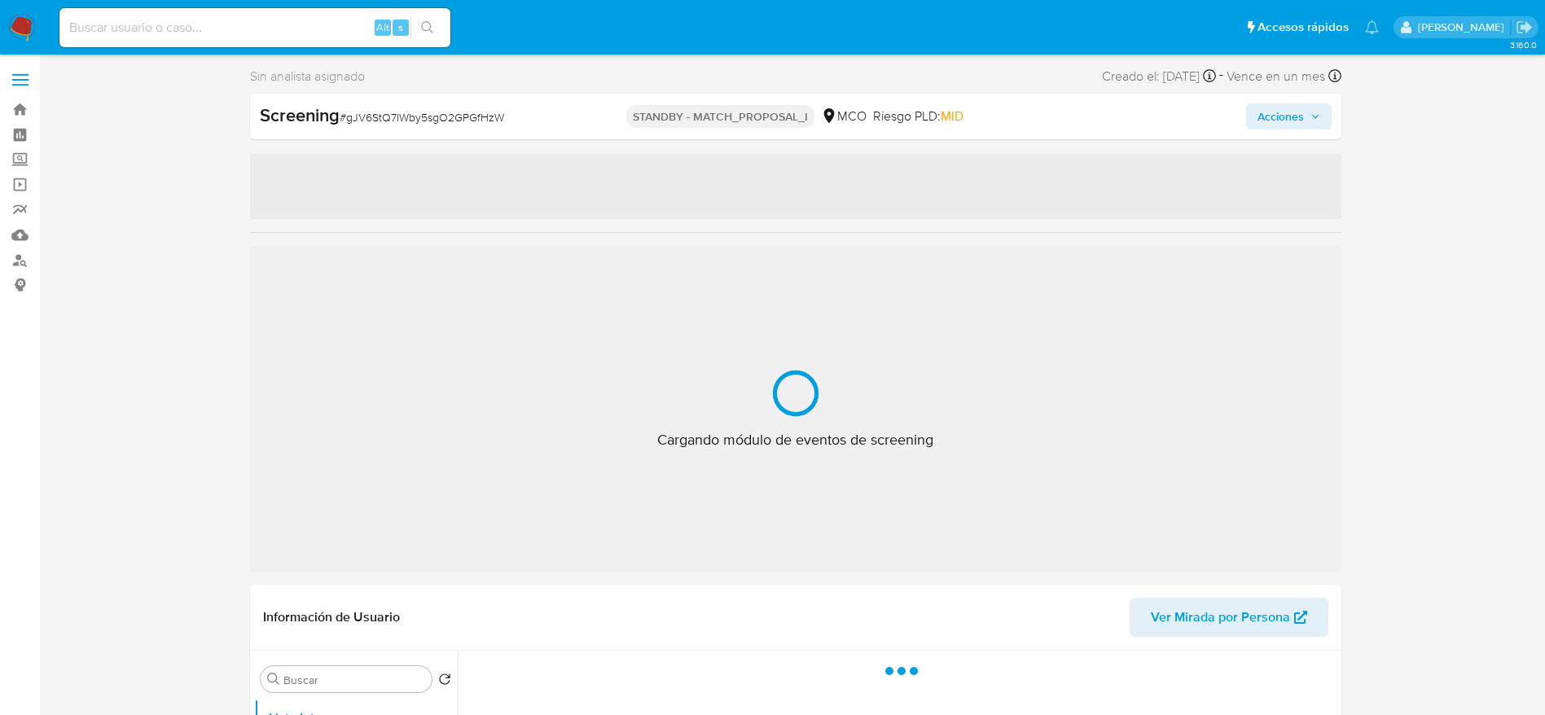
select select "10"
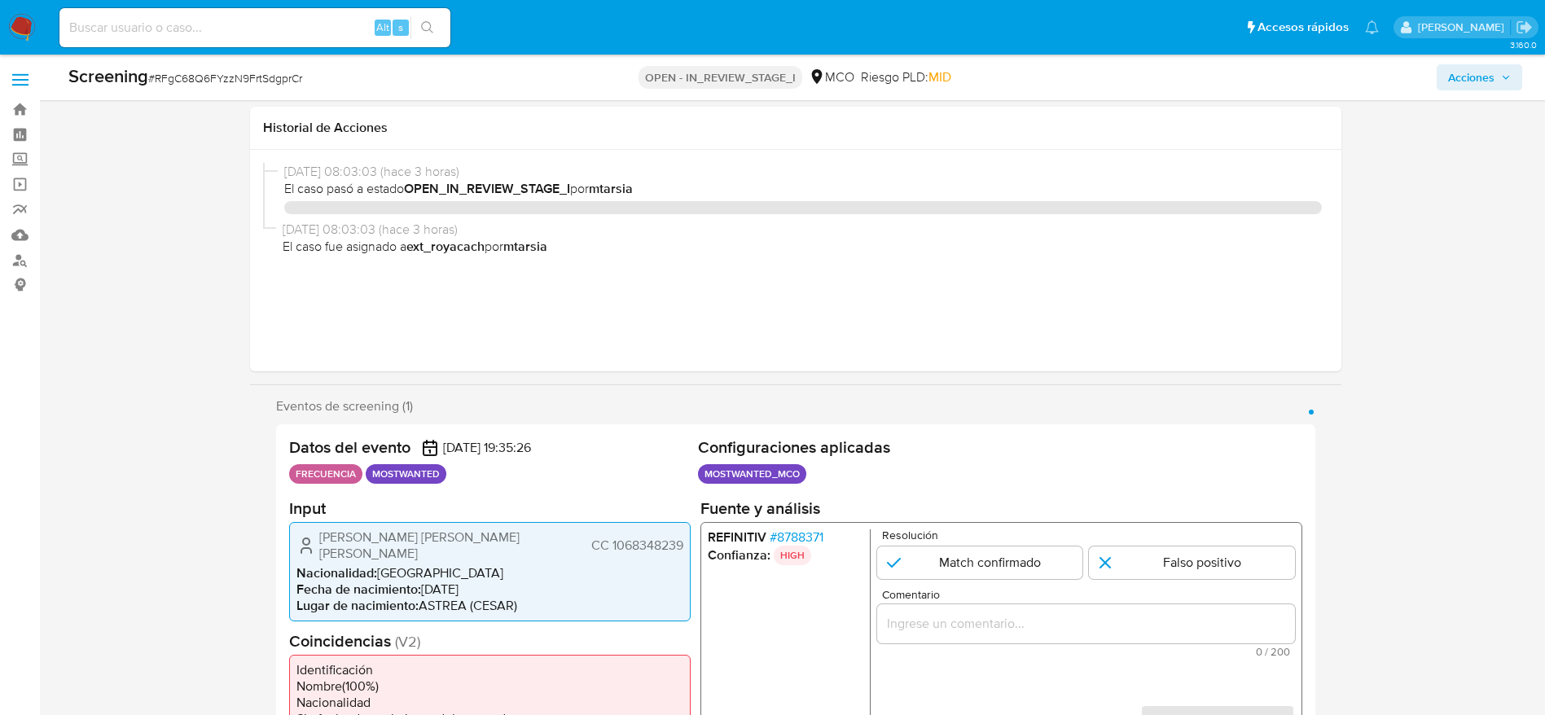
select select "10"
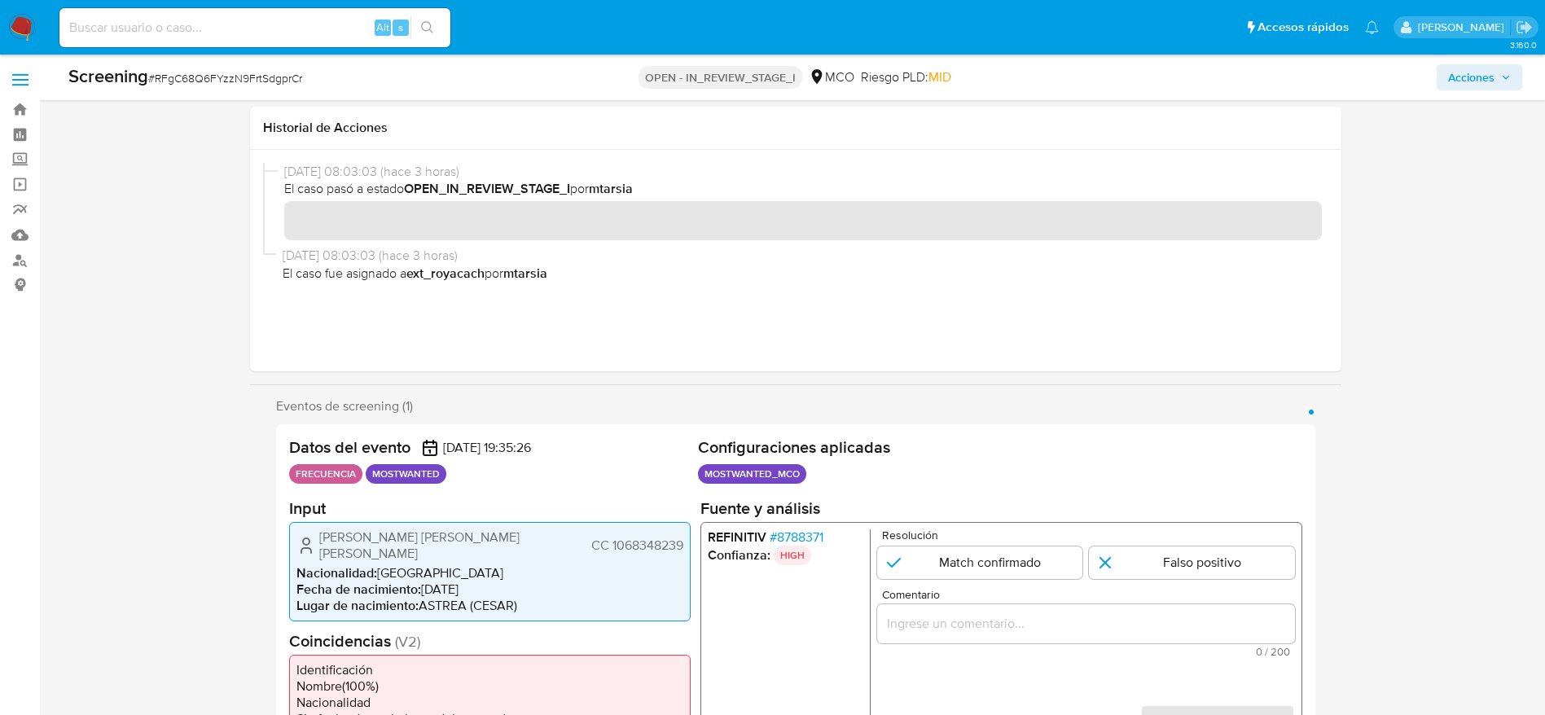
scroll to position [366, 0]
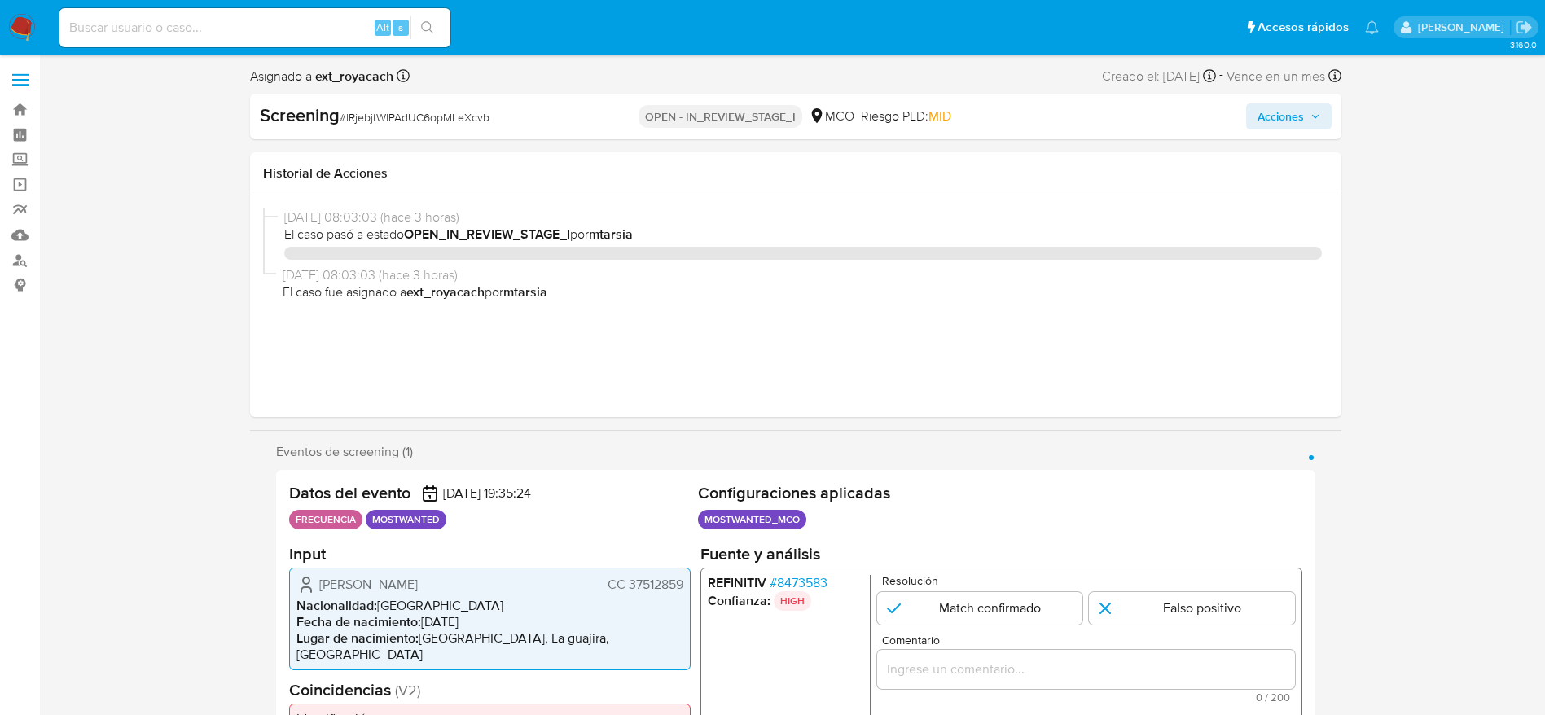
select select "10"
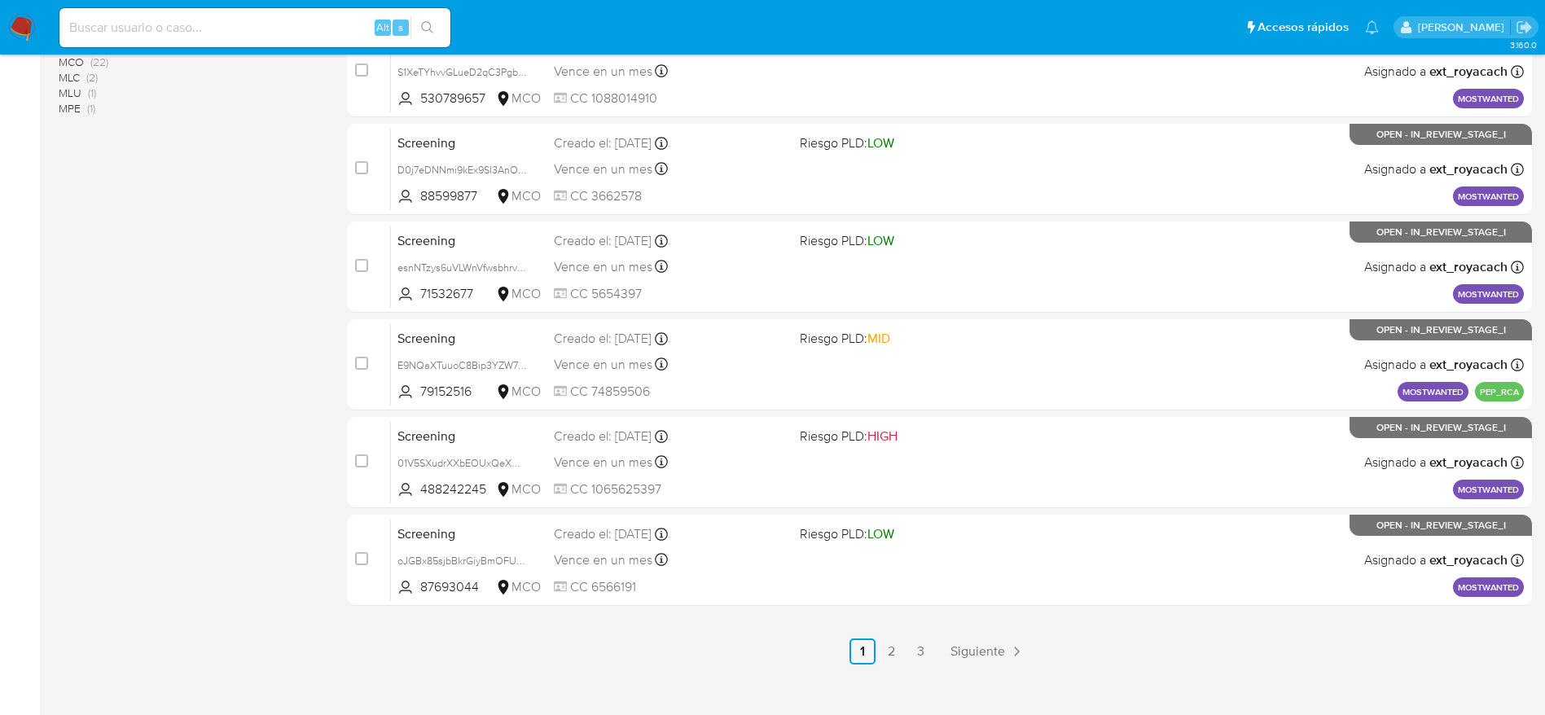
scroll to position [629, 0]
